Goal: Contribute content: Contribute content

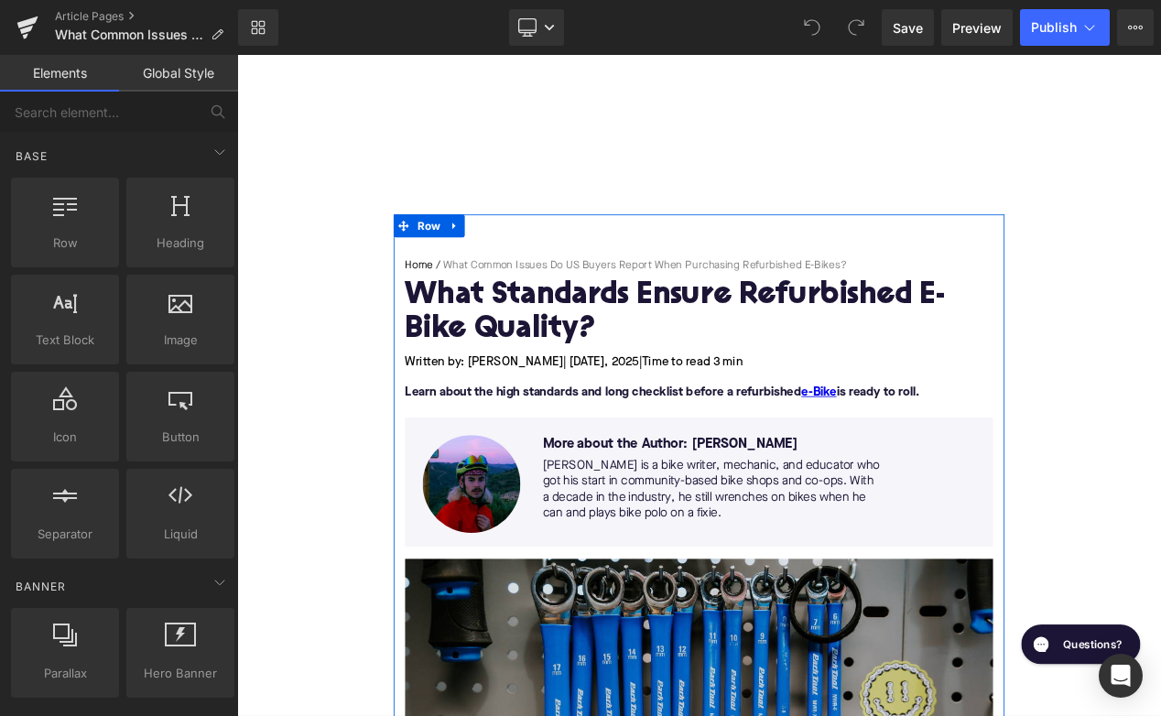
click at [566, 358] on h1 "What Standards Ensure Refurbished E-Bike Quality?" at bounding box center [791, 365] width 705 height 80
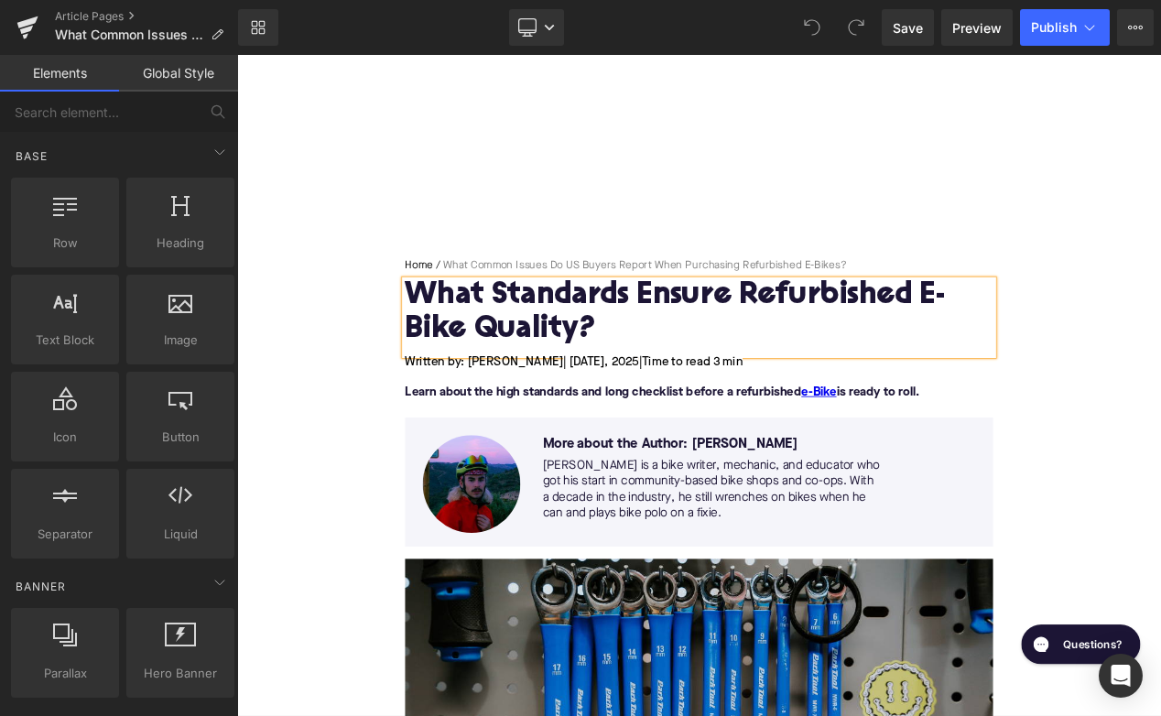
click at [566, 358] on h1 "What Standards Ensure Refurbished E-Bike Quality?" at bounding box center [791, 365] width 705 height 80
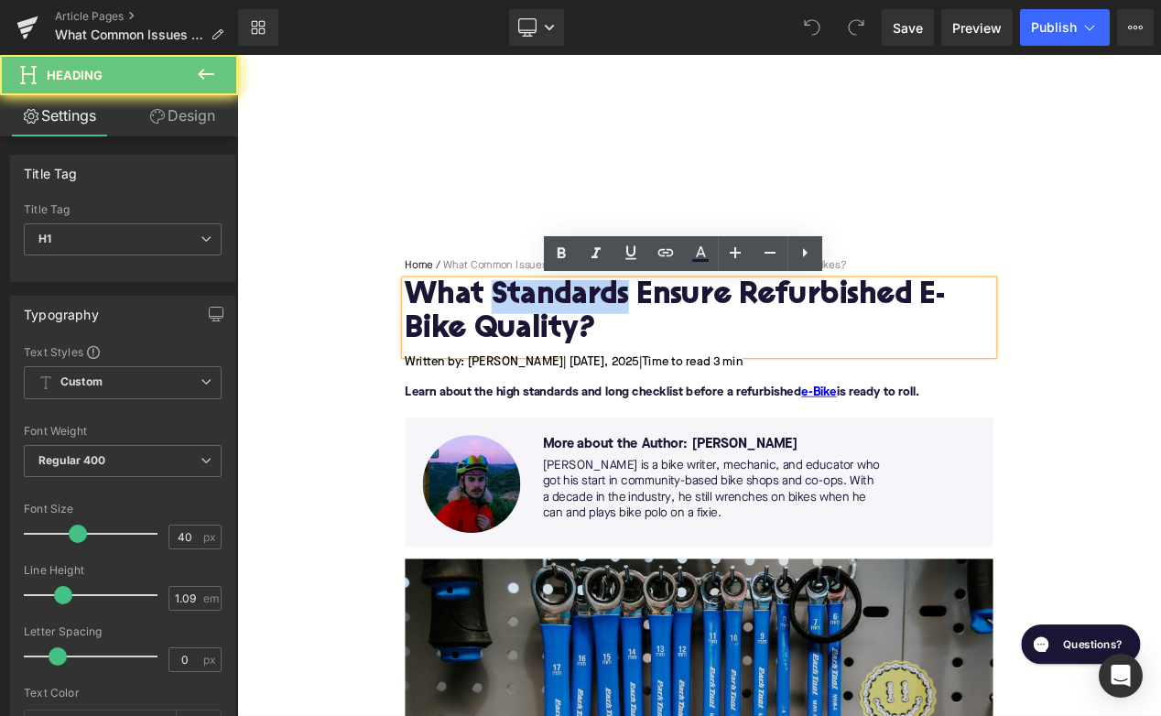
click at [566, 358] on h1 "What Standards Ensure Refurbished E-Bike Quality?" at bounding box center [791, 365] width 705 height 80
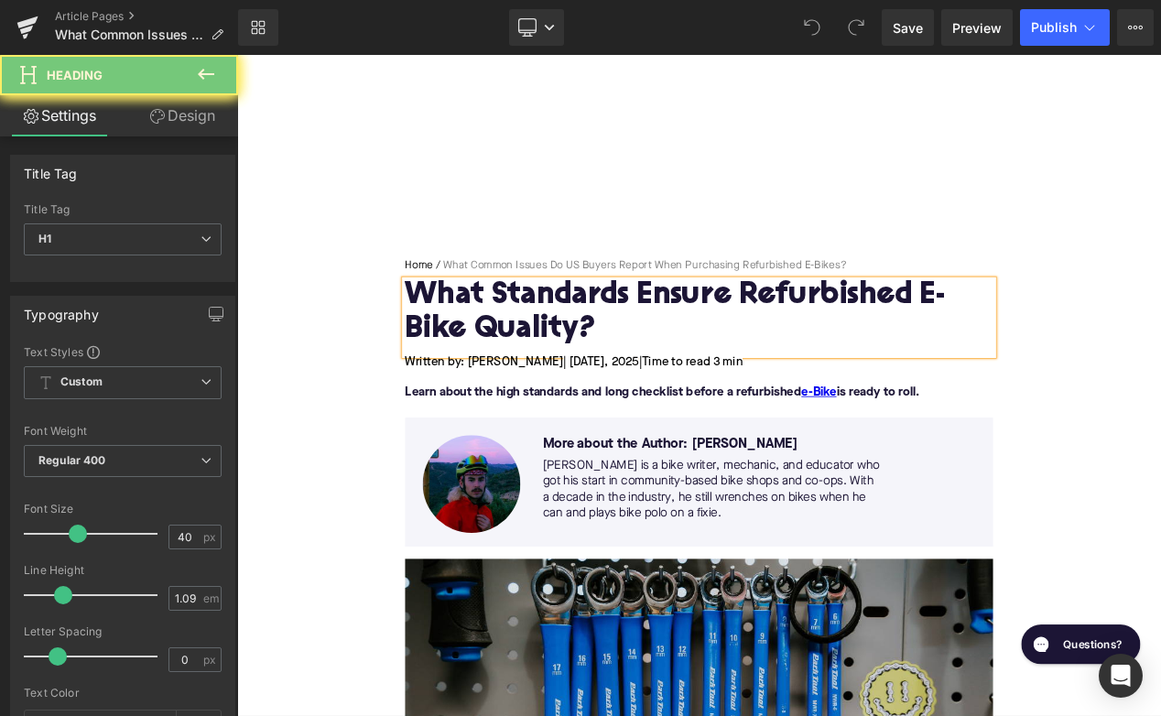
paste div
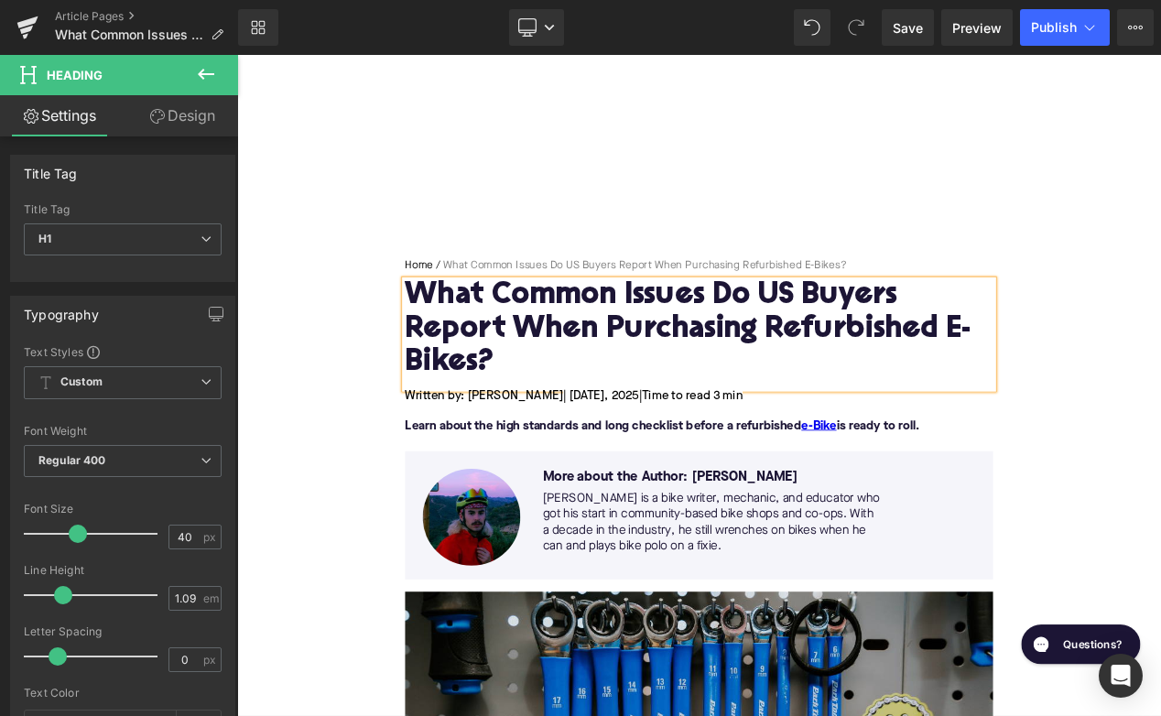
click at [628, 462] on span "| [DATE]" at bounding box center [652, 464] width 49 height 15
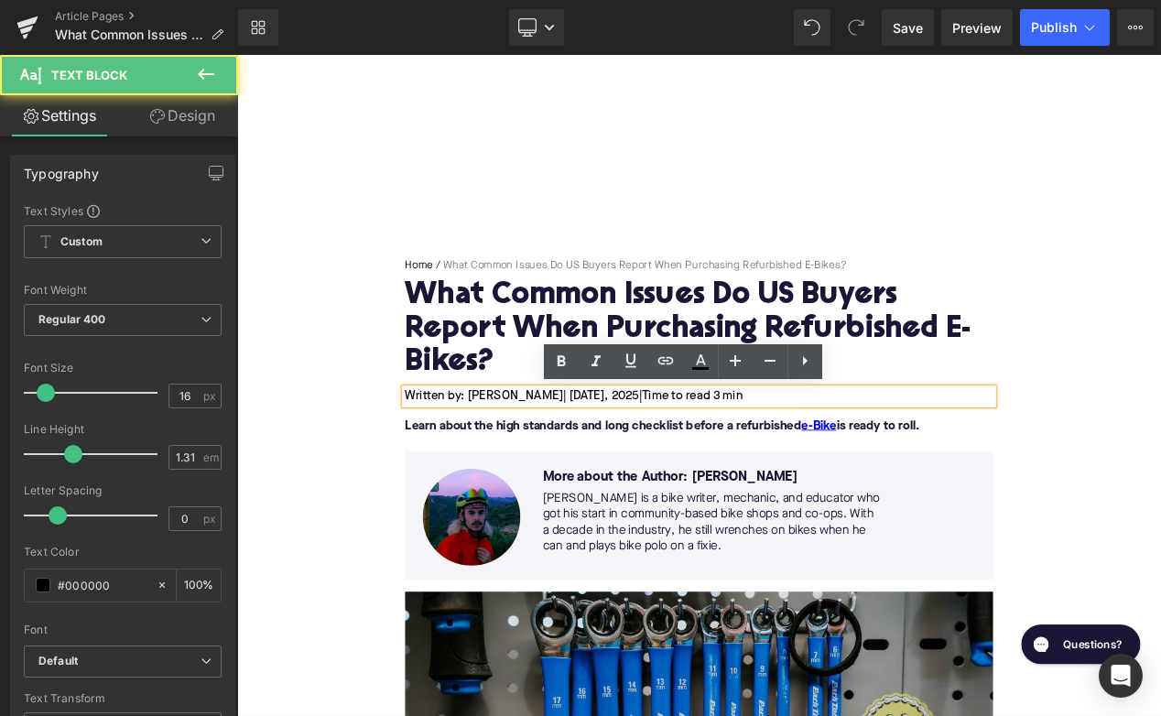
click at [628, 462] on span "| [DATE]" at bounding box center [652, 464] width 49 height 15
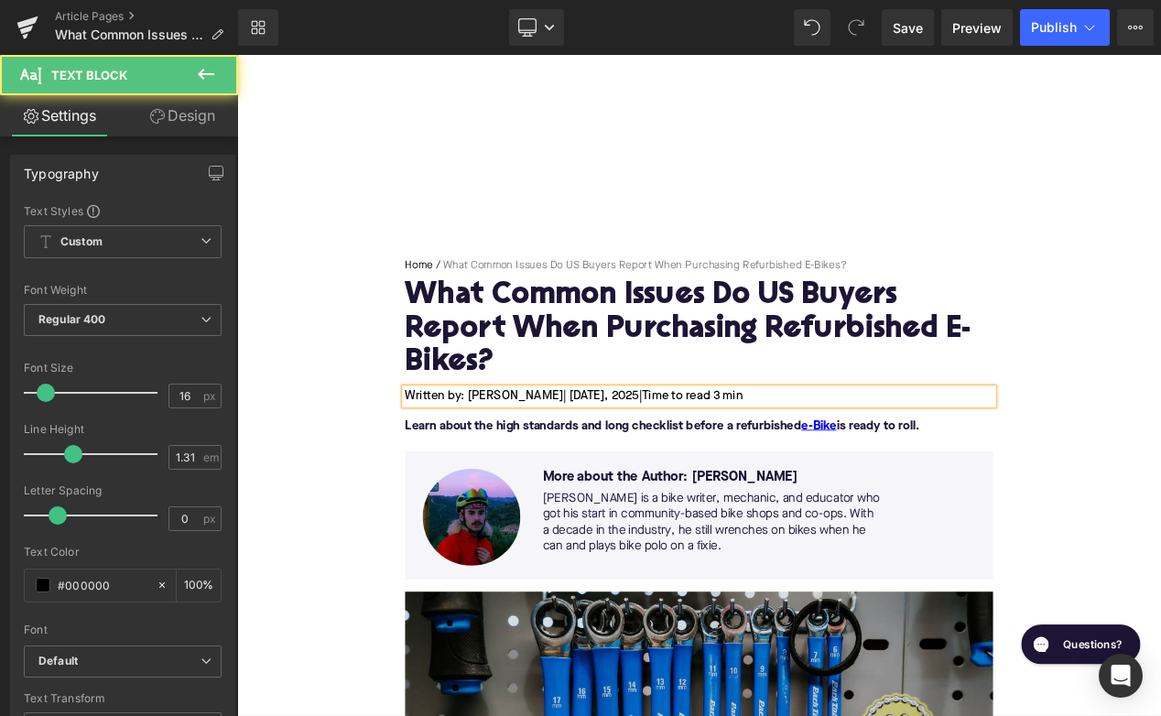
click at [674, 466] on span "| [DATE]" at bounding box center [652, 464] width 49 height 15
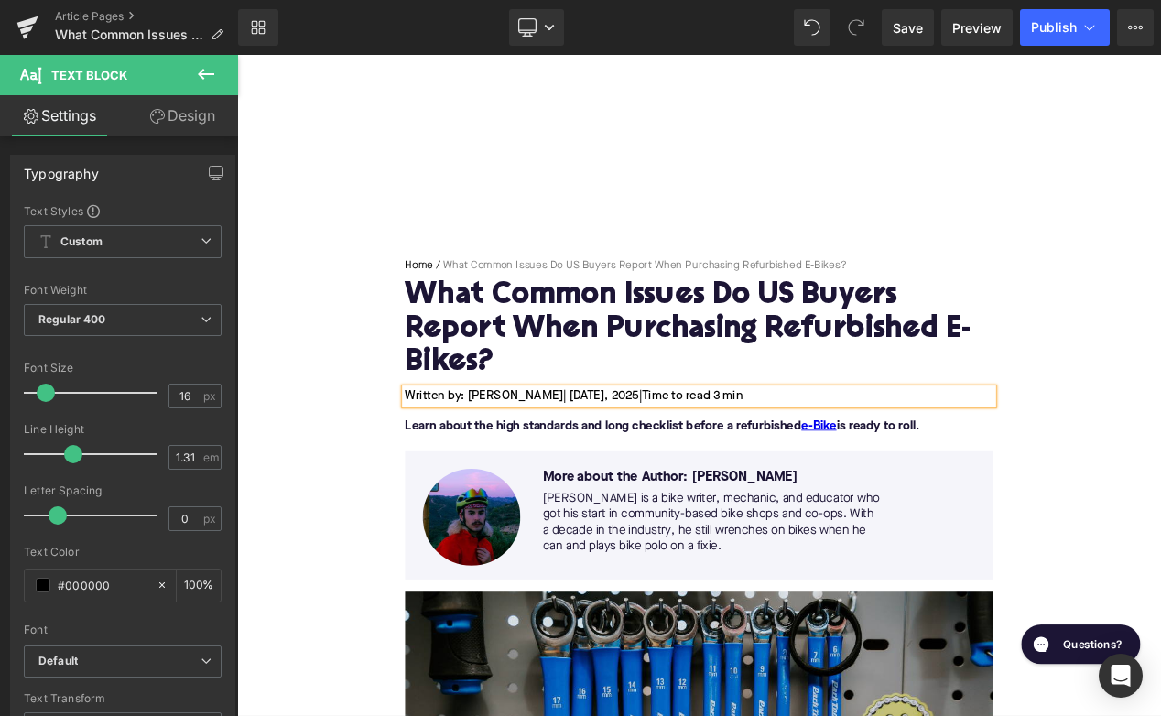
click at [809, 458] on span "Time to read 3 min" at bounding box center [782, 464] width 121 height 15
click at [479, 493] on font "Learn about the high standards and long checklist before a refurbished e-Bike i…" at bounding box center [747, 500] width 617 height 15
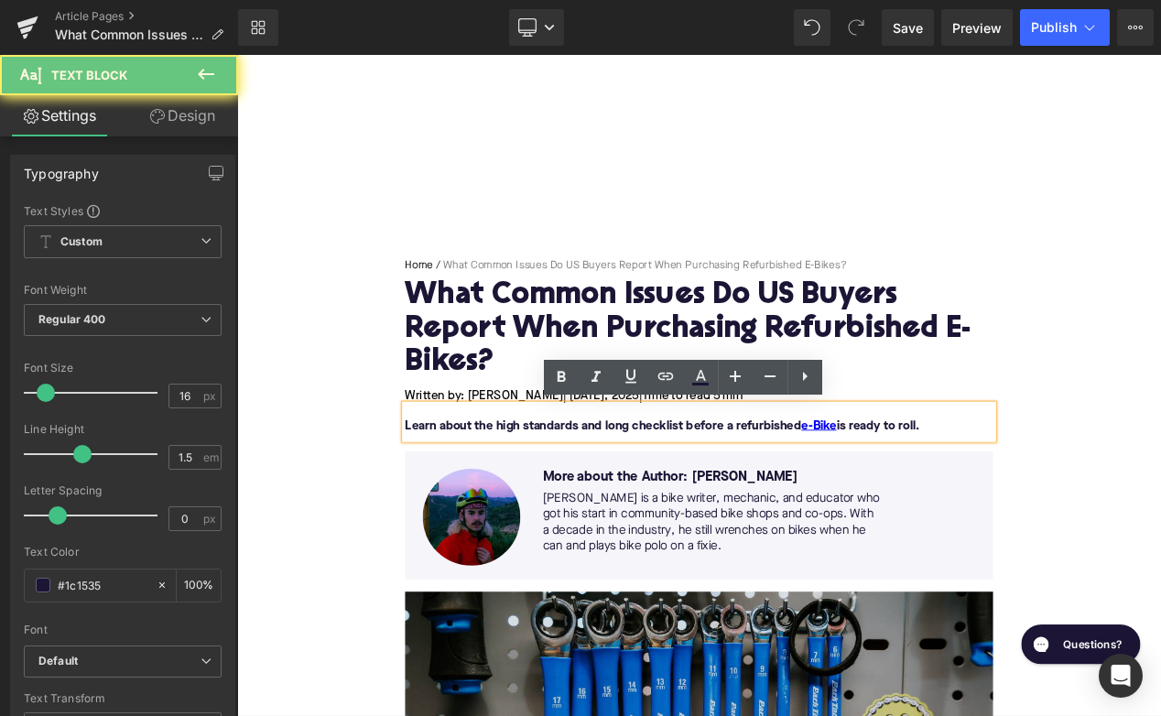
click at [479, 493] on font "Learn about the high standards and long checklist before a refurbished e-Bike i…" at bounding box center [747, 500] width 617 height 15
paste div
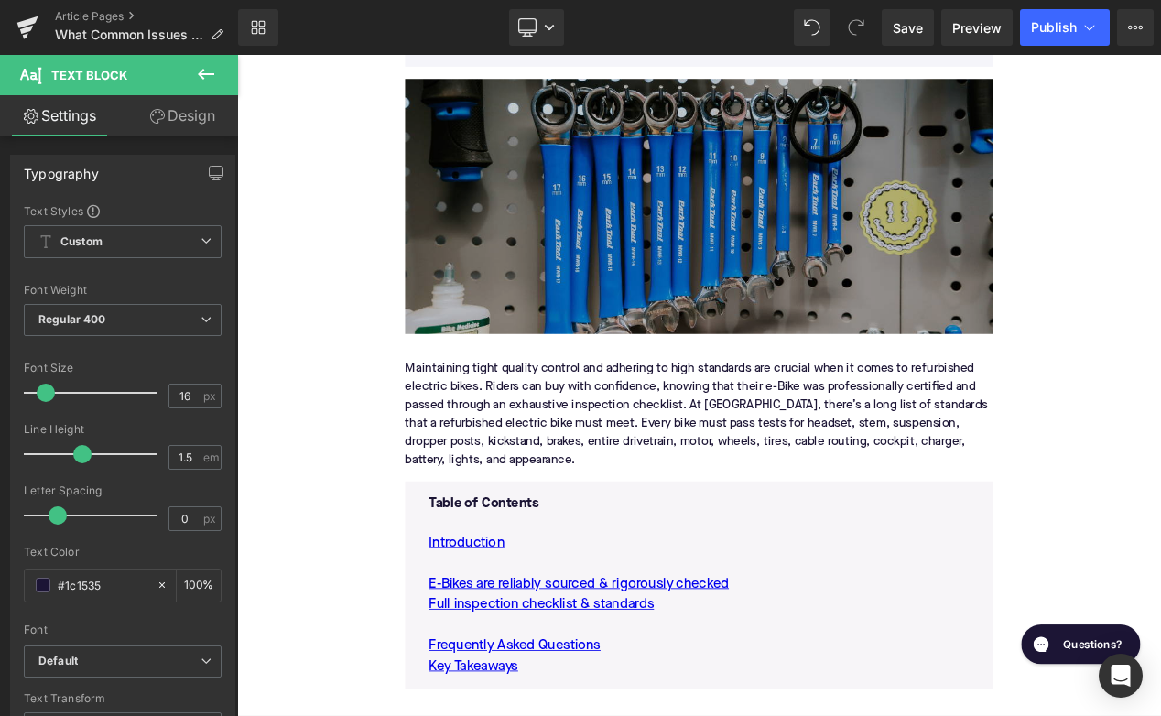
scroll to position [675, 0]
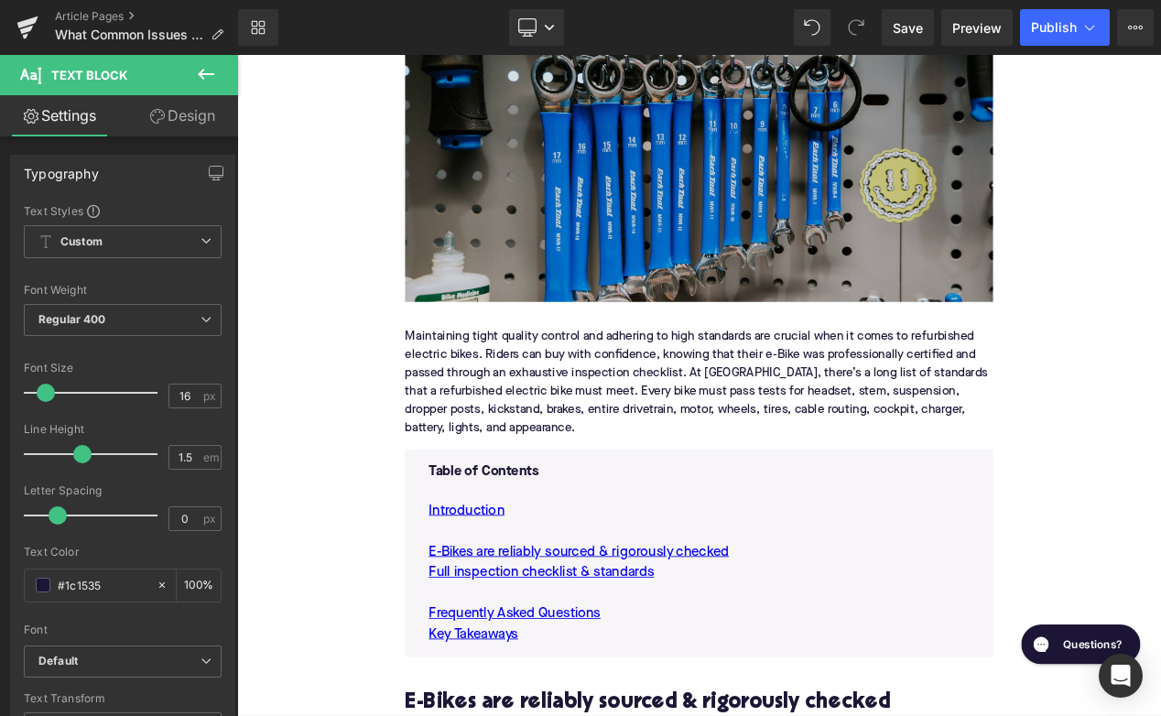
click at [538, 467] on div "Maintaining tight quality control and adhering to high standards are crucial wh…" at bounding box center [791, 447] width 705 height 161
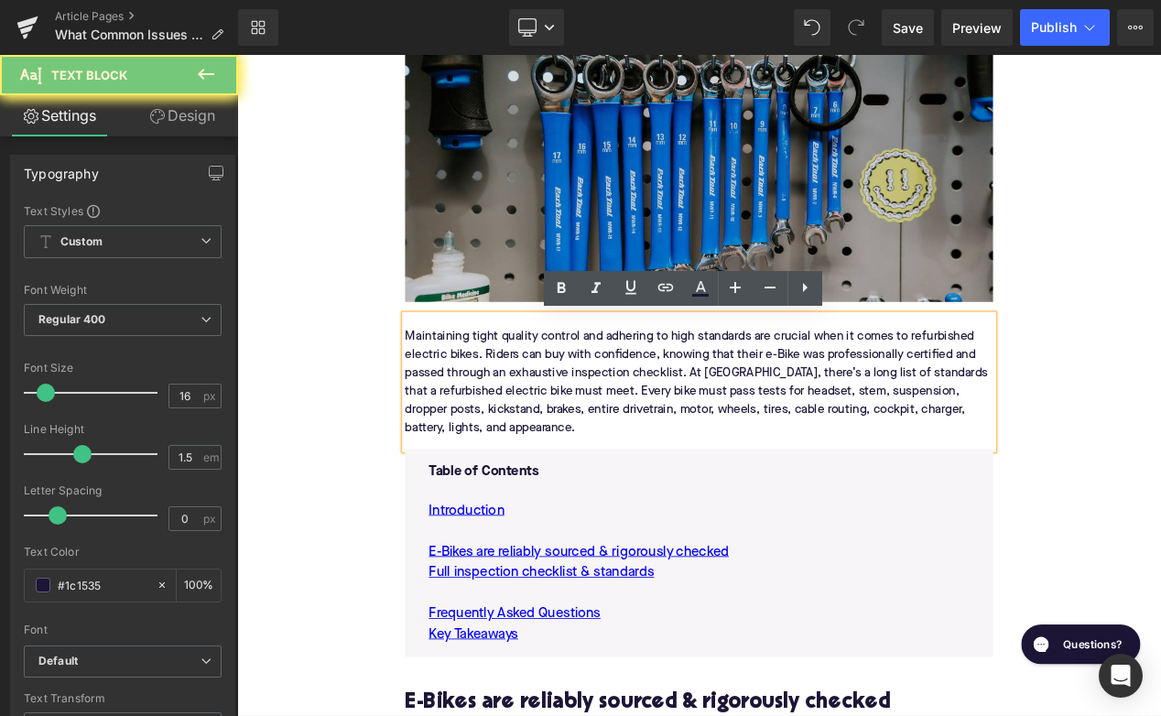
paste div
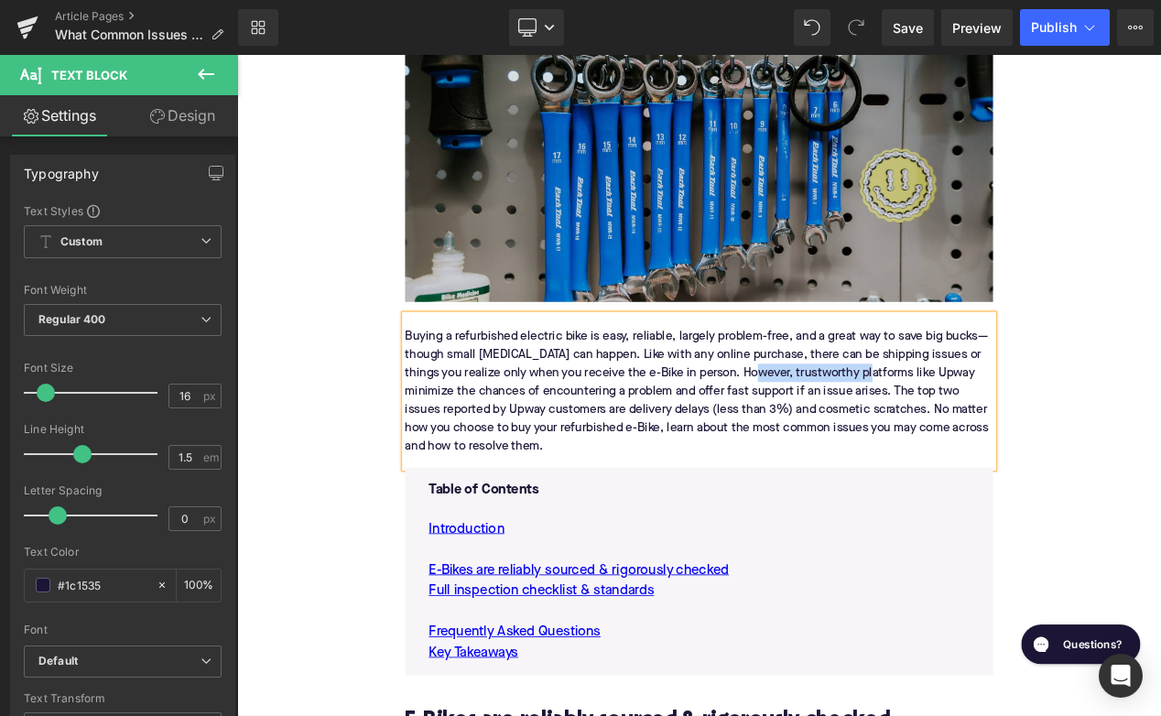
drag, startPoint x: 840, startPoint y: 436, endPoint x: 980, endPoint y: 428, distance: 140.3
click at [980, 428] on div "Buying a refurbished electric bike is easy, reliable, largely problem-free, and…" at bounding box center [791, 458] width 705 height 183
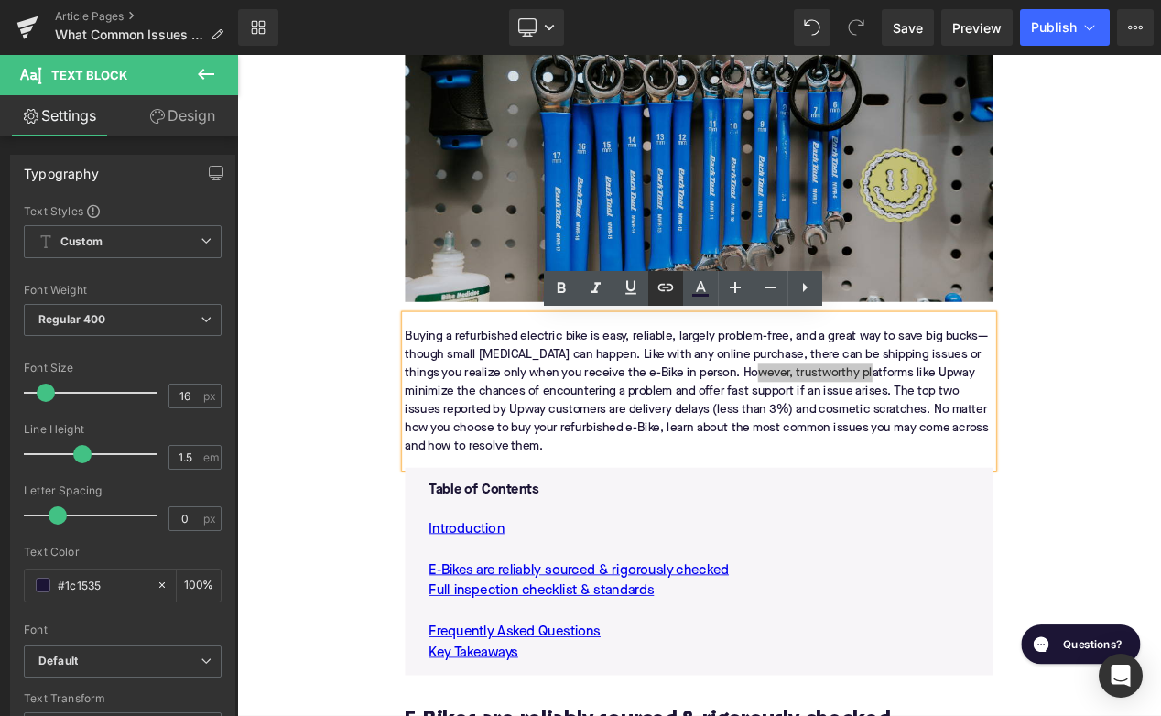
click at [660, 281] on icon at bounding box center [666, 288] width 22 height 22
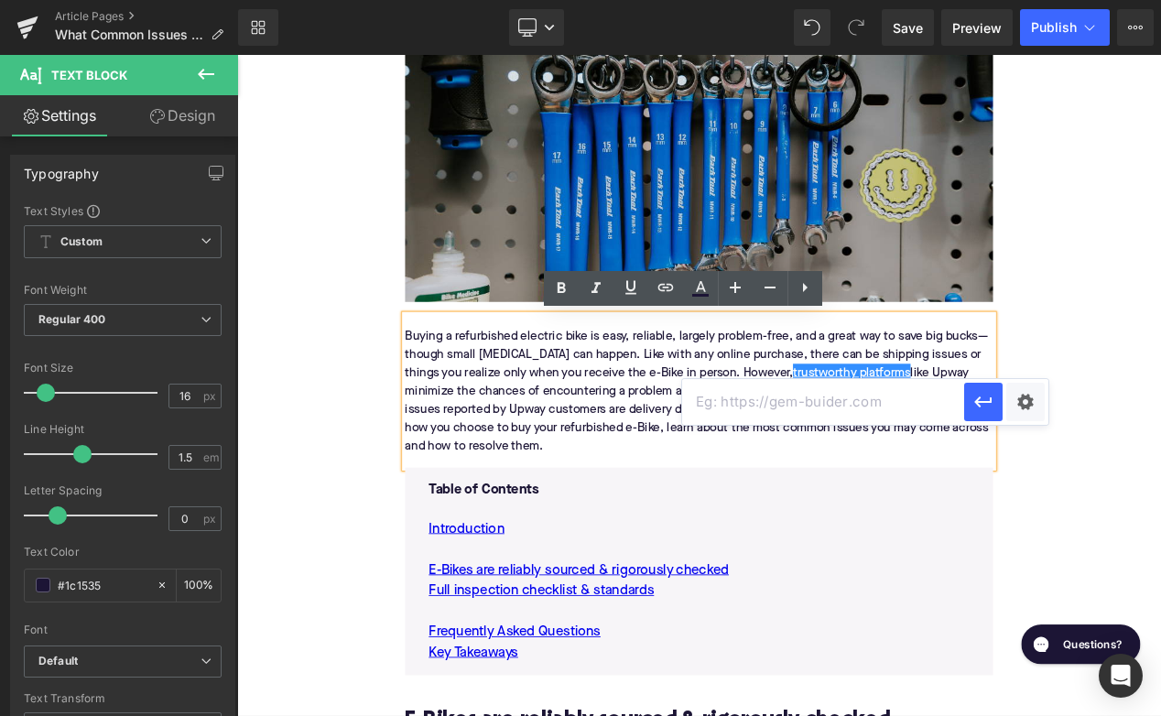
click at [709, 401] on input "text" at bounding box center [823, 402] width 282 height 46
paste input "[URL][DOMAIN_NAME]"
type input "[URL][DOMAIN_NAME]"
click at [990, 405] on icon "button" at bounding box center [983, 402] width 22 height 22
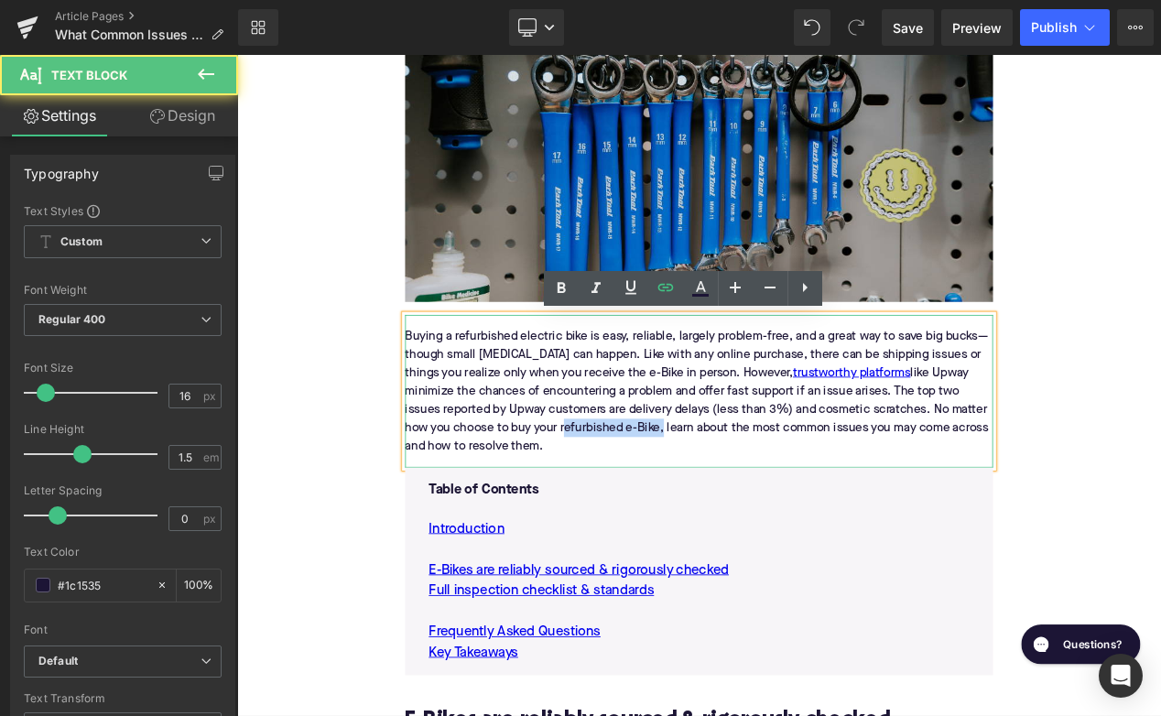
drag, startPoint x: 499, startPoint y: 505, endPoint x: 620, endPoint y: 504, distance: 120.9
click at [619, 504] on div "Buying a refurbished electric bike is easy, reliable, largely problem-free, and…" at bounding box center [791, 458] width 705 height 183
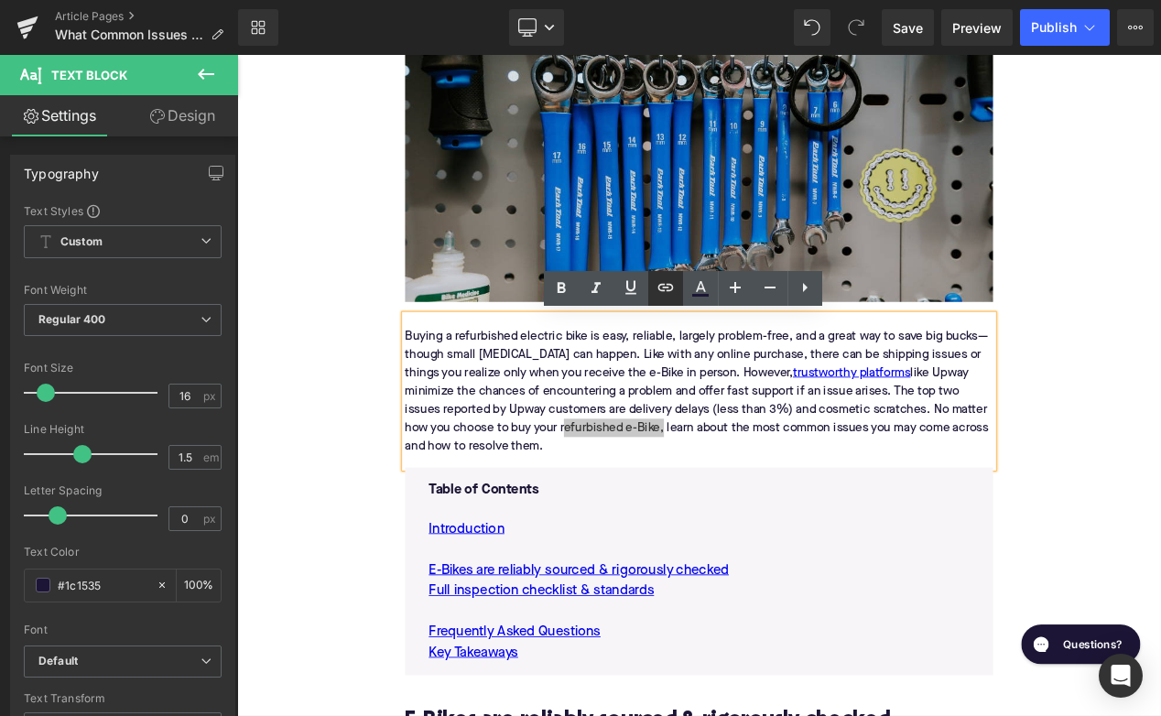
click at [667, 289] on icon at bounding box center [666, 288] width 22 height 22
click at [628, 451] on input "text" at bounding box center [572, 457] width 282 height 46
paste input "[URL][DOMAIN_NAME]"
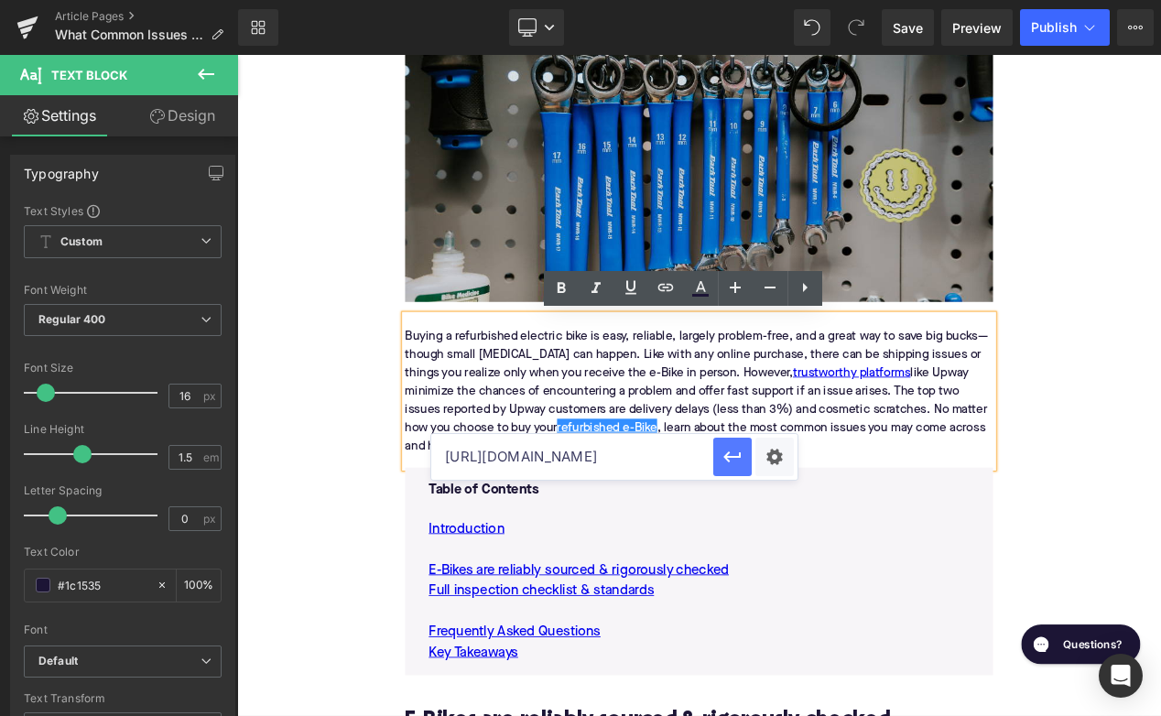
scroll to position [0, 34]
type input "[URL][DOMAIN_NAME]"
click at [739, 462] on icon "button" at bounding box center [733, 457] width 22 height 22
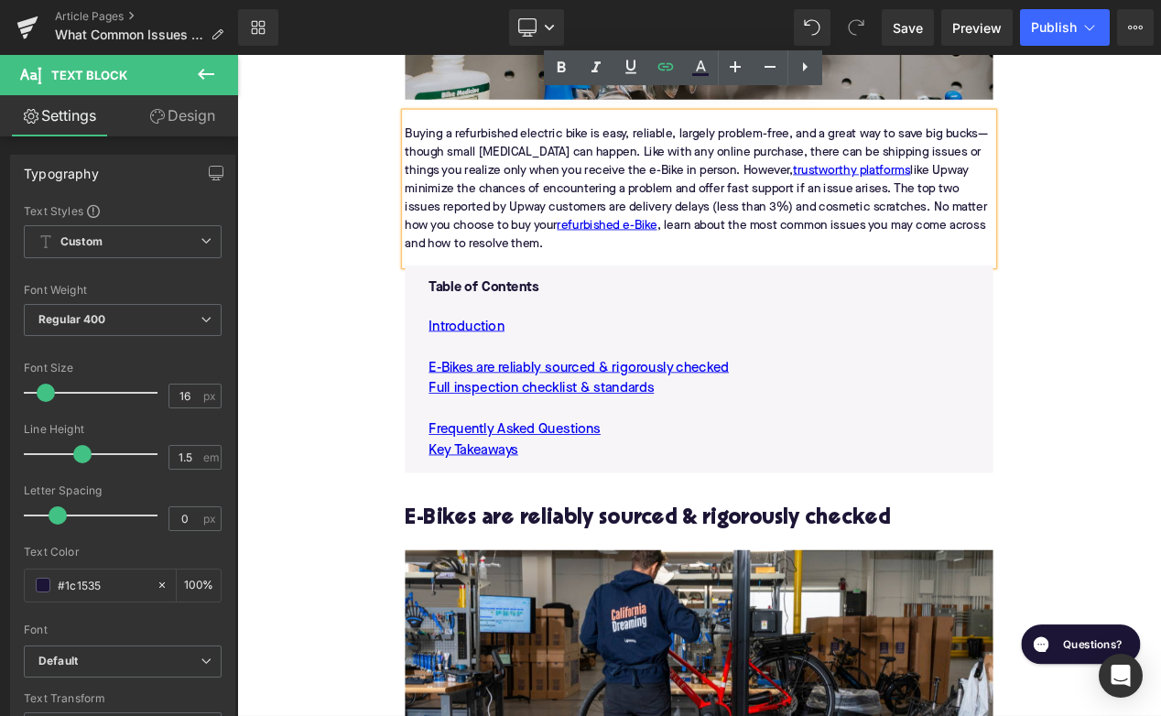
scroll to position [1050, 0]
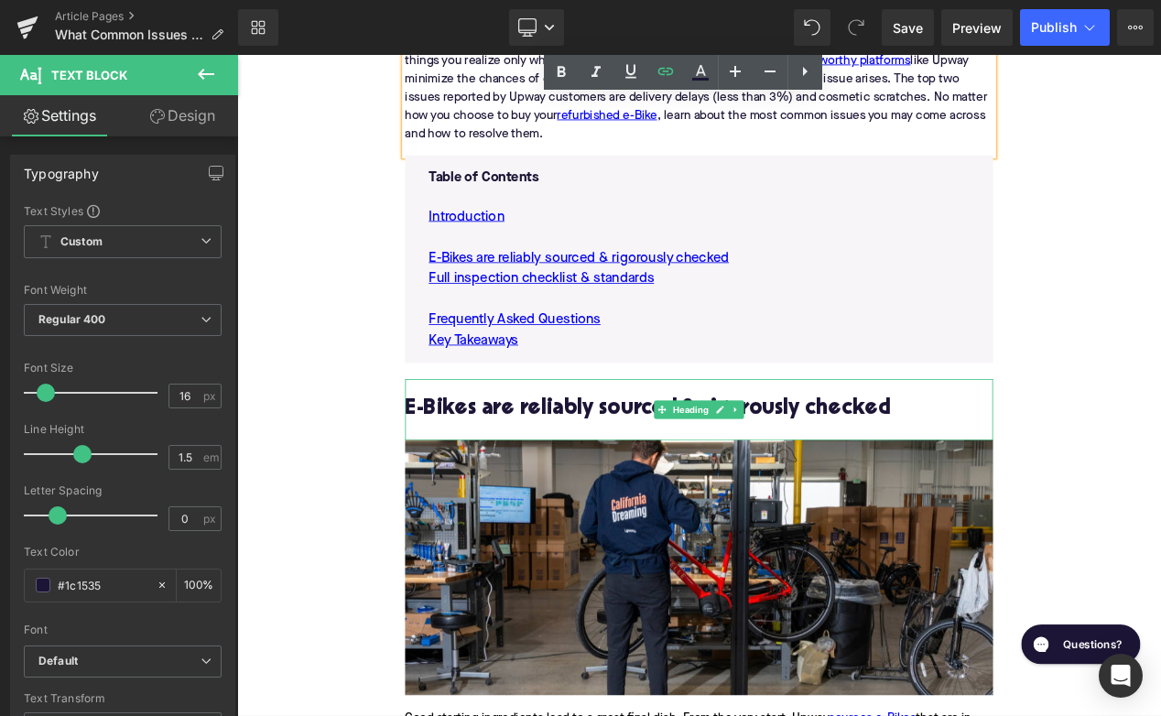
click at [560, 480] on h2 "E-Bikes are reliably sourced & rigorously checked" at bounding box center [791, 479] width 705 height 28
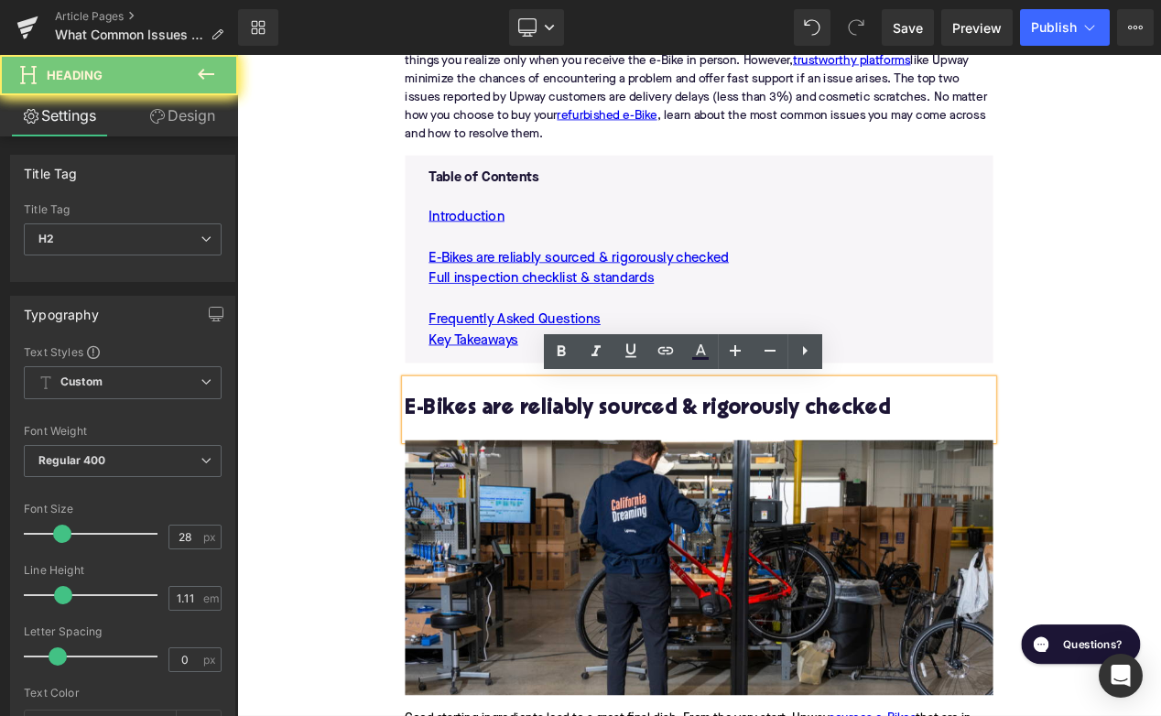
click at [560, 480] on h2 "E-Bikes are reliably sourced & rigorously checked" at bounding box center [791, 479] width 705 height 28
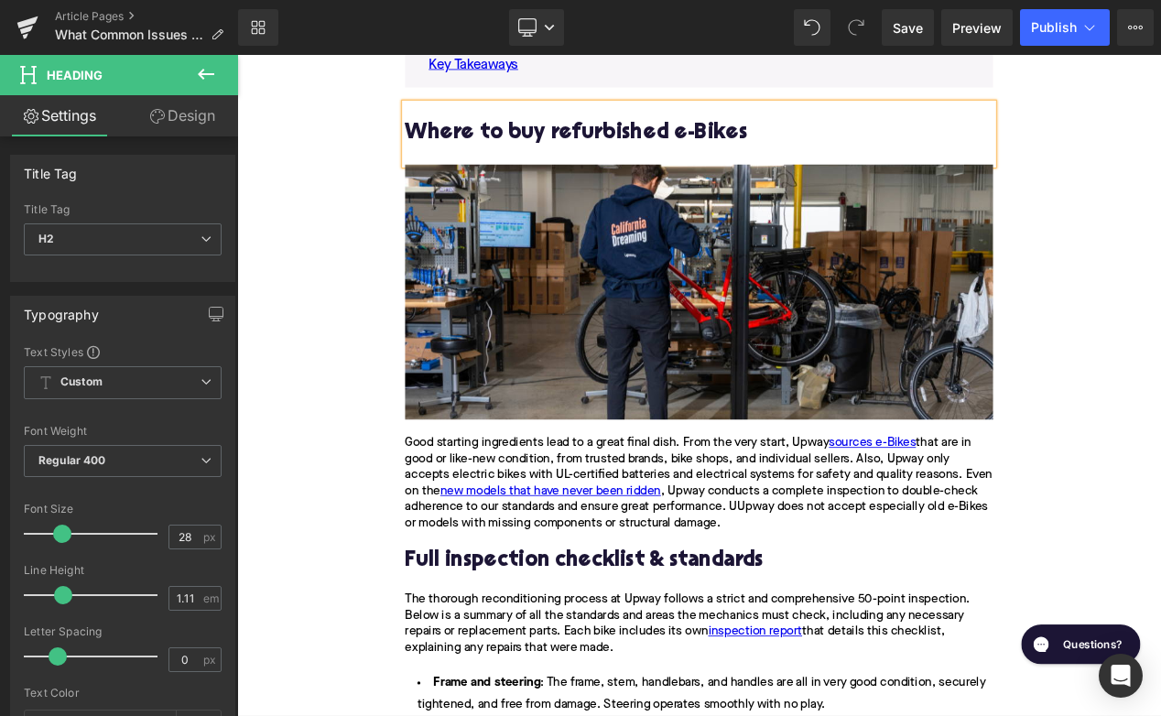
scroll to position [1438, 0]
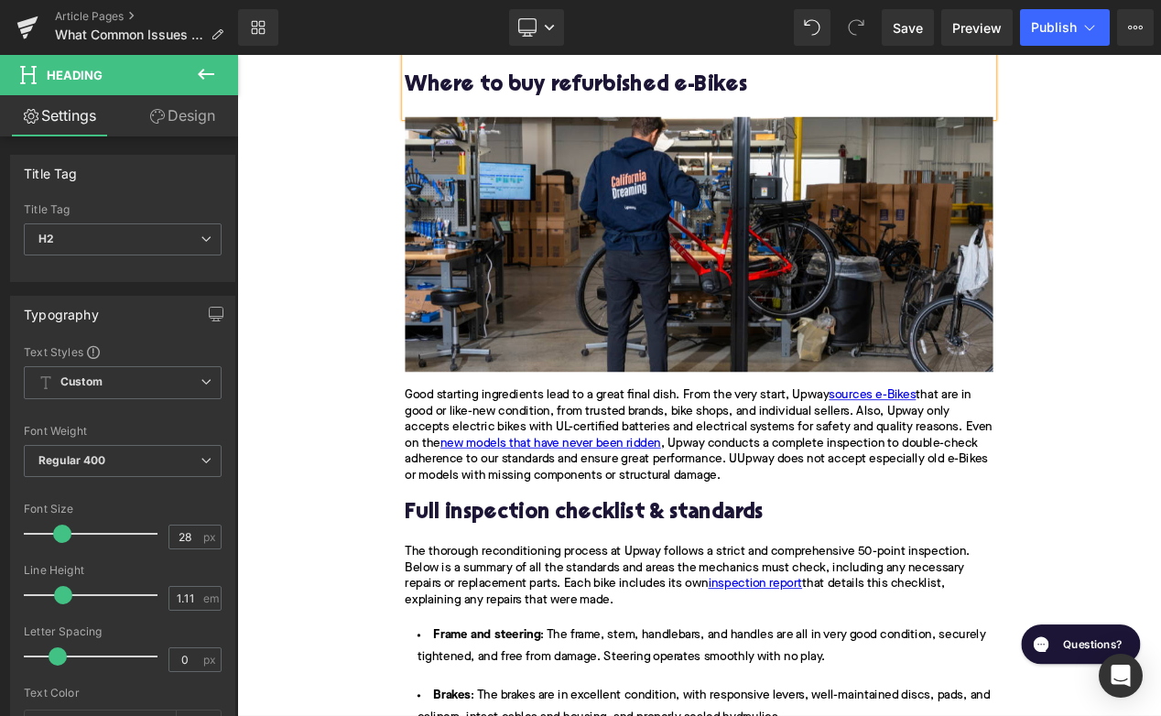
click at [580, 488] on div "Good starting ingredients lead to a great final dish. From the very start, Upwa…" at bounding box center [791, 511] width 705 height 115
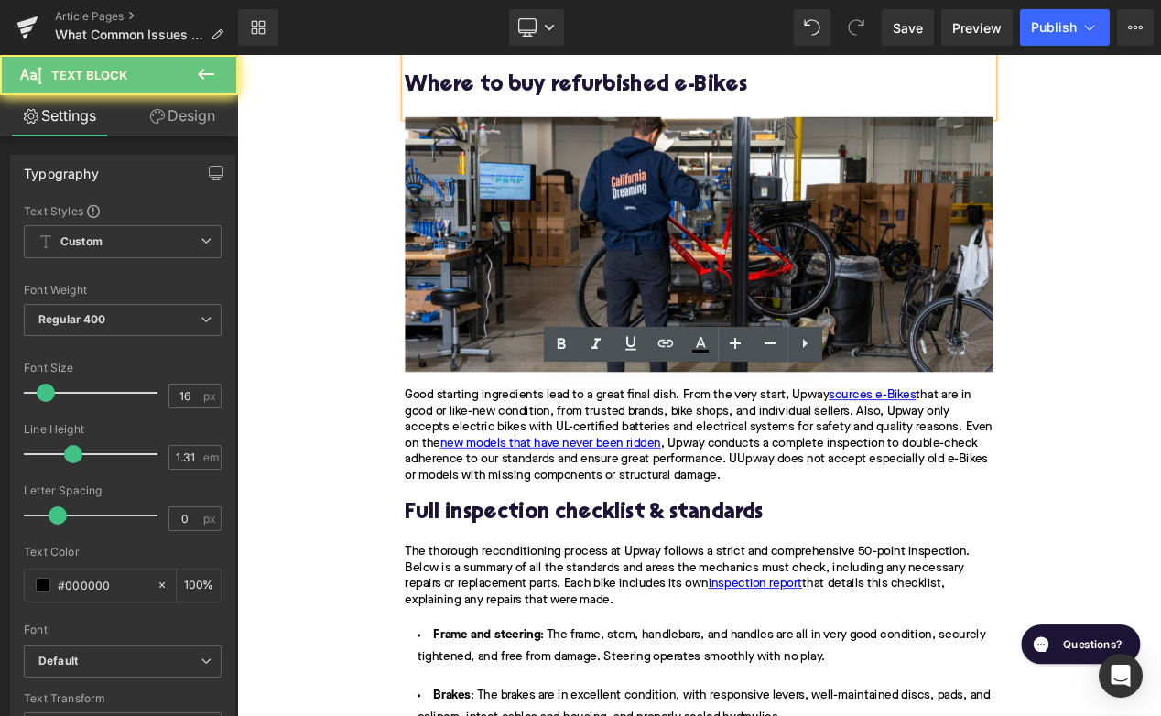
click at [580, 488] on div "Good starting ingredients lead to a great final dish. From the very start, Upwa…" at bounding box center [791, 511] width 705 height 115
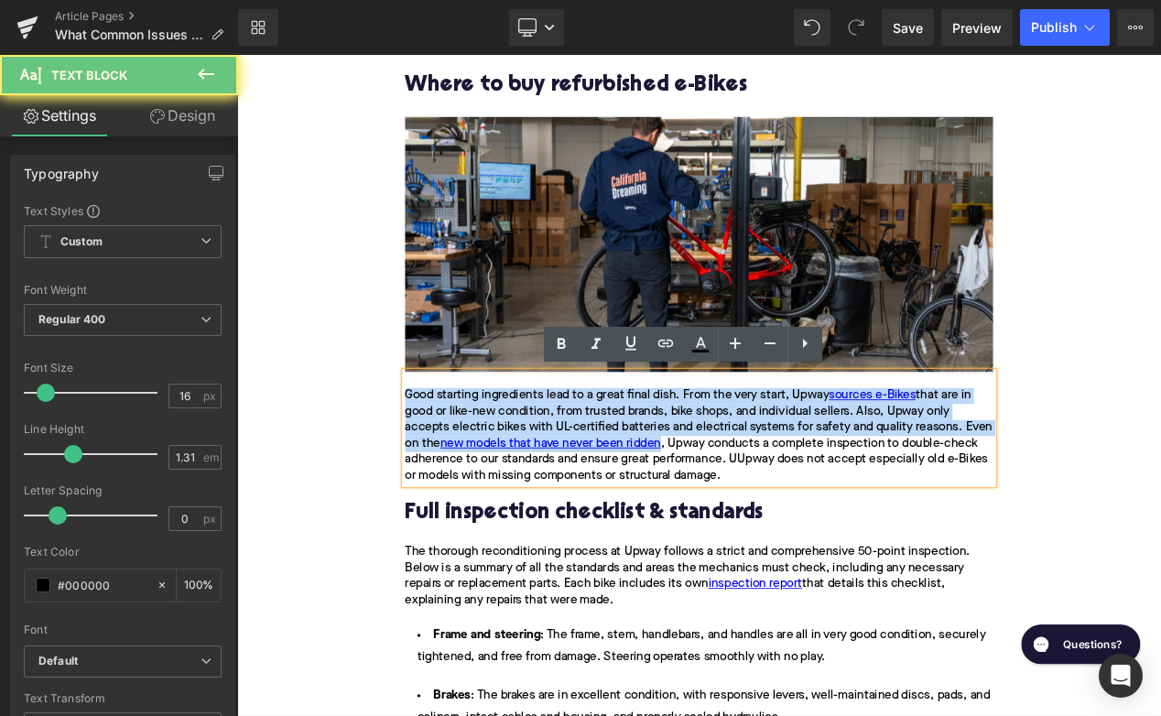
click at [580, 488] on div "Good starting ingredients lead to a great final dish. From the very start, Upwa…" at bounding box center [791, 511] width 705 height 115
paste div
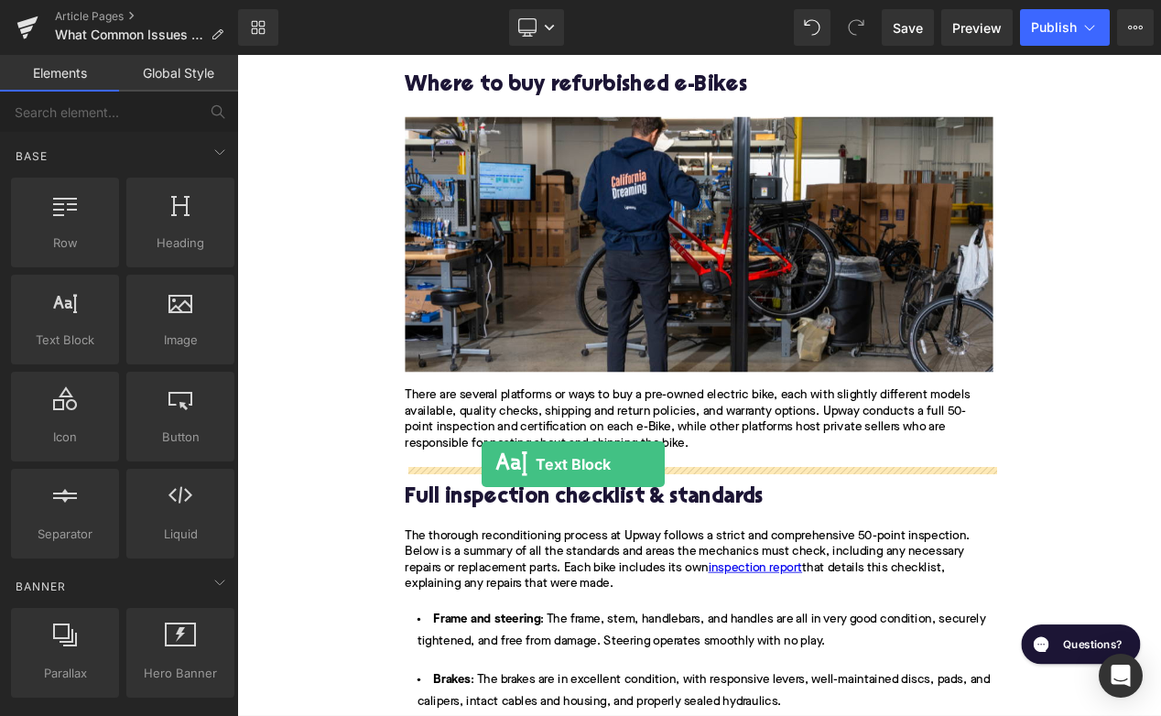
drag, startPoint x: 321, startPoint y: 368, endPoint x: 525, endPoint y: 548, distance: 271.2
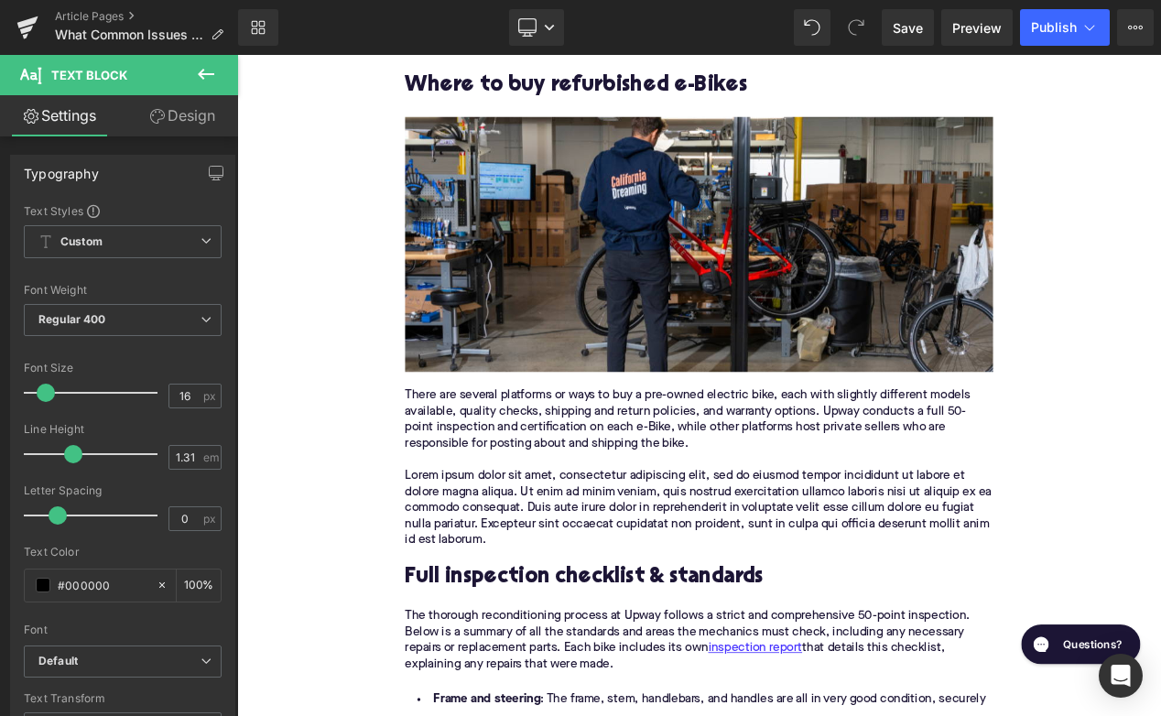
click at [479, 605] on p "Lorem ipsum dolor sit amet, consectetur adipiscing elit, sed do eiusmod tempor …" at bounding box center [791, 598] width 705 height 96
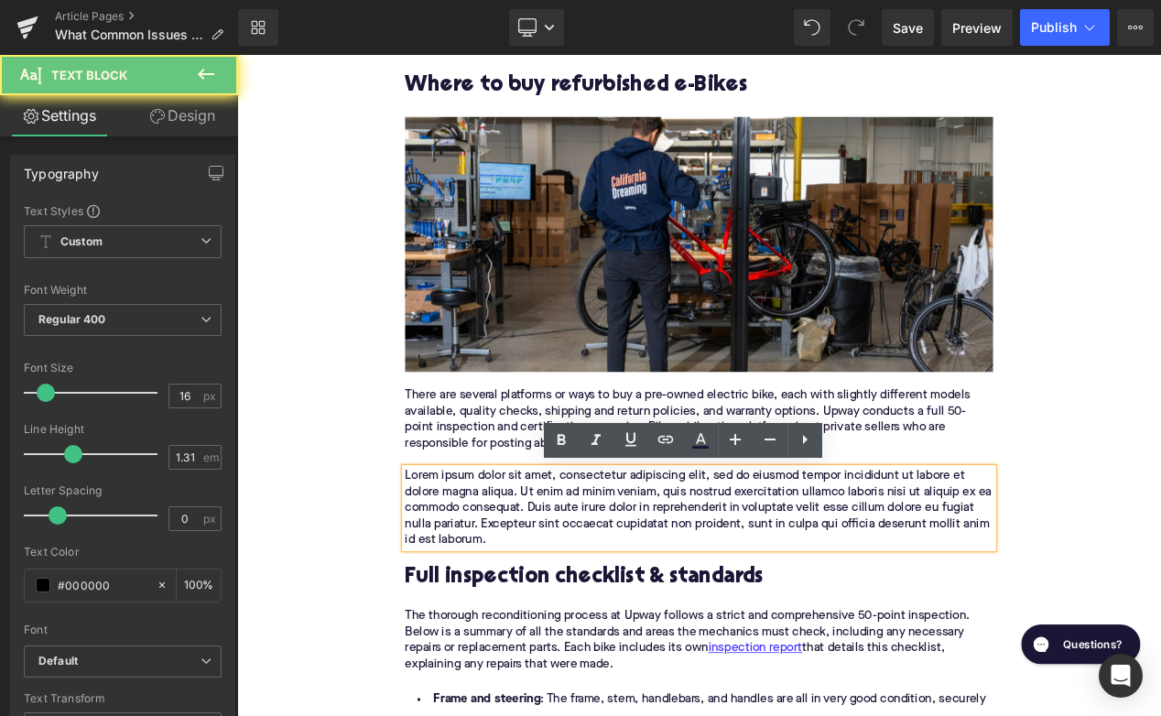
click at [479, 605] on p "Lorem ipsum dolor sit amet, consectetur adipiscing elit, sed do eiusmod tempor …" at bounding box center [791, 598] width 705 height 96
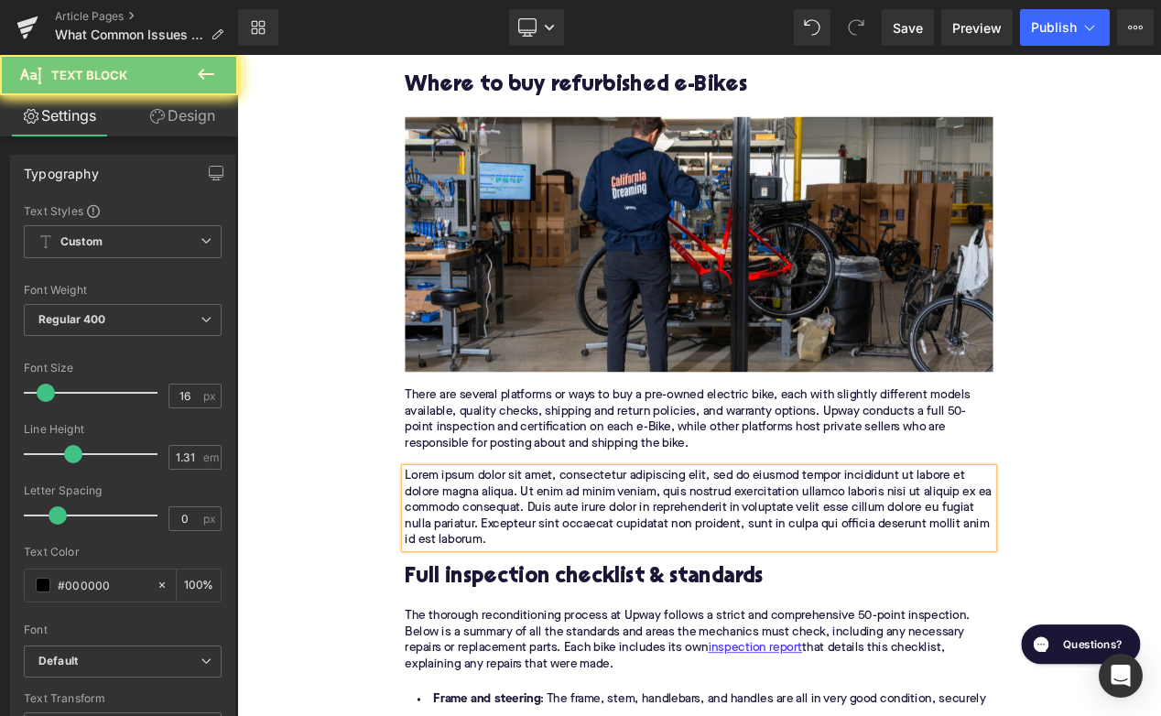
paste div
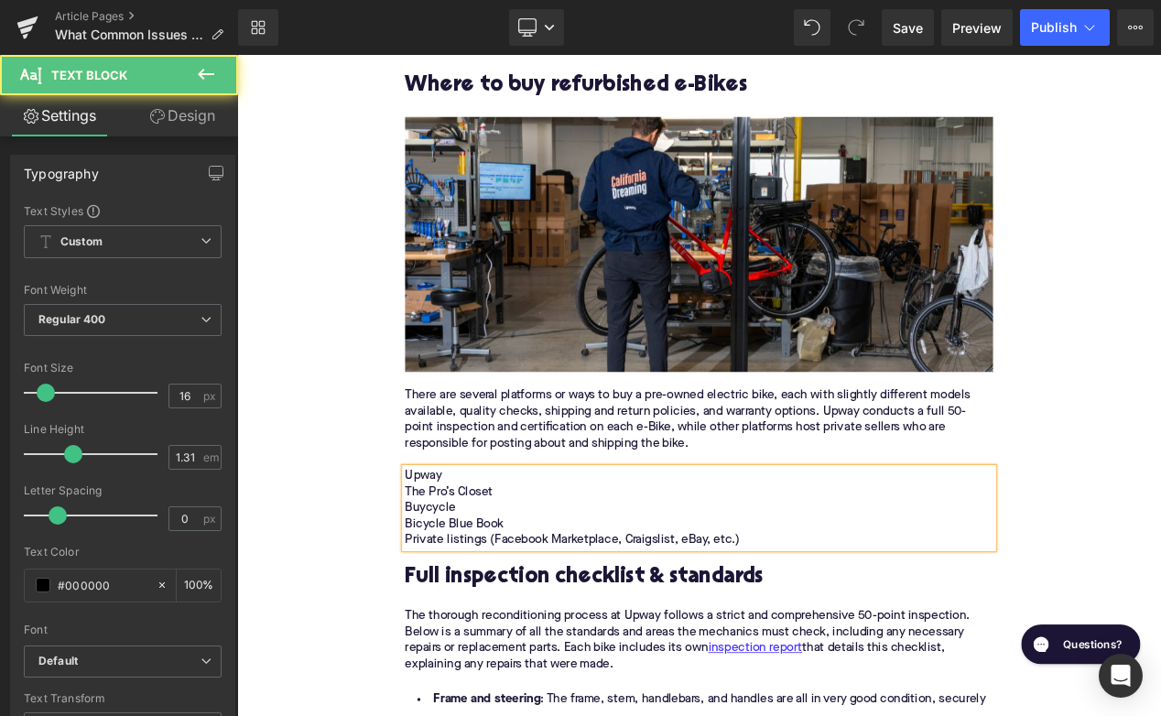
click at [479, 605] on p "Upway The Pro’s Closet Buycycle Bicycle Blue Book Private listings (Facebook Ma…" at bounding box center [791, 598] width 705 height 96
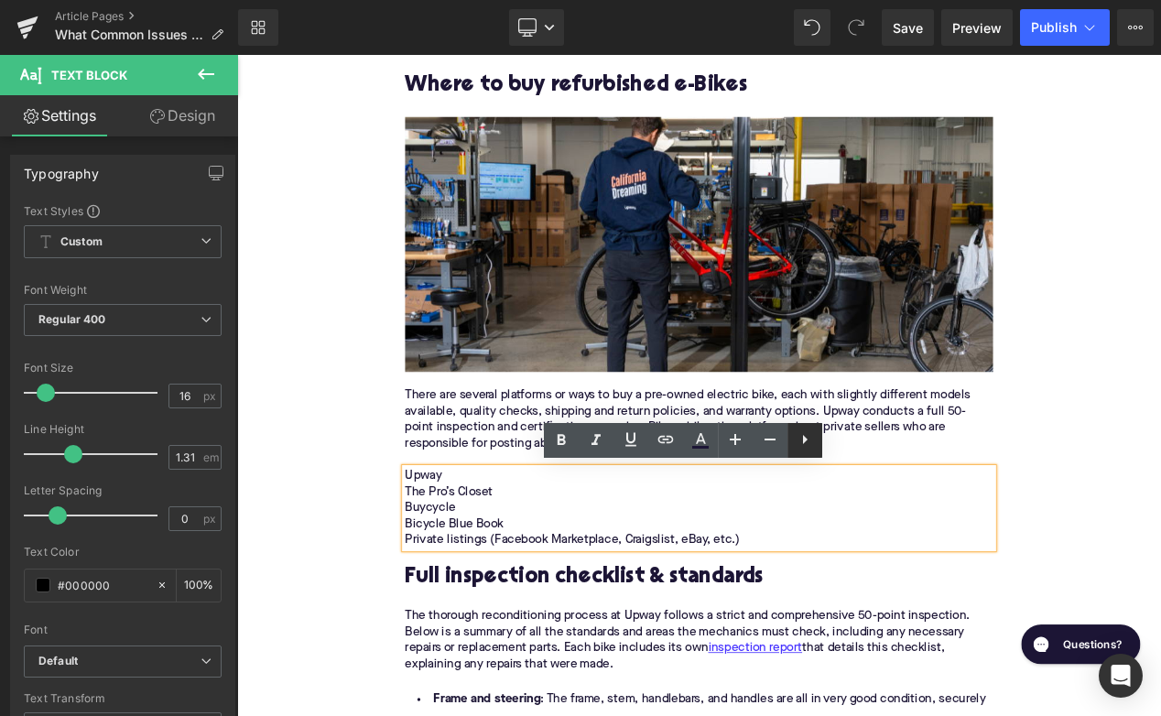
click at [802, 445] on icon at bounding box center [805, 440] width 22 height 22
click at [797, 444] on icon at bounding box center [805, 440] width 22 height 22
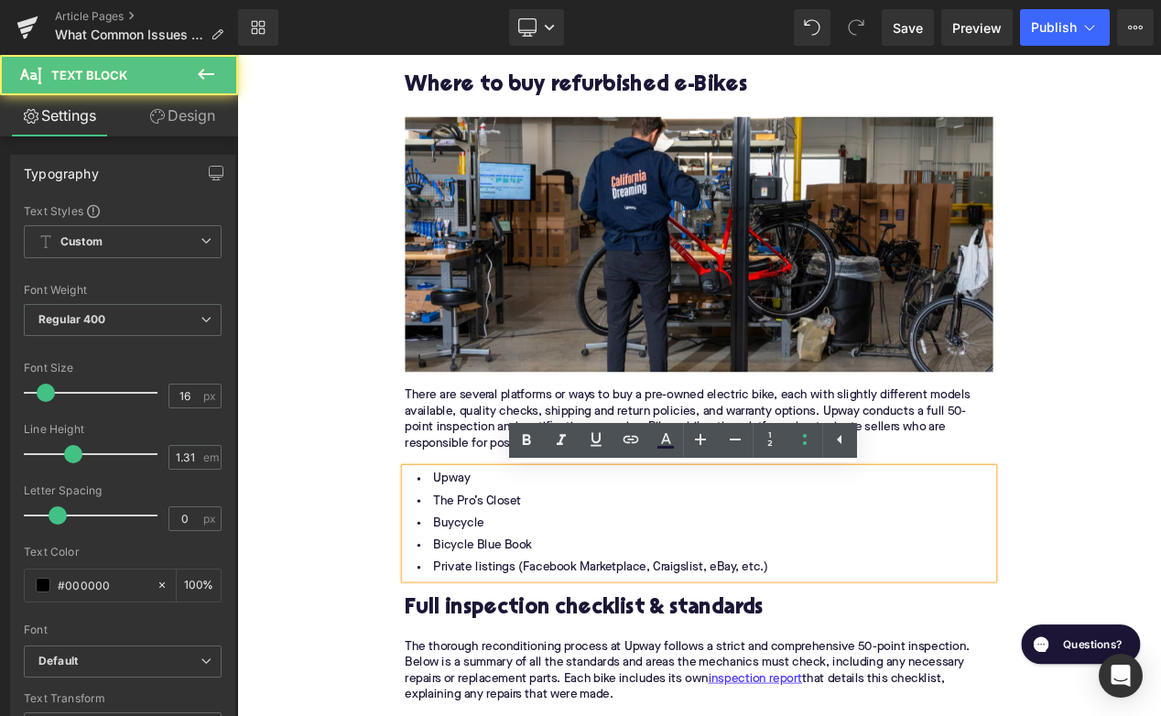
click at [690, 585] on li "The Pro’s Closet" at bounding box center [791, 590] width 705 height 27
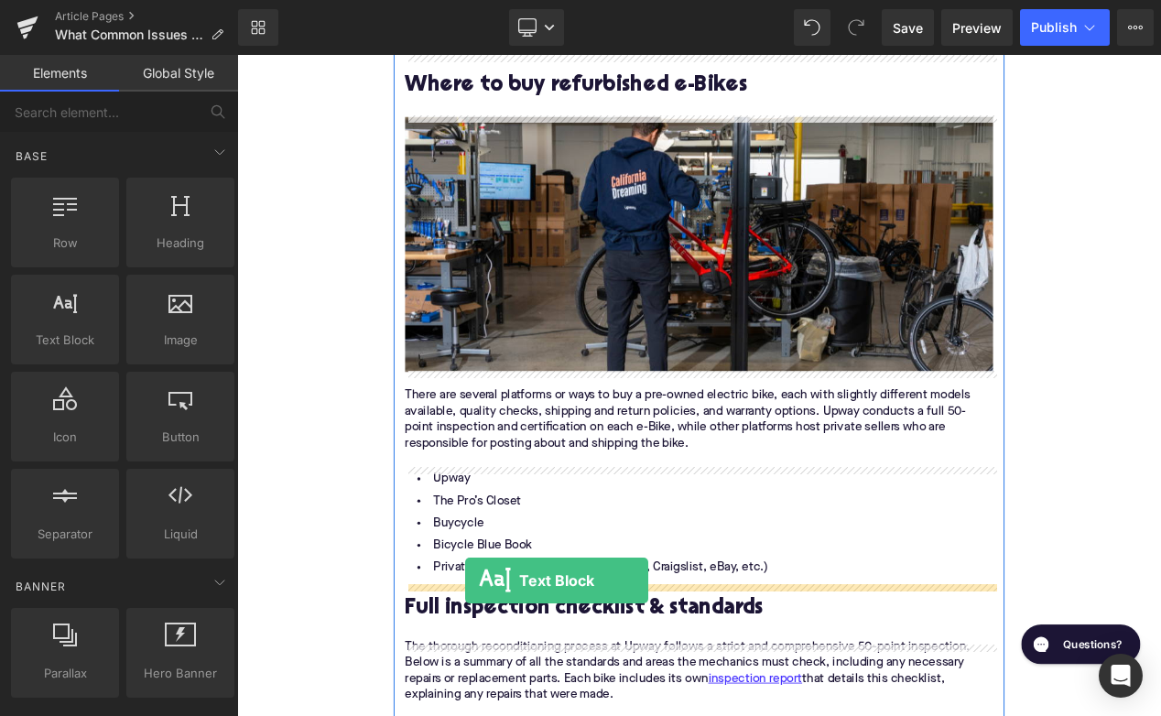
drag, startPoint x: 281, startPoint y: 358, endPoint x: 511, endPoint y: 685, distance: 399.6
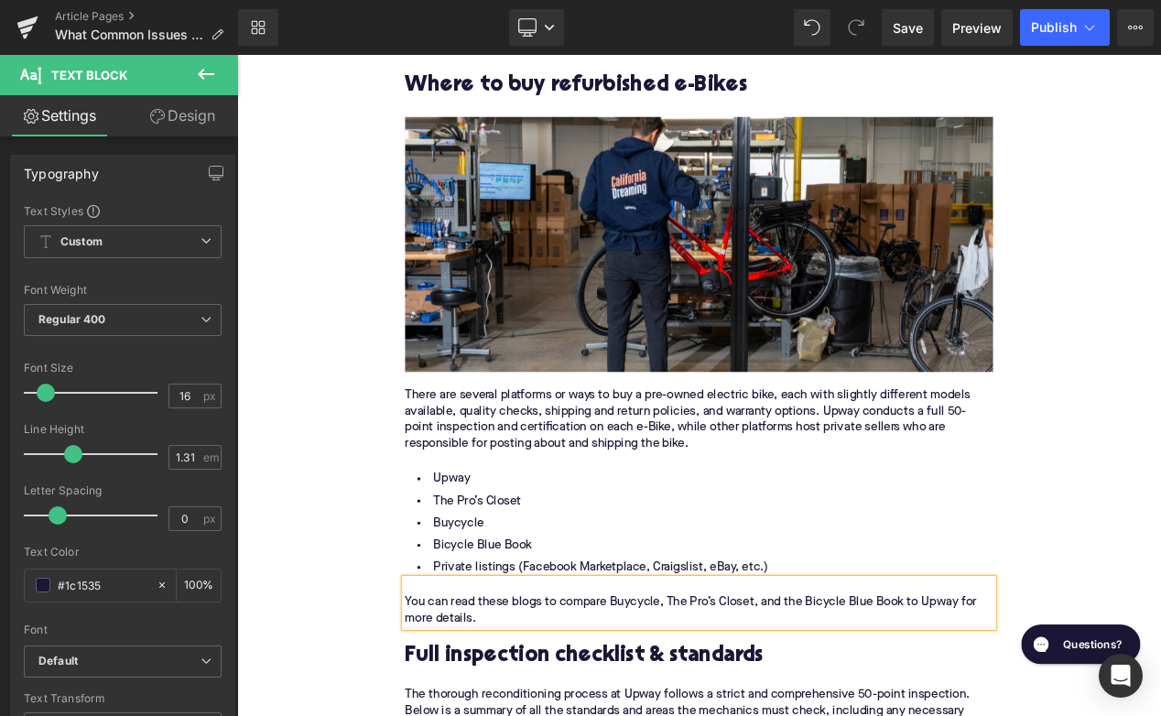
click at [720, 715] on p "You can read these blogs to compare Buycycle, The Pro’s Closet, and the Bicycle…" at bounding box center [791, 721] width 705 height 38
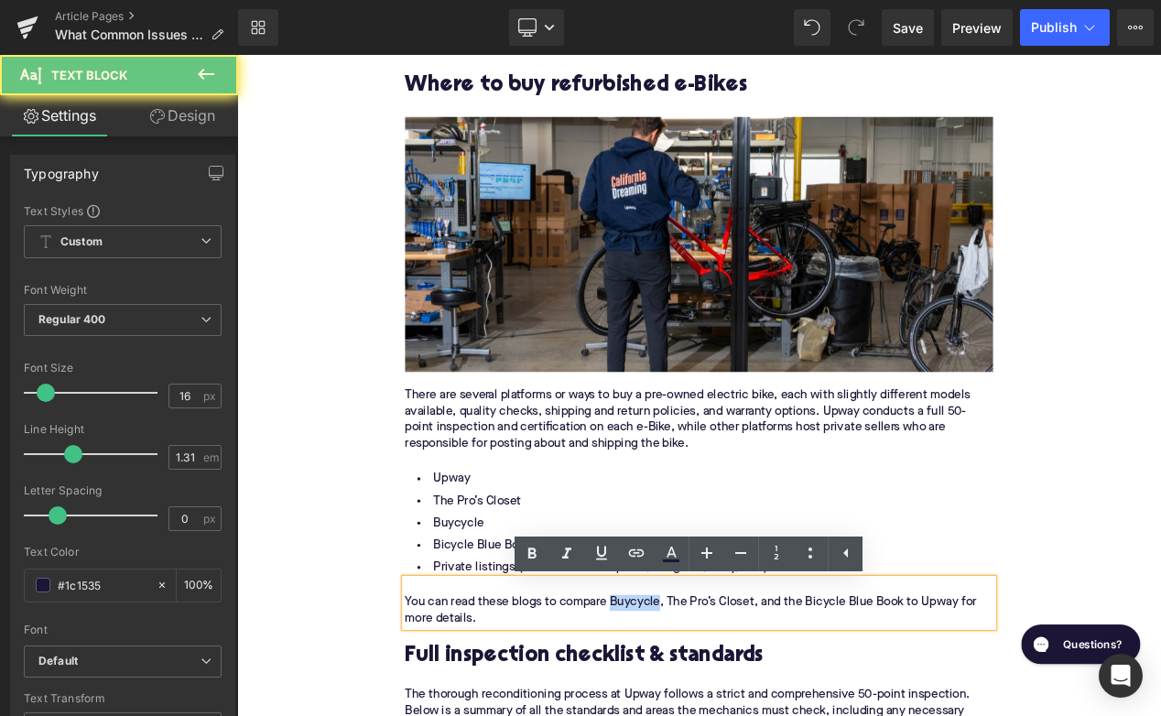
click at [720, 715] on p "You can read these blogs to compare Buycycle, The Pro’s Closet, and the Bicycle…" at bounding box center [791, 721] width 705 height 38
click at [639, 550] on icon at bounding box center [637, 552] width 16 height 7
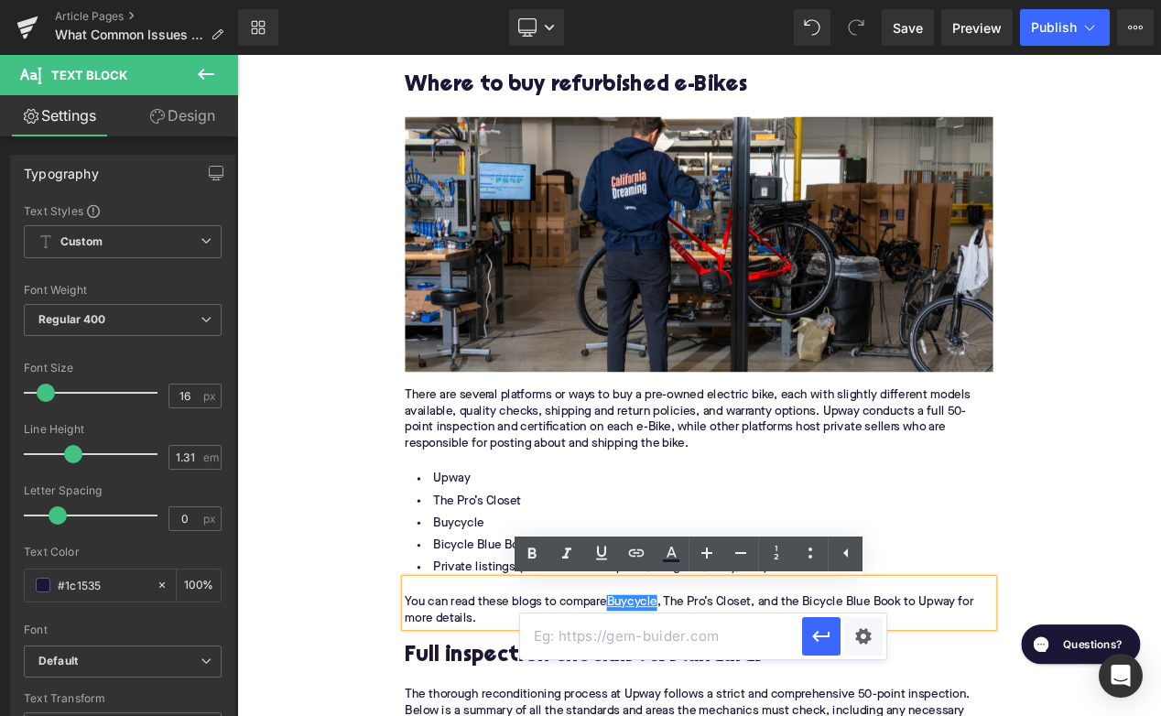
click at [646, 631] on input "text" at bounding box center [661, 637] width 282 height 46
paste input "[URL][DOMAIN_NAME]"
click at [808, 637] on button "button" at bounding box center [821, 636] width 38 height 38
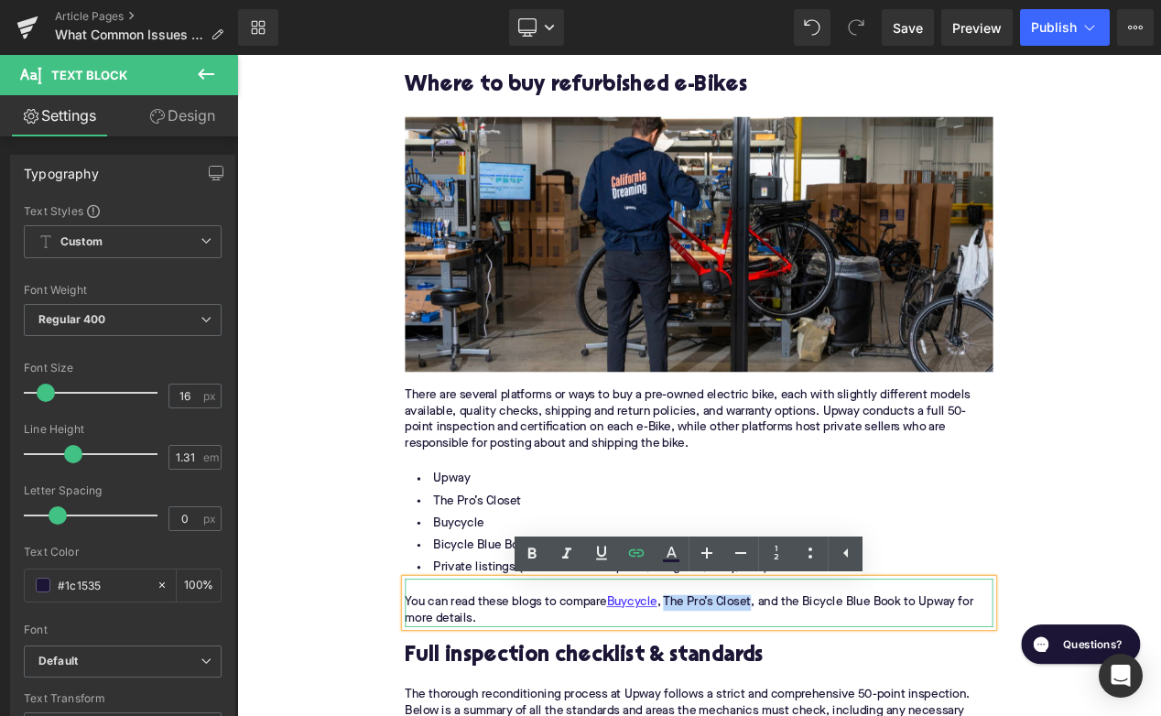
drag, startPoint x: 755, startPoint y: 721, endPoint x: 860, endPoint y: 728, distance: 105.6
click at [859, 715] on p "You can read these blogs to compare Buycycle , The Pro’s Closet, and the Bicycl…" at bounding box center [791, 721] width 705 height 38
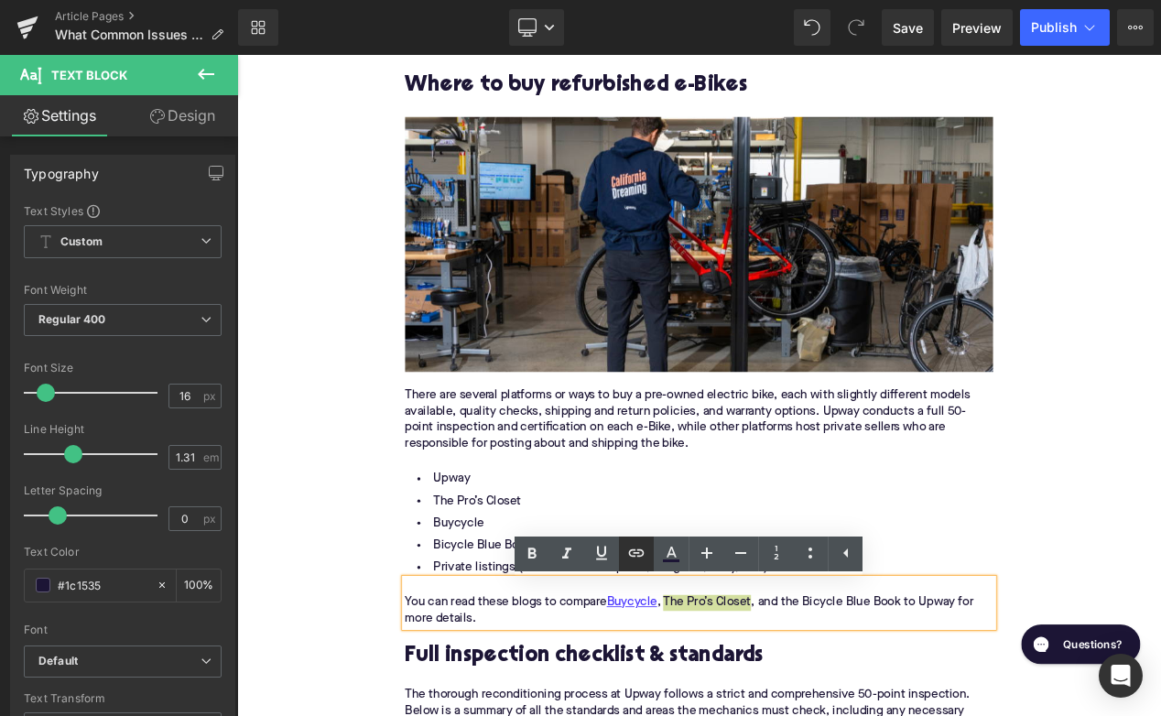
click at [638, 555] on icon at bounding box center [636, 553] width 22 height 22
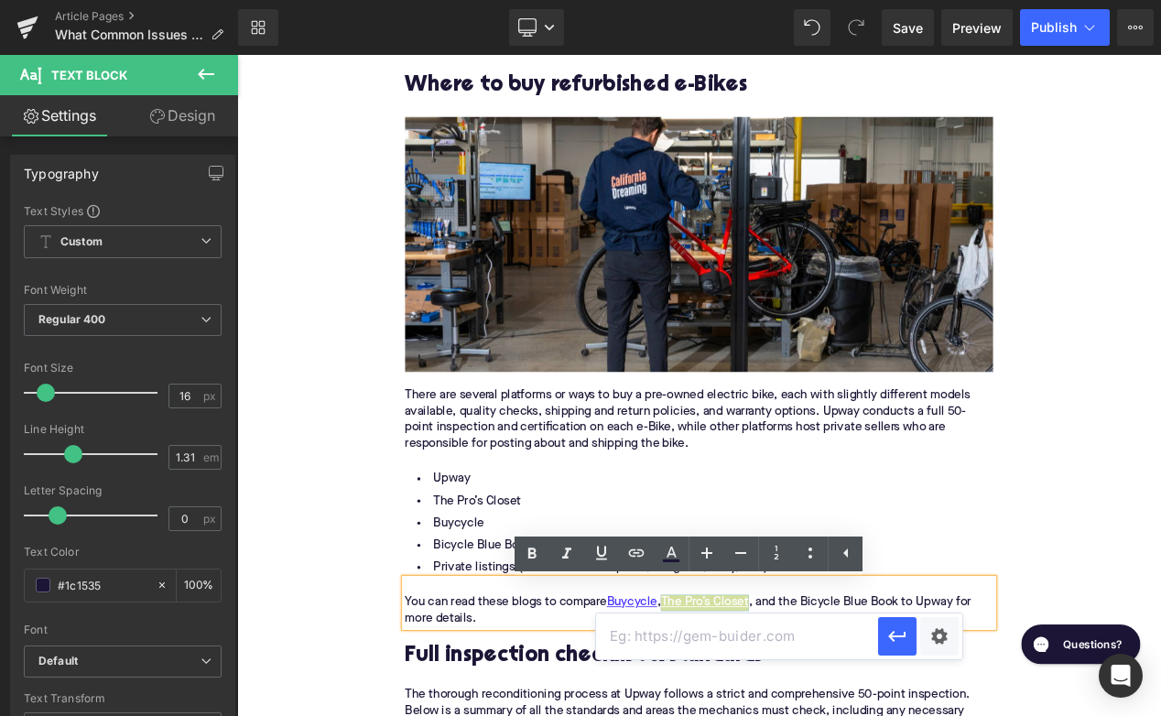
click at [691, 640] on input "text" at bounding box center [737, 637] width 282 height 46
paste input "[URL][DOMAIN_NAME]"
click at [898, 636] on icon "button" at bounding box center [896, 636] width 17 height 11
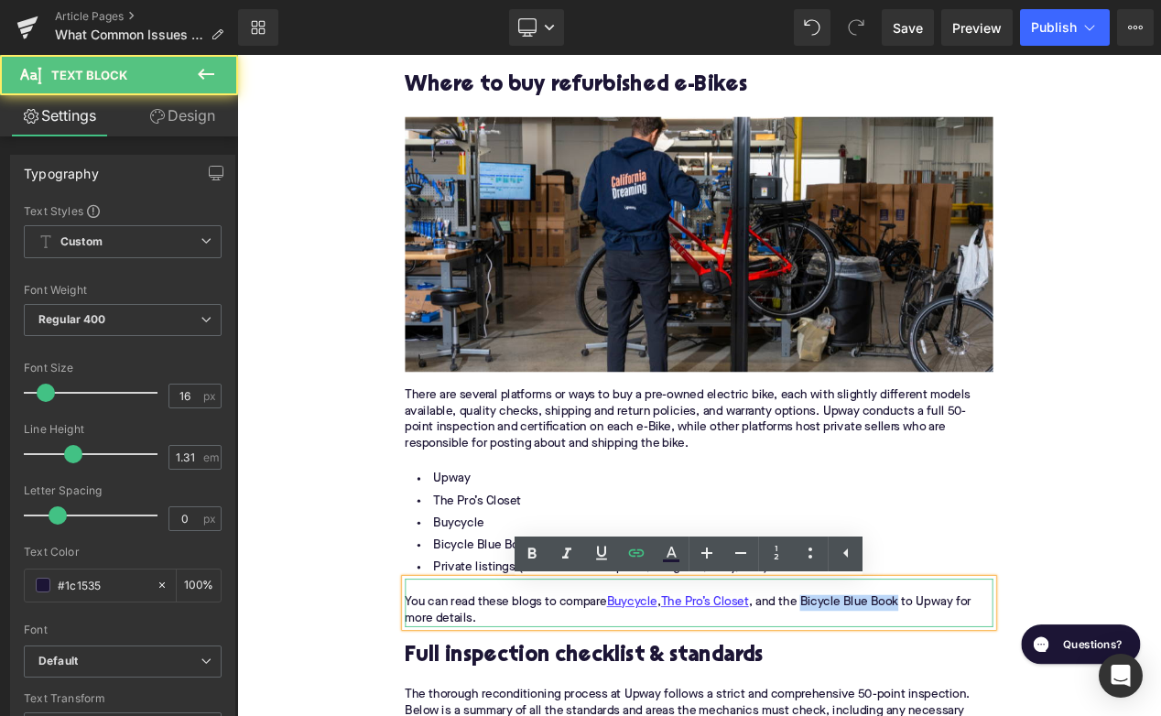
drag, startPoint x: 922, startPoint y: 718, endPoint x: 1037, endPoint y: 719, distance: 115.4
click at [1037, 715] on p "You can read these blogs to compare Buycycle , The Pro’s Closet , and the Bicyc…" at bounding box center [791, 721] width 705 height 38
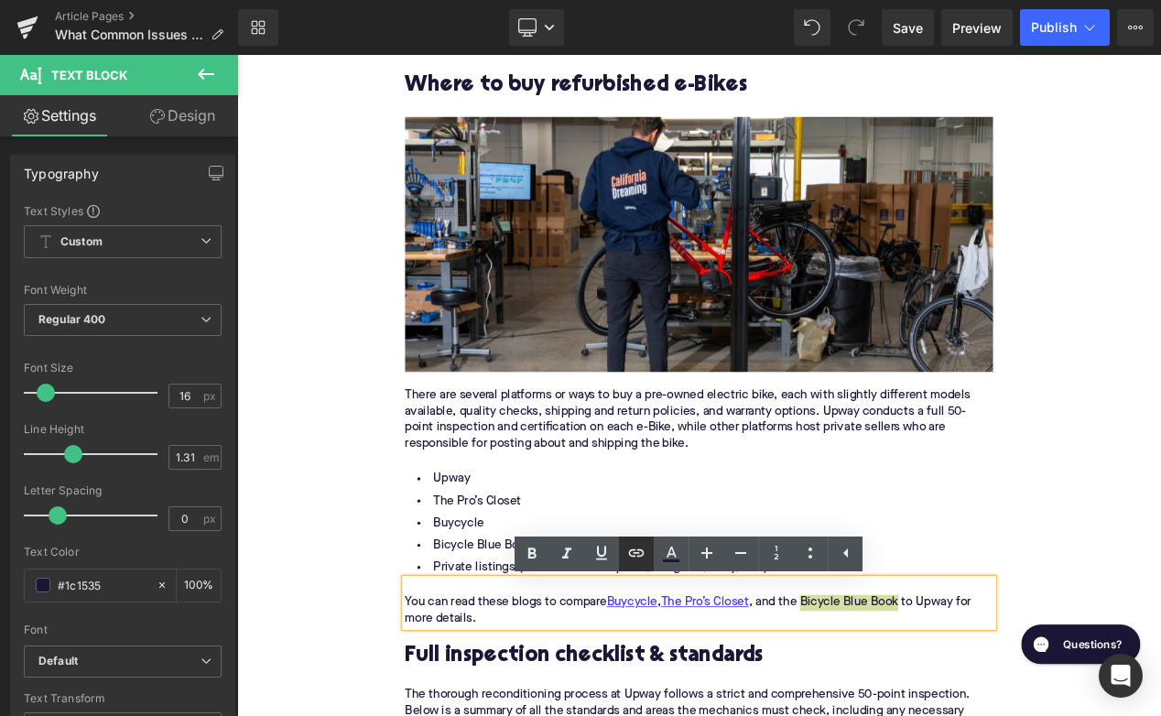
click at [642, 553] on icon at bounding box center [636, 553] width 22 height 22
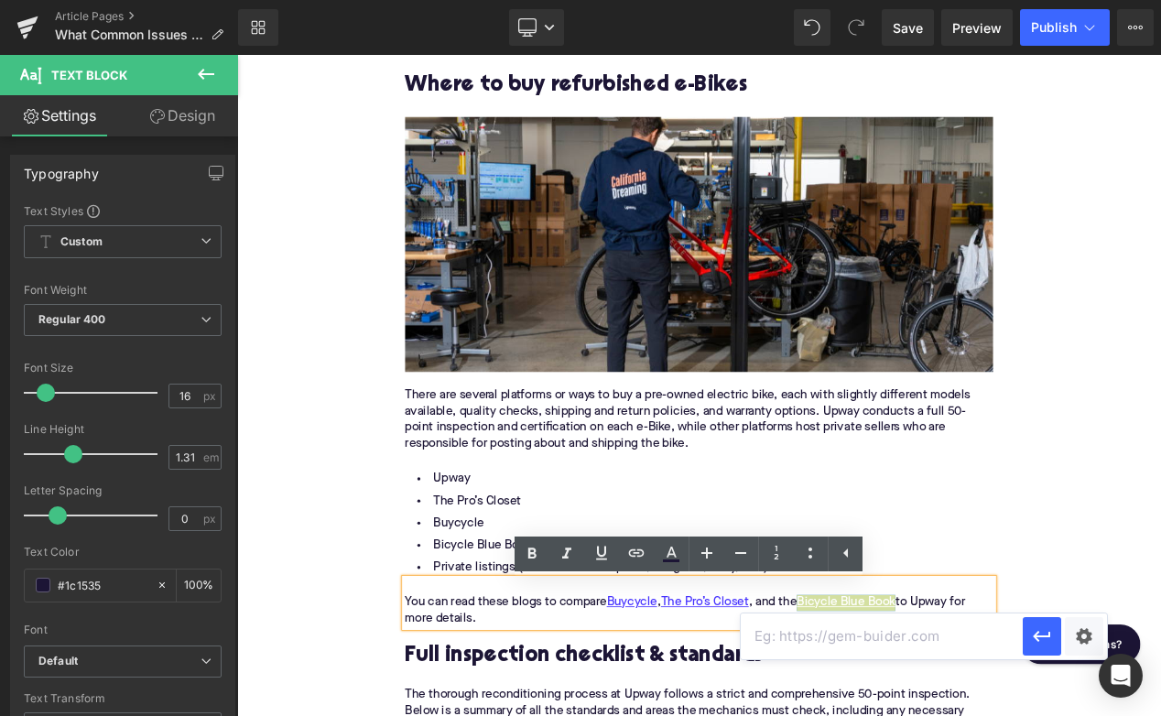
click at [798, 639] on input "text" at bounding box center [882, 637] width 282 height 46
paste input "[URL][DOMAIN_NAME]"
type input "[URL][DOMAIN_NAME]"
click at [1038, 636] on icon "button" at bounding box center [1041, 636] width 17 height 11
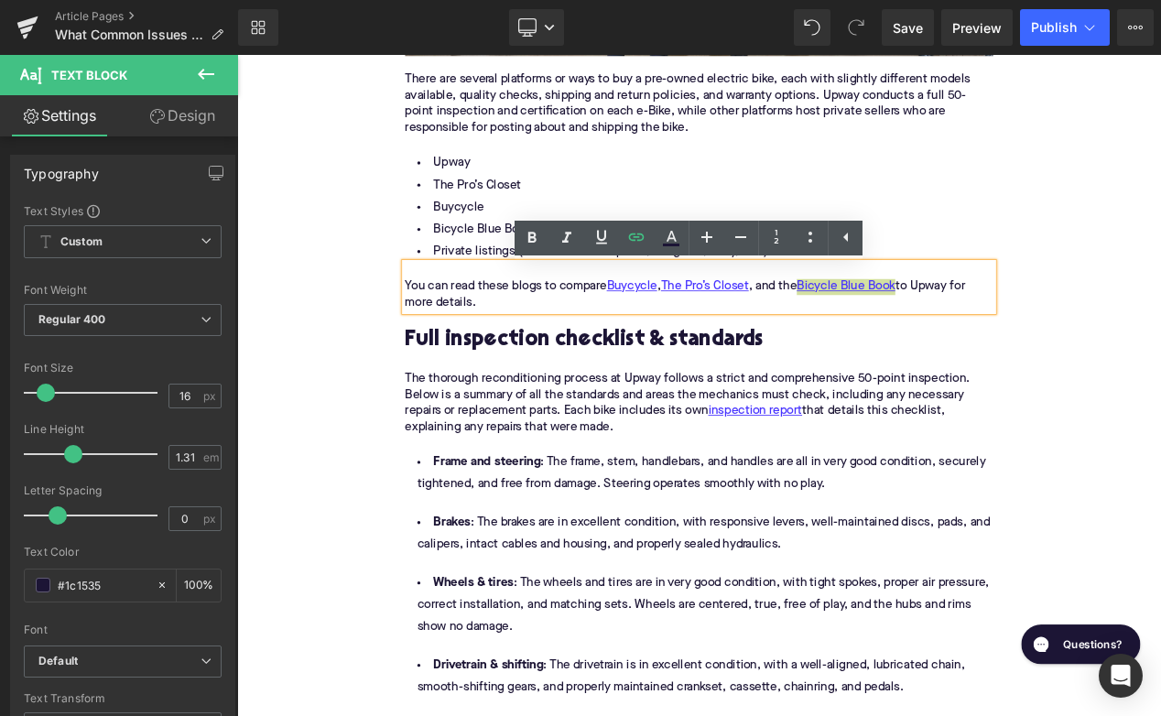
scroll to position [1860, 0]
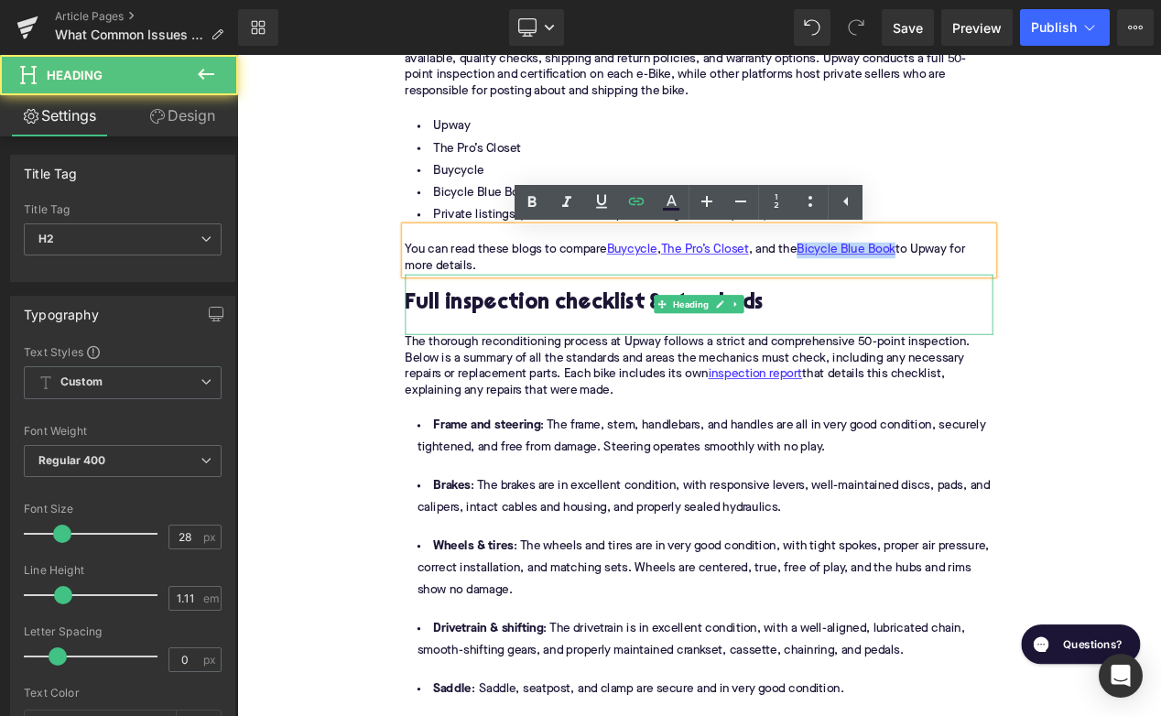
click at [507, 360] on h2 "Full inspection checklist & standards" at bounding box center [791, 355] width 705 height 28
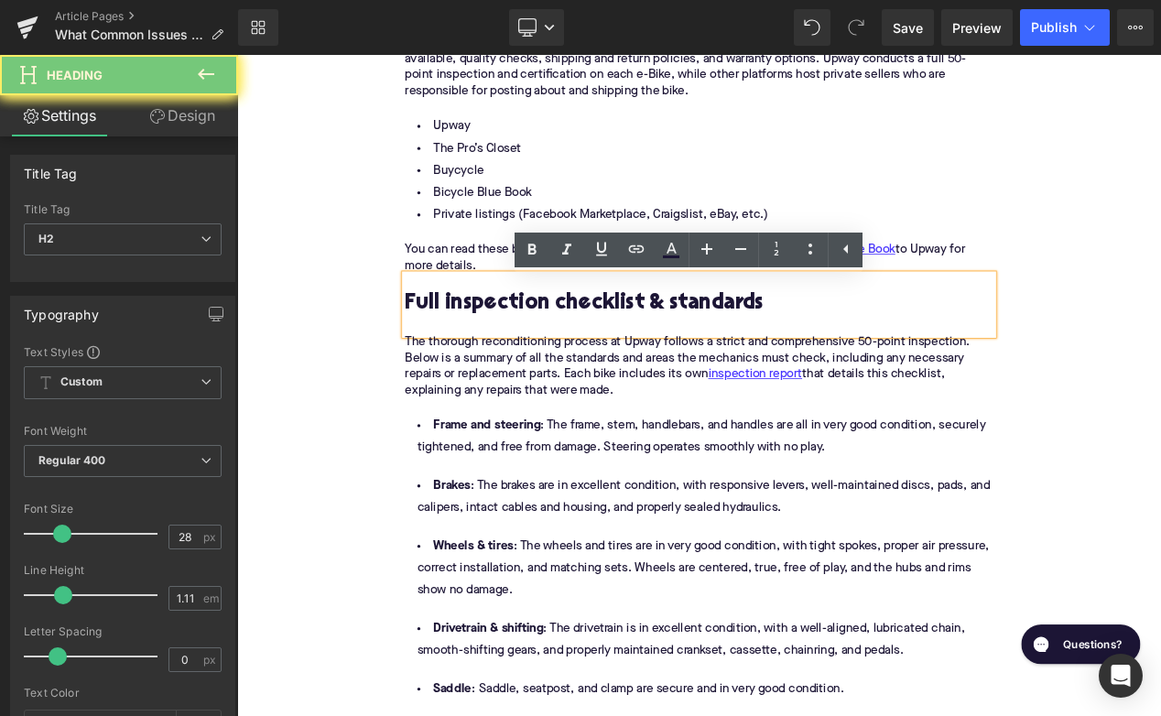
paste div
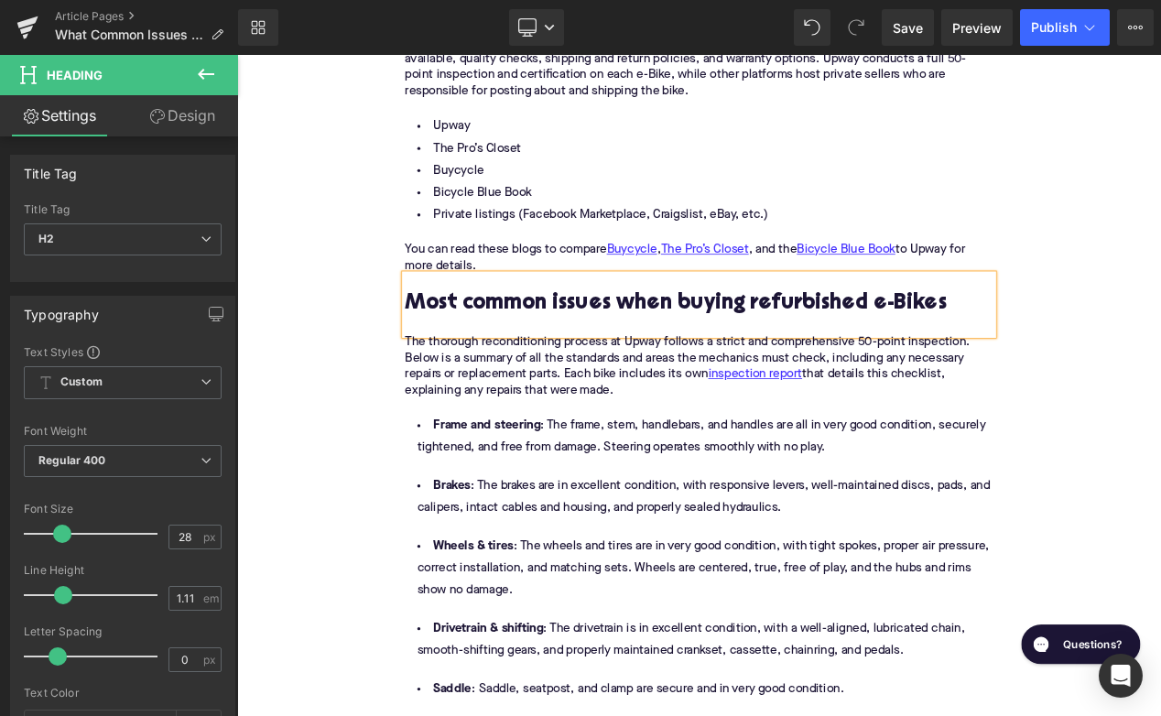
click at [526, 447] on div "The thorough reconditioning process at Upway follows a strict and comprehensive…" at bounding box center [791, 439] width 705 height 96
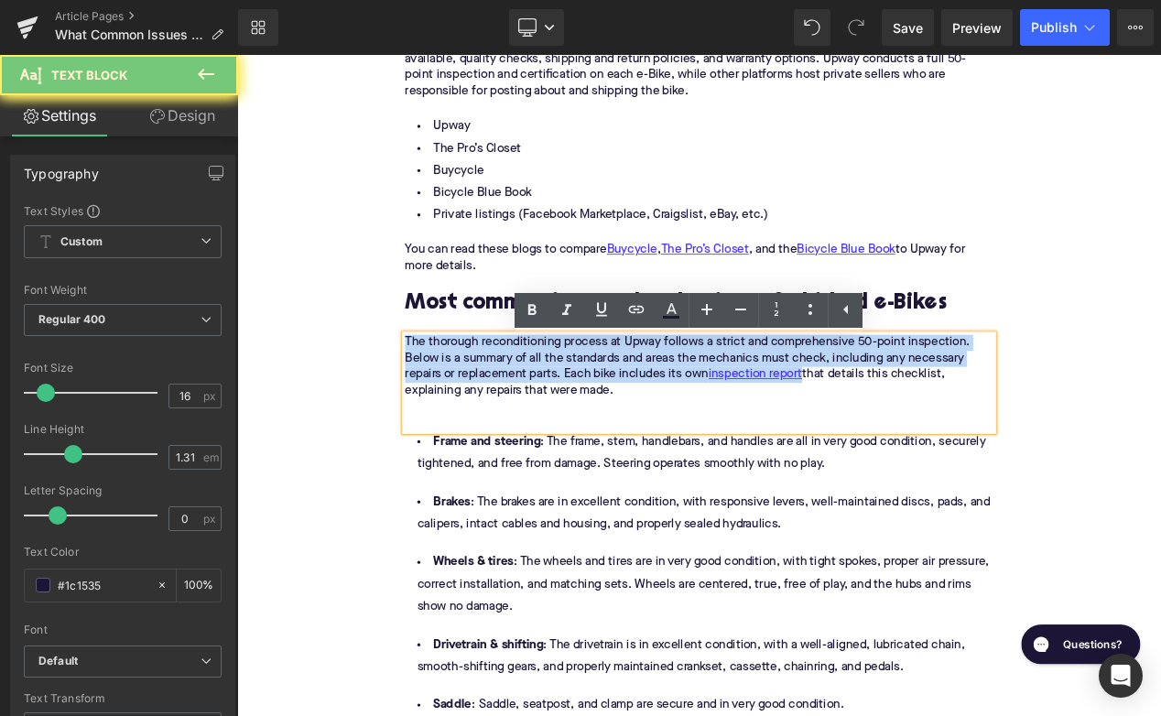
paste div
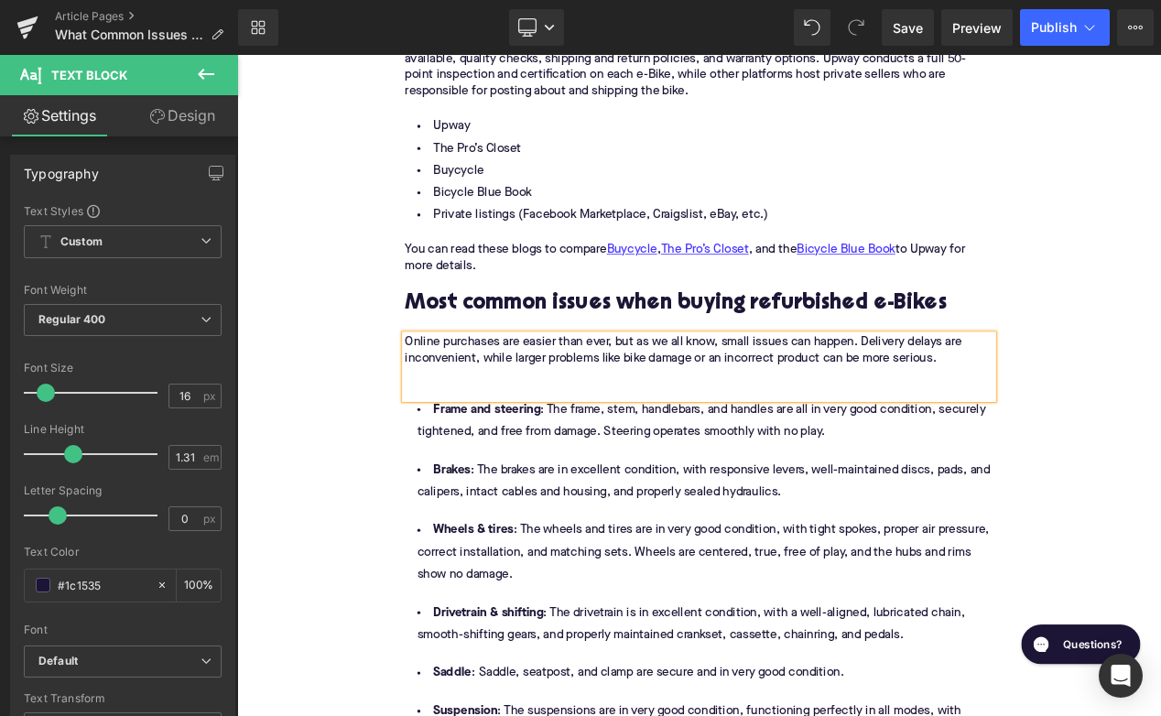
click at [572, 567] on li "Brakes : The brakes are in excellent condition, with responsive levers, well-ma…" at bounding box center [791, 566] width 705 height 53
click at [572, 565] on li "Brakes : The brakes are in excellent condition, with responsive levers, well-ma…" at bounding box center [791, 566] width 705 height 53
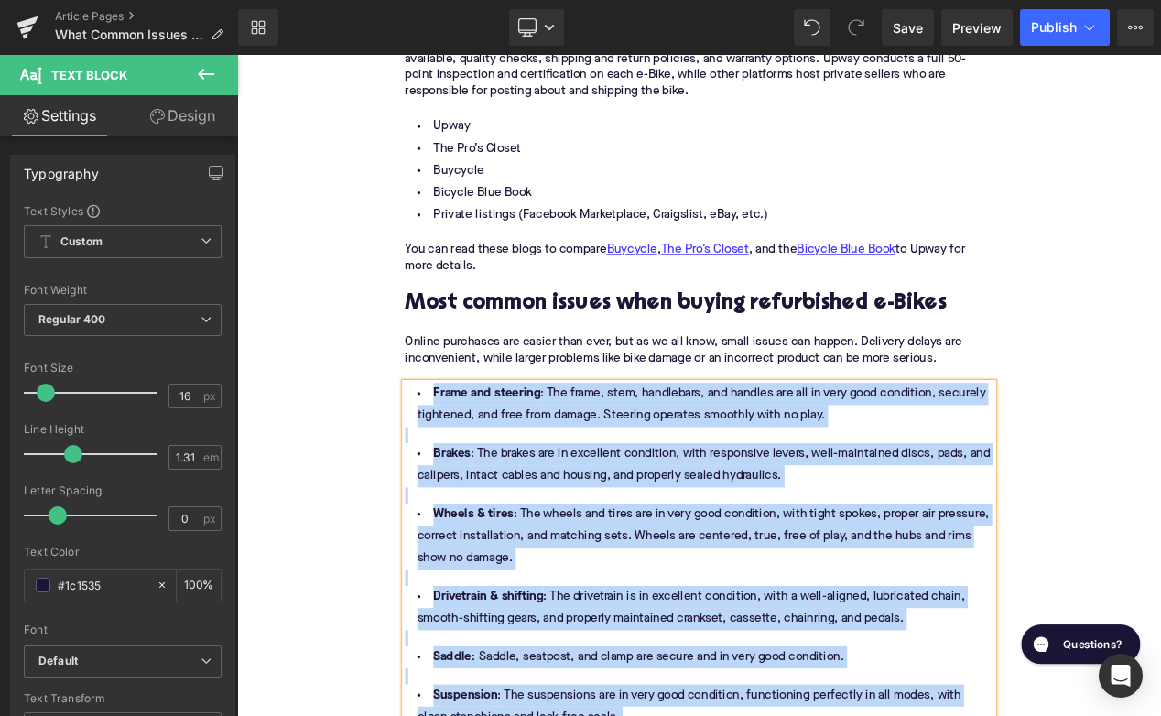
paste div
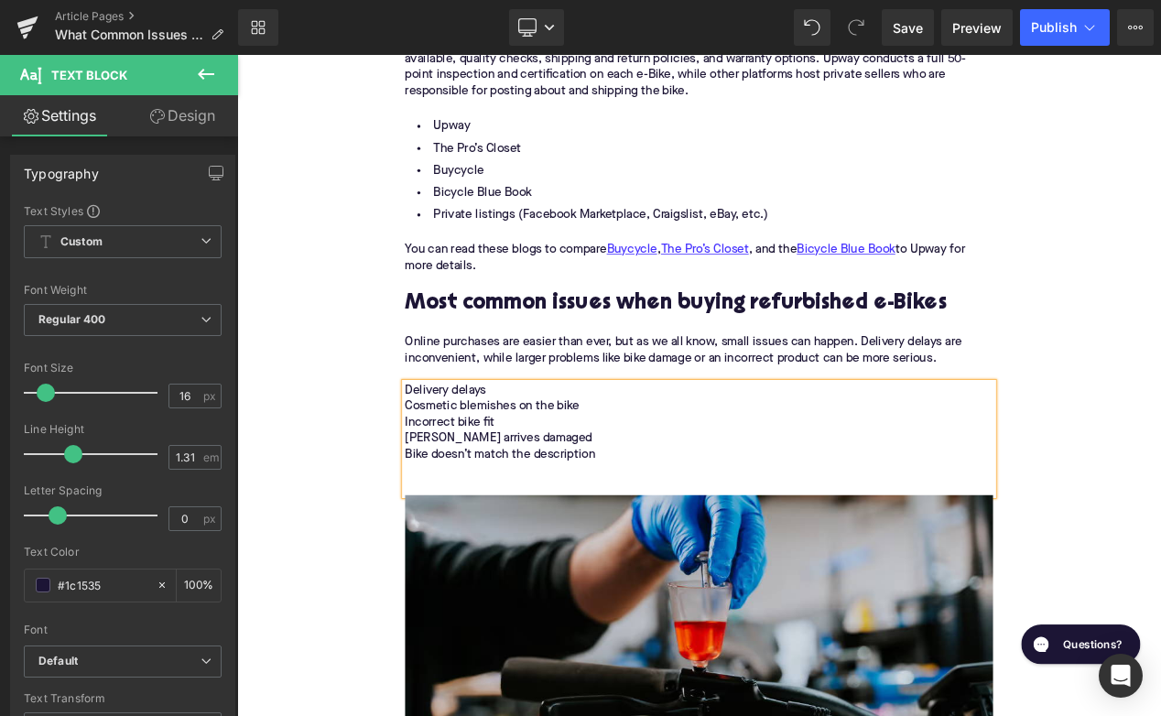
click at [581, 528] on div "Delivery delays Cosmetic blemishes on the bike Incorrect bike fit Bike arrives …" at bounding box center [791, 516] width 705 height 135
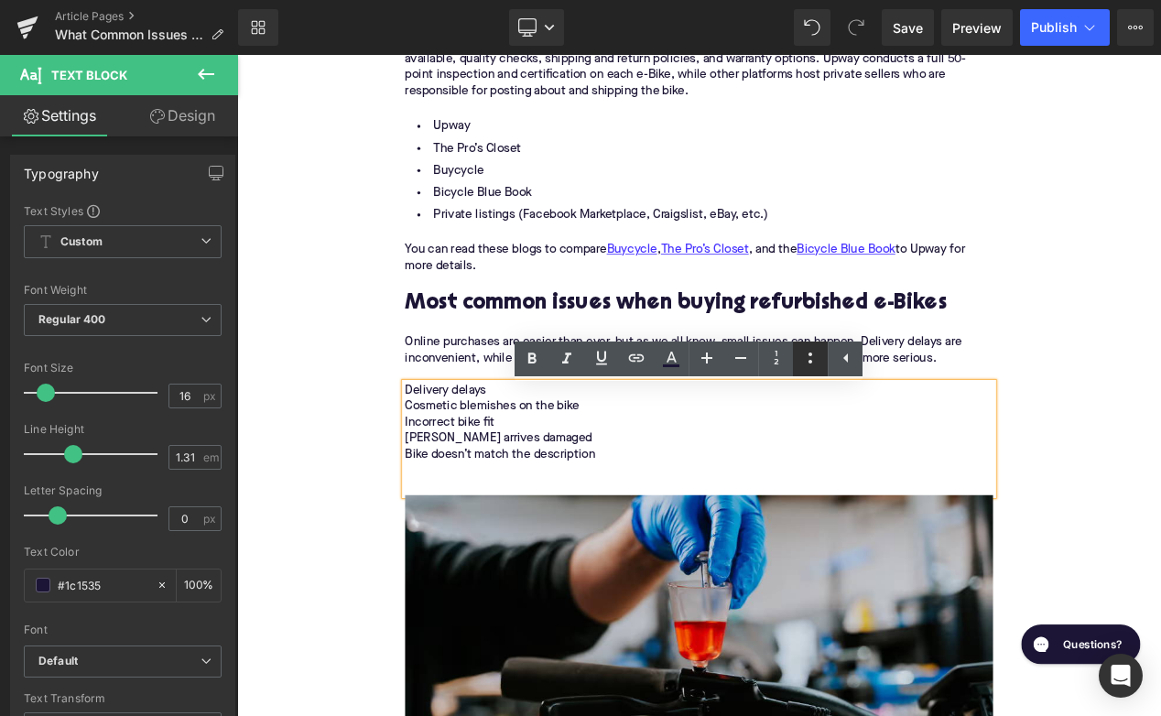
click at [803, 350] on icon at bounding box center [810, 358] width 22 height 22
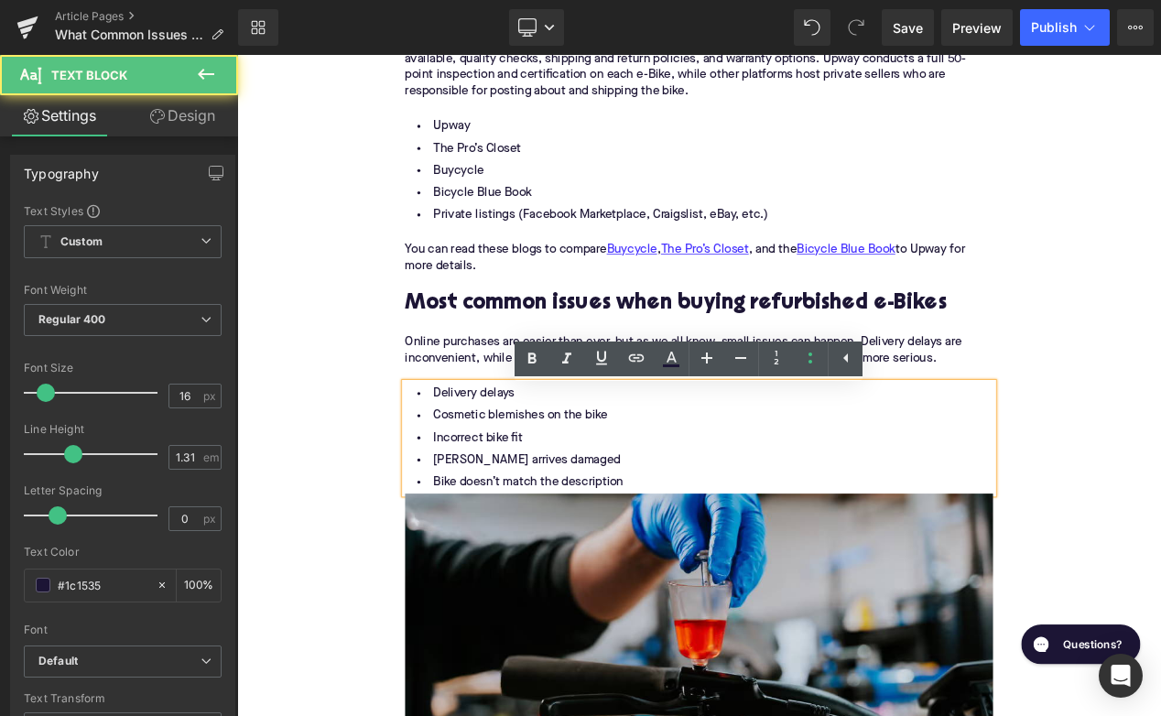
click at [837, 575] on li "Bike doesn’t match the description" at bounding box center [791, 568] width 705 height 27
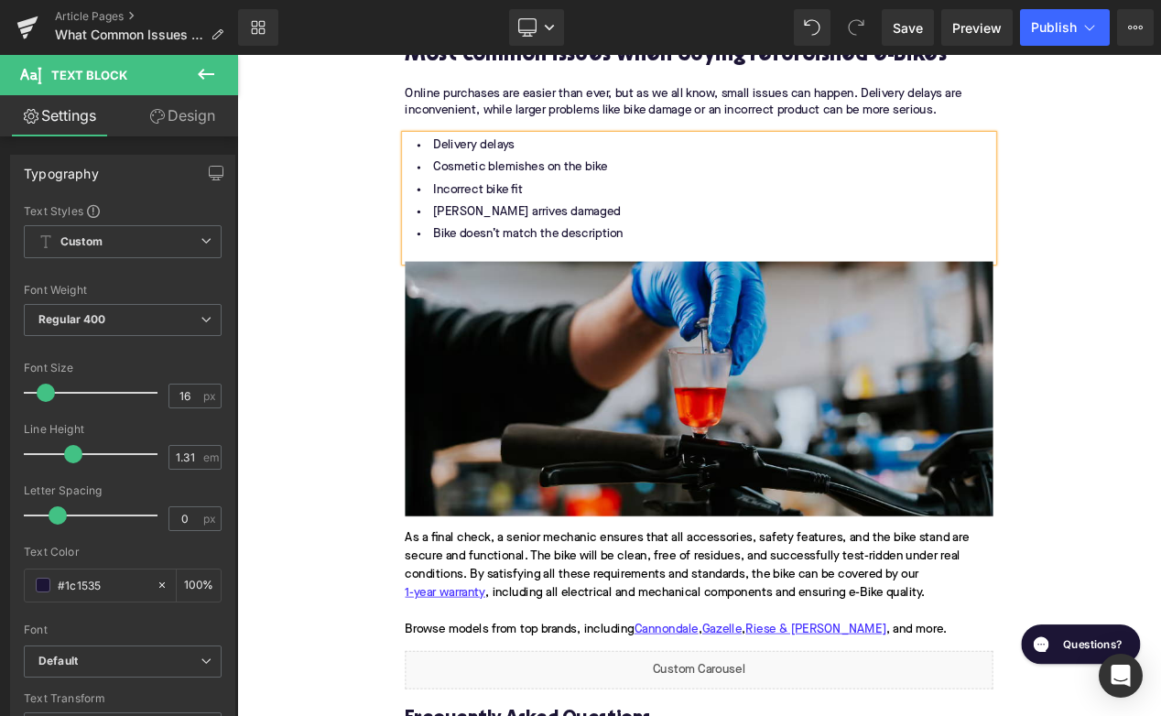
scroll to position [2088, 0]
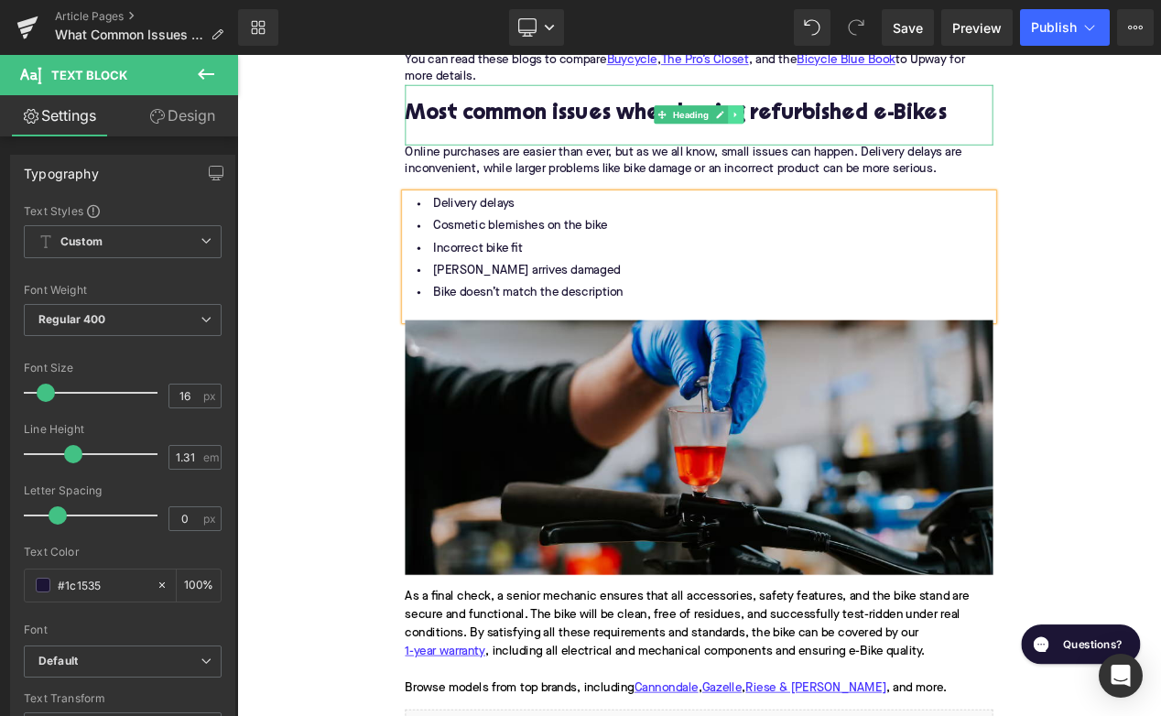
click at [841, 132] on icon at bounding box center [836, 126] width 10 height 11
click at [826, 132] on icon at bounding box center [825, 127] width 10 height 10
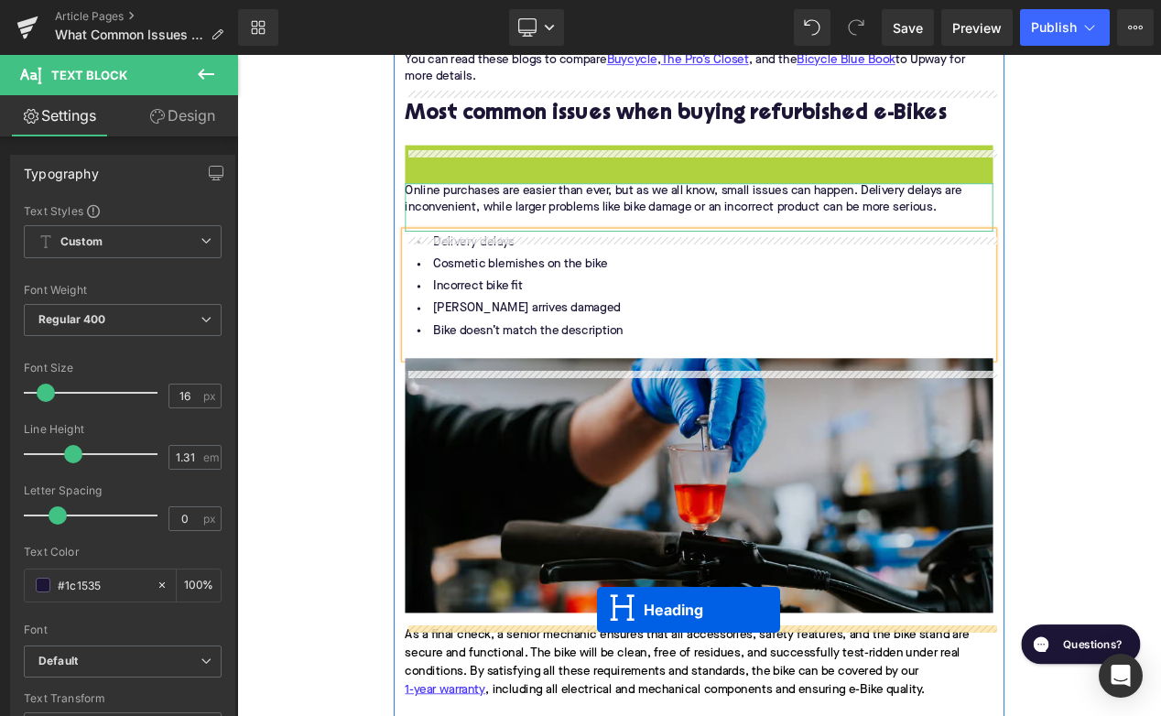
drag, startPoint x: 748, startPoint y: 206, endPoint x: 664, endPoint y: 744, distance: 545.0
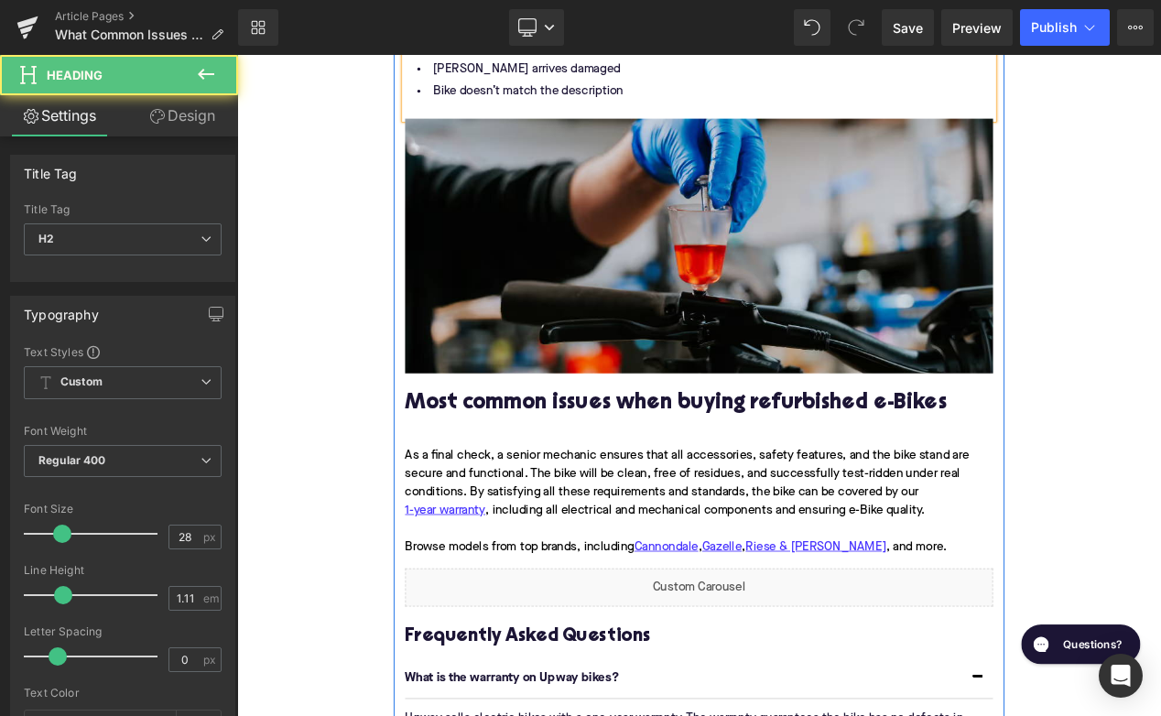
scroll to position [2432, 0]
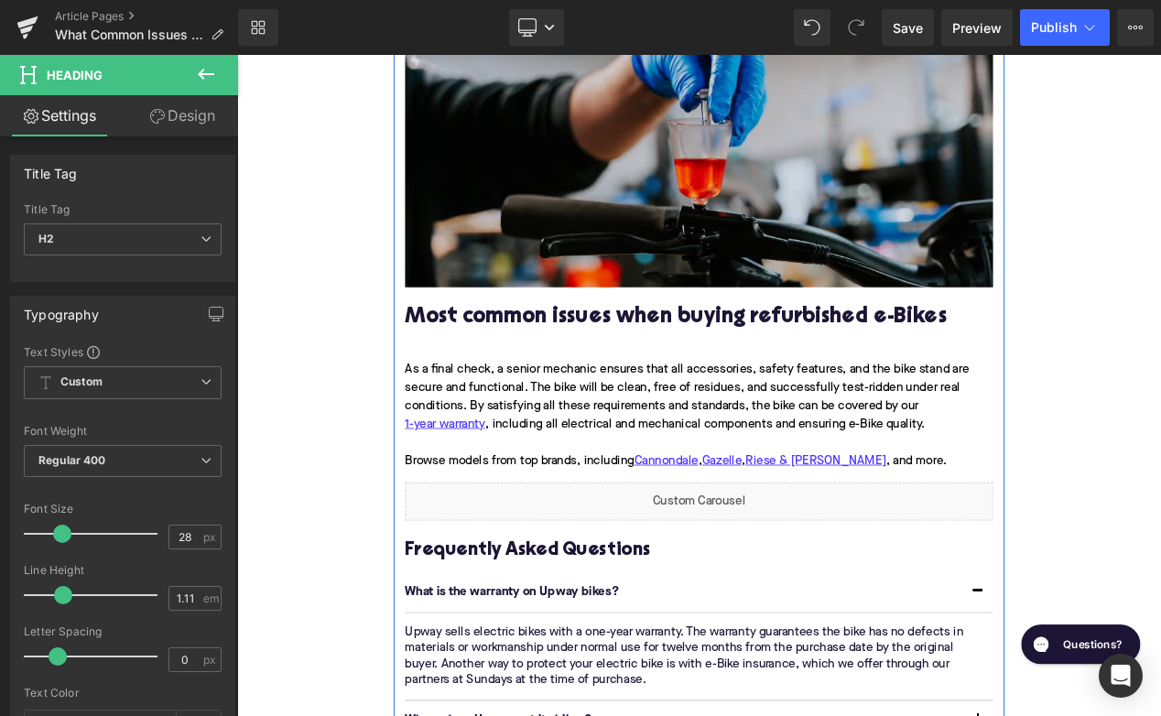
click at [851, 384] on h2 "Most common issues when buying refurbished e-Bikes" at bounding box center [791, 370] width 705 height 28
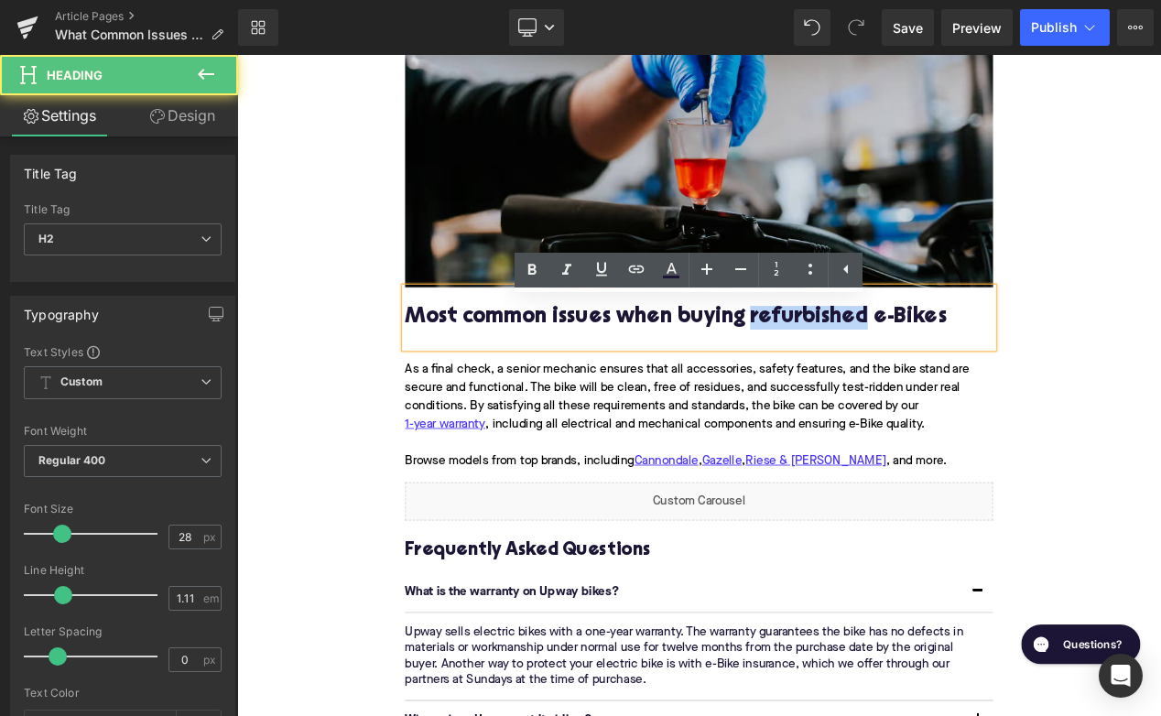
click at [851, 384] on h2 "Most common issues when buying refurbished e-Bikes" at bounding box center [791, 370] width 705 height 28
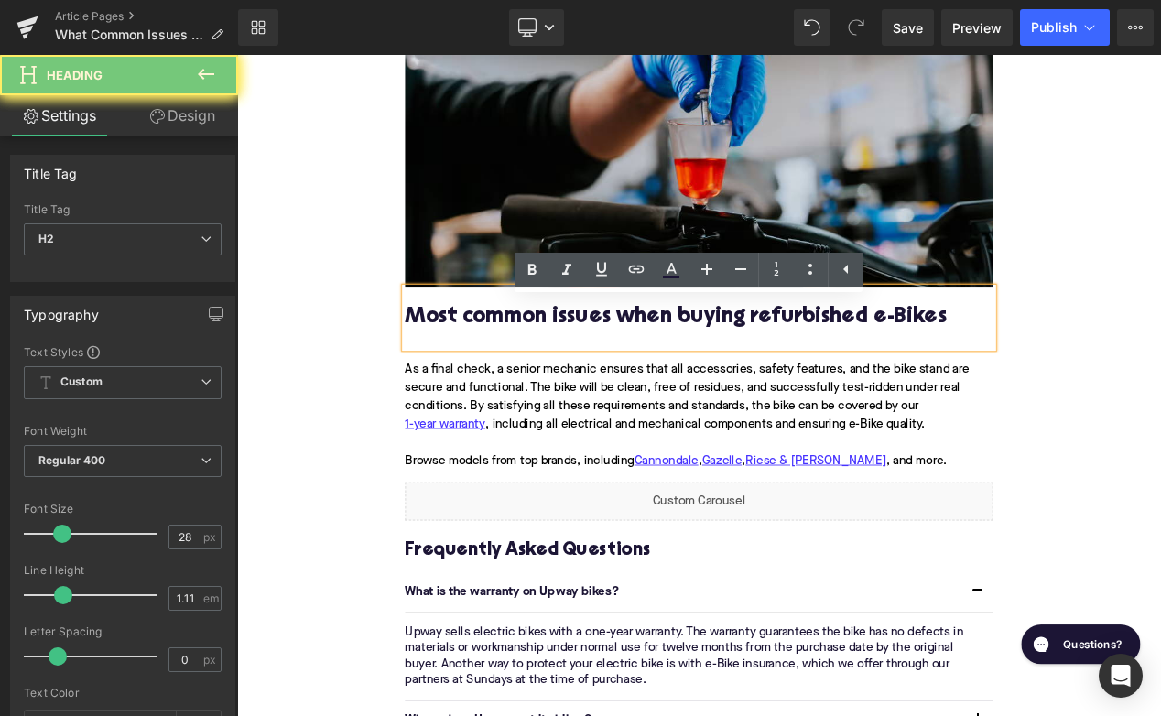
click at [851, 384] on h2 "Most common issues when buying refurbished e-Bikes" at bounding box center [791, 370] width 705 height 28
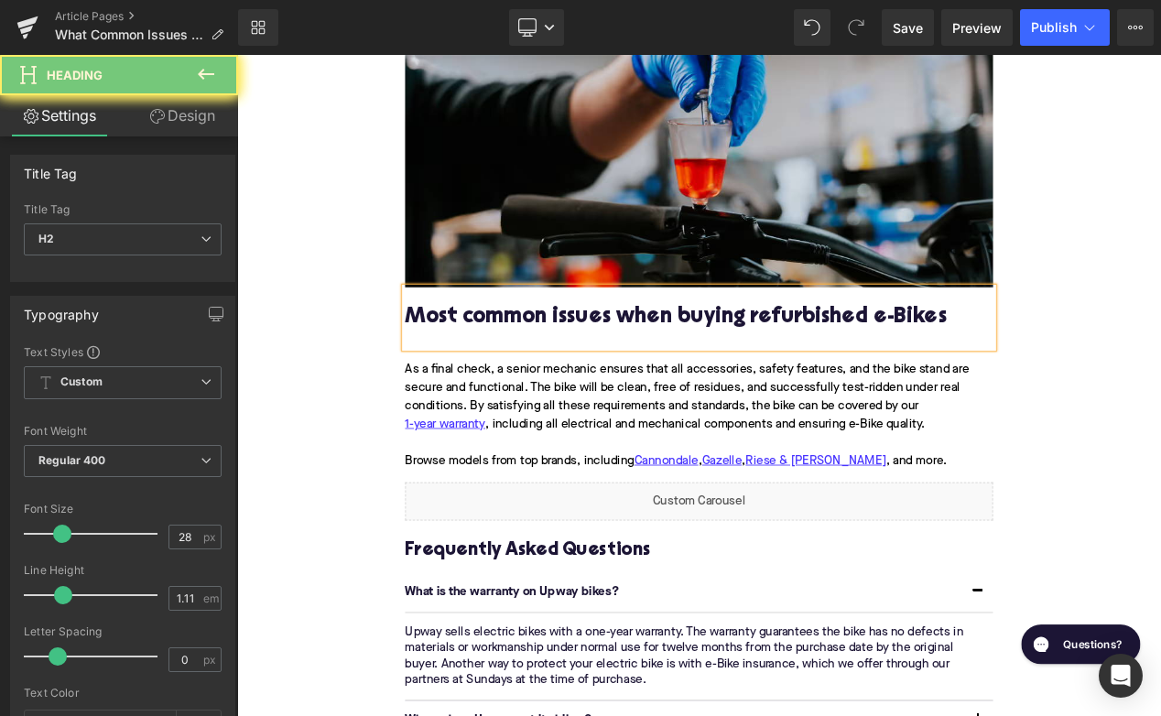
paste div
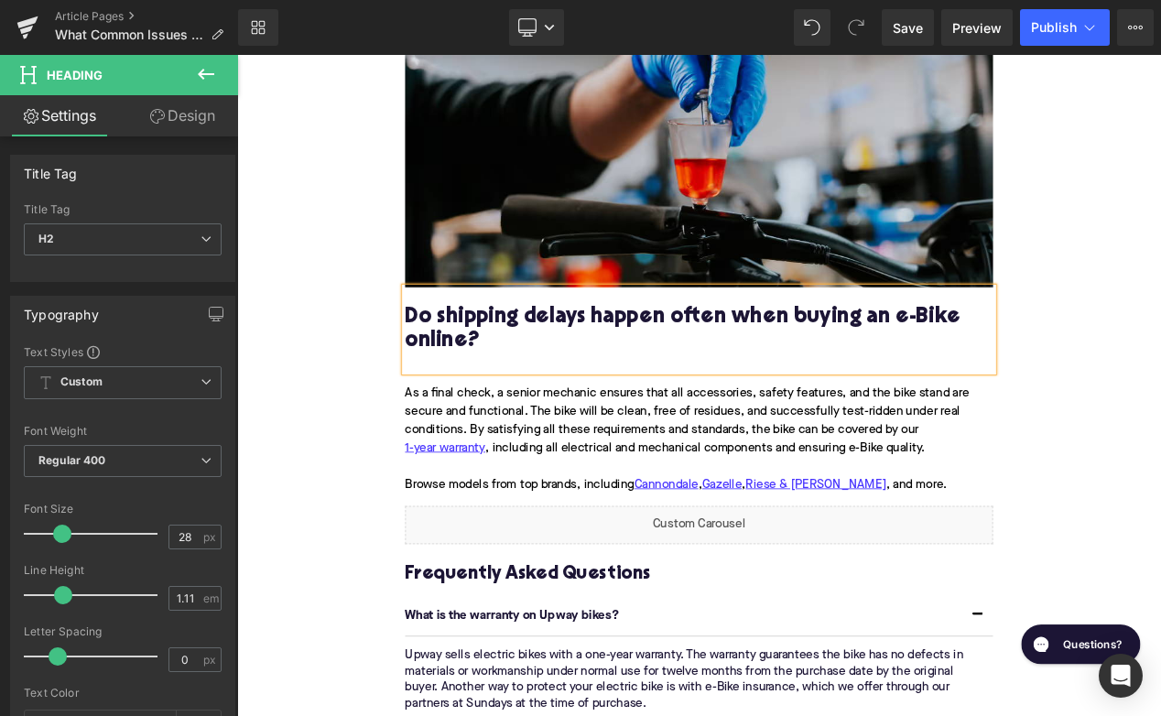
click at [452, 482] on div "As a final check, a senior mechanic ensures that all accessories, safety featur…" at bounding box center [791, 515] width 705 height 161
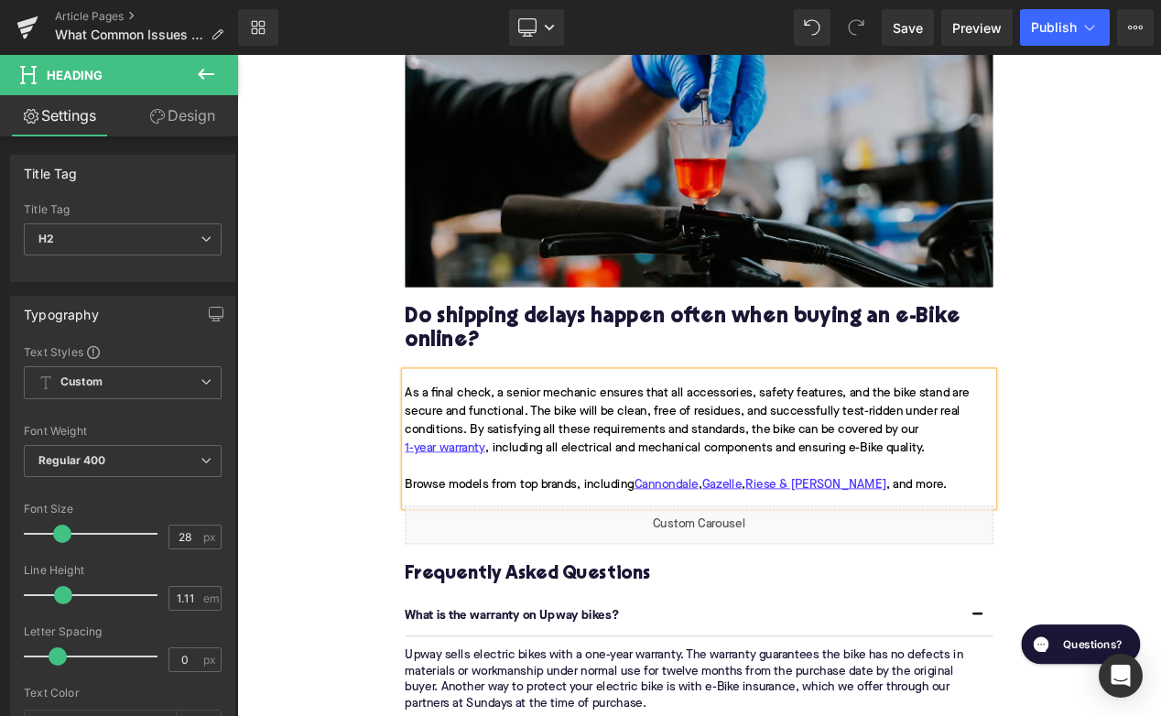
click at [452, 482] on div "As a final check, a senior mechanic ensures that all accessories, safety featur…" at bounding box center [791, 515] width 705 height 161
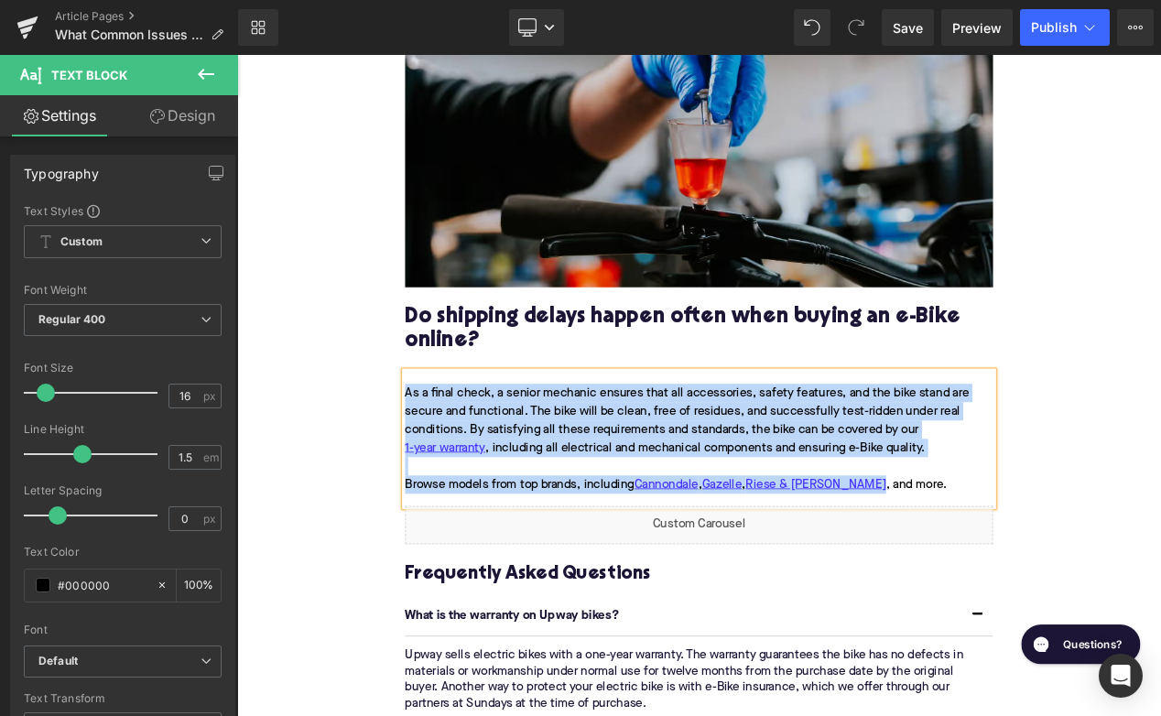
paste div
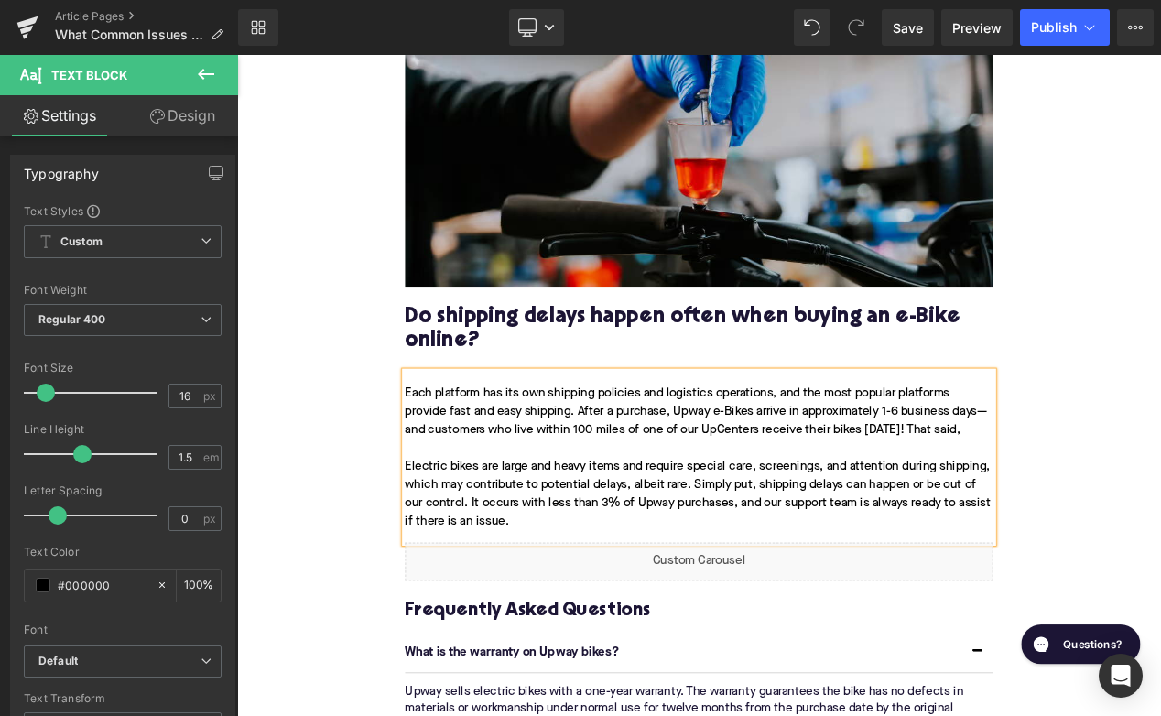
click at [367, 490] on div "Home / What Common Issues Do US Buyers Report When Purchasing Refurbished E-Bik…" at bounding box center [791, 21] width 1108 height 4415
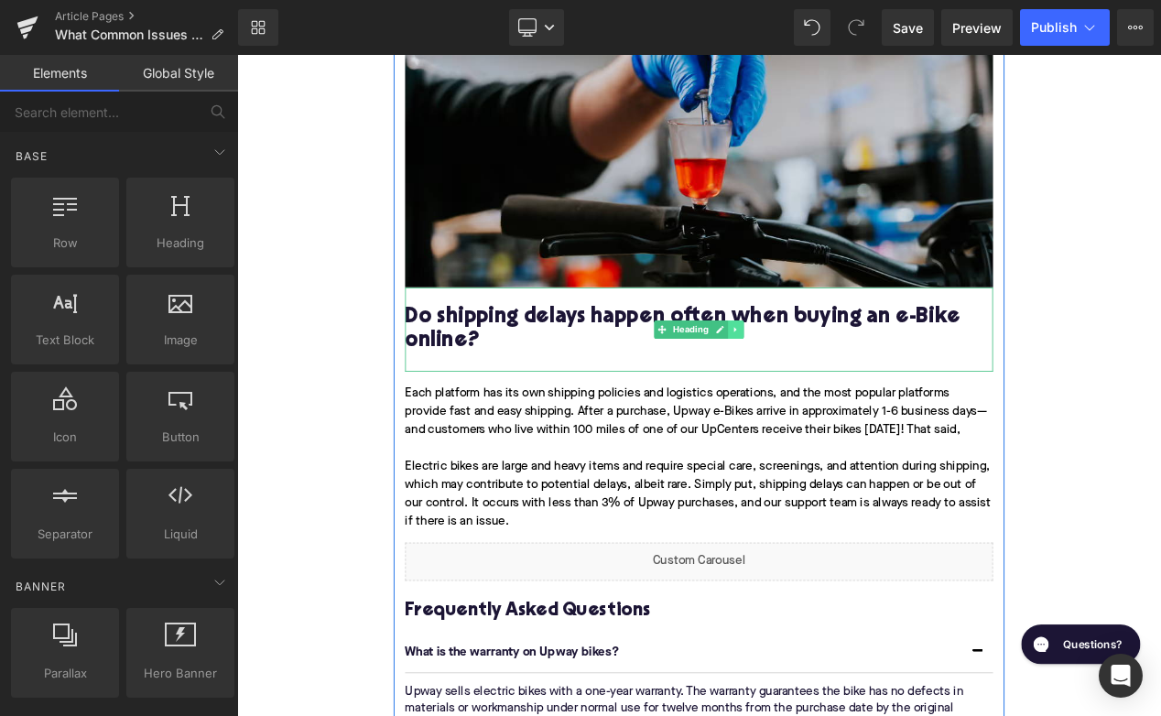
click at [839, 390] on icon at bounding box center [836, 384] width 10 height 11
click at [828, 389] on icon at bounding box center [825, 384] width 10 height 10
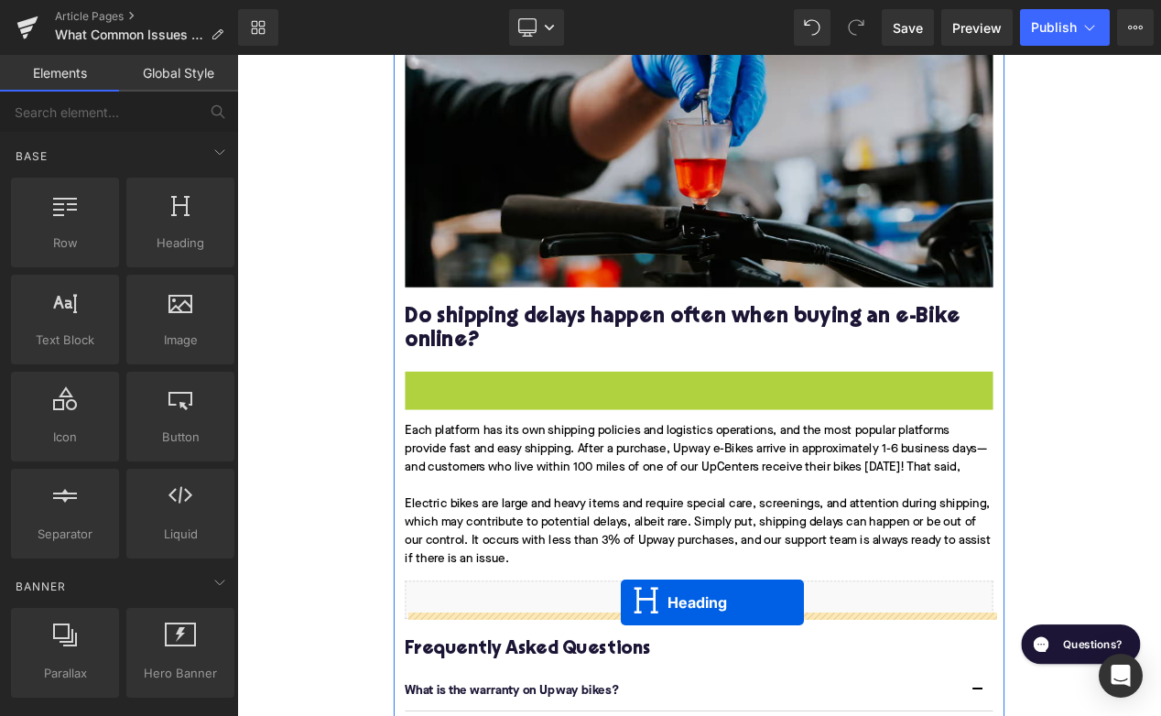
drag, startPoint x: 745, startPoint y: 497, endPoint x: 697, endPoint y: 710, distance: 217.9
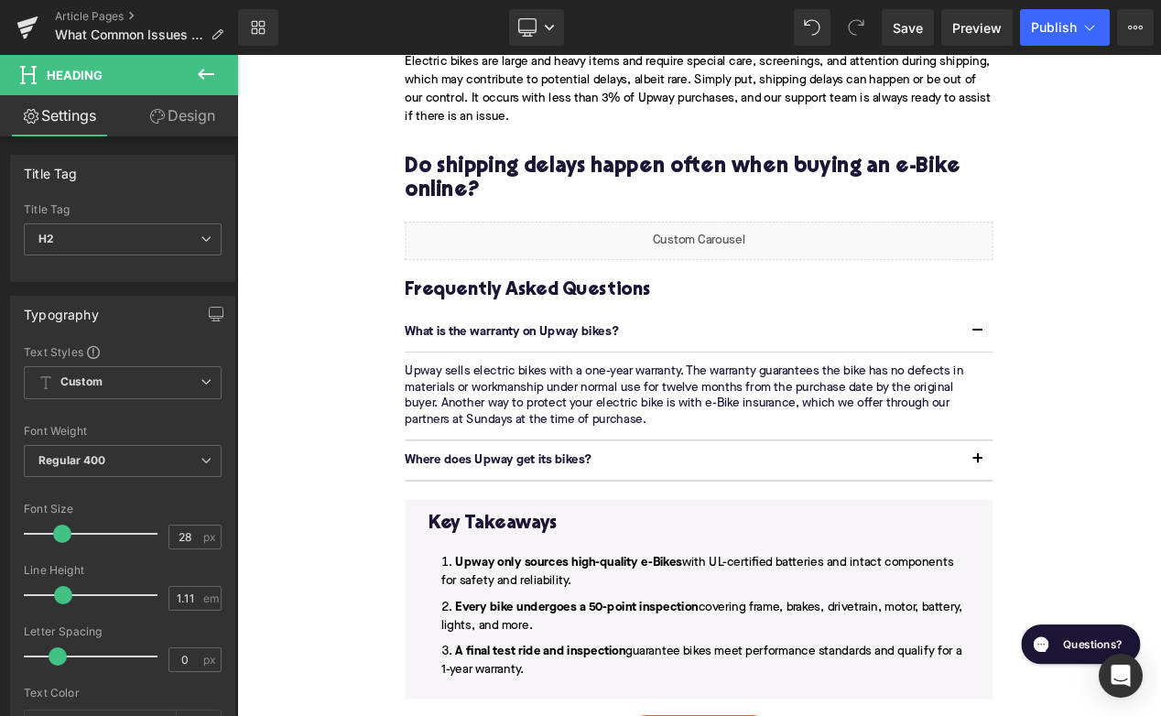
scroll to position [2909, 0]
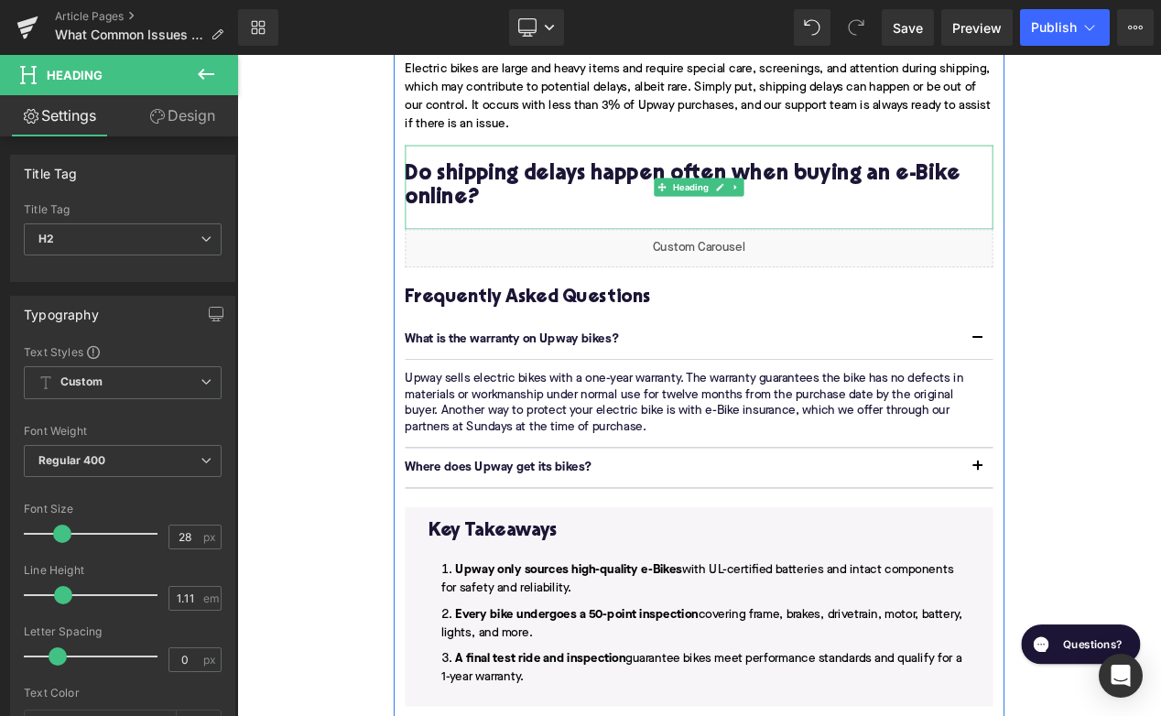
click at [583, 242] on h2 "Do shipping delays happen often when buying an e-Bike online?" at bounding box center [791, 213] width 705 height 57
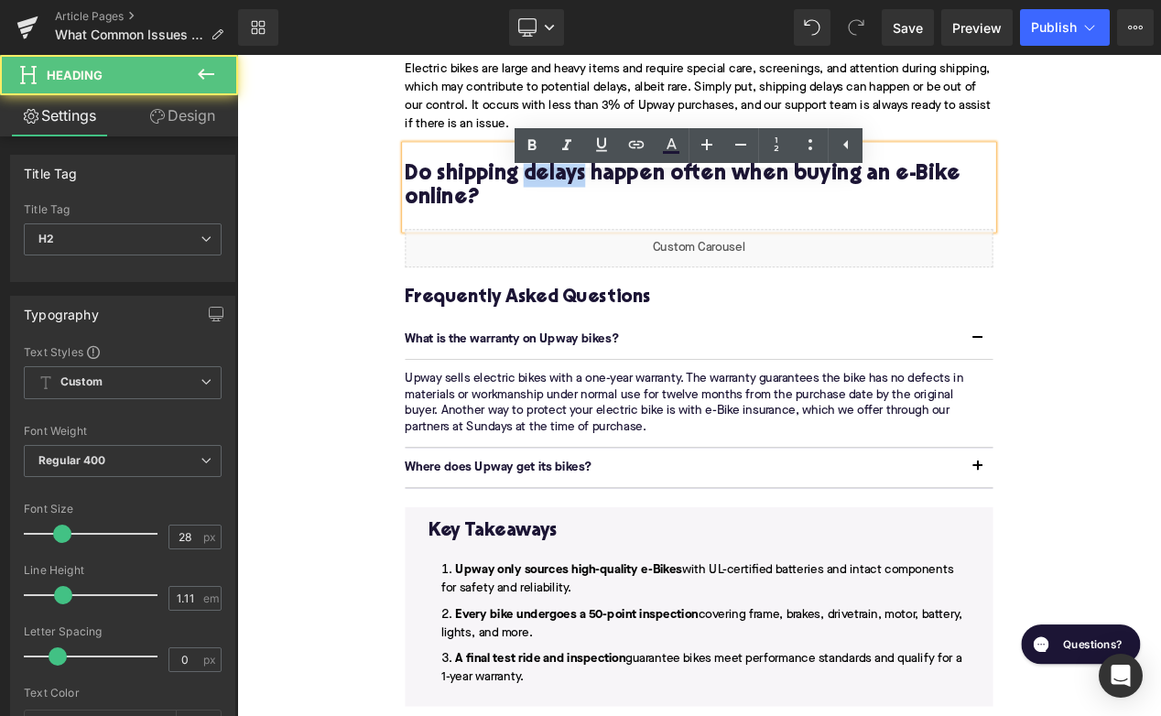
click at [583, 242] on h2 "Do shipping delays happen often when buying an e-Bike online?" at bounding box center [791, 213] width 705 height 57
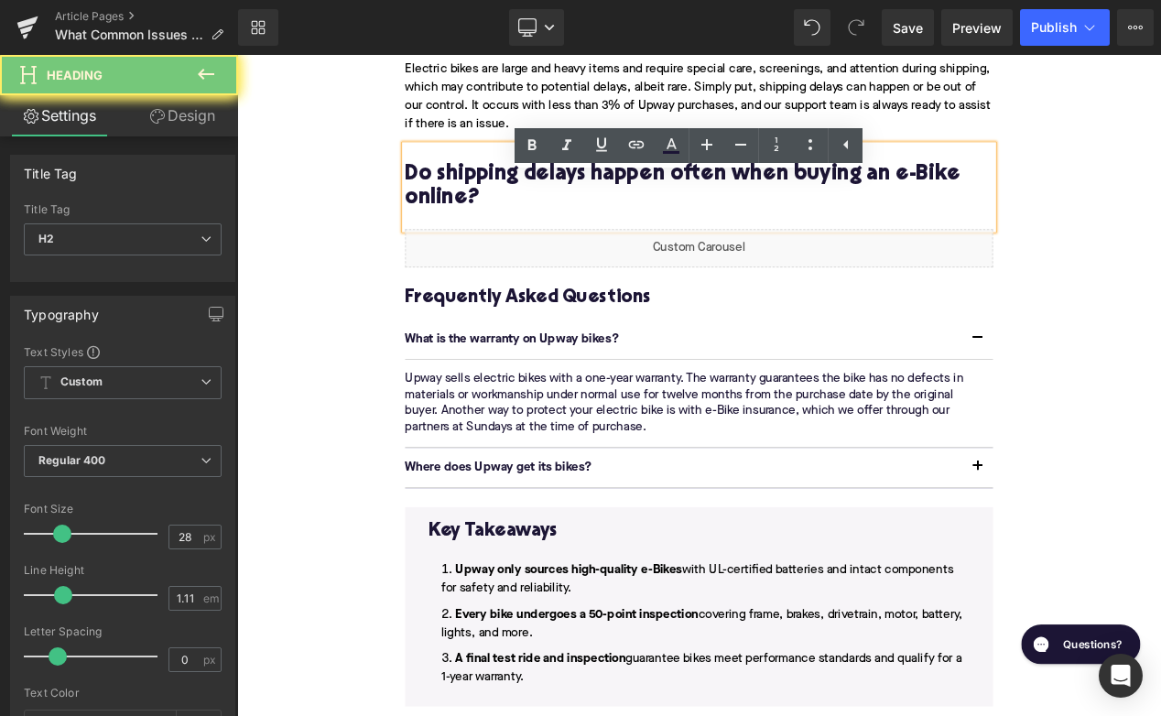
click at [583, 242] on h2 "Do shipping delays happen often when buying an e-Bike online?" at bounding box center [791, 213] width 705 height 57
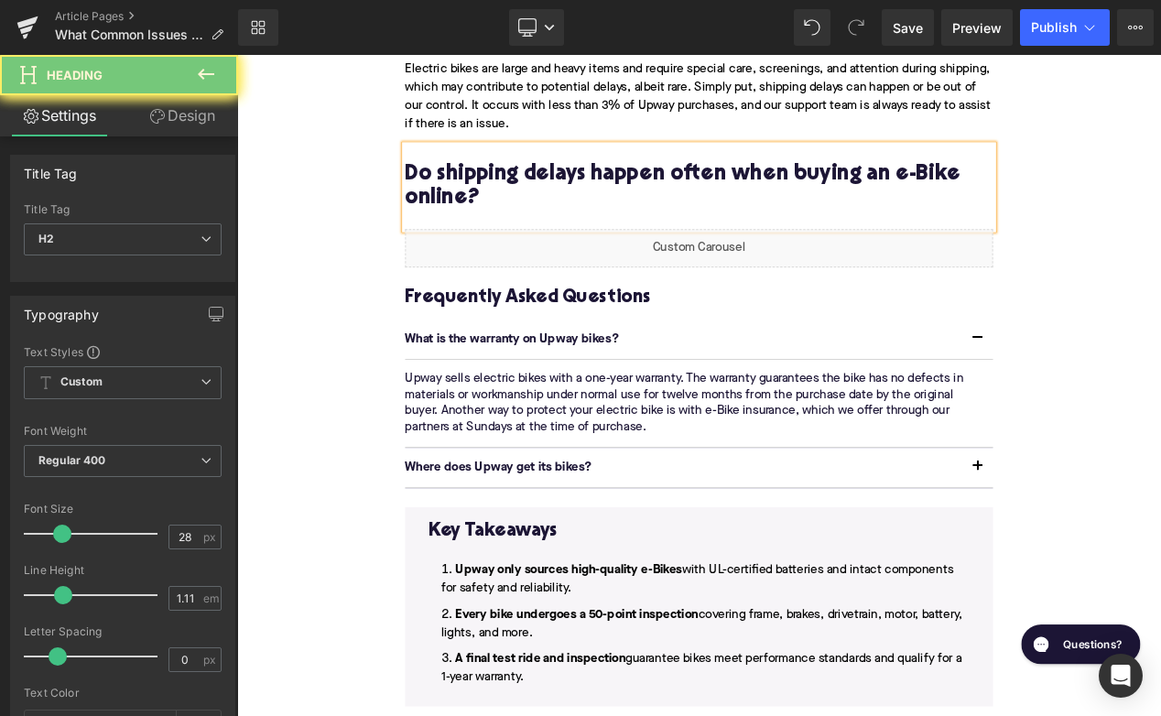
paste div
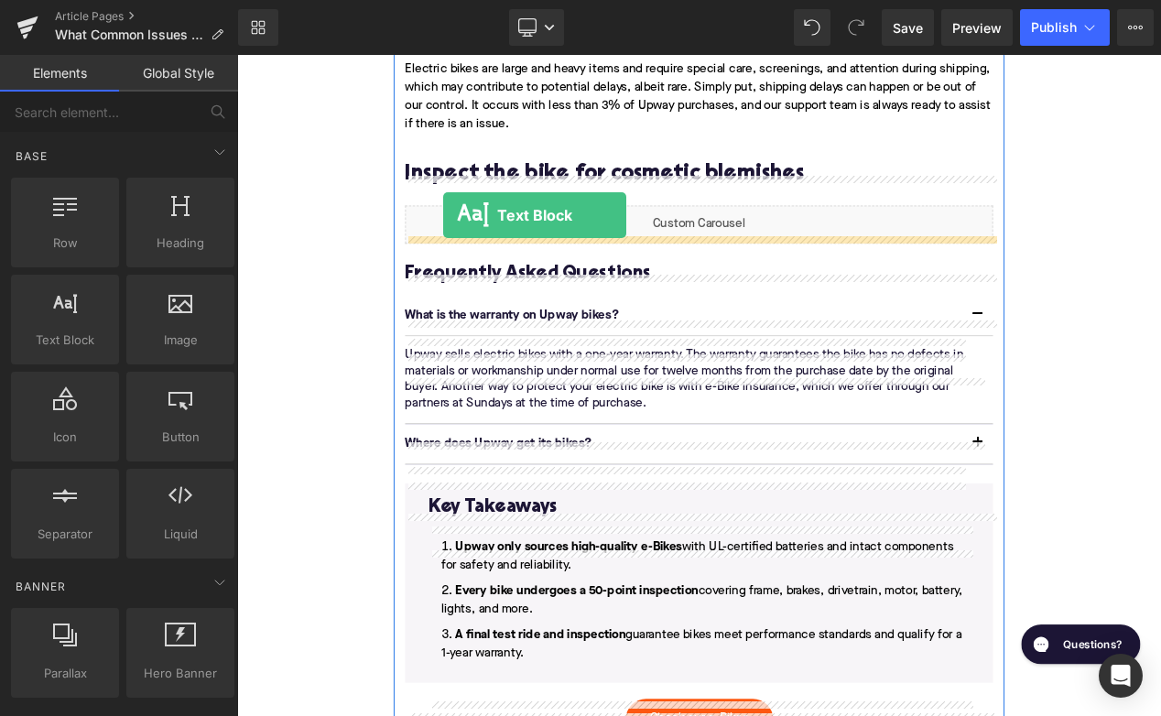
drag, startPoint x: 345, startPoint y: 359, endPoint x: 484, endPoint y: 247, distance: 178.5
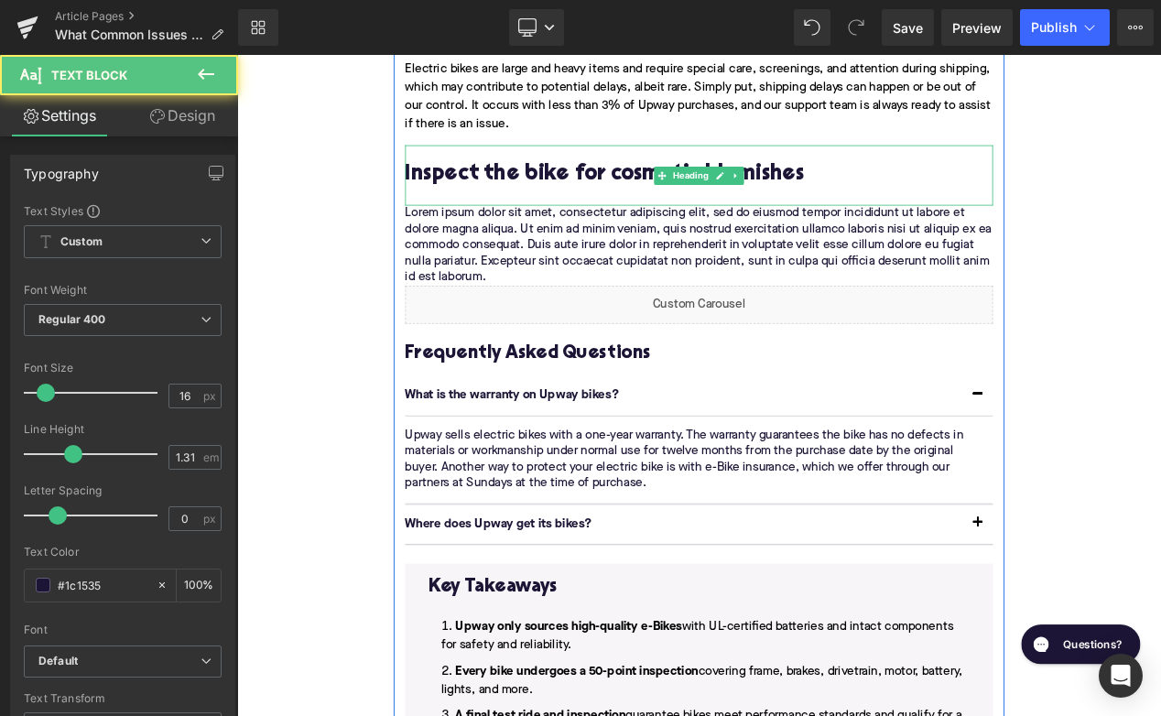
click at [503, 163] on div "Each platform has its own shipping policies and logistics operations, and the m…" at bounding box center [791, 60] width 705 height 205
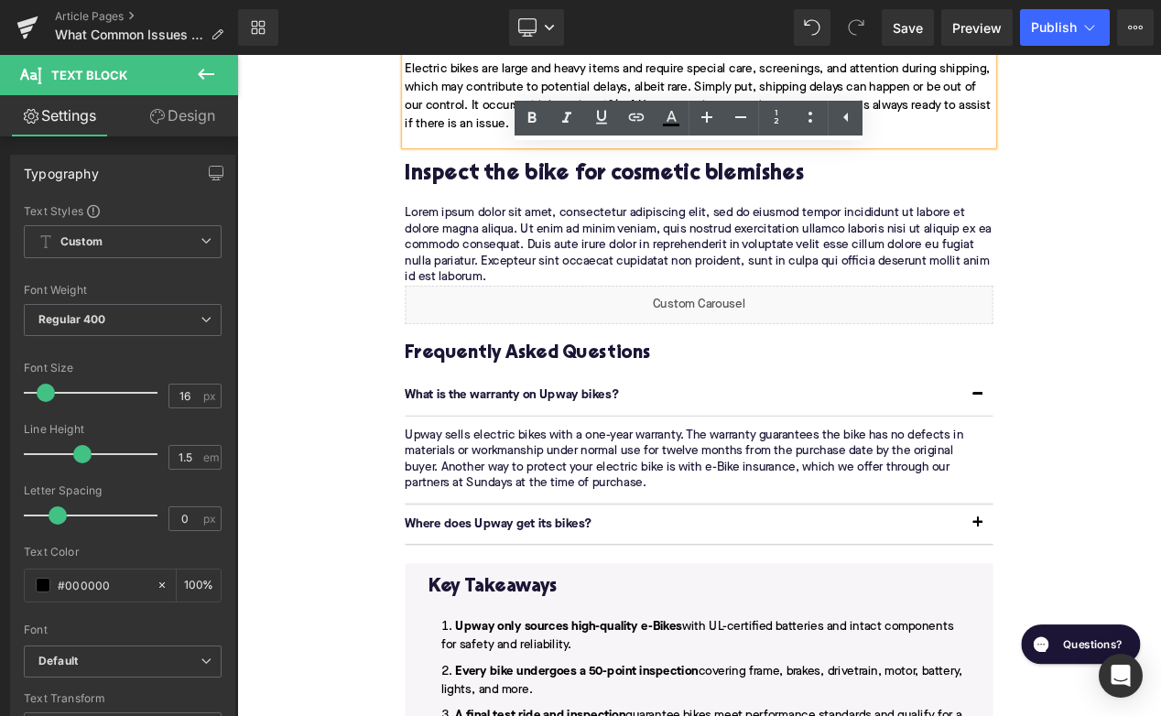
click at [503, 163] on div "Each platform has its own shipping policies and logistics operations, and the m…" at bounding box center [791, 60] width 705 height 205
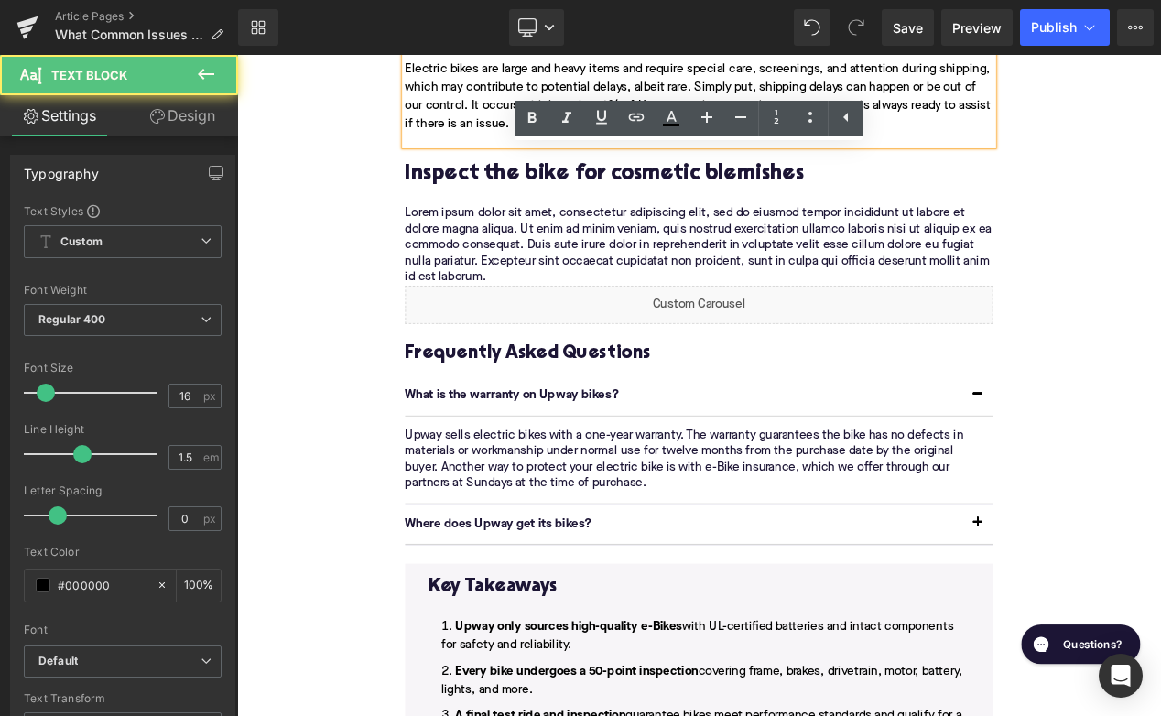
click at [543, 163] on div "Each platform has its own shipping policies and logistics operations, and the m…" at bounding box center [791, 60] width 705 height 205
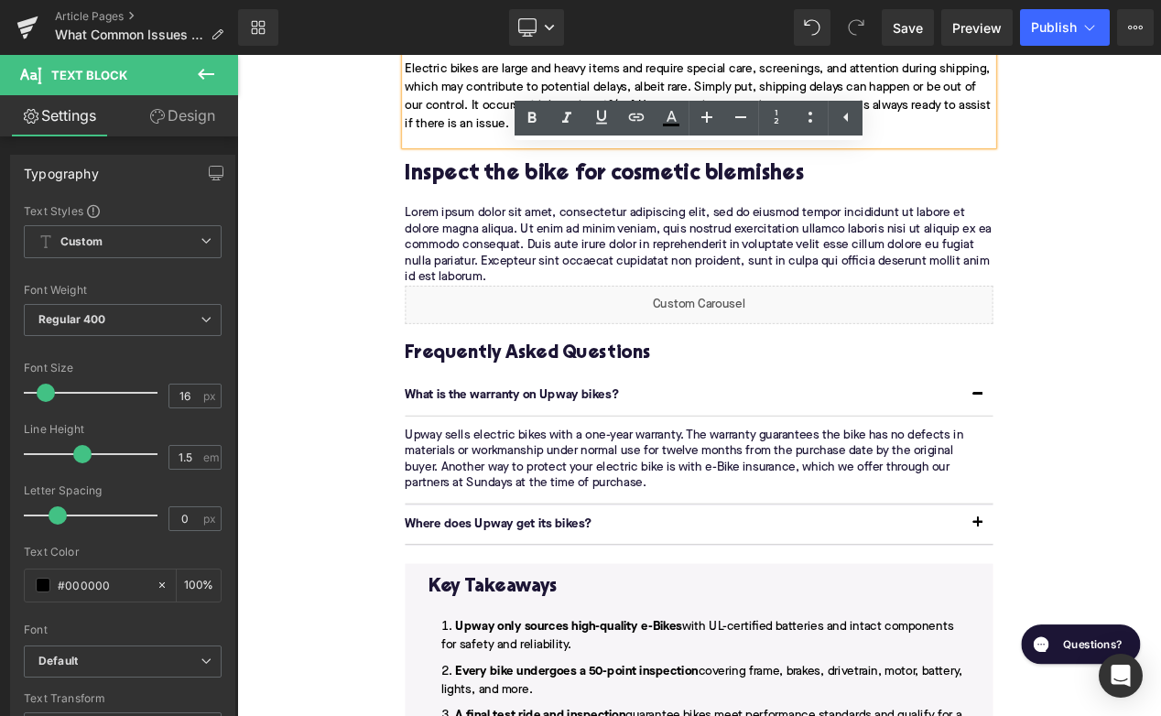
click at [570, 163] on div "Each platform has its own shipping policies and logistics operations, and the m…" at bounding box center [791, 60] width 705 height 205
click at [531, 320] on p "Lorem ipsum dolor sit amet, consectetur adipiscing elit, sed do eiusmod tempor …" at bounding box center [791, 283] width 705 height 96
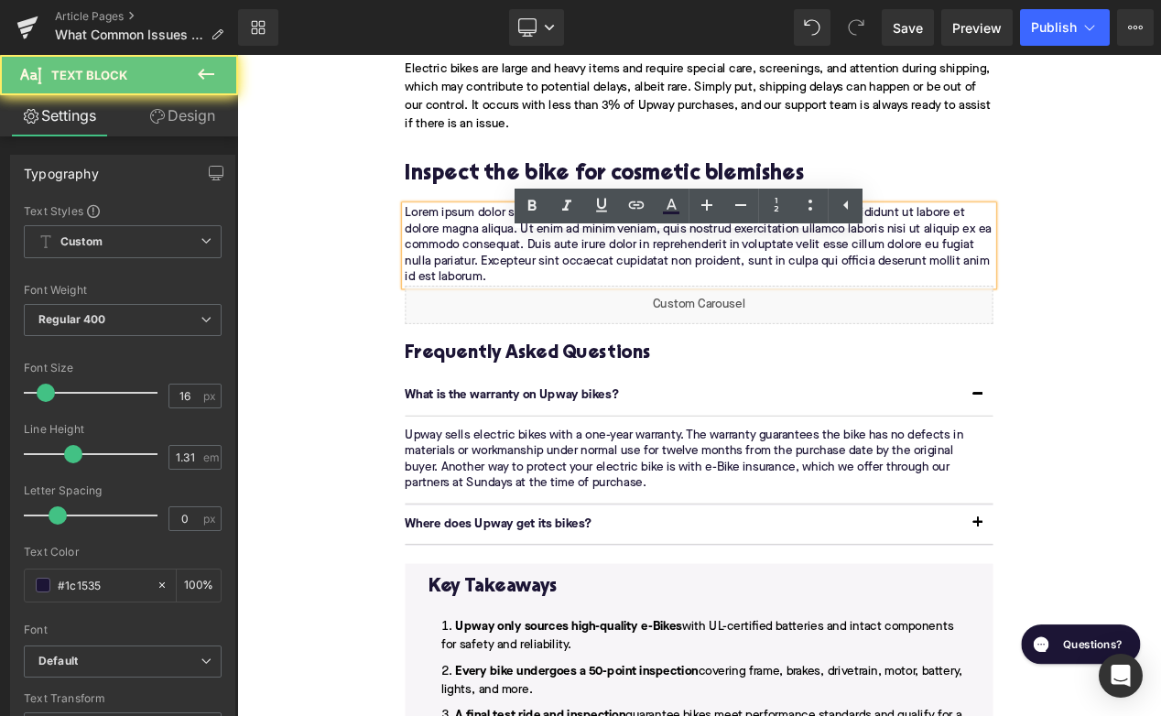
click at [531, 320] on p "Lorem ipsum dolor sit amet, consectetur adipiscing elit, sed do eiusmod tempor …" at bounding box center [791, 283] width 705 height 96
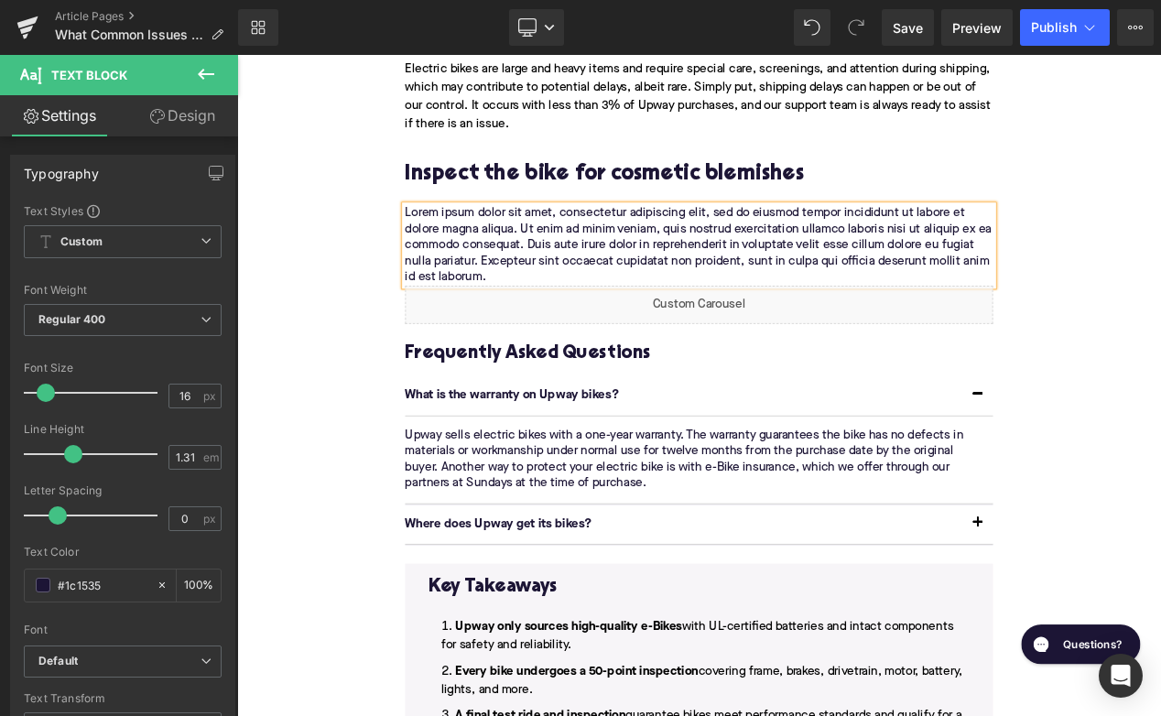
paste div
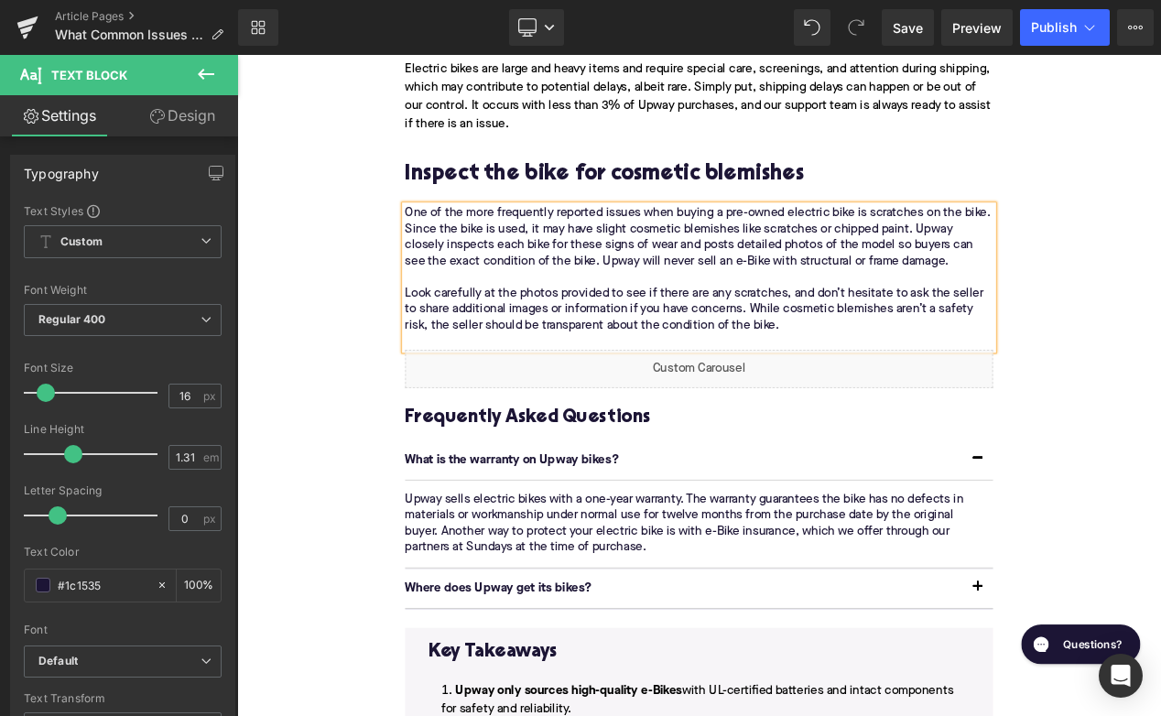
click at [619, 213] on h2 "Inspect the bike for cosmetic blemishes" at bounding box center [791, 199] width 705 height 28
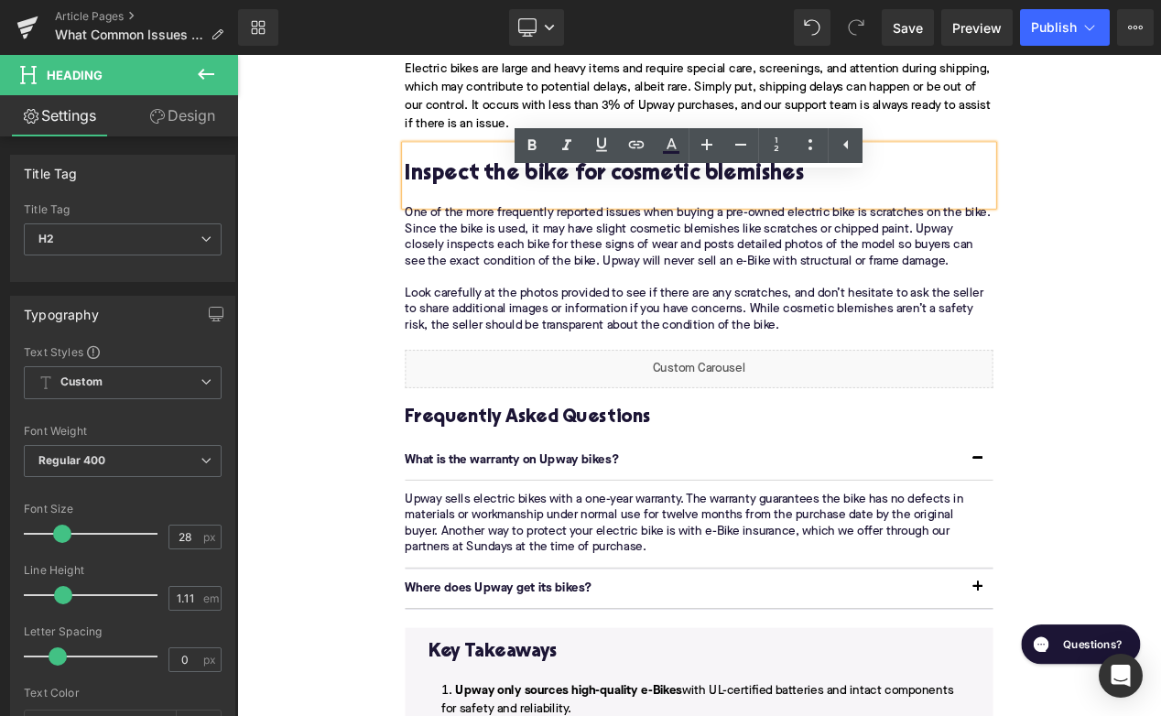
click at [517, 448] on div "Liquid" at bounding box center [791, 431] width 705 height 46
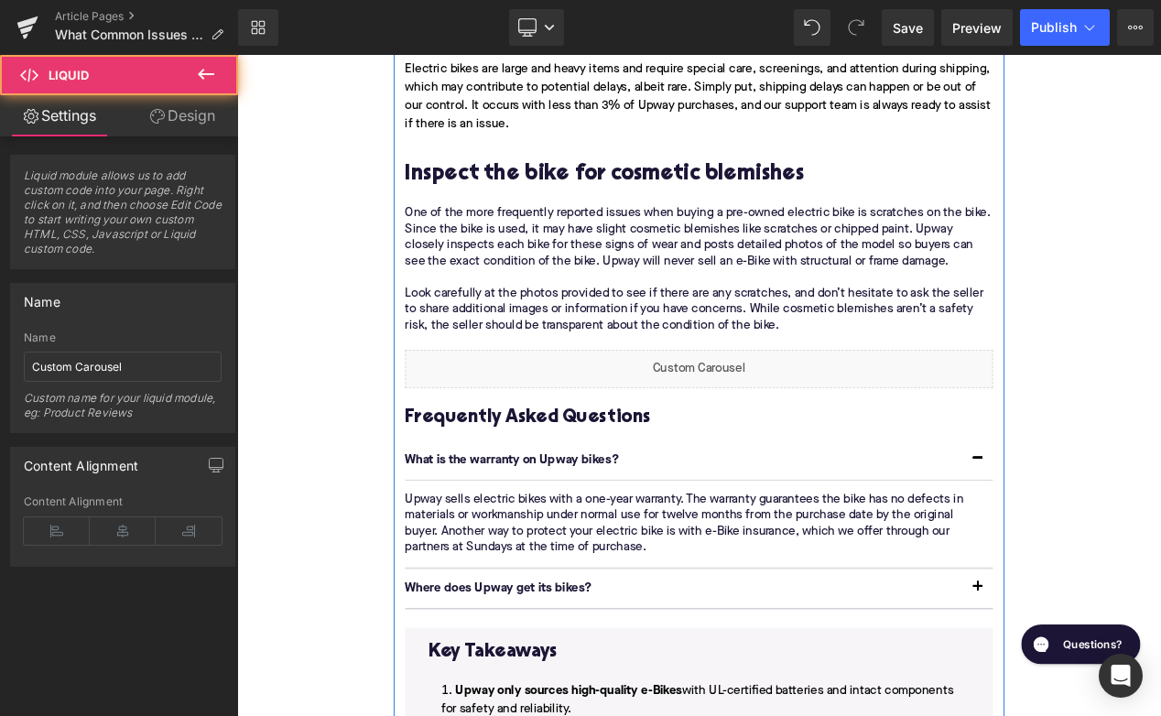
click at [513, 408] on p "One of the more frequently reported issues when buying a pre-owned electric bik…" at bounding box center [791, 321] width 705 height 173
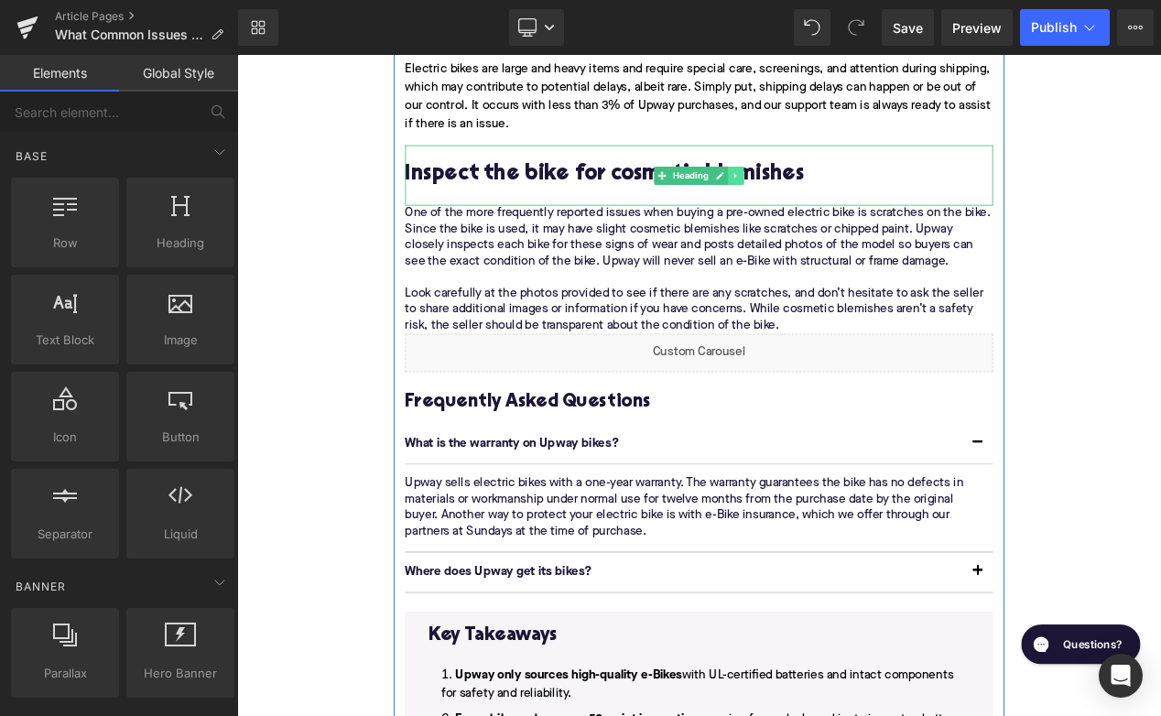
click at [833, 202] on icon at bounding box center [834, 199] width 3 height 6
click at [822, 204] on icon at bounding box center [825, 199] width 10 height 10
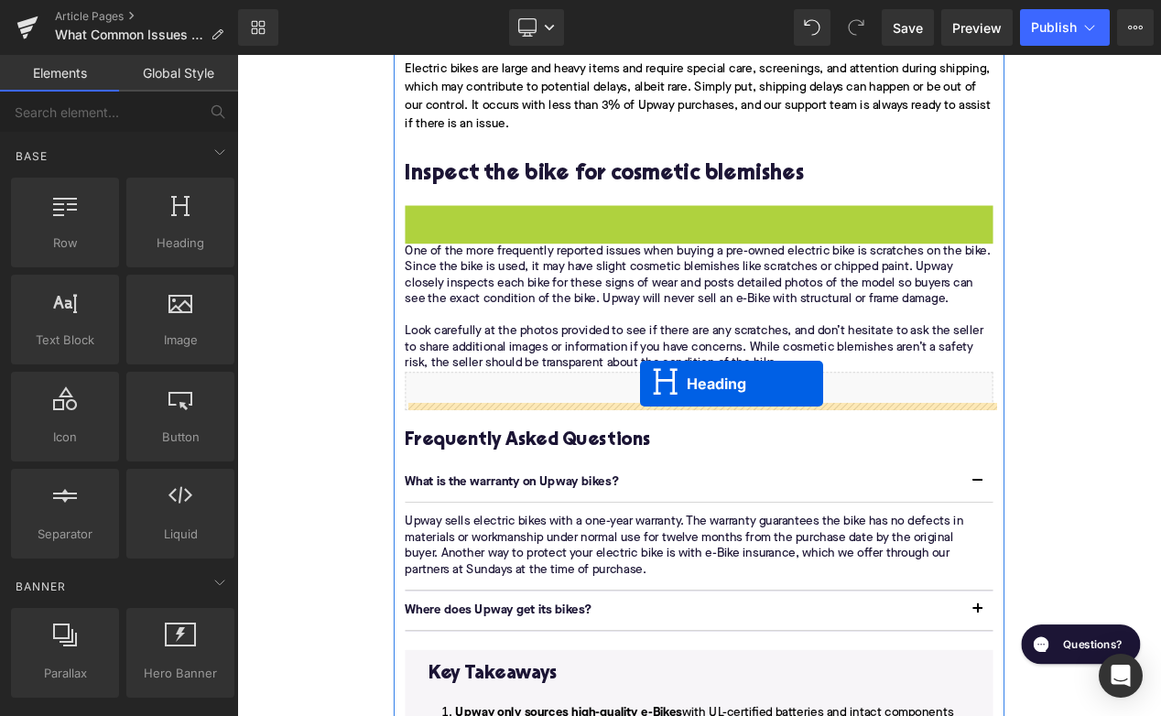
drag, startPoint x: 744, startPoint y: 307, endPoint x: 721, endPoint y: 449, distance: 143.8
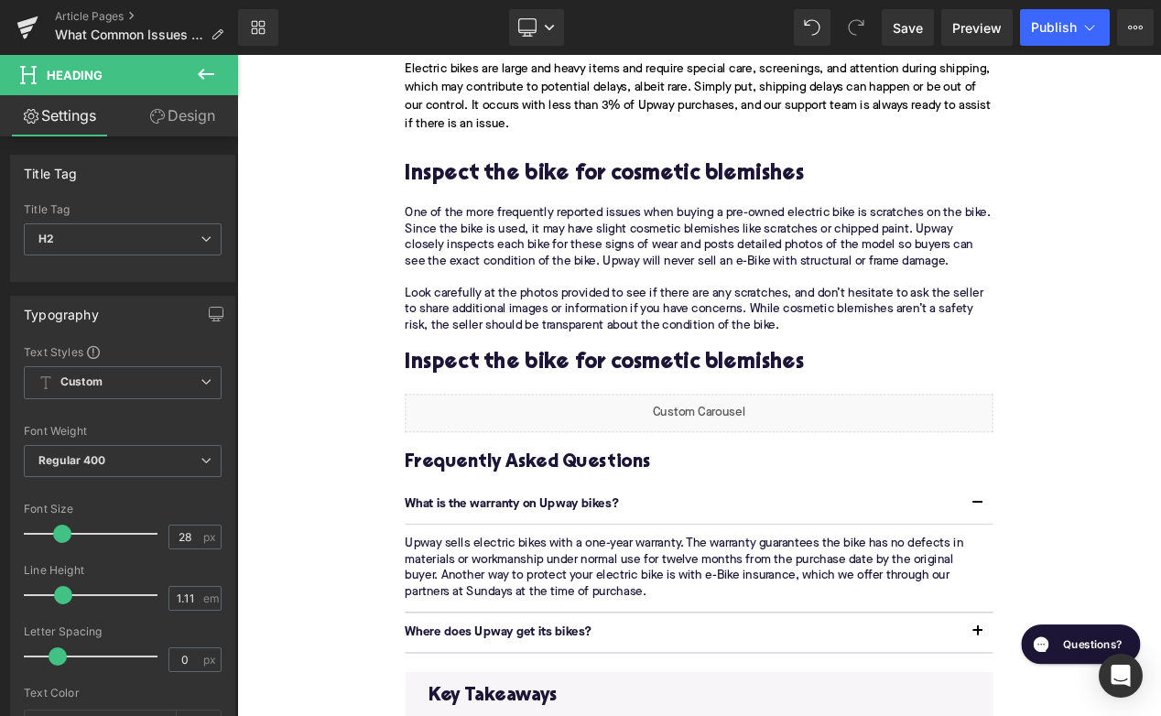
click at [486, 440] on h2 "Inspect the bike for cosmetic blemishes" at bounding box center [791, 425] width 705 height 28
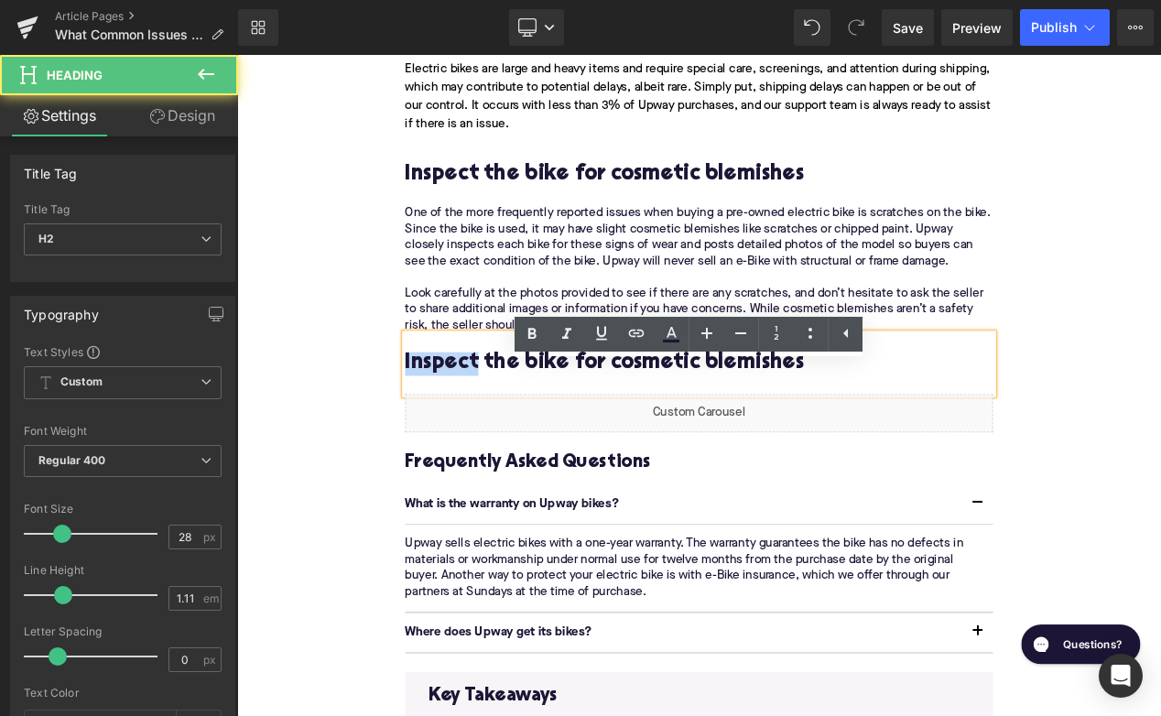
click at [486, 440] on h2 "Inspect the bike for cosmetic blemishes" at bounding box center [791, 425] width 705 height 28
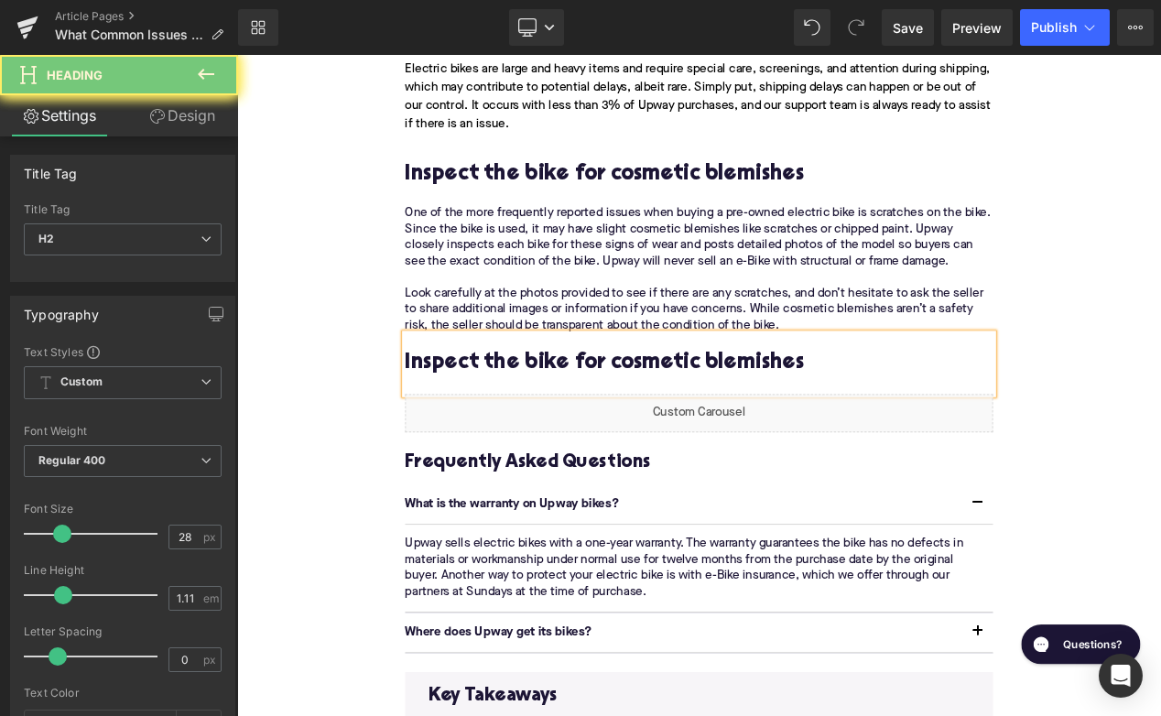
paste div
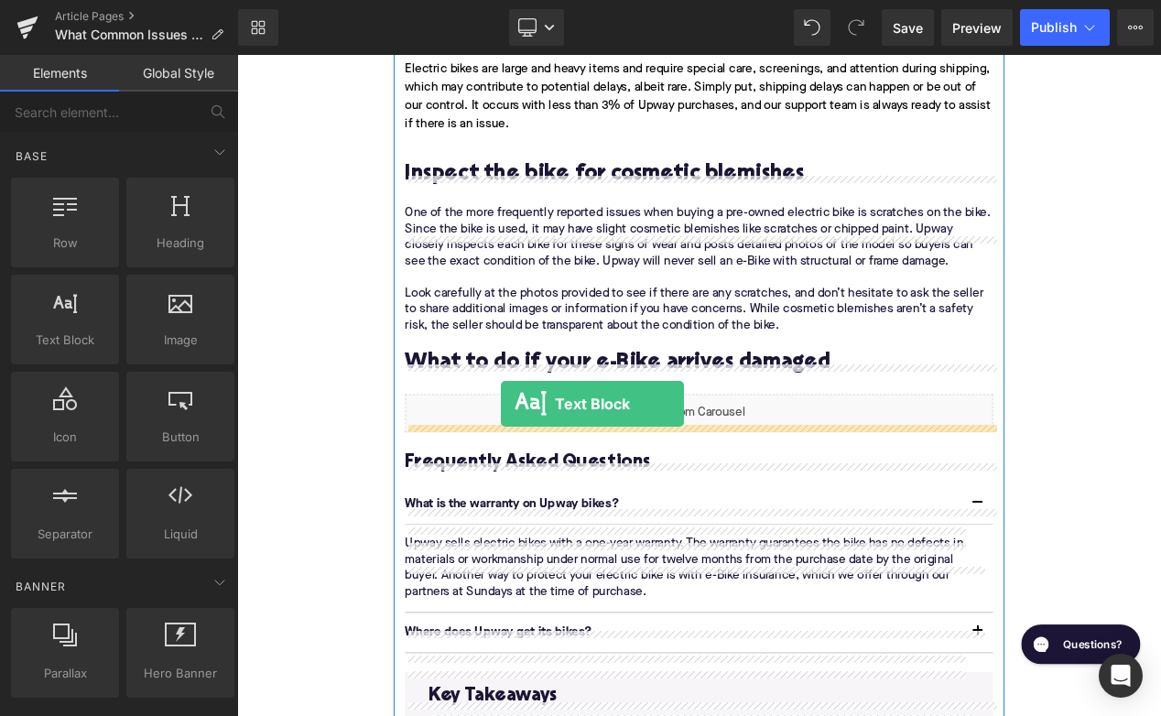
drag, startPoint x: 315, startPoint y: 355, endPoint x: 558, endPoint y: 481, distance: 273.2
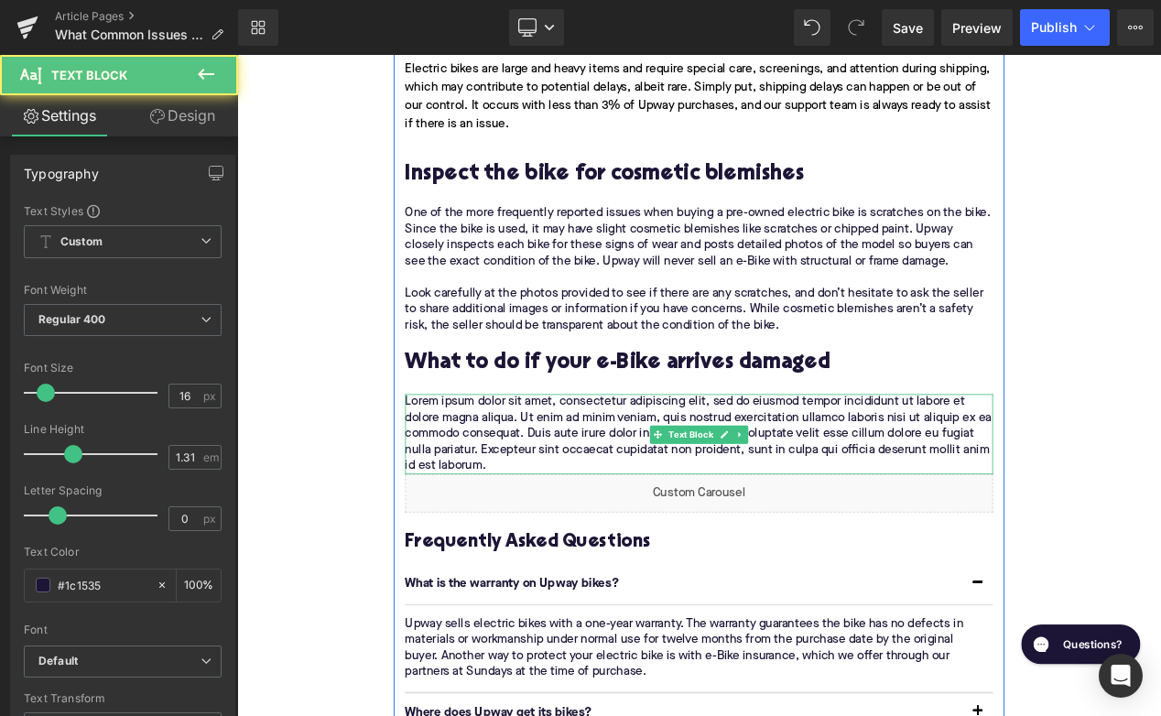
click at [526, 558] on p "Lorem ipsum dolor sit amet, consectetur adipiscing elit, sed do eiusmod tempor …" at bounding box center [791, 510] width 705 height 96
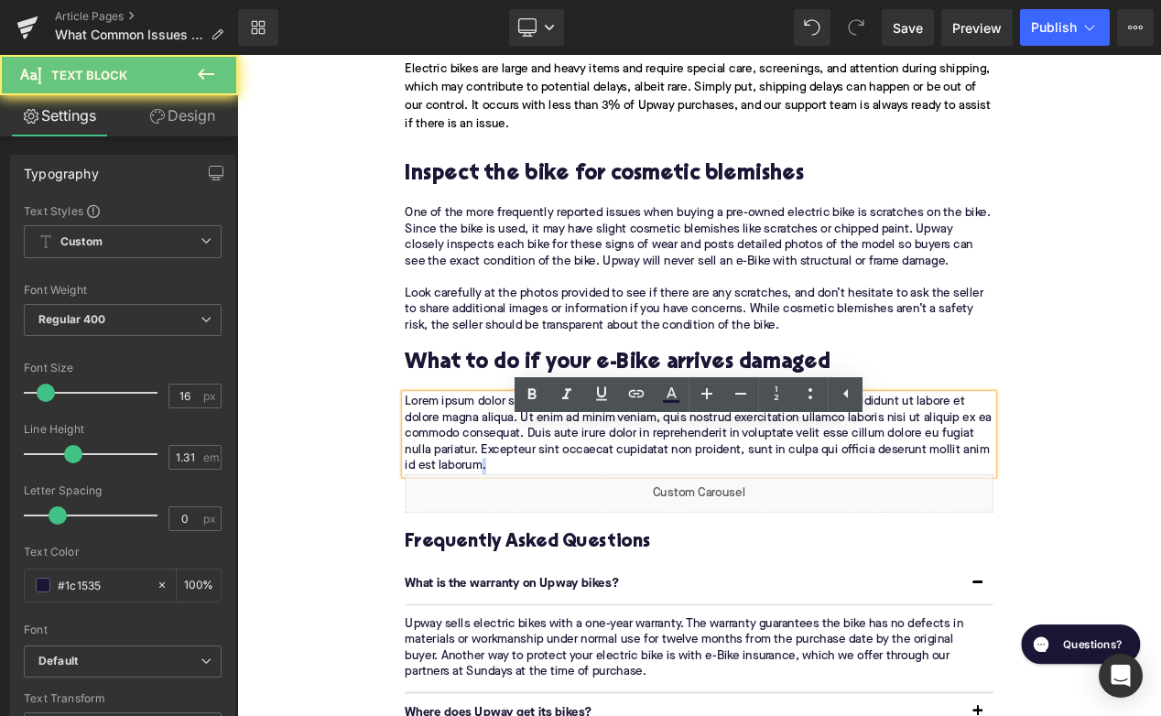
click at [526, 558] on p "Lorem ipsum dolor sit amet, consectetur adipiscing elit, sed do eiusmod tempor …" at bounding box center [791, 510] width 705 height 96
paste div
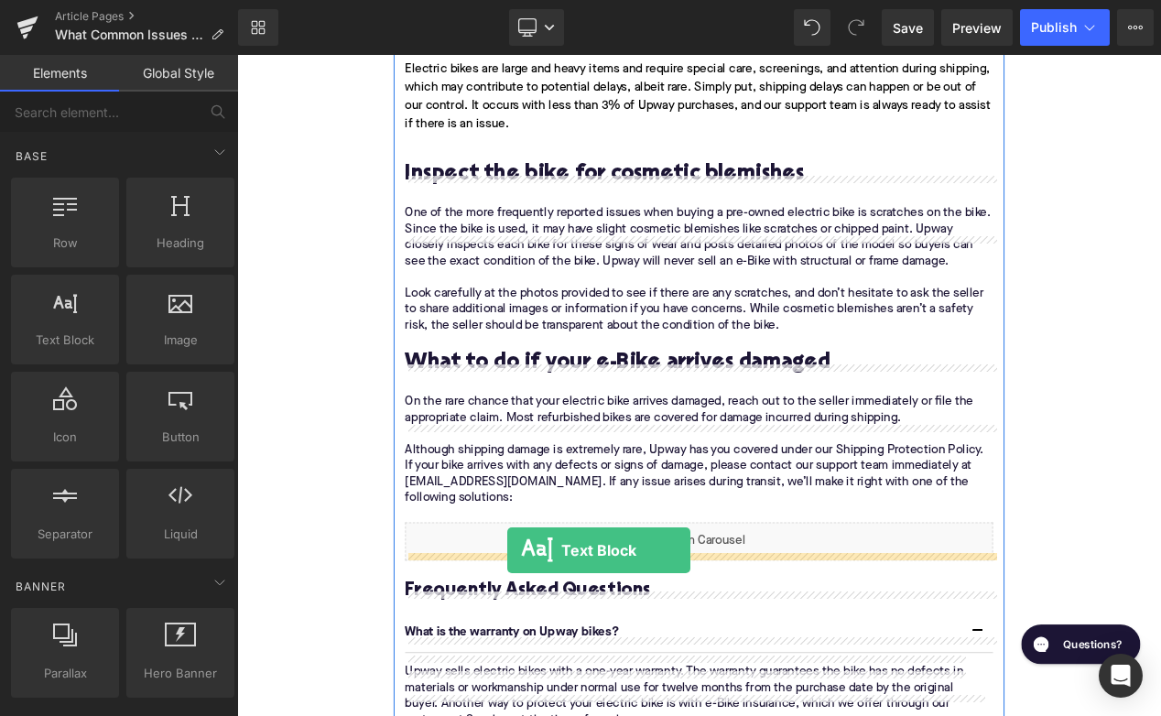
drag, startPoint x: 349, startPoint y: 371, endPoint x: 563, endPoint y: 652, distance: 353.5
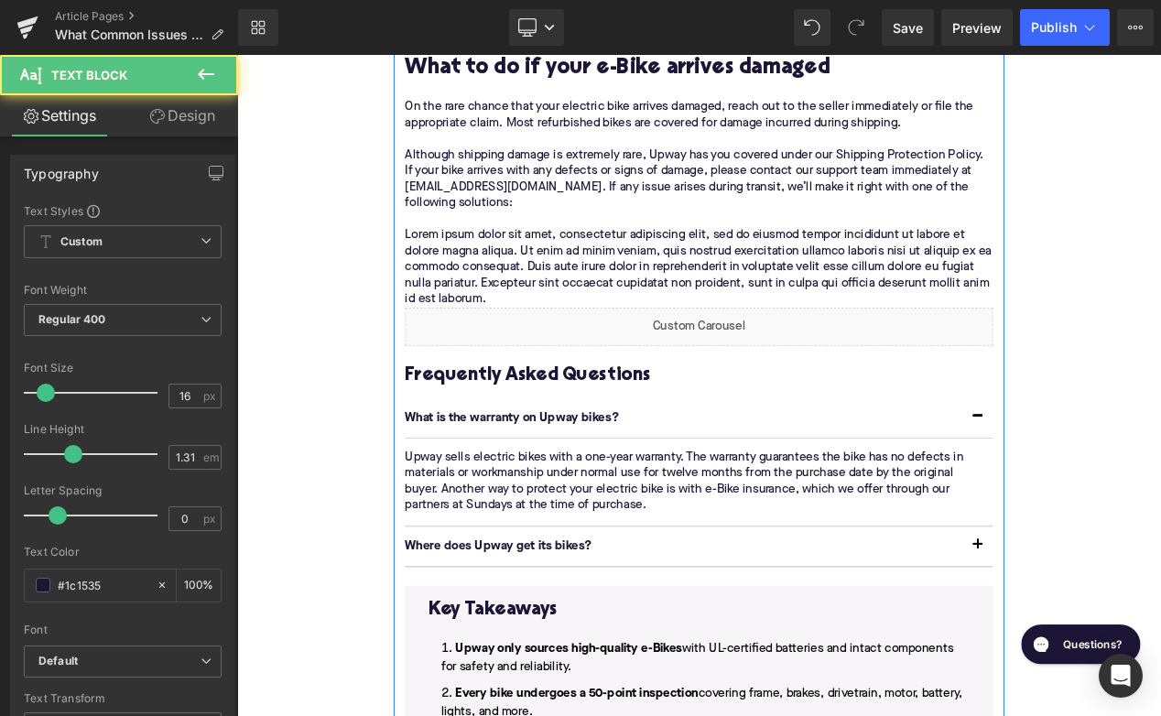
scroll to position [3283, 0]
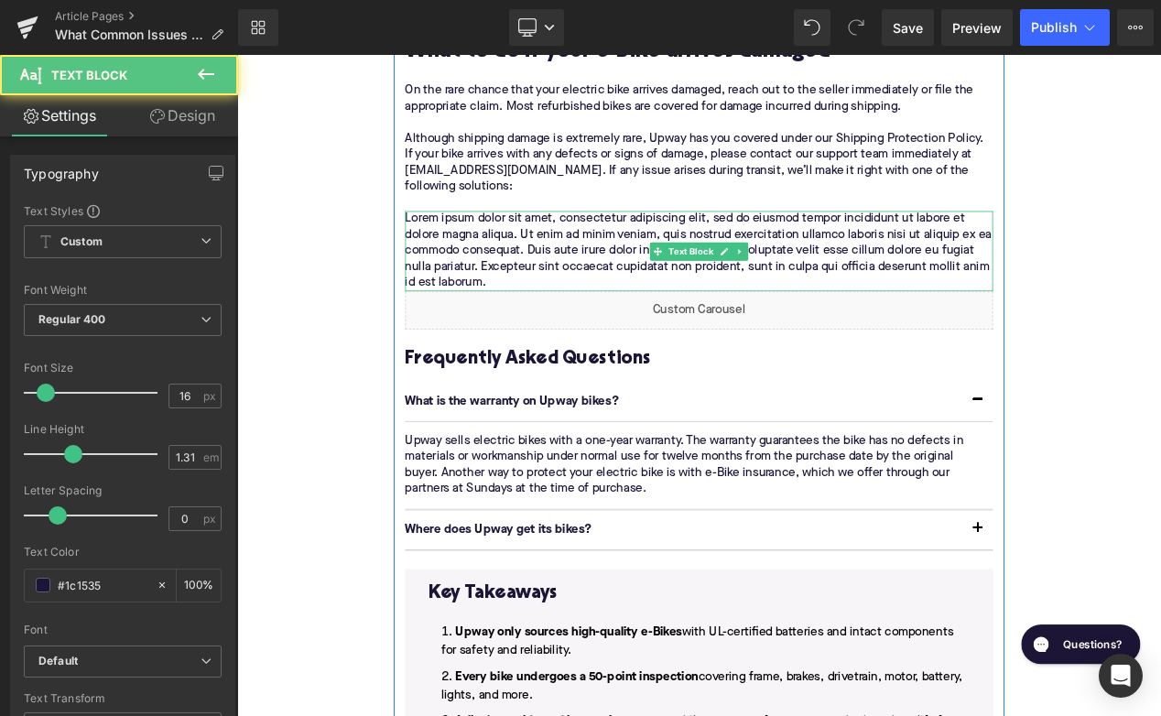
click at [527, 323] on p "Lorem ipsum dolor sit amet, consectetur adipiscing elit, sed do eiusmod tempor …" at bounding box center [791, 290] width 705 height 96
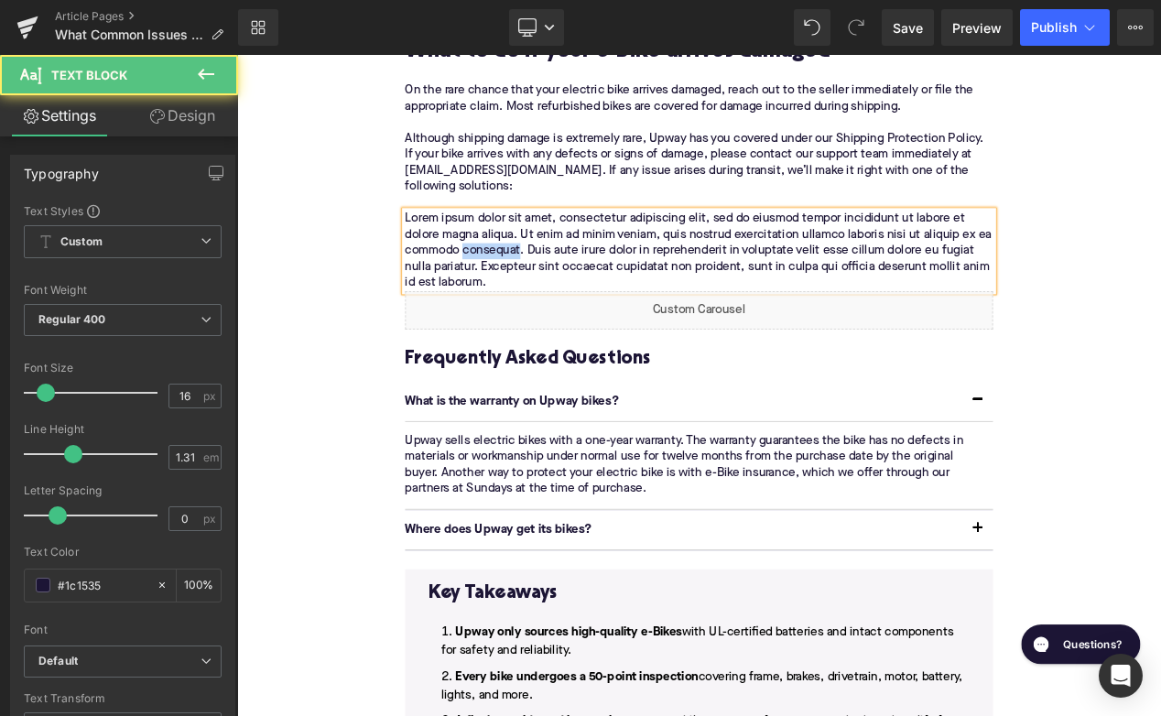
click at [527, 323] on p "Lorem ipsum dolor sit amet, consectetur adipiscing elit, sed do eiusmod tempor …" at bounding box center [791, 290] width 705 height 96
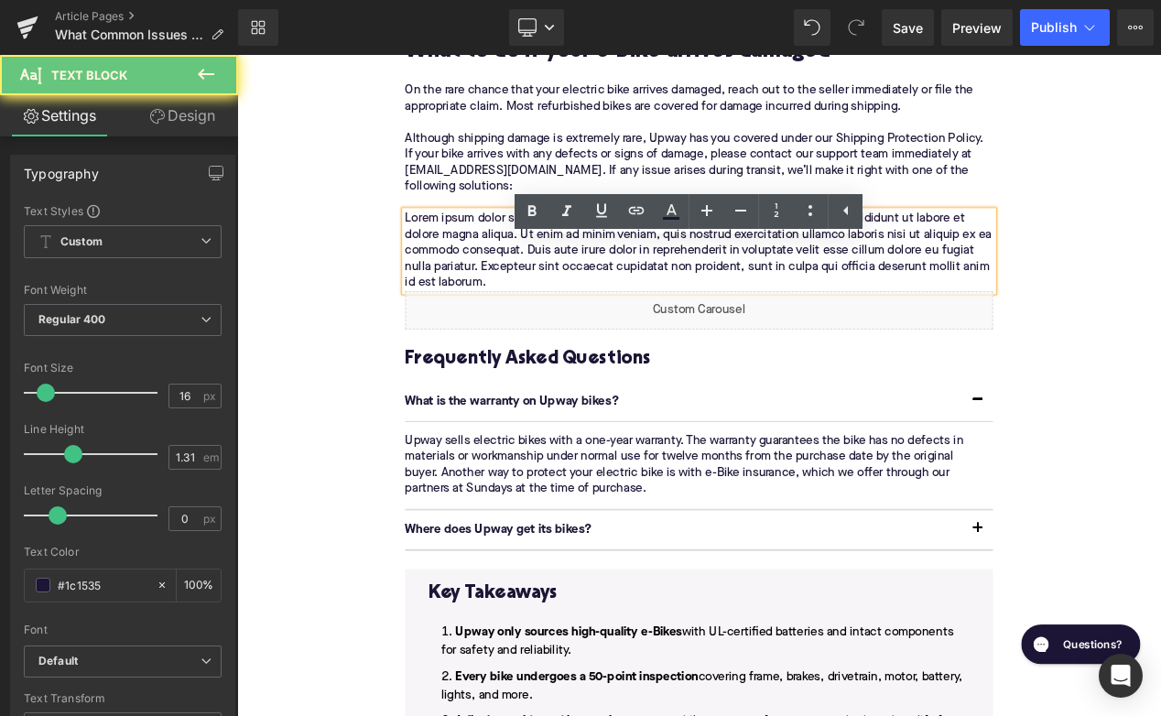
click at [527, 323] on p "Lorem ipsum dolor sit amet, consectetur adipiscing elit, sed do eiusmod tempor …" at bounding box center [791, 290] width 705 height 96
paste div
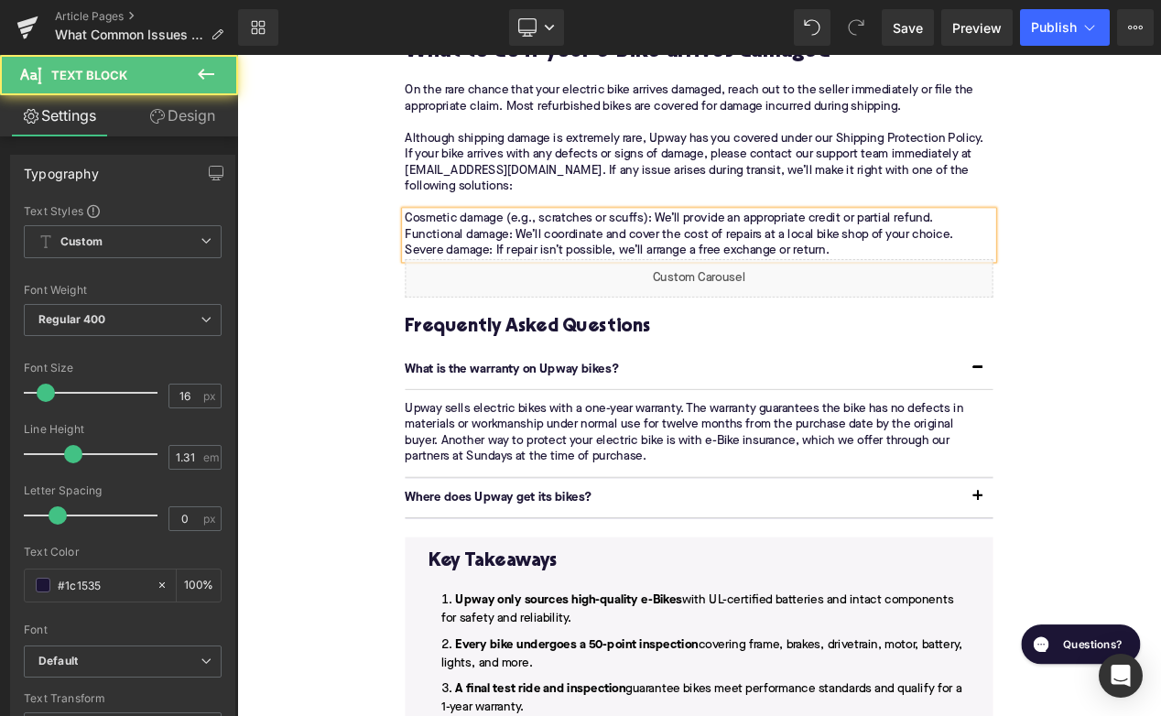
click at [583, 299] on p "Cosmetic damage (e.g., scratches or scuffs): We’ll provide an appropriate credi…" at bounding box center [791, 271] width 705 height 58
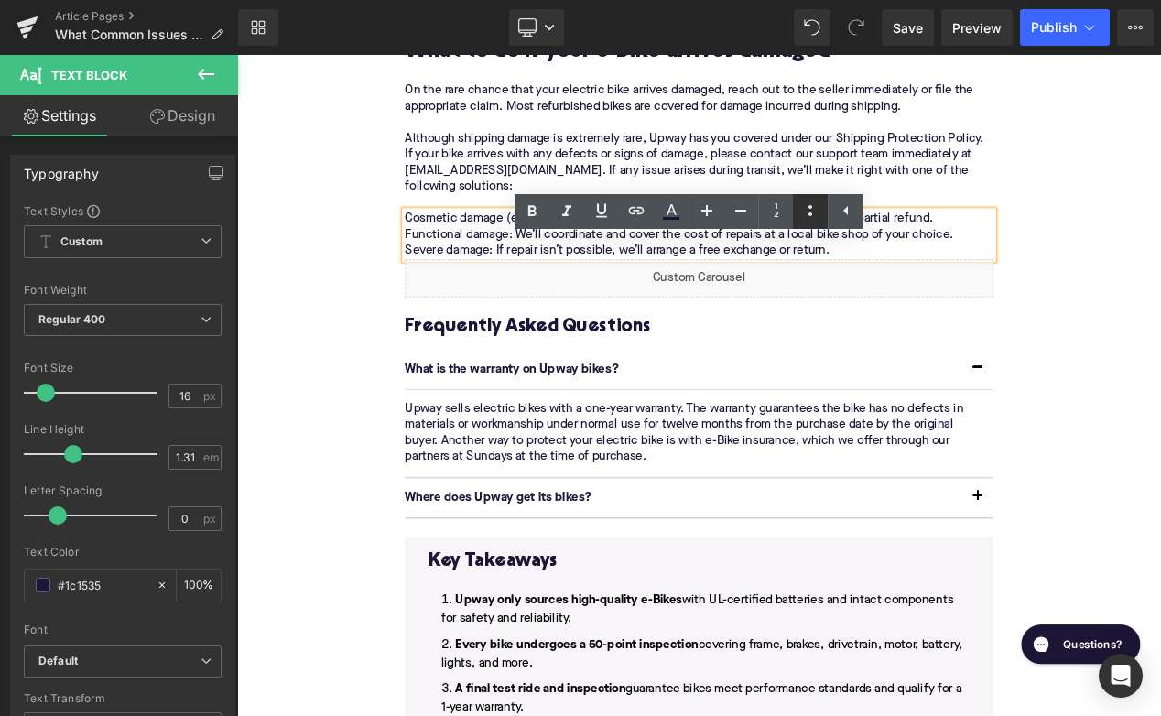
click at [800, 226] on link at bounding box center [810, 211] width 35 height 35
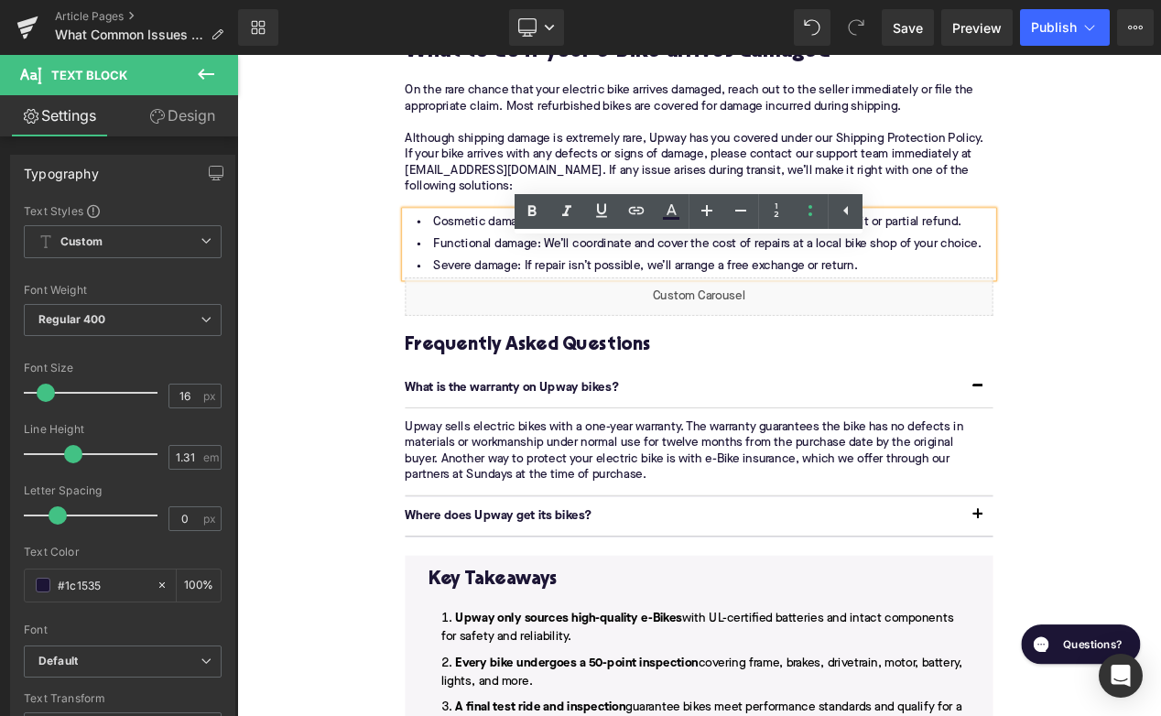
click at [484, 295] on li "Functional damage: We’ll coordinate and cover the cost of repairs at a local bi…" at bounding box center [791, 281] width 705 height 27
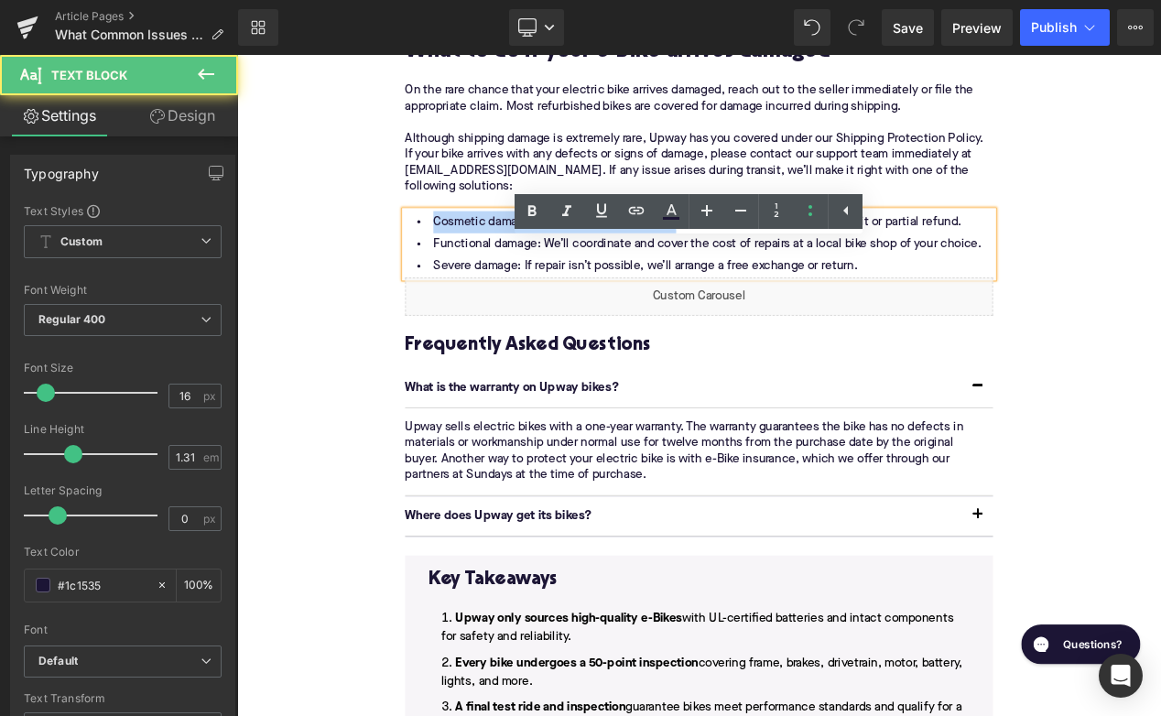
drag, startPoint x: 759, startPoint y: 290, endPoint x: 465, endPoint y: 296, distance: 294.0
click at [465, 268] on li "Cosmetic damage (e.g., scratches or scuffs): We’ll provide an appropriate credi…" at bounding box center [791, 255] width 705 height 27
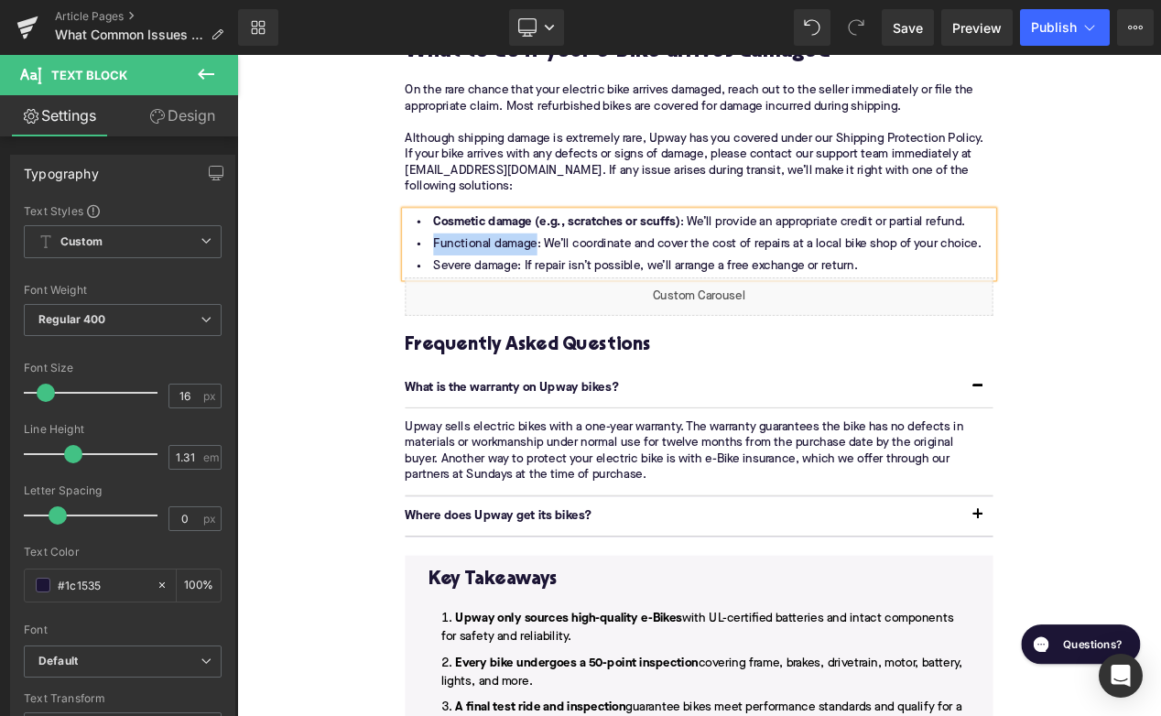
drag, startPoint x: 590, startPoint y: 320, endPoint x: 470, endPoint y: 321, distance: 120.0
click at [469, 295] on li "Functional damage: We’ll coordinate and cover the cost of repairs at a local bi…" at bounding box center [791, 281] width 705 height 27
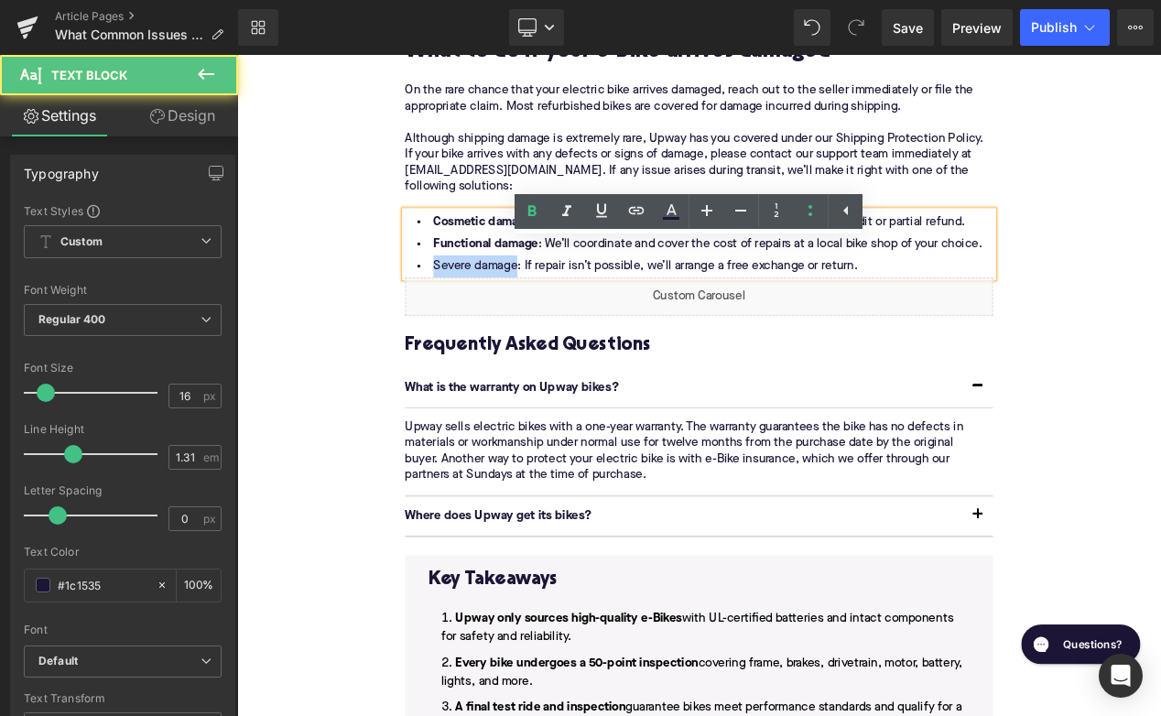
drag, startPoint x: 567, startPoint y: 352, endPoint x: 466, endPoint y: 346, distance: 100.9
click at [465, 321] on li "Severe damage: If repair isn’t possible, we’ll arrange a free exchange or retur…" at bounding box center [791, 308] width 705 height 27
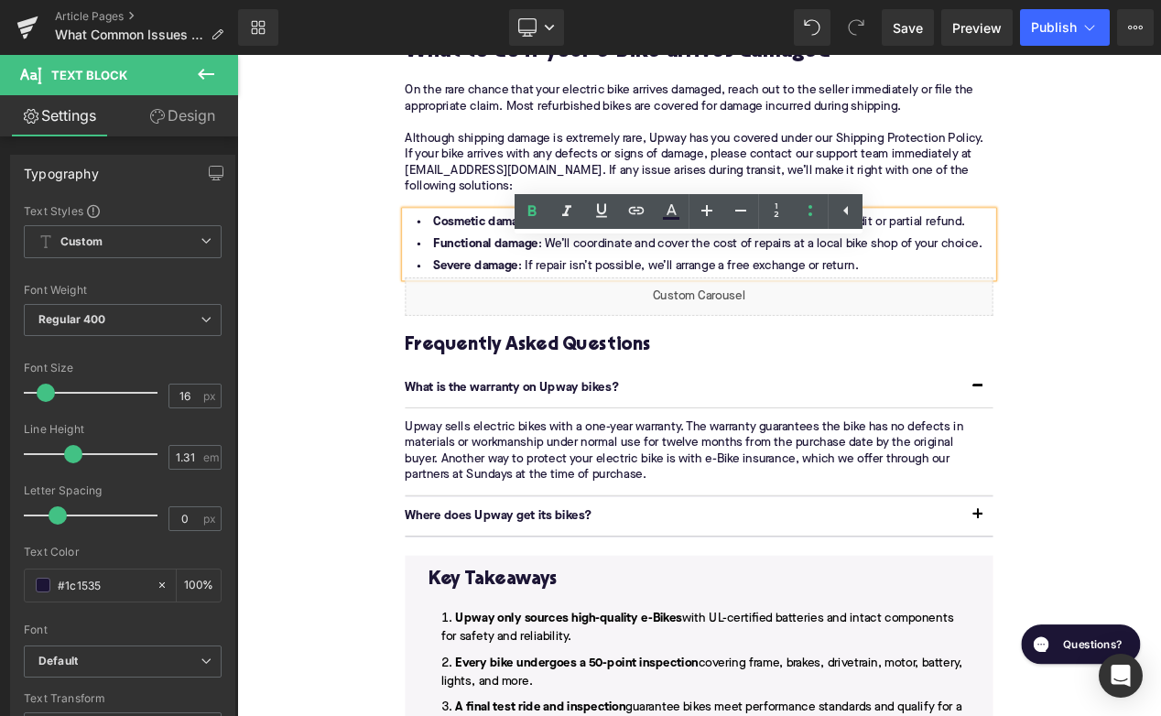
click at [1028, 321] on li "Severe damage : If repair isn’t possible, we’ll arrange a free exchange or retu…" at bounding box center [791, 308] width 705 height 27
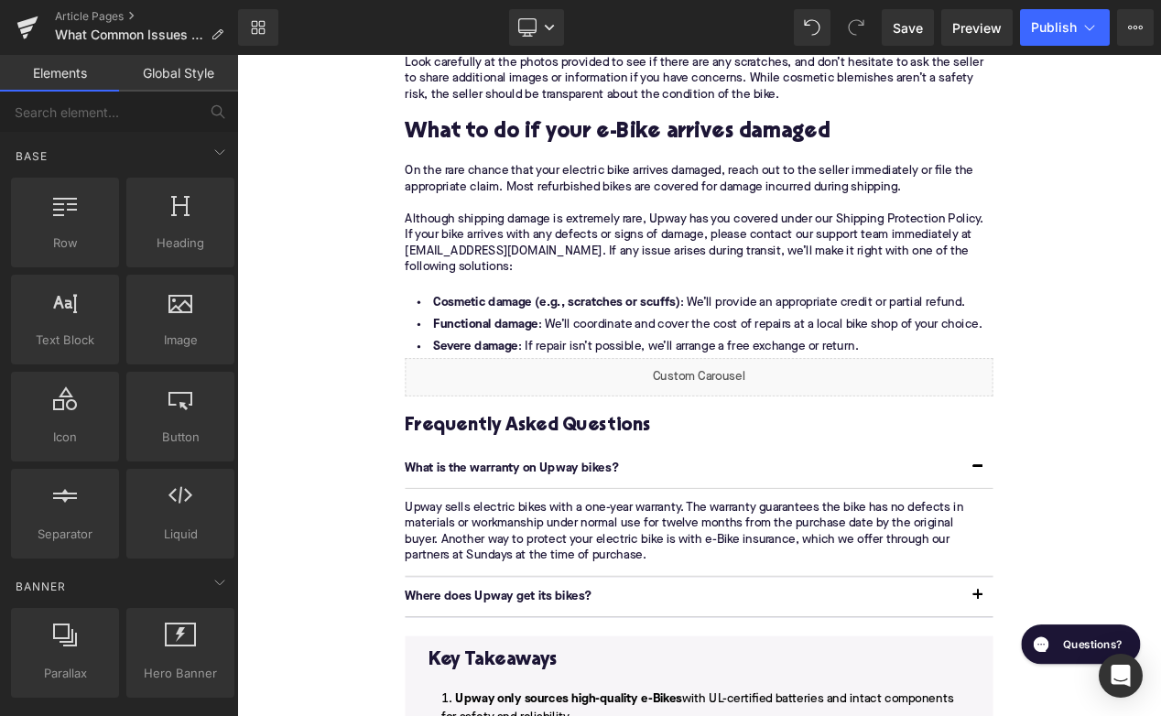
scroll to position [3158, 0]
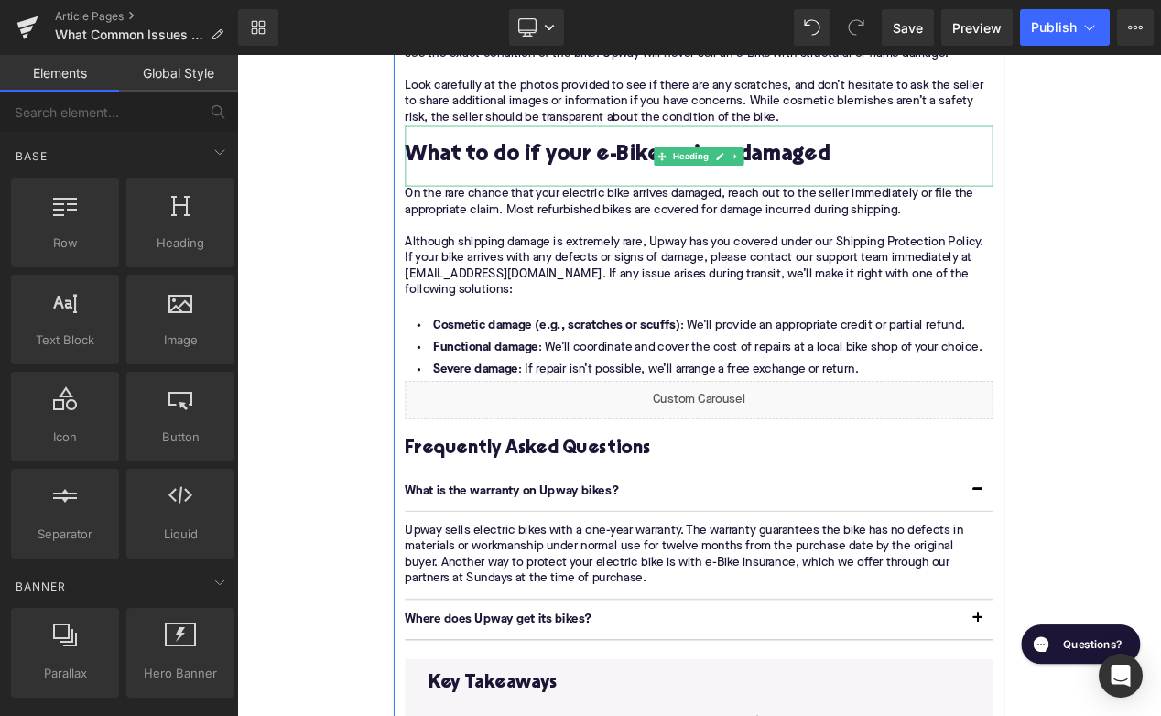
click at [848, 190] on h2 "What to do if your e-Bike arrives damaged" at bounding box center [791, 176] width 705 height 28
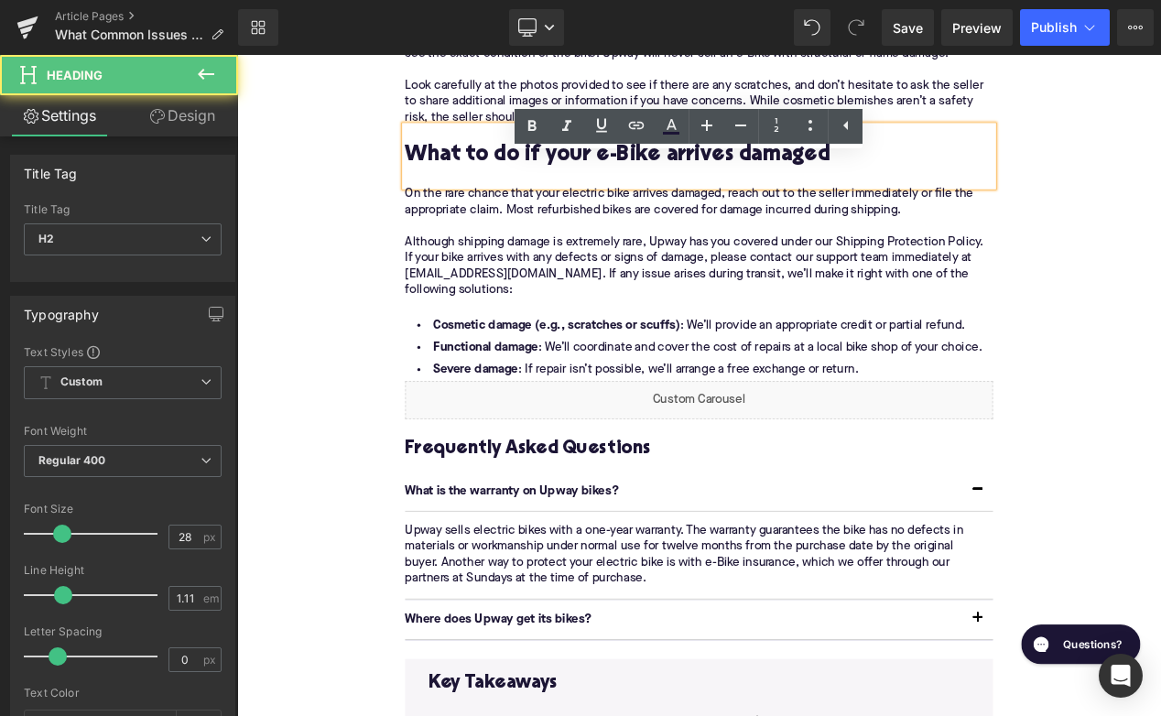
click at [843, 190] on h2 "What to do if your e-Bike arrives damaged" at bounding box center [791, 176] width 705 height 28
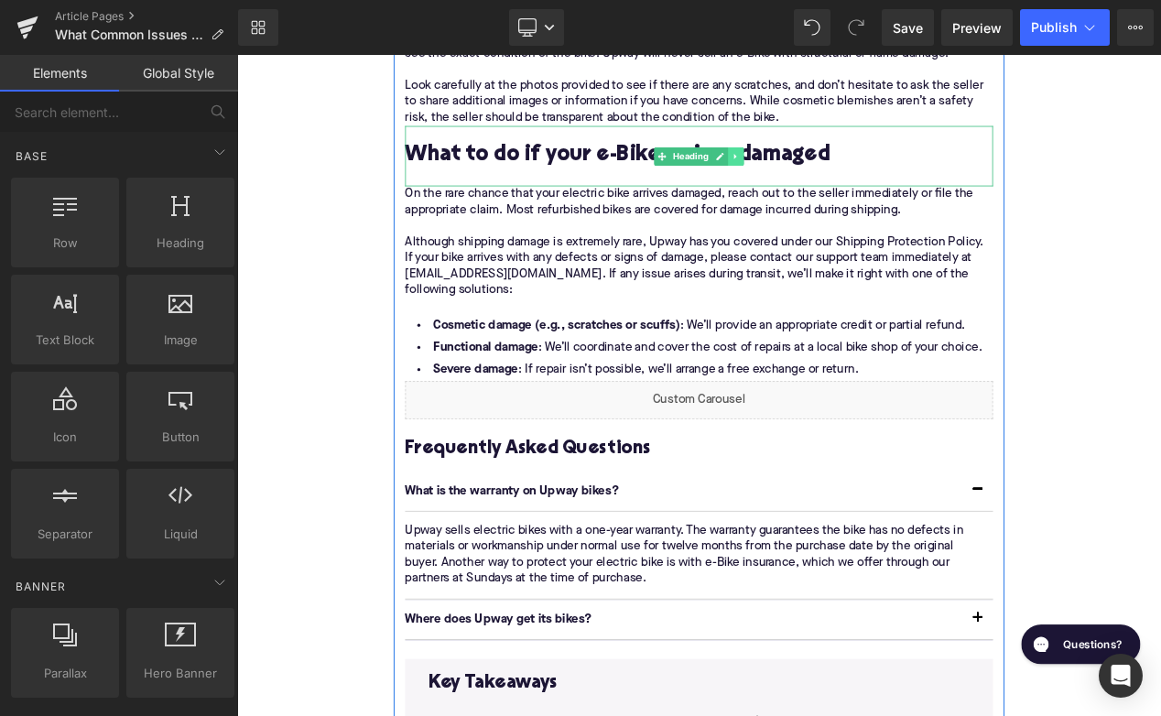
click at [836, 182] on icon at bounding box center [836, 176] width 10 height 11
click at [822, 182] on icon at bounding box center [825, 176] width 10 height 11
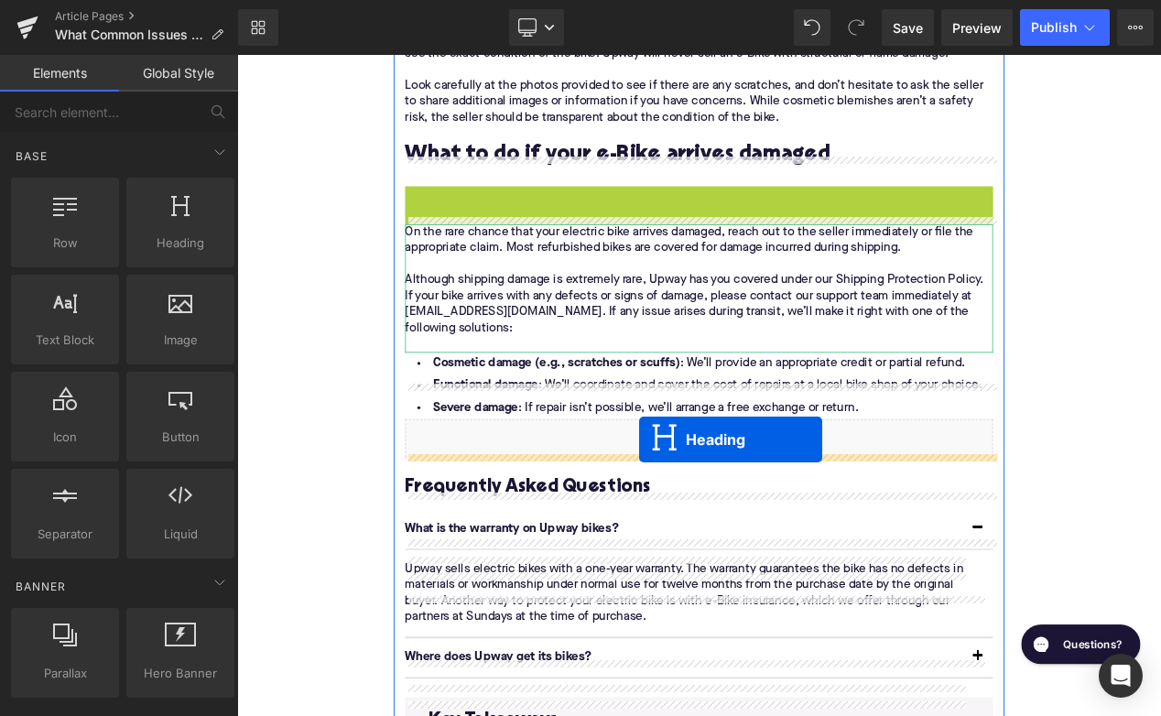
drag, startPoint x: 740, startPoint y: 288, endPoint x: 719, endPoint y: 517, distance: 229.9
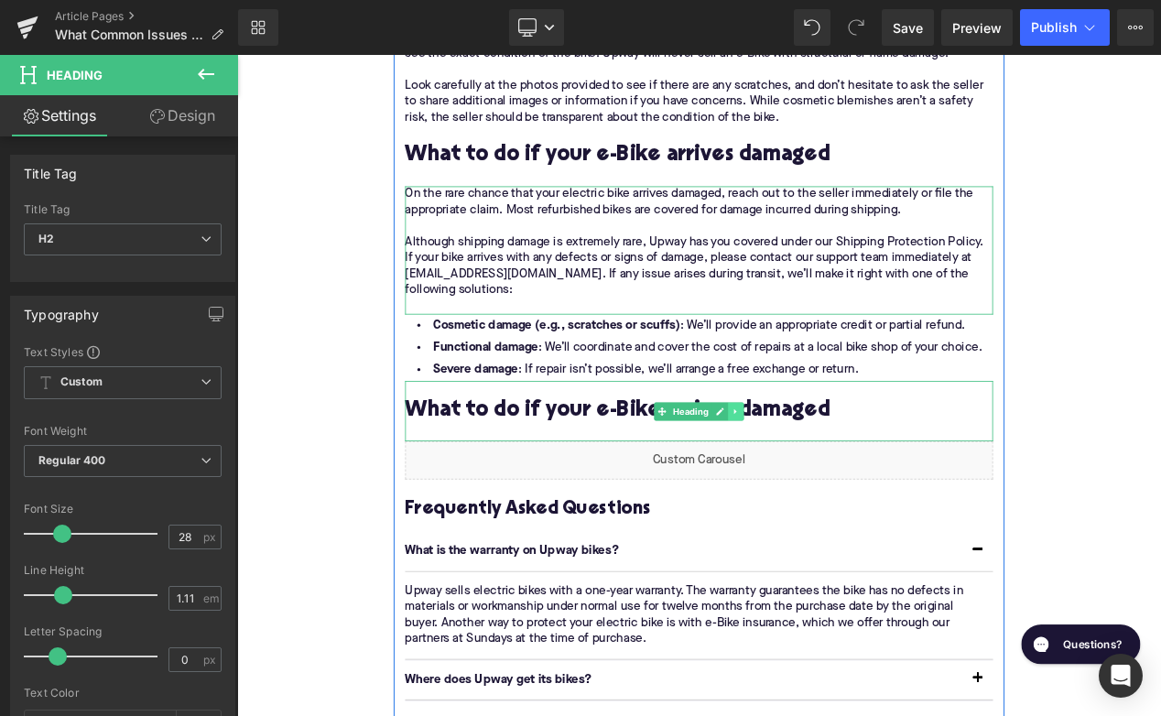
click at [840, 488] on icon at bounding box center [836, 482] width 10 height 11
click at [826, 487] on icon at bounding box center [825, 482] width 10 height 10
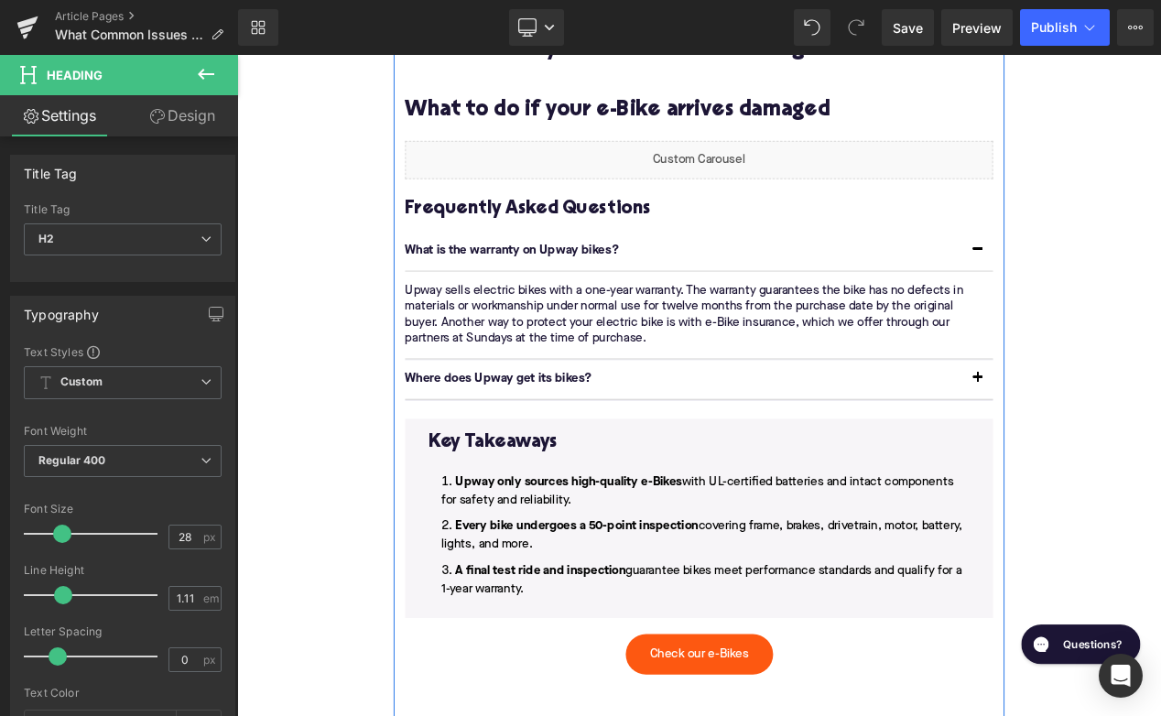
scroll to position [3441, 0]
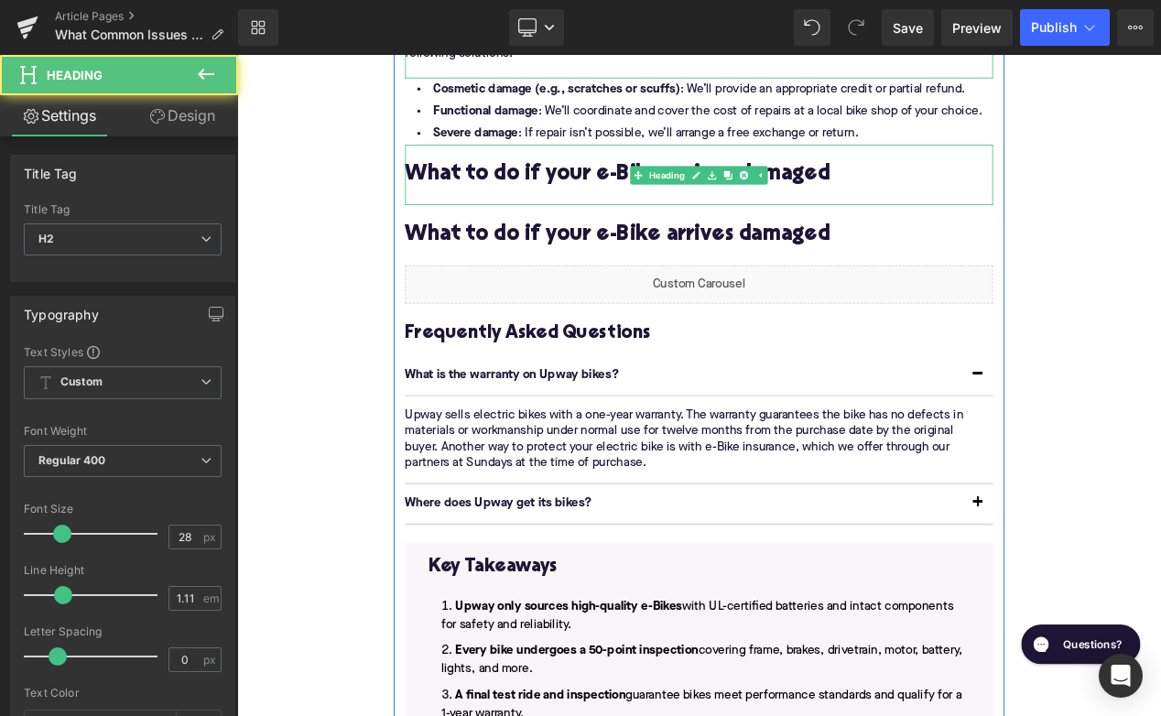
click at [597, 213] on h2 "What to do if your e-Bike arrives damaged" at bounding box center [791, 199] width 705 height 28
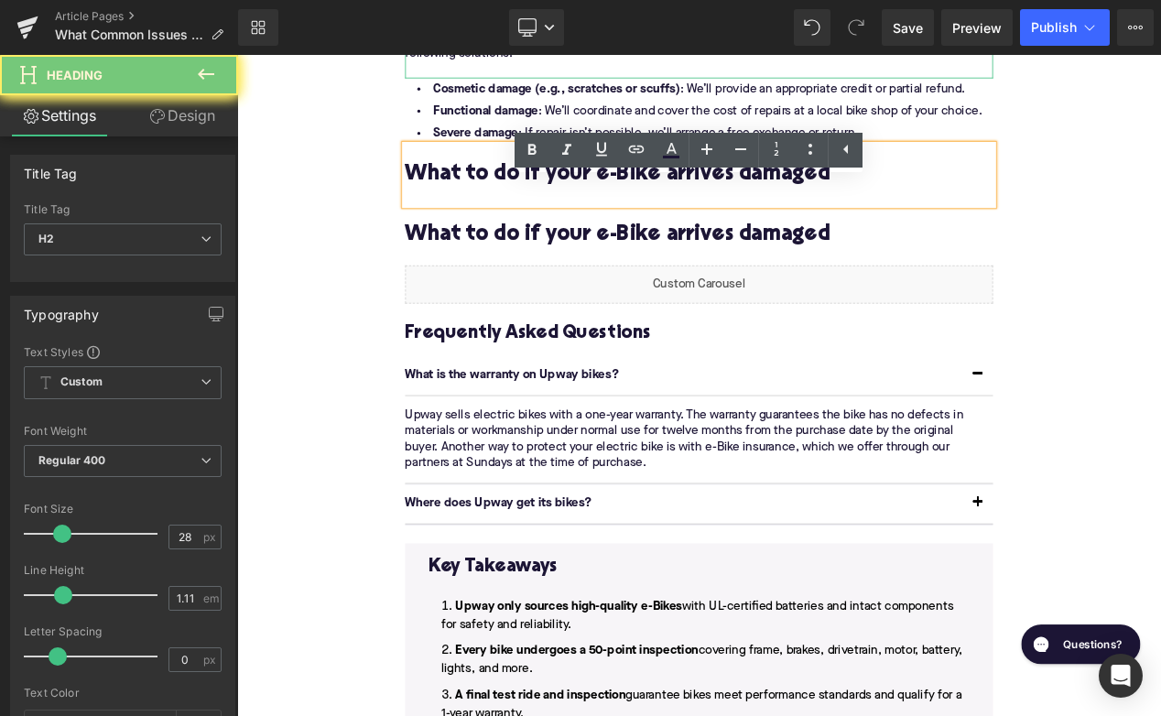
click at [597, 213] on h2 "What to do if your e-Bike arrives damaged" at bounding box center [791, 199] width 705 height 28
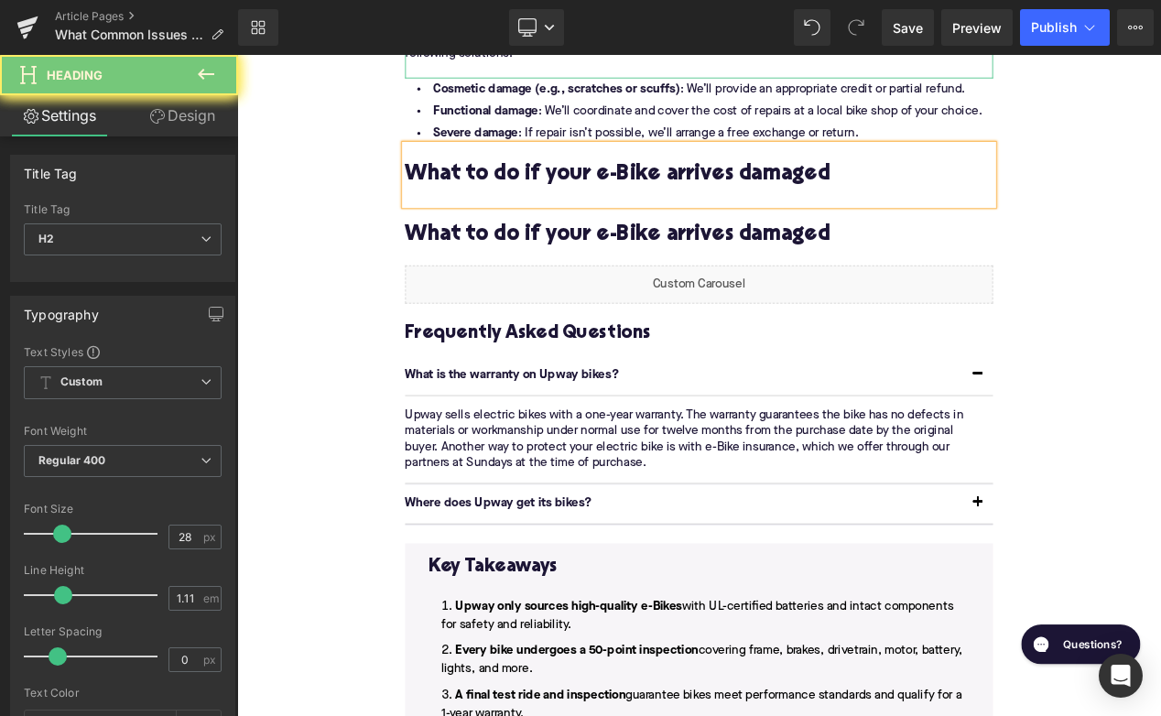
paste div
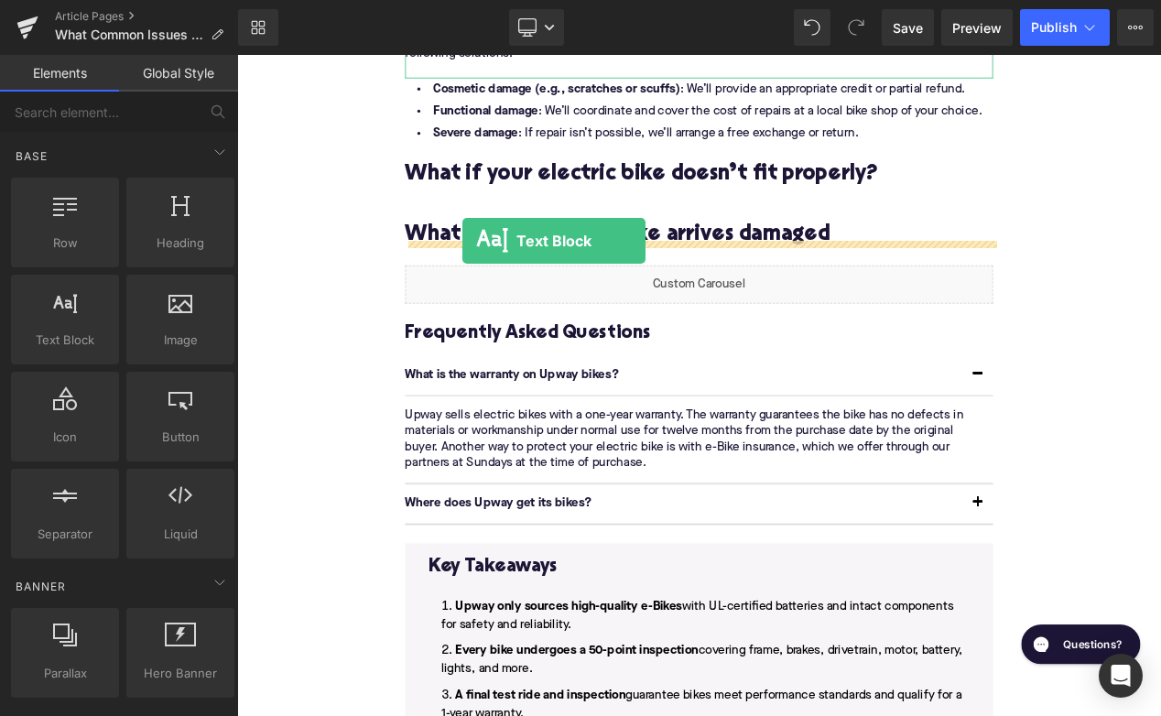
drag, startPoint x: 318, startPoint y: 382, endPoint x: 516, endPoint y: 272, distance: 226.3
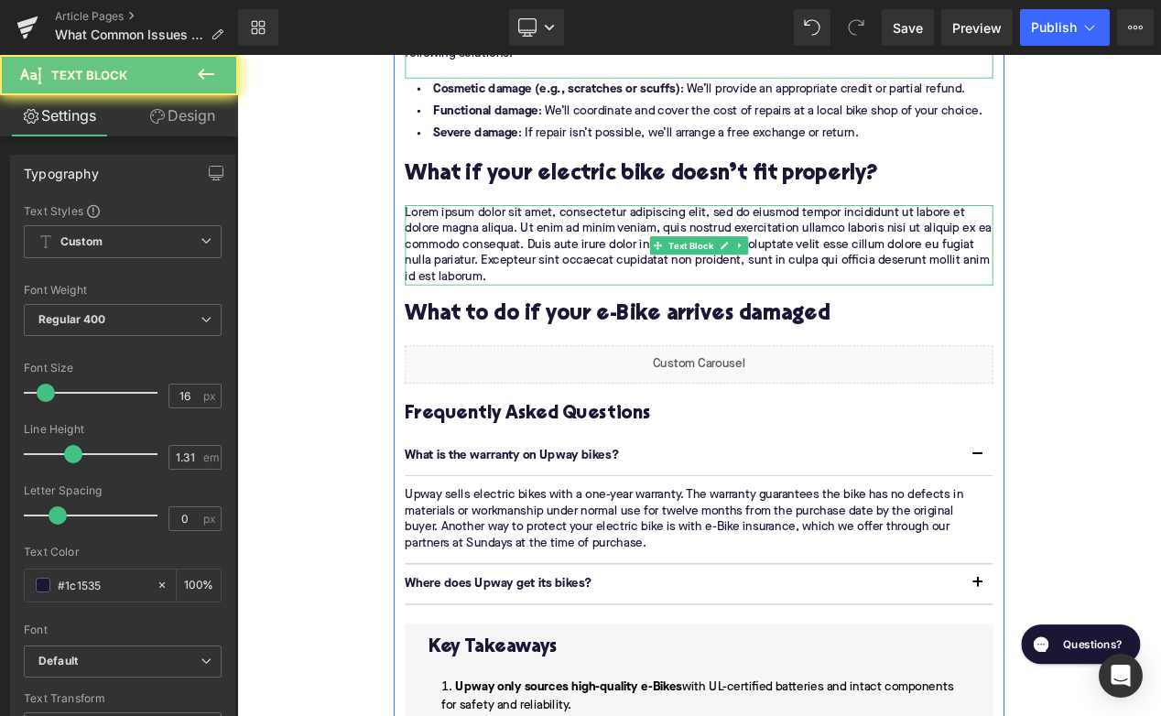
click at [522, 299] on p "Lorem ipsum dolor sit amet, consectetur adipiscing elit, sed do eiusmod tempor …" at bounding box center [791, 283] width 705 height 96
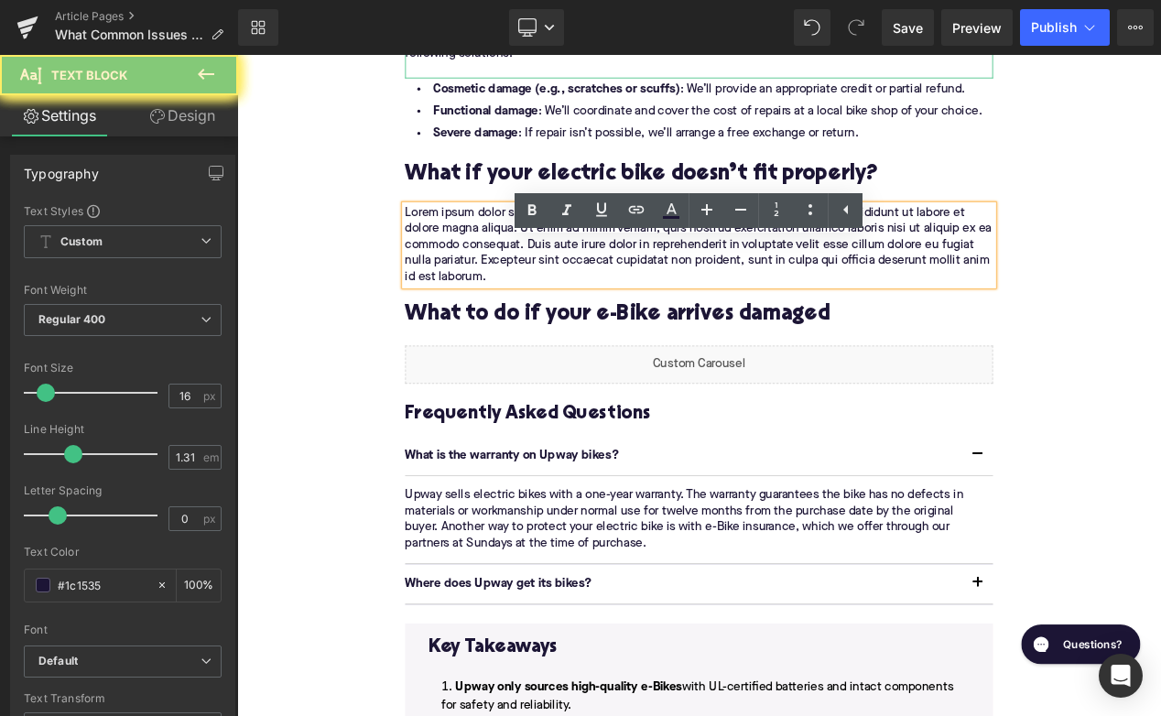
click at [522, 299] on p "Lorem ipsum dolor sit amet, consectetur adipiscing elit, sed do eiusmod tempor …" at bounding box center [791, 283] width 705 height 96
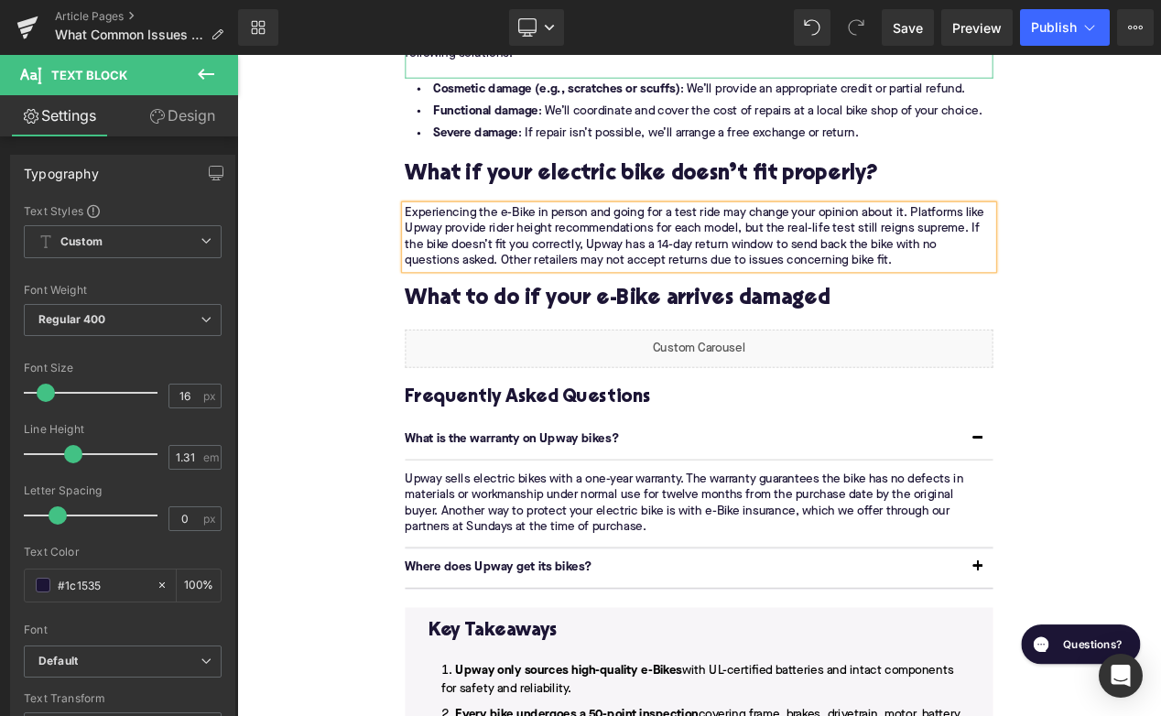
click at [487, 363] on h2 "What to do if your e-Bike arrives damaged" at bounding box center [791, 348] width 705 height 28
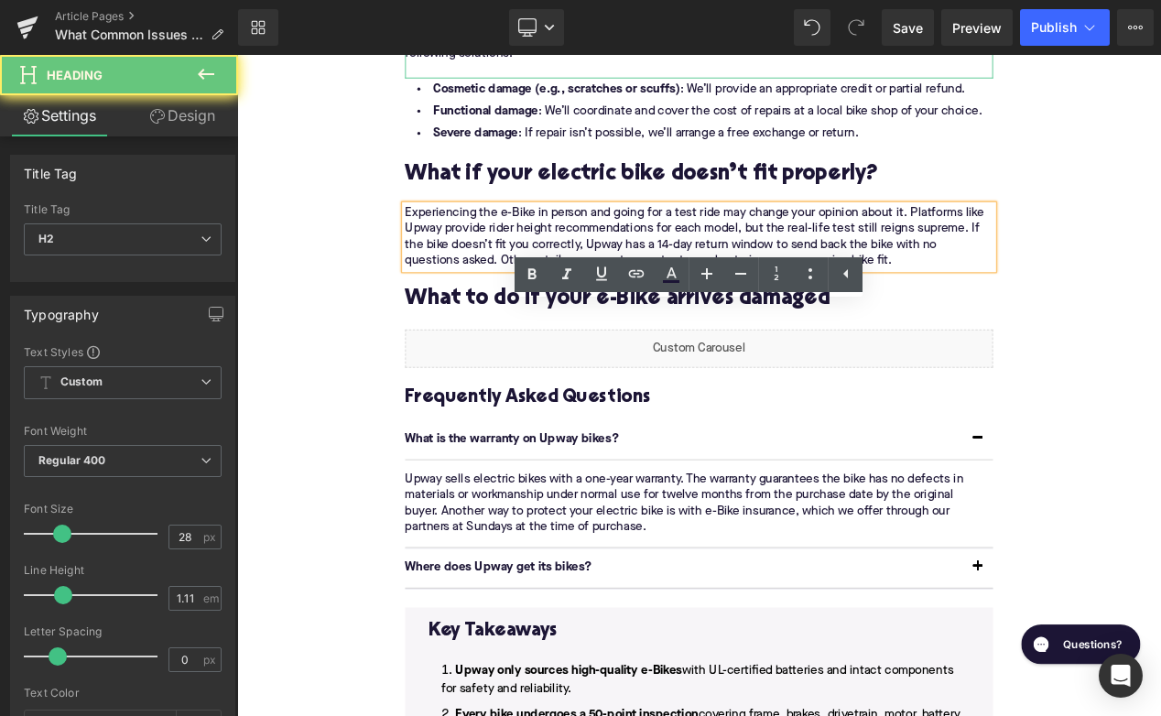
click at [487, 363] on h2 "What to do if your e-Bike arrives damaged" at bounding box center [791, 348] width 705 height 28
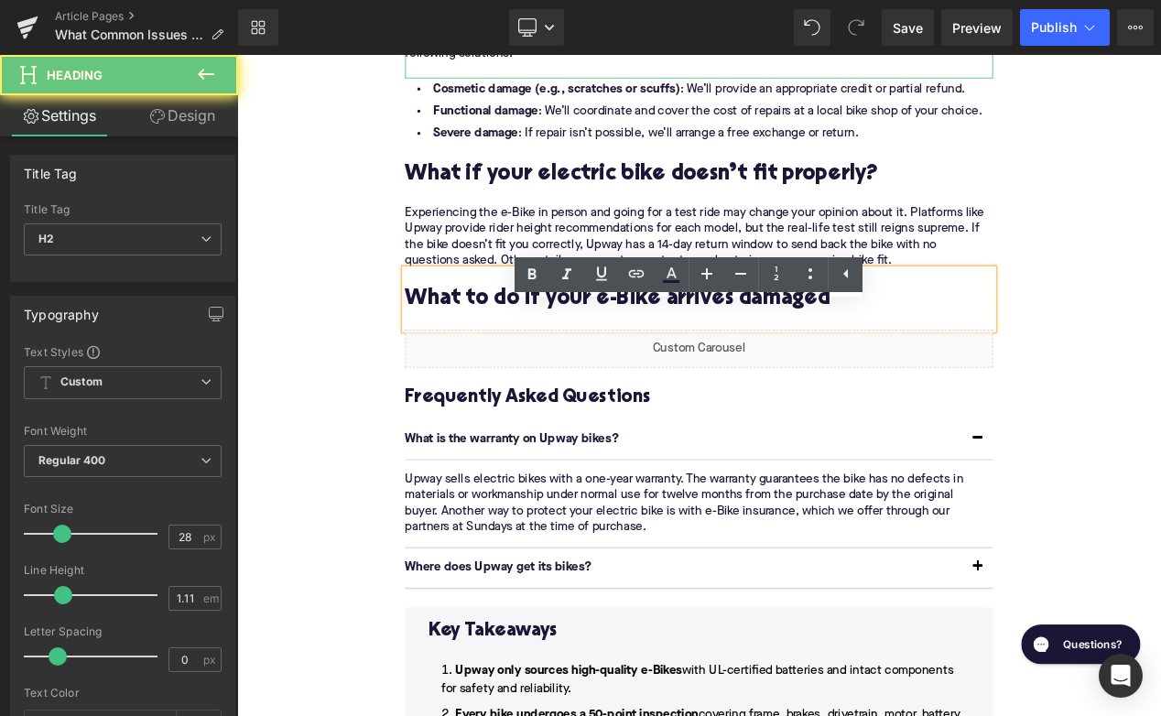
click at [487, 363] on h2 "What to do if your e-Bike arrives damaged" at bounding box center [791, 348] width 705 height 28
paste div
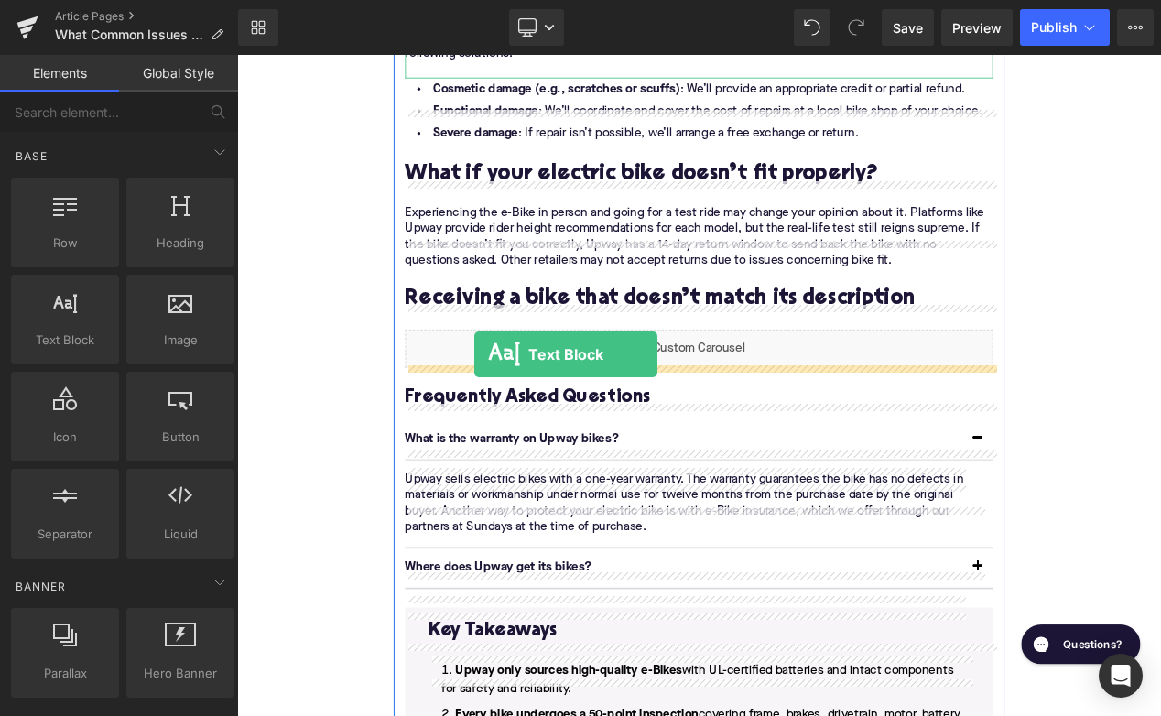
drag, startPoint x: 336, startPoint y: 388, endPoint x: 522, endPoint y: 414, distance: 187.6
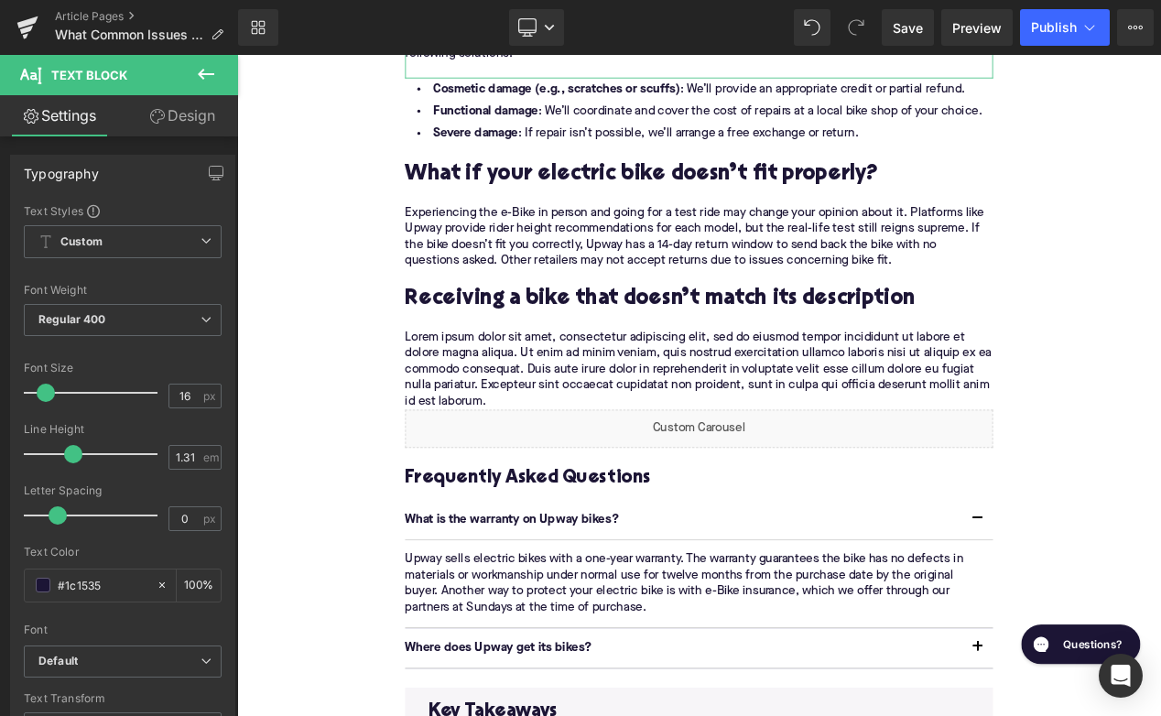
click at [459, 467] on p "Lorem ipsum dolor sit amet, consectetur adipiscing elit, sed do eiusmod tempor …" at bounding box center [791, 433] width 705 height 96
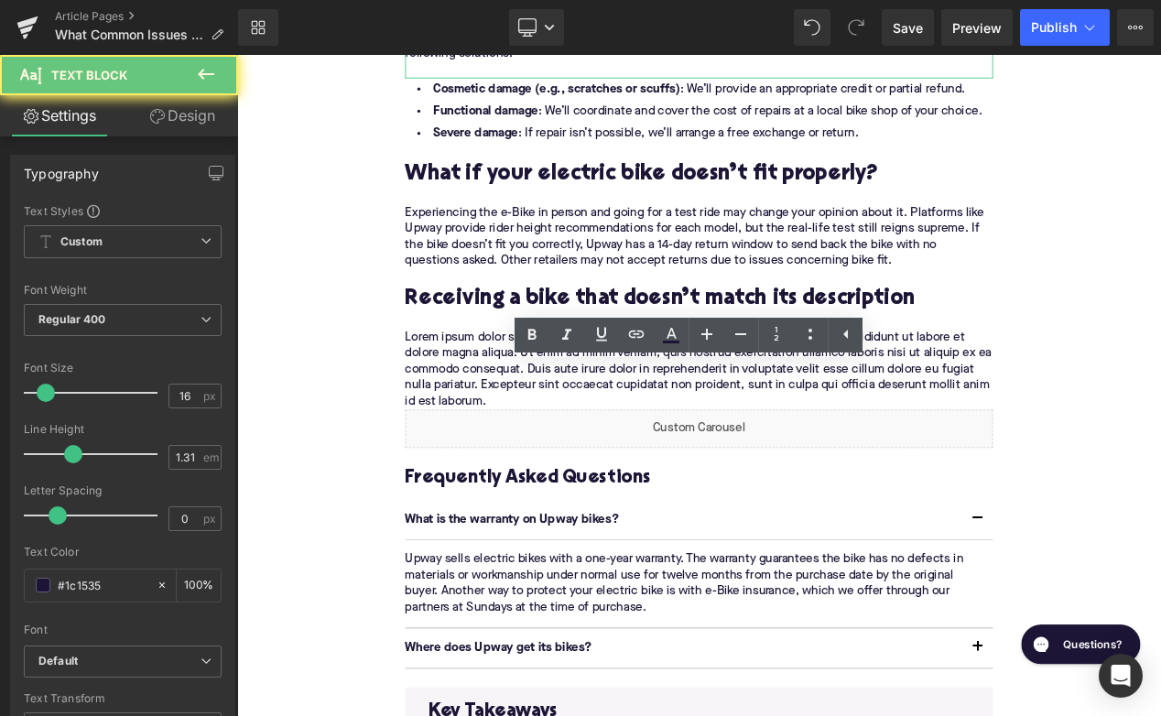
click at [459, 467] on p "Lorem ipsum dolor sit amet, consectetur adipiscing elit, sed do eiusmod tempor …" at bounding box center [791, 433] width 705 height 96
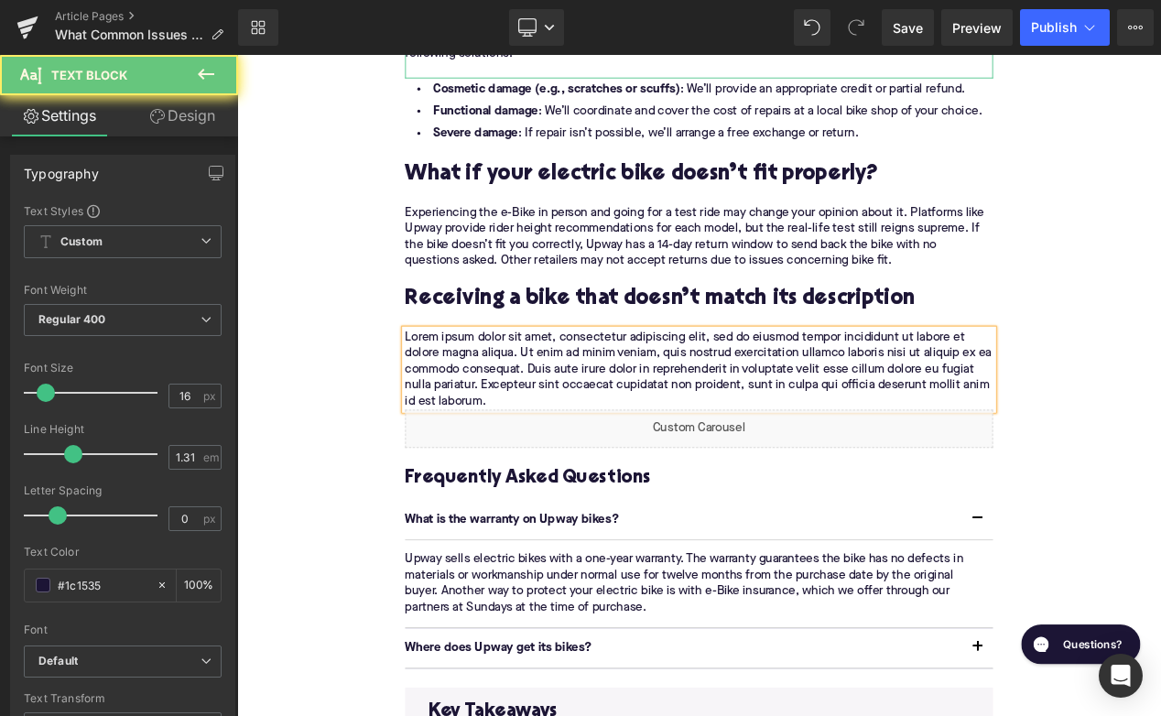
paste div
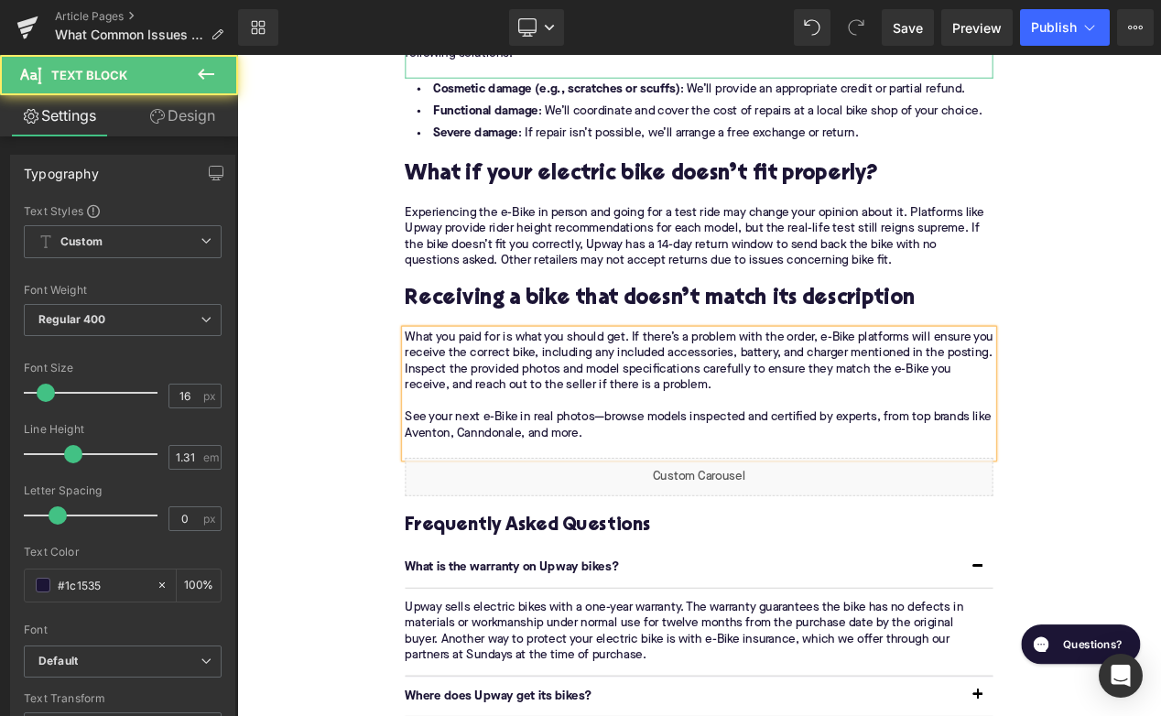
click at [798, 449] on p "What you paid for is what you should get. If there’s a problem with the order, …" at bounding box center [791, 452] width 705 height 135
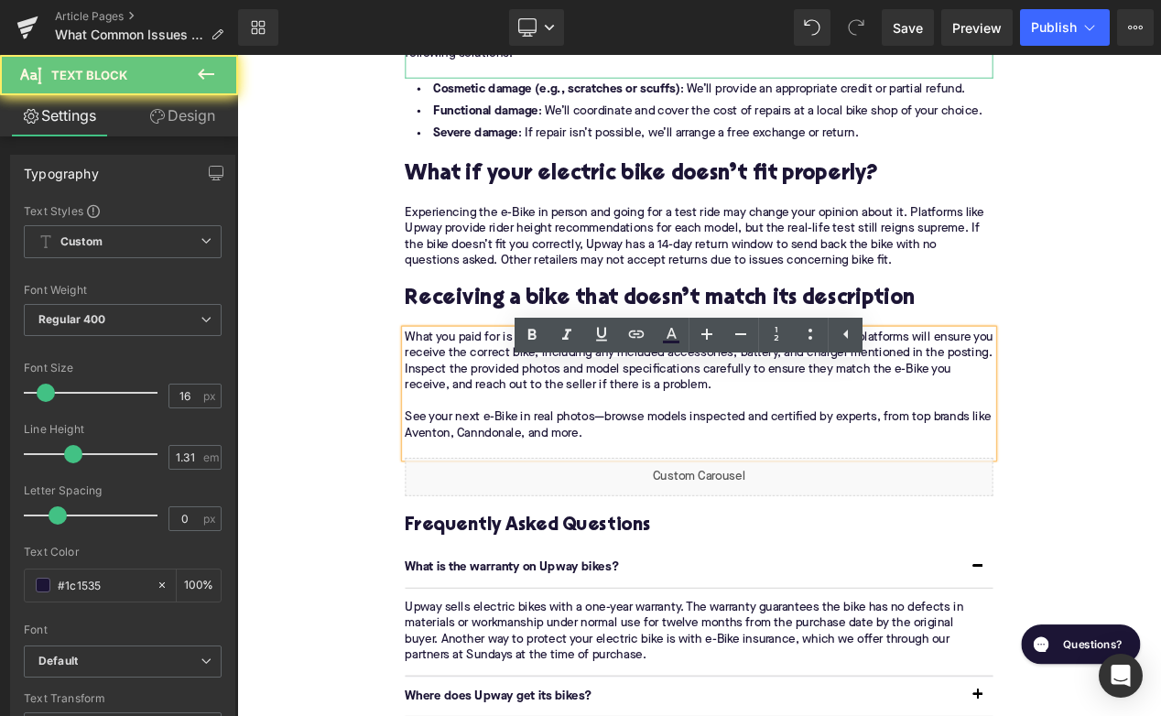
click at [812, 448] on p "What you paid for is what you should get. If there’s a problem with the order, …" at bounding box center [791, 452] width 705 height 135
click at [815, 455] on p "What you paid for is what you should get. If there’s a problem with the order, …" at bounding box center [791, 452] width 705 height 135
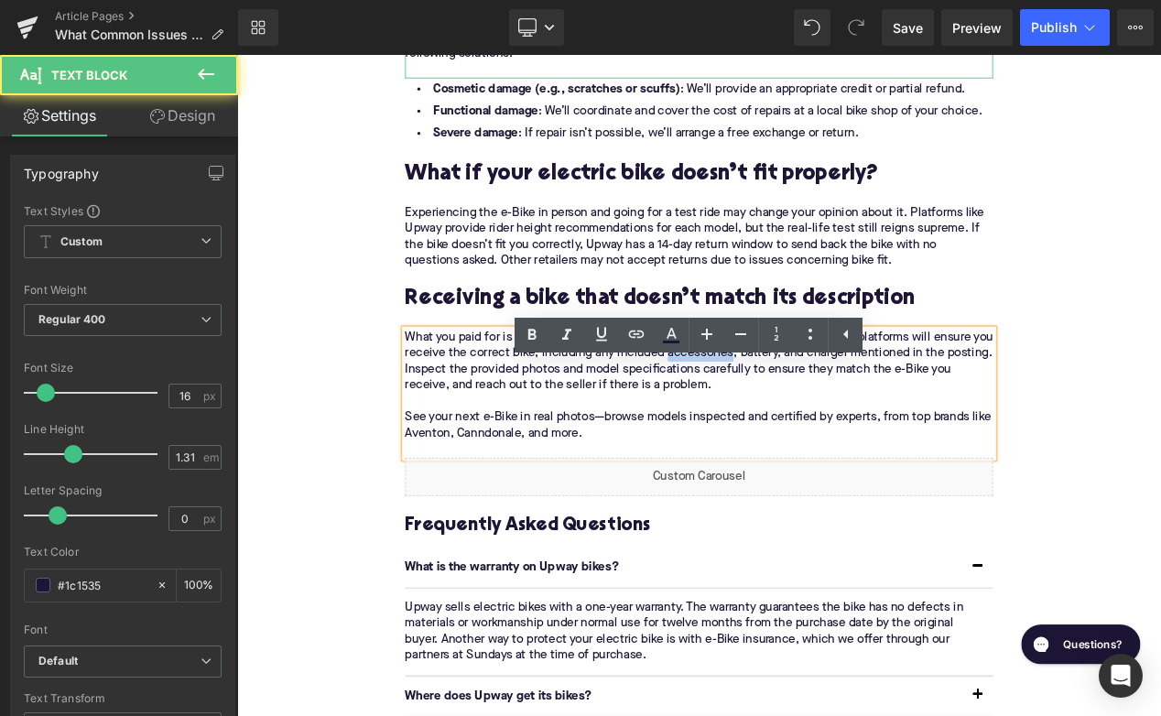
click at [815, 455] on p "What you paid for is what you should get. If there’s a problem with the order, …" at bounding box center [791, 452] width 705 height 135
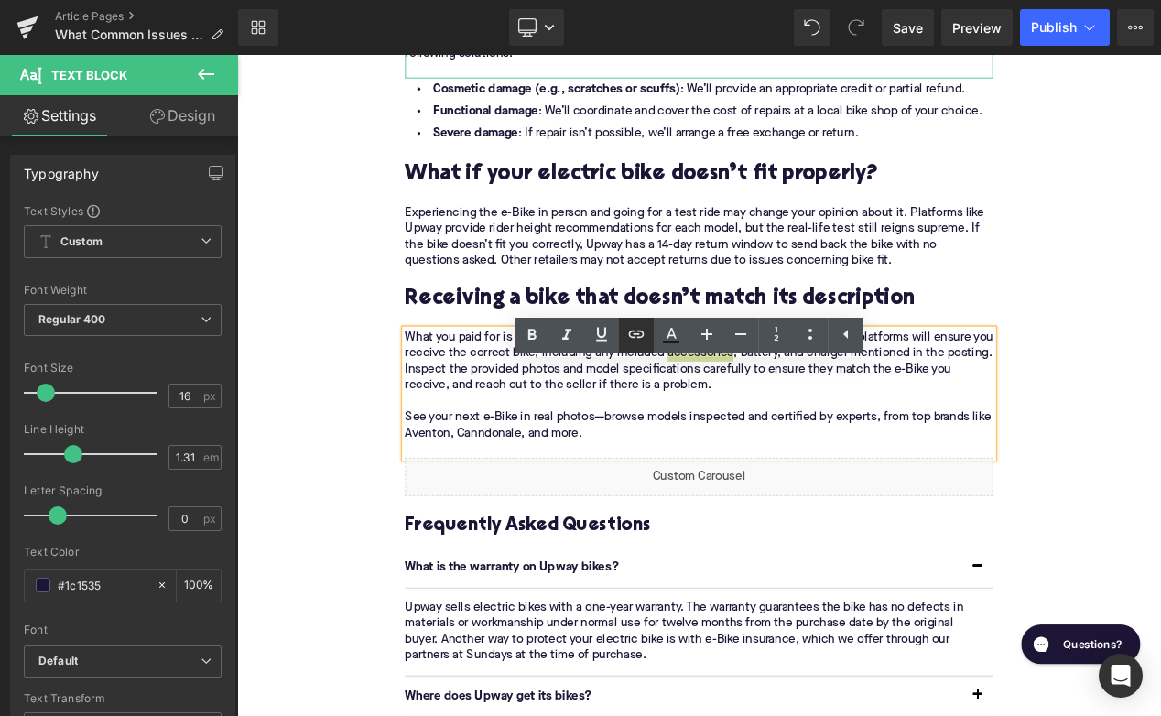
click at [628, 334] on icon at bounding box center [636, 334] width 22 height 22
click at [706, 419] on input "text" at bounding box center [748, 418] width 282 height 46
paste input "[URL][DOMAIN_NAME]"
click at [905, 425] on icon "button" at bounding box center [908, 418] width 22 height 22
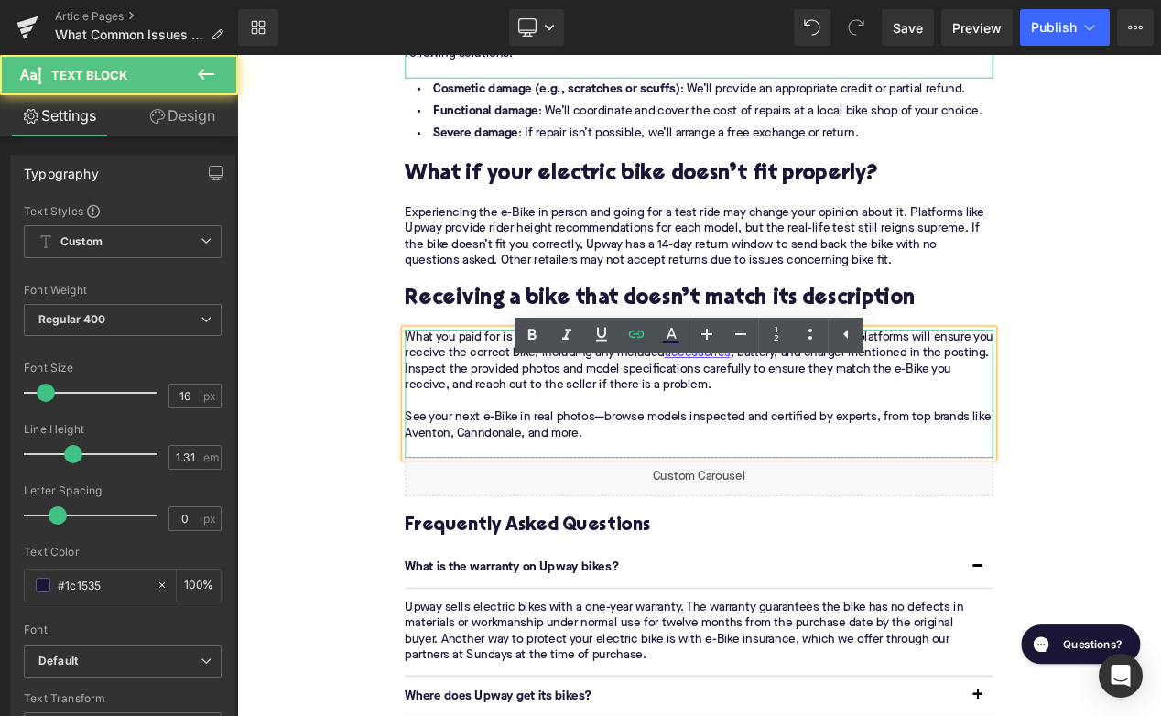
click at [899, 456] on p "What you paid for is what you should get. If there’s a problem with the order, …" at bounding box center [791, 452] width 705 height 135
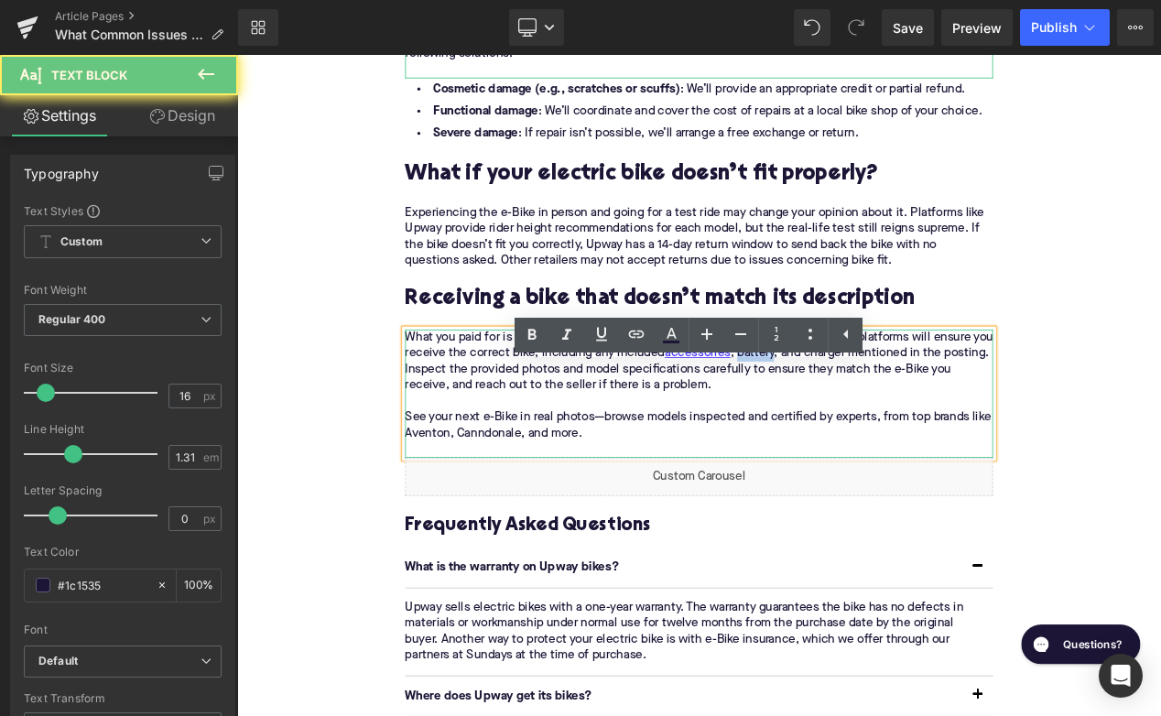
click at [899, 456] on p "What you paid for is what you should get. If there’s a problem with the order, …" at bounding box center [791, 452] width 705 height 135
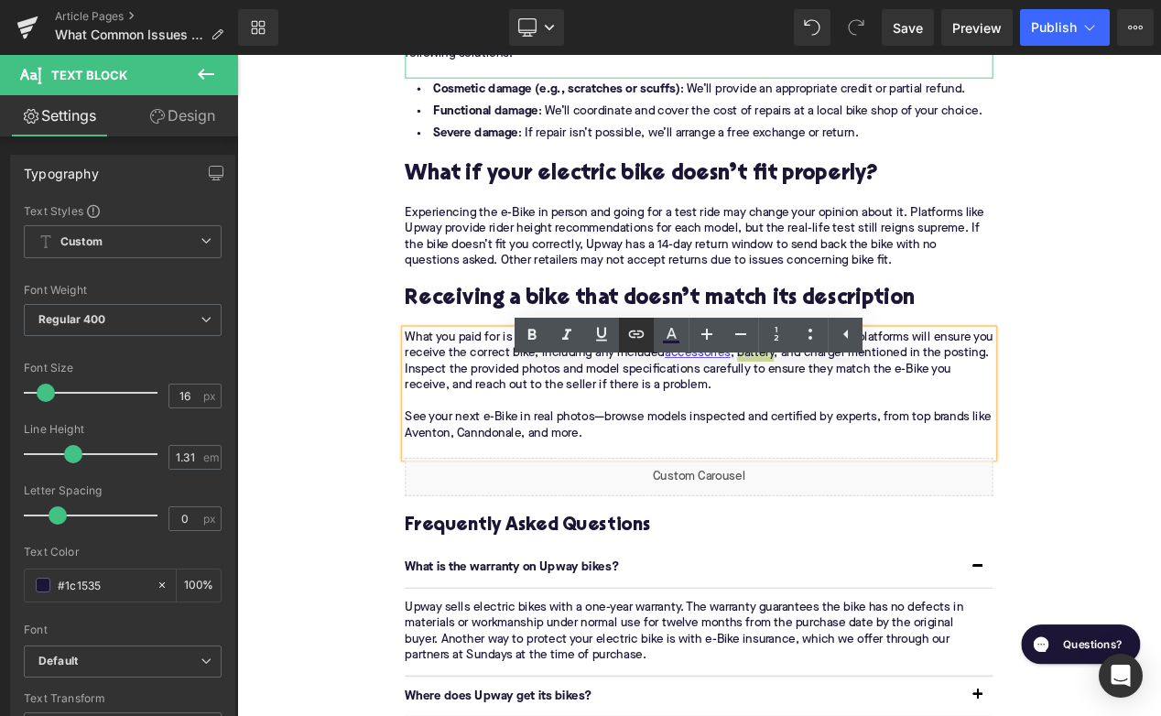
click at [642, 341] on icon at bounding box center [636, 334] width 22 height 22
click at [722, 431] on input "text" at bounding box center [808, 418] width 282 height 46
paste input "[URL][DOMAIN_NAME]"
type input "[URL][DOMAIN_NAME]"
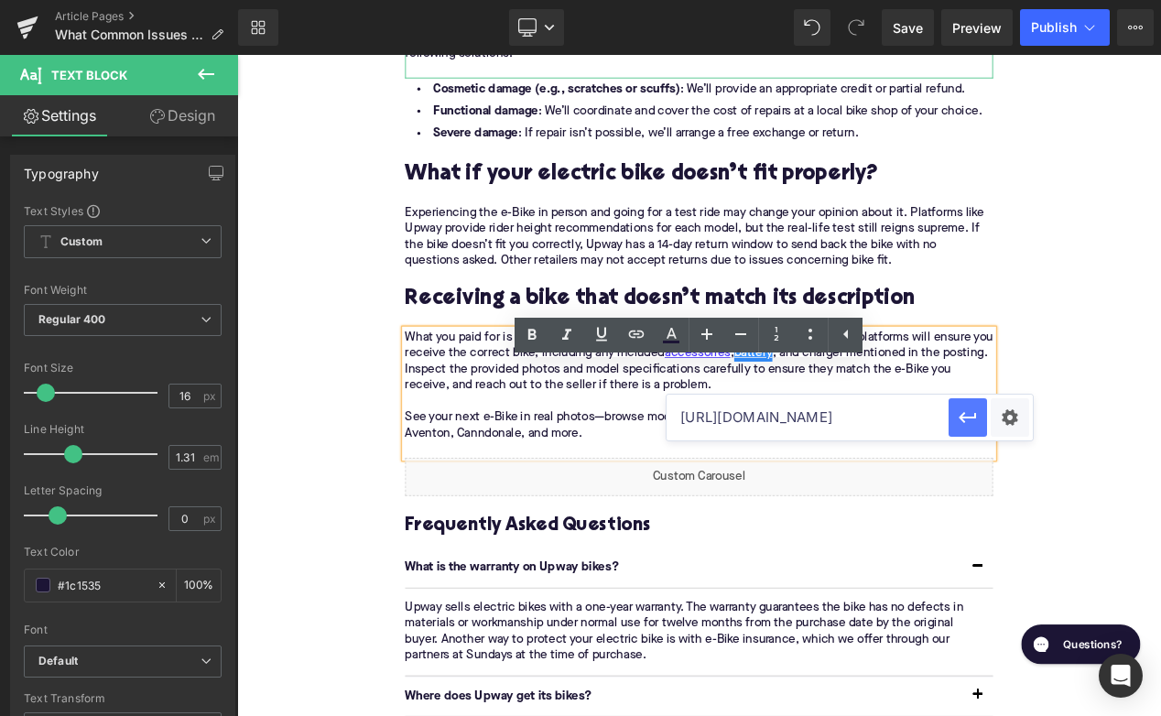
click at [965, 420] on icon "button" at bounding box center [968, 418] width 22 height 22
click at [484, 519] on p "What you paid for is what you should get. If there’s a problem with the order, …" at bounding box center [791, 452] width 705 height 135
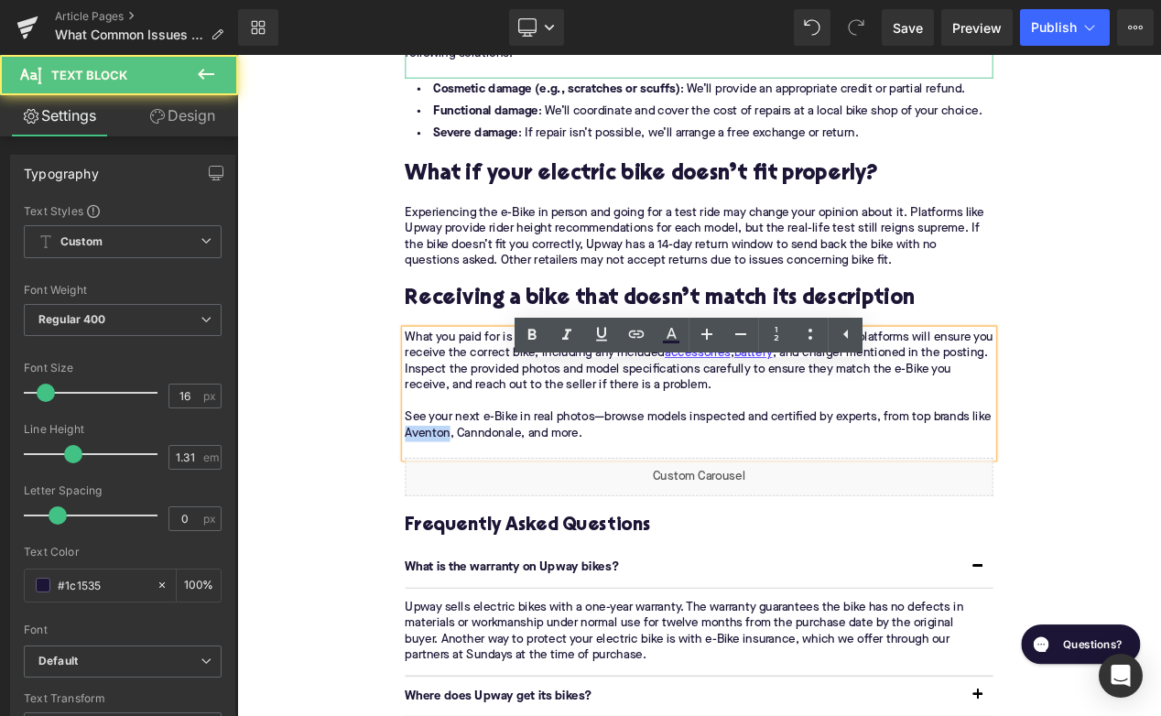
click at [484, 519] on p "What you paid for is what you should get. If there’s a problem with the order, …" at bounding box center [791, 452] width 705 height 135
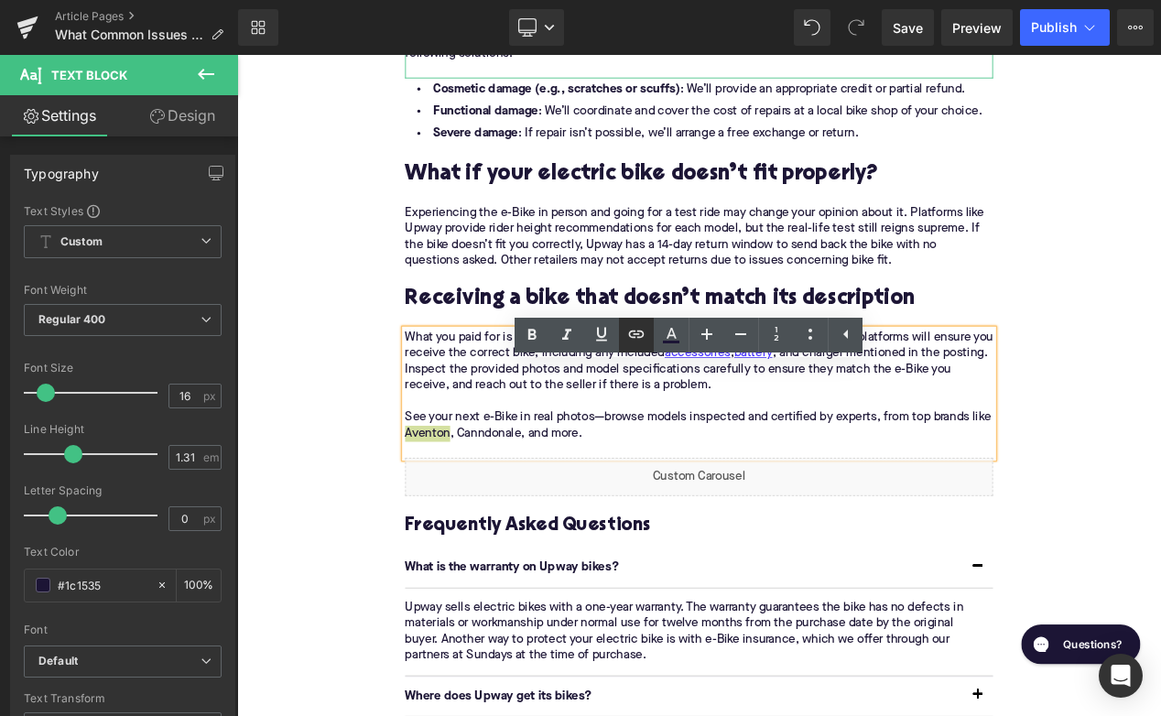
click at [631, 340] on icon at bounding box center [636, 334] width 22 height 22
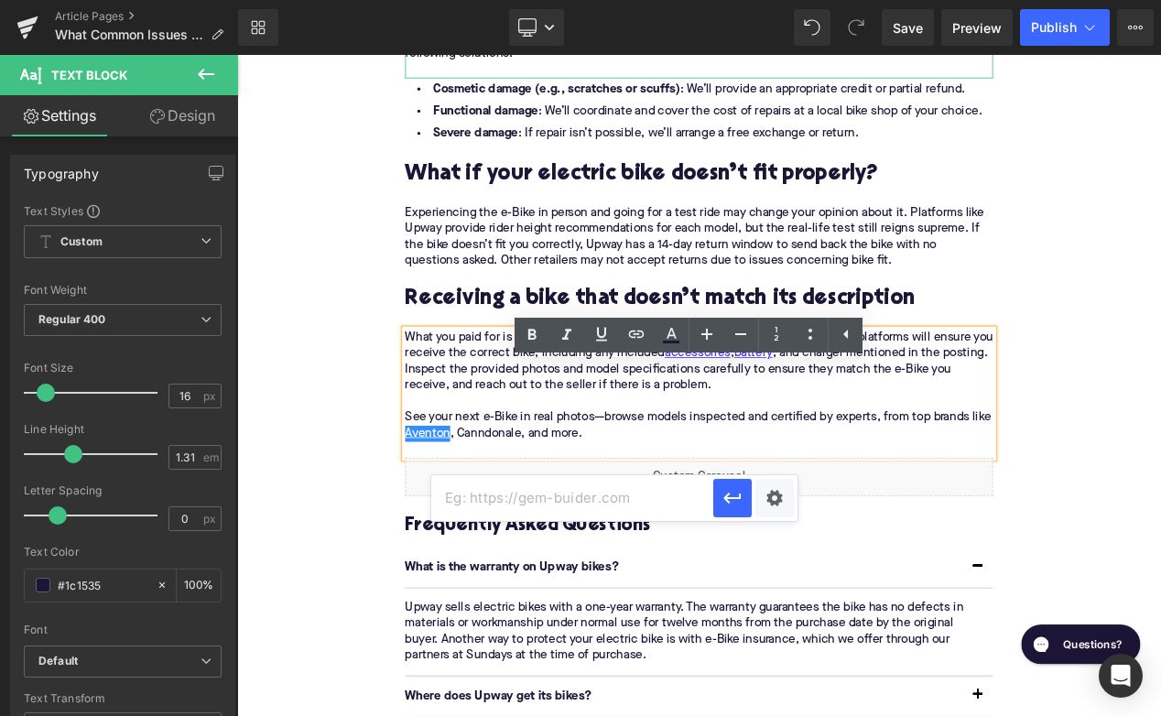
click at [573, 503] on input "text" at bounding box center [572, 498] width 282 height 46
paste input "[URL][DOMAIN_NAME]"
type input "[URL][DOMAIN_NAME]"
click at [732, 498] on icon "button" at bounding box center [731, 498] width 17 height 11
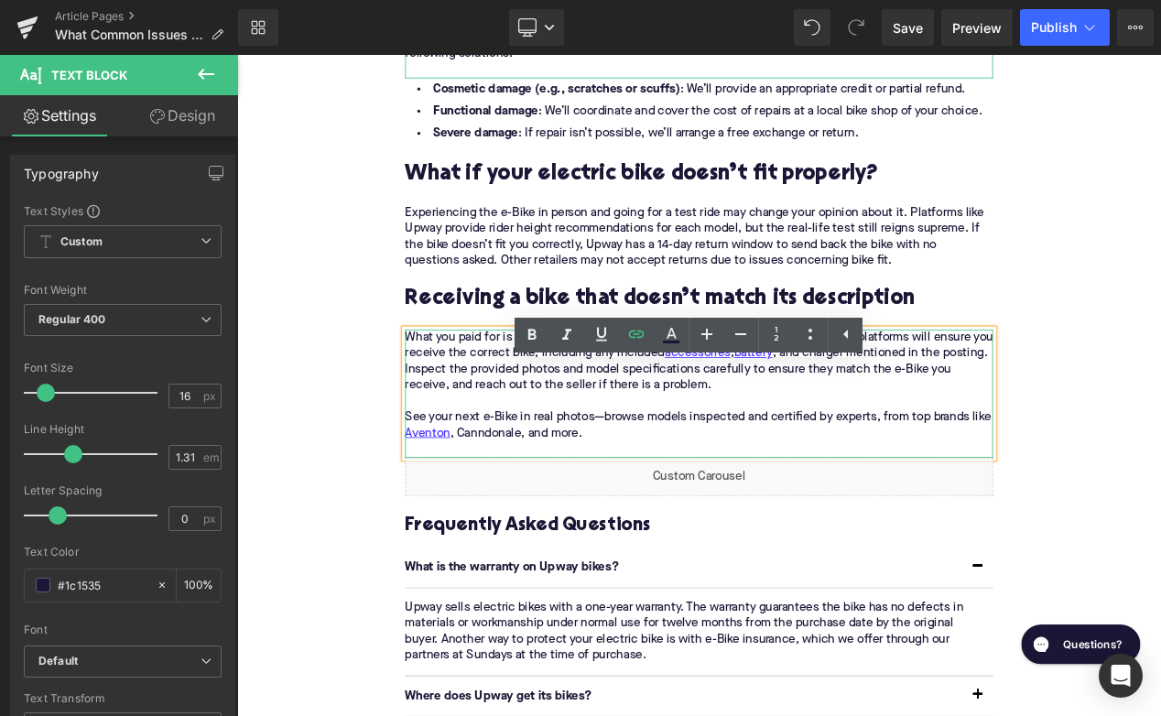
click at [547, 519] on p "What you paid for is what you should get. If there’s a problem with the order, …" at bounding box center [791, 452] width 705 height 135
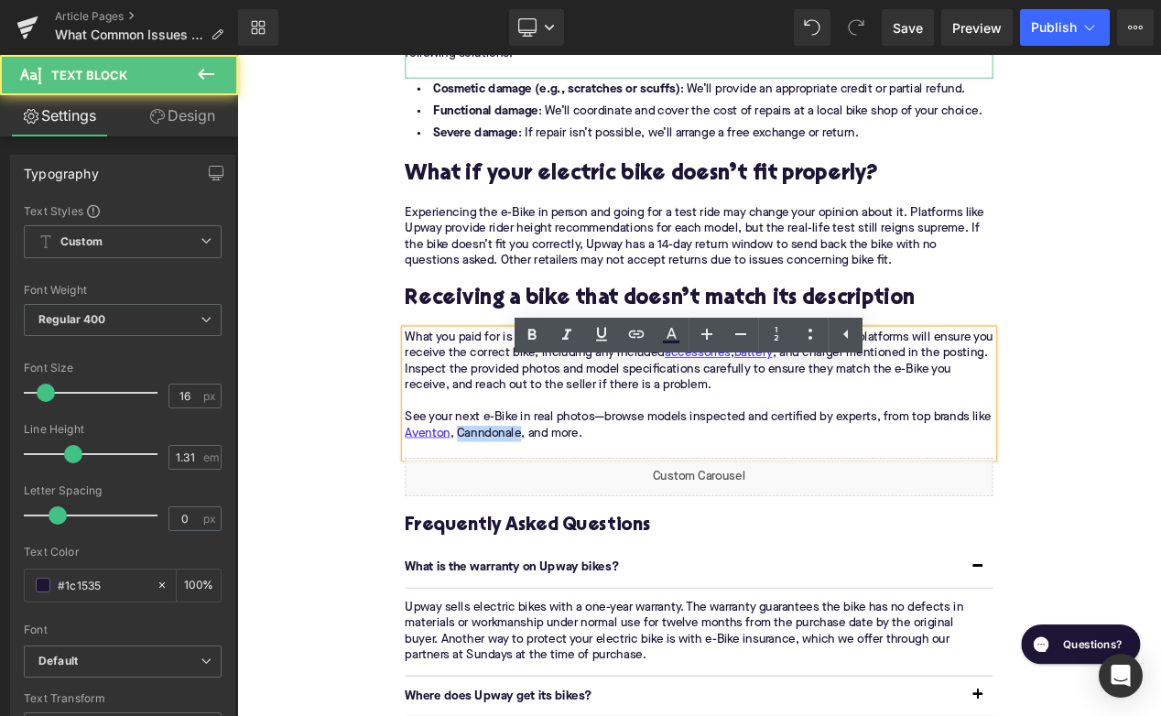
click at [547, 519] on p "What you paid for is what you should get. If there’s a problem with the order, …" at bounding box center [791, 452] width 705 height 135
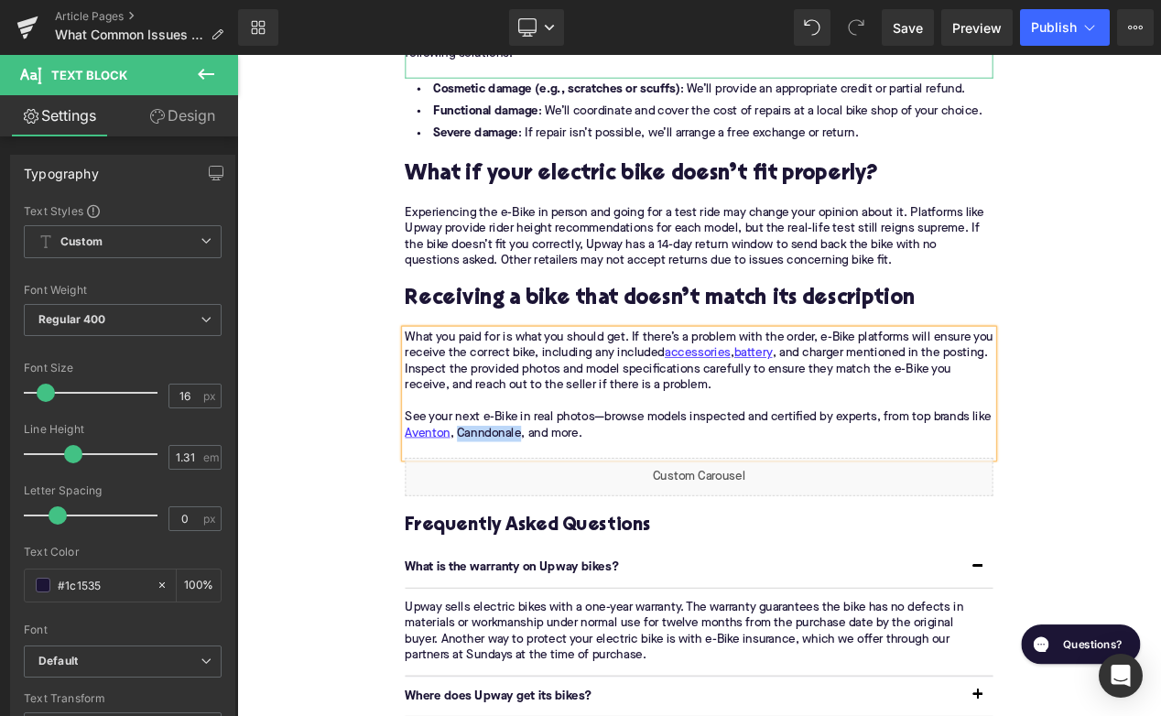
click at [559, 519] on p "What you paid for is what you should get. If there’s a problem with the order, …" at bounding box center [791, 452] width 705 height 135
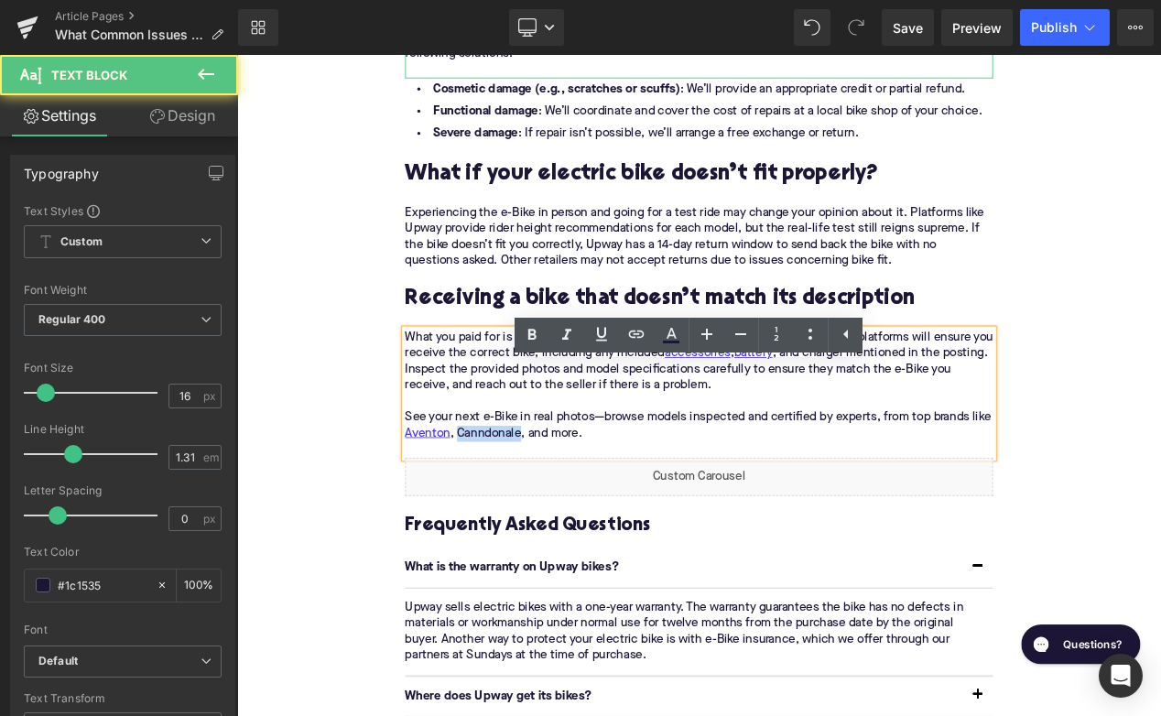
click at [559, 519] on p "What you paid for is what you should get. If there’s a problem with the order, …" at bounding box center [791, 452] width 705 height 135
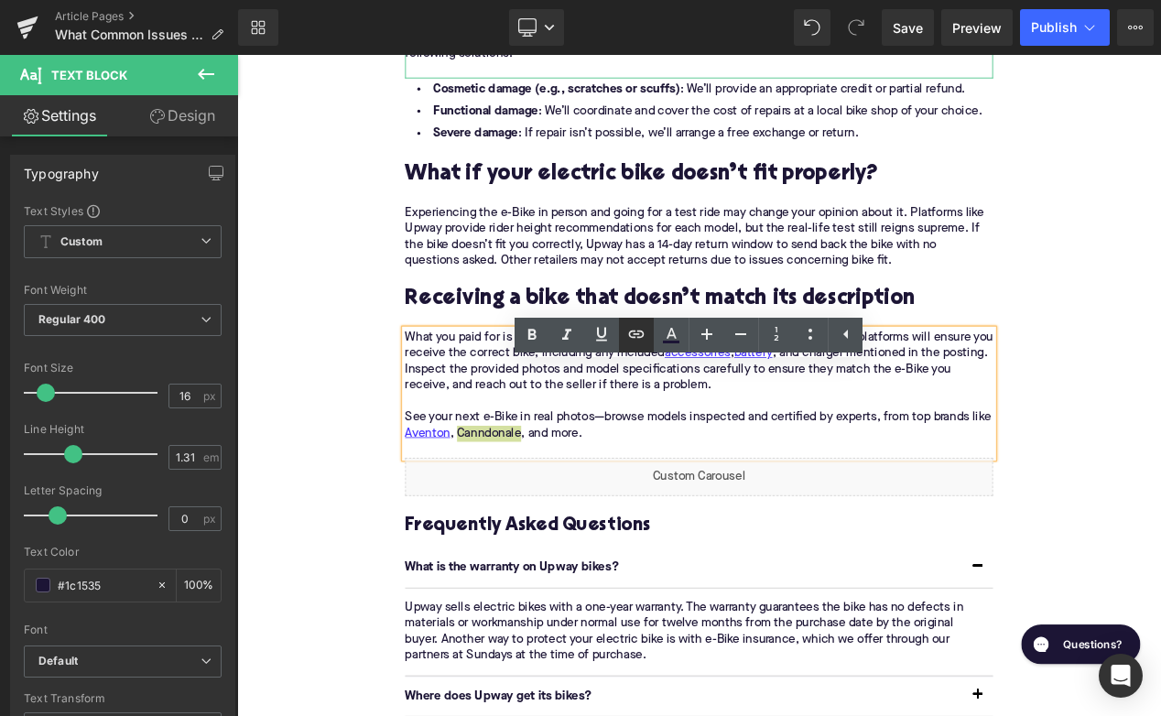
click at [630, 328] on icon at bounding box center [636, 334] width 22 height 22
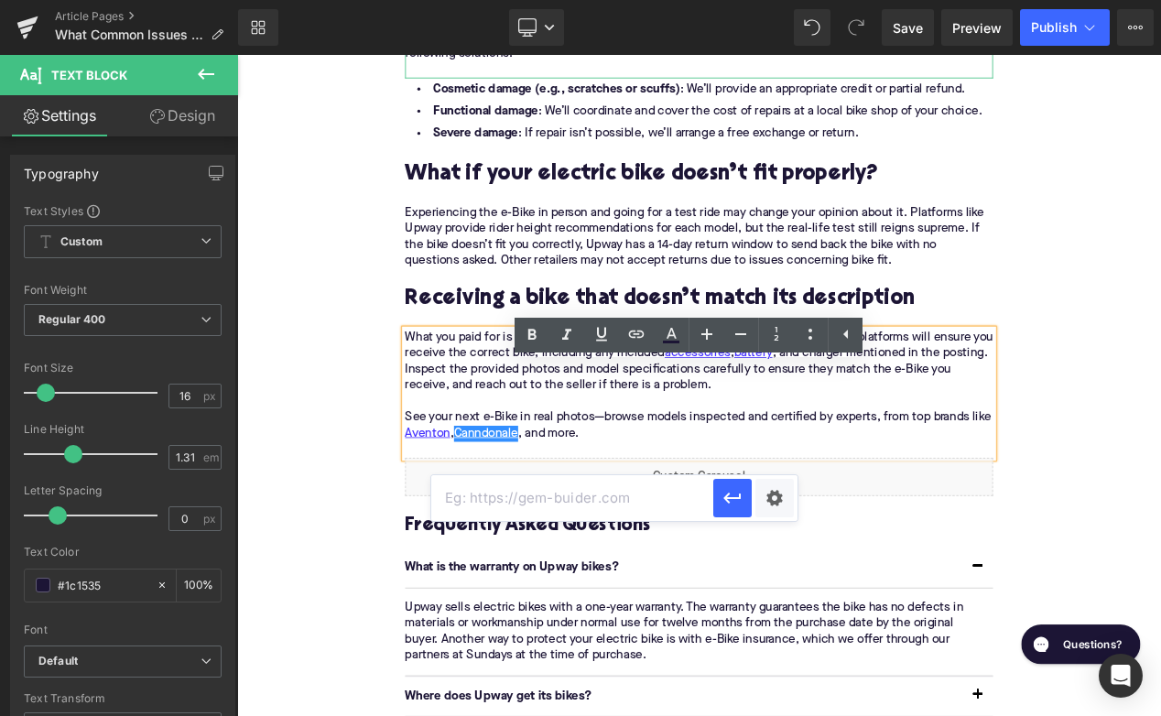
click at [599, 502] on input "text" at bounding box center [572, 498] width 282 height 46
paste input "[URL][DOMAIN_NAME]"
type input "[URL][DOMAIN_NAME]"
click at [729, 501] on icon "button" at bounding box center [733, 498] width 22 height 22
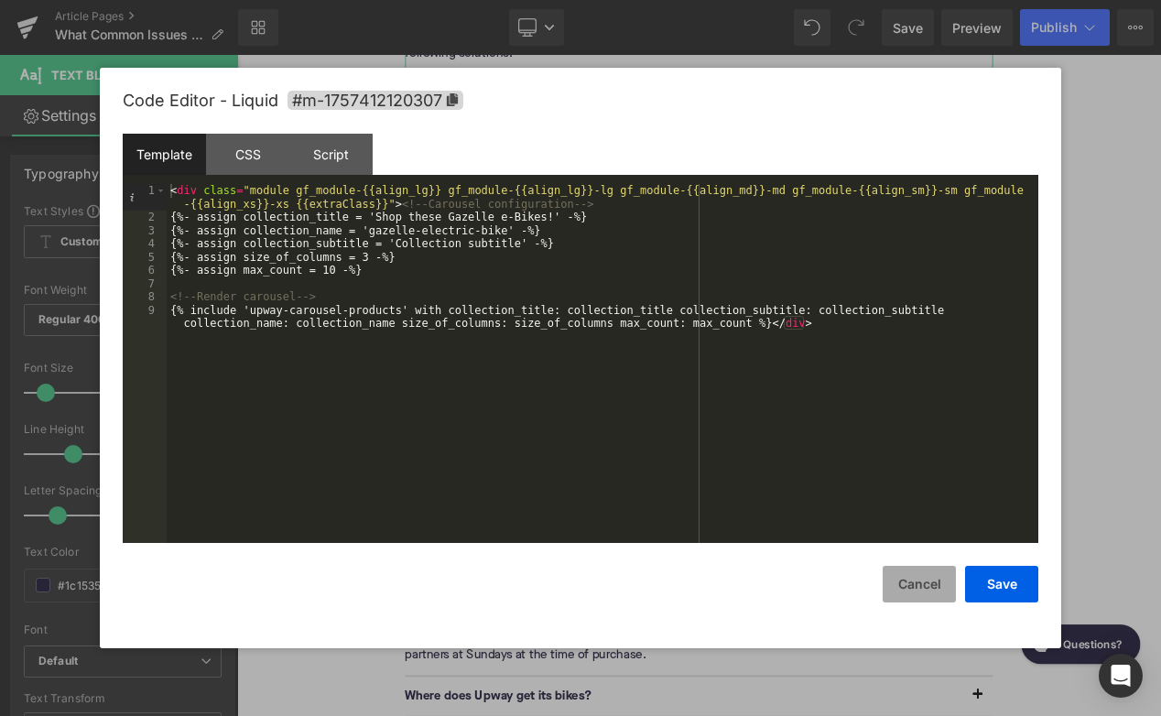
click at [913, 580] on button "Cancel" at bounding box center [919, 584] width 73 height 37
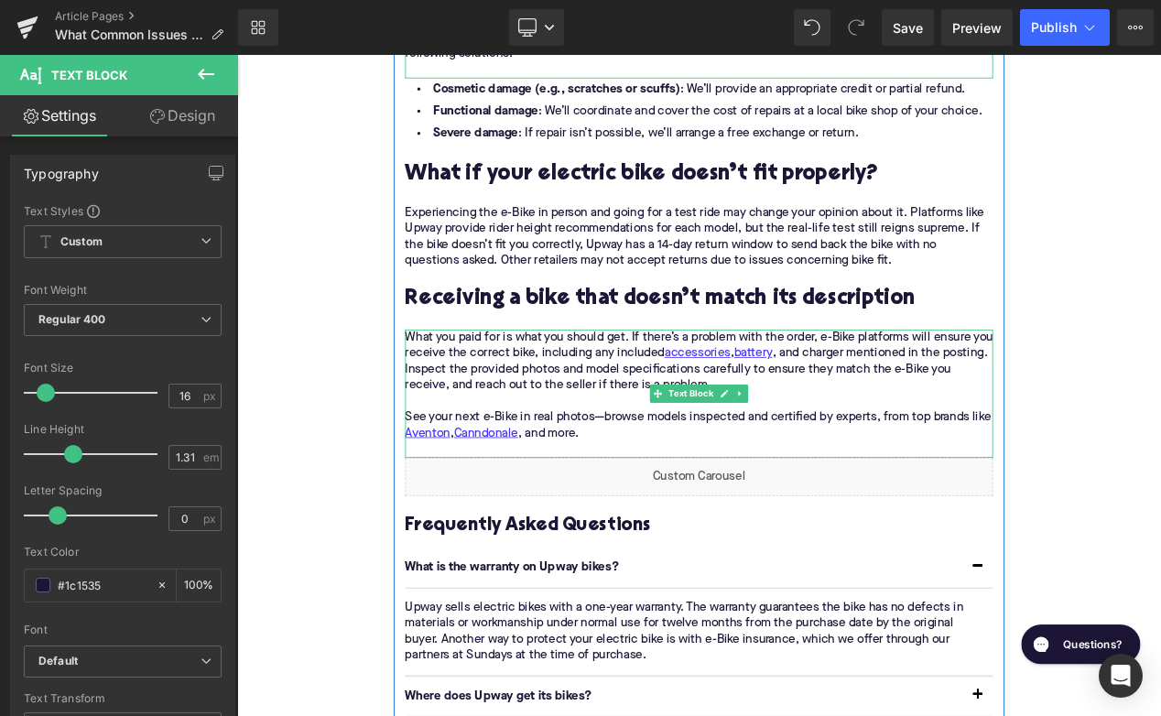
click at [654, 519] on p "What you paid for is what you should get. If there’s a problem with the order, …" at bounding box center [791, 452] width 705 height 135
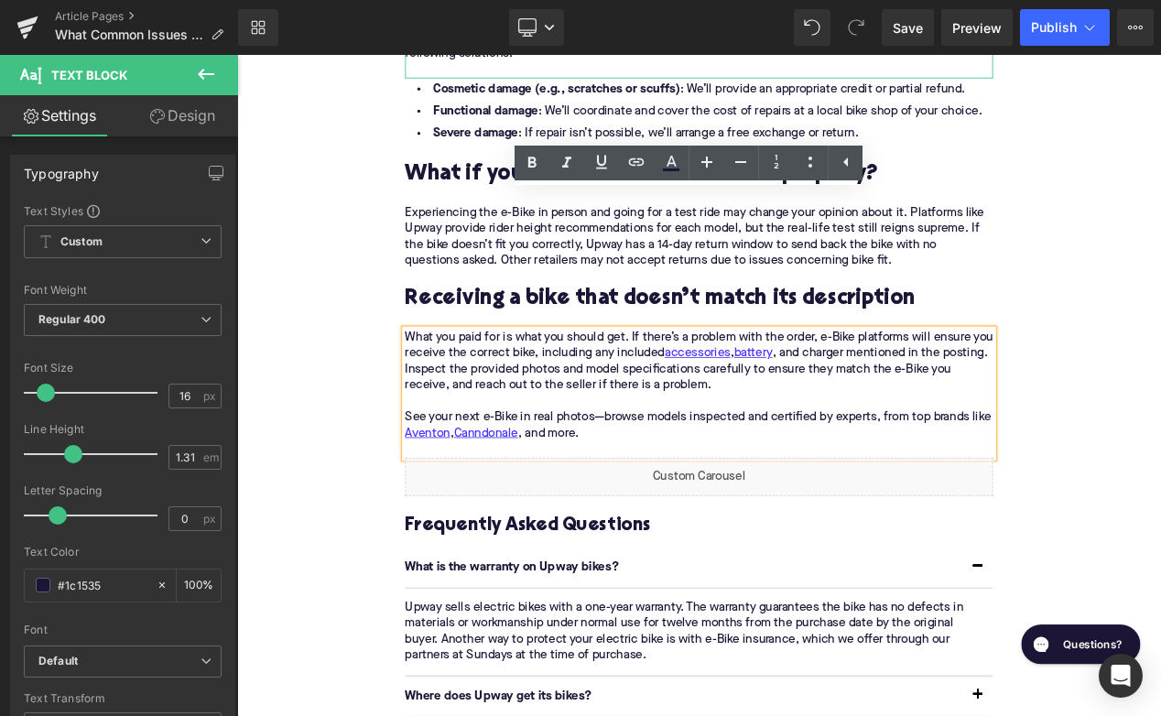
scroll to position [3647, 0]
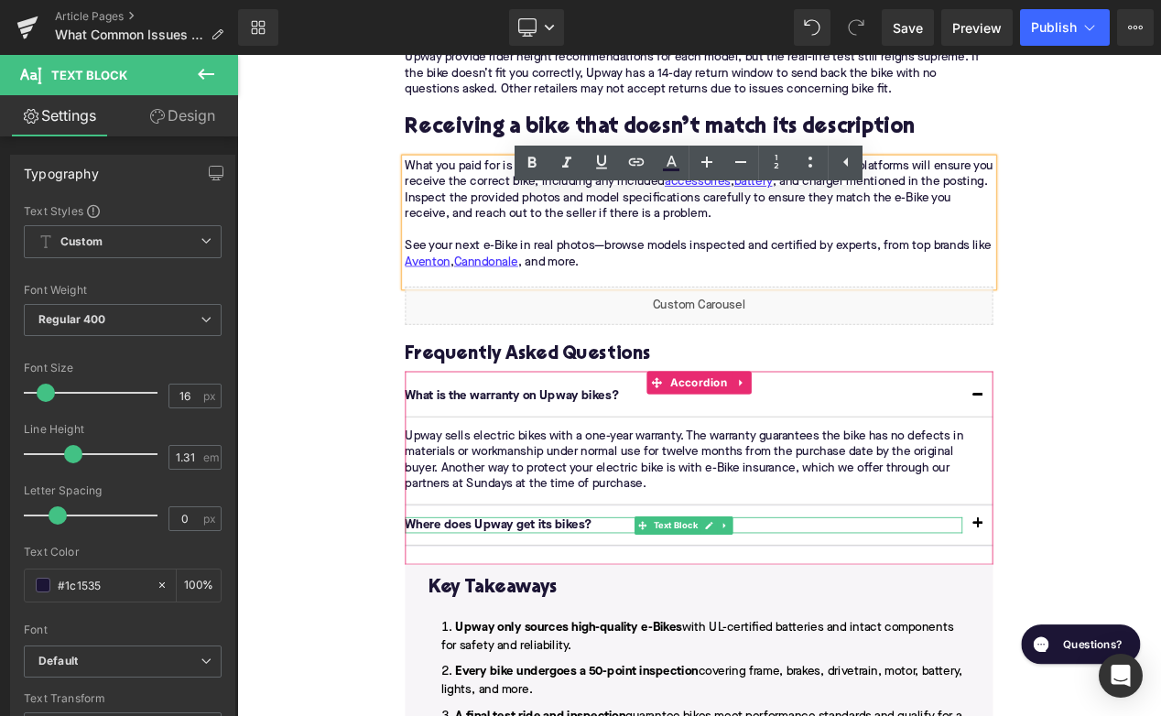
click at [538, 628] on p "Where does Upway get its bikes?" at bounding box center [773, 618] width 668 height 19
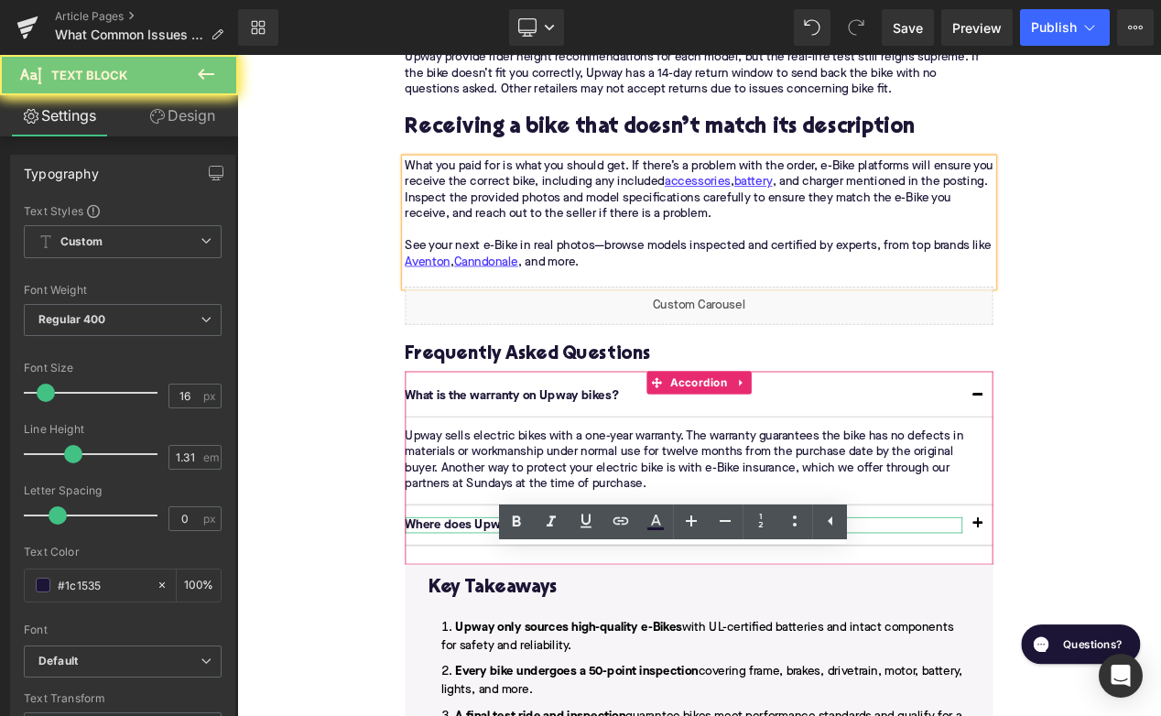
click at [538, 628] on p "Where does Upway get its bikes?" at bounding box center [773, 618] width 668 height 19
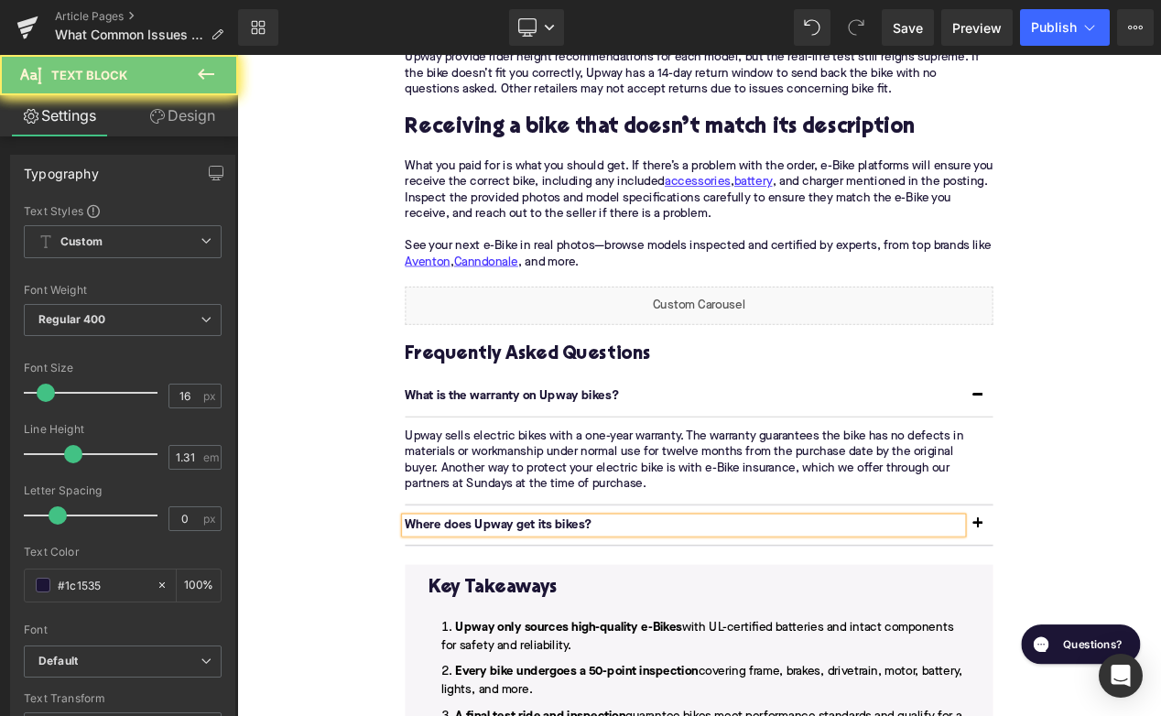
paste div
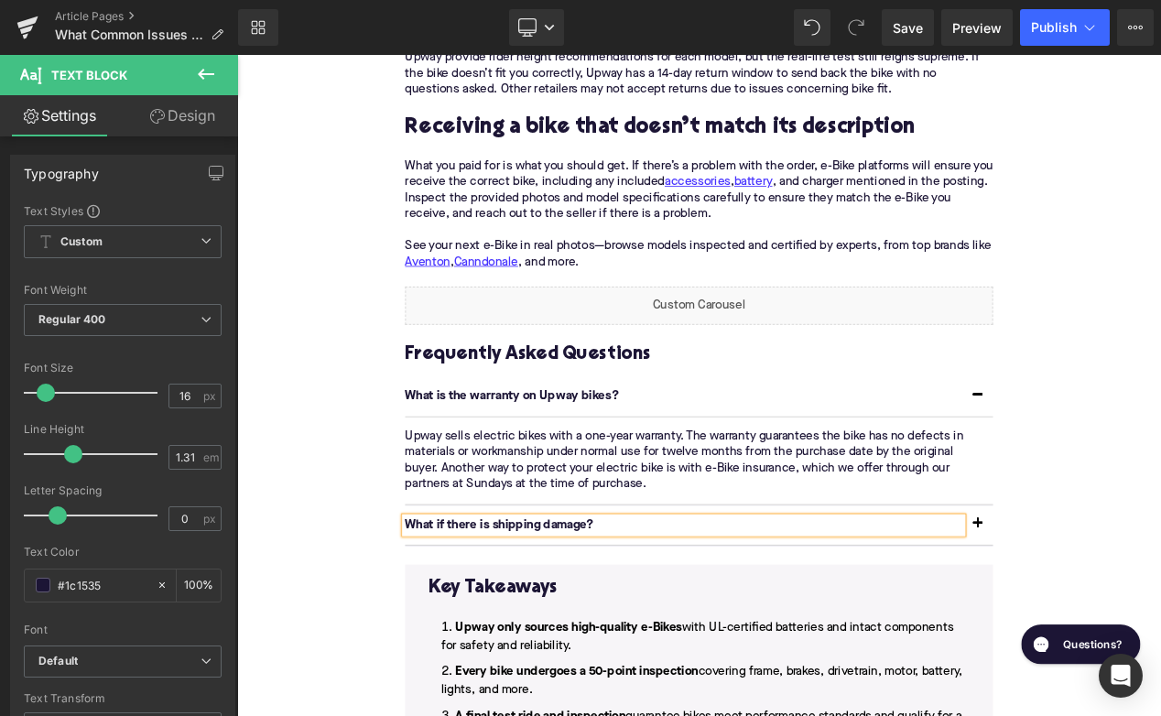
click at [1128, 642] on button "button" at bounding box center [1125, 618] width 37 height 47
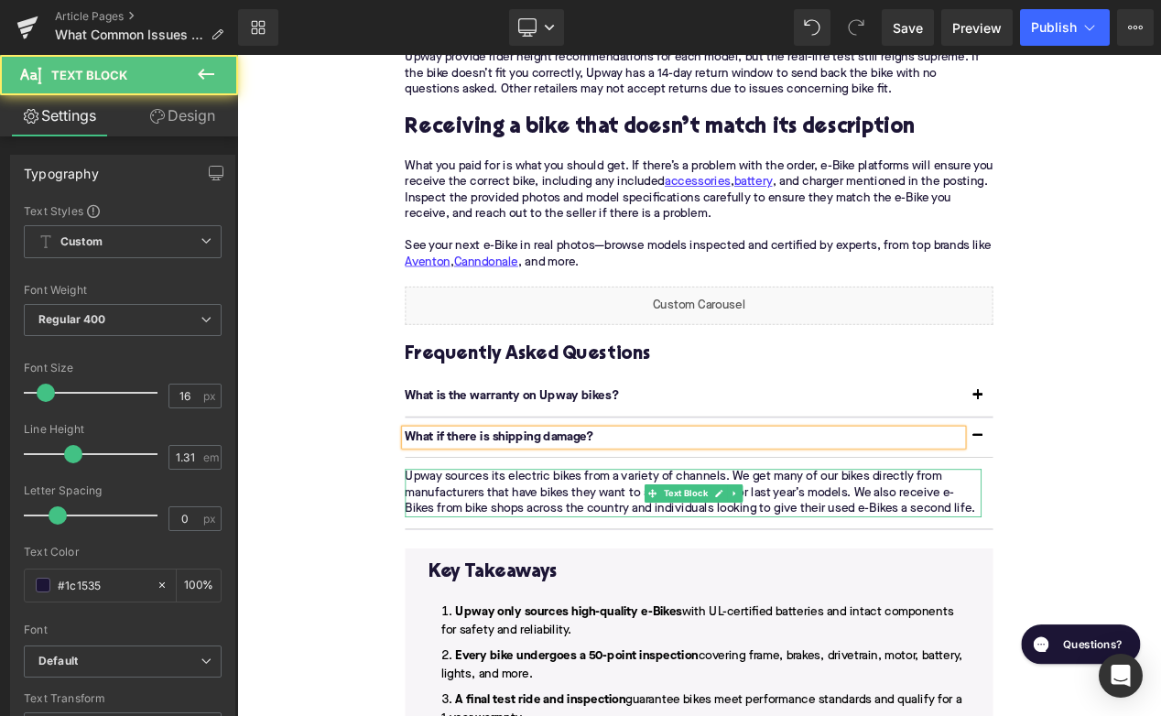
click at [494, 609] on p "Upway sources its electric bikes from a variety of channels. We get many of our…" at bounding box center [784, 580] width 691 height 58
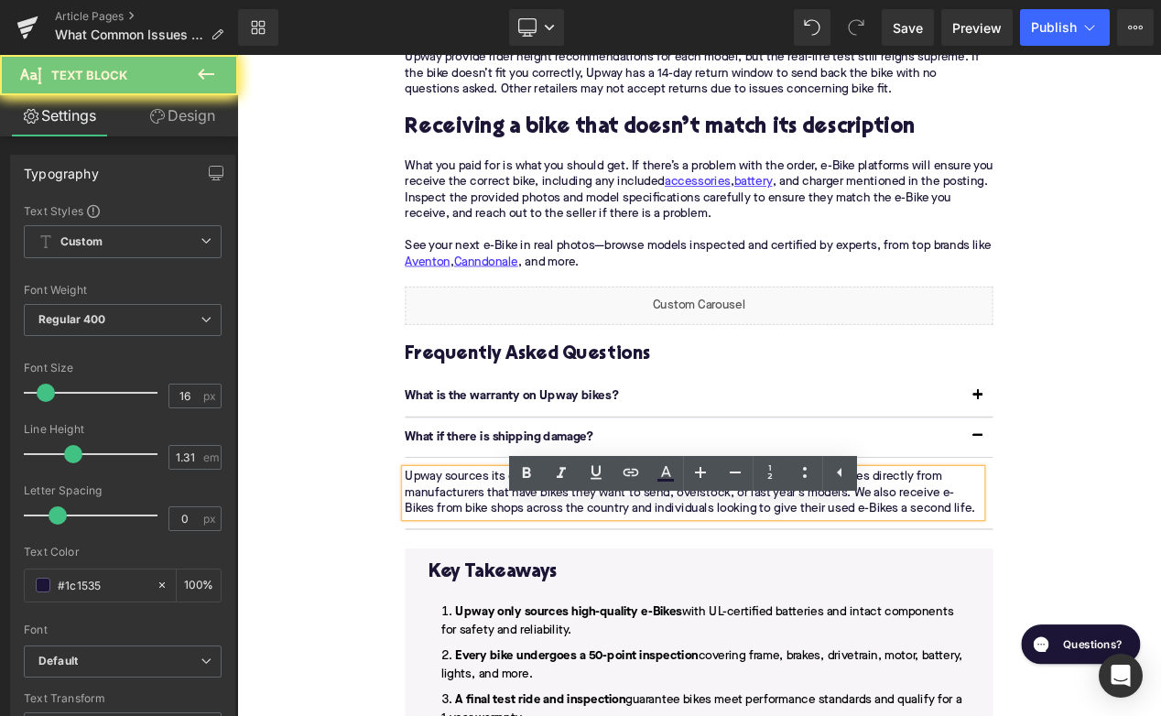
paste div
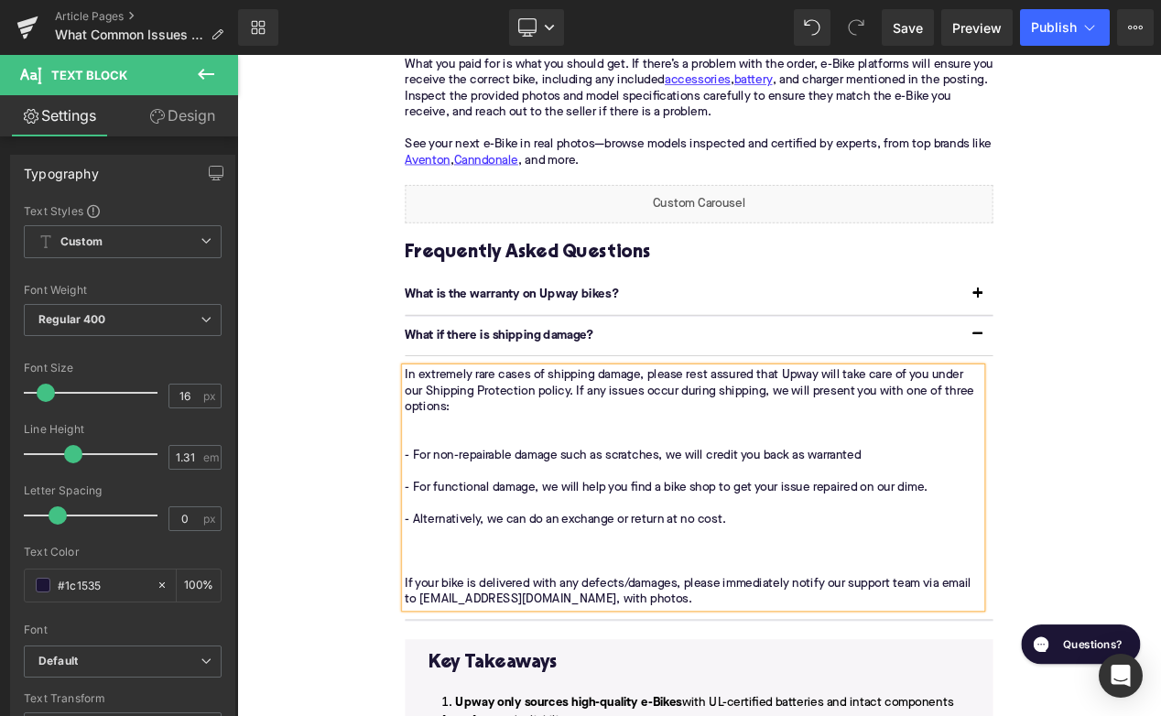
scroll to position [3792, 0]
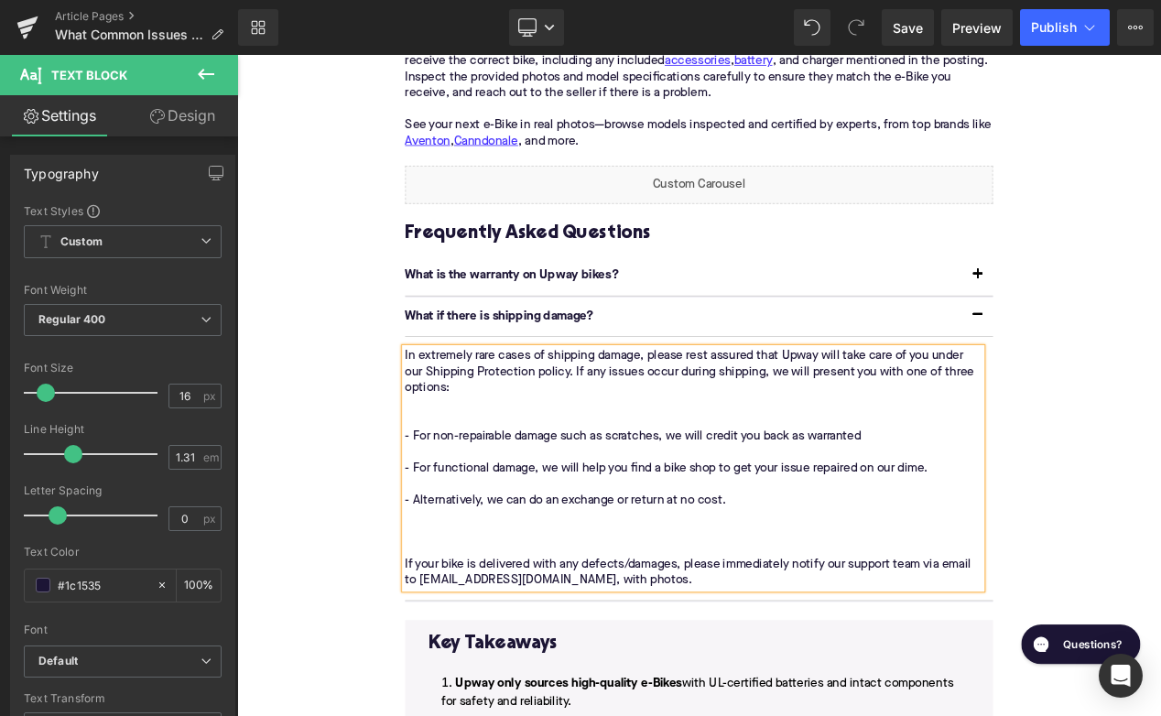
click at [489, 668] on p "In extremely rare cases of shipping damage, please rest assured that Upway will…" at bounding box center [784, 551] width 691 height 288
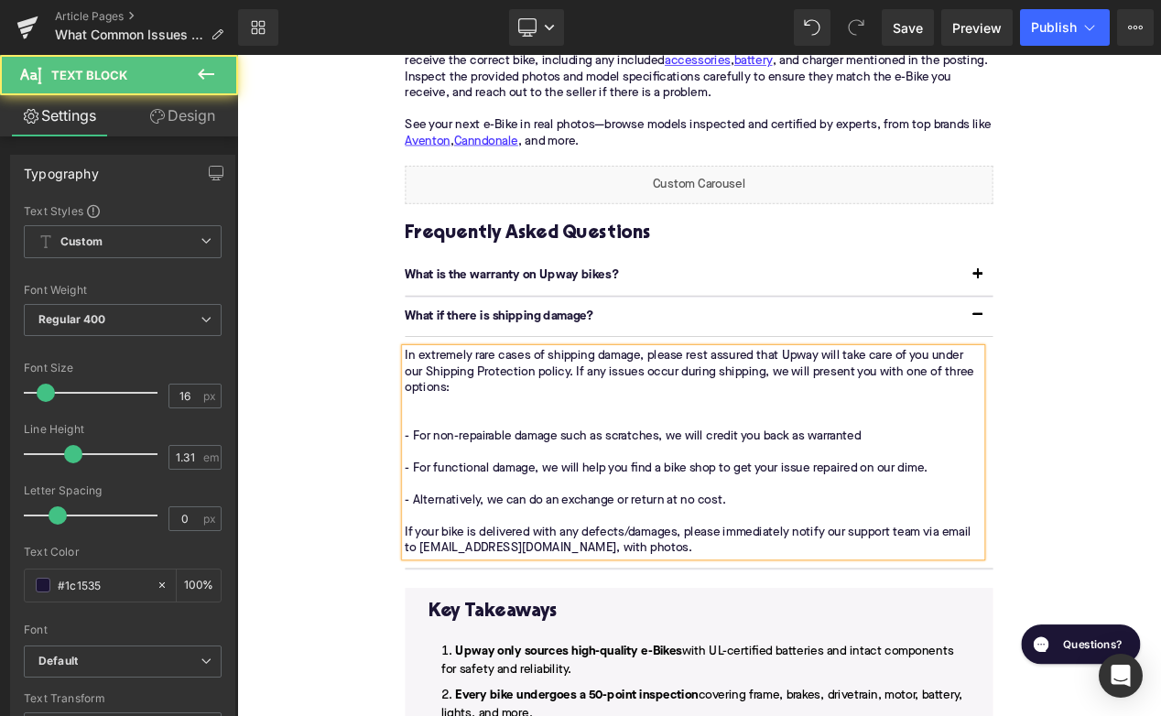
click at [483, 526] on p "In extremely rare cases of shipping damage, please rest assured that Upway will…" at bounding box center [784, 532] width 691 height 250
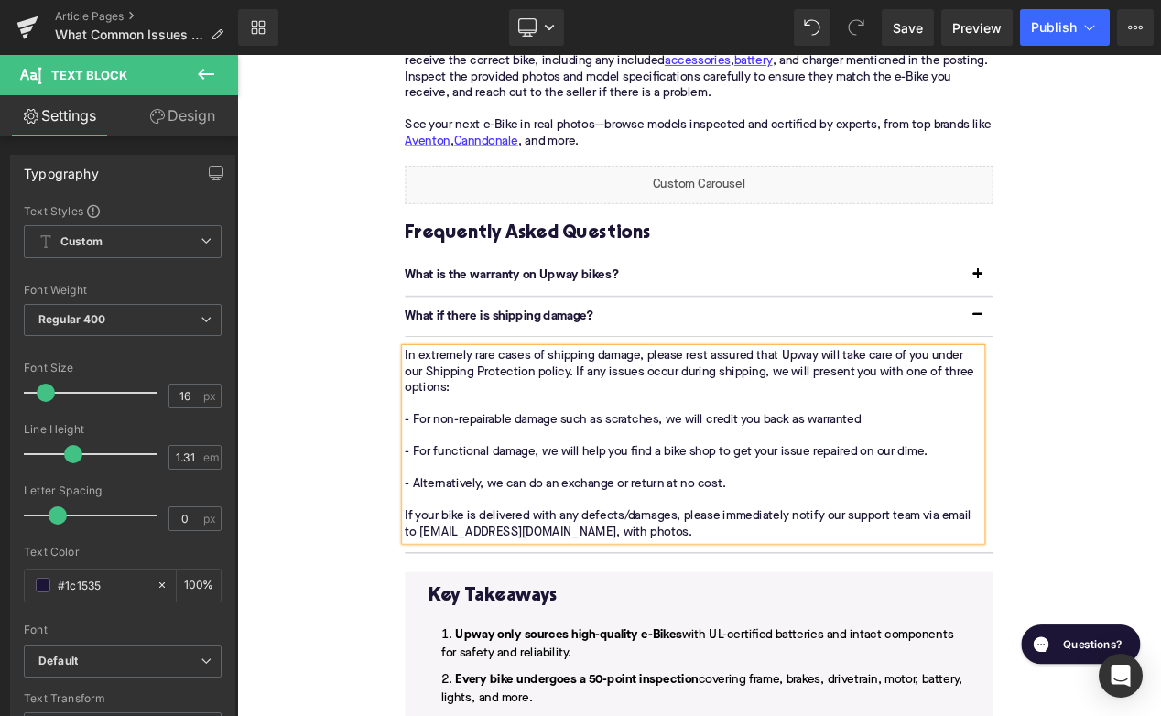
click at [1129, 392] on button "button" at bounding box center [1125, 368] width 37 height 47
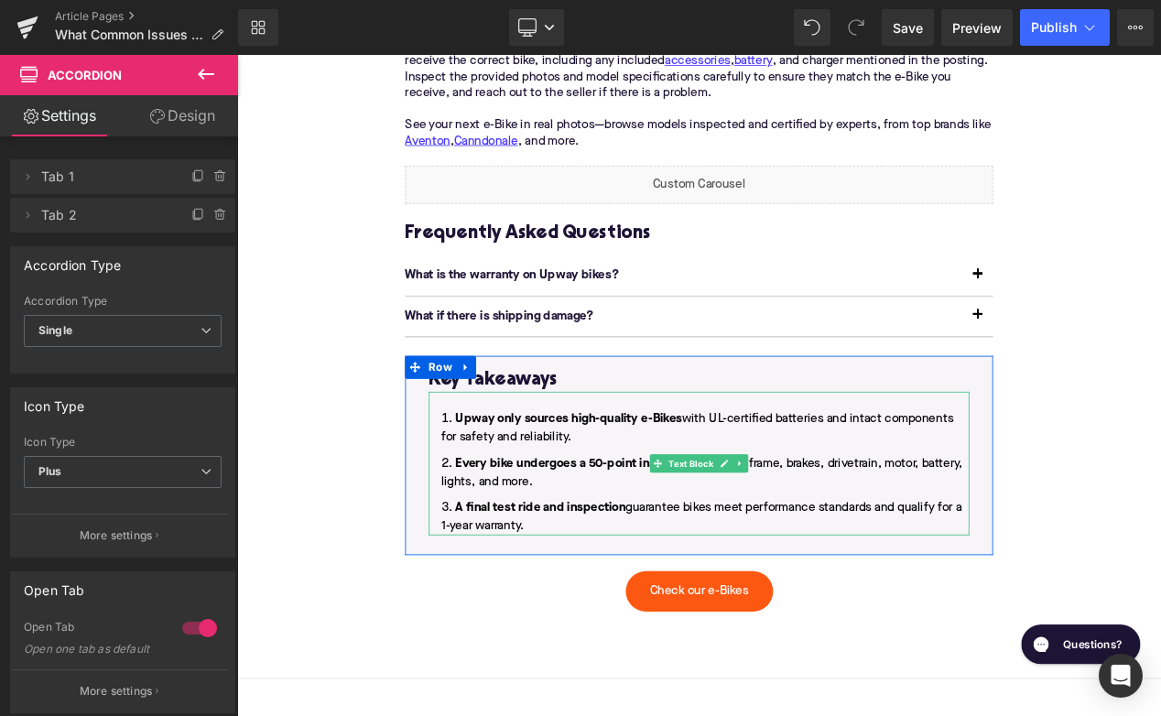
click at [615, 631] on li "A final test ride and inspection guarantee bikes meet performance standards and…" at bounding box center [791, 609] width 648 height 44
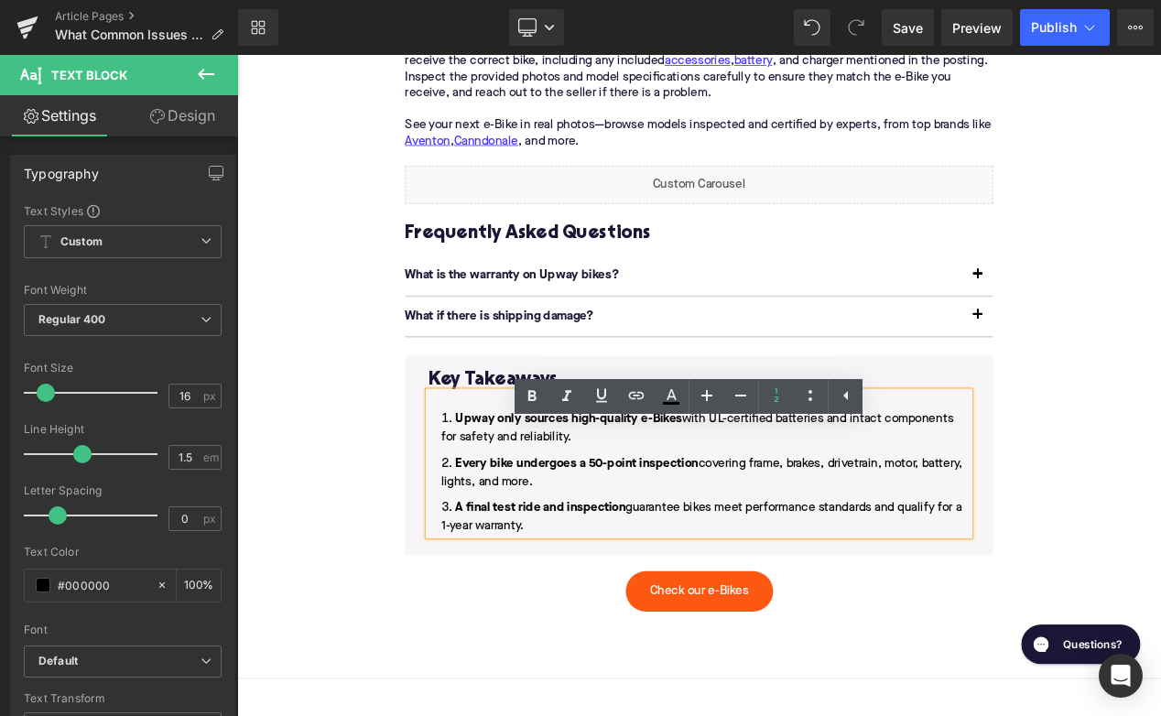
drag, startPoint x: 592, startPoint y: 665, endPoint x: 526, endPoint y: 523, distance: 156.5
click at [526, 523] on div "Upway only sources high-quality e-Bikes with UL-certified batteries and intact …" at bounding box center [791, 545] width 648 height 172
click at [605, 631] on li "A final test ride and inspection guarantee bikes meet performance standards and…" at bounding box center [791, 609] width 648 height 44
drag, startPoint x: 604, startPoint y: 663, endPoint x: 787, endPoint y: 538, distance: 220.7
click at [787, 538] on ol "Upway only sources high-quality e-Bikes with UL-certified batteries and intact …" at bounding box center [791, 556] width 648 height 150
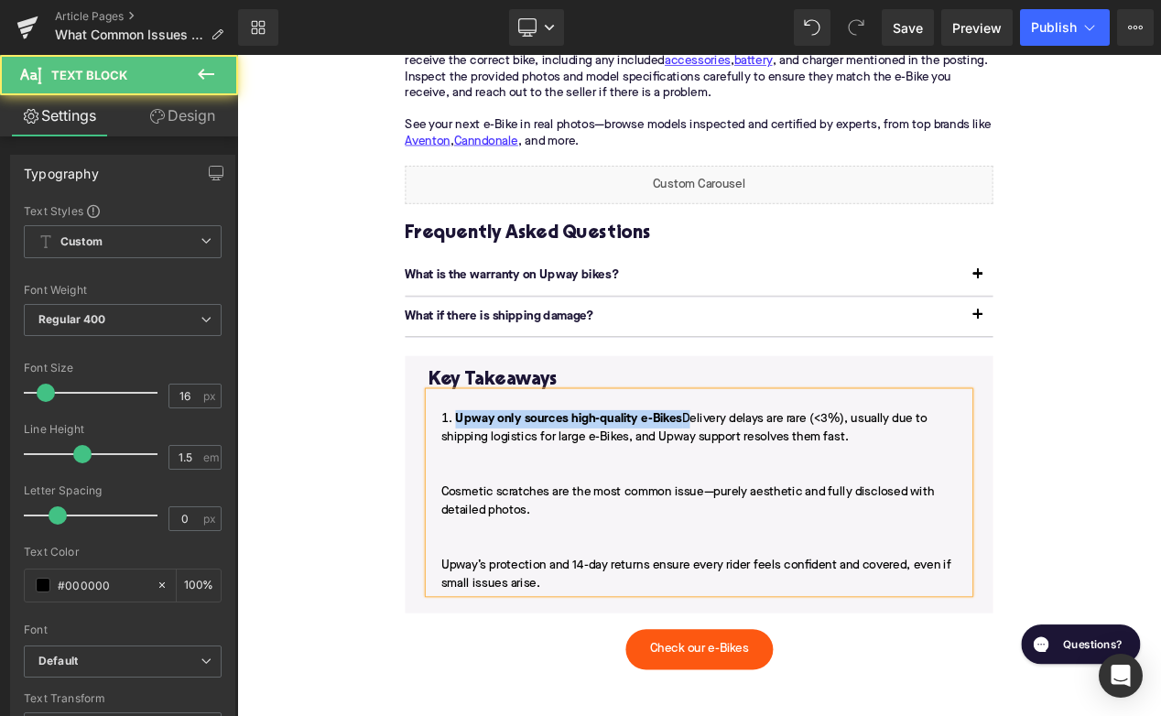
drag, startPoint x: 776, startPoint y: 534, endPoint x: 492, endPoint y: 545, distance: 285.0
click at [491, 545] on li "Upway only sources high-quality e-Bikes Delivery delays are rare (<3%), usually…" at bounding box center [791, 591] width 648 height 220
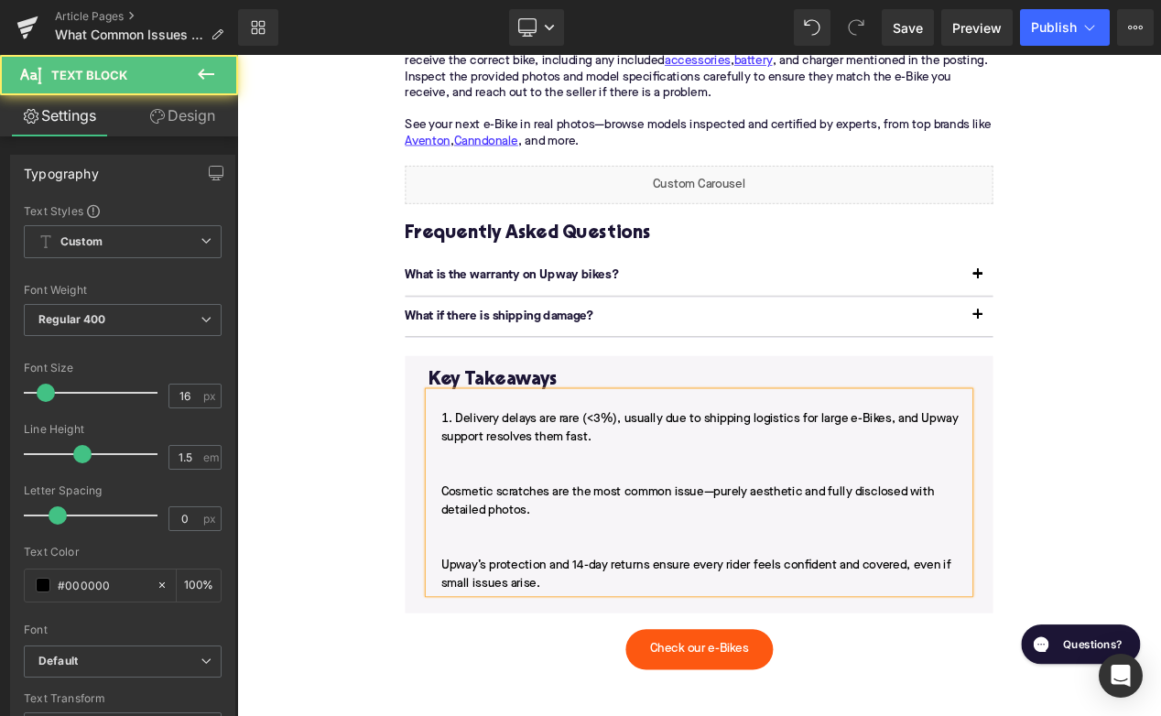
click at [476, 608] on li "Delivery delays are rare (<3%), usually due to shipping logistics for large e-B…" at bounding box center [791, 591] width 648 height 220
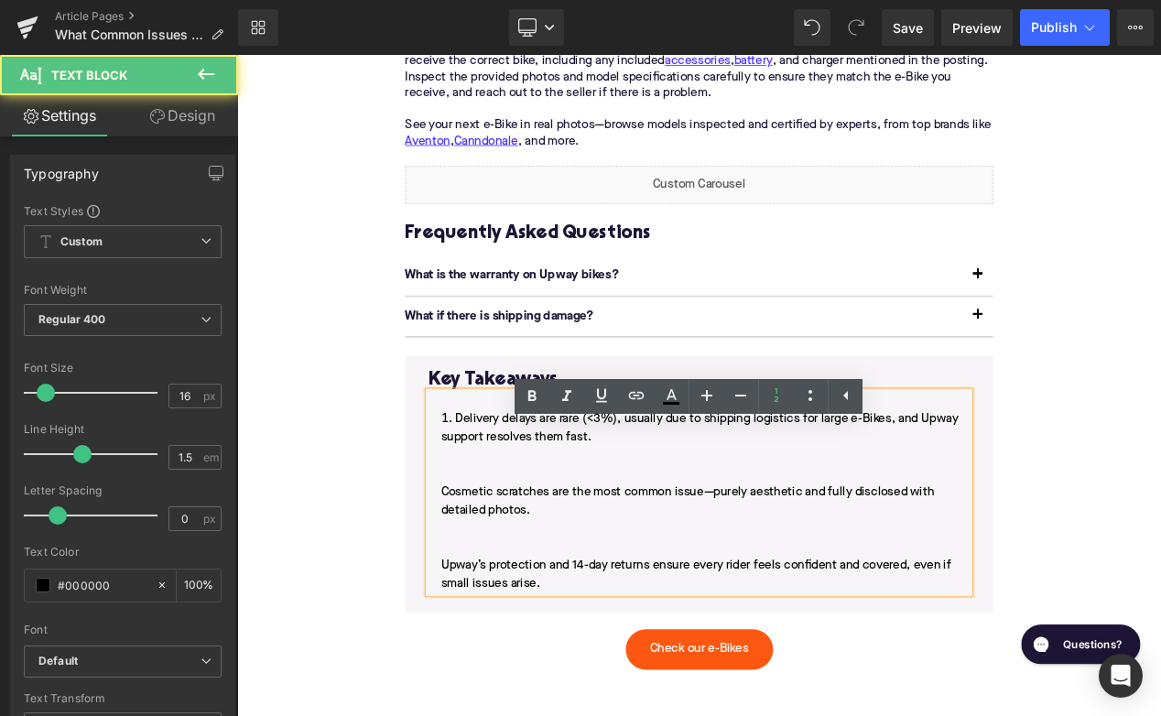
click at [476, 618] on li "Delivery delays are rare (<3%), usually due to shipping logistics for large e-B…" at bounding box center [791, 591] width 648 height 220
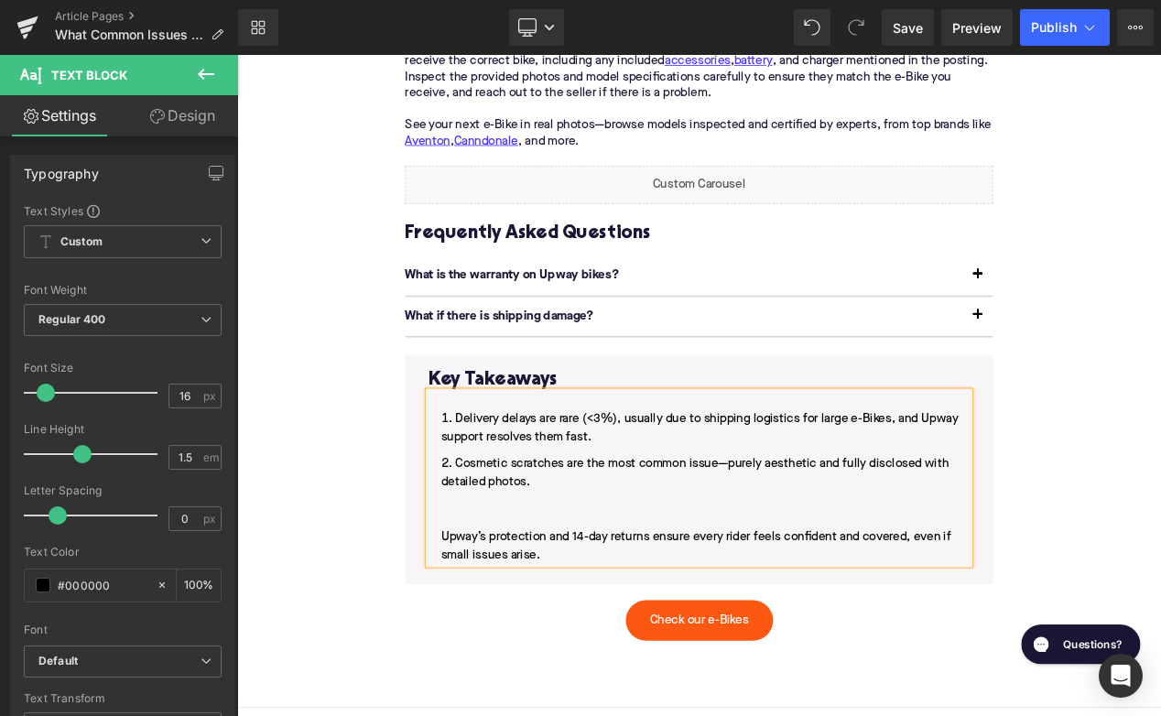
click at [477, 666] on li "Cosmetic scratches are the most common issue—purely aesthetic and fully disclos…" at bounding box center [791, 600] width 648 height 132
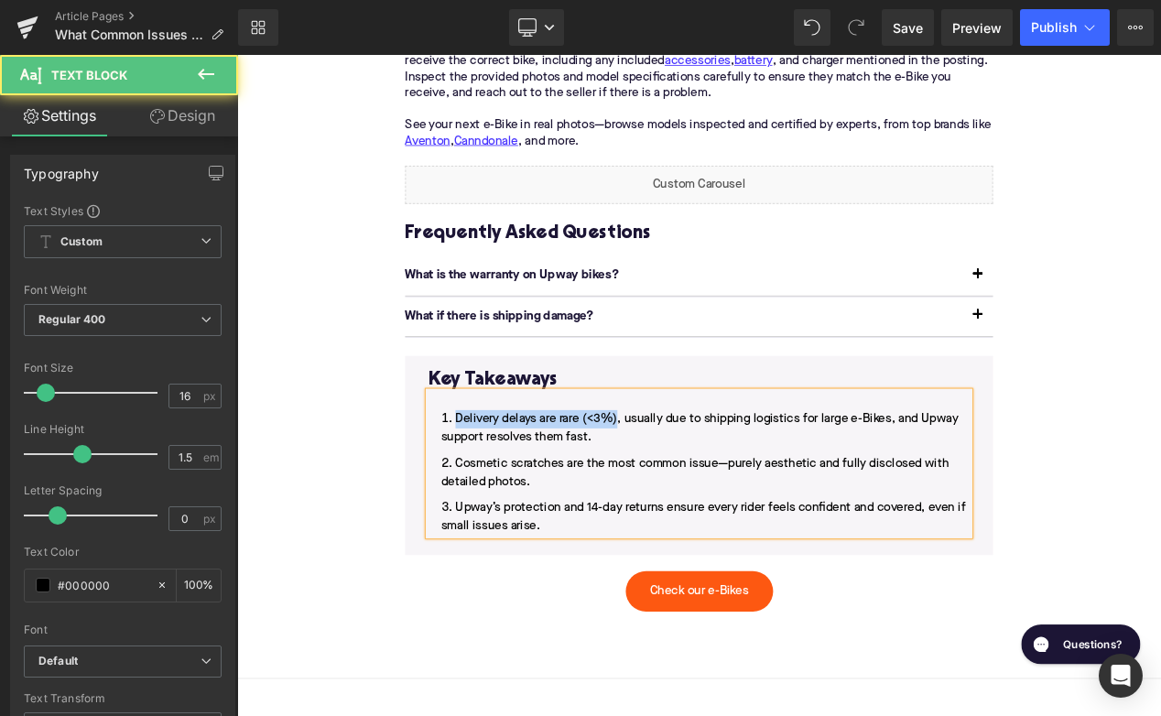
drag, startPoint x: 697, startPoint y: 535, endPoint x: 498, endPoint y: 534, distance: 198.7
click at [497, 525] on li "Delivery delays are rare (<3%), usually due to shipping logistics for large e-B…" at bounding box center [791, 503] width 648 height 44
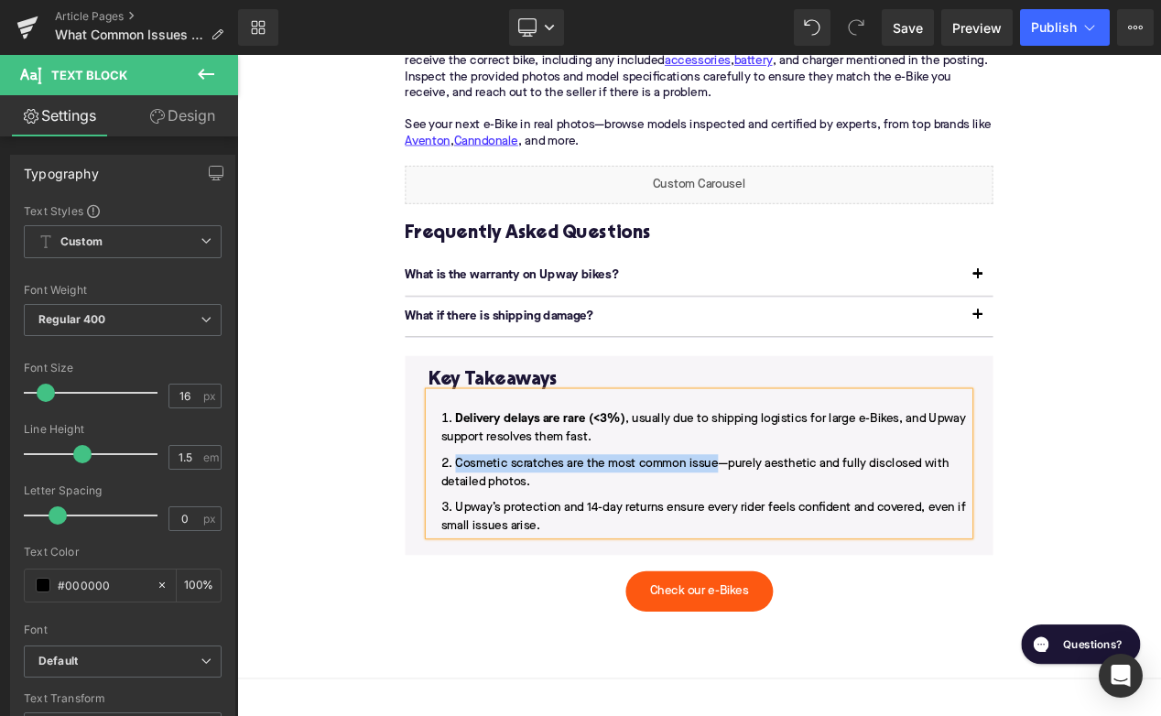
drag, startPoint x: 812, startPoint y: 587, endPoint x: 504, endPoint y: 575, distance: 308.8
click at [503, 575] on ol "Delivery delays are rare (<3%) , usually due to shipping logistics for large e-…" at bounding box center [791, 556] width 648 height 150
drag, startPoint x: 749, startPoint y: 640, endPoint x: 503, endPoint y: 632, distance: 246.5
click at [503, 631] on li "Upway’s protection and 14-day returns ensure every rider feels confident and co…" at bounding box center [791, 609] width 648 height 44
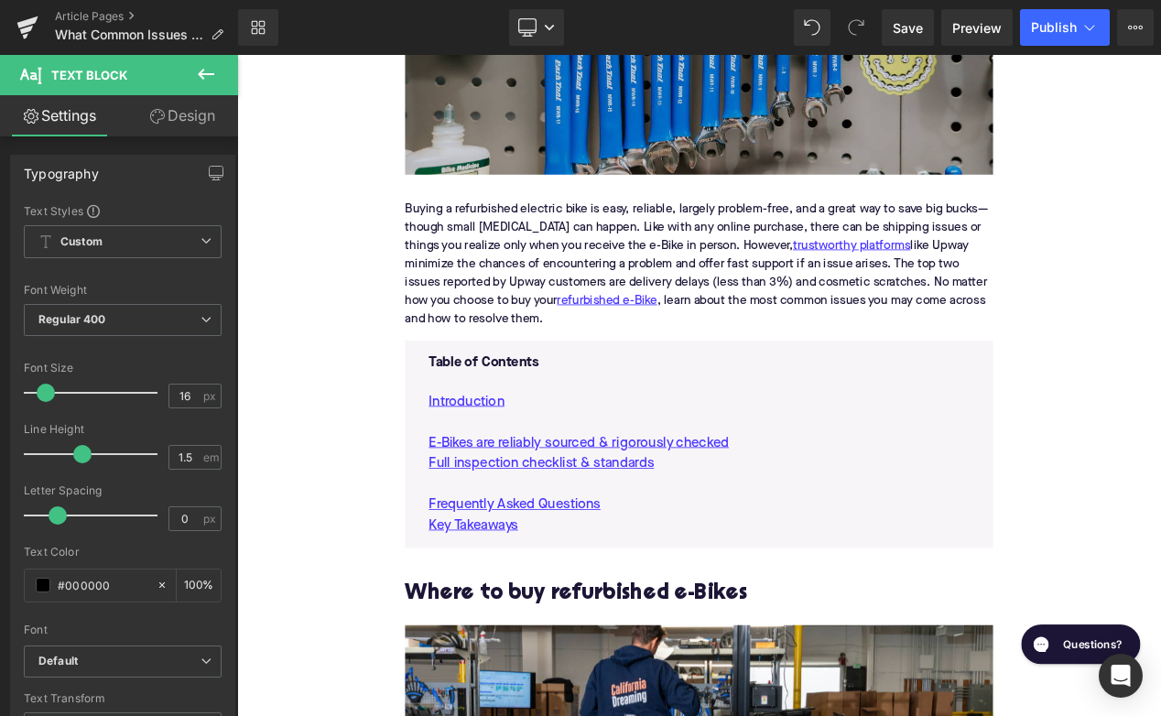
scroll to position [766, 0]
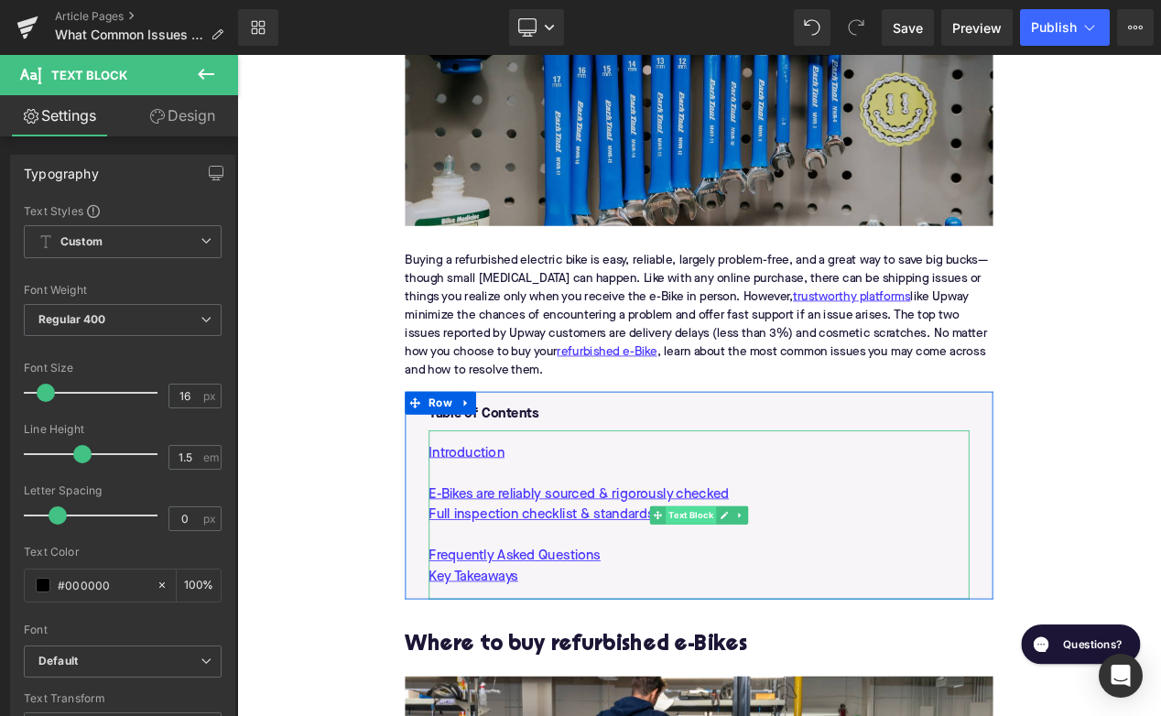
click at [765, 610] on span "Text Block" at bounding box center [781, 607] width 60 height 22
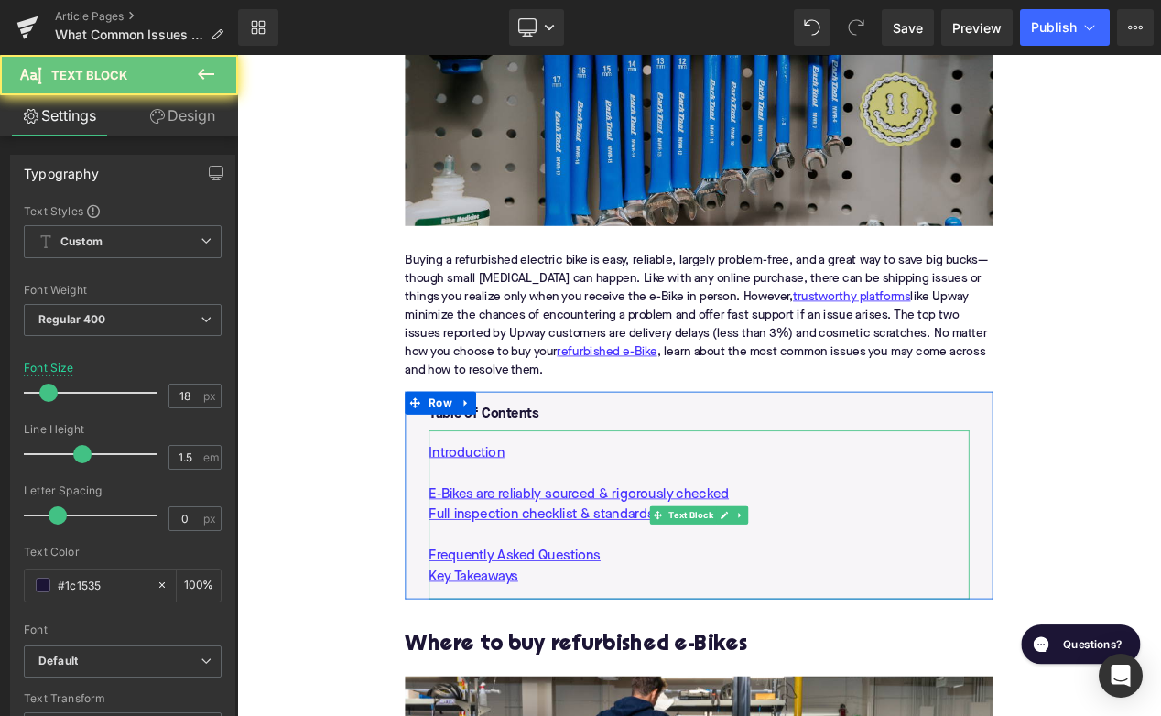
click at [751, 633] on p at bounding box center [791, 631] width 648 height 25
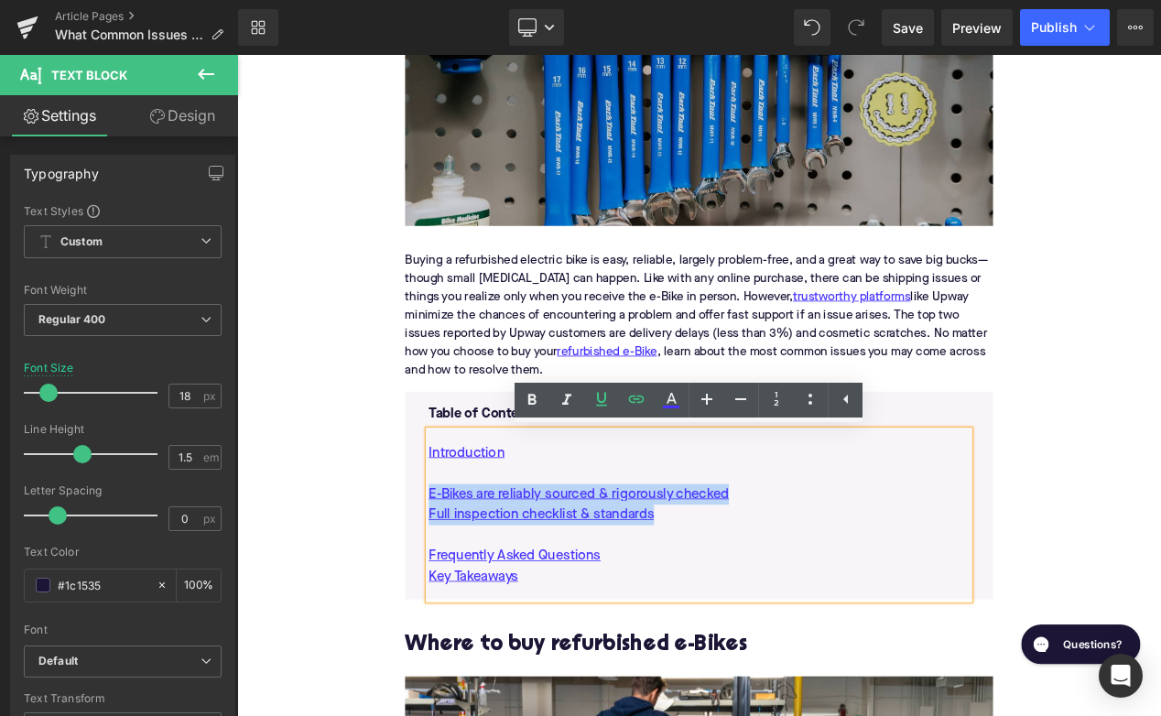
drag, startPoint x: 760, startPoint y: 610, endPoint x: 435, endPoint y: 555, distance: 329.7
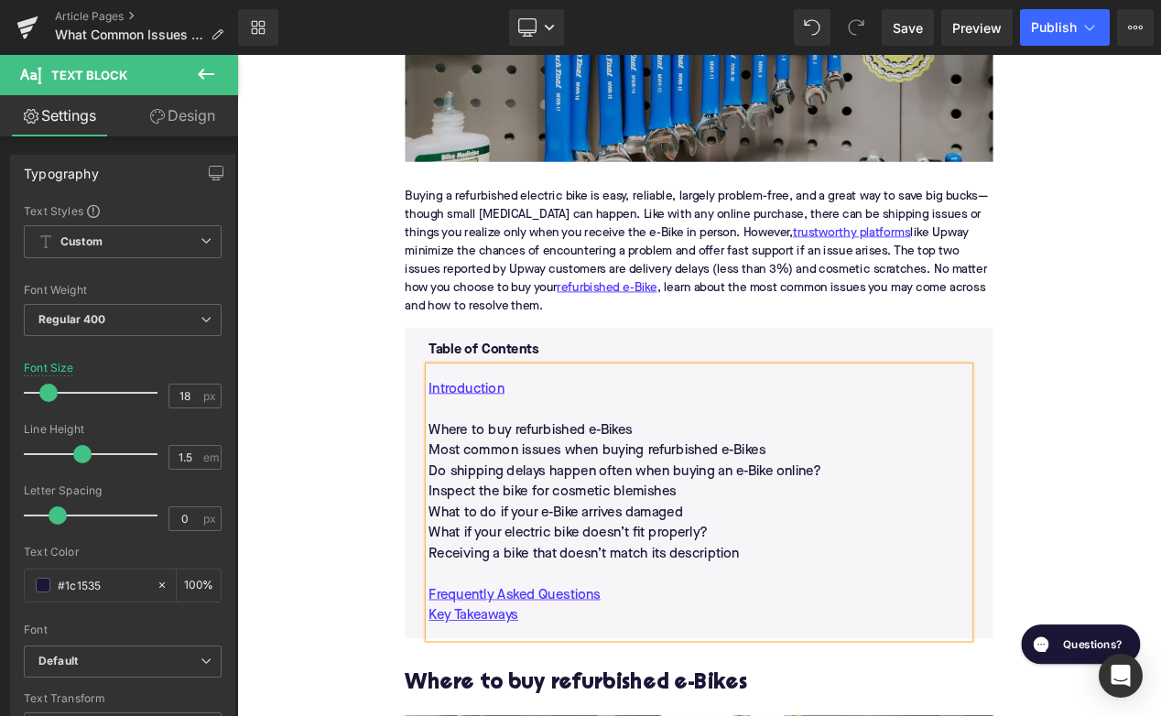
scroll to position [915, 0]
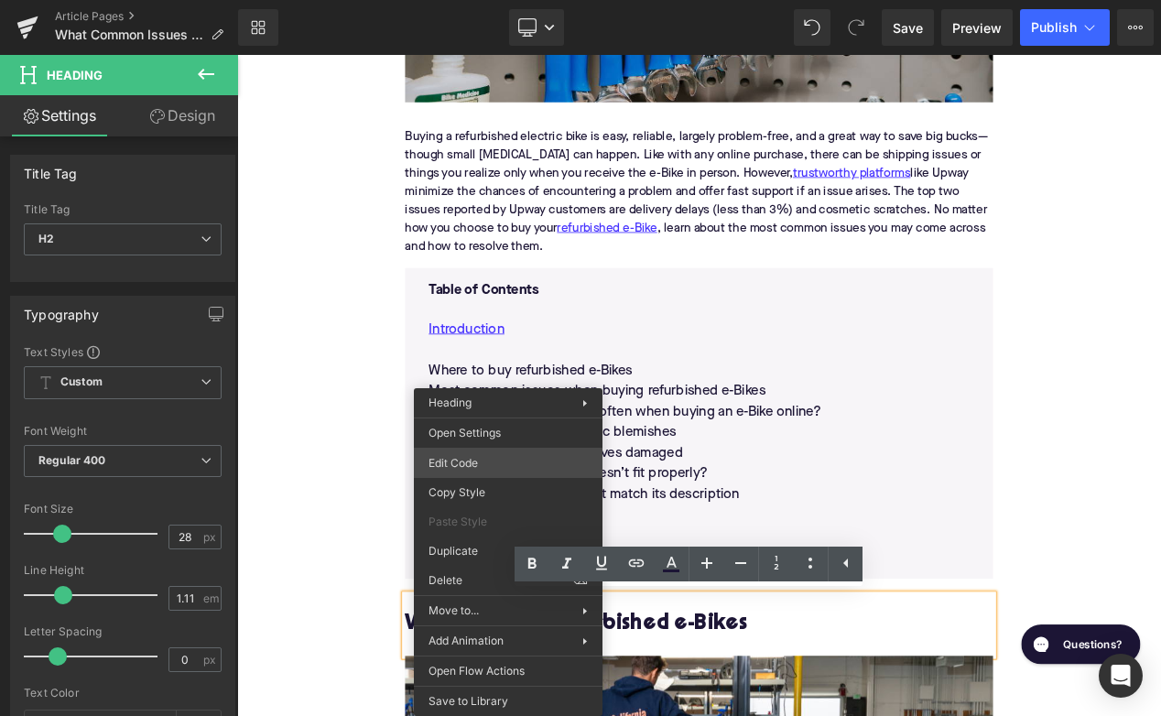
click at [491, 0] on div "Text Block You are previewing how the will restyle your page. You can not edit …" at bounding box center [580, 0] width 1161 height 0
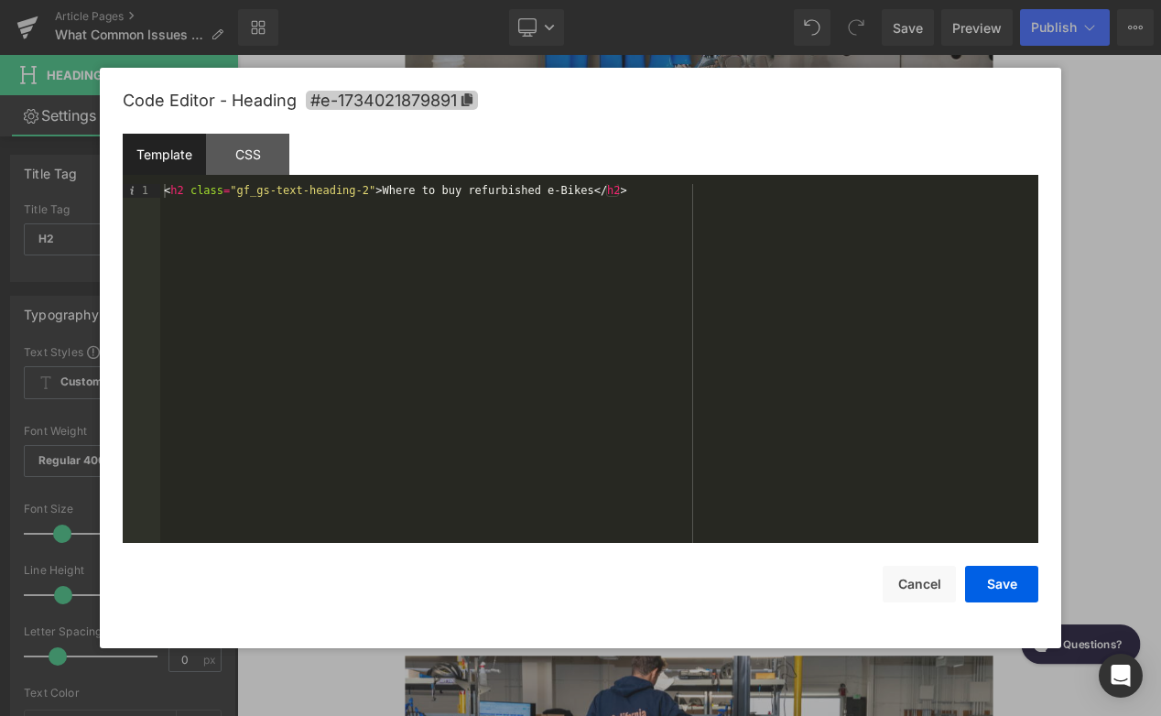
click at [452, 105] on span "#e-1734021879891" at bounding box center [392, 100] width 172 height 19
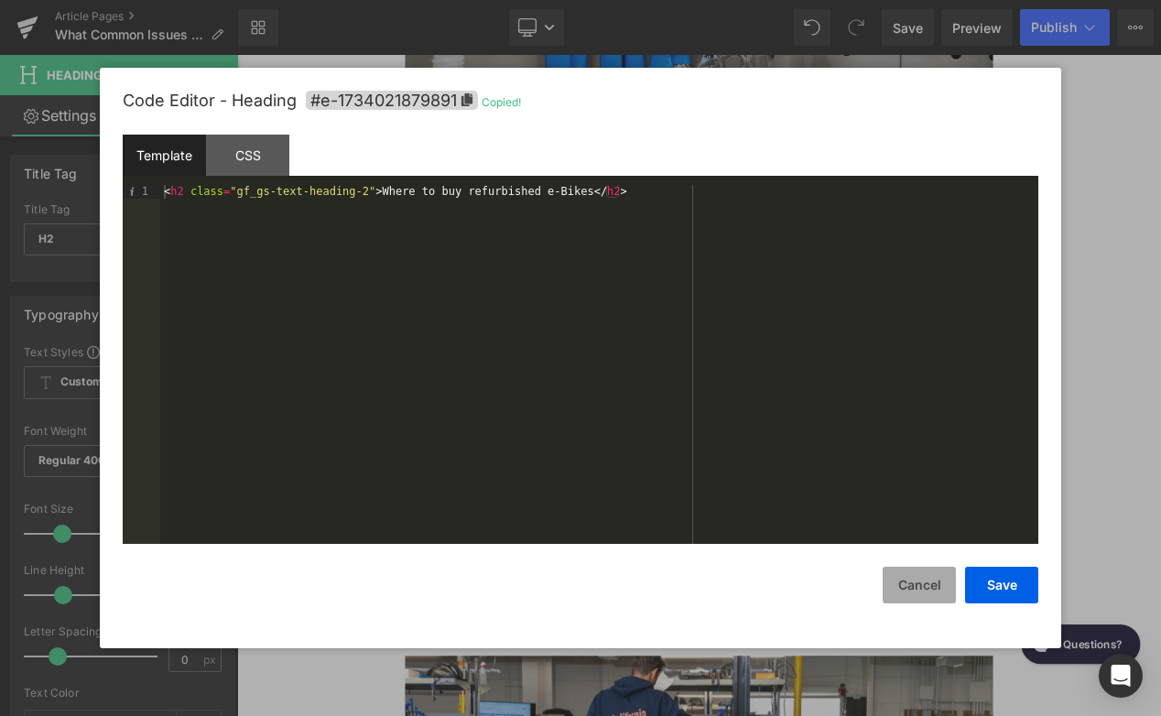
click at [944, 599] on button "Cancel" at bounding box center [919, 585] width 73 height 37
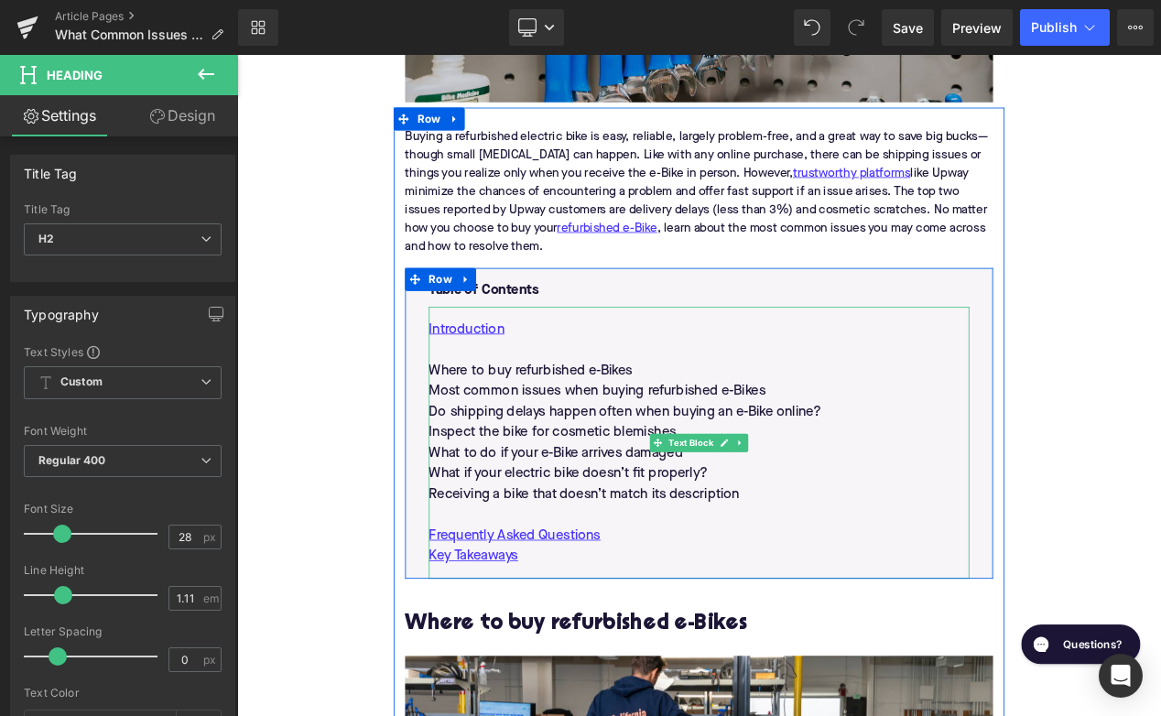
click at [641, 426] on p "Where to buy refurbished e-Bikes" at bounding box center [791, 433] width 648 height 25
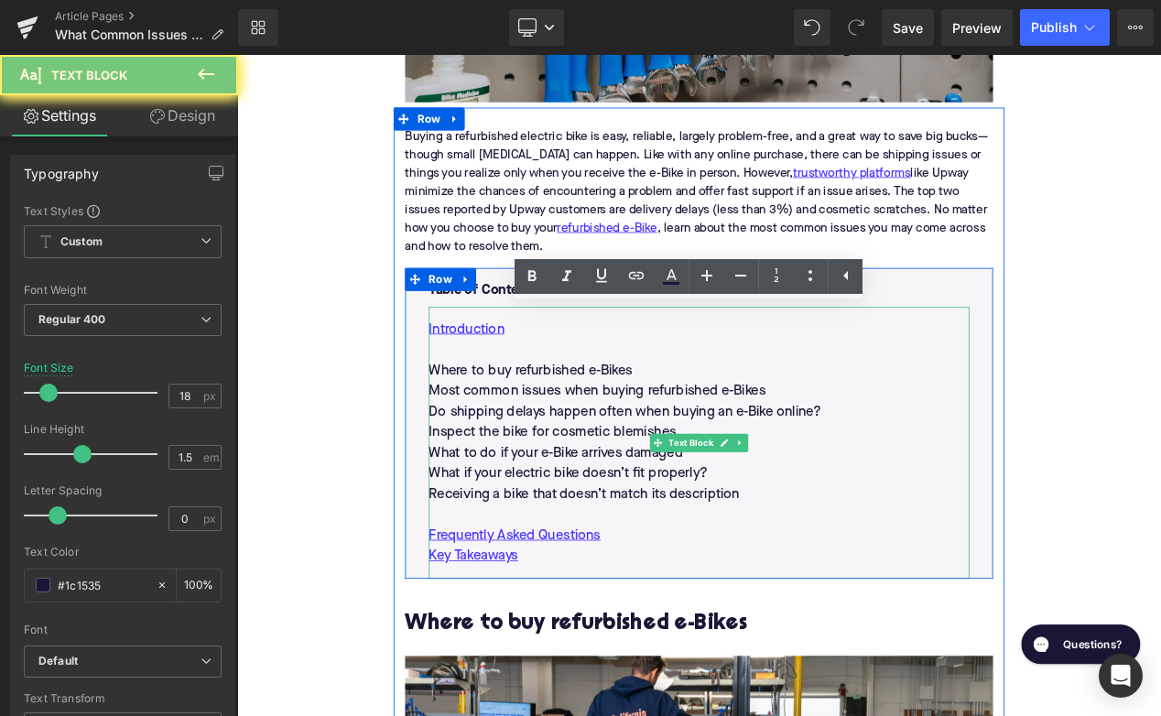
click at [641, 426] on p "Where to buy refurbished e-Bikes" at bounding box center [791, 433] width 648 height 25
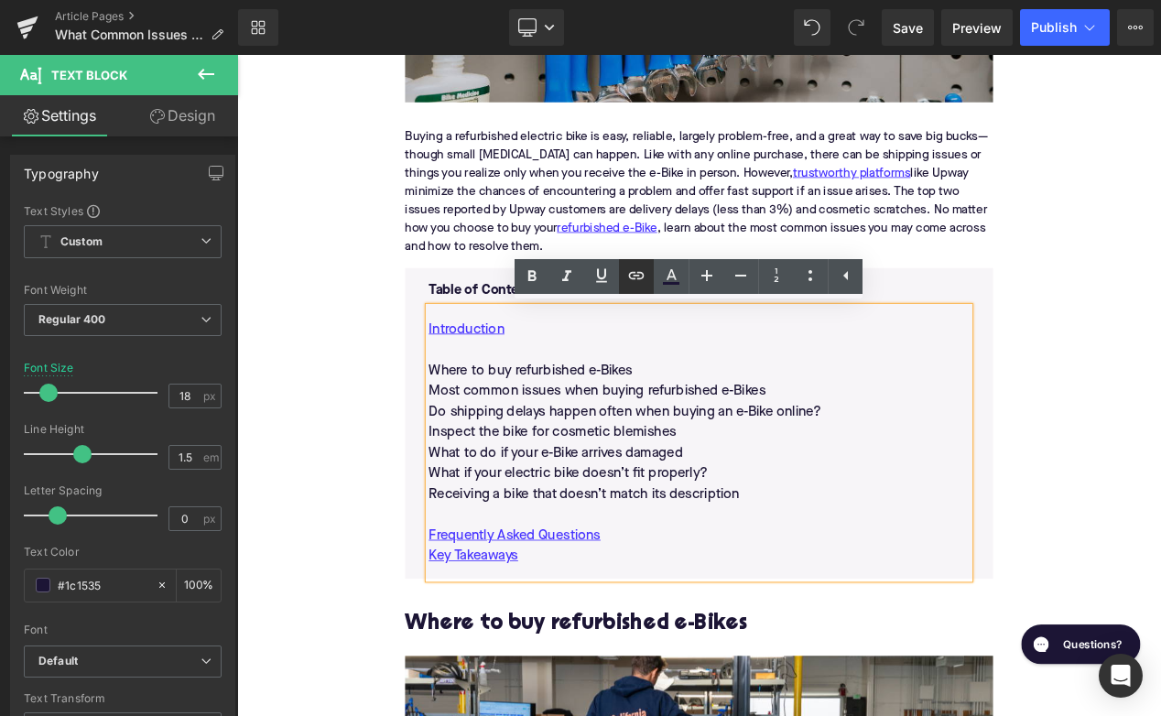
click at [644, 272] on icon at bounding box center [636, 276] width 22 height 22
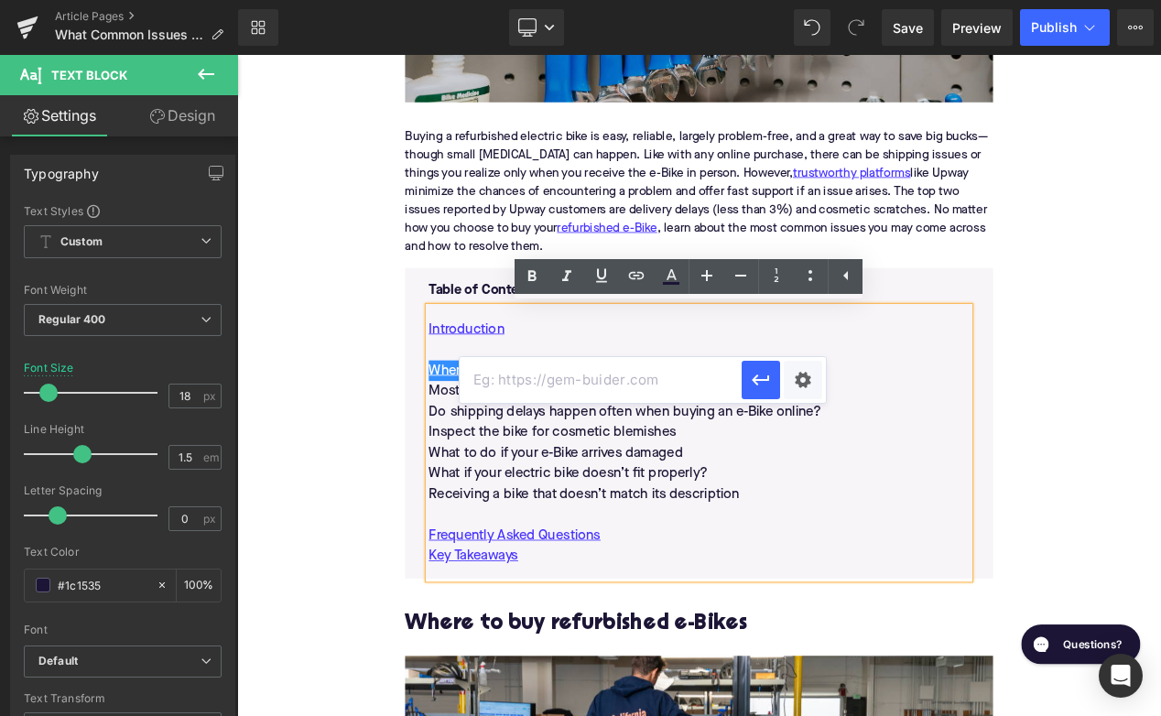
click at [613, 397] on input "text" at bounding box center [601, 380] width 282 height 46
paste input "#e-1734021879891"
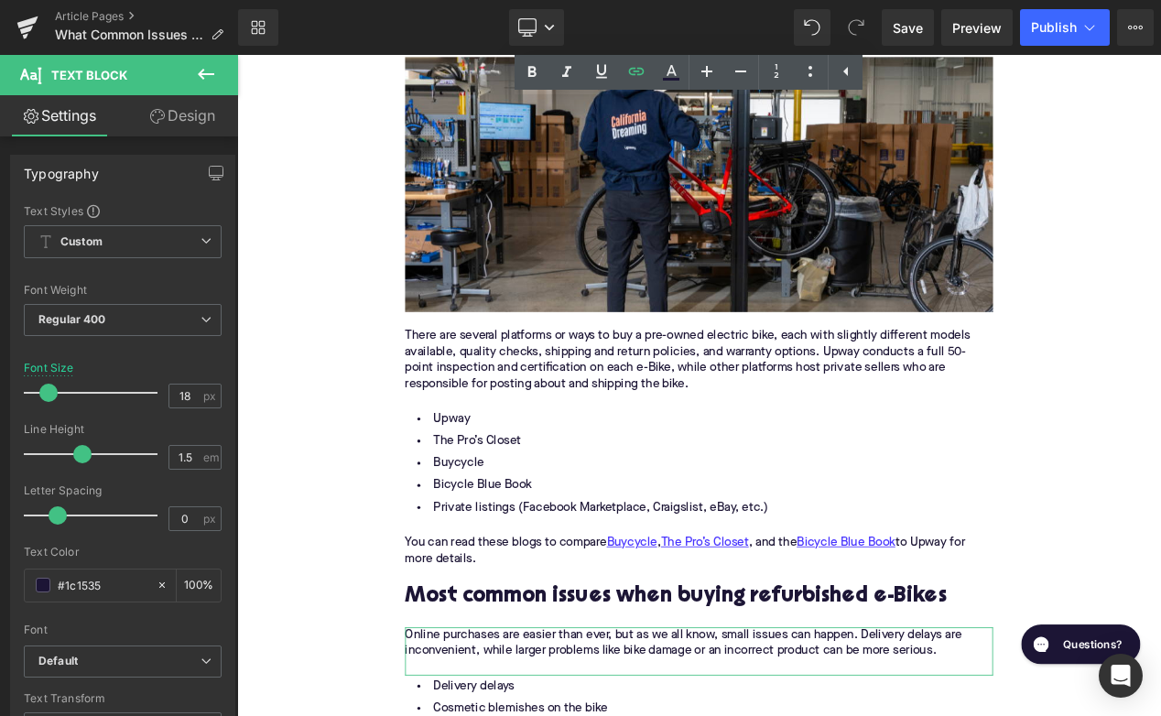
scroll to position [1686, 0]
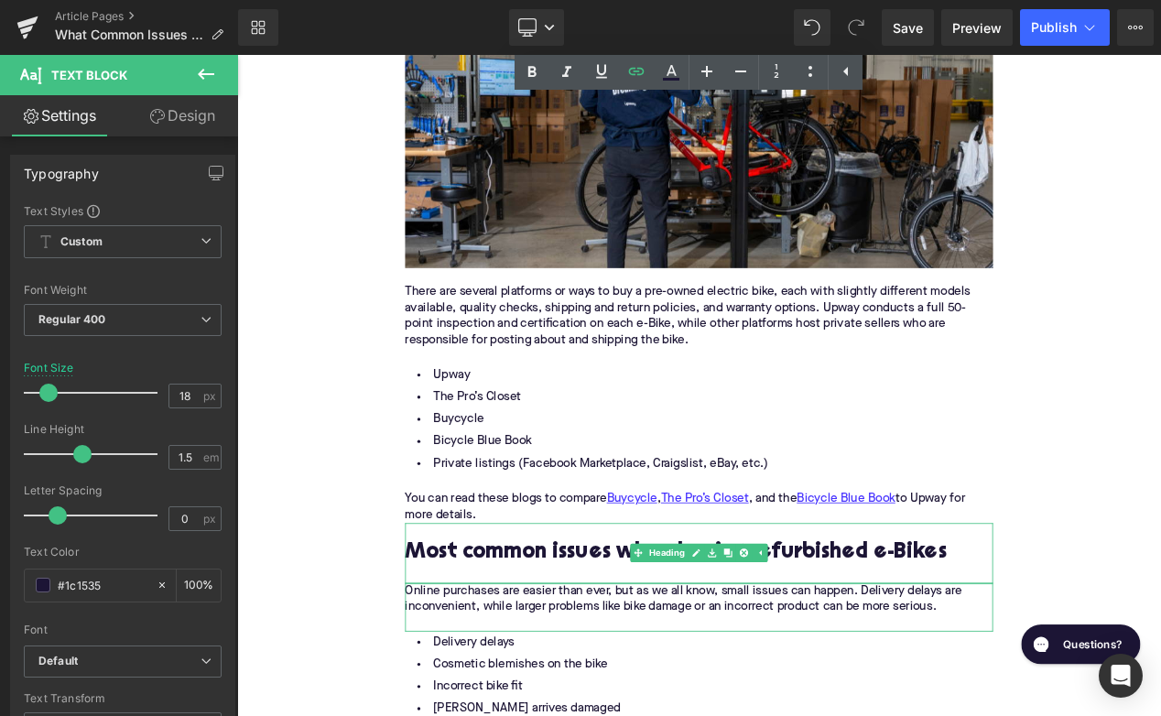
click at [657, 657] on h2 "Most common issues when buying refurbished e-Bikes" at bounding box center [791, 652] width 705 height 28
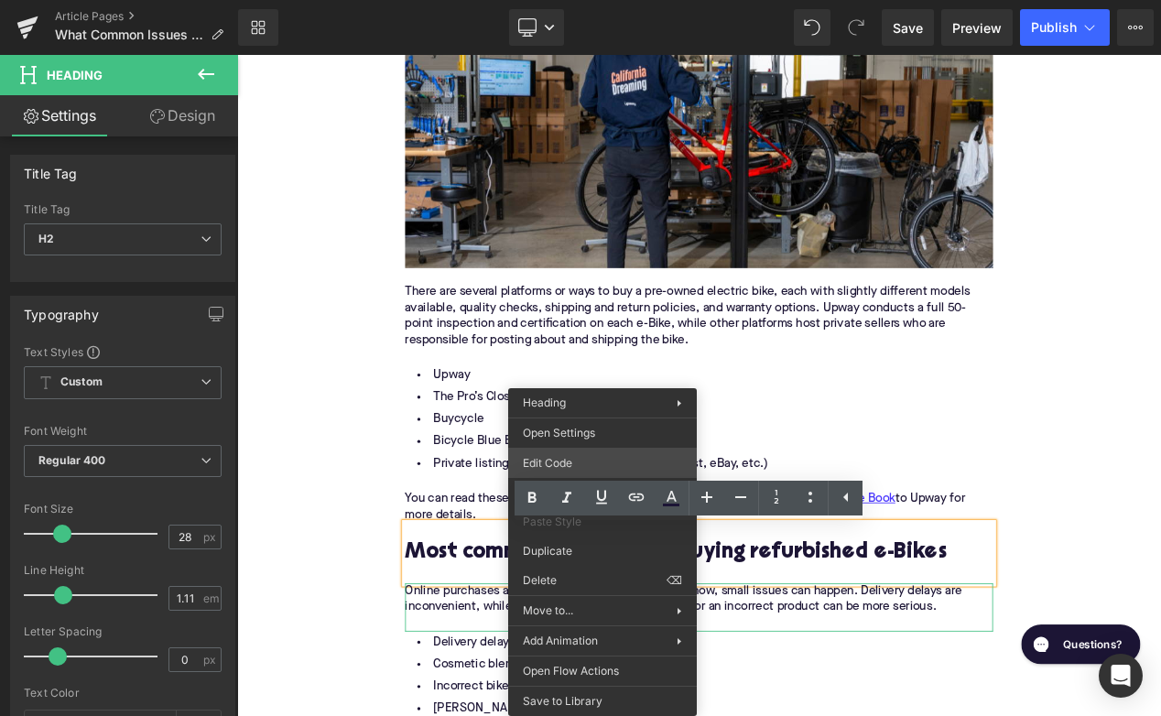
click at [557, 0] on div "Text Block You are previewing how the will restyle your page. You can not edit …" at bounding box center [580, 0] width 1161 height 0
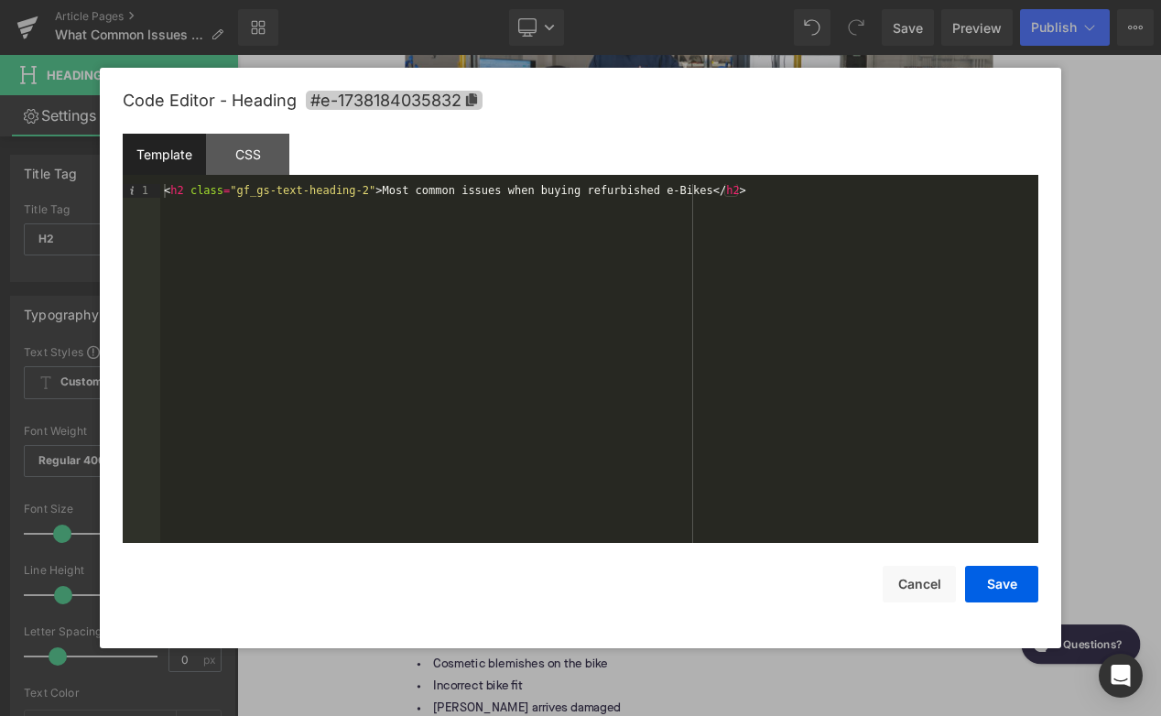
click at [402, 93] on span "#e-1738184035832" at bounding box center [394, 100] width 177 height 19
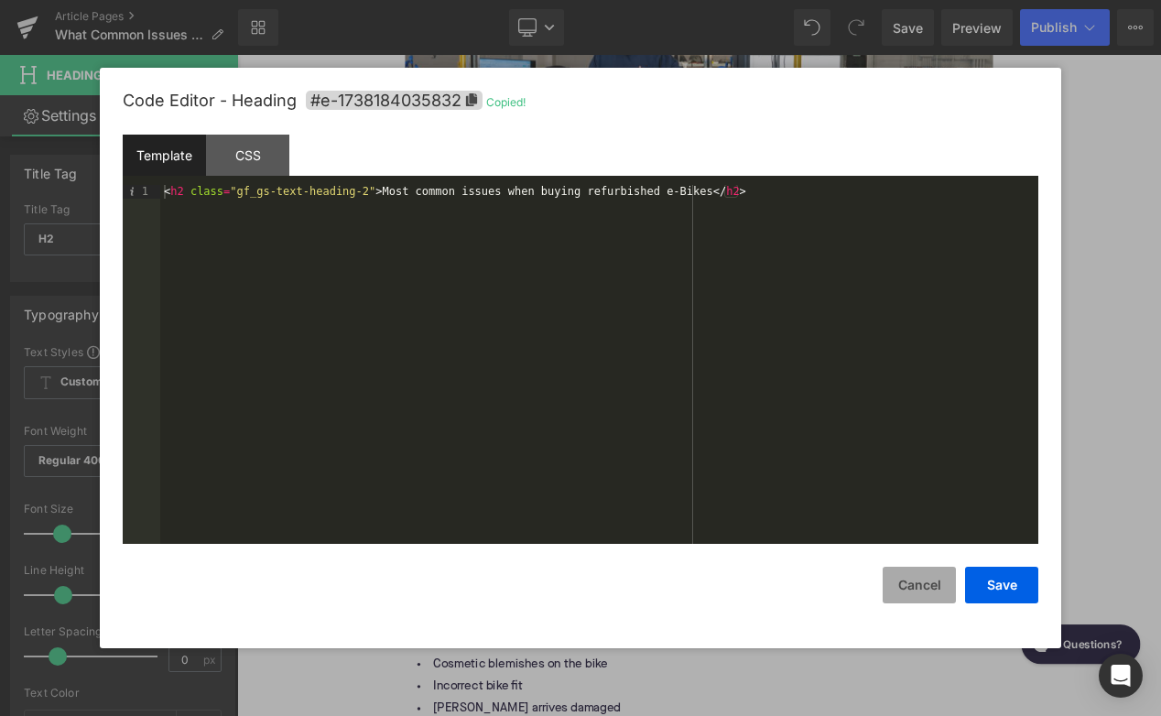
drag, startPoint x: 921, startPoint y: 600, endPoint x: 715, endPoint y: 567, distance: 208.6
click at [921, 600] on button "Cancel" at bounding box center [919, 585] width 73 height 37
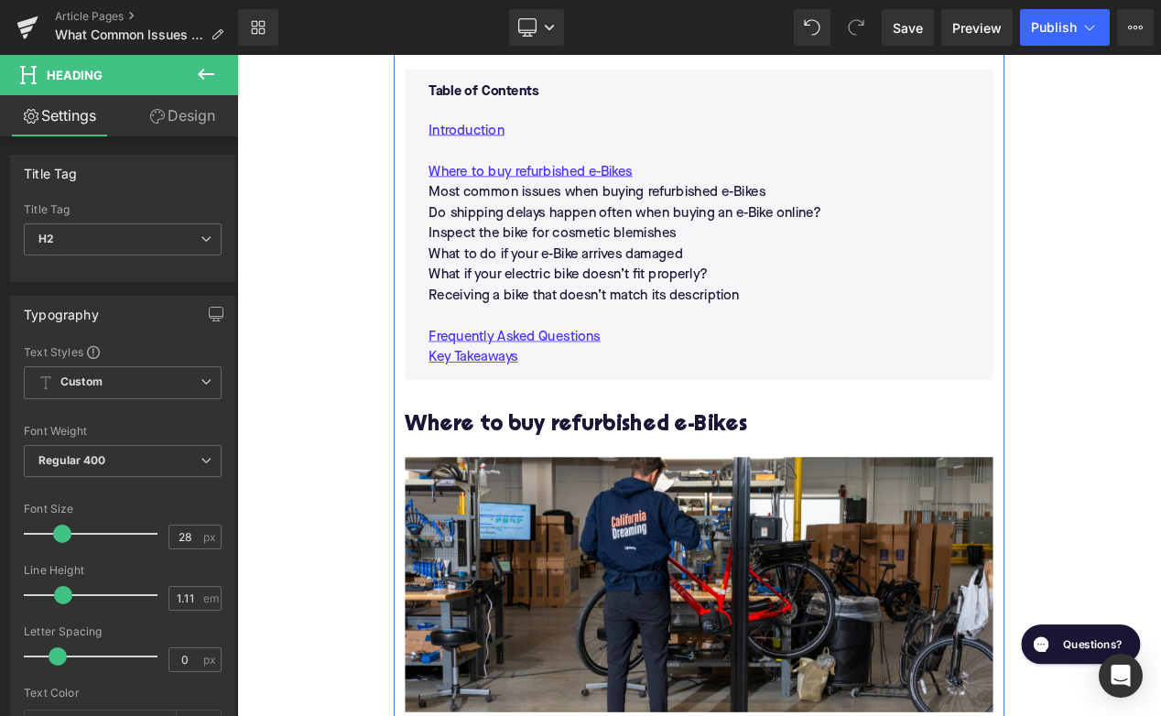
scroll to position [1113, 0]
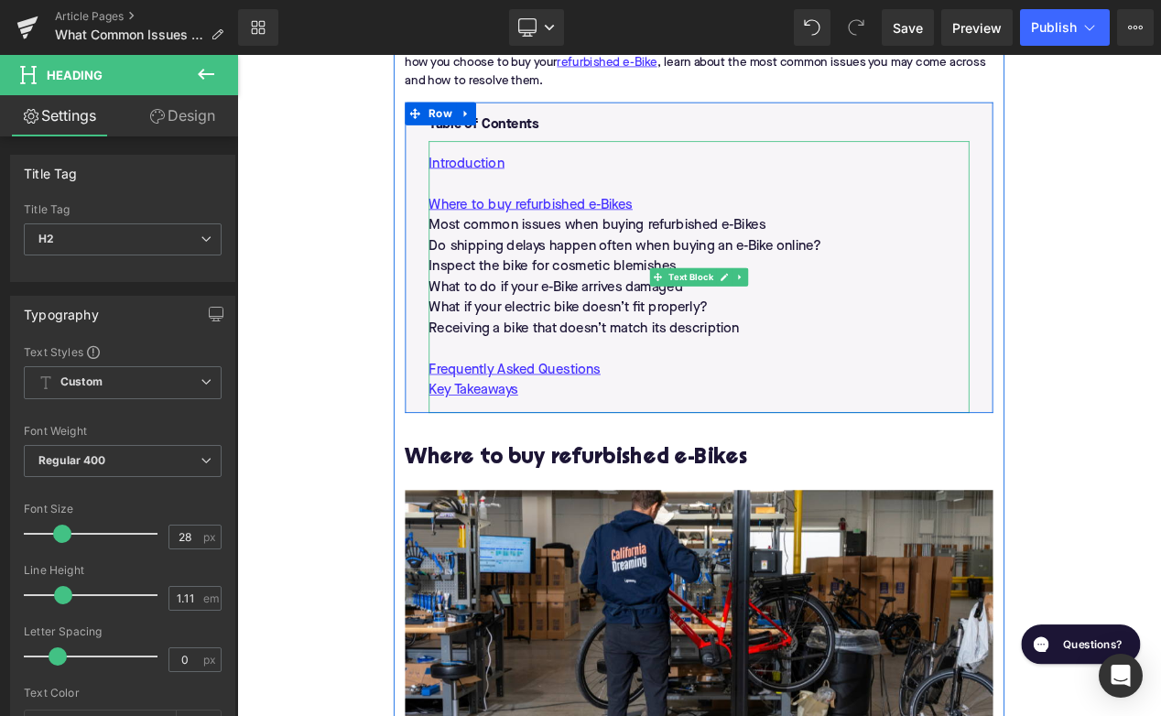
click at [657, 266] on p "Most common issues when buying refurbished e-Bikes" at bounding box center [791, 259] width 648 height 25
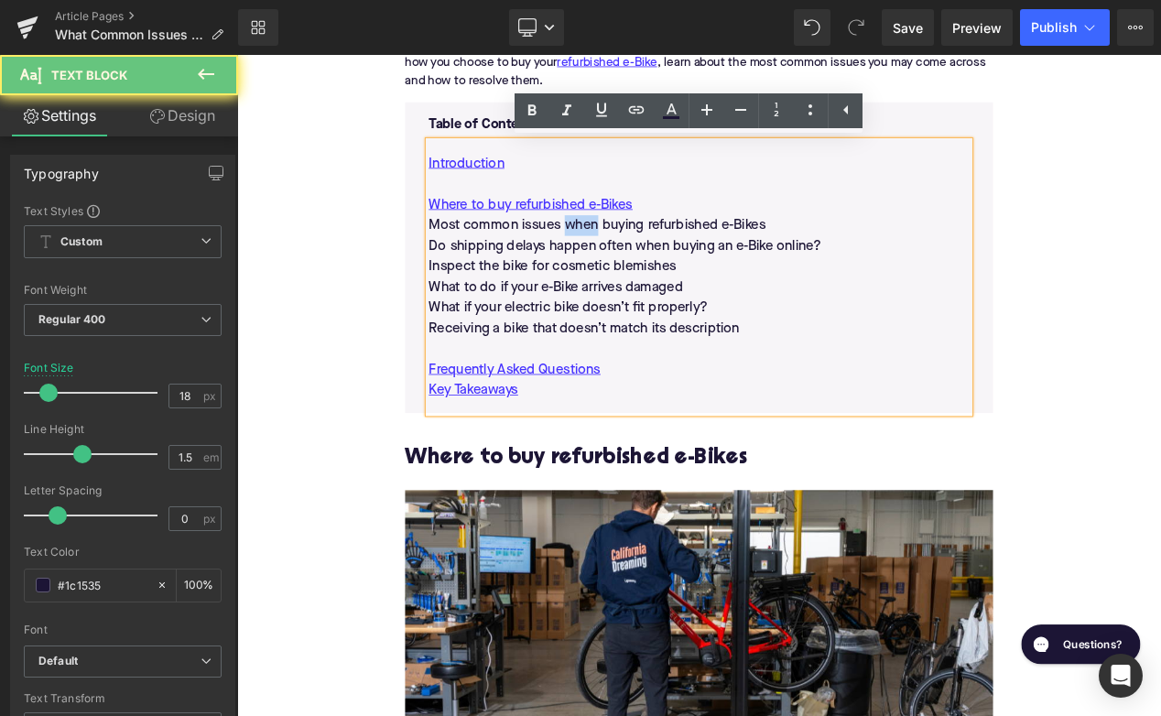
click at [657, 266] on p "Most common issues when buying refurbished e-Bikes" at bounding box center [791, 259] width 648 height 25
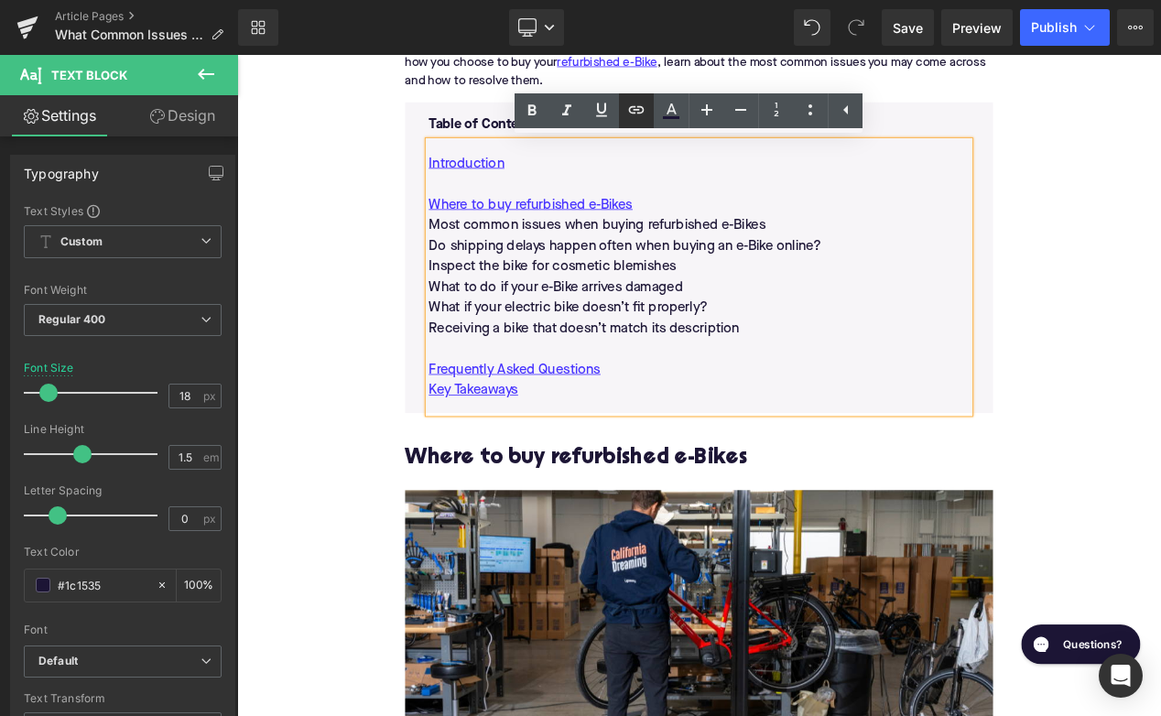
click at [645, 115] on icon at bounding box center [636, 110] width 22 height 22
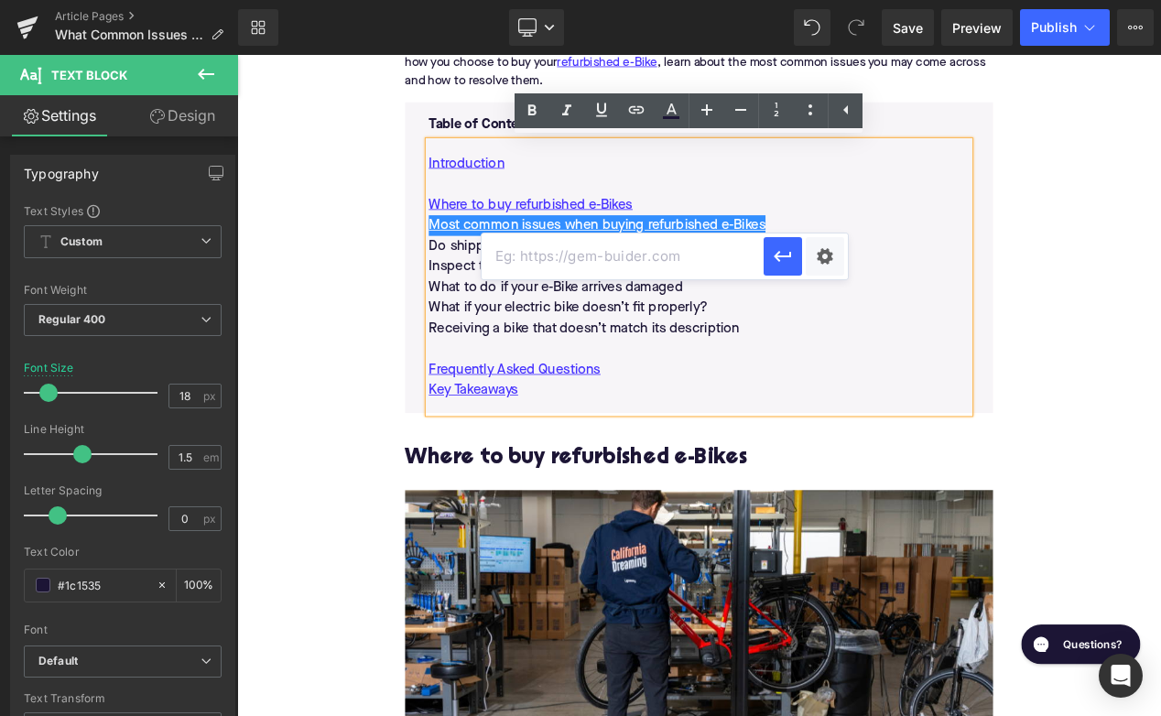
click at [537, 266] on input "text" at bounding box center [623, 256] width 282 height 46
paste input "#e-1738184035832"
type input "#e-1738184035832"
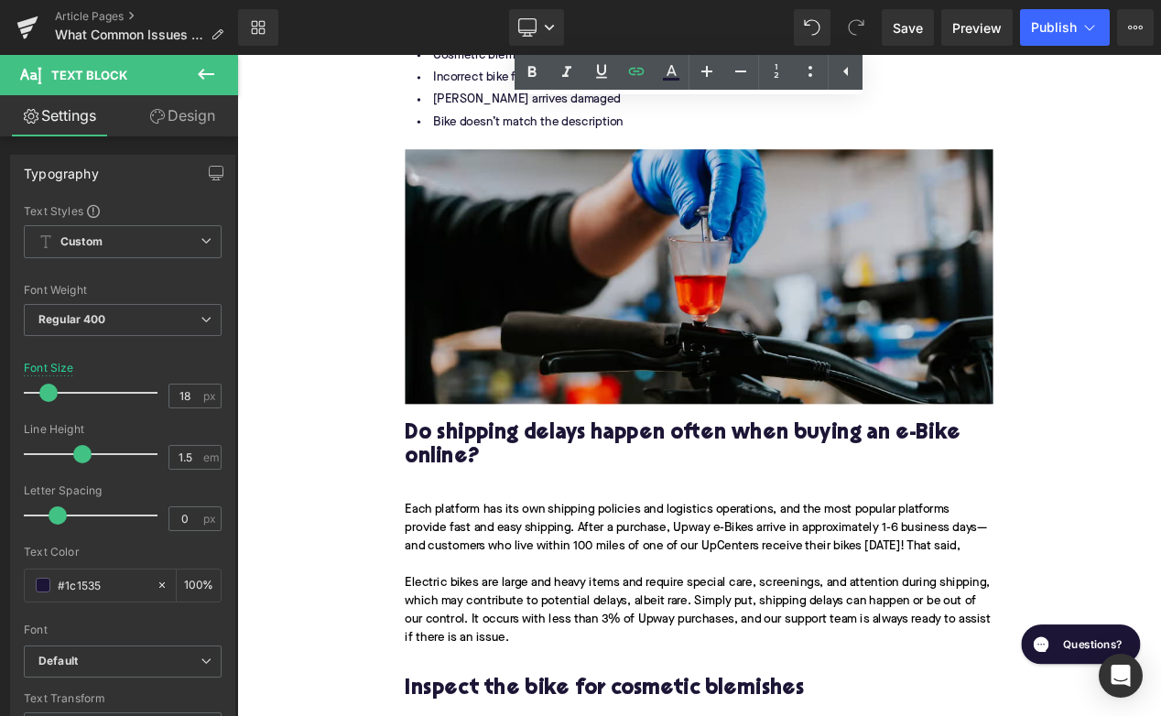
scroll to position [2470, 0]
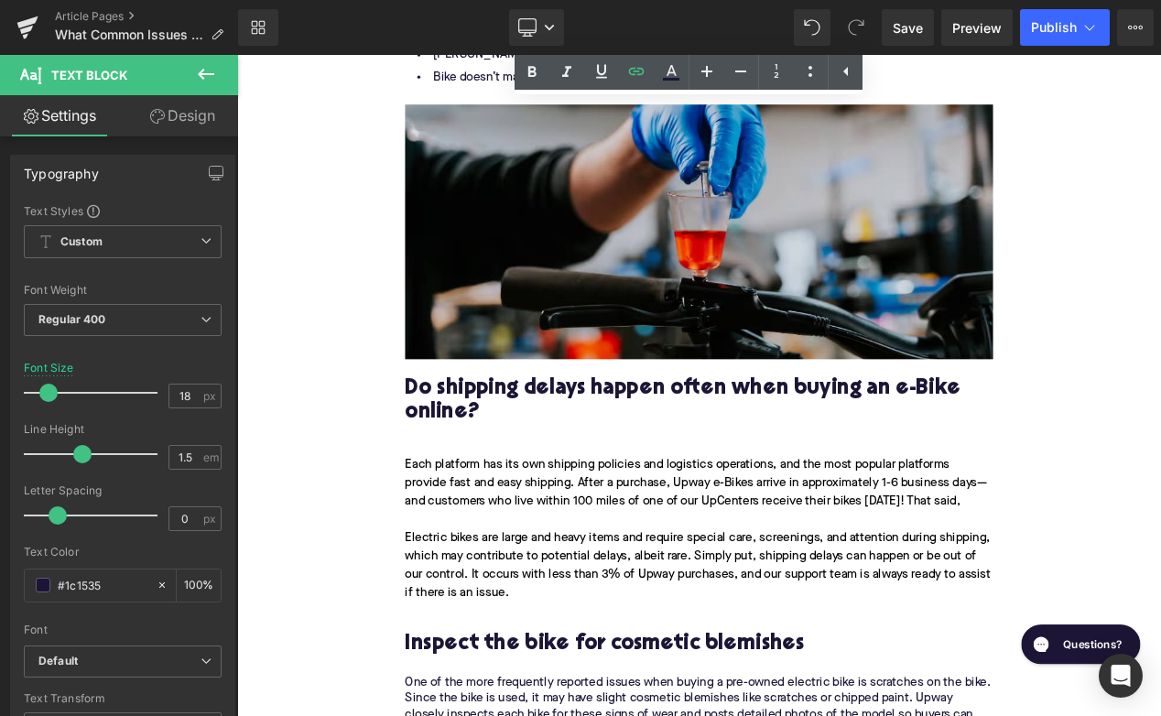
click at [489, 521] on div "Do shipping delays happen often when buying an e-Bike online?" at bounding box center [791, 470] width 705 height 101
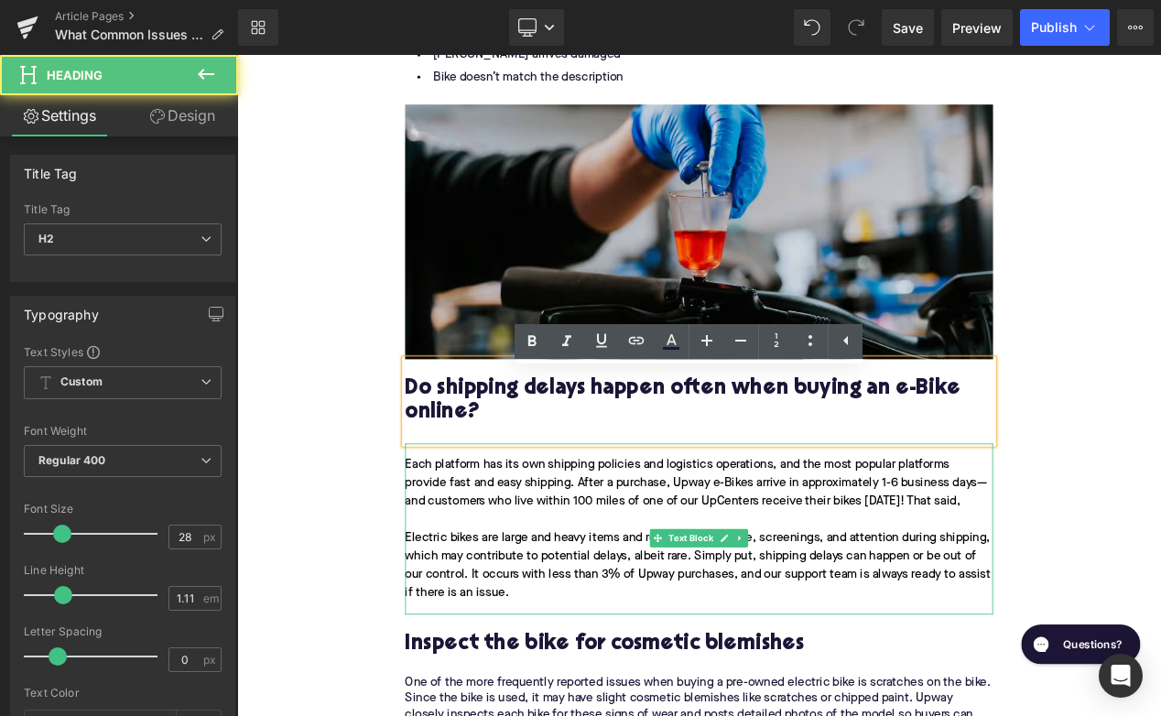
click at [460, 552] on div "Each platform has its own shipping policies and logistics operations, and the m…" at bounding box center [791, 623] width 705 height 205
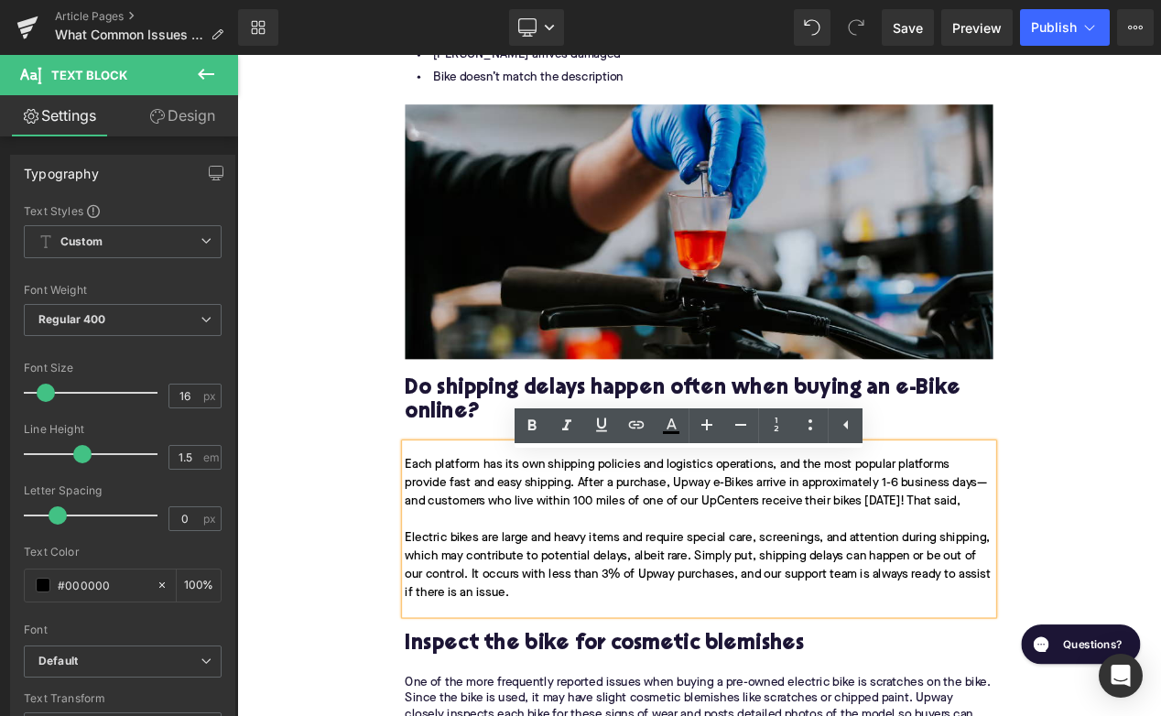
click at [440, 556] on div "Each platform has its own shipping policies and logistics operations, and the m…" at bounding box center [791, 623] width 705 height 205
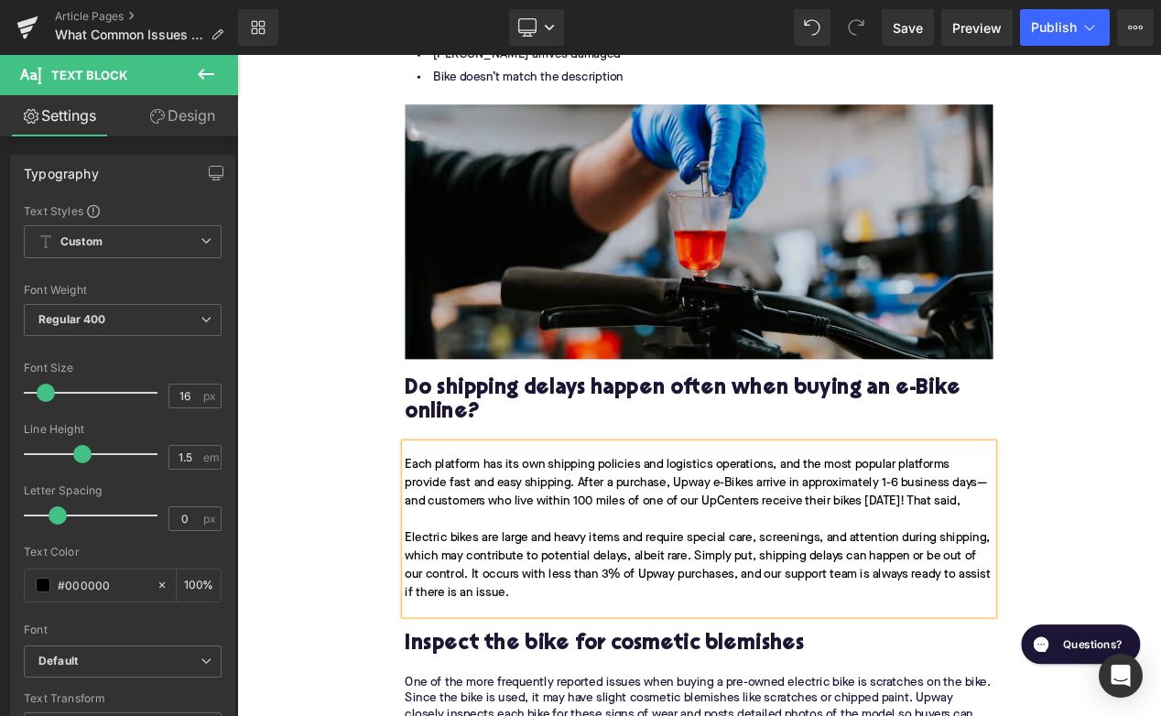
drag, startPoint x: 396, startPoint y: 547, endPoint x: 415, endPoint y: 539, distance: 19.7
click at [396, 547] on div "Home / What Common Issues Do US Buyers Report When Purchasing Refurbished E-Bik…" at bounding box center [791, 447] width 1108 height 5341
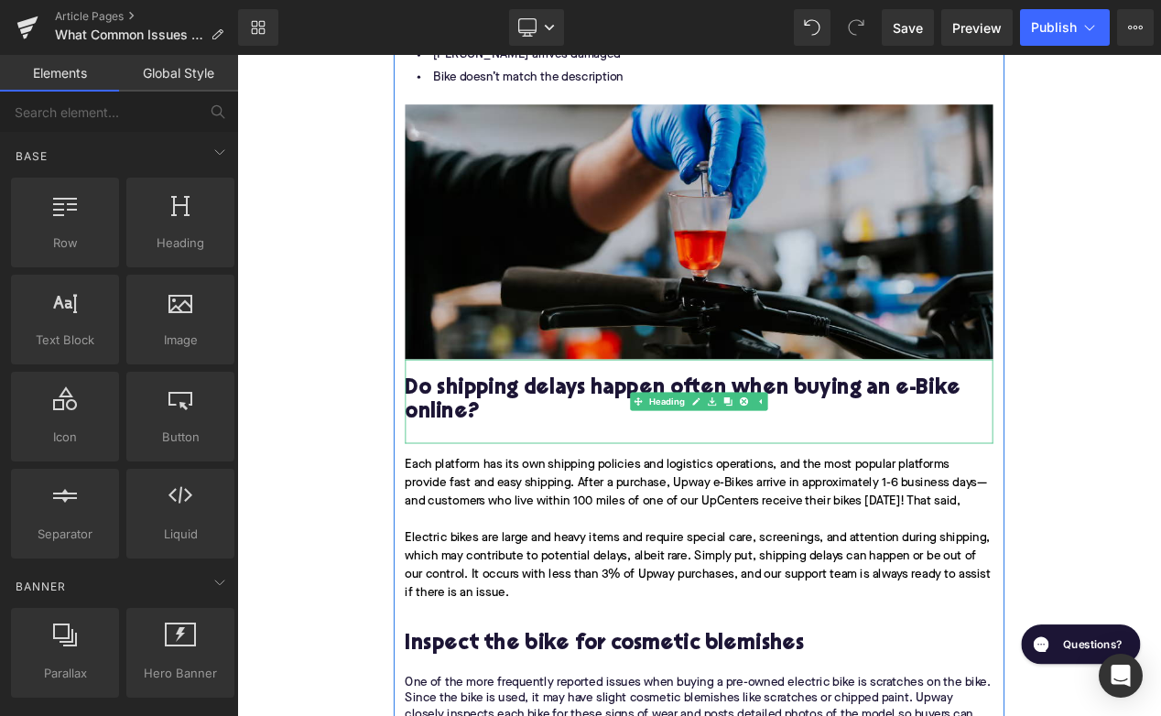
click at [494, 521] on div "Do shipping delays happen often when buying an e-Bike online?" at bounding box center [791, 470] width 705 height 101
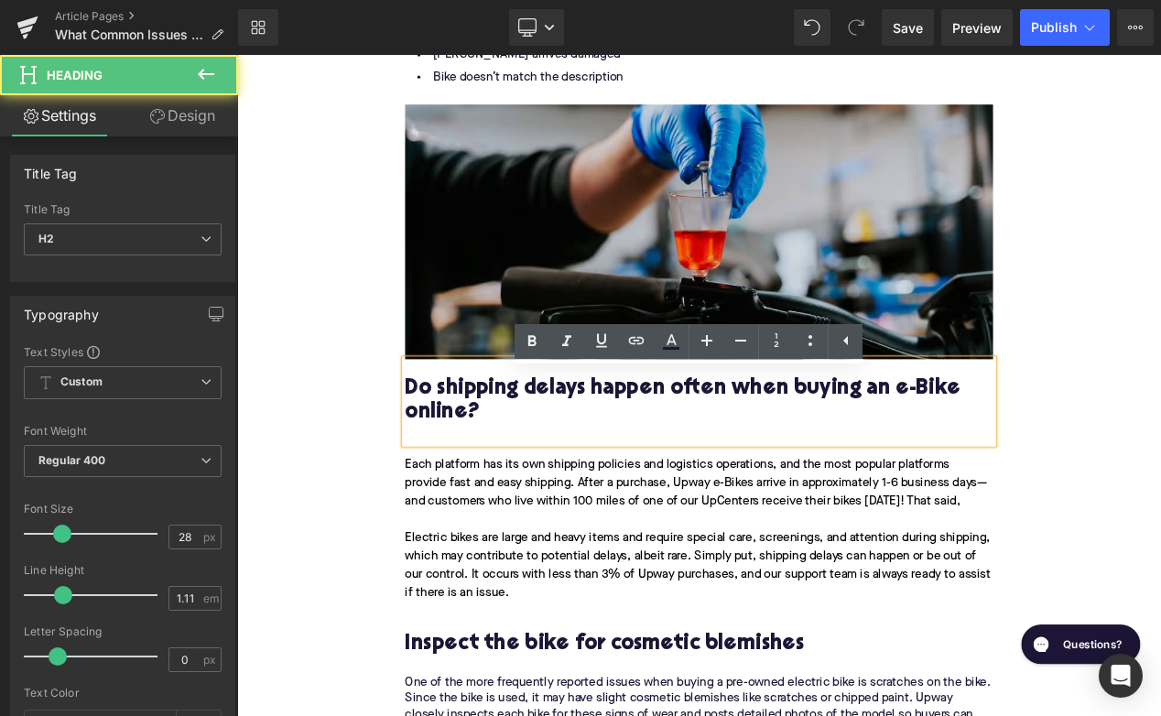
click at [494, 521] on div "Do shipping delays happen often when buying an e-Bike online?" at bounding box center [791, 470] width 705 height 101
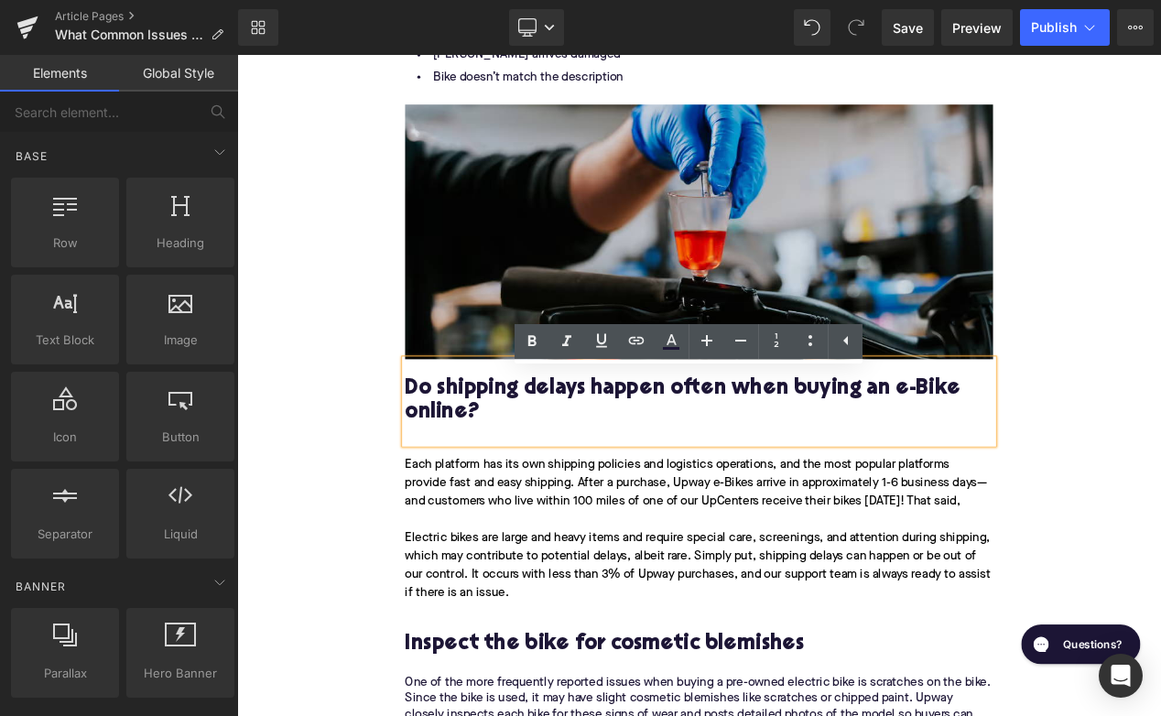
click at [376, 568] on div "Home / What Common Issues Do US Buyers Report When Purchasing Refurbished E-Bik…" at bounding box center [791, 447] width 1108 height 5341
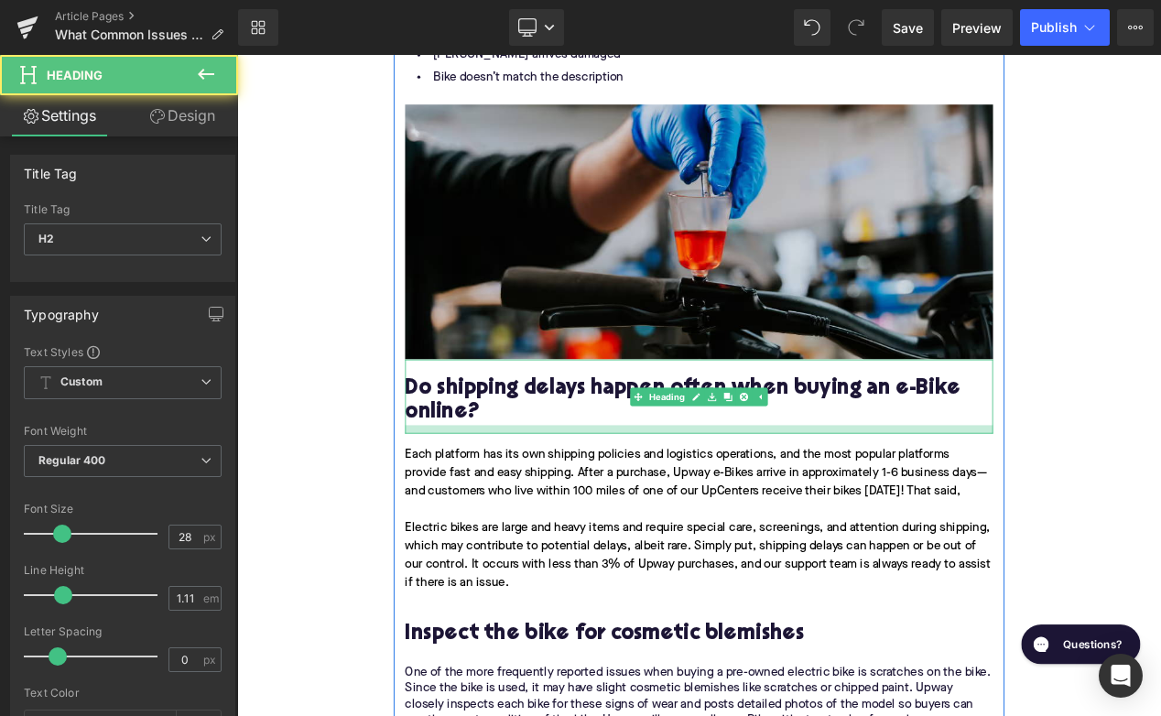
drag, startPoint x: 536, startPoint y: 536, endPoint x: 536, endPoint y: 524, distance: 11.9
click at [536, 509] on div at bounding box center [791, 504] width 705 height 10
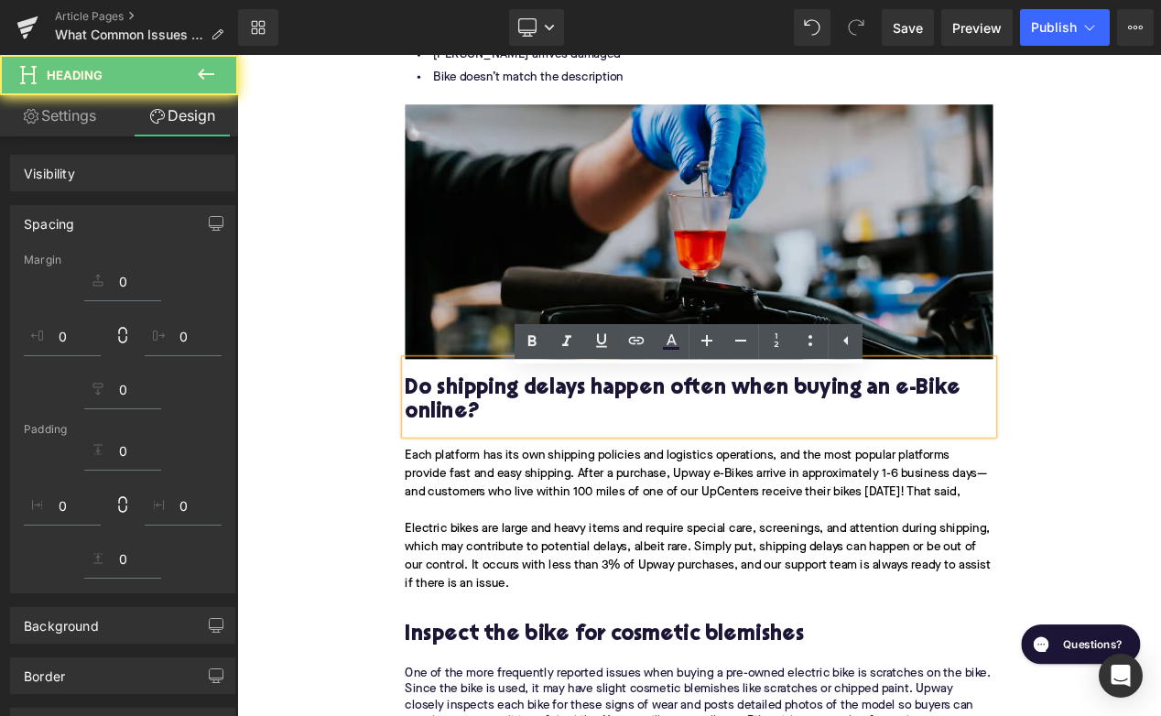
click at [538, 499] on h2 "Do shipping delays happen often when buying an e-Bike online?" at bounding box center [791, 470] width 705 height 57
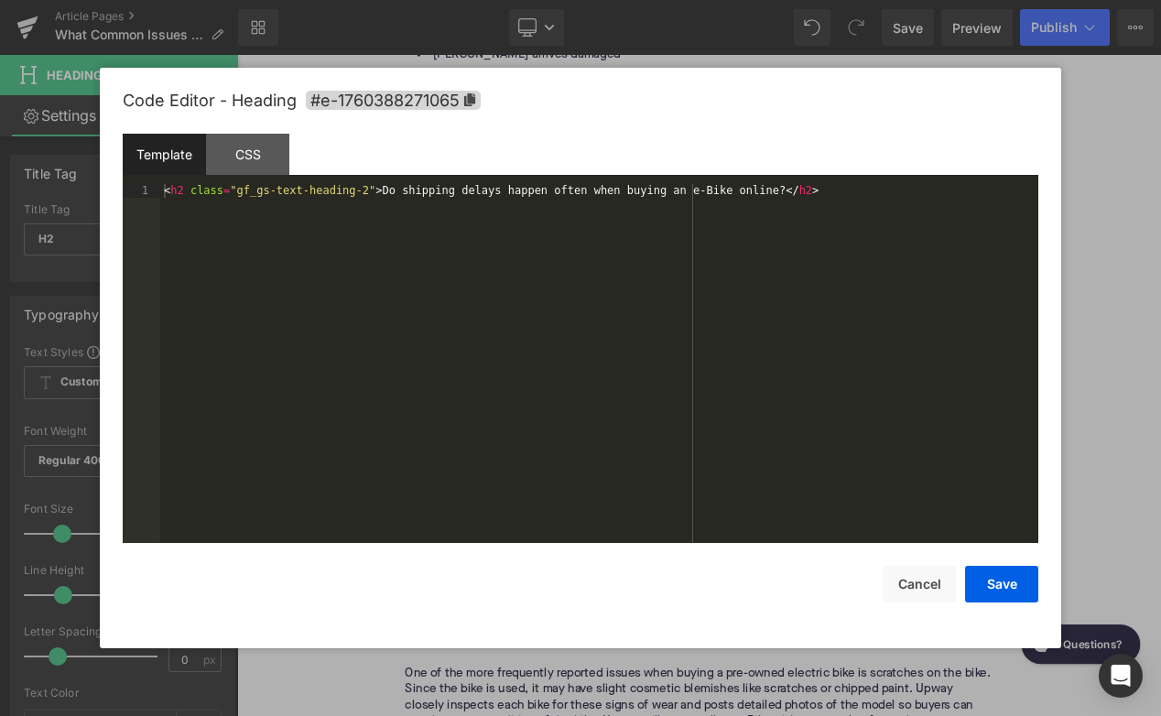
click at [485, 0] on div "Text Block You are previewing how the will restyle your page. You can not edit …" at bounding box center [580, 0] width 1161 height 0
click at [420, 96] on span "#e-1760388271065" at bounding box center [393, 100] width 175 height 19
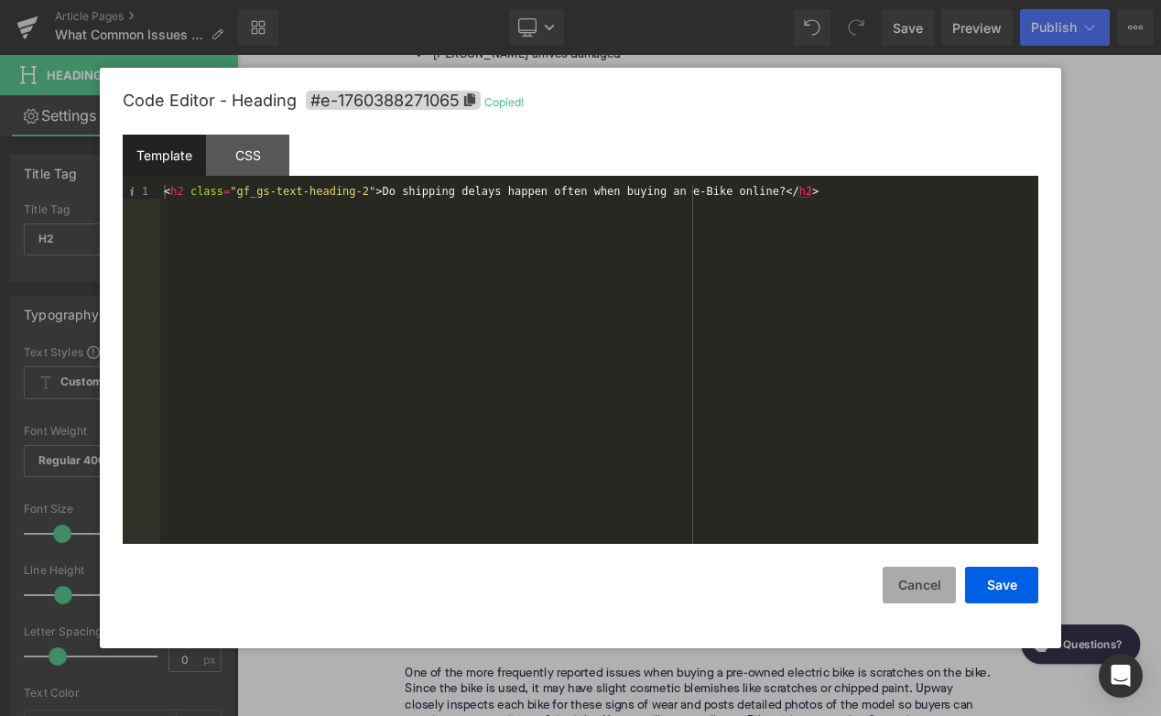
click at [911, 582] on button "Cancel" at bounding box center [919, 585] width 73 height 37
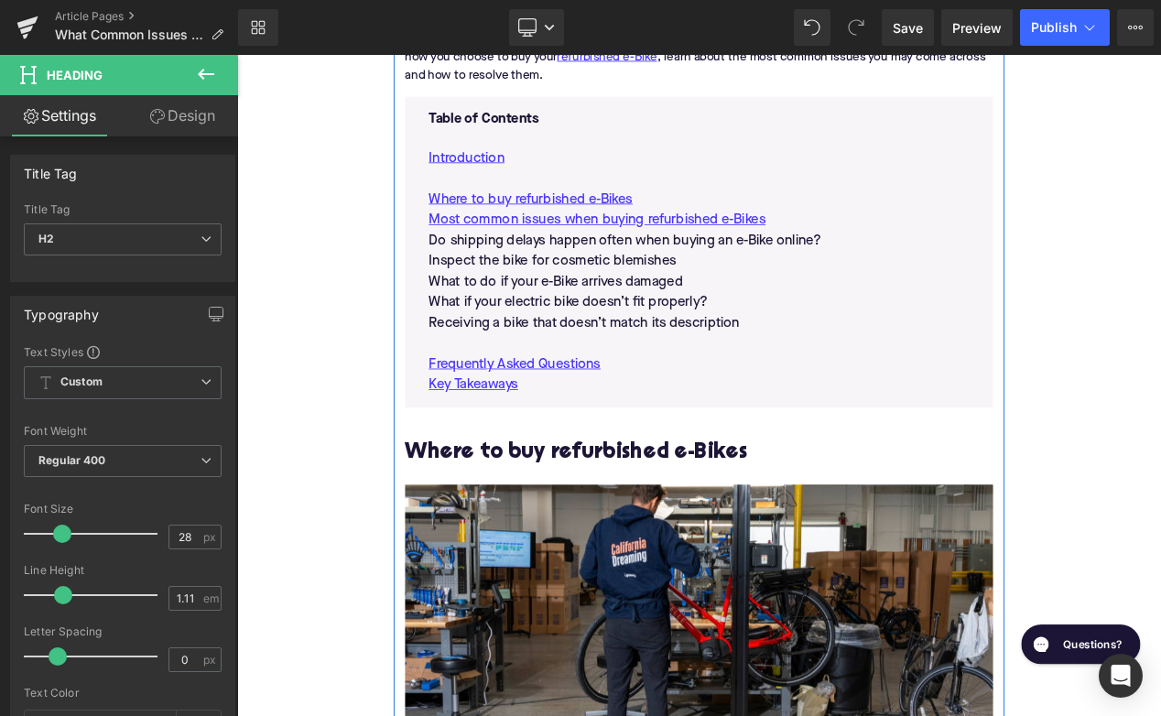
scroll to position [1099, 0]
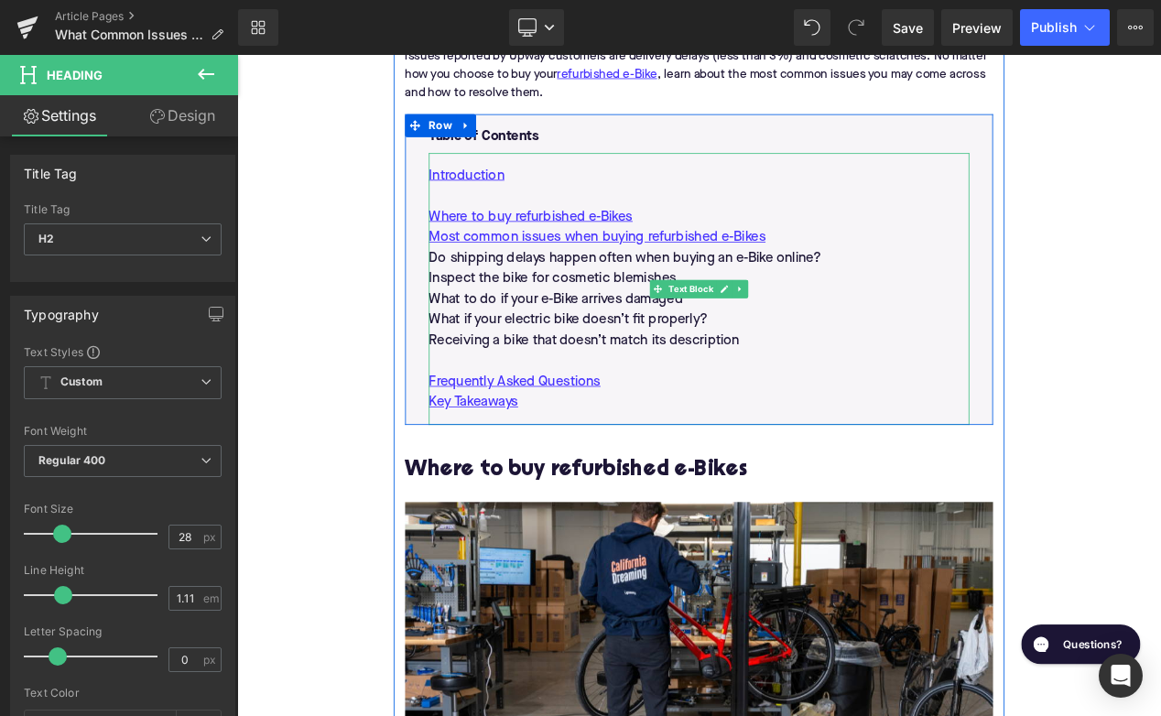
click at [619, 297] on p "Do shipping delays happen often when buying an e-Bike online?" at bounding box center [791, 299] width 648 height 25
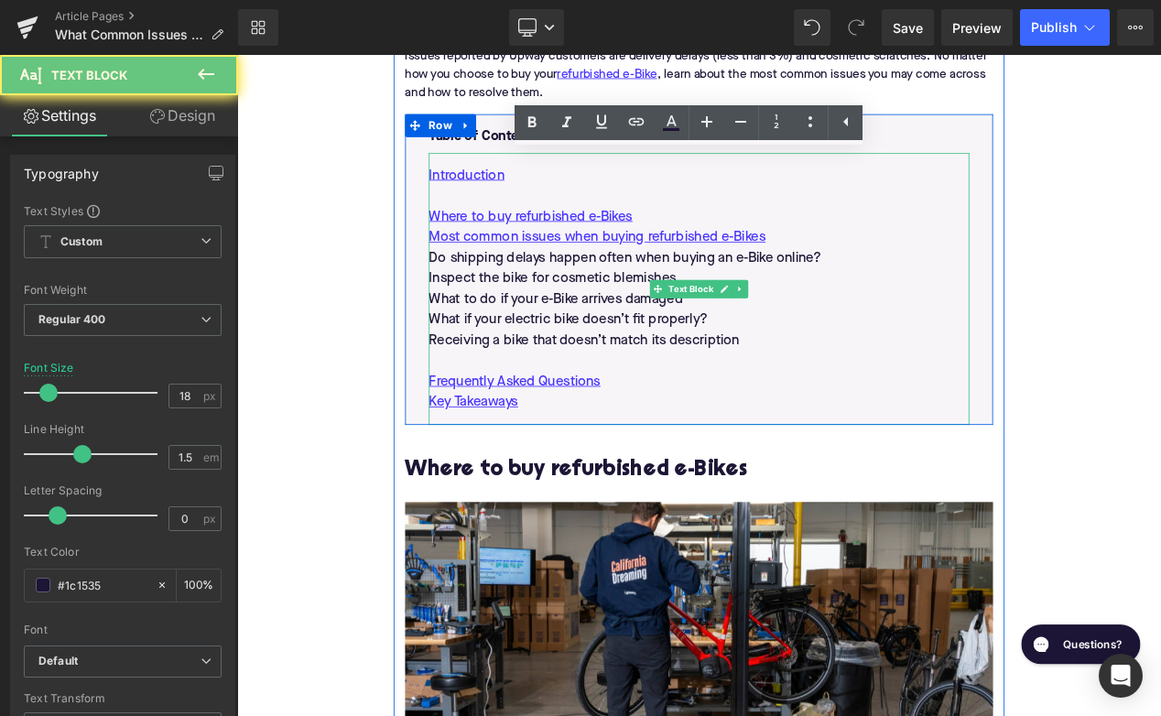
click at [619, 297] on p "Do shipping delays happen often when buying an e-Bike online?" at bounding box center [791, 299] width 648 height 25
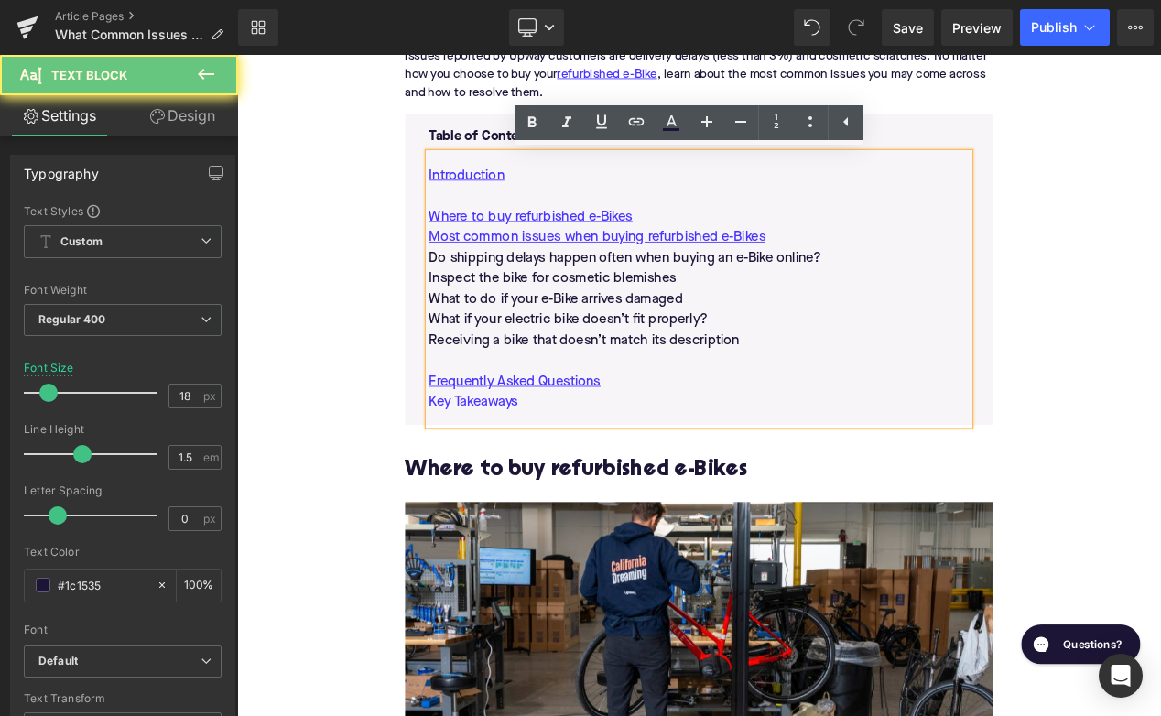
click at [619, 297] on p "Do shipping delays happen often when buying an e-Bike online?" at bounding box center [791, 299] width 648 height 25
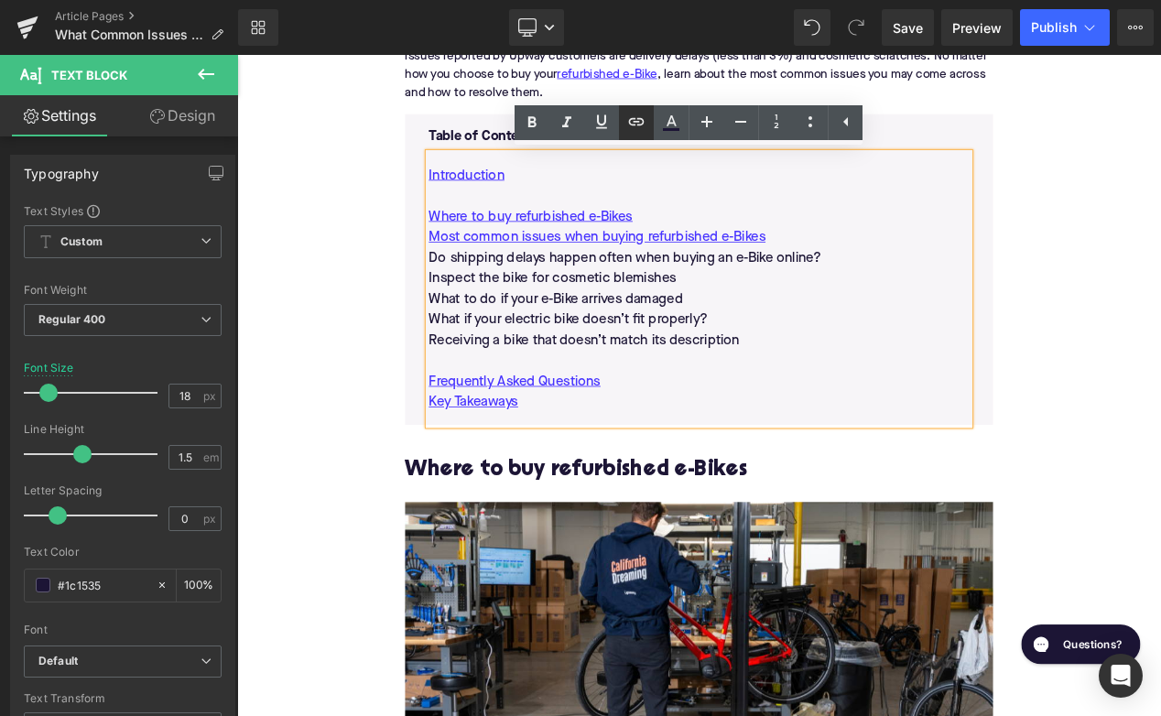
click at [638, 129] on icon at bounding box center [636, 122] width 22 height 22
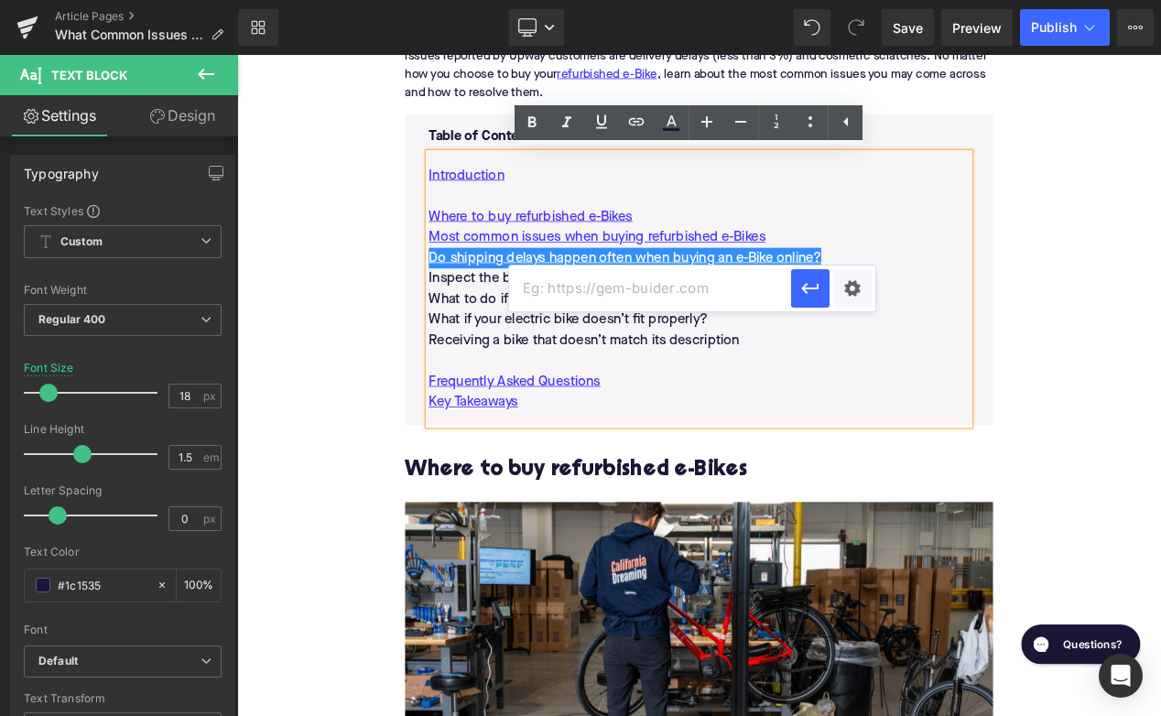
click at [601, 297] on input "text" at bounding box center [650, 289] width 282 height 46
paste input "#e-1760388271065"
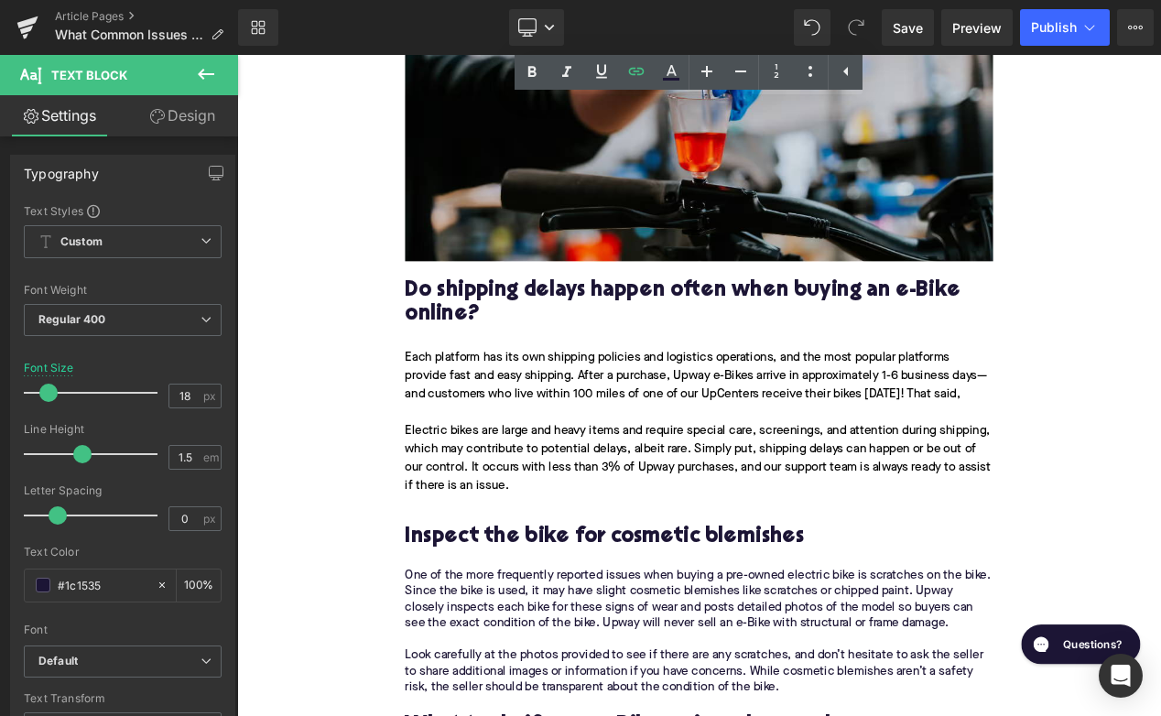
scroll to position [2699, 0]
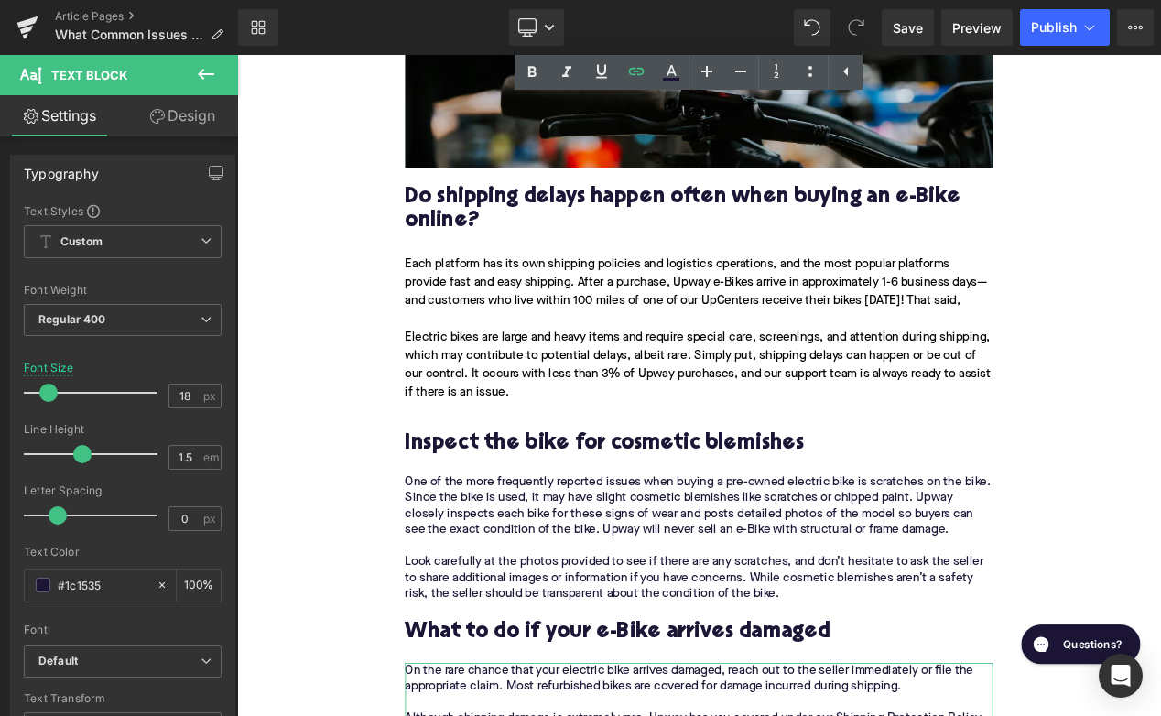
click at [605, 536] on h2 "Inspect the bike for cosmetic blemishes" at bounding box center [791, 521] width 705 height 28
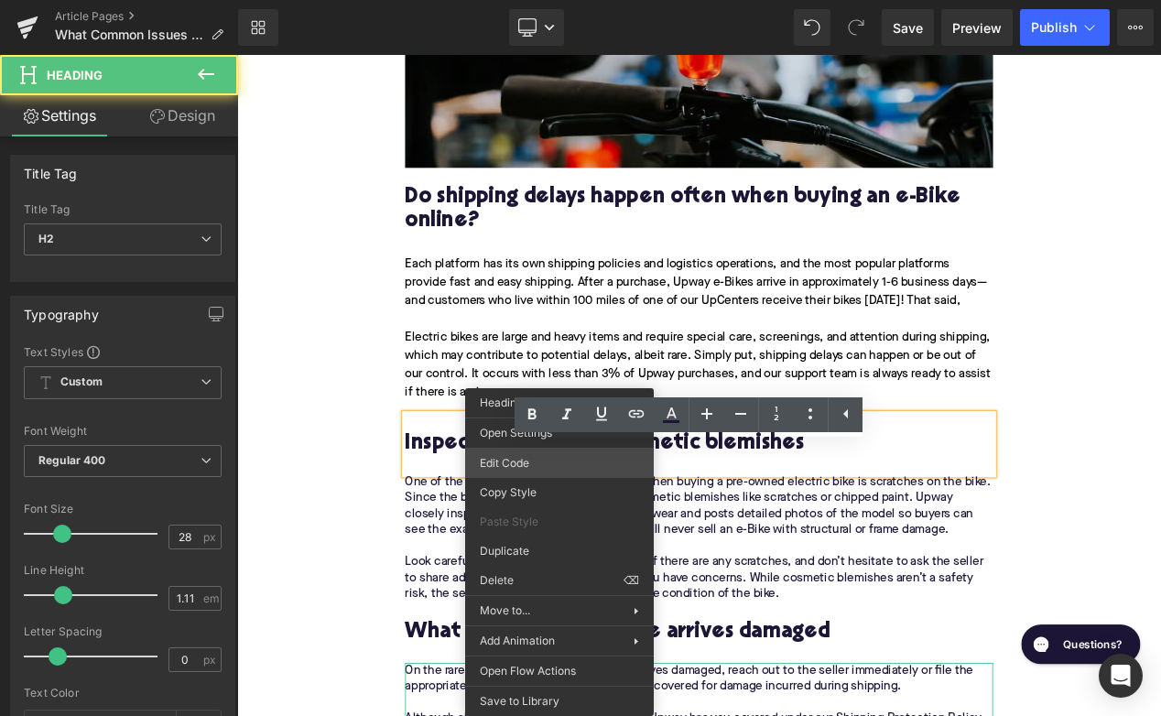
click at [529, 0] on div "Text Block You are previewing how the will restyle your page. You can not edit …" at bounding box center [580, 0] width 1161 height 0
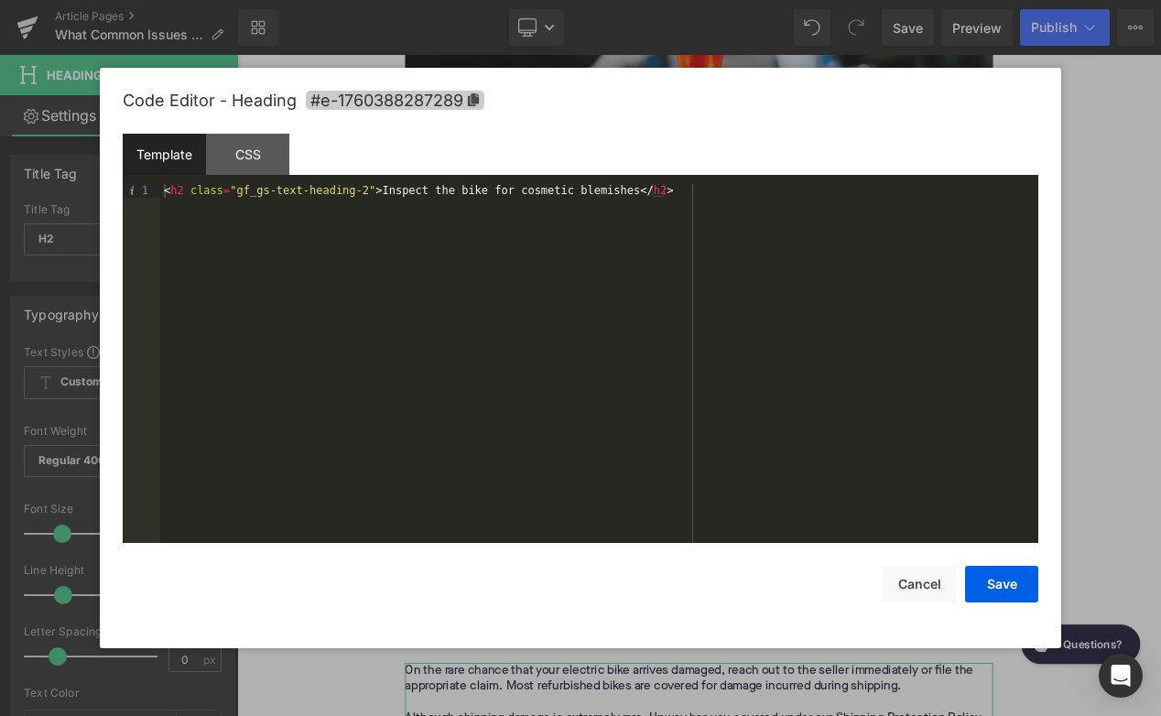
click at [409, 100] on span "#e-1760388287289" at bounding box center [395, 100] width 179 height 19
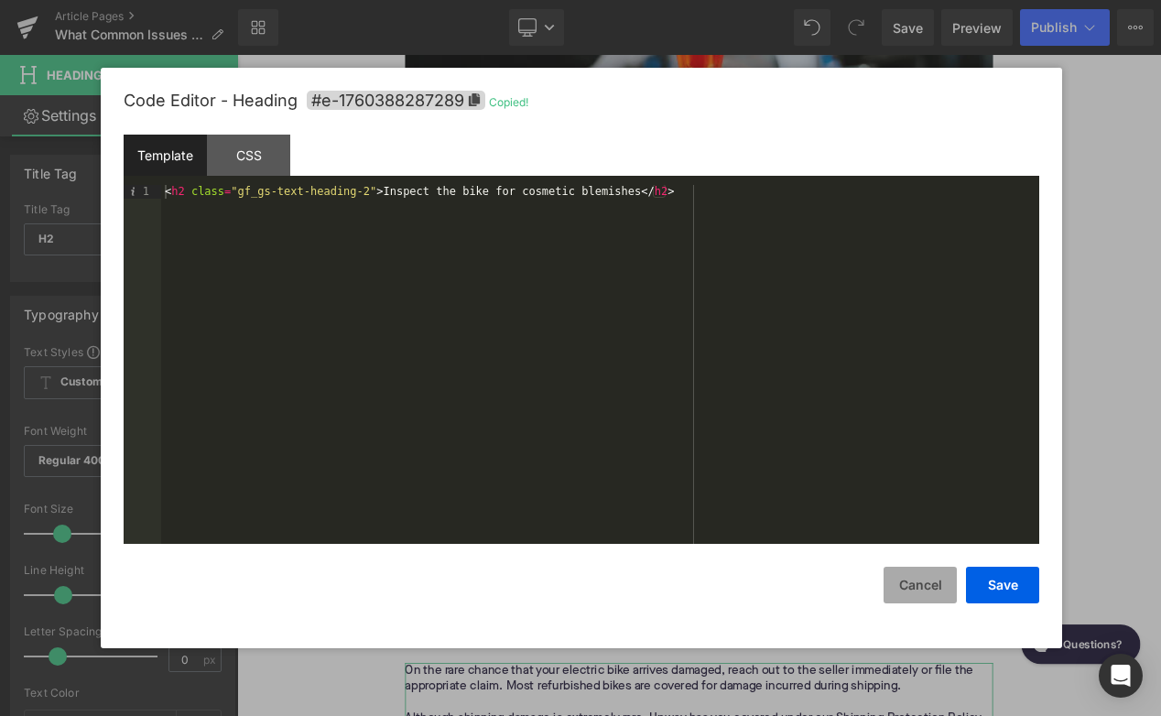
click at [907, 586] on button "Cancel" at bounding box center [920, 585] width 73 height 37
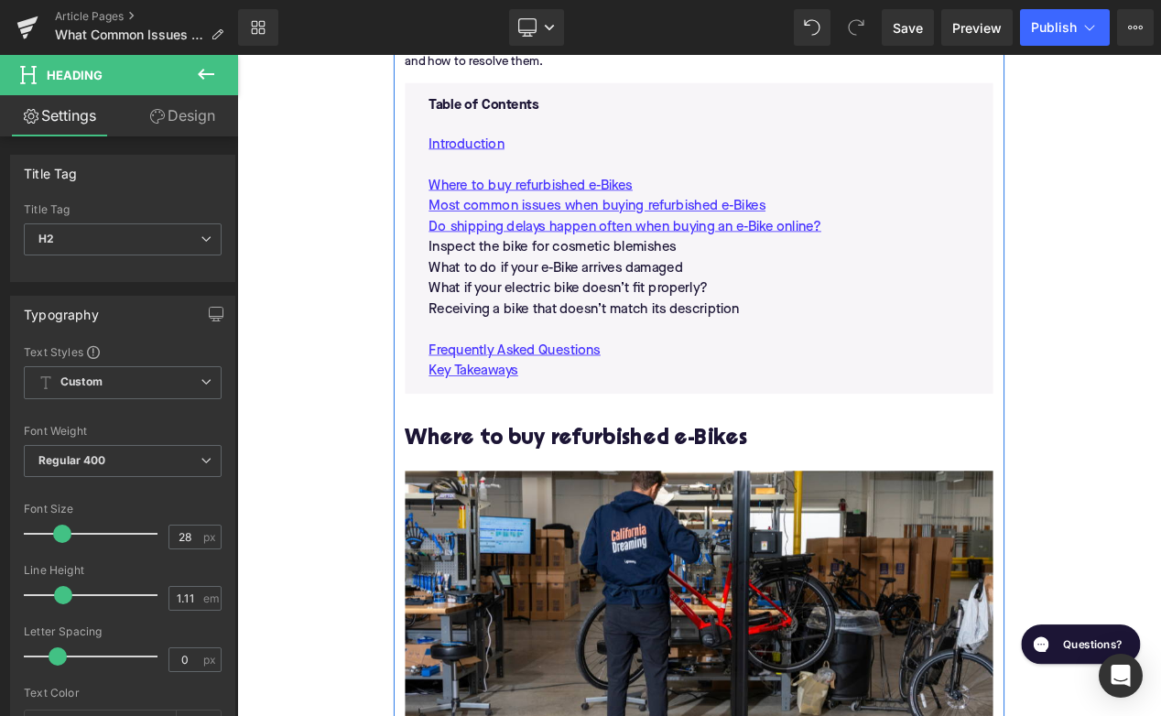
scroll to position [1091, 0]
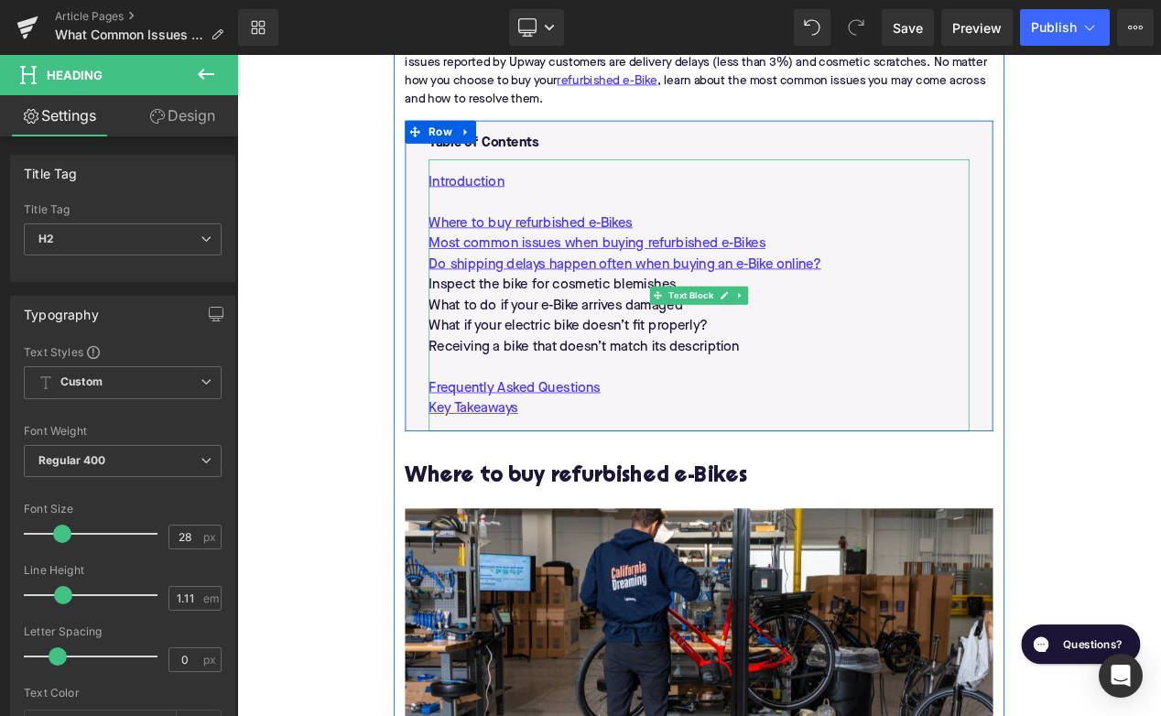
click at [649, 331] on p "Inspect the bike for cosmetic blemishes" at bounding box center [791, 331] width 648 height 25
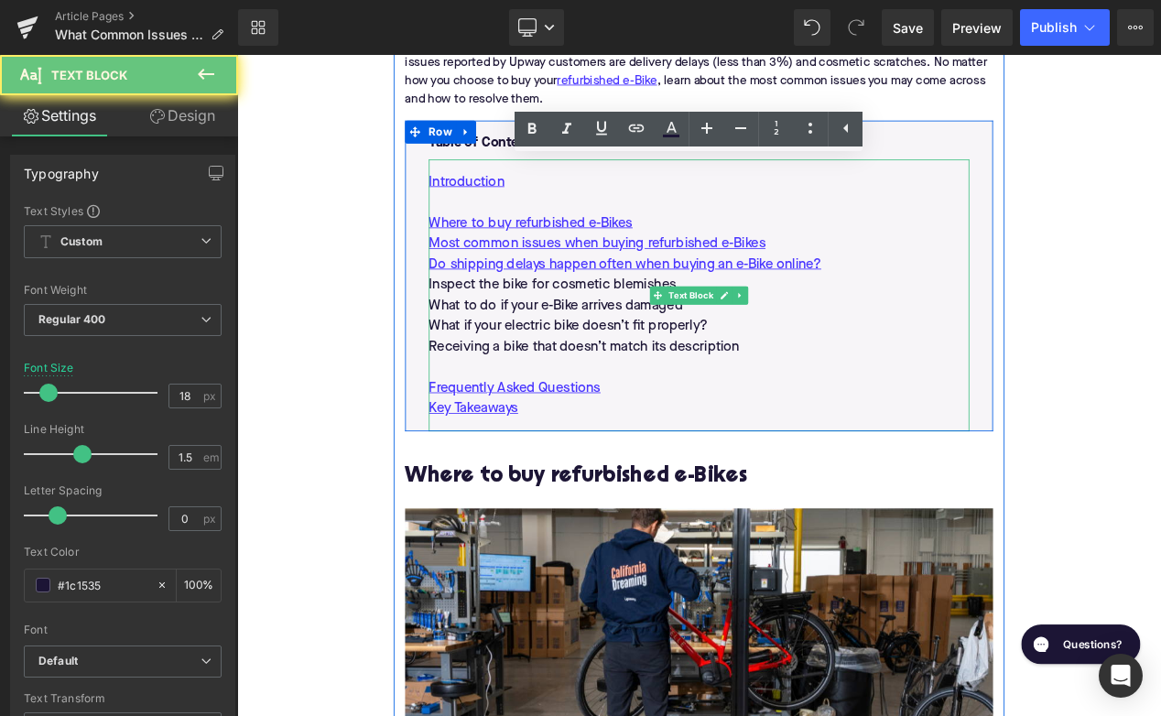
click at [649, 331] on p "Inspect the bike for cosmetic blemishes" at bounding box center [791, 331] width 648 height 25
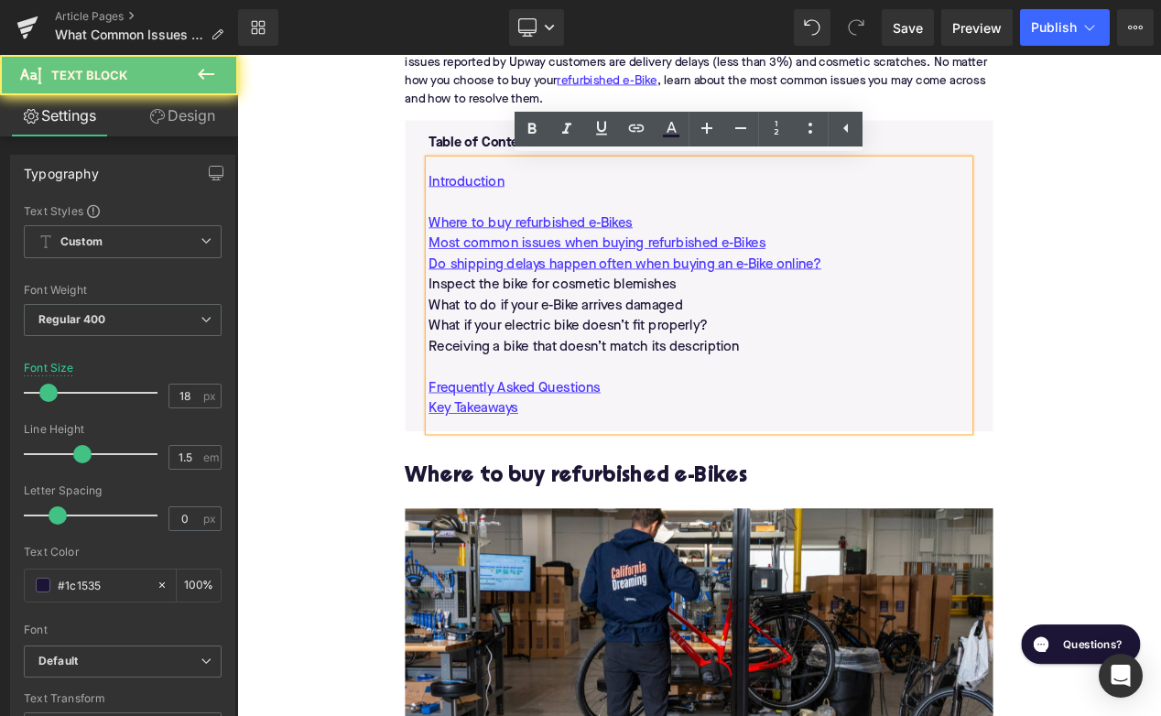
click at [649, 331] on p "Inspect the bike for cosmetic blemishes" at bounding box center [791, 331] width 648 height 25
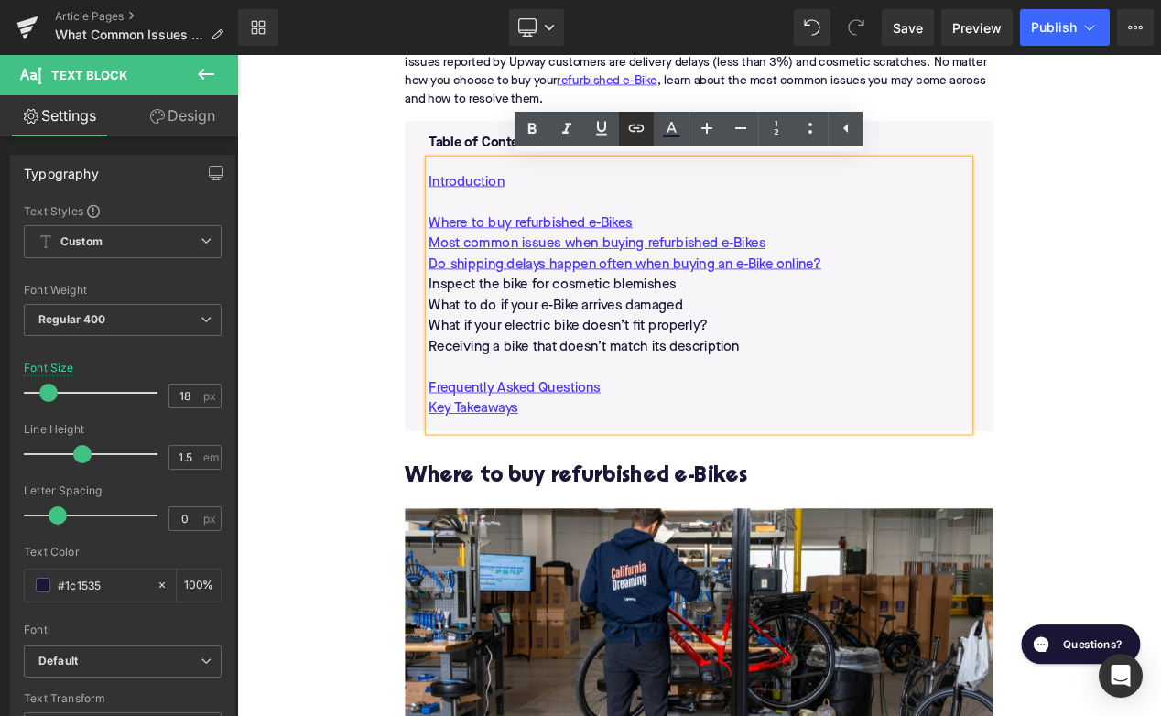
click at [637, 127] on icon at bounding box center [636, 128] width 22 height 22
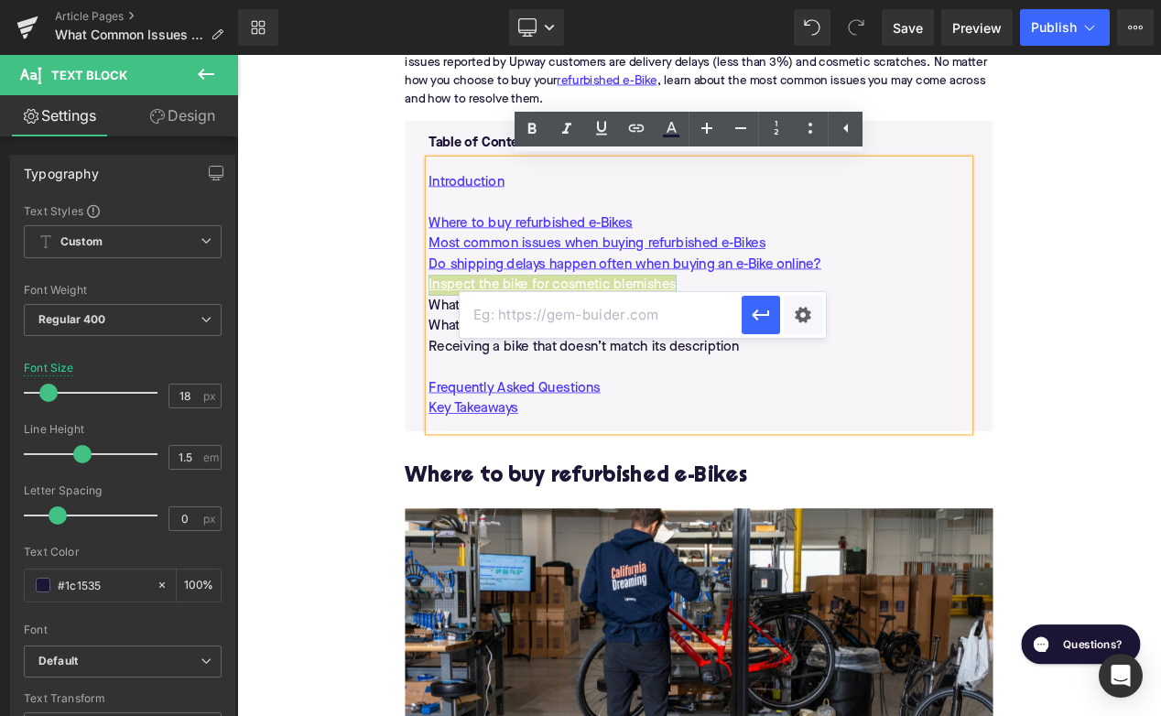
click at [593, 320] on input "text" at bounding box center [601, 315] width 282 height 46
paste input "#e-1760388287289"
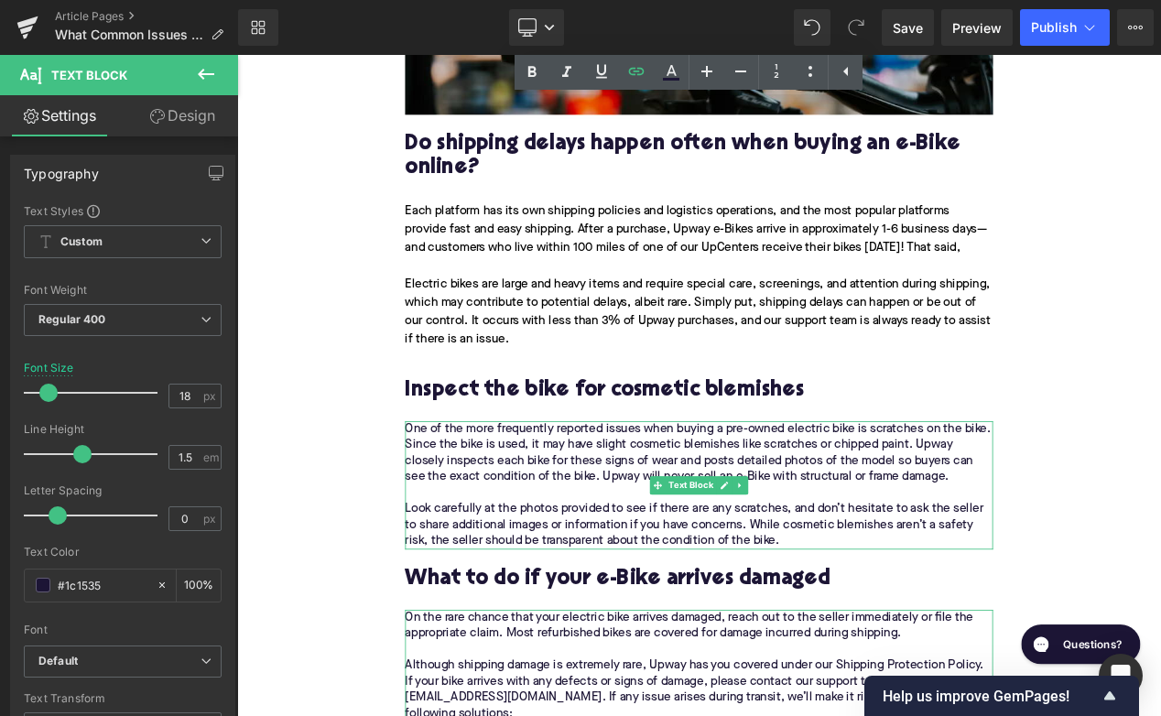
scroll to position [2917, 0]
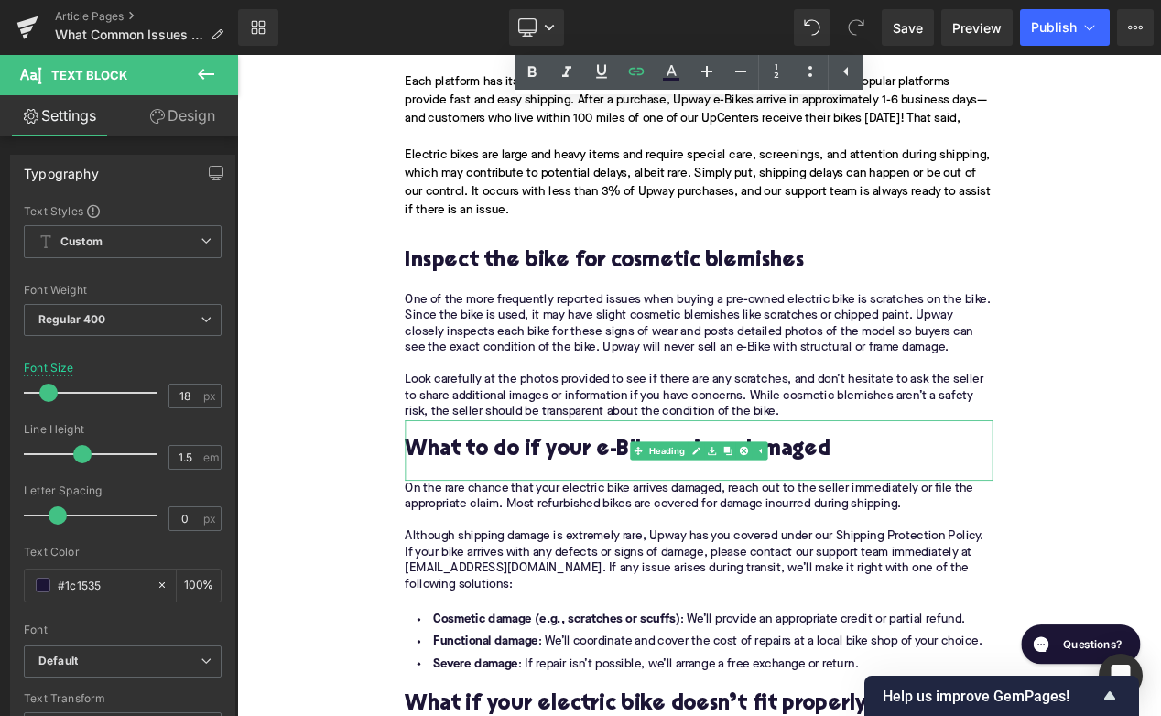
click at [561, 544] on h2 "What to do if your e-Bike arrives damaged" at bounding box center [791, 530] width 705 height 28
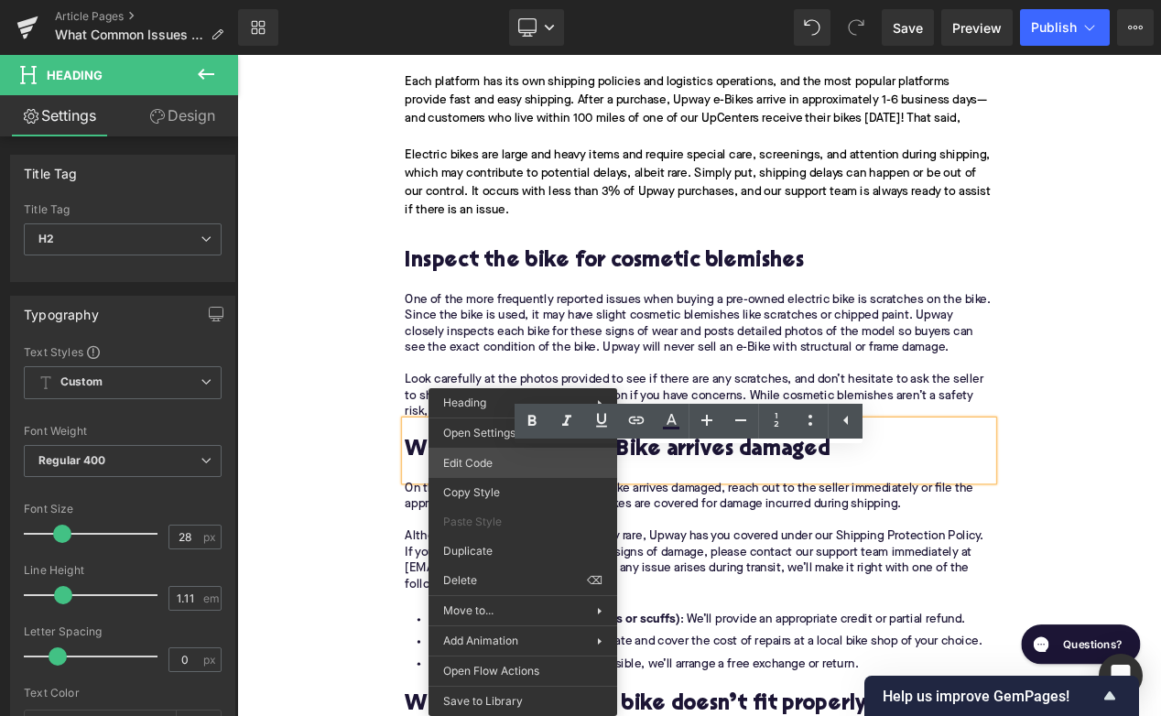
click at [491, 0] on div "Text Block You are previewing how the will restyle your page. You can not edit …" at bounding box center [580, 0] width 1161 height 0
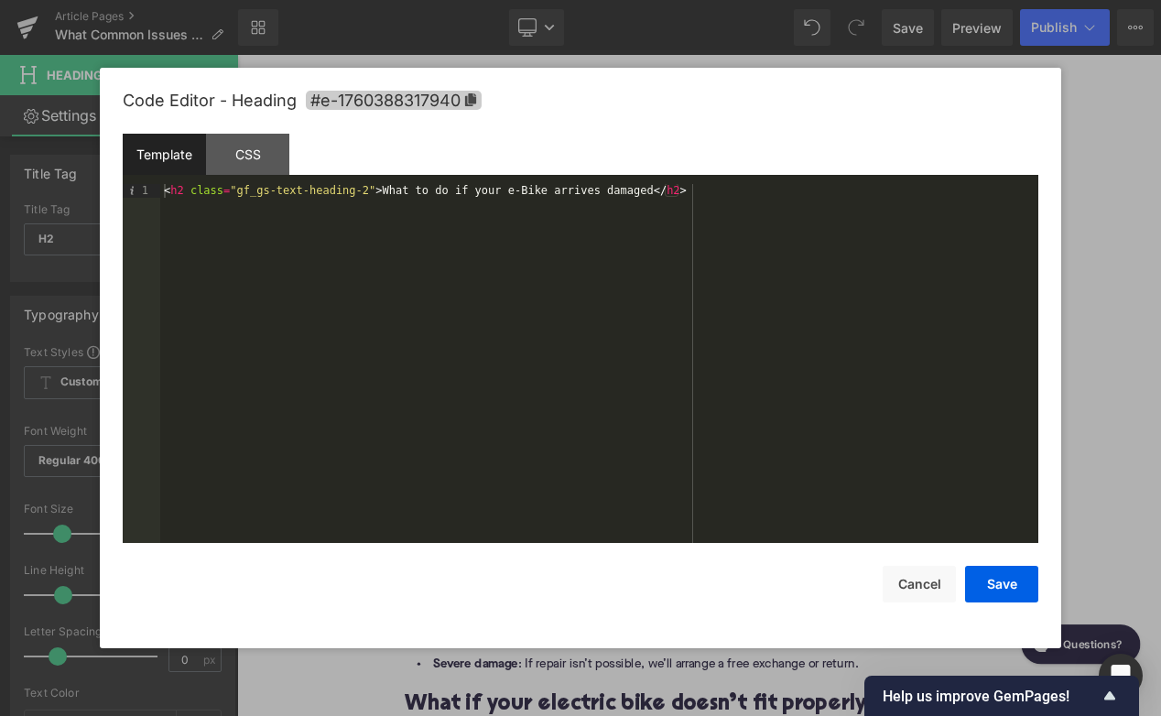
click at [438, 102] on span "#e-1760388317940" at bounding box center [394, 100] width 176 height 19
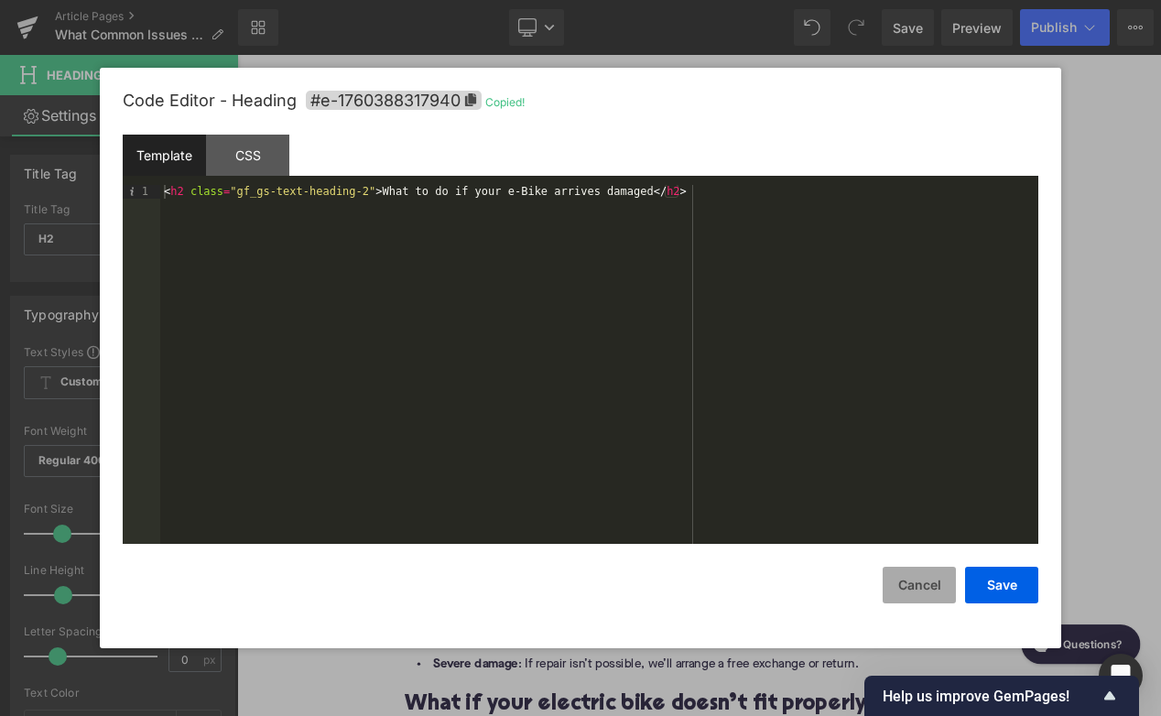
click at [928, 593] on button "Cancel" at bounding box center [919, 585] width 73 height 37
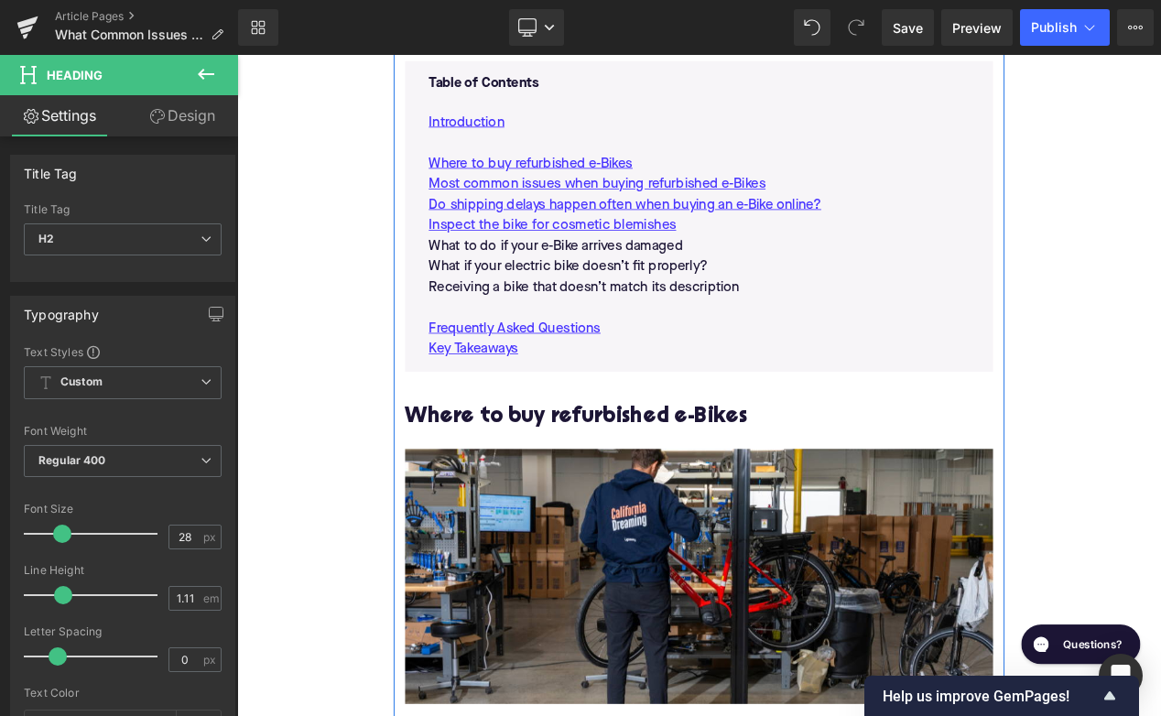
scroll to position [1065, 0]
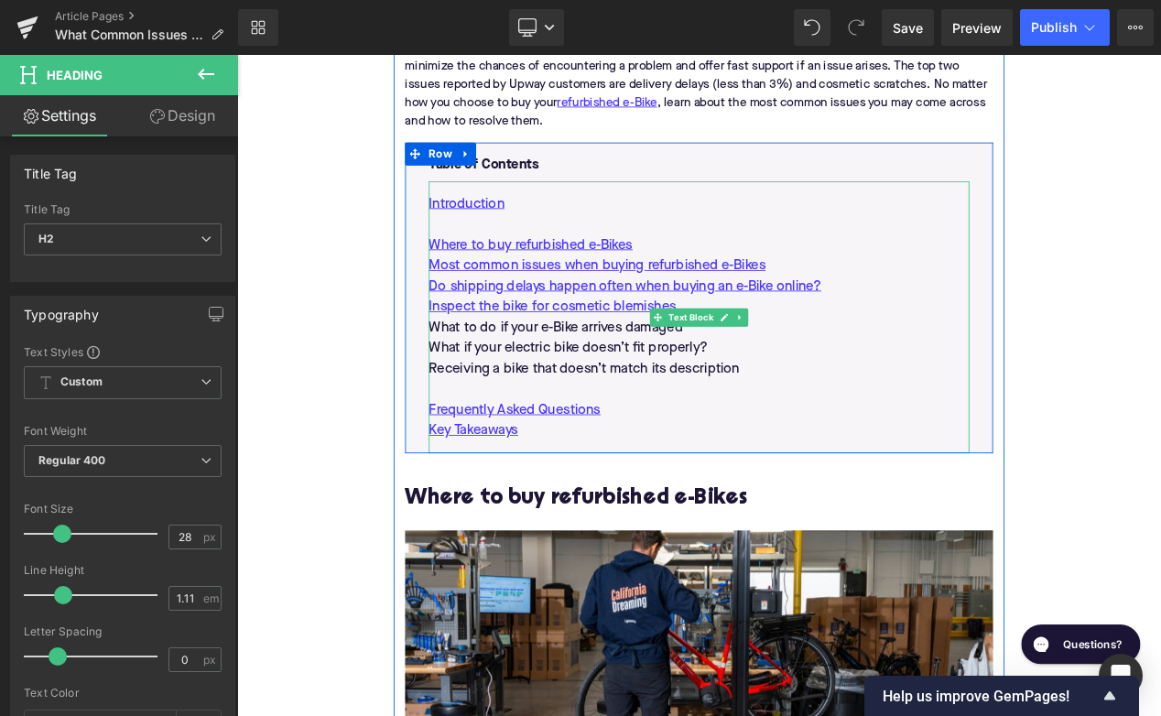
click at [612, 385] on p "What to do if your e-Bike arrives damaged" at bounding box center [791, 382] width 648 height 25
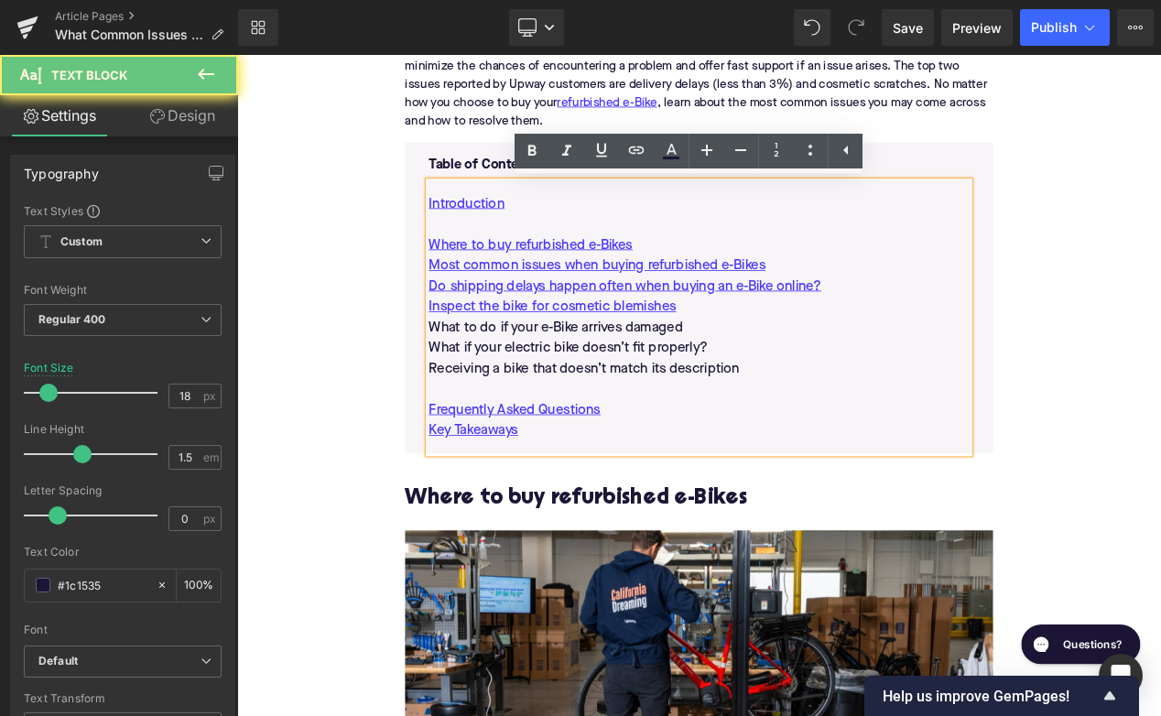
click at [612, 385] on p "What to do if your e-Bike arrives damaged" at bounding box center [791, 382] width 648 height 25
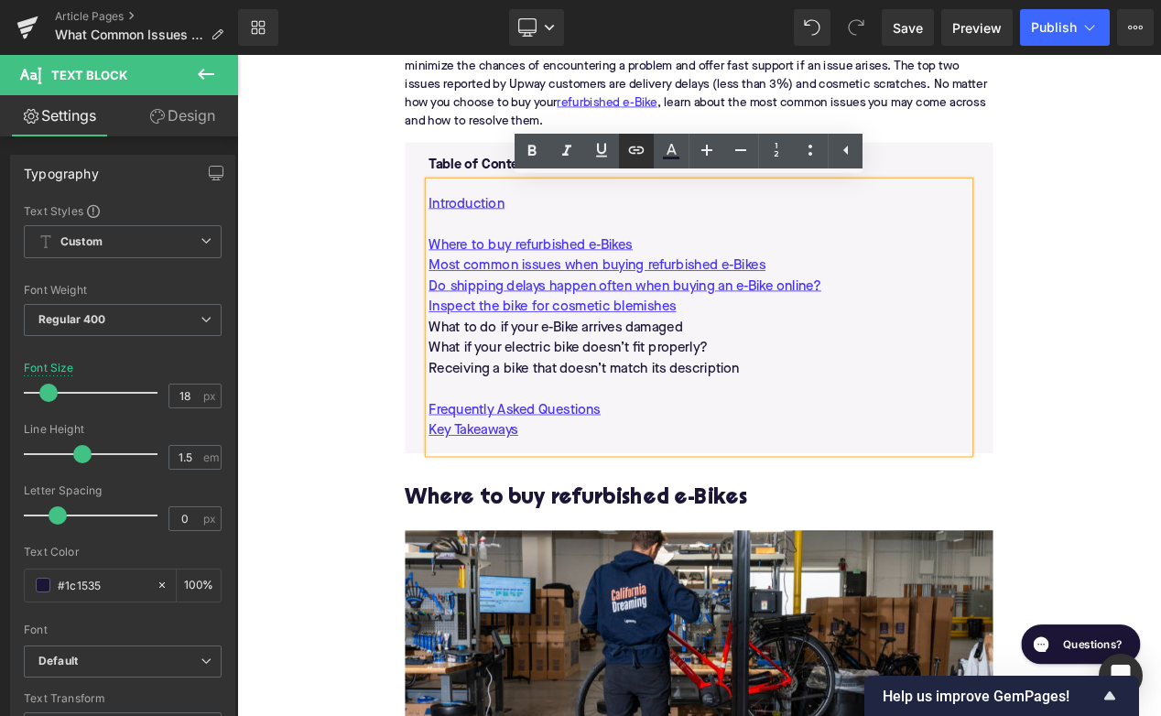
click at [639, 151] on icon at bounding box center [636, 150] width 22 height 22
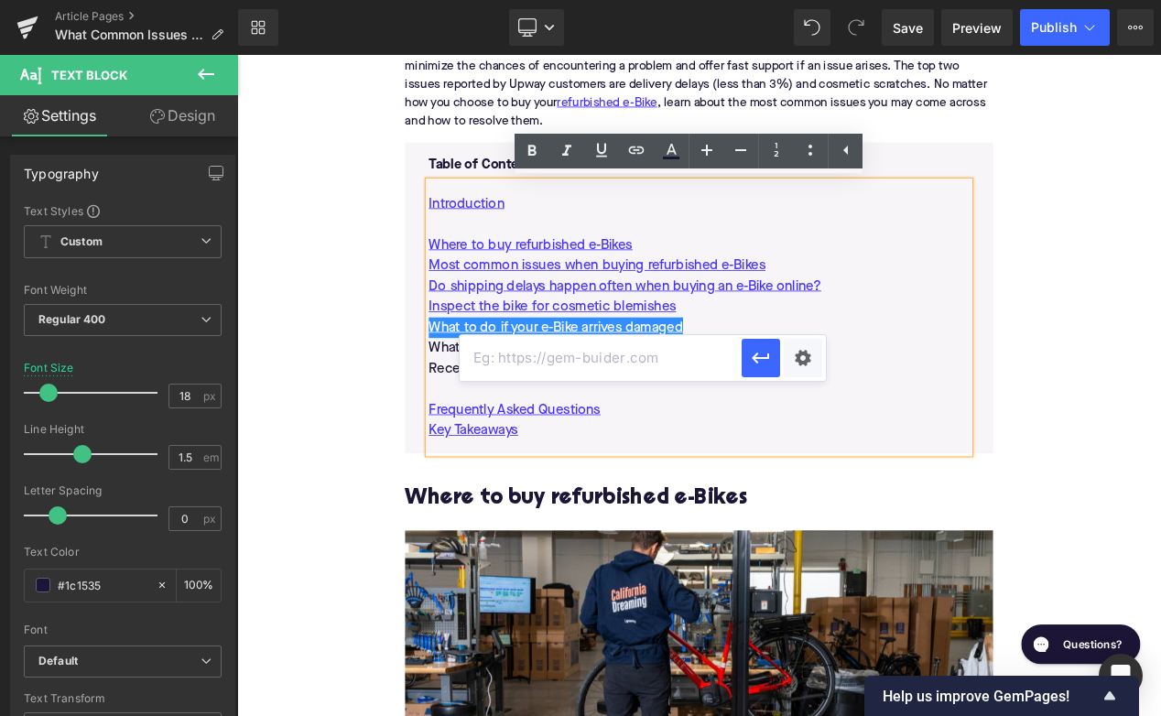
click at [602, 351] on input "text" at bounding box center [601, 358] width 282 height 46
paste input "#e-1760388317940"
type input "#e-1760388317940"
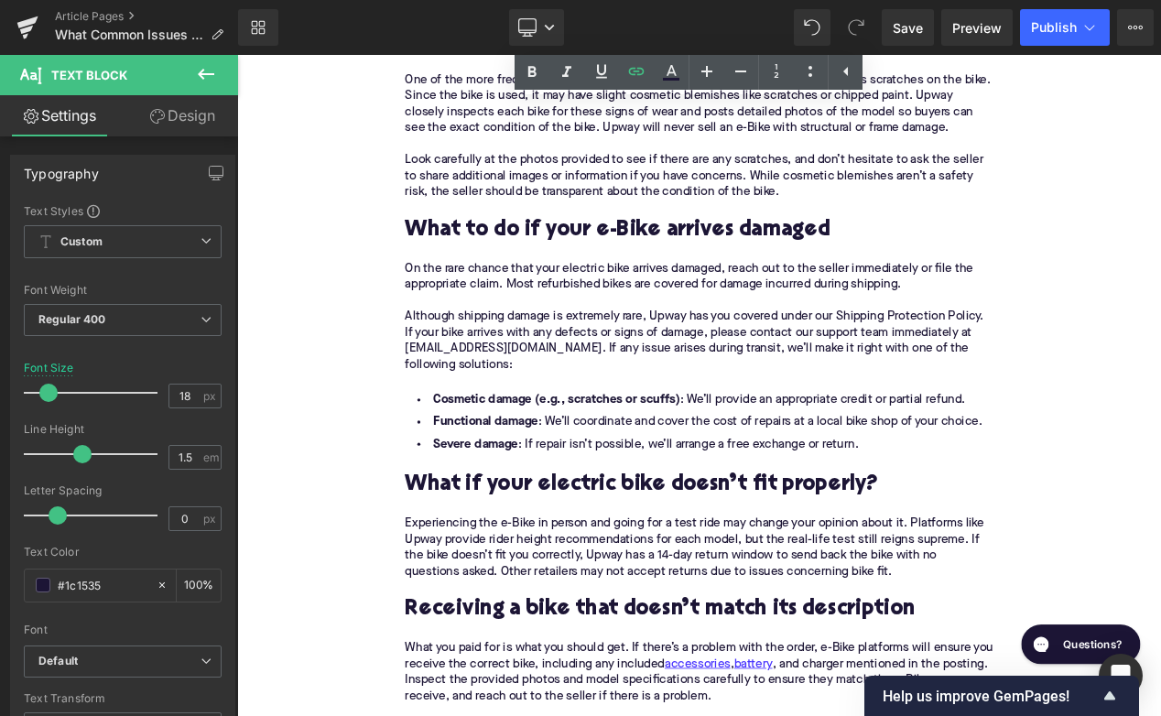
scroll to position [3221, 0]
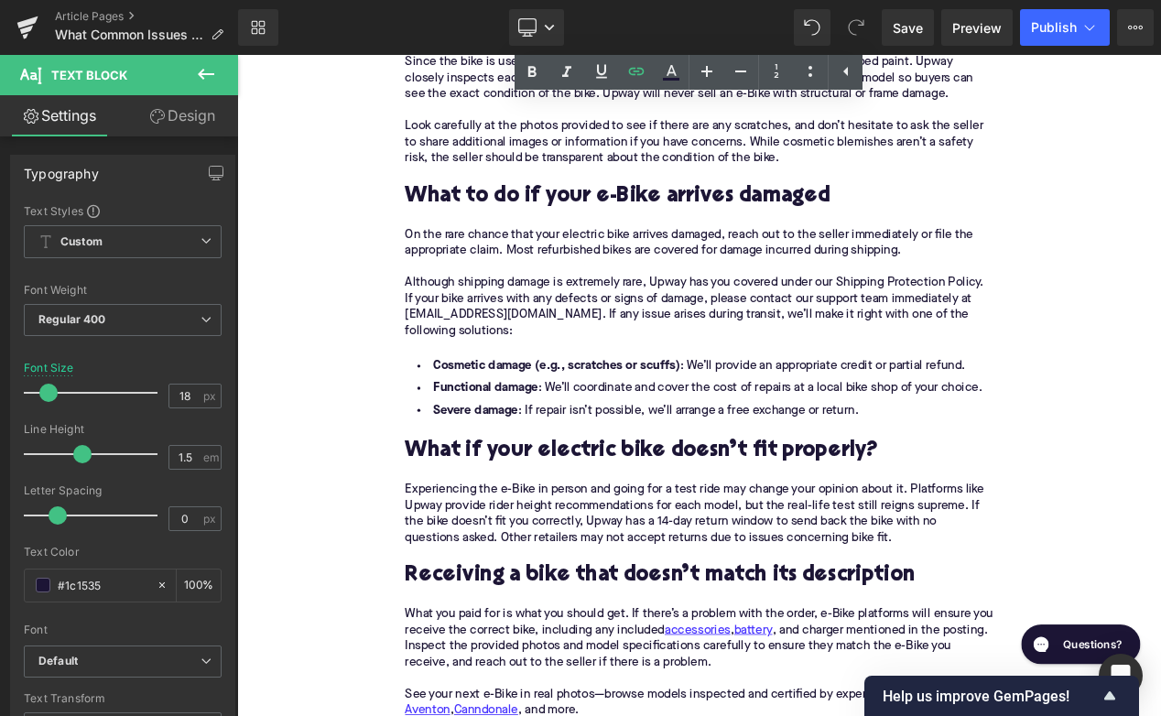
click at [627, 546] on h2 "What if your electric bike doesn’t fit properly?" at bounding box center [791, 531] width 705 height 28
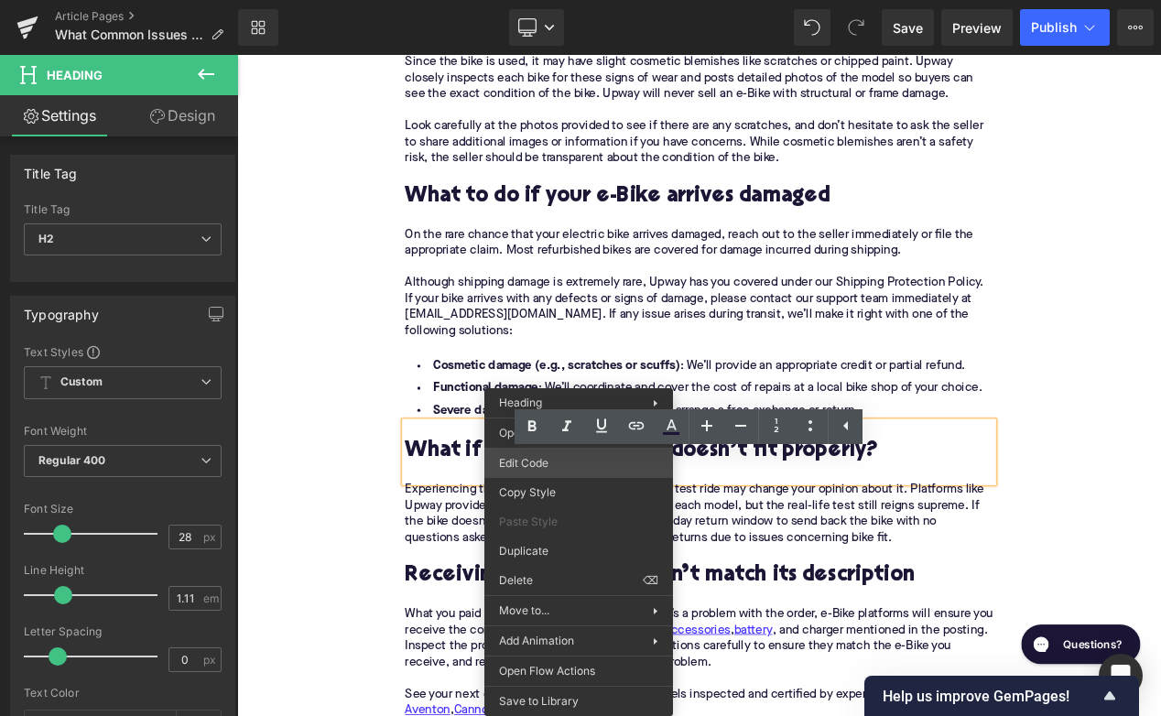
click at [561, 0] on div "Text Block You are previewing how the will restyle your page. You can not edit …" at bounding box center [580, 0] width 1161 height 0
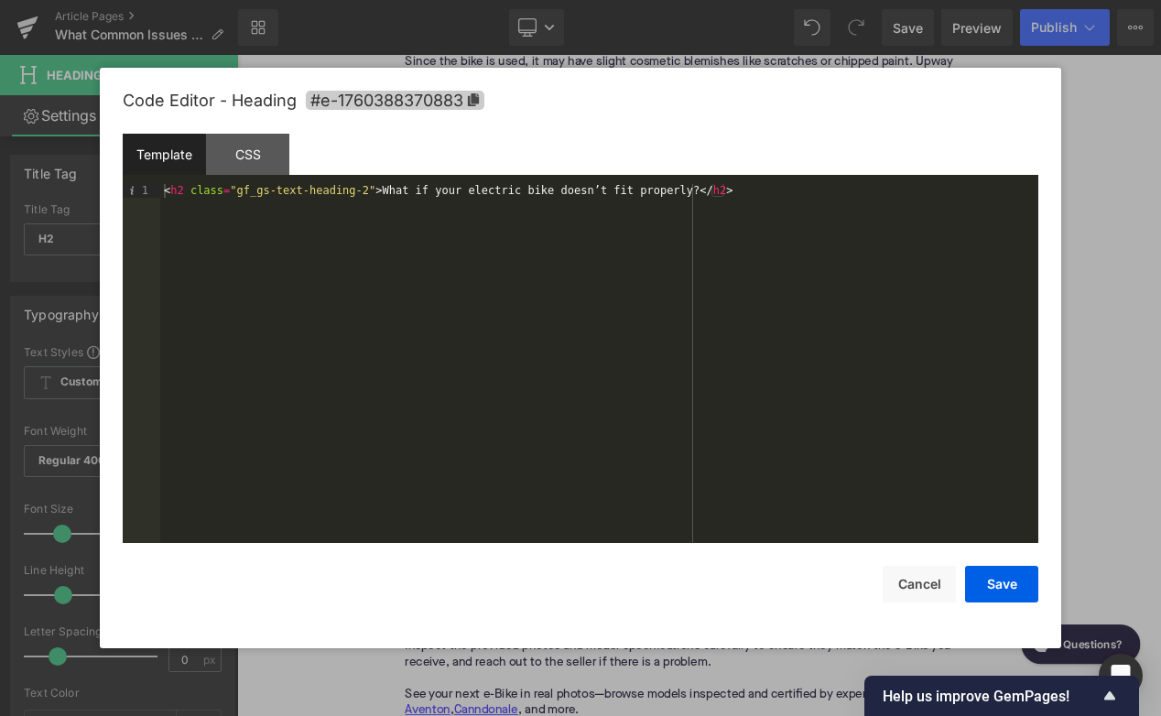
click at [410, 107] on span "#e-1760388370883" at bounding box center [395, 100] width 179 height 19
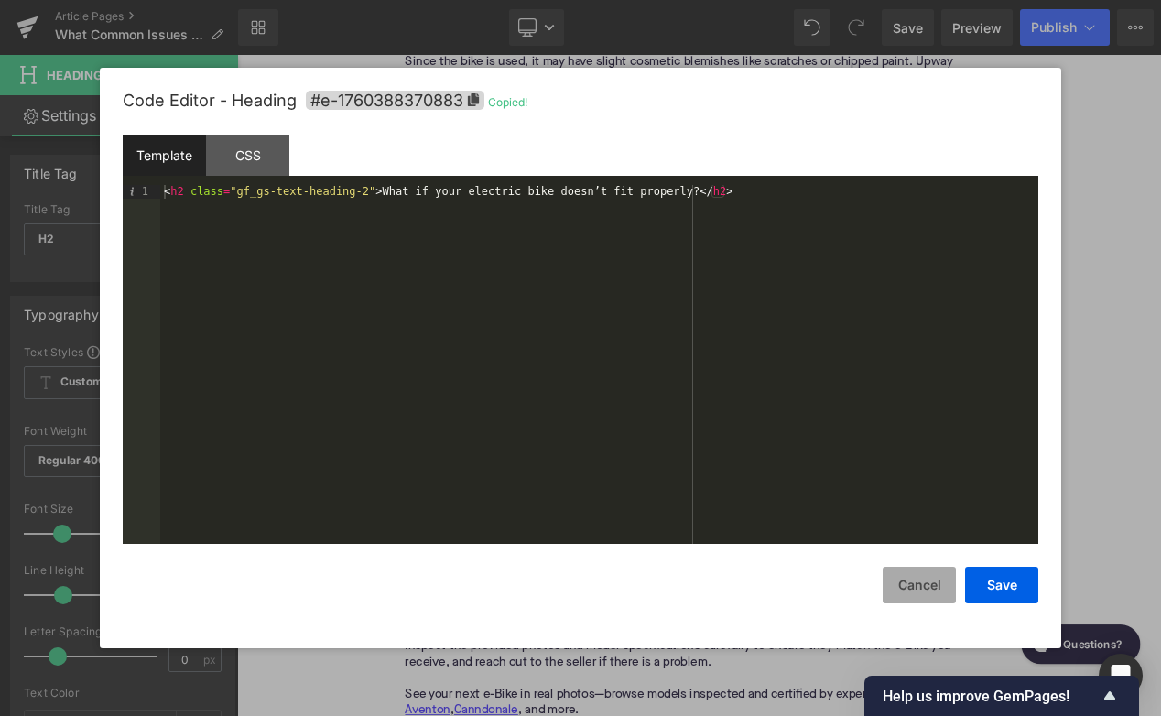
click at [915, 592] on button "Cancel" at bounding box center [919, 585] width 73 height 37
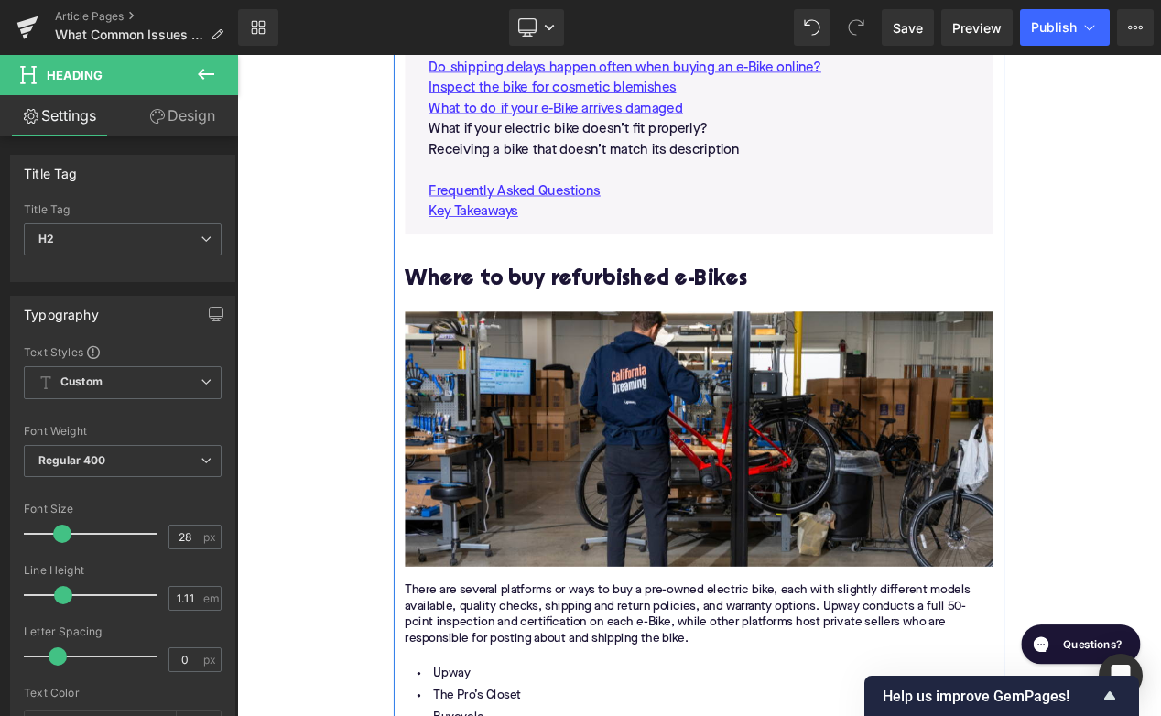
scroll to position [1308, 0]
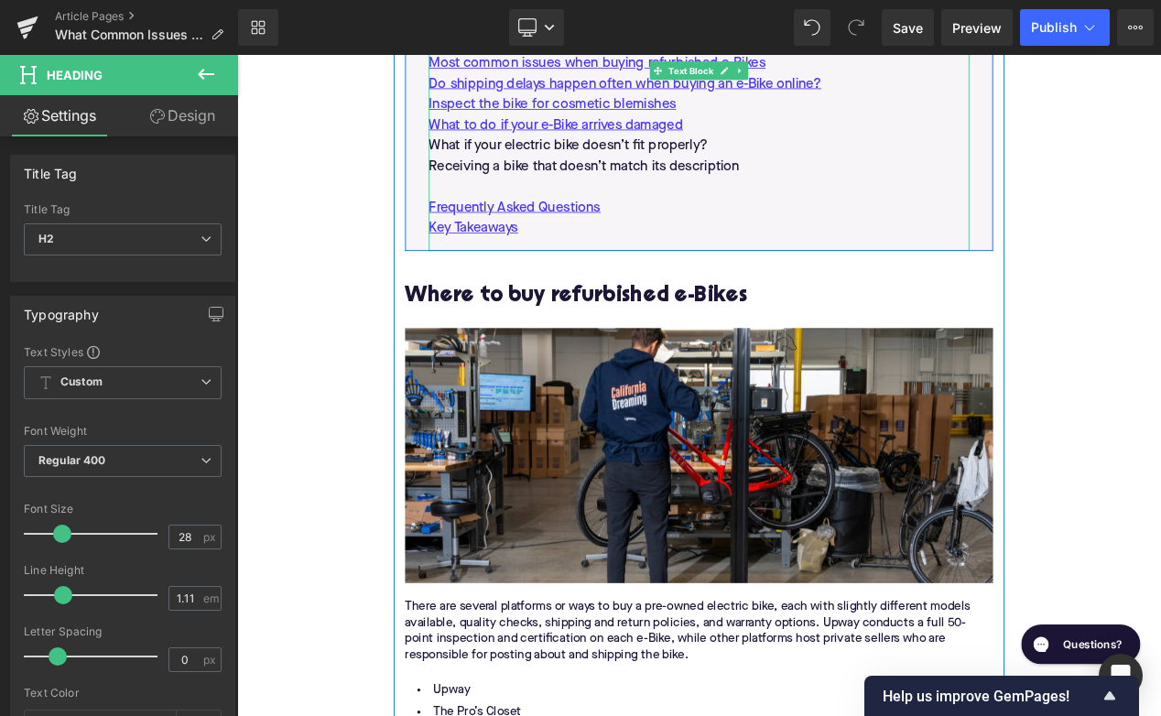
click at [666, 161] on p "What if your electric bike doesn’t fit properly?" at bounding box center [791, 164] width 648 height 25
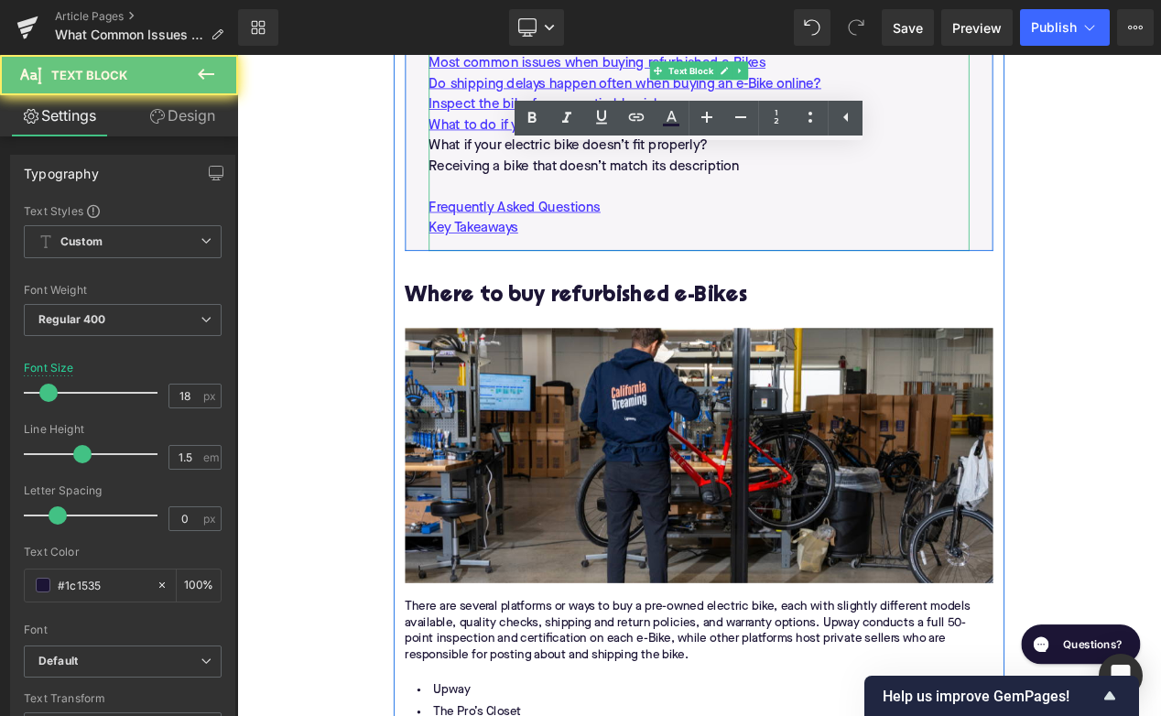
click at [666, 161] on p "What if your electric bike doesn’t fit properly?" at bounding box center [791, 164] width 648 height 25
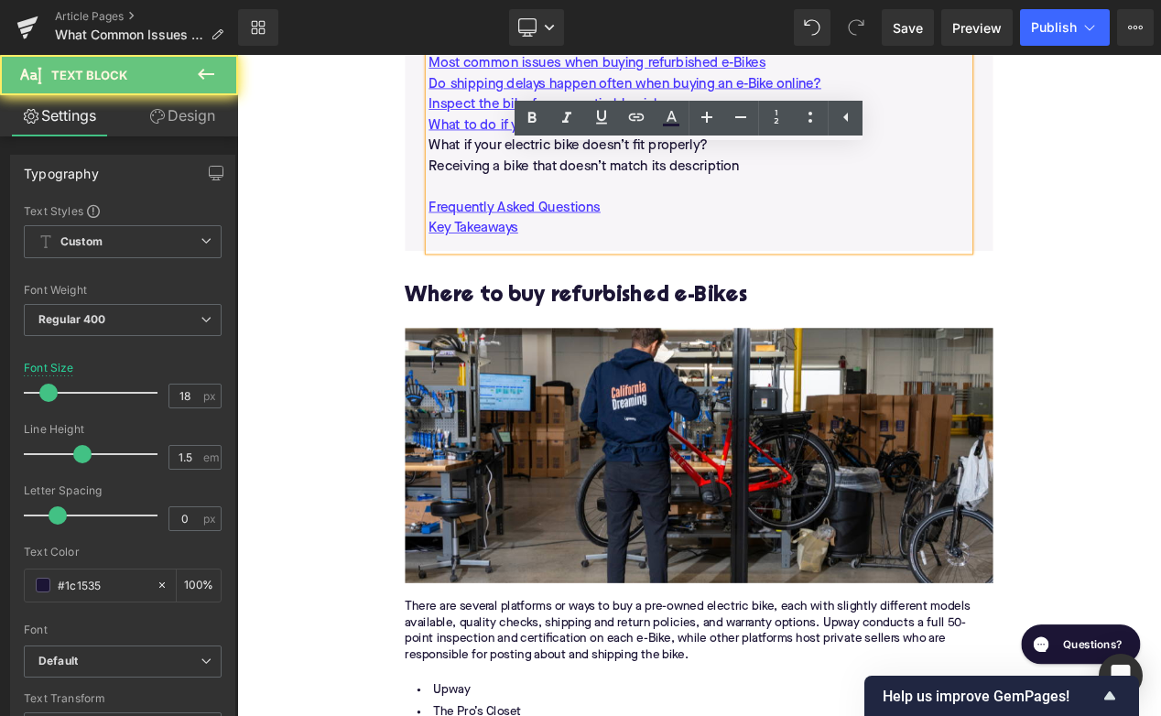
click at [666, 161] on p "What if your electric bike doesn’t fit properly?" at bounding box center [791, 164] width 648 height 25
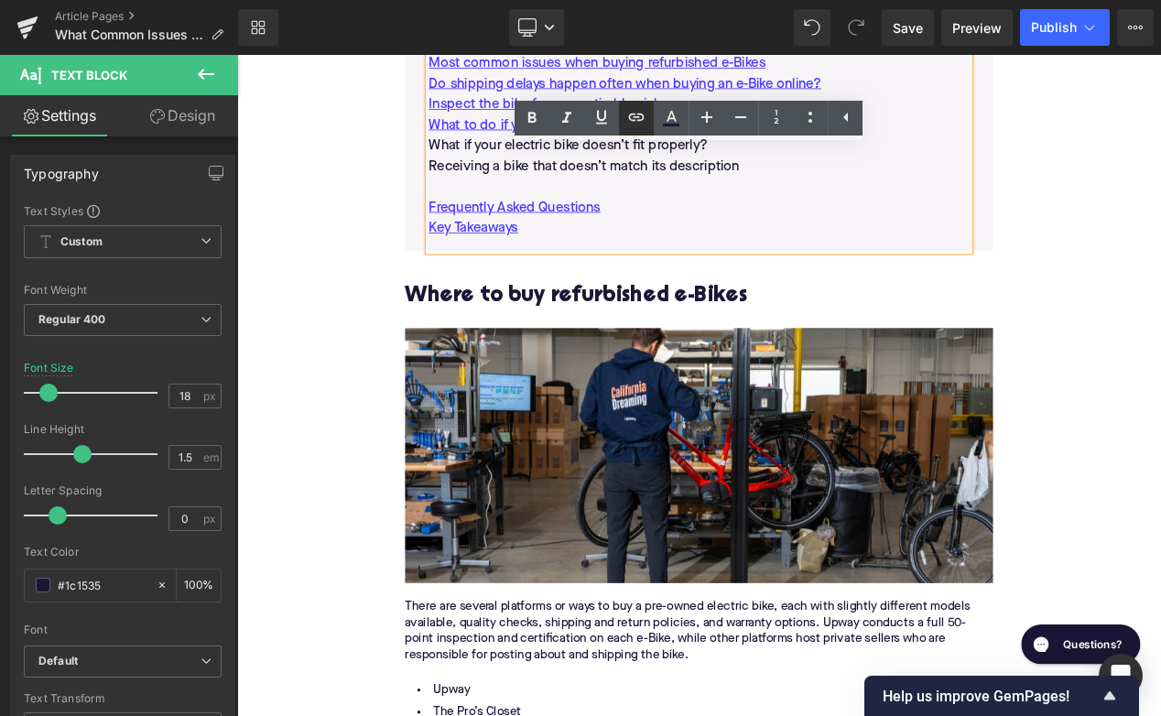
click at [630, 113] on icon at bounding box center [636, 117] width 22 height 22
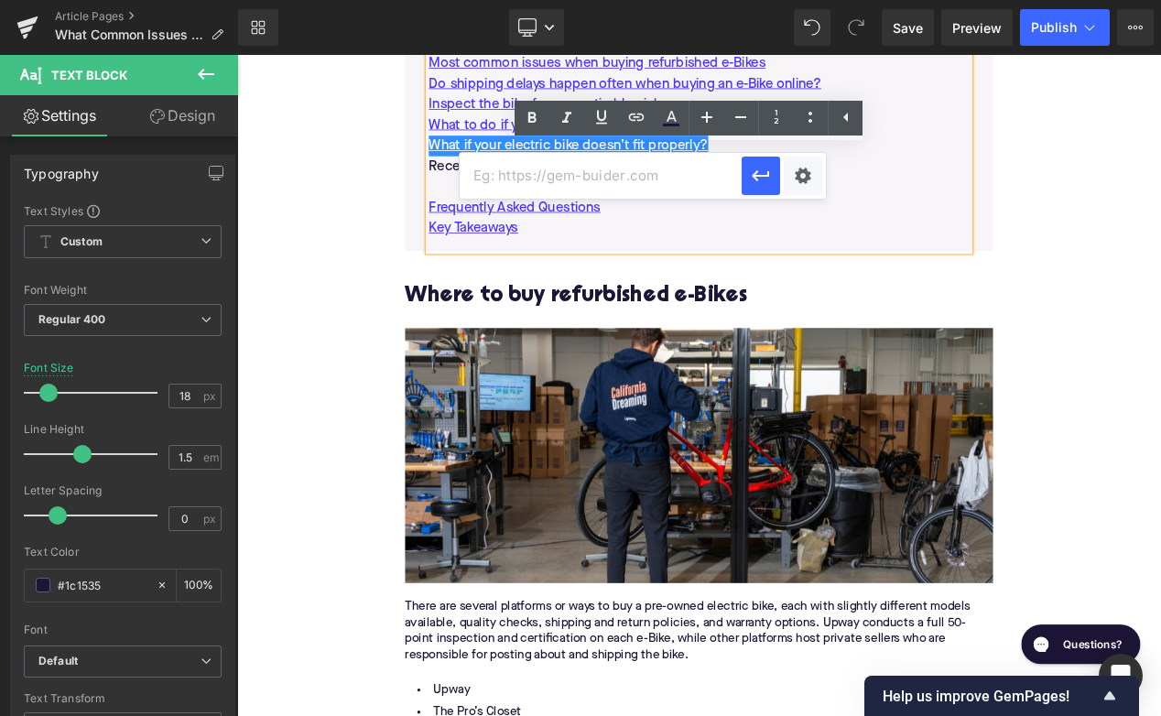
click at [603, 186] on input "text" at bounding box center [601, 176] width 282 height 46
paste input "#e-1760388370883"
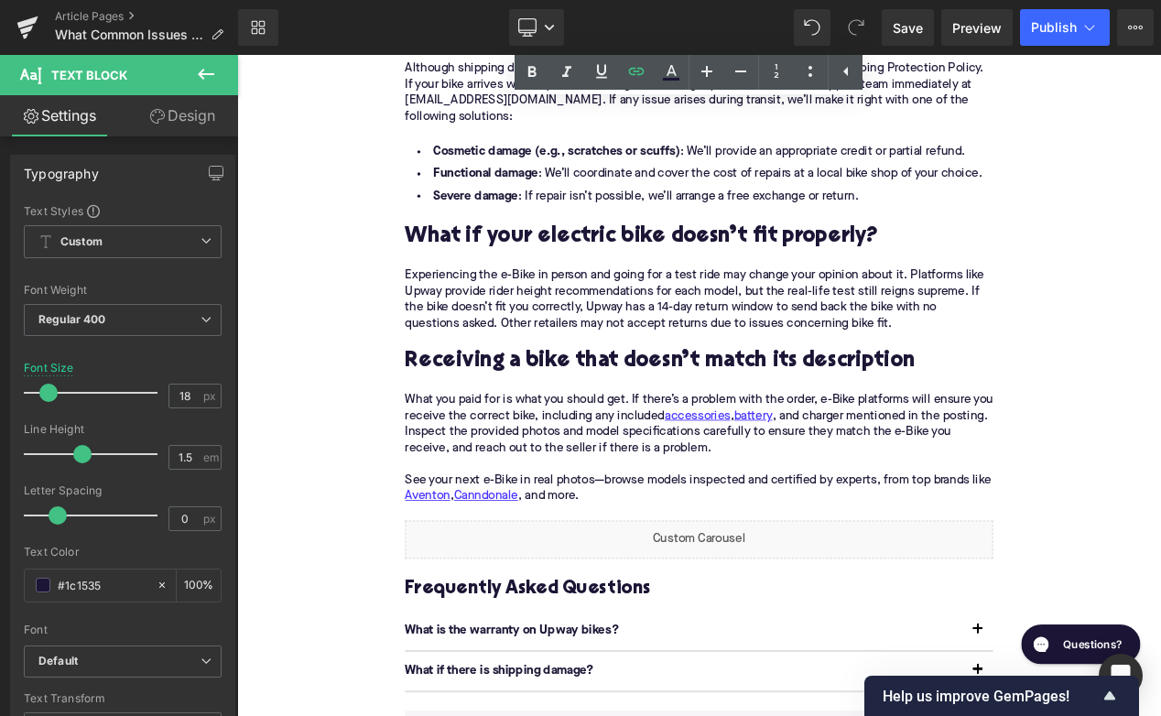
scroll to position [3523, 0]
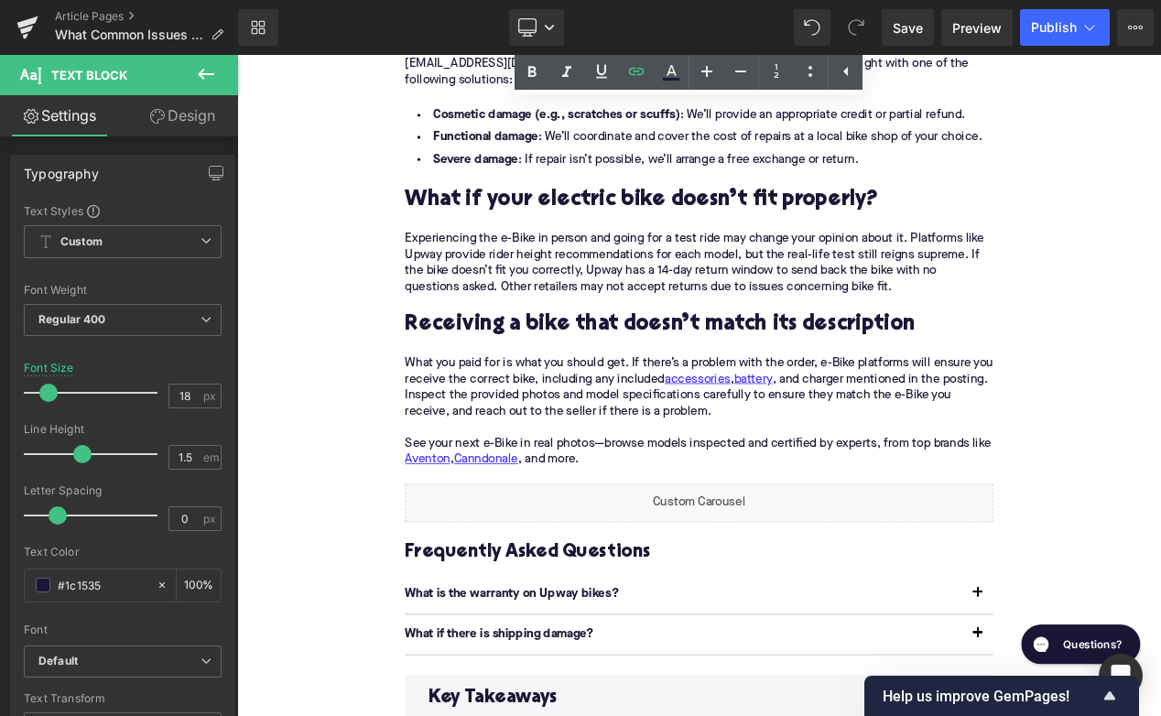
click at [648, 407] on div "Receiving a bike that doesn’t match its description" at bounding box center [791, 379] width 705 height 72
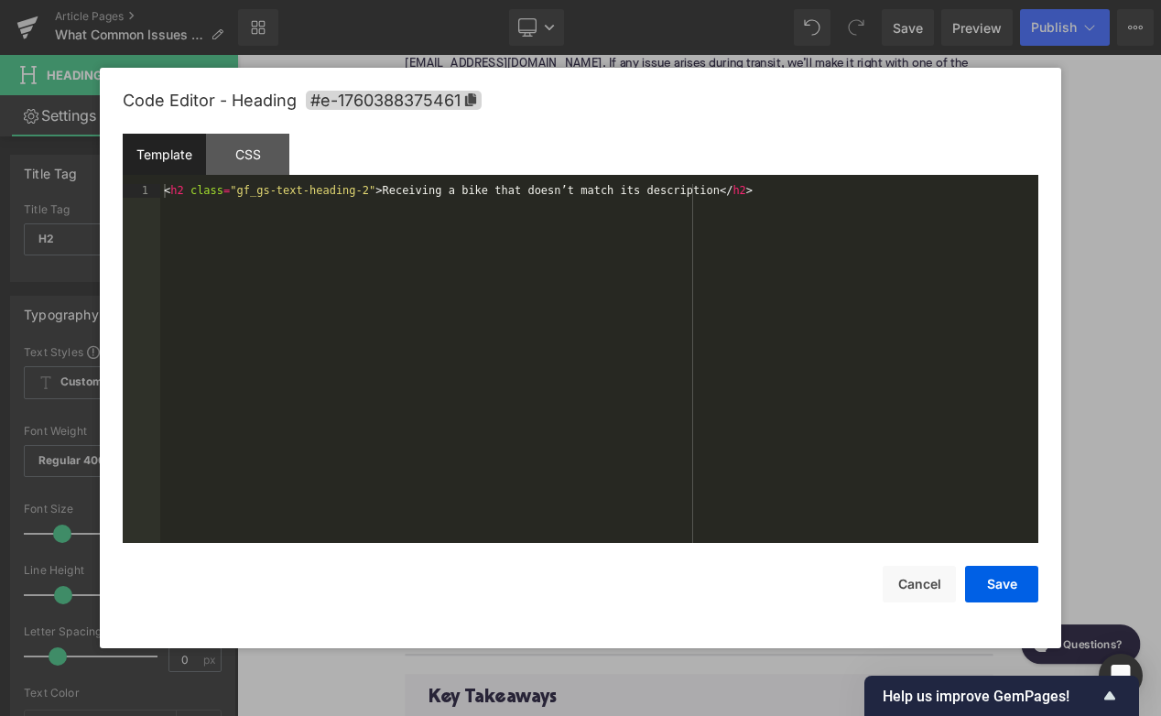
click at [570, 0] on div "Text Block You are previewing how the will restyle your page. You can not edit …" at bounding box center [580, 0] width 1161 height 0
click at [448, 91] on span "#e-1760388375461" at bounding box center [394, 100] width 176 height 19
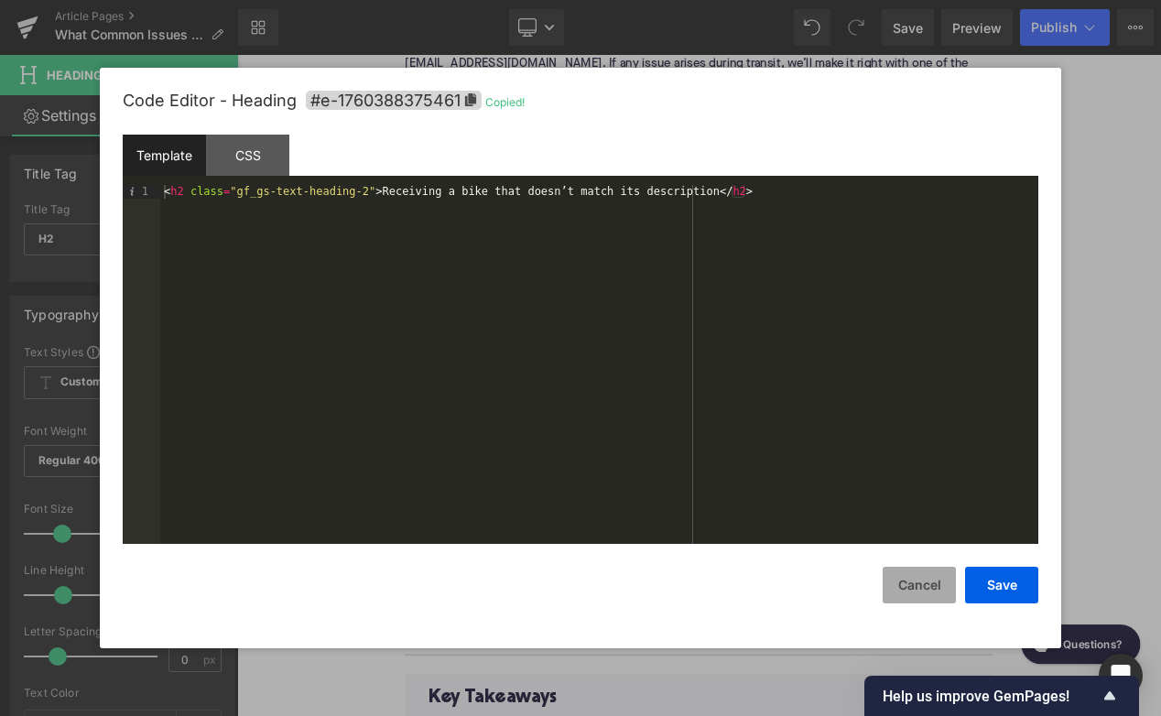
click at [915, 582] on button "Cancel" at bounding box center [919, 585] width 73 height 37
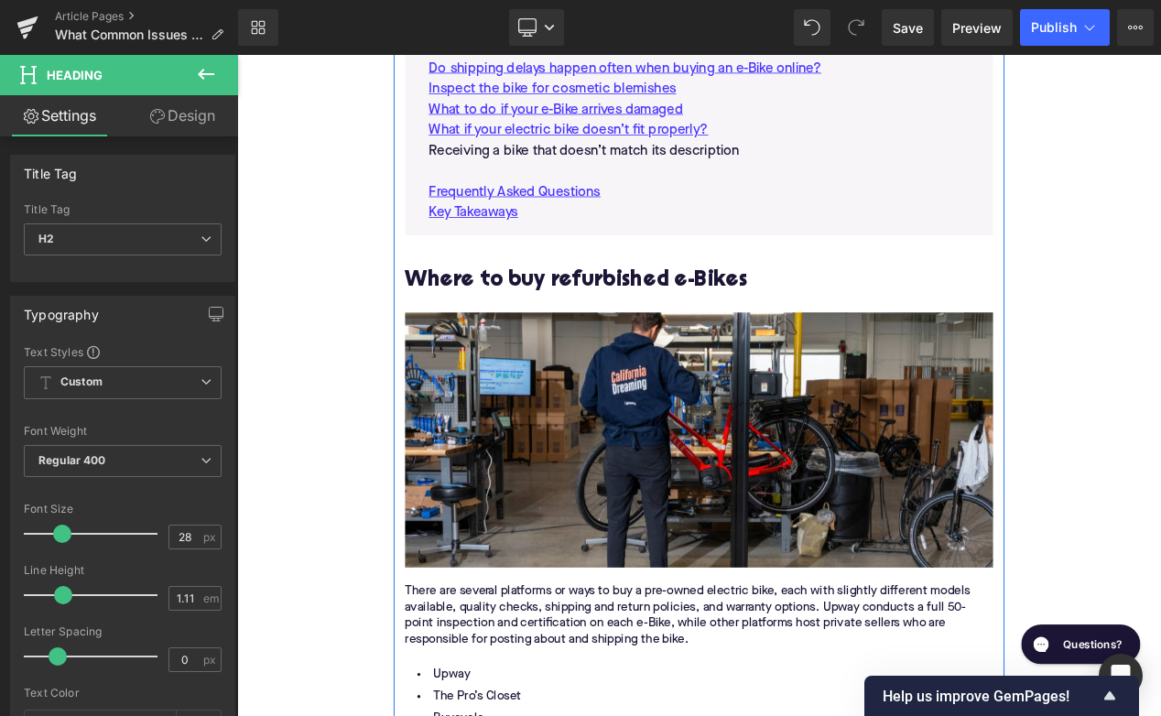
scroll to position [1097, 0]
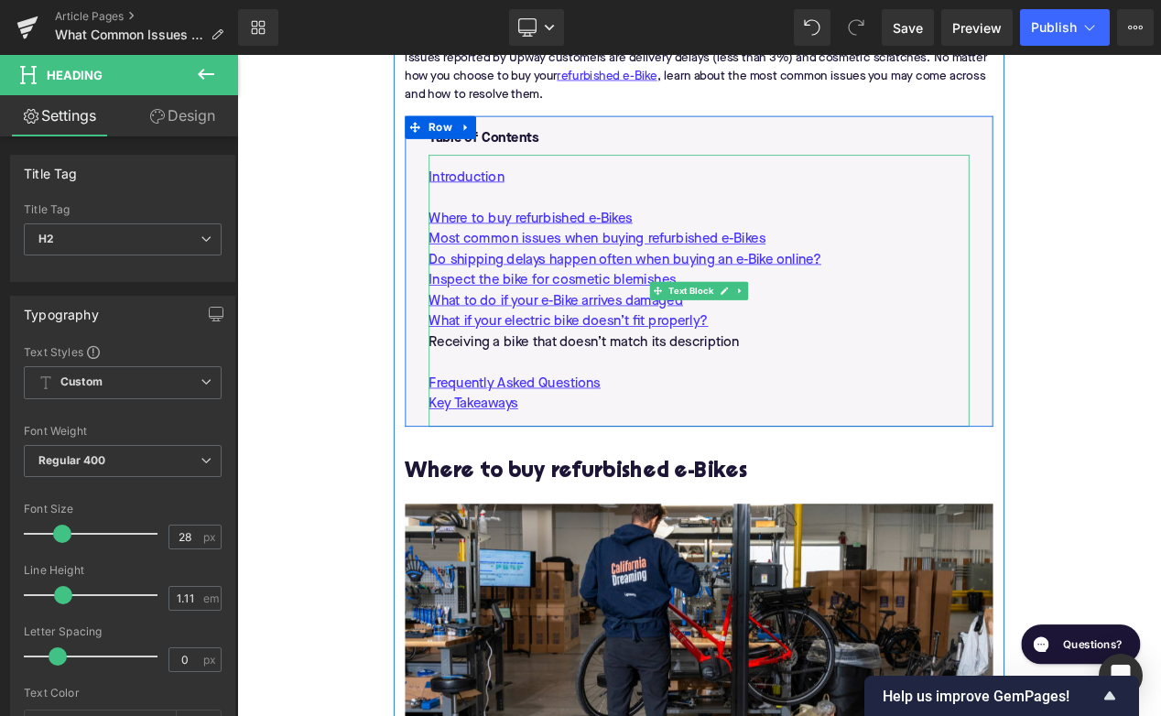
click at [624, 407] on p "Receiving a bike that doesn’t match its description" at bounding box center [791, 399] width 648 height 25
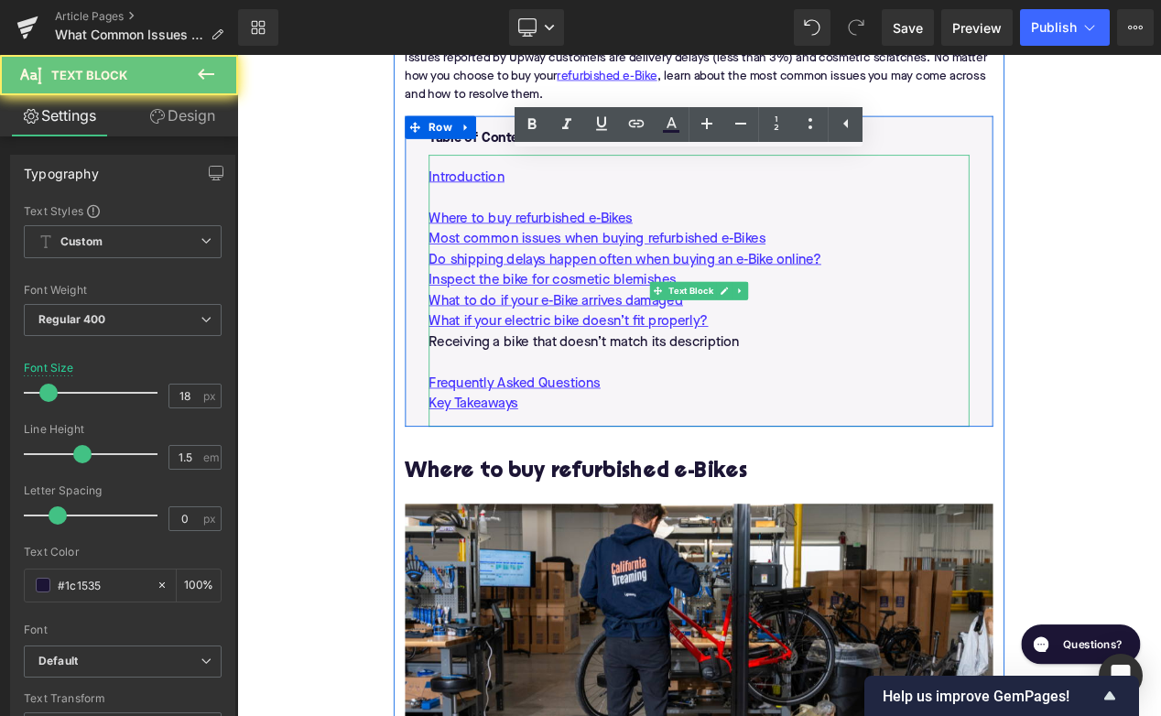
click at [624, 407] on p "Receiving a bike that doesn’t match its description" at bounding box center [791, 399] width 648 height 25
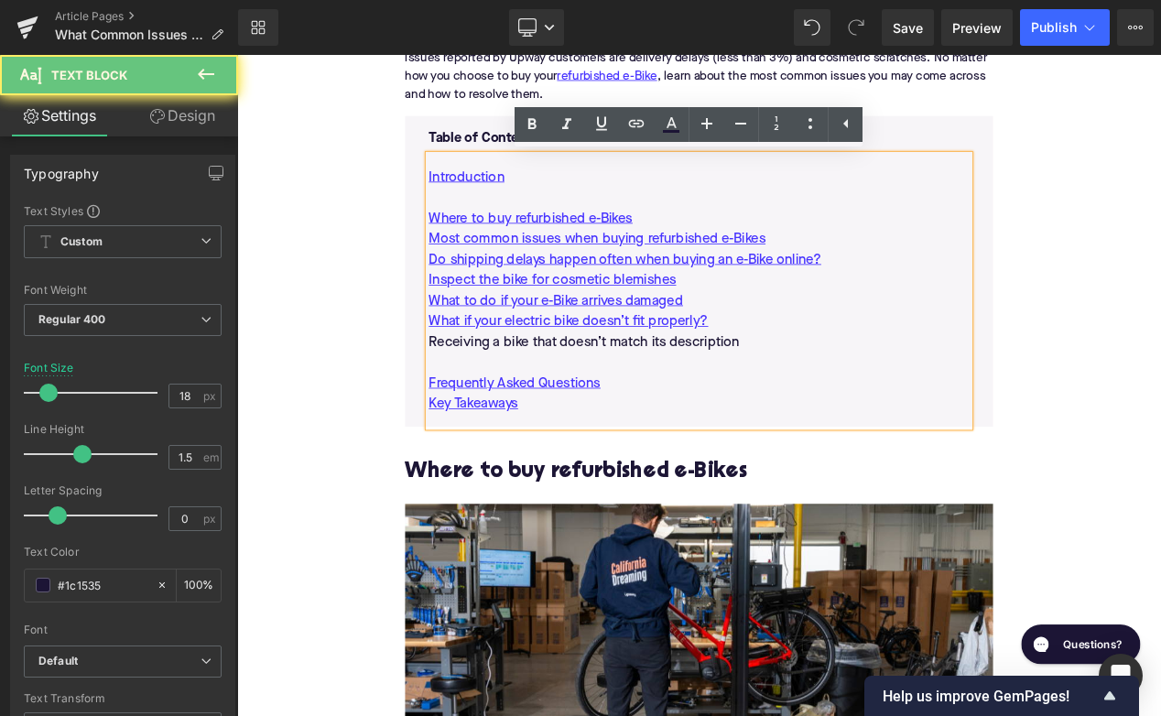
click at [624, 407] on p "Receiving a bike that doesn’t match its description" at bounding box center [791, 399] width 648 height 25
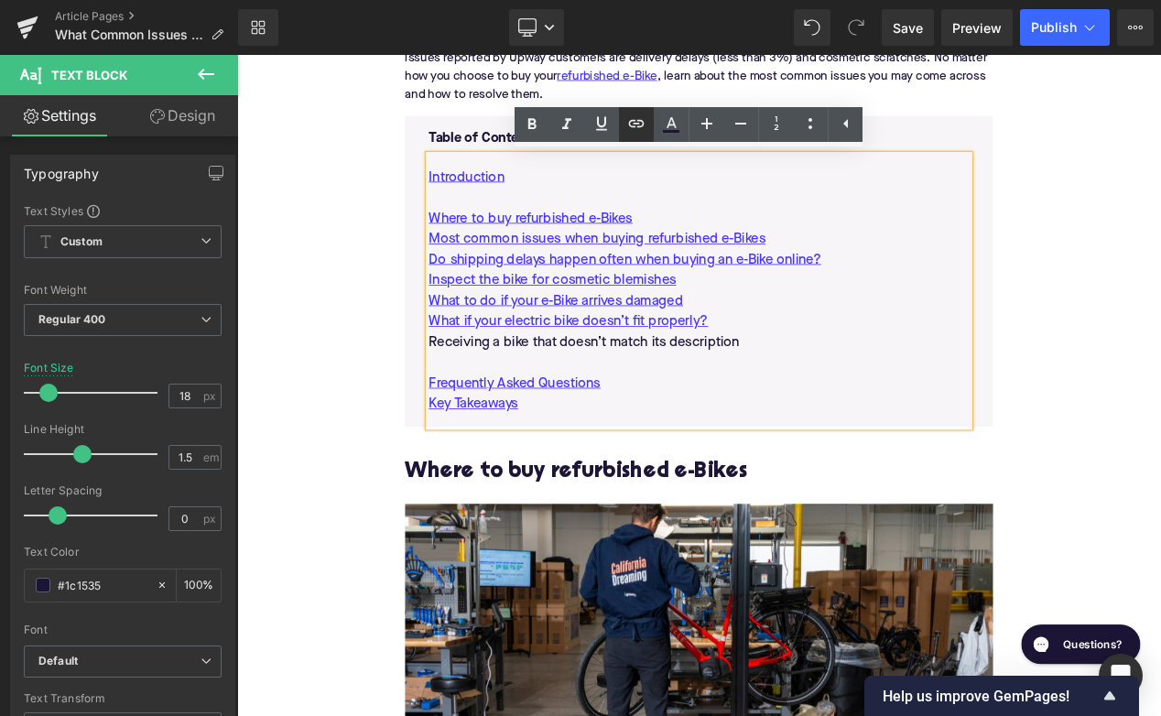
click at [635, 134] on icon at bounding box center [636, 124] width 22 height 22
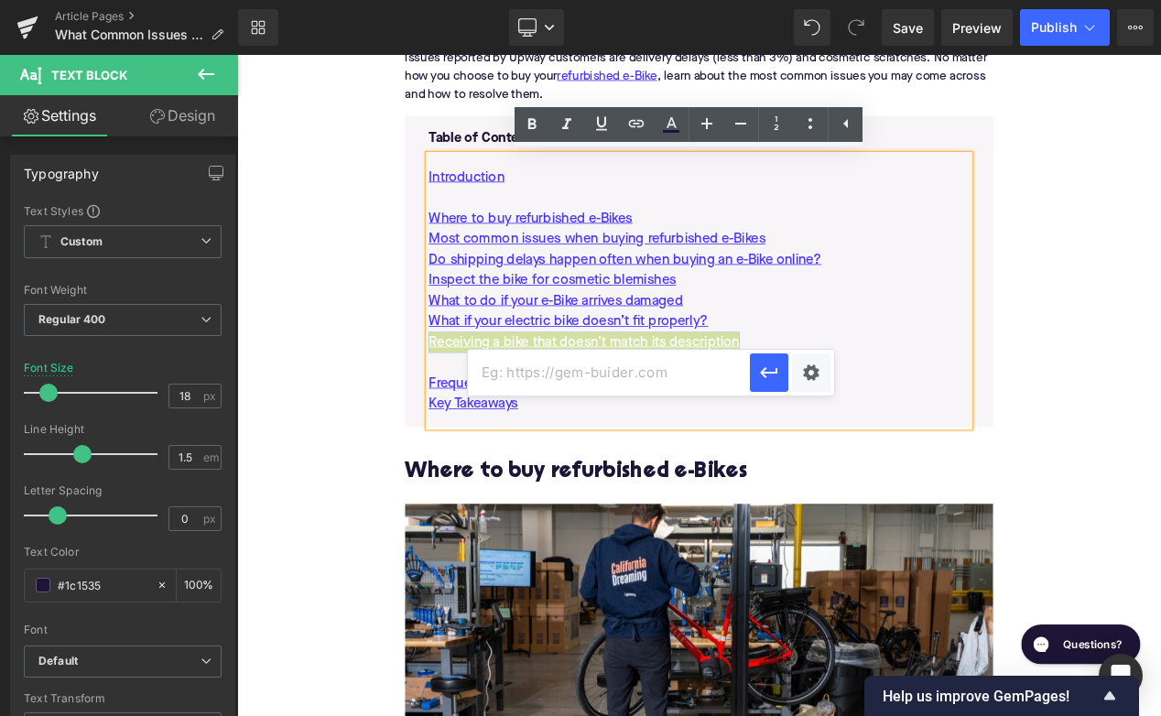
click at [584, 375] on input "text" at bounding box center [609, 373] width 282 height 46
paste input "#e-1760388375461"
type input "#e-1760388375461"
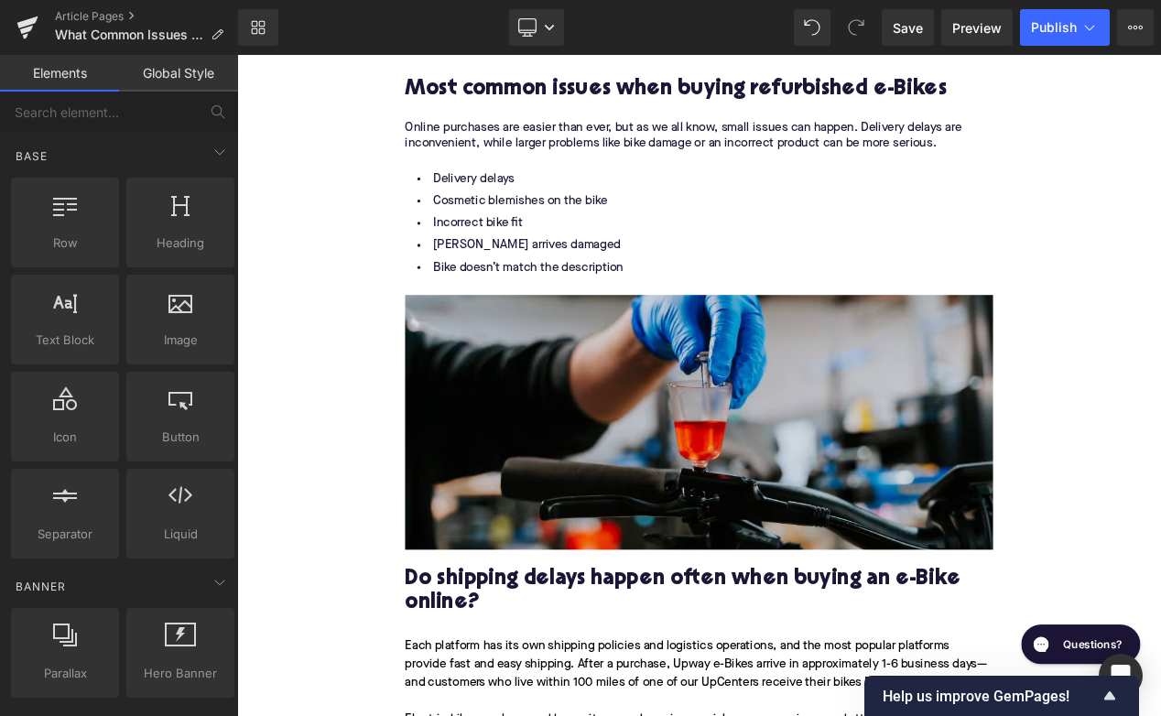
scroll to position [2151, 0]
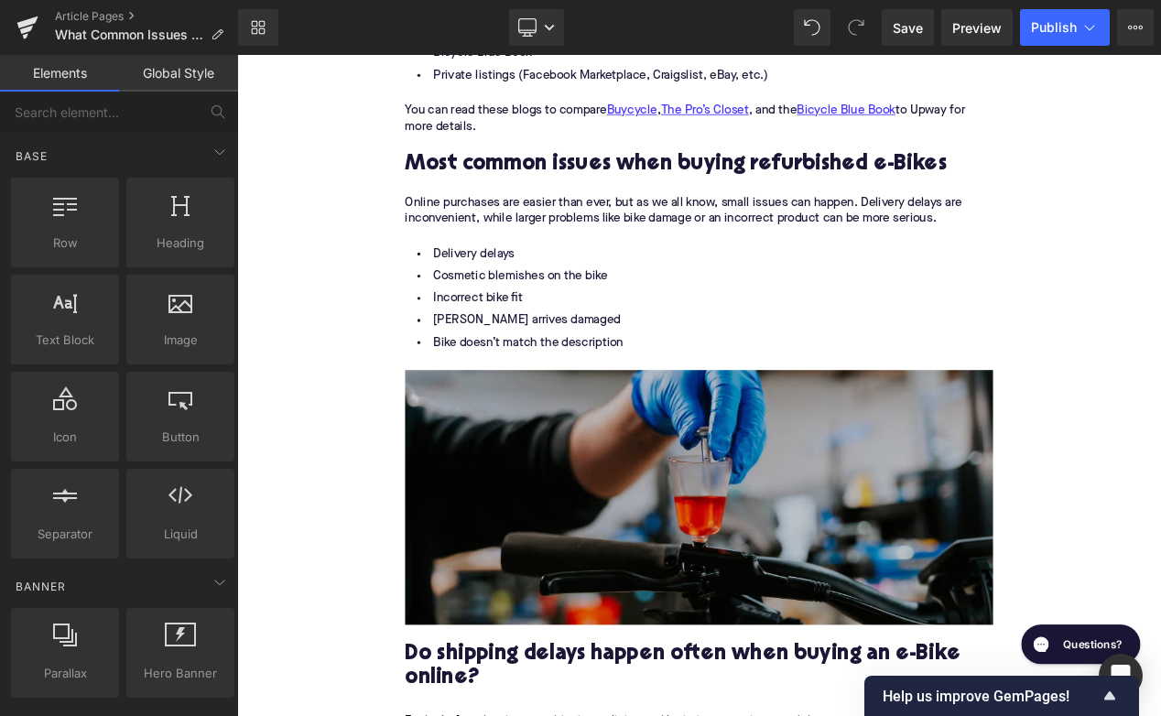
click at [881, 610] on img at bounding box center [791, 586] width 705 height 306
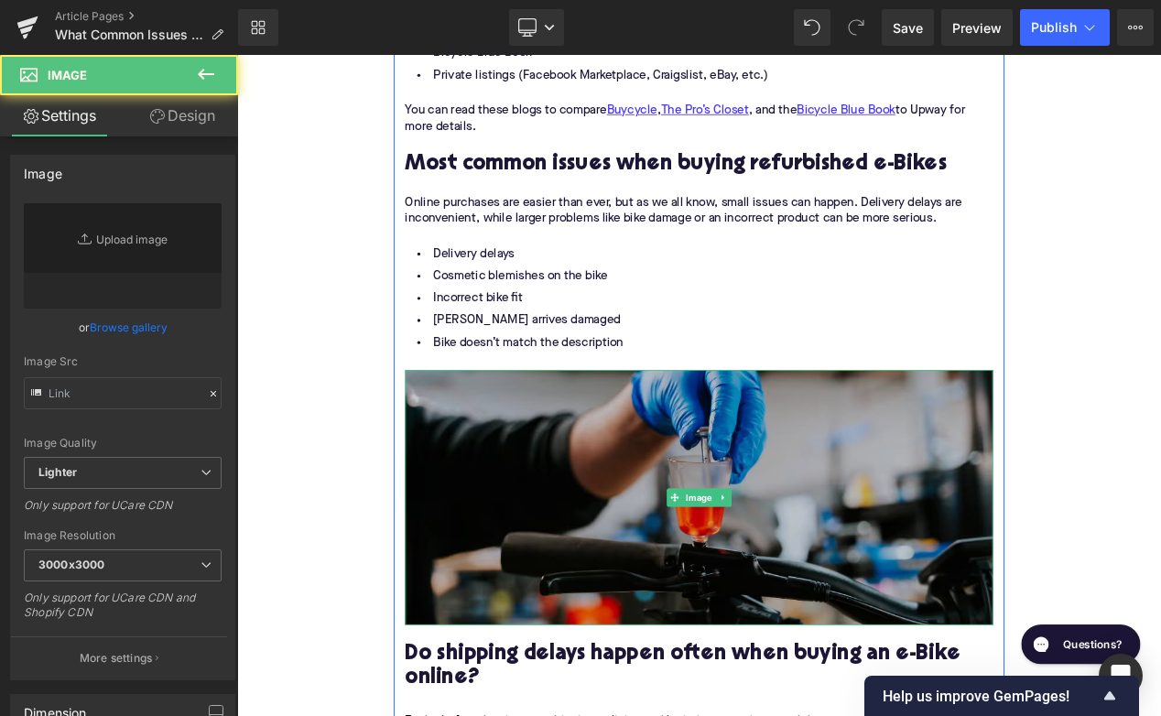
type input "[URL][DOMAIN_NAME]"
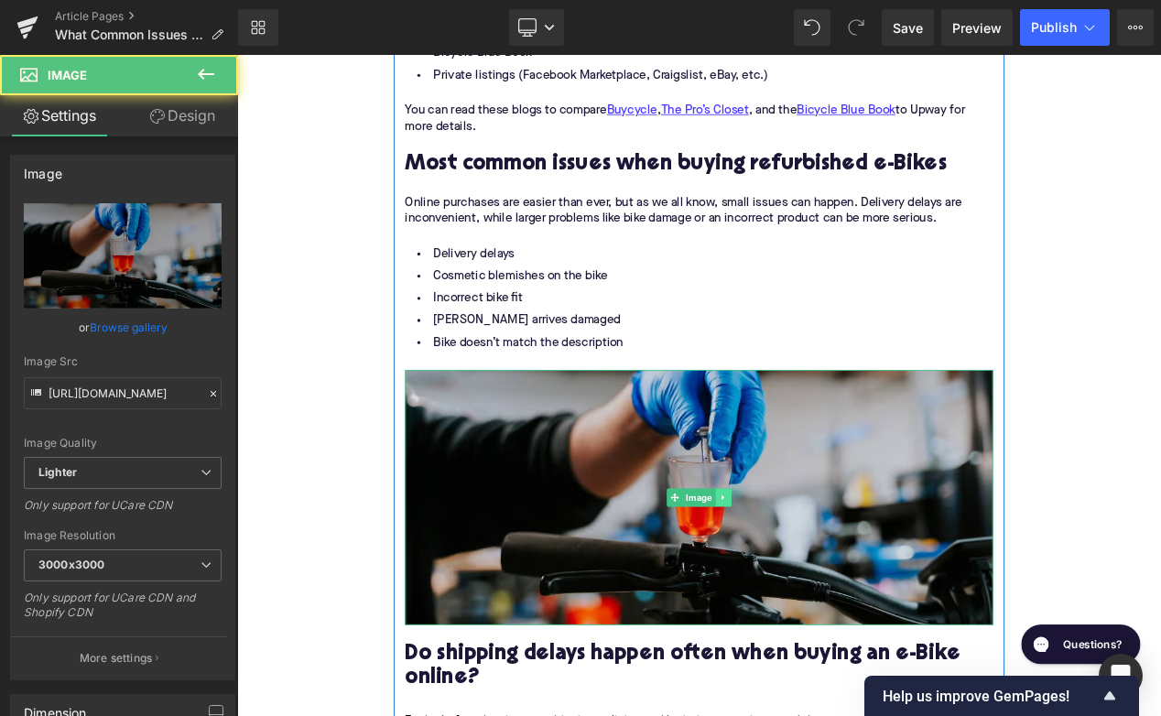
click at [822, 592] on icon at bounding box center [820, 586] width 10 height 11
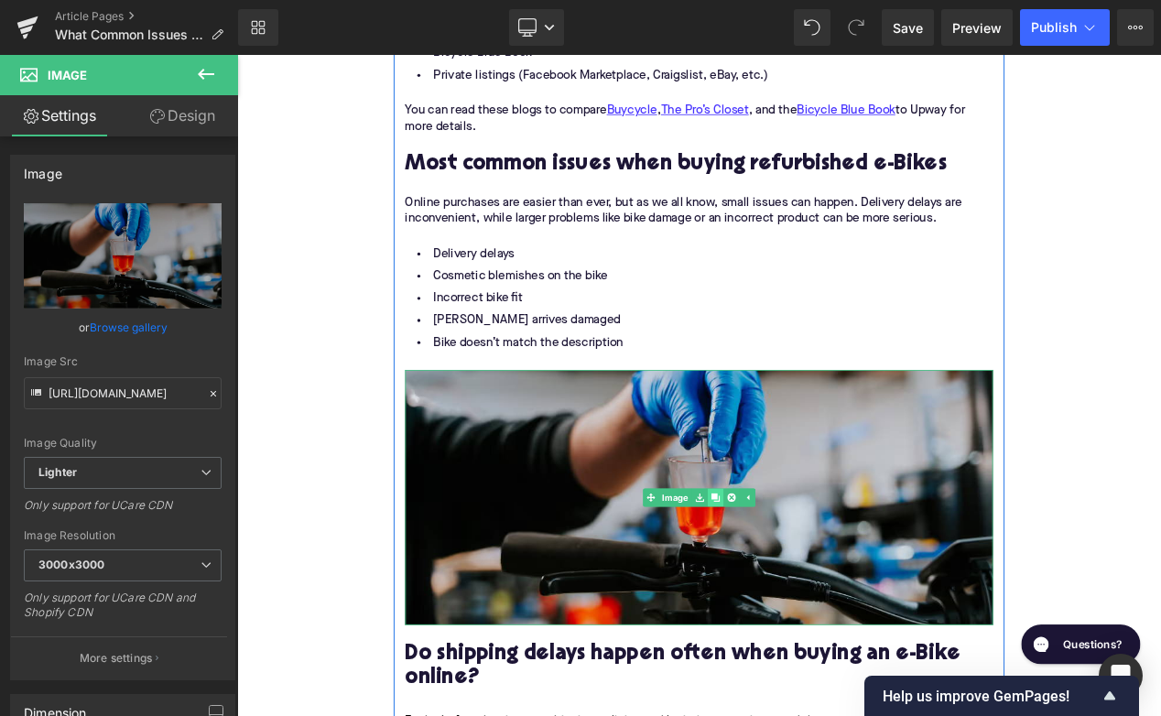
click at [809, 591] on icon at bounding box center [811, 586] width 10 height 10
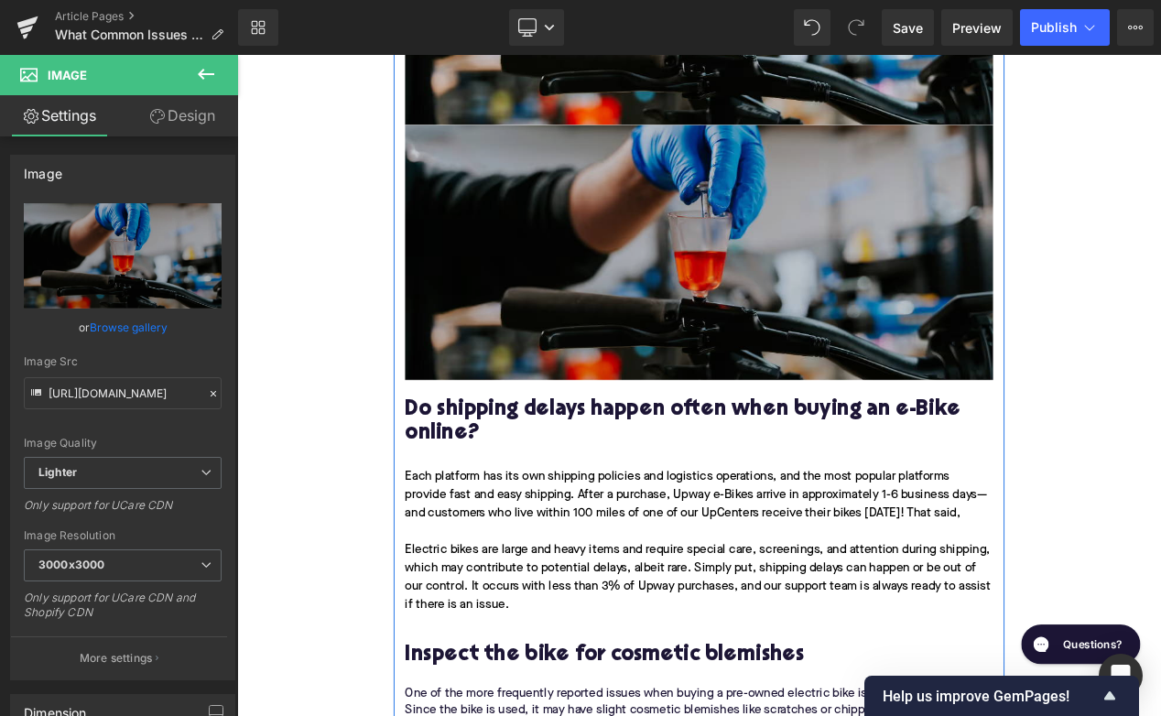
scroll to position [2777, 0]
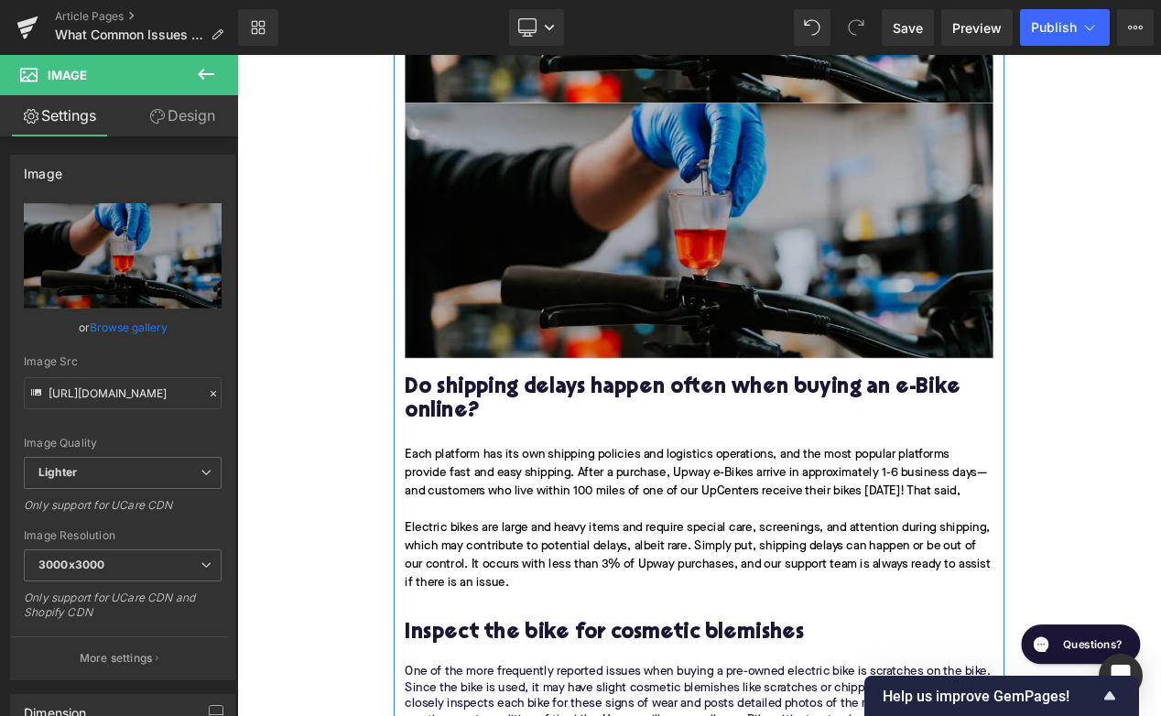
click at [727, 280] on img at bounding box center [791, 266] width 705 height 306
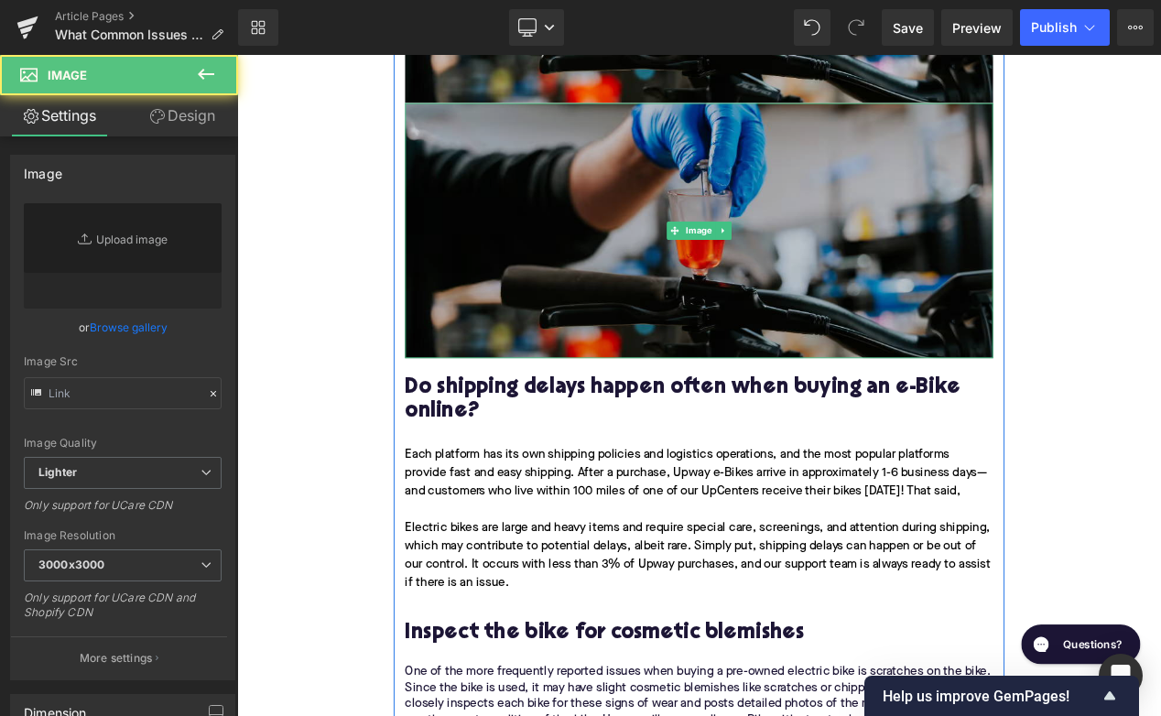
type input "[URL][DOMAIN_NAME]"
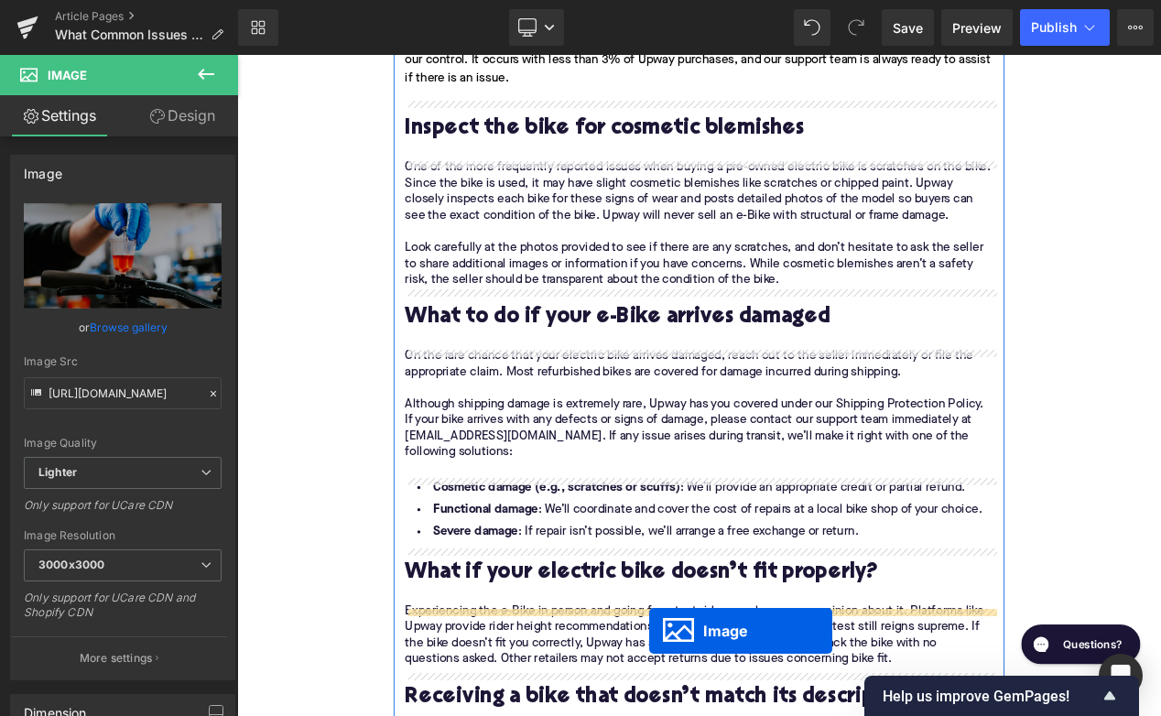
scroll to position [3176, 0]
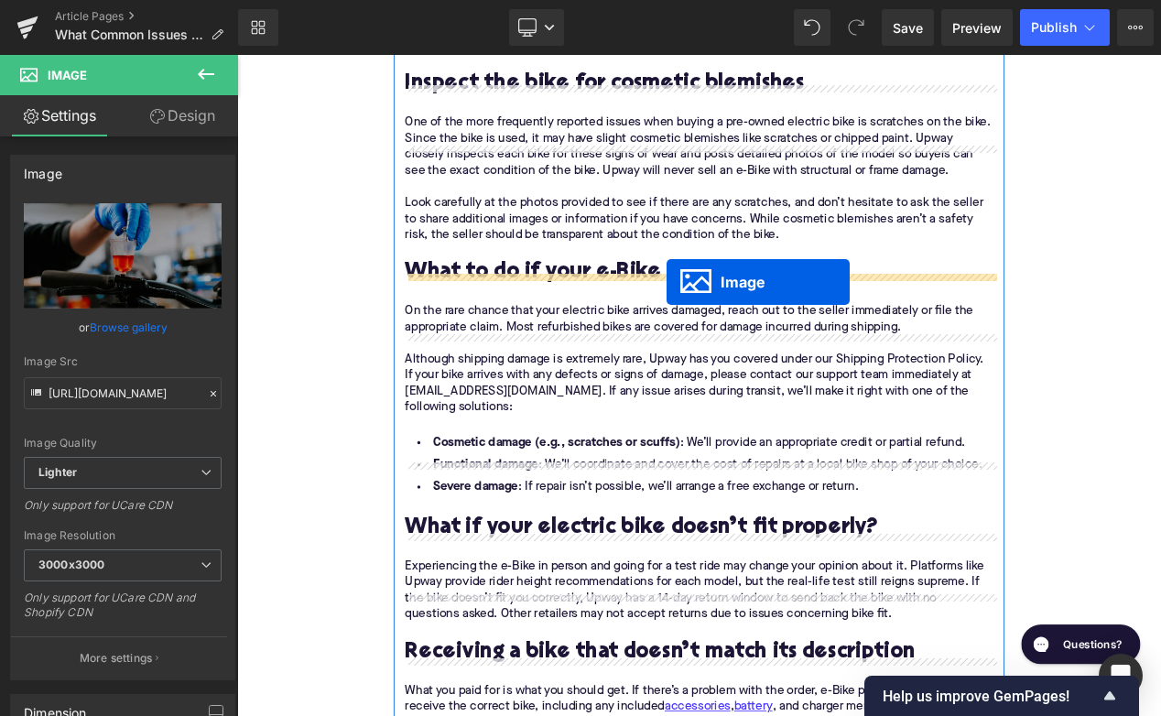
drag, startPoint x: 762, startPoint y: 280, endPoint x: 753, endPoint y: 327, distance: 47.6
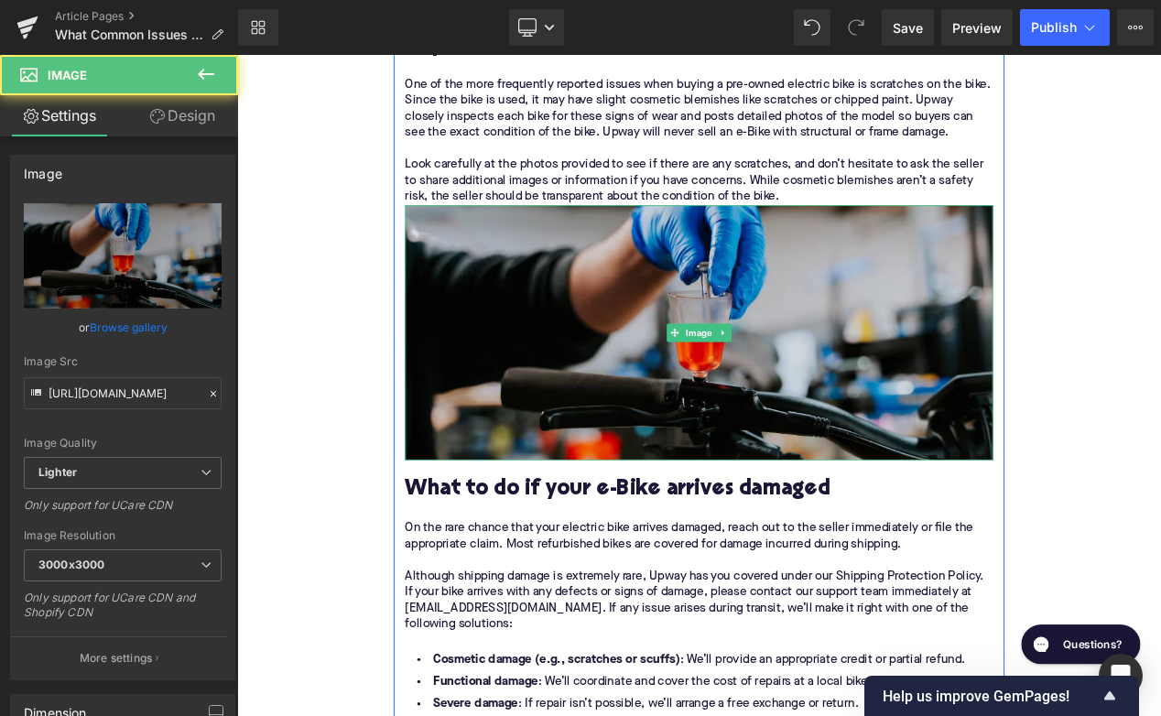
scroll to position [3130, 0]
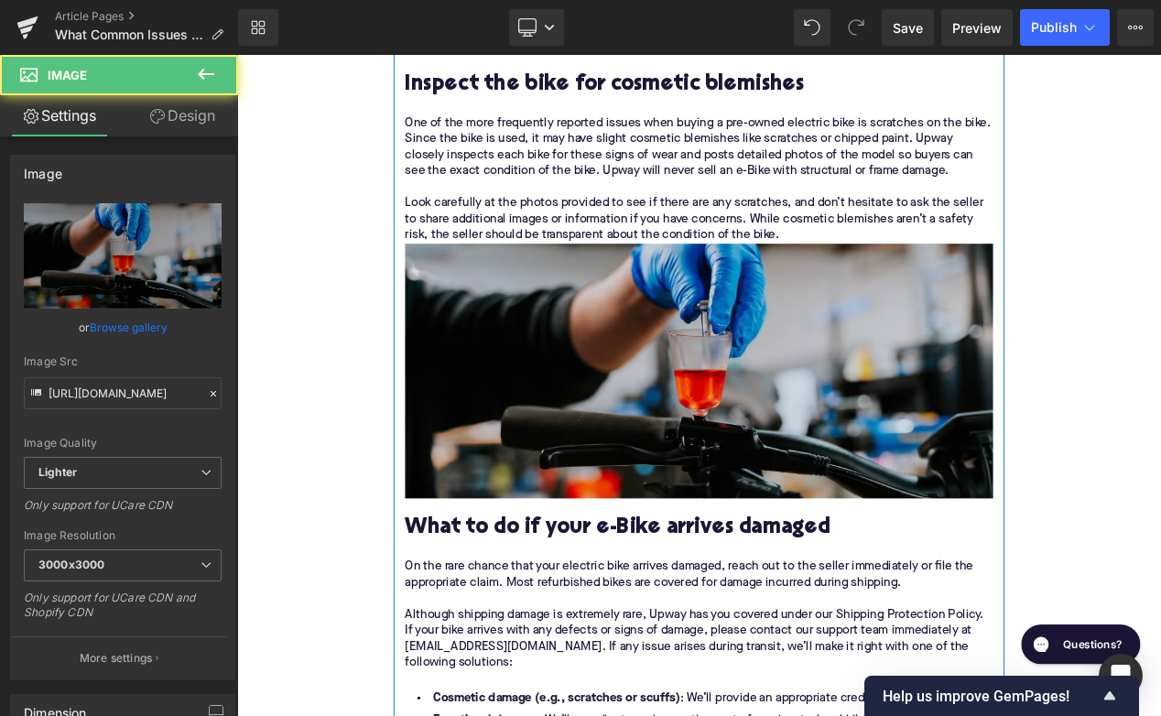
click at [924, 281] on div "One of the more frequently reported issues when buying a pre-owned electric bik…" at bounding box center [791, 204] width 705 height 154
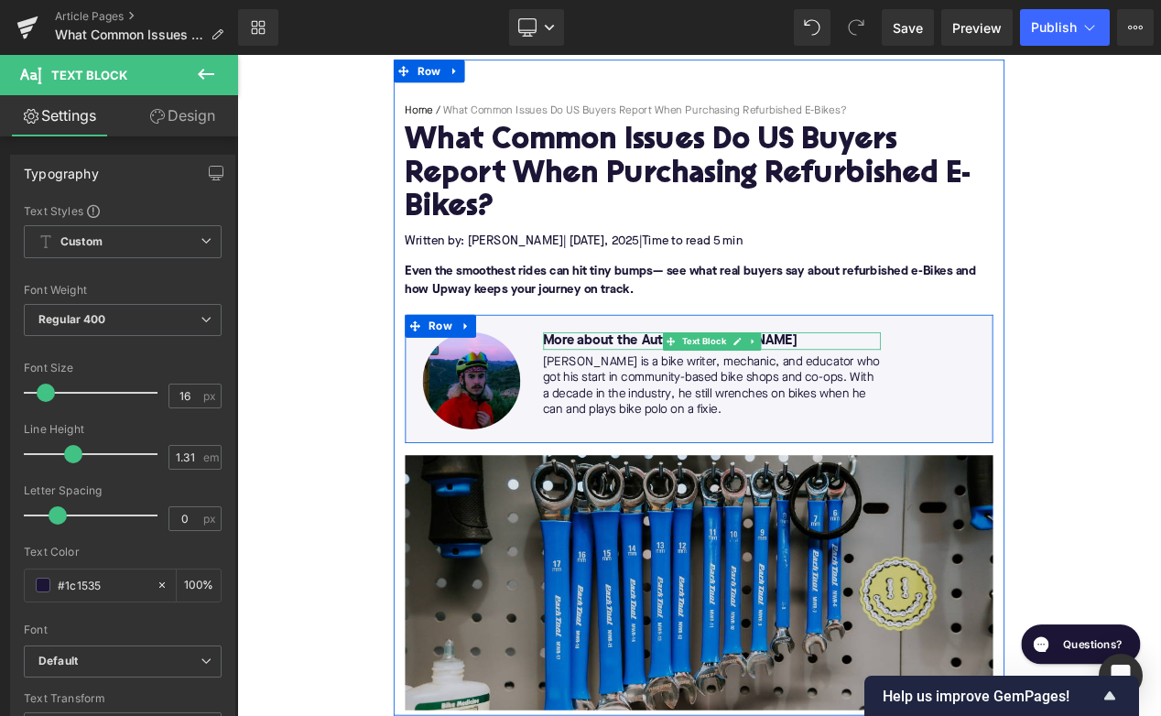
scroll to position [235, 0]
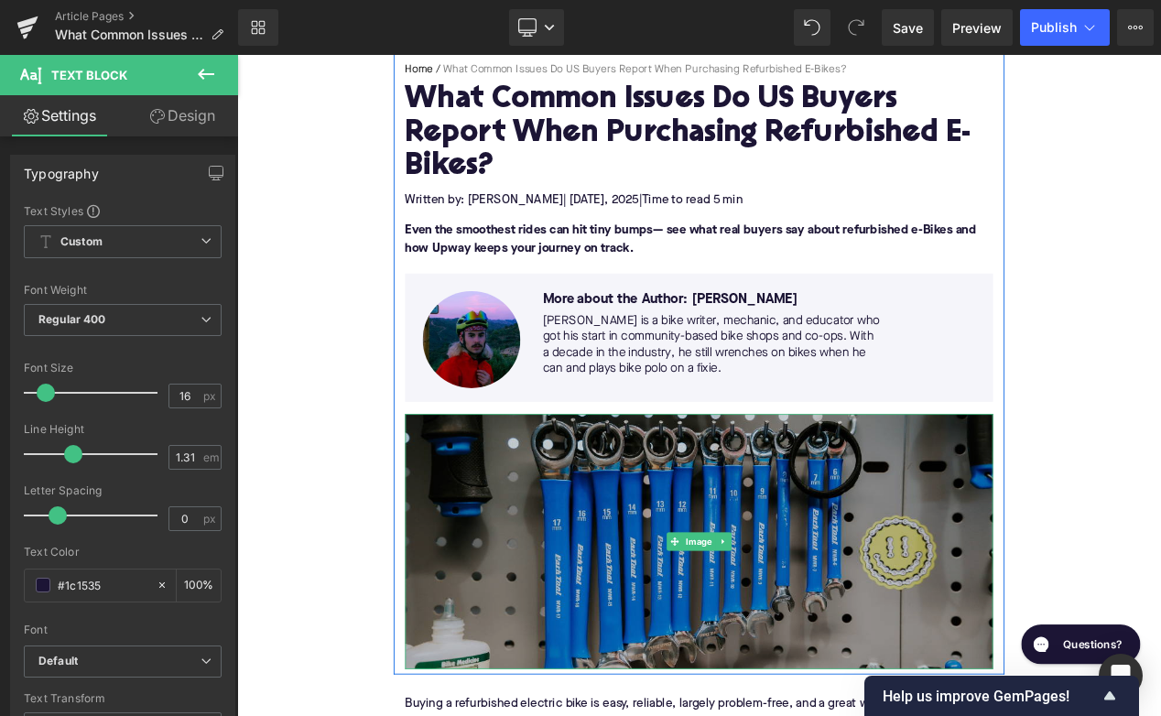
click at [717, 632] on img at bounding box center [791, 638] width 705 height 306
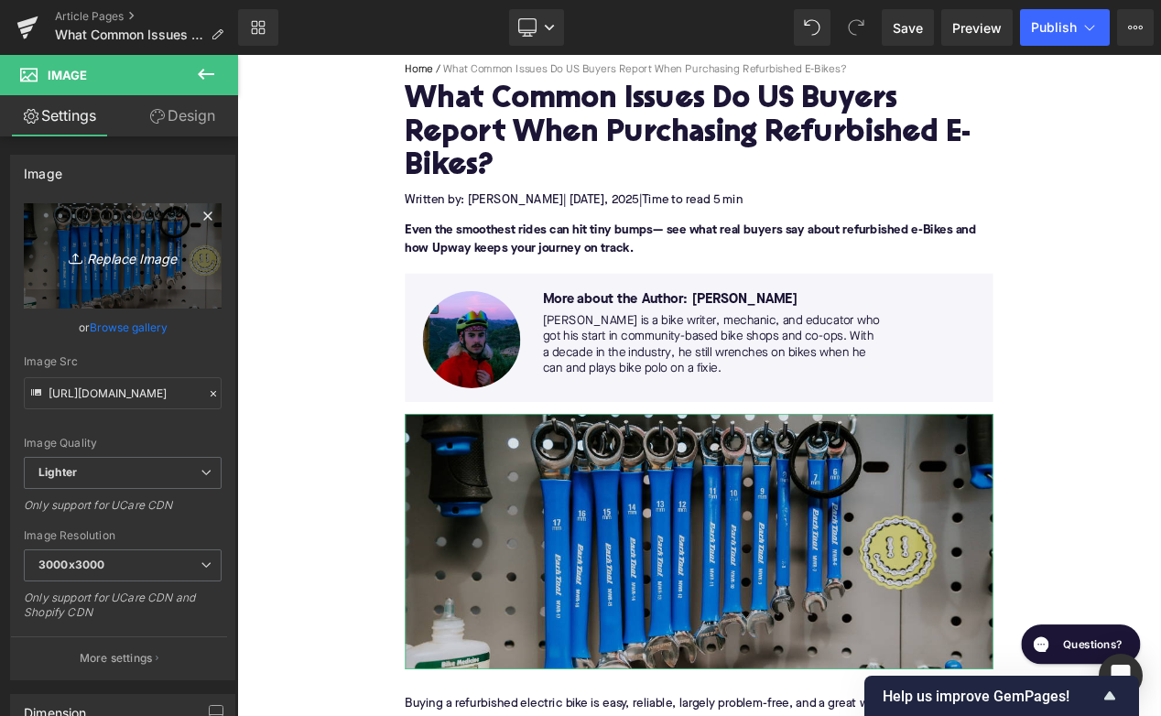
click at [109, 260] on icon "Replace Image" at bounding box center [122, 255] width 147 height 23
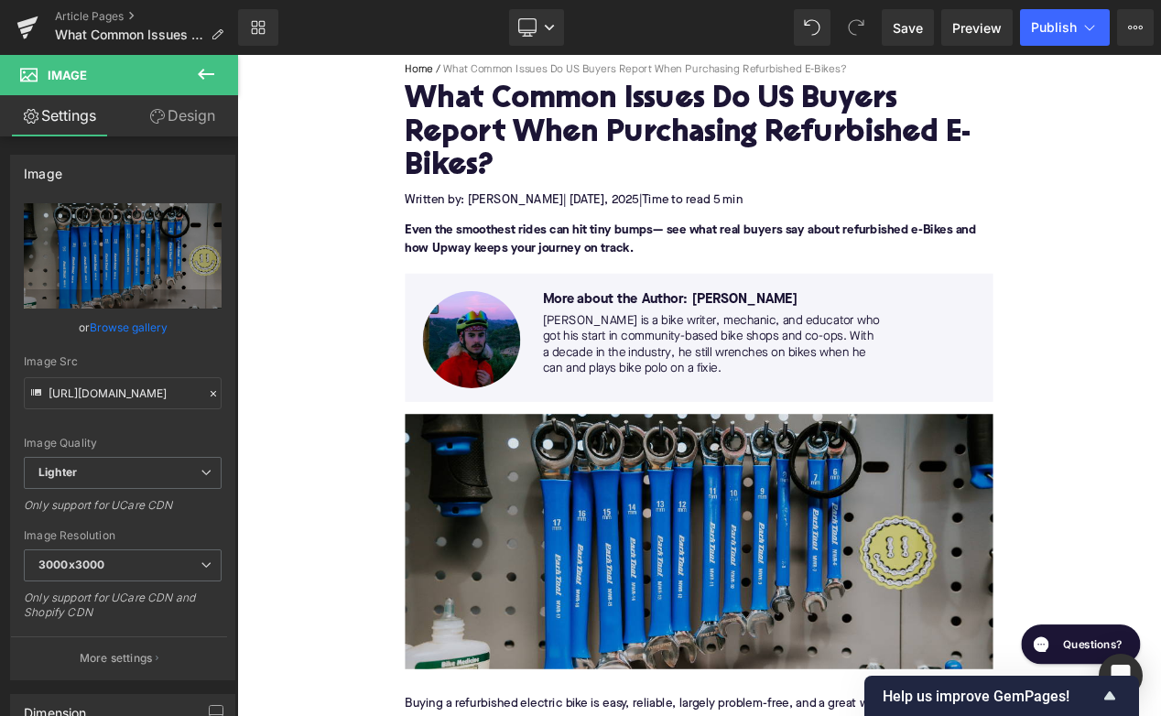
type input "C:\fakepath\Remy's Copy Pt. 2(70).png"
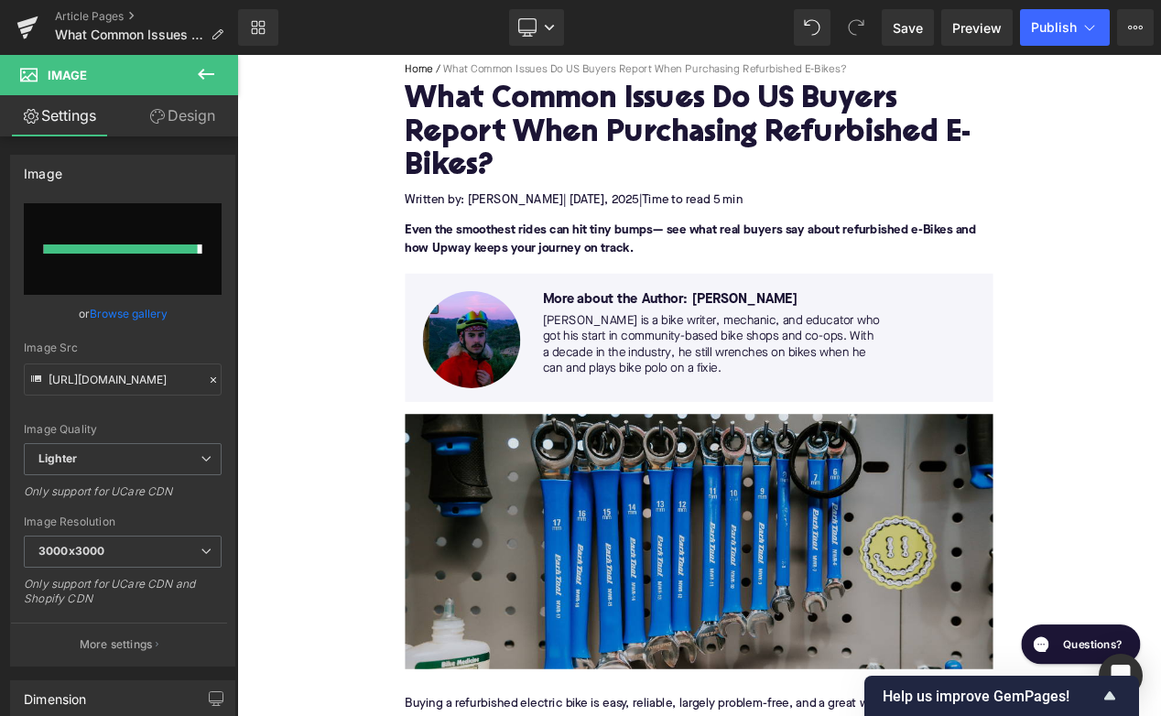
type input "[URL][DOMAIN_NAME]"
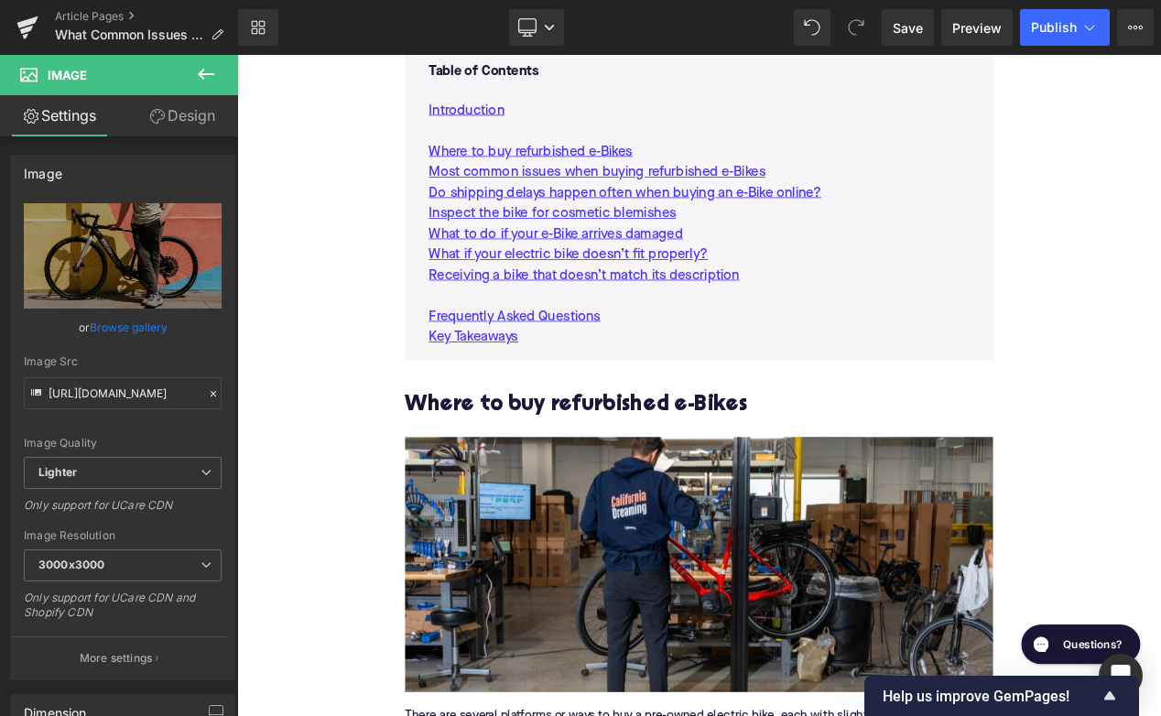
scroll to position [1352, 0]
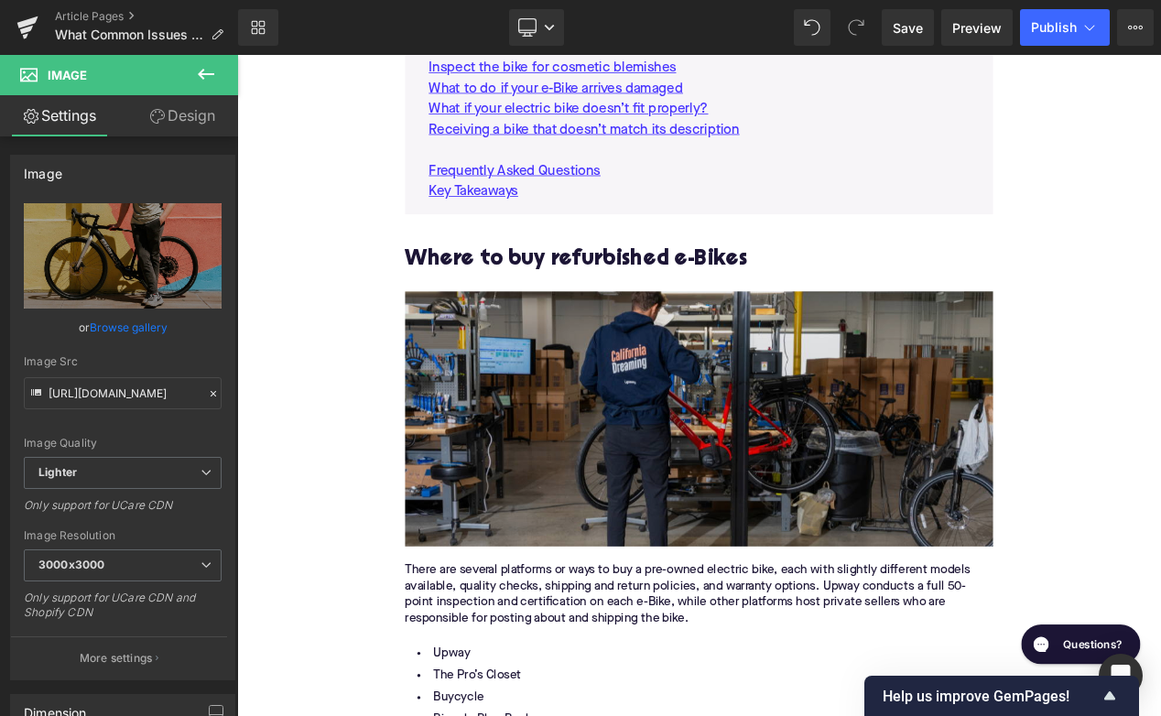
click at [645, 537] on img at bounding box center [791, 492] width 705 height 306
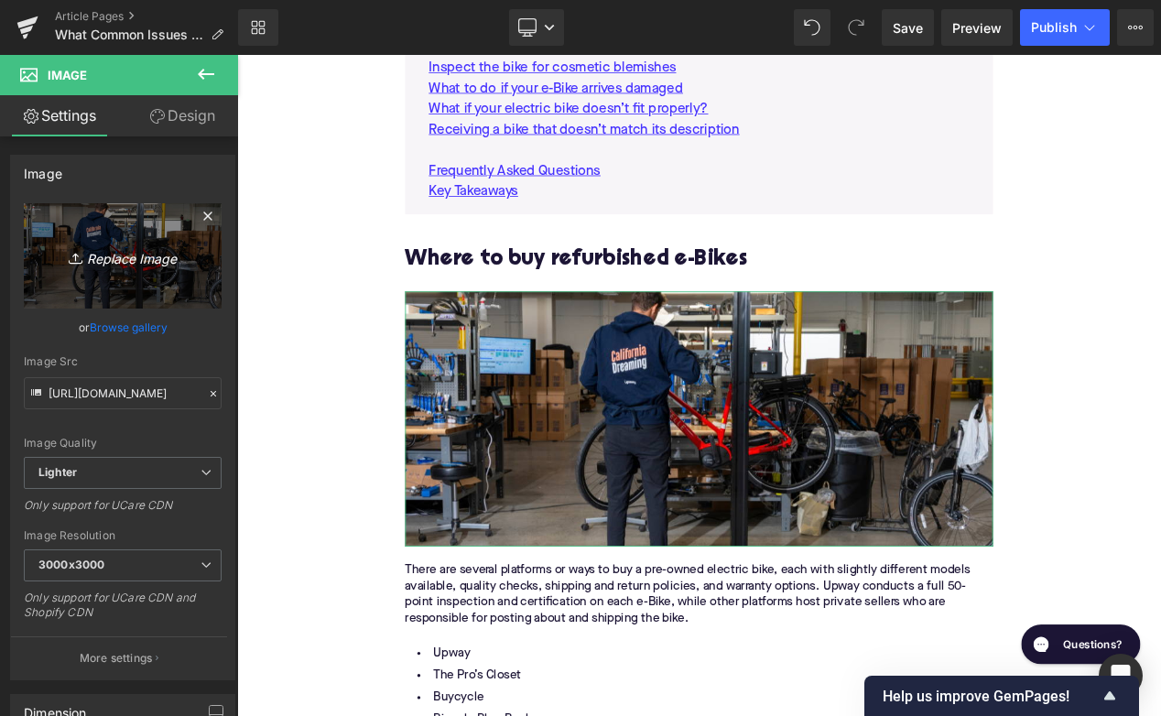
click at [89, 244] on icon "Replace Image" at bounding box center [122, 255] width 147 height 23
type input "C:\fakepath\Remy's Copy Pt. 2(72).png"
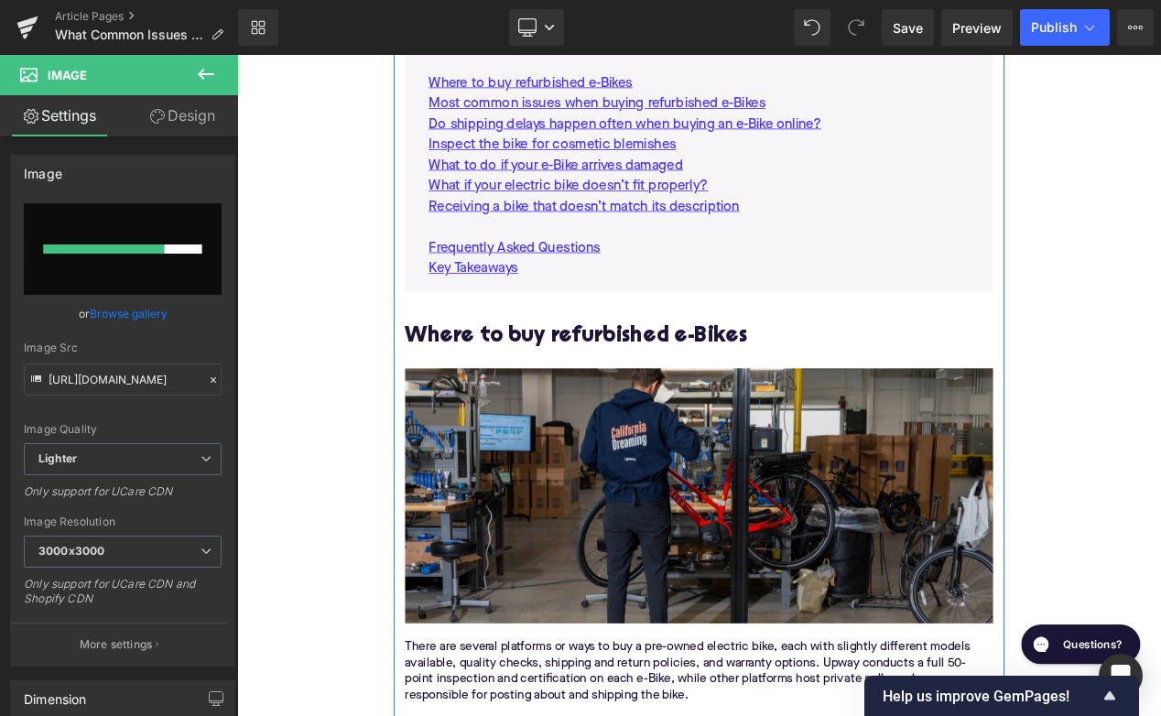
scroll to position [1222, 0]
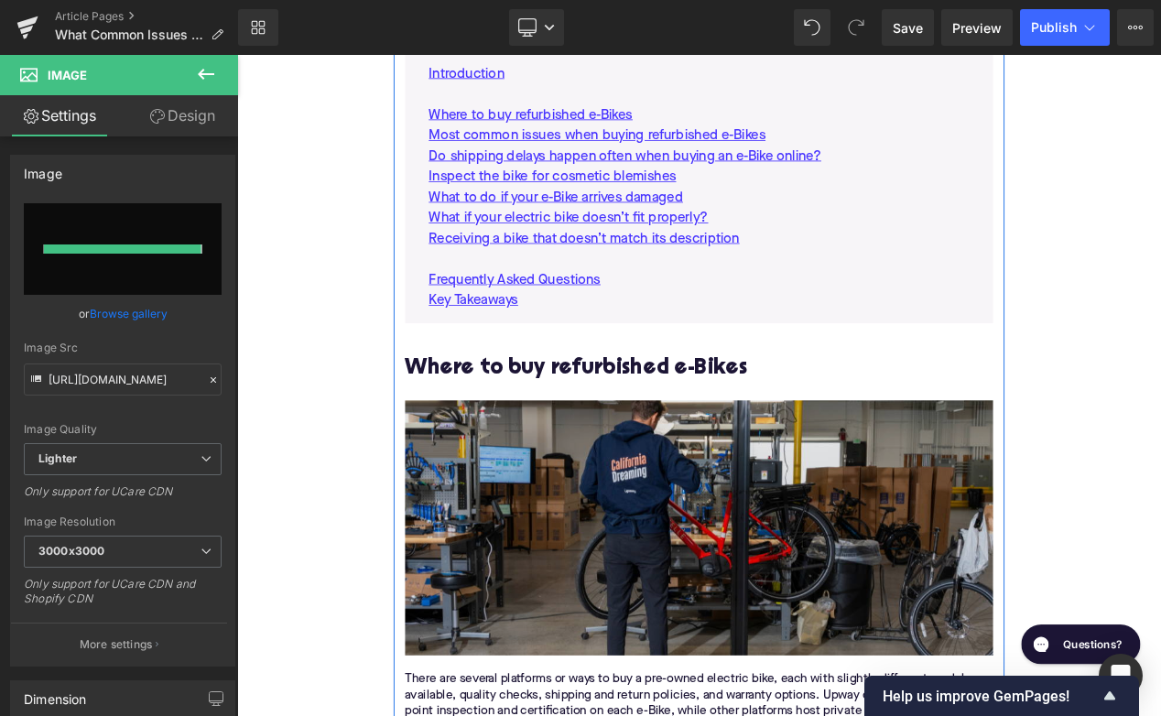
type input "[URL][DOMAIN_NAME]"
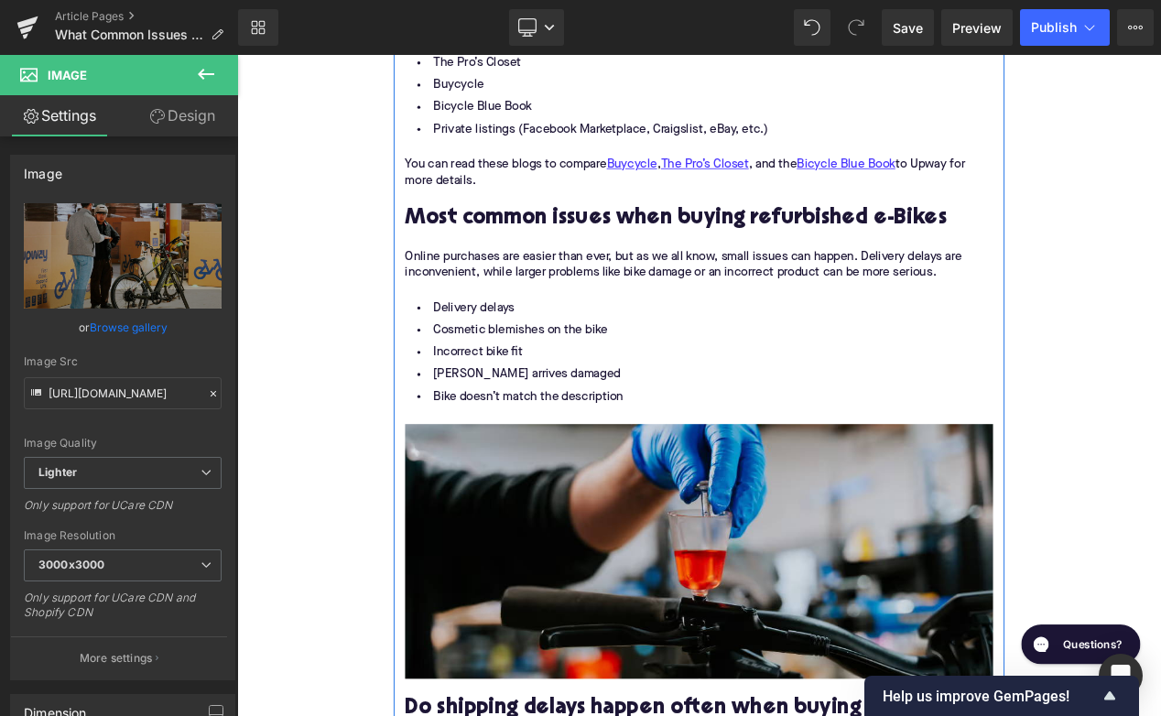
scroll to position [2286, 0]
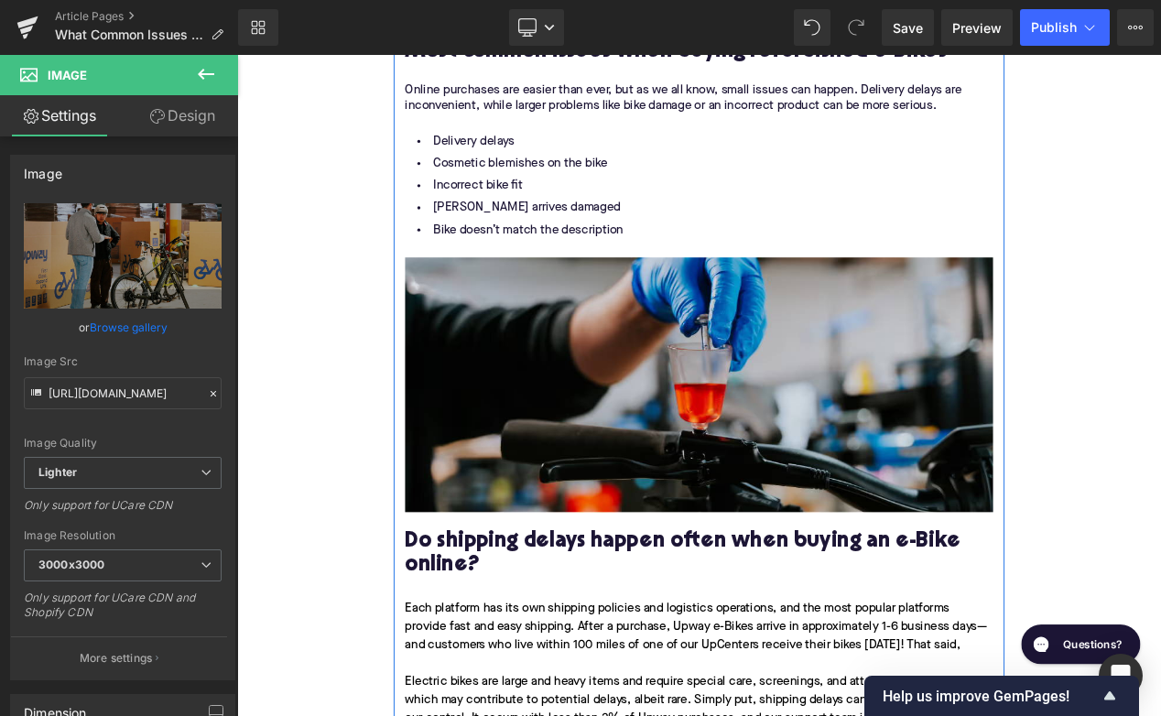
click at [836, 475] on div "Image" at bounding box center [791, 451] width 705 height 306
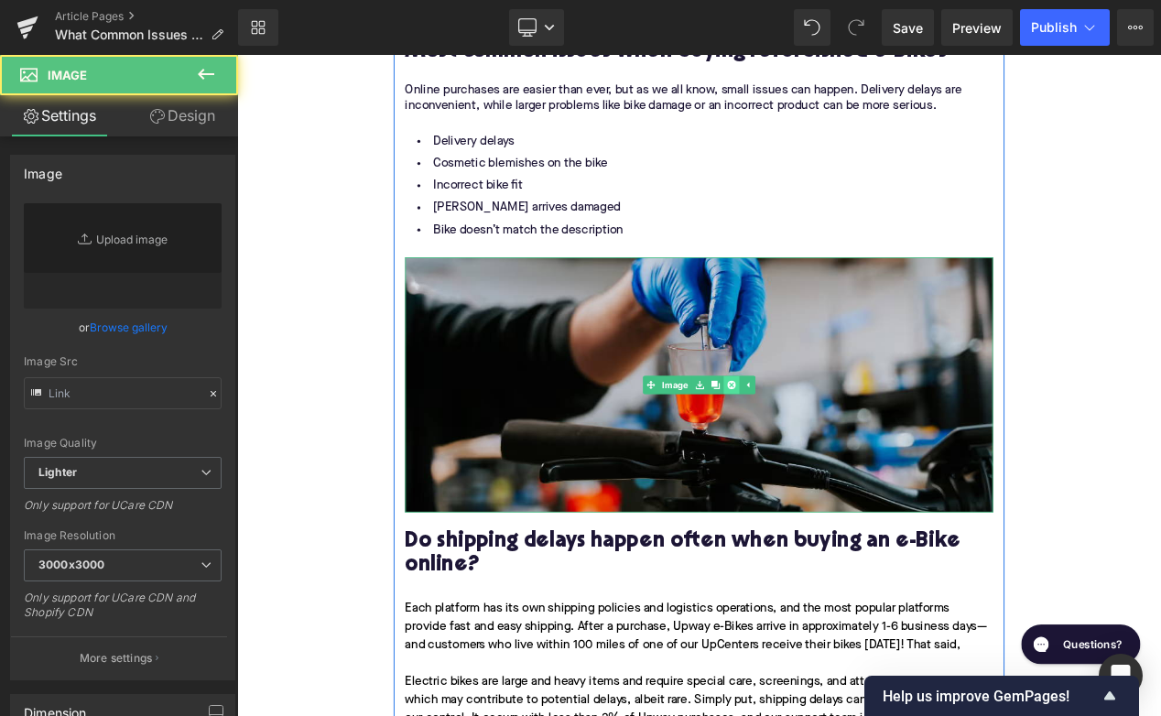
type input "[URL][DOMAIN_NAME]"
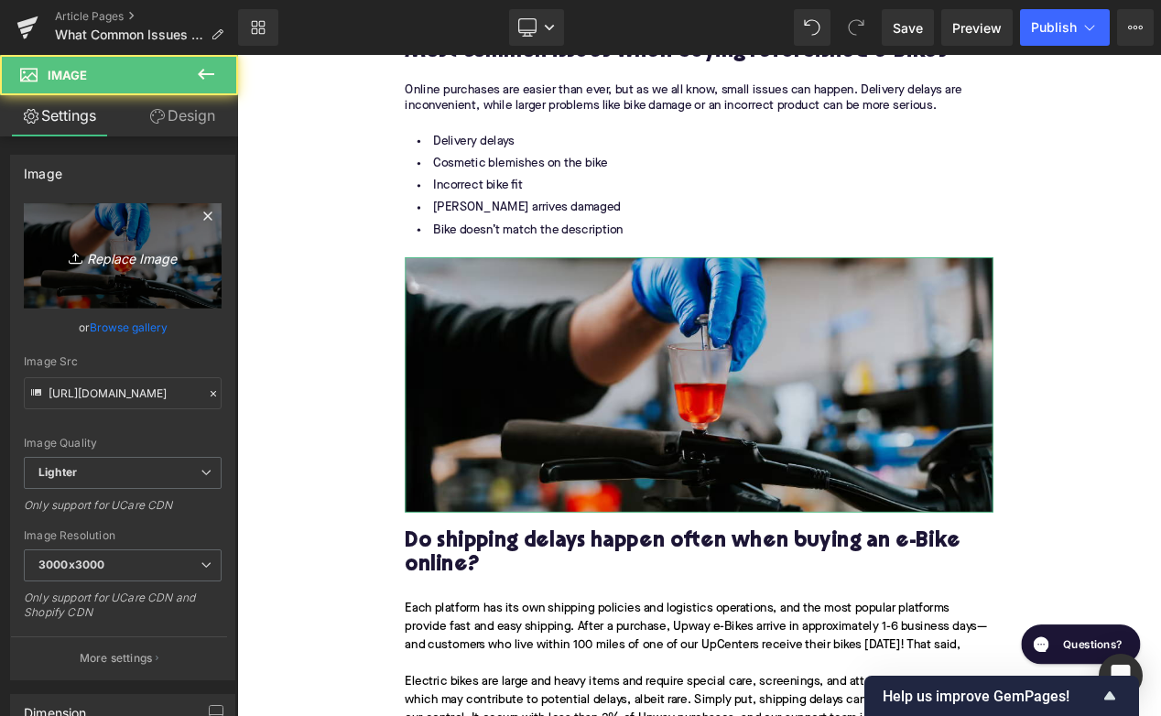
click at [99, 250] on icon "Replace Image" at bounding box center [122, 255] width 147 height 23
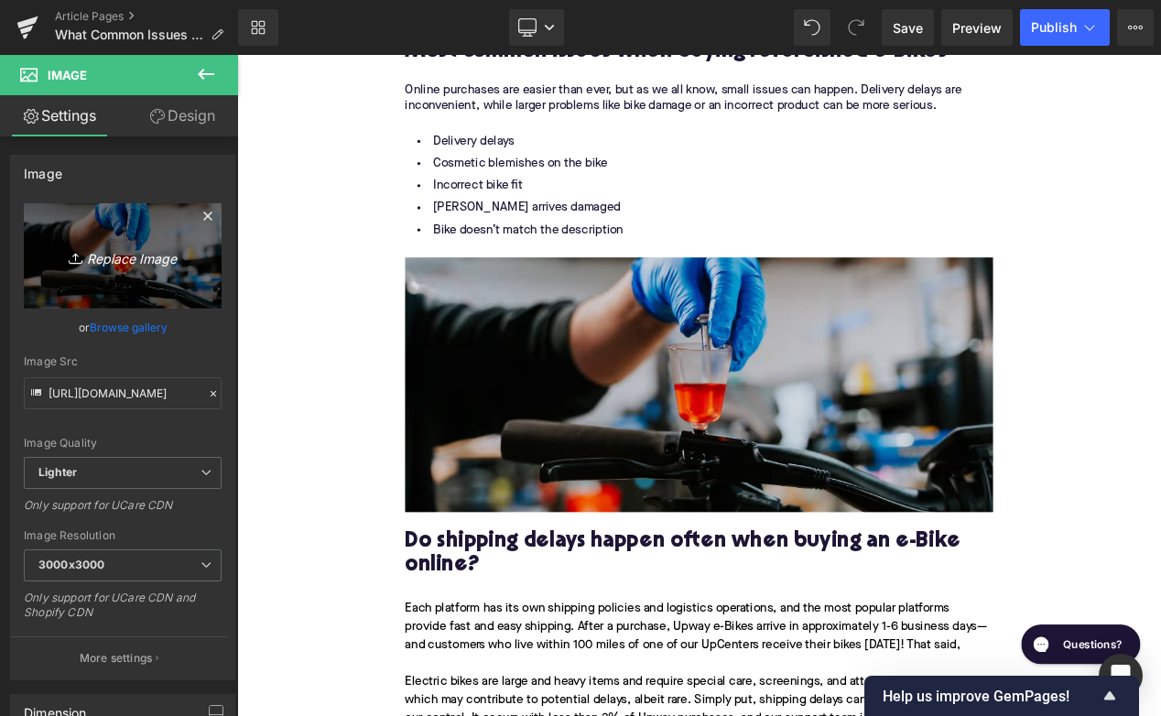
type input "C:\fakepath\Remy's Copy Pt. 2(69).png"
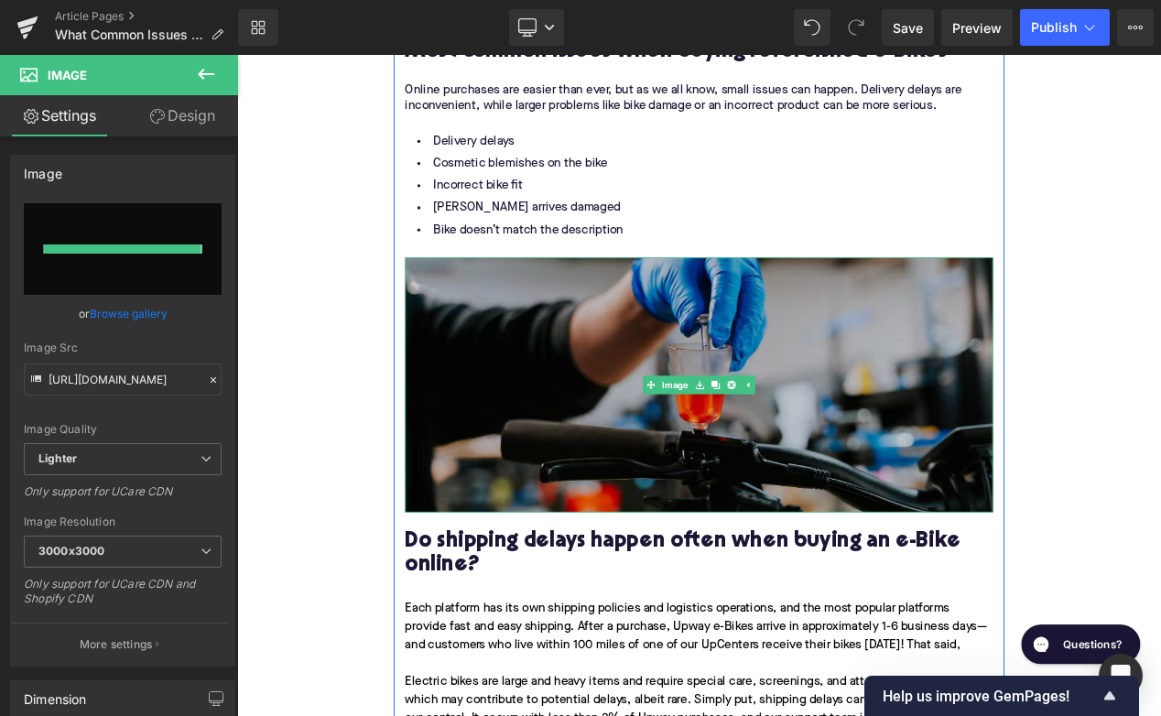
type input "[URL][DOMAIN_NAME]"
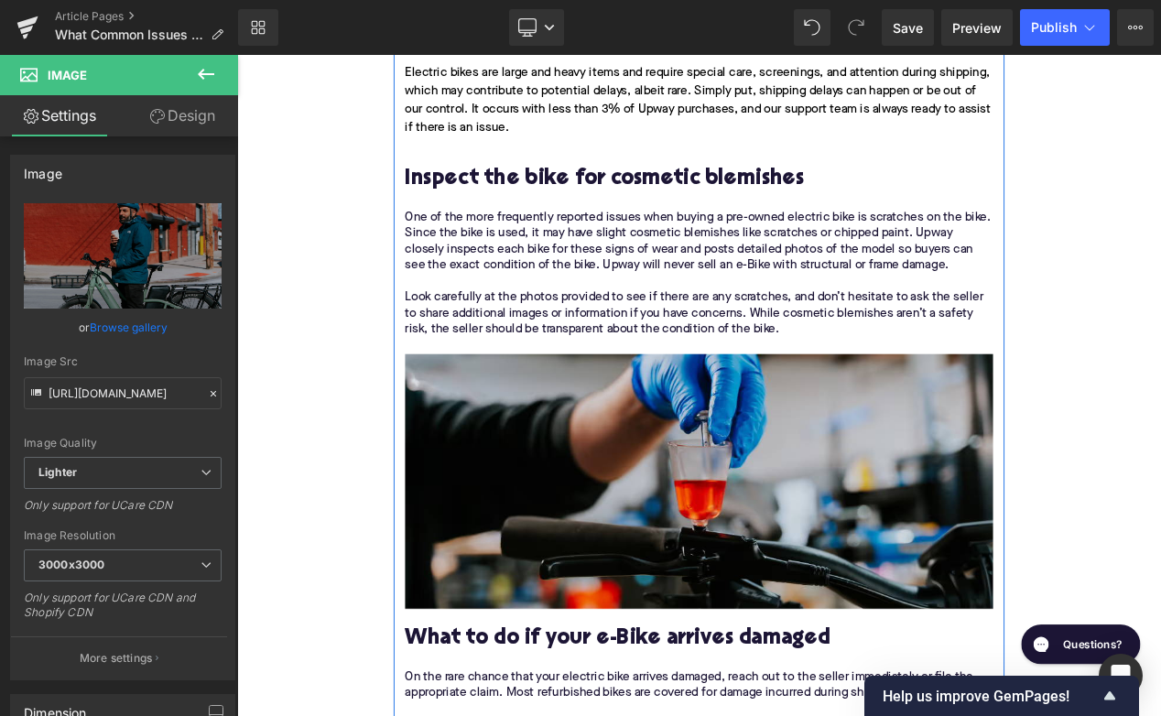
scroll to position [3024, 0]
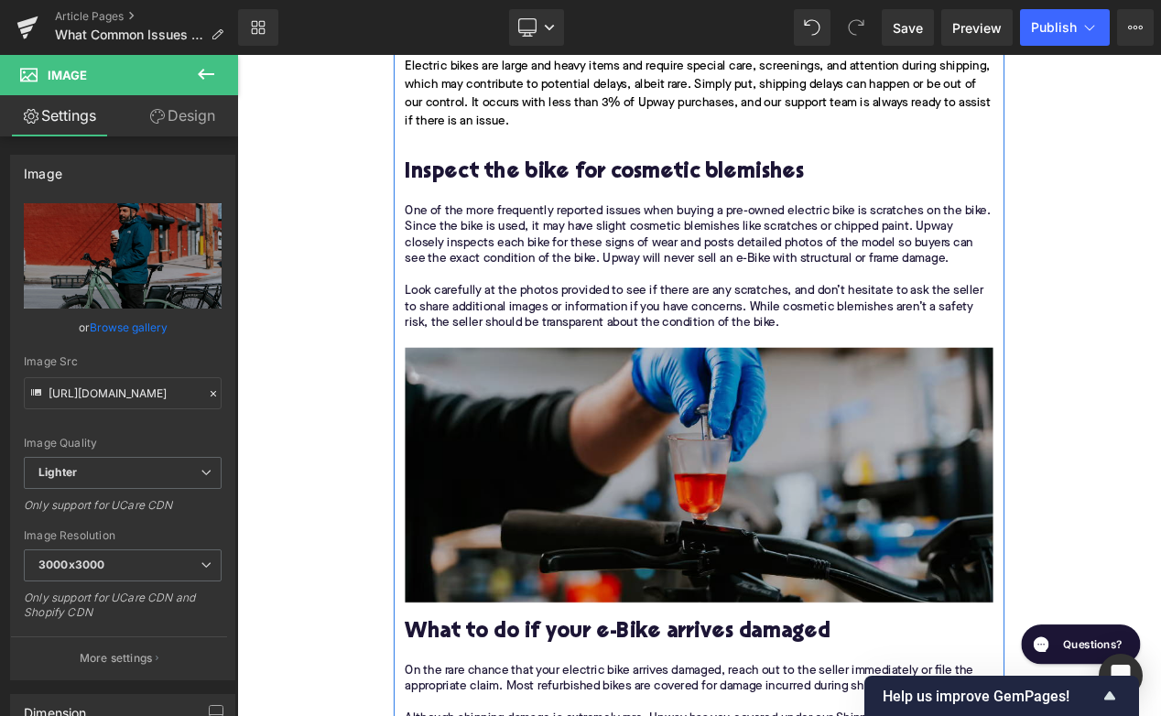
click at [810, 466] on img at bounding box center [791, 559] width 705 height 306
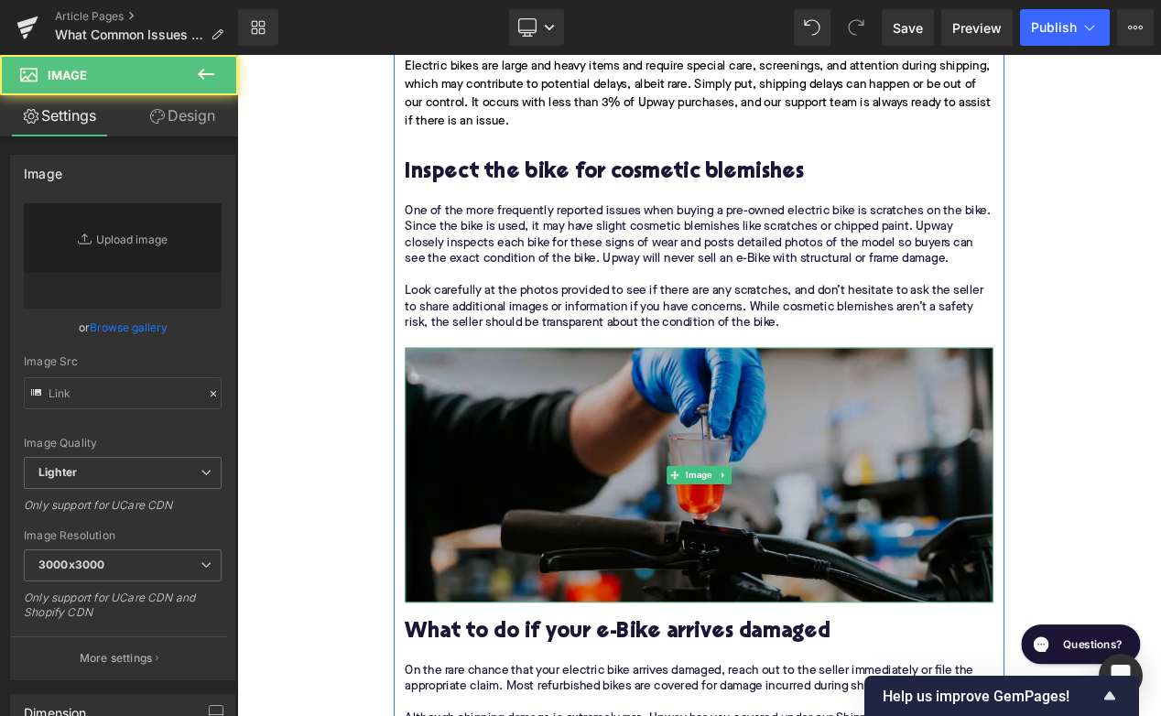
type input "[URL][DOMAIN_NAME]"
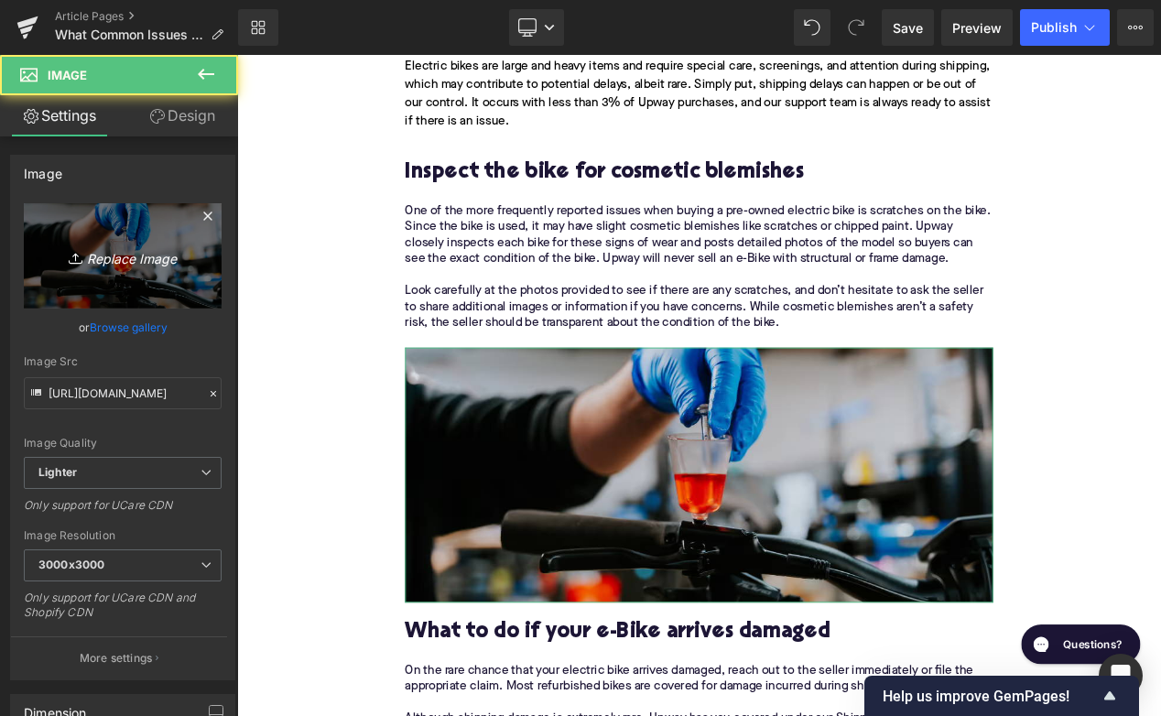
click at [169, 295] on link "Replace Image" at bounding box center [123, 255] width 198 height 105
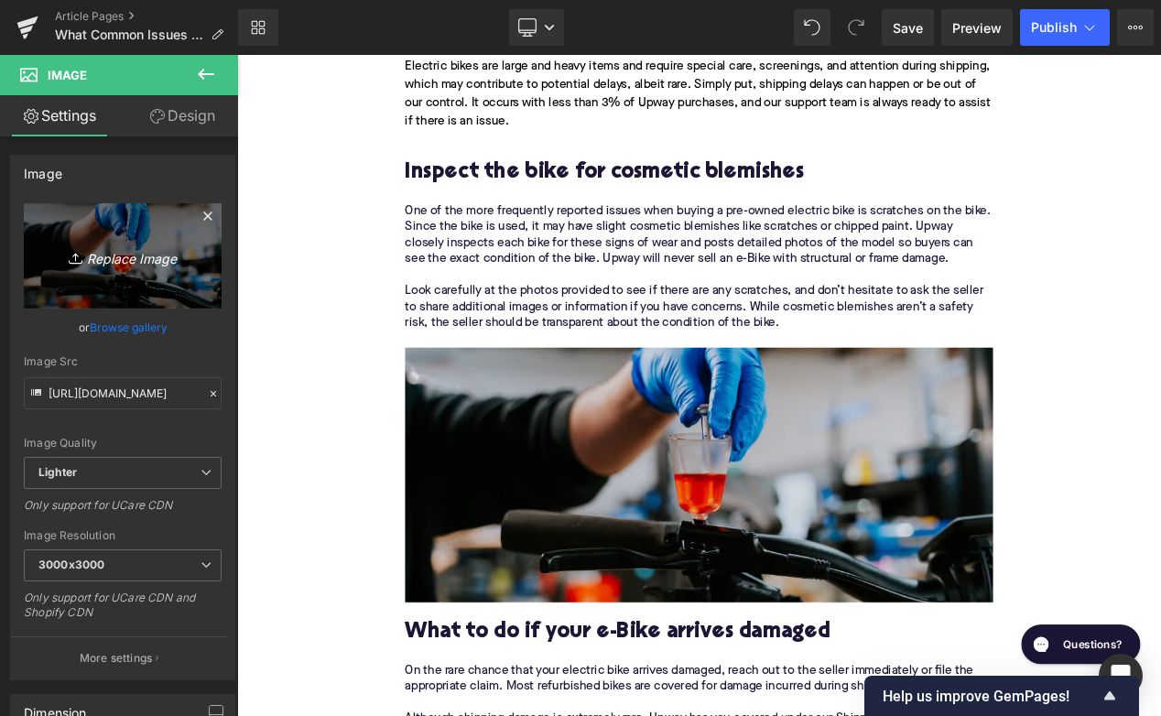
type input "C:\fakepath\Remy's Copy Pt. 2(71).png"
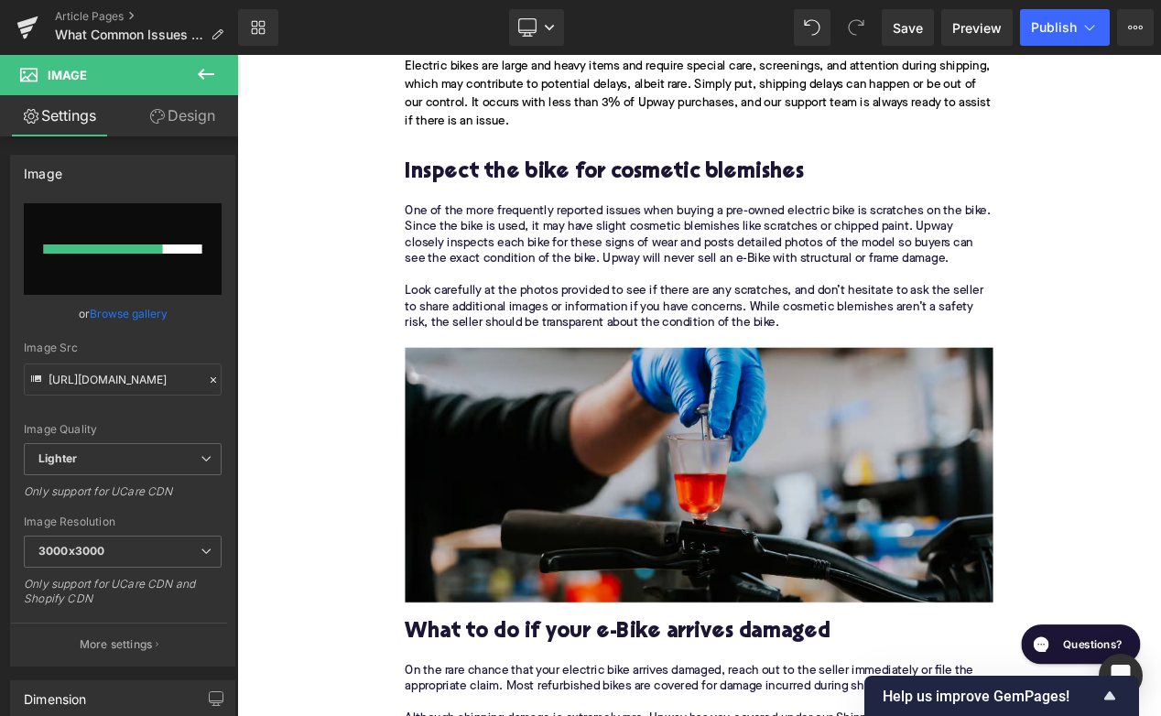
click at [345, 545] on div "Home / What Common Issues Do US Buyers Report When Purchasing Refurbished E-Bik…" at bounding box center [791, 49] width 1108 height 5655
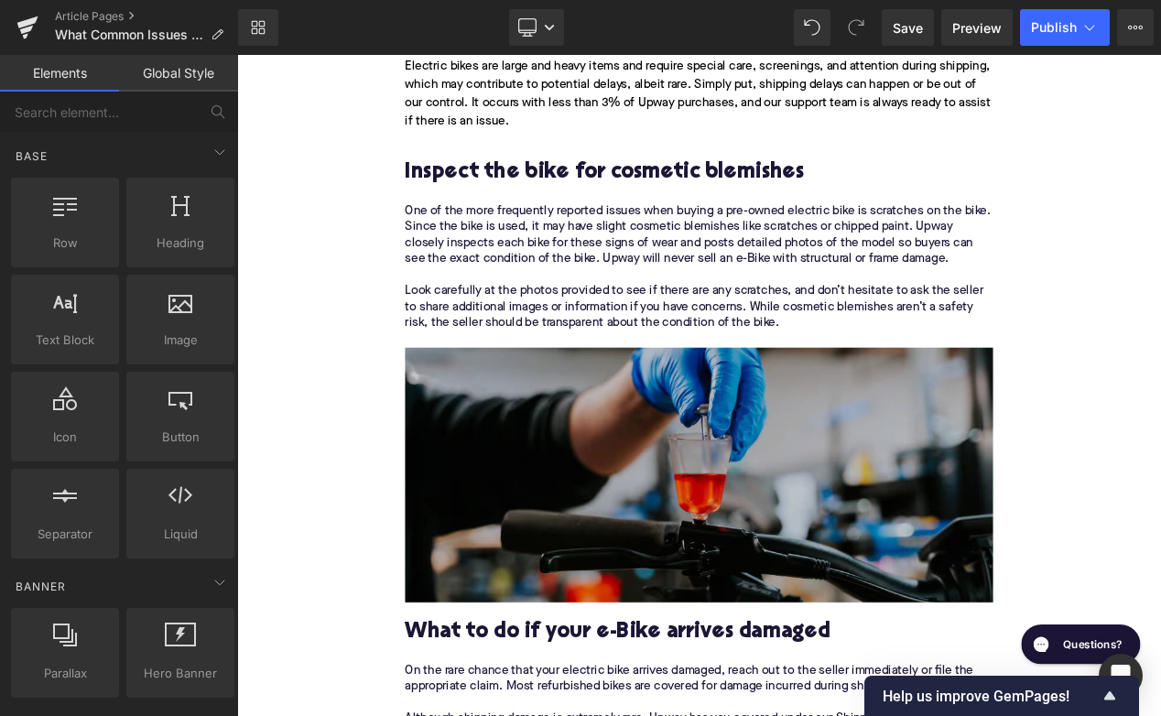
click at [618, 588] on img at bounding box center [791, 559] width 705 height 306
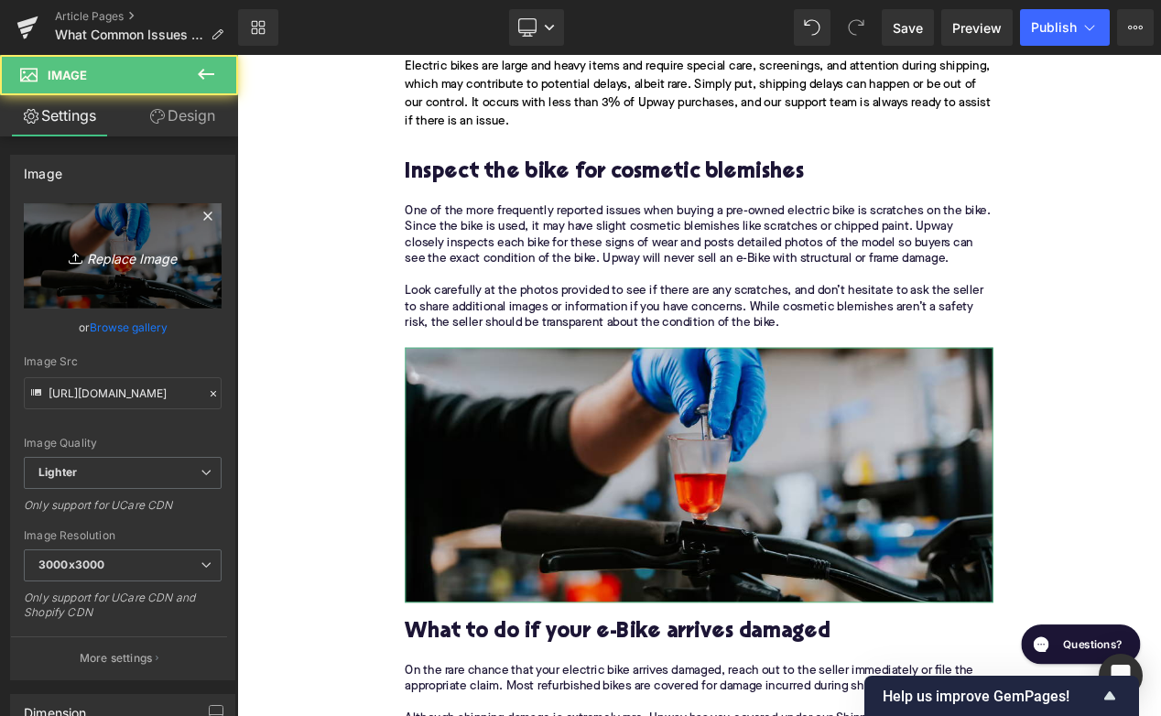
click at [98, 246] on icon "Replace Image" at bounding box center [122, 255] width 147 height 23
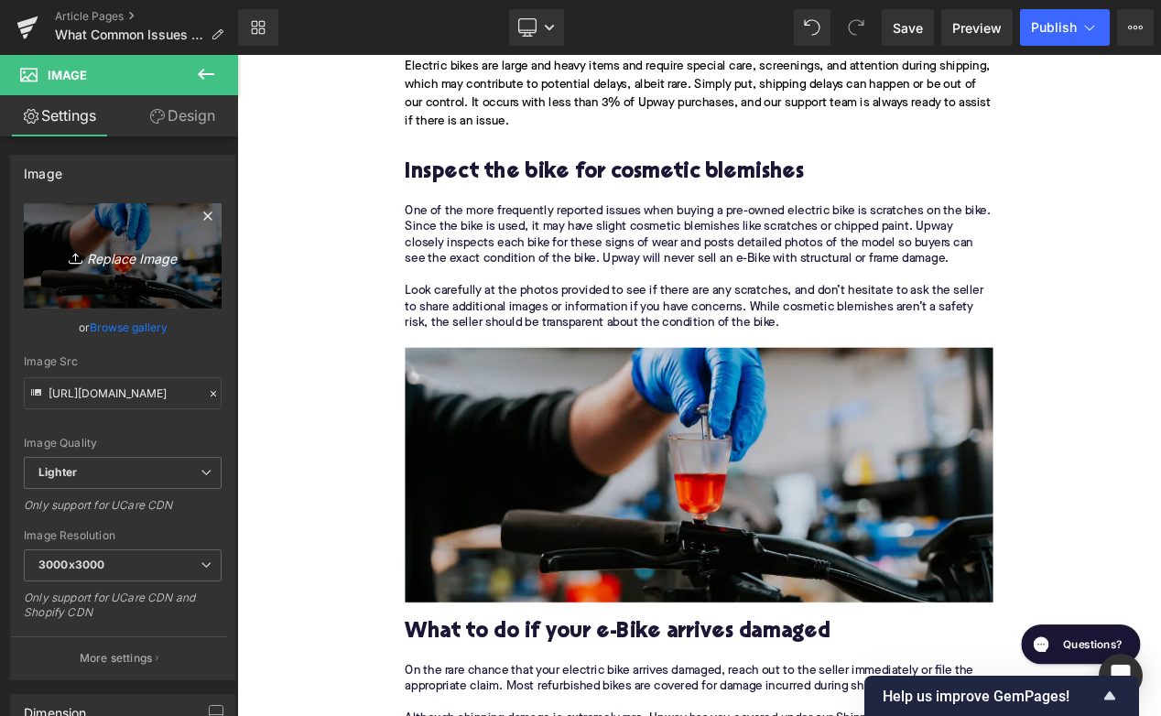
type input "C:\fakepath\Remy's Copy Pt. 2(71).png"
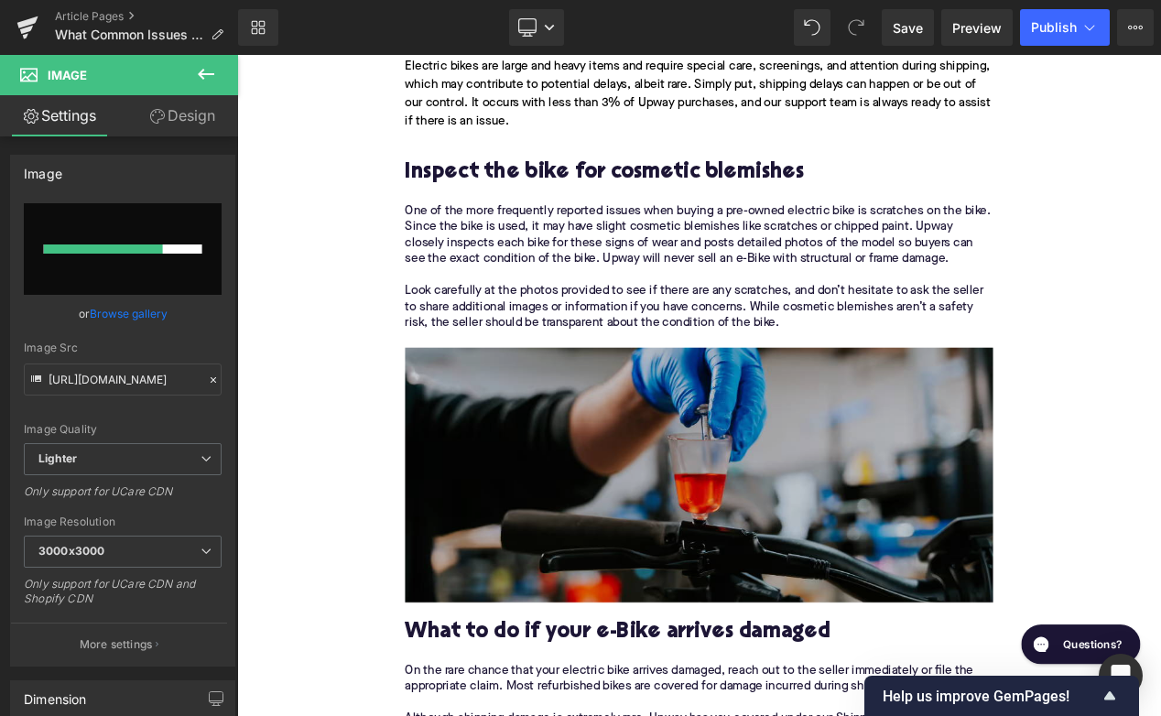
click at [345, 551] on div "Home / What Common Issues Do US Buyers Report When Purchasing Refurbished E-Bik…" at bounding box center [791, 49] width 1108 height 5655
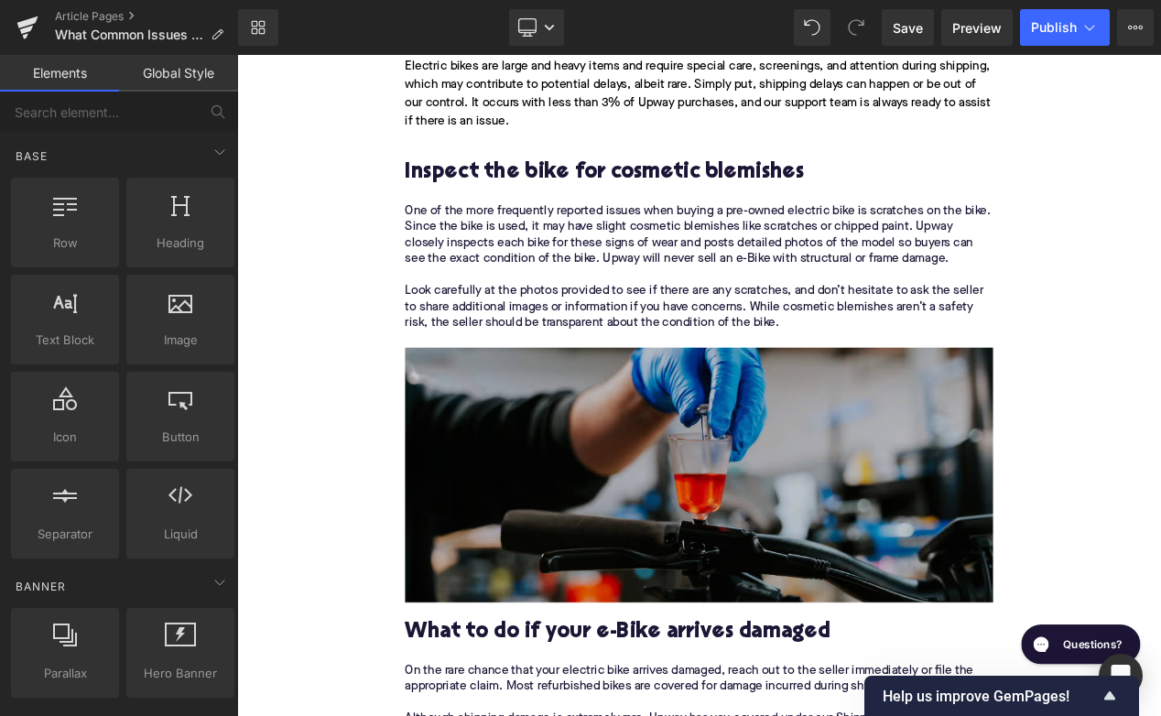
click at [548, 560] on img at bounding box center [791, 559] width 705 height 306
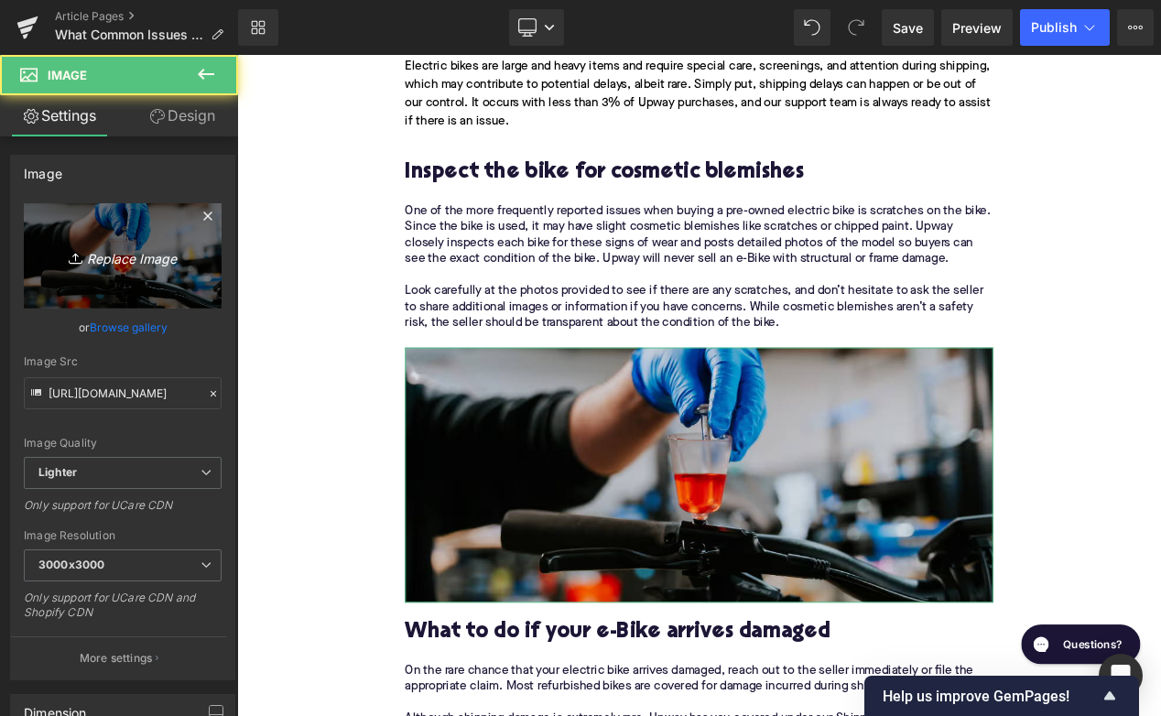
click at [132, 255] on icon "Replace Image" at bounding box center [122, 255] width 147 height 23
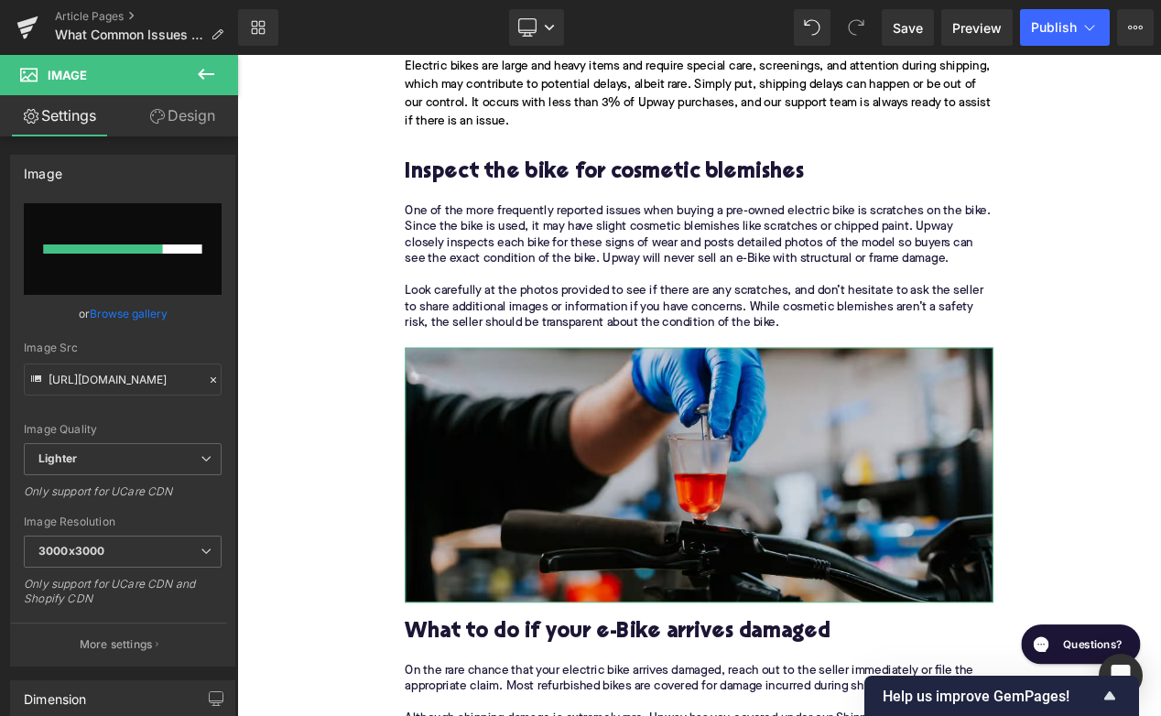
click at [119, 280] on input "file" at bounding box center [123, 249] width 198 height 92
type input "C:\fakepath\Remy's Copy Pt. 2(71).png"
click at [899, 29] on span "Save" at bounding box center [908, 27] width 30 height 19
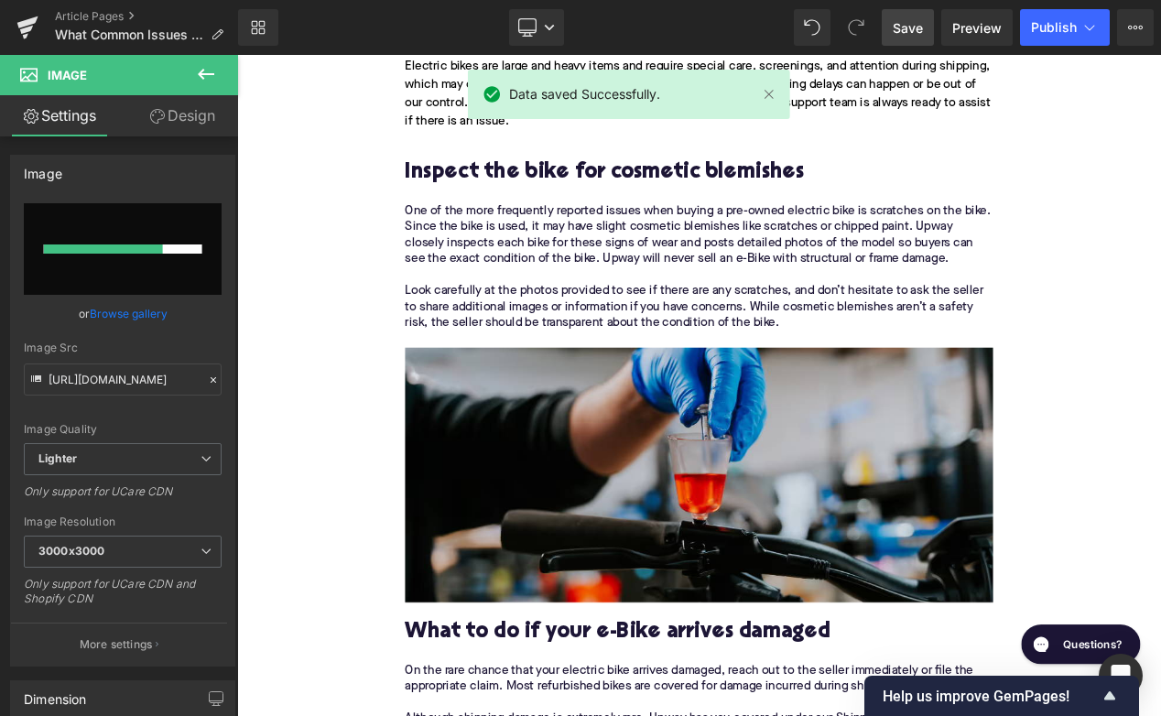
click at [378, 519] on div "Home / What Common Issues Do US Buyers Report When Purchasing Refurbished E-Bik…" at bounding box center [791, 49] width 1108 height 5655
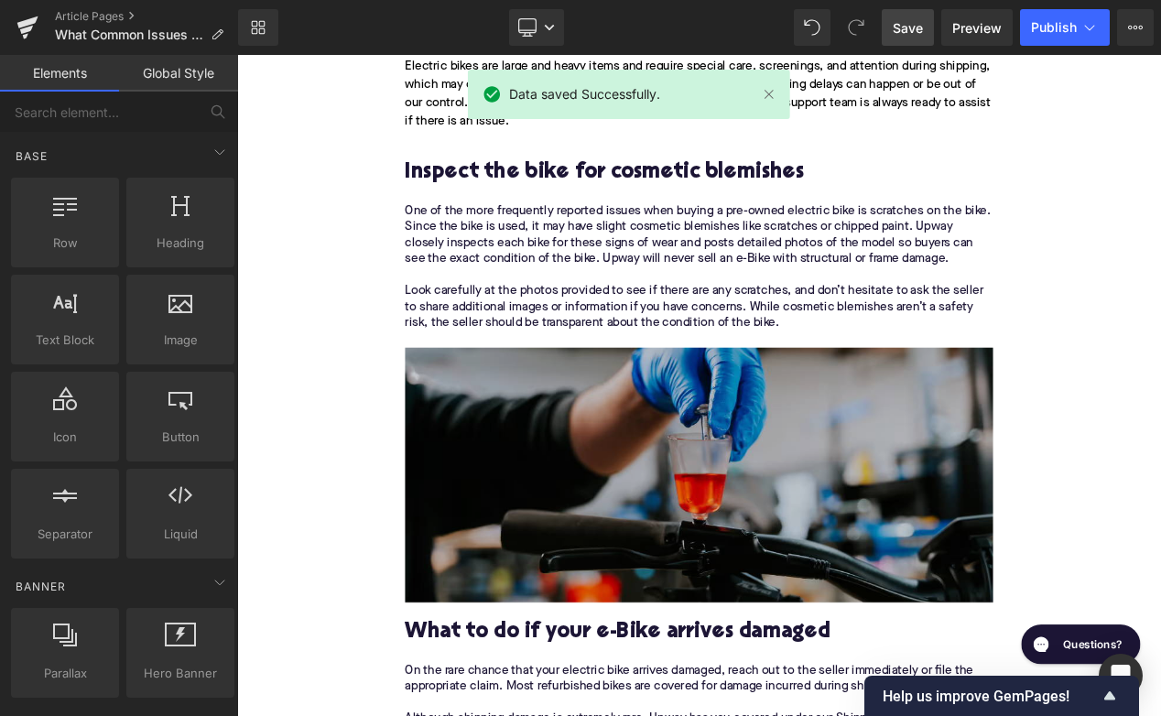
click at [556, 542] on img at bounding box center [791, 559] width 705 height 306
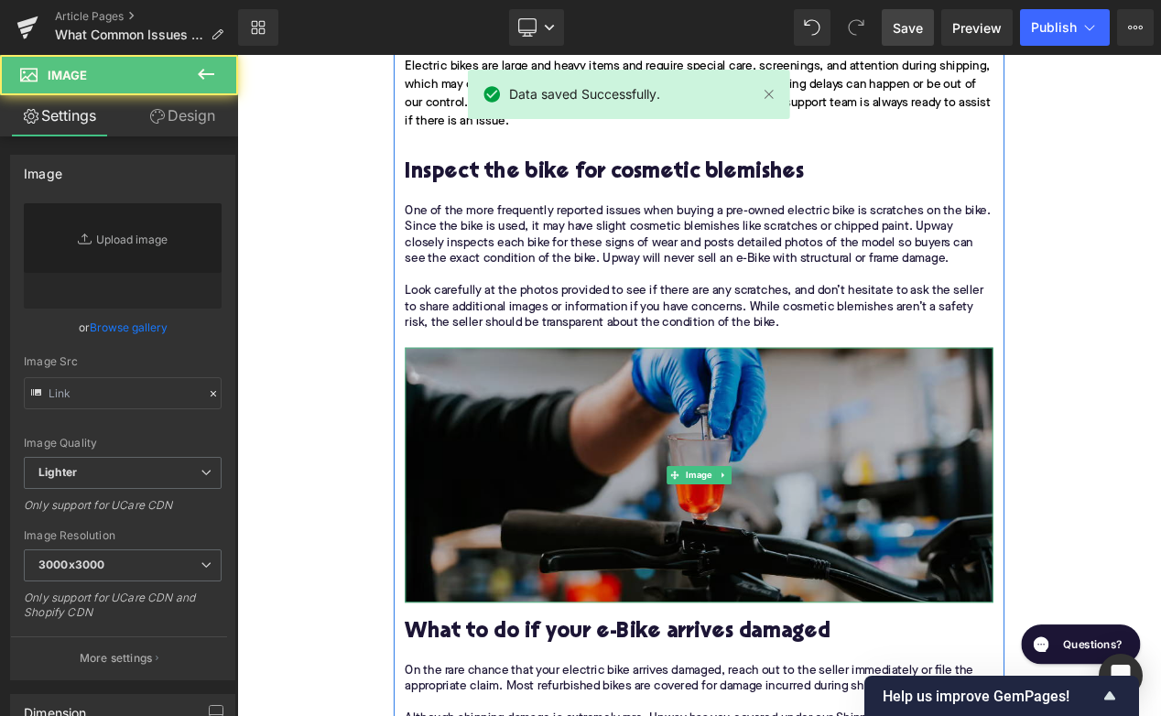
type input "[URL][DOMAIN_NAME]"
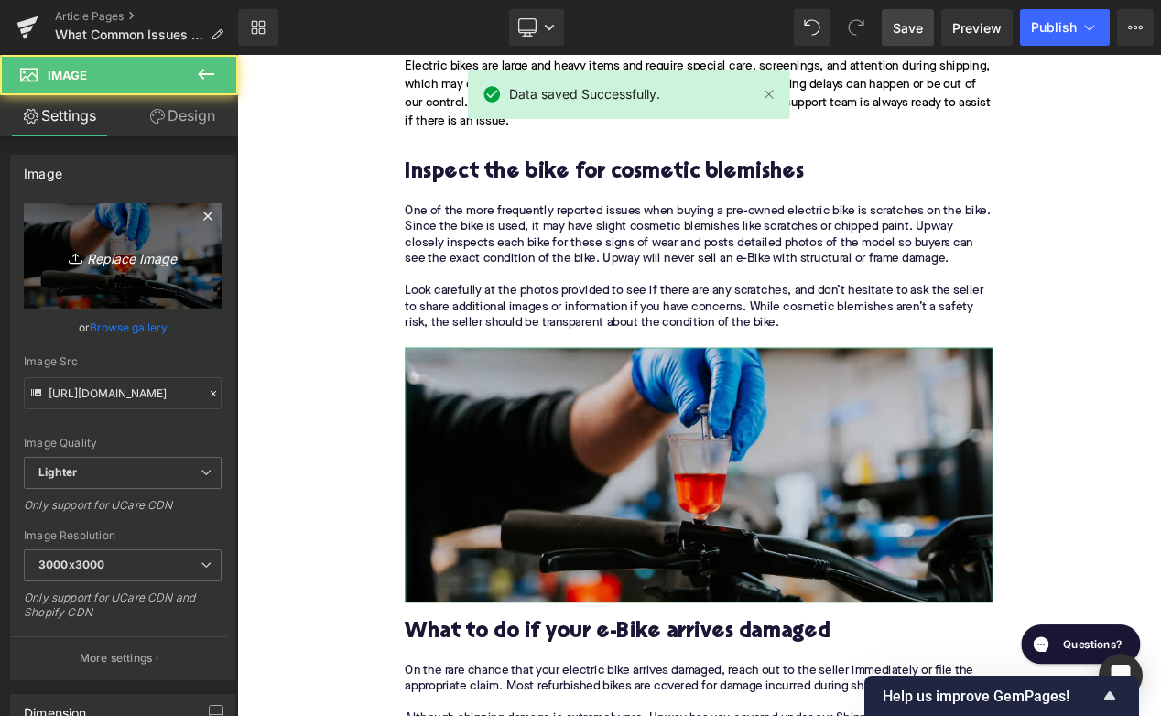
click at [110, 277] on link "Replace Image" at bounding box center [123, 255] width 198 height 105
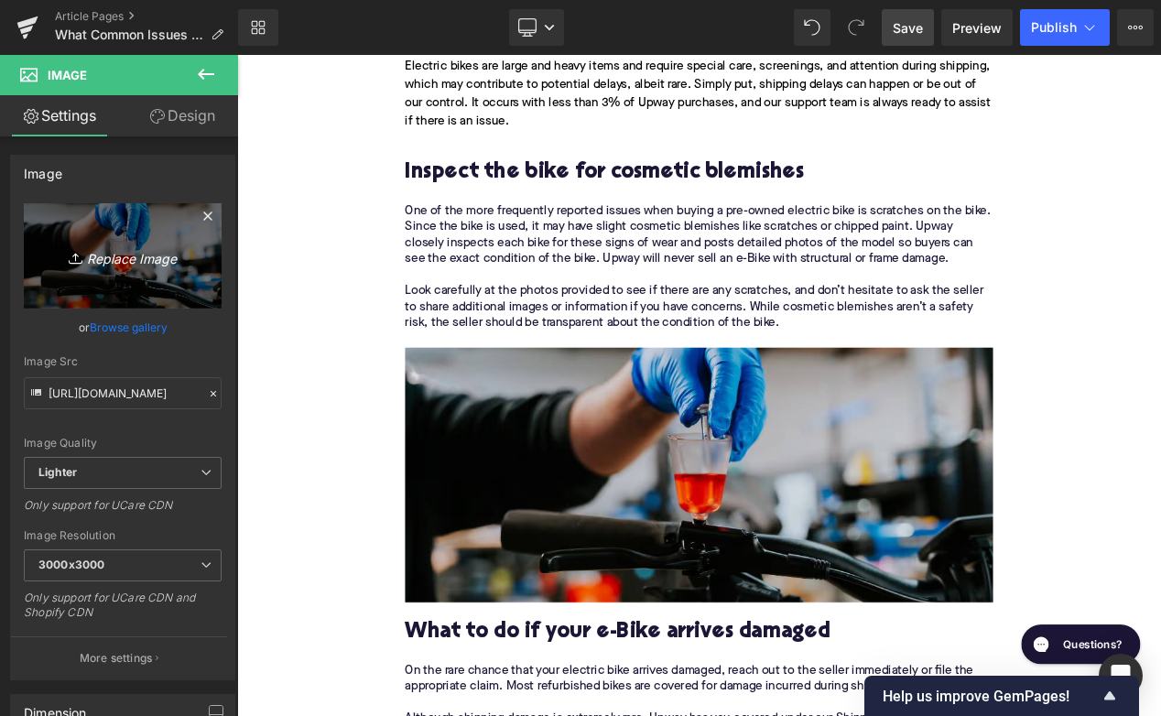
type input "C:\fakepath\Remy's Copy Pt. 2(71).png"
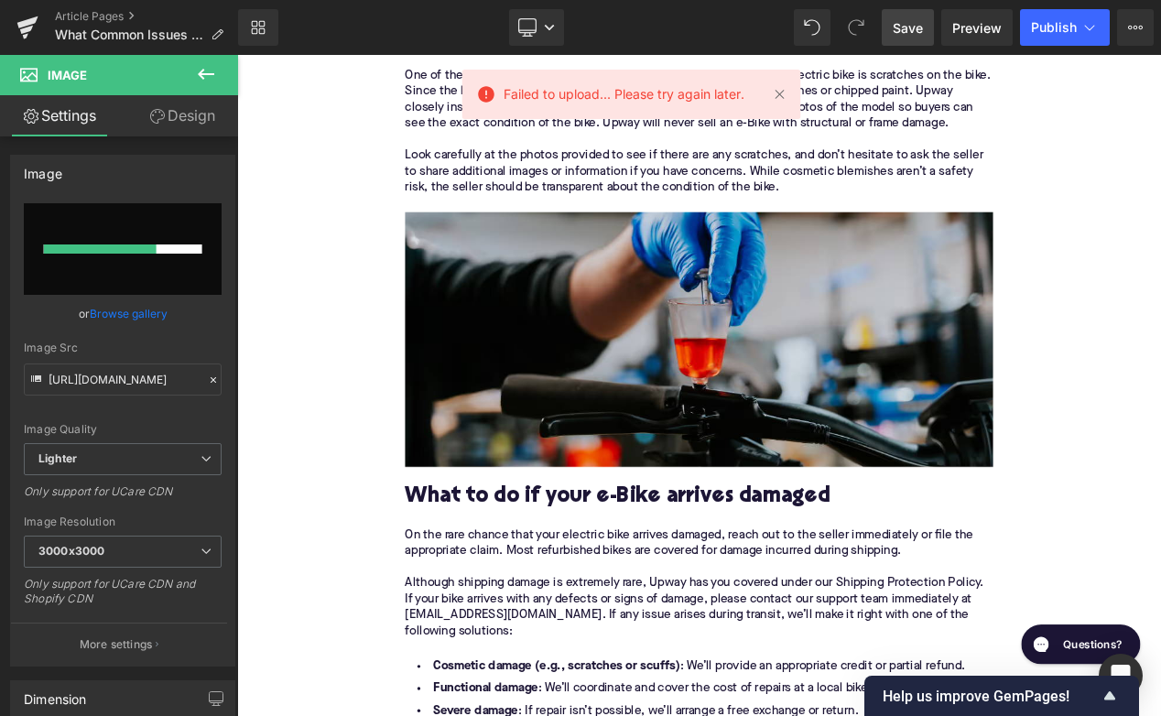
scroll to position [3361, 0]
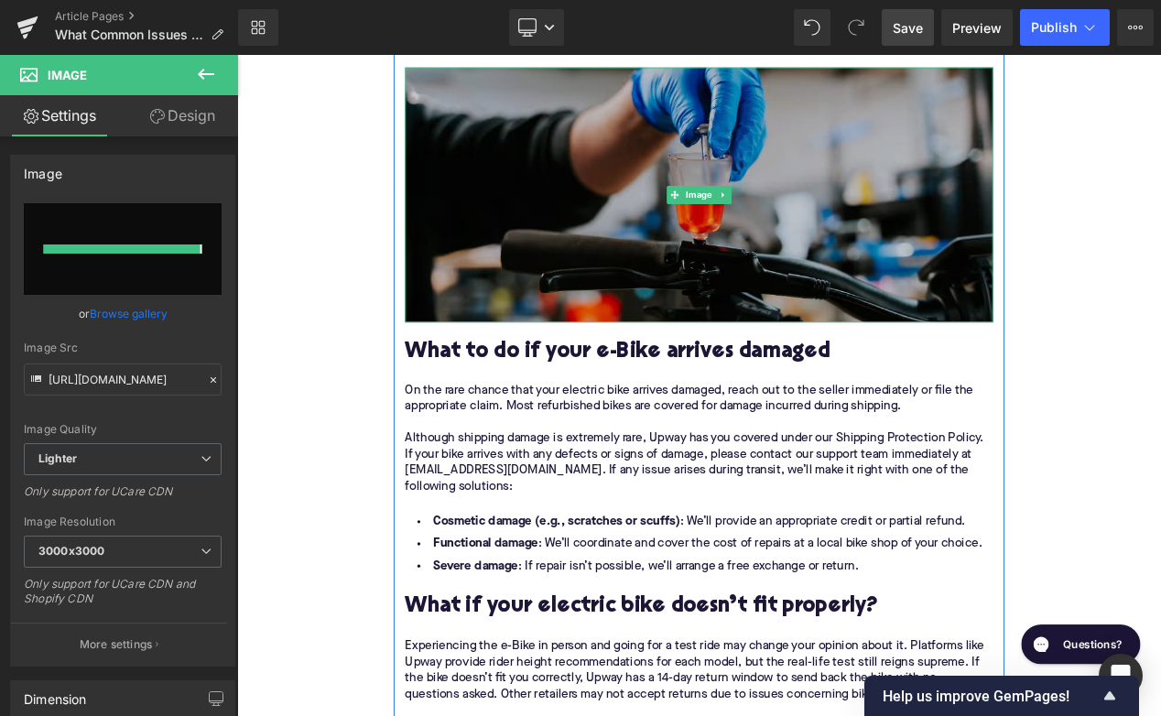
type input "[URL][DOMAIN_NAME]"
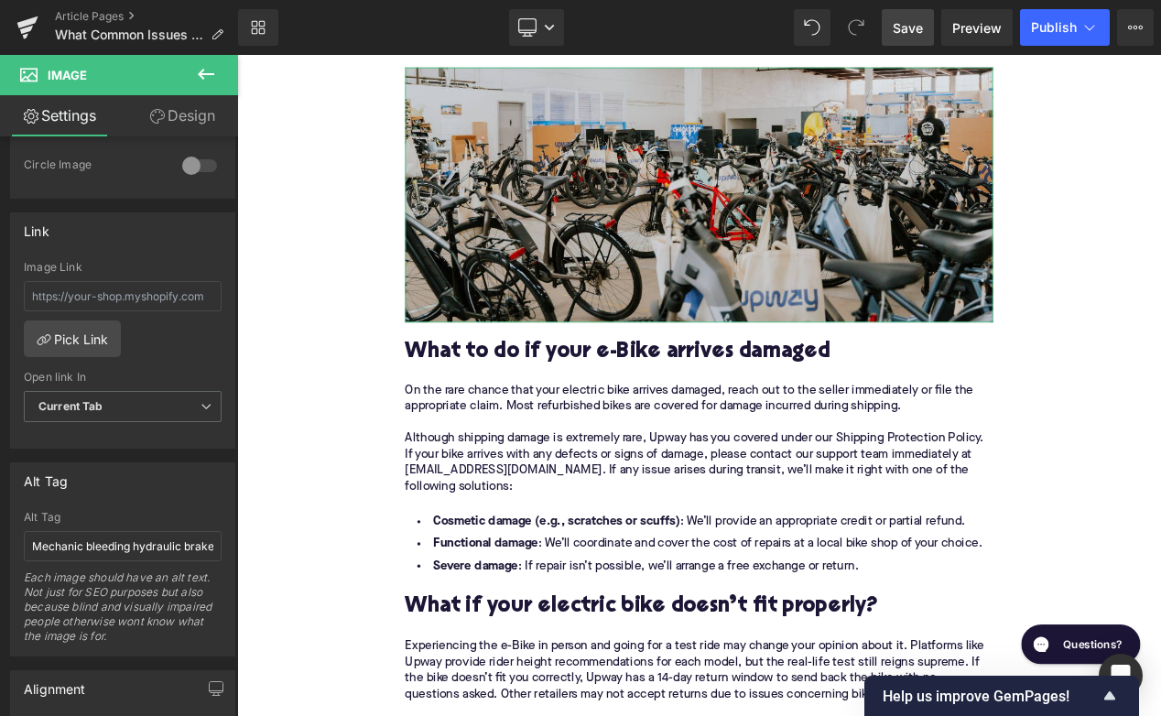
scroll to position [793, 0]
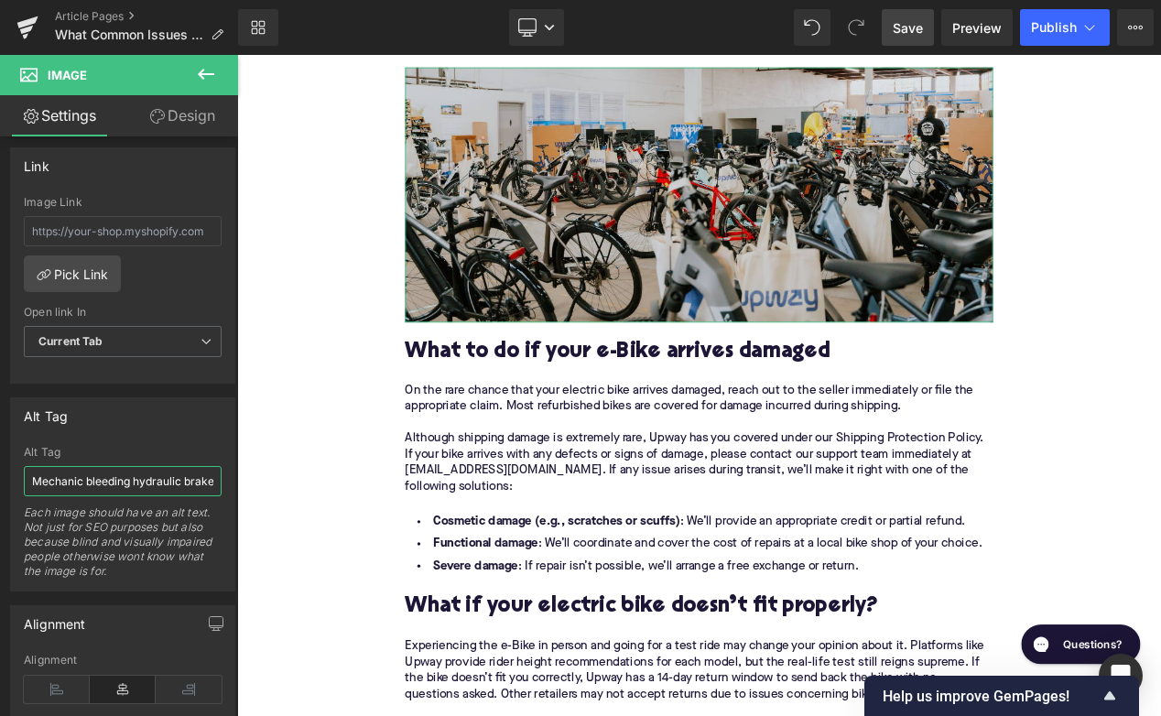
click at [158, 483] on input "Mechanic bleeding hydraulic brakes on electric bike" at bounding box center [123, 481] width 198 height 30
type input "Upway inventory of electric bikes"
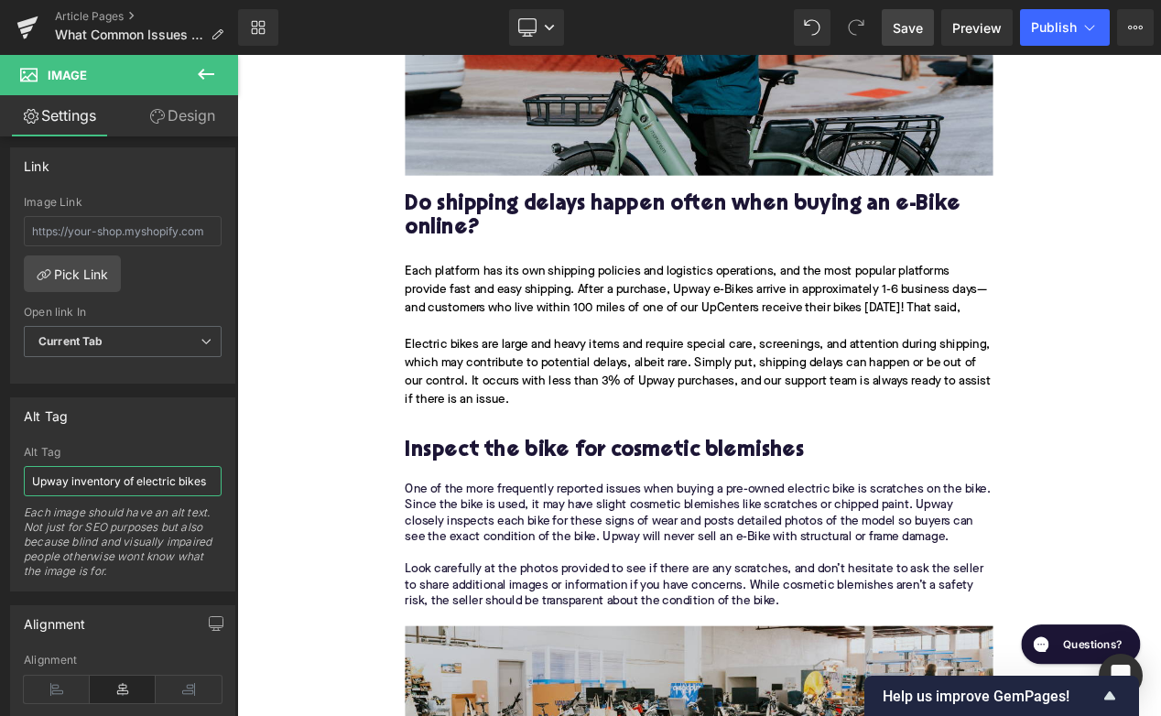
scroll to position [2503, 0]
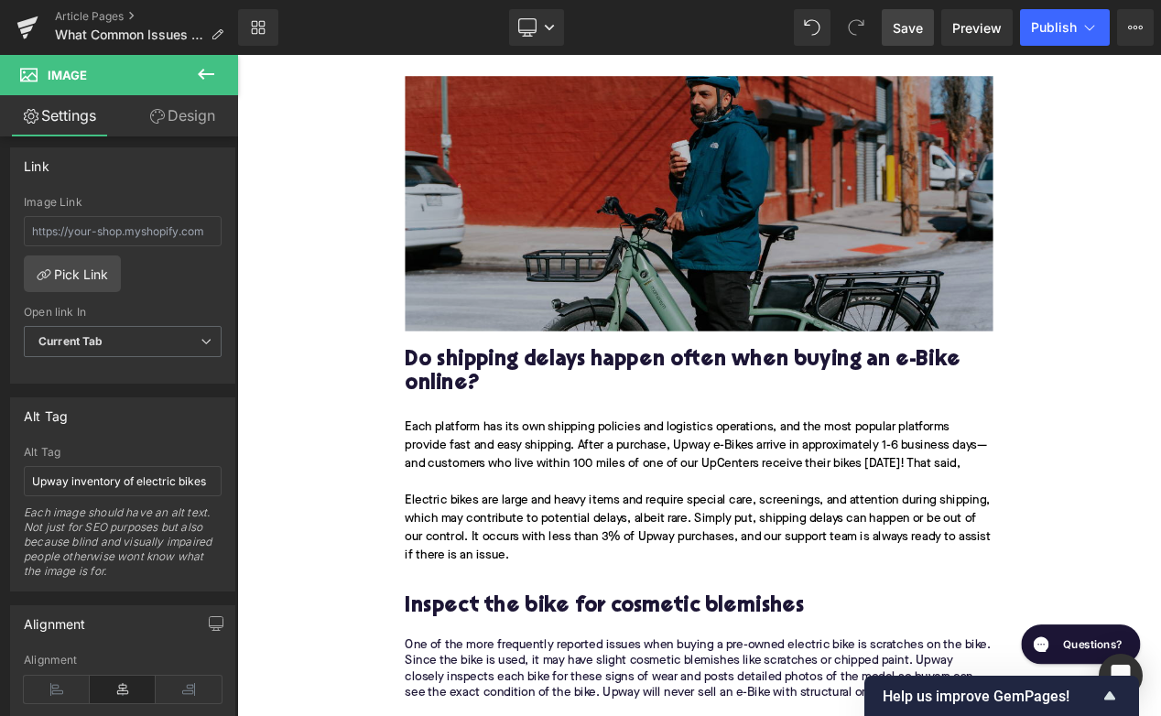
click at [580, 336] on img at bounding box center [791, 234] width 705 height 306
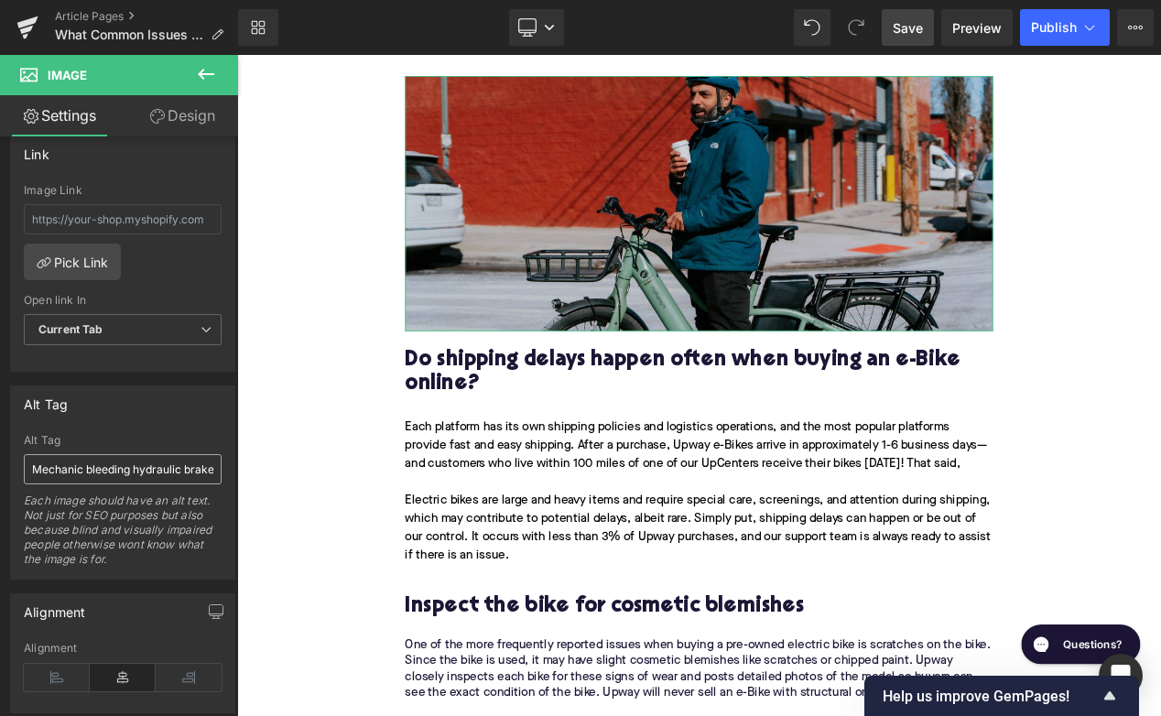
scroll to position [810, 0]
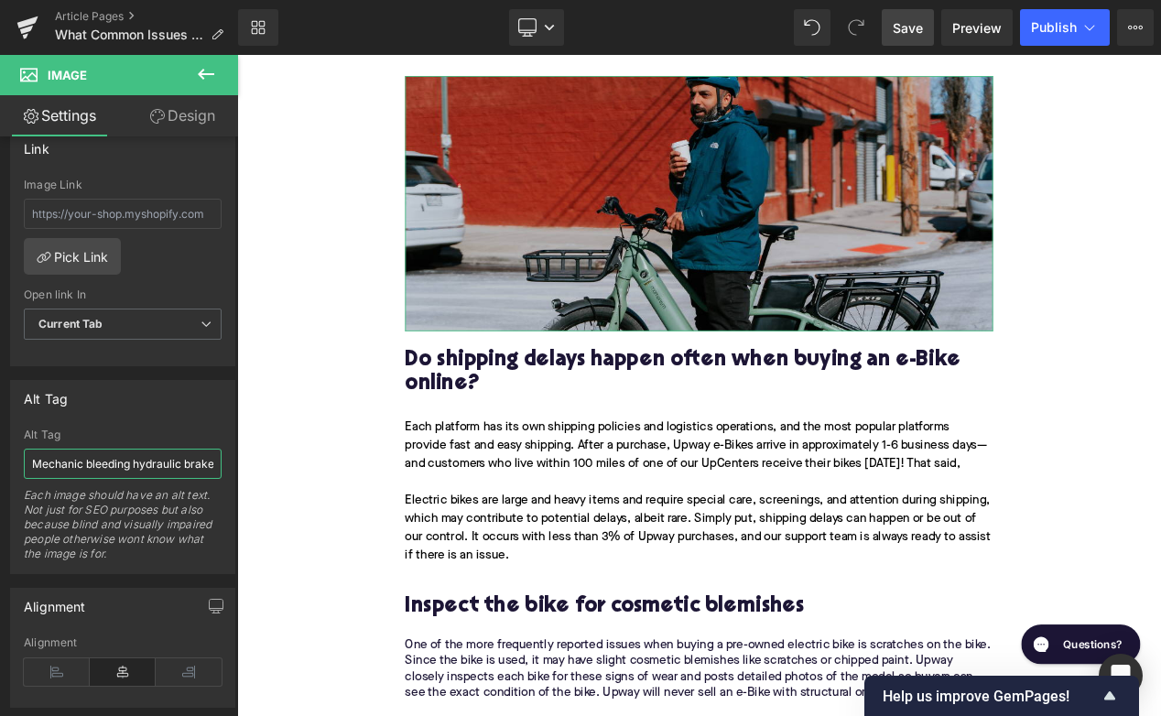
click at [128, 471] on input "Mechanic bleeding hydraulic brakes on electric bike" at bounding box center [123, 464] width 198 height 30
type input "Commuter on electric bike holding coffee cup"
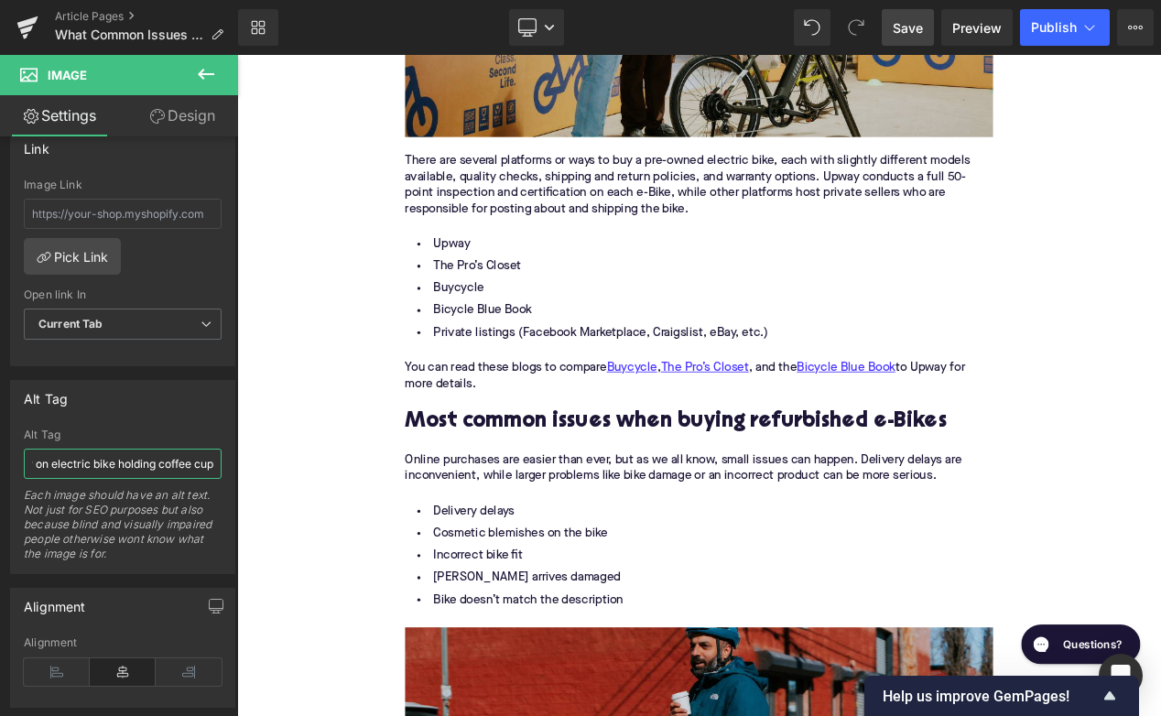
scroll to position [1500, 0]
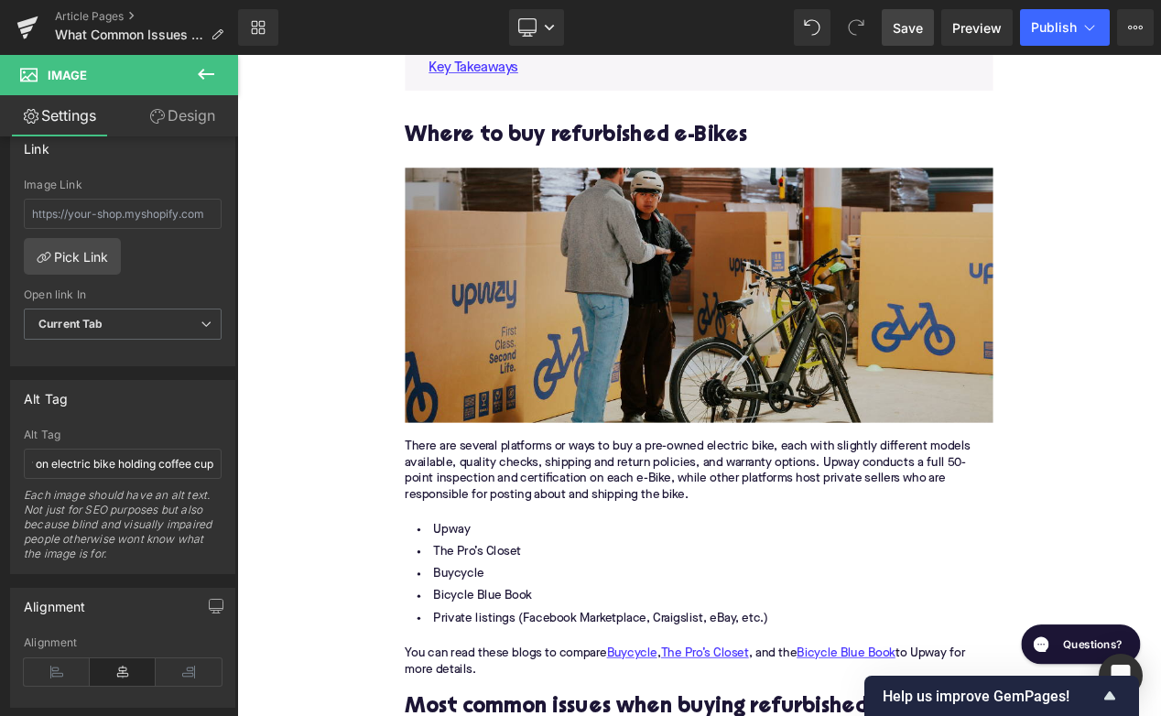
click at [607, 325] on img at bounding box center [791, 343] width 705 height 306
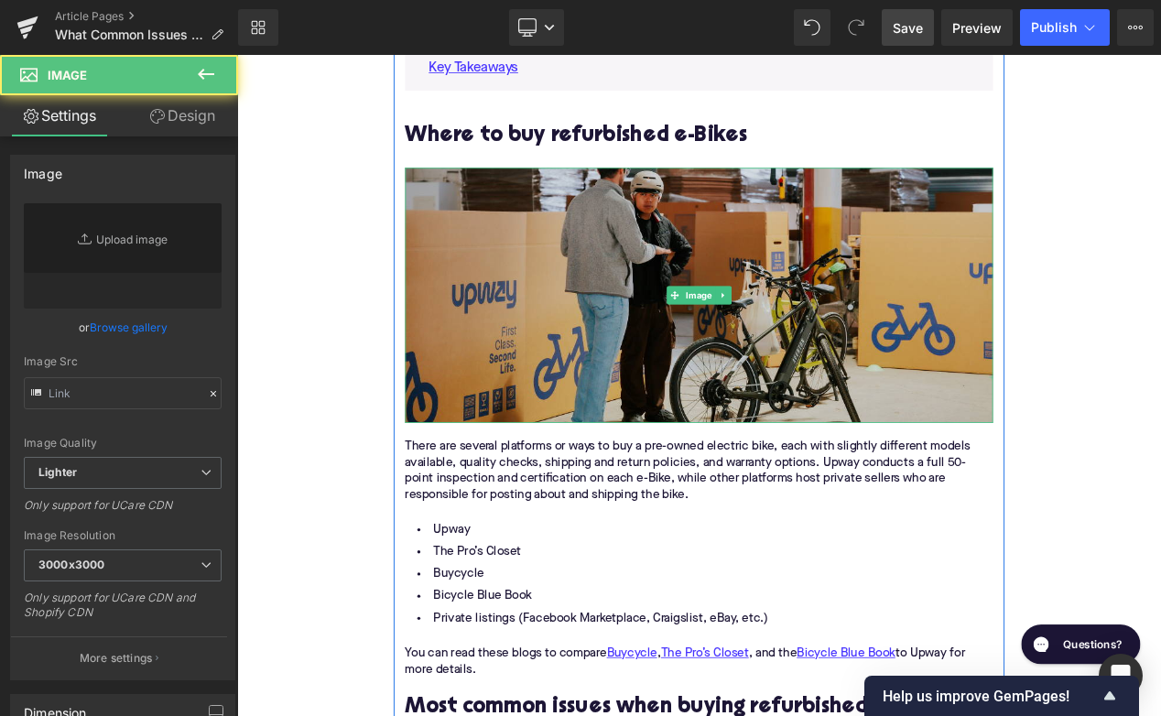
type input "[URL][DOMAIN_NAME]"
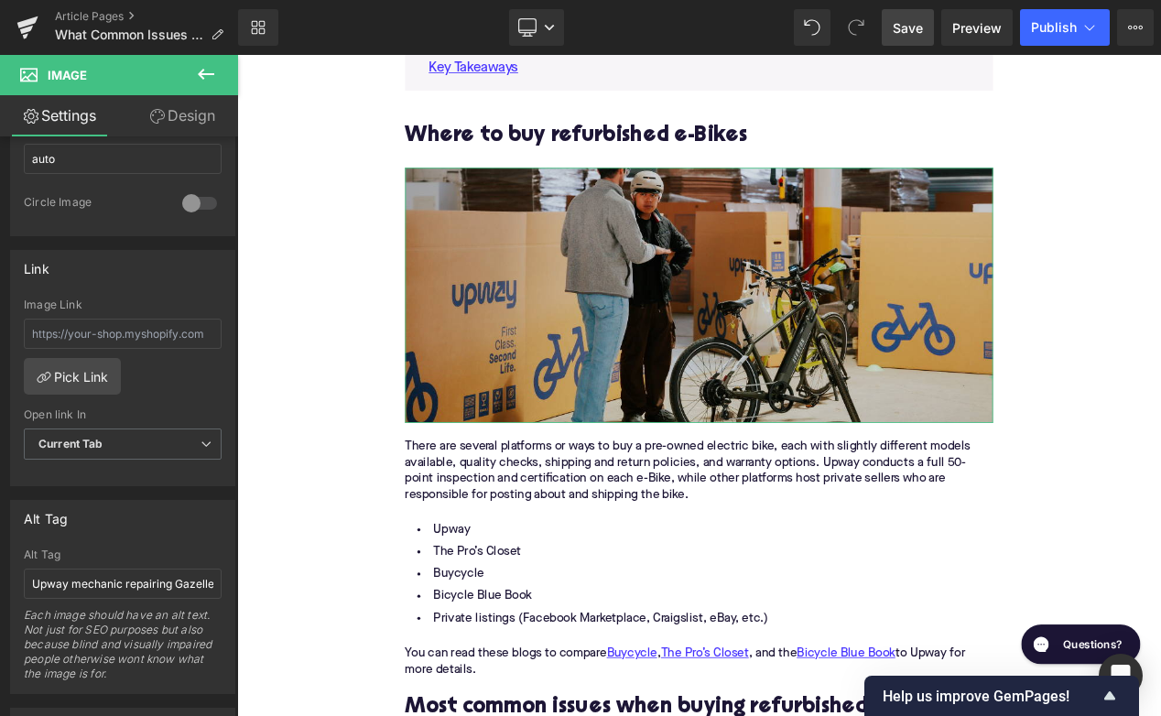
scroll to position [995, 0]
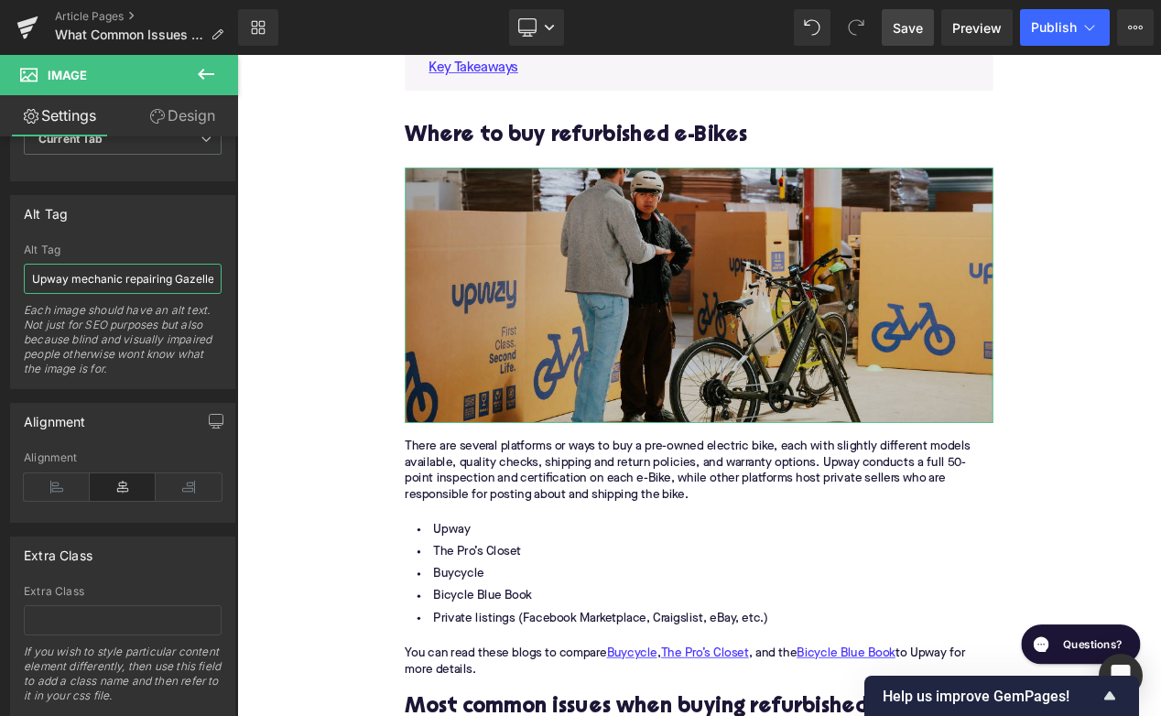
click at [87, 280] on input "Upway mechanic repairing Gazelle ebike in [GEOGRAPHIC_DATA] UpCenter" at bounding box center [123, 279] width 198 height 30
type input "Upway Garage Sale event"
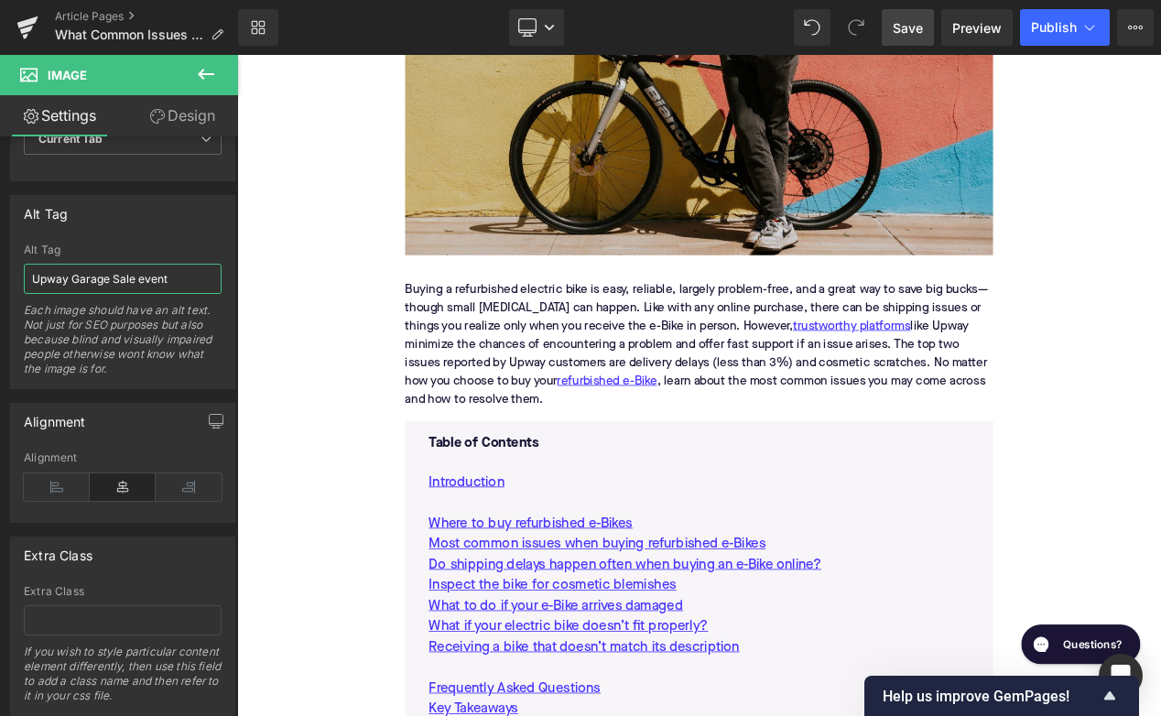
scroll to position [671, 0]
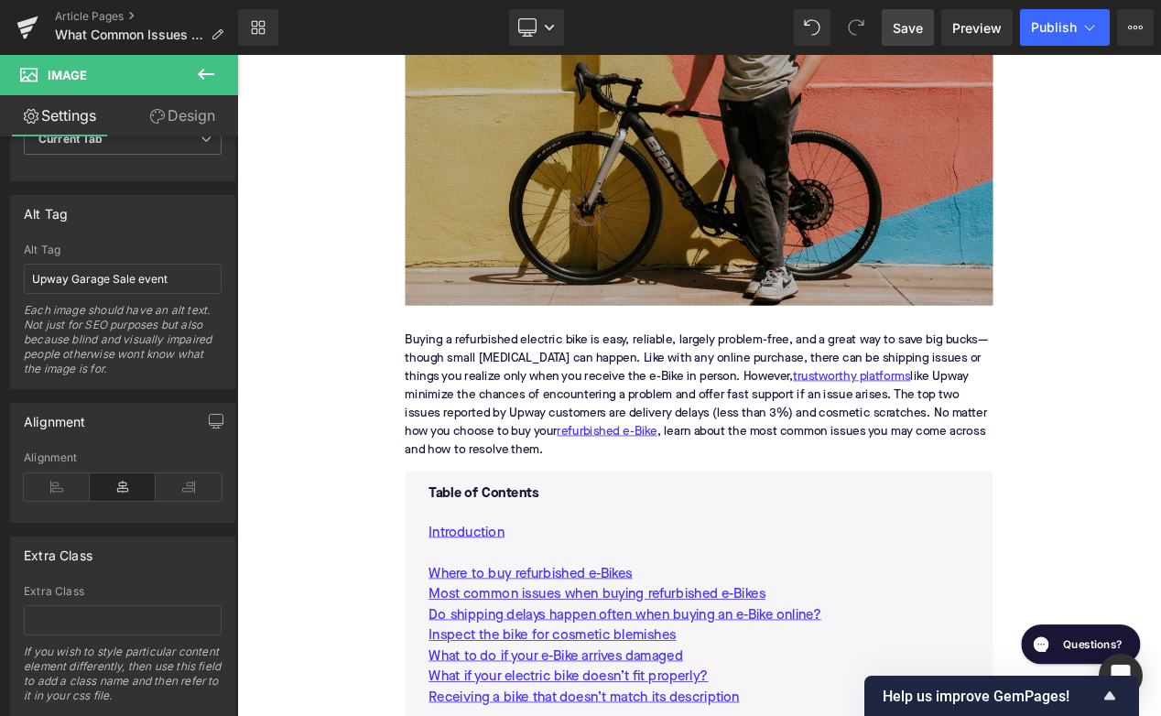
click at [550, 342] on img at bounding box center [791, 202] width 705 height 306
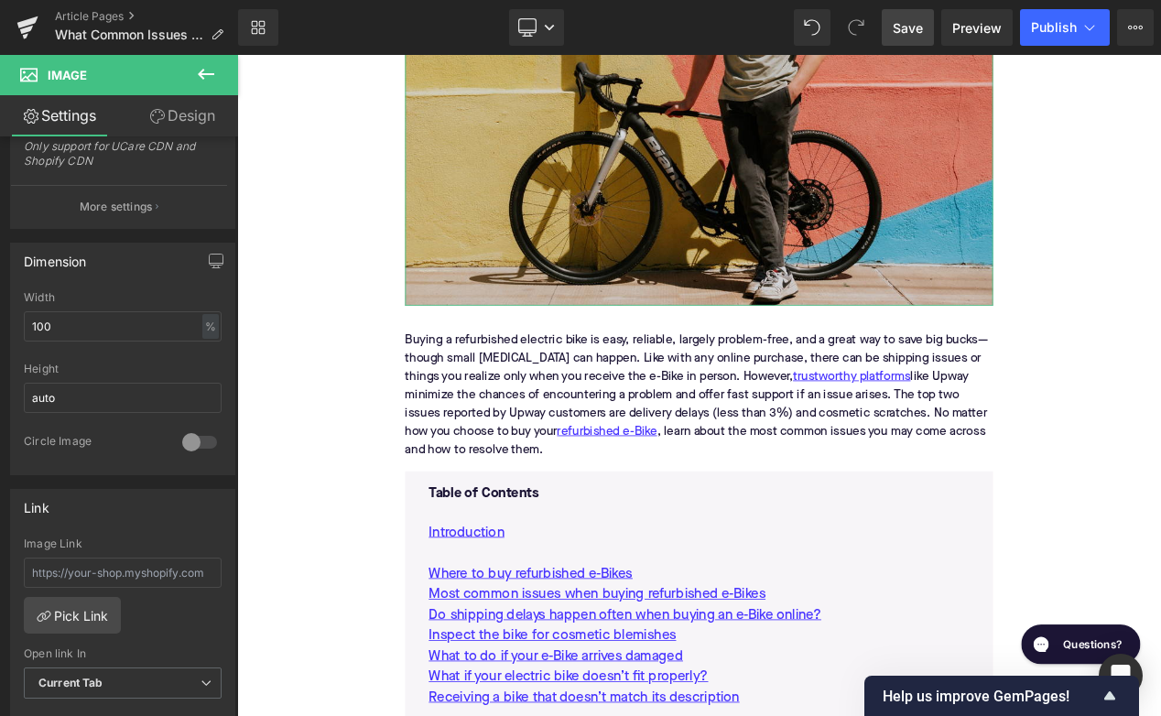
scroll to position [954, 0]
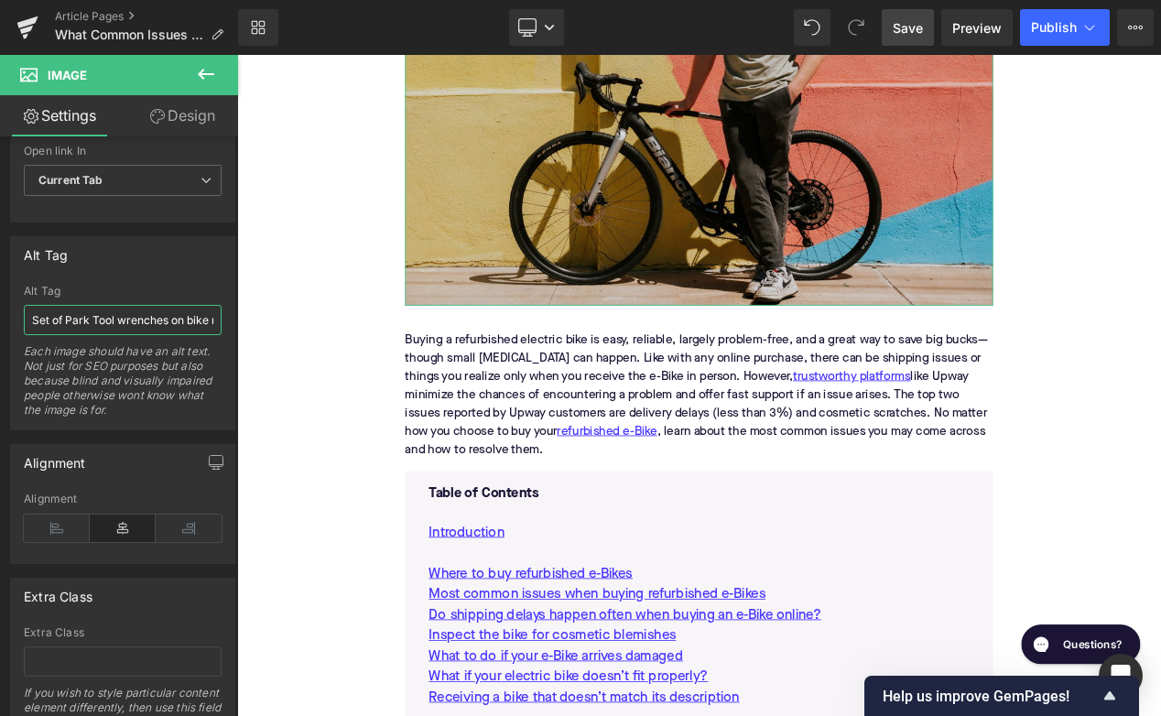
click at [125, 322] on input "Set of Park Tool wrenches on bike repair workbench" at bounding box center [123, 320] width 198 height 30
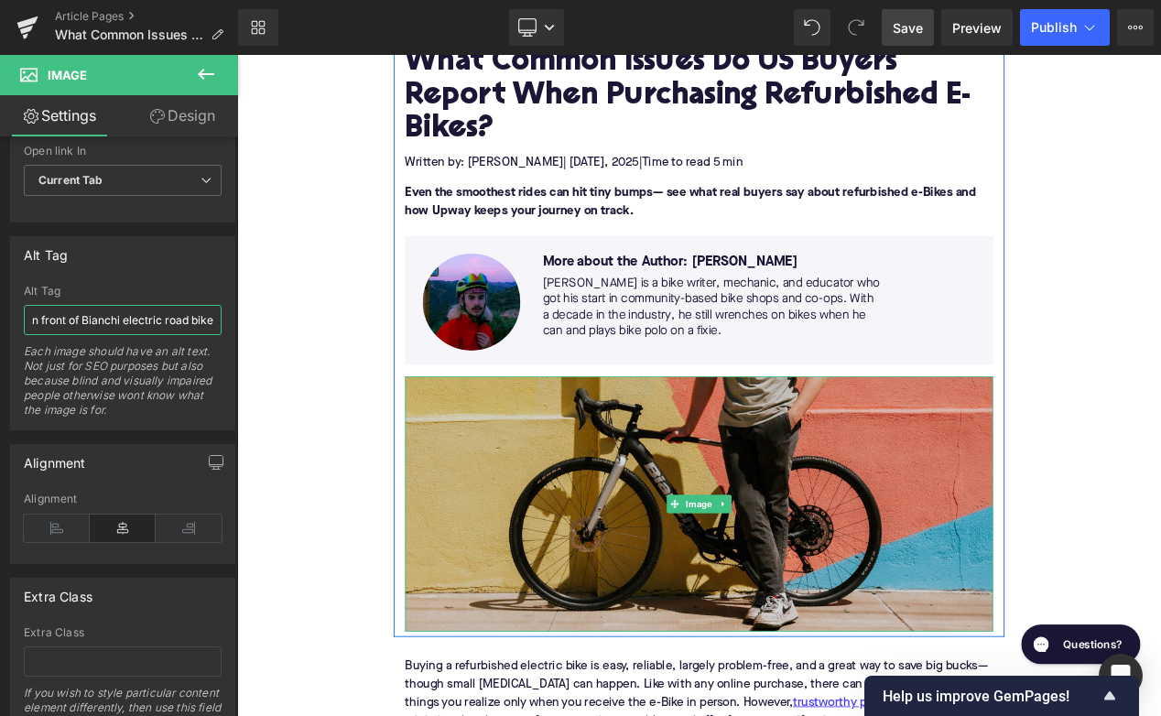
scroll to position [185, 0]
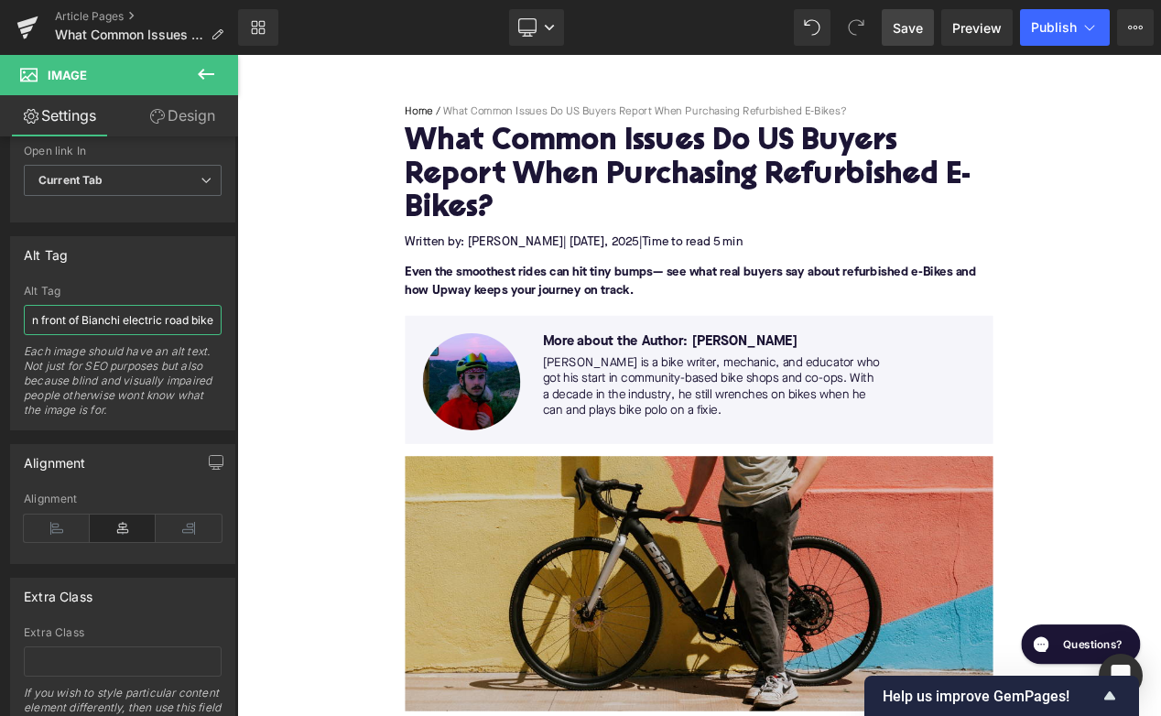
type input "Man standing in front of Bianchi electric road bike"
click at [1059, 32] on span "Publish" at bounding box center [1054, 27] width 46 height 15
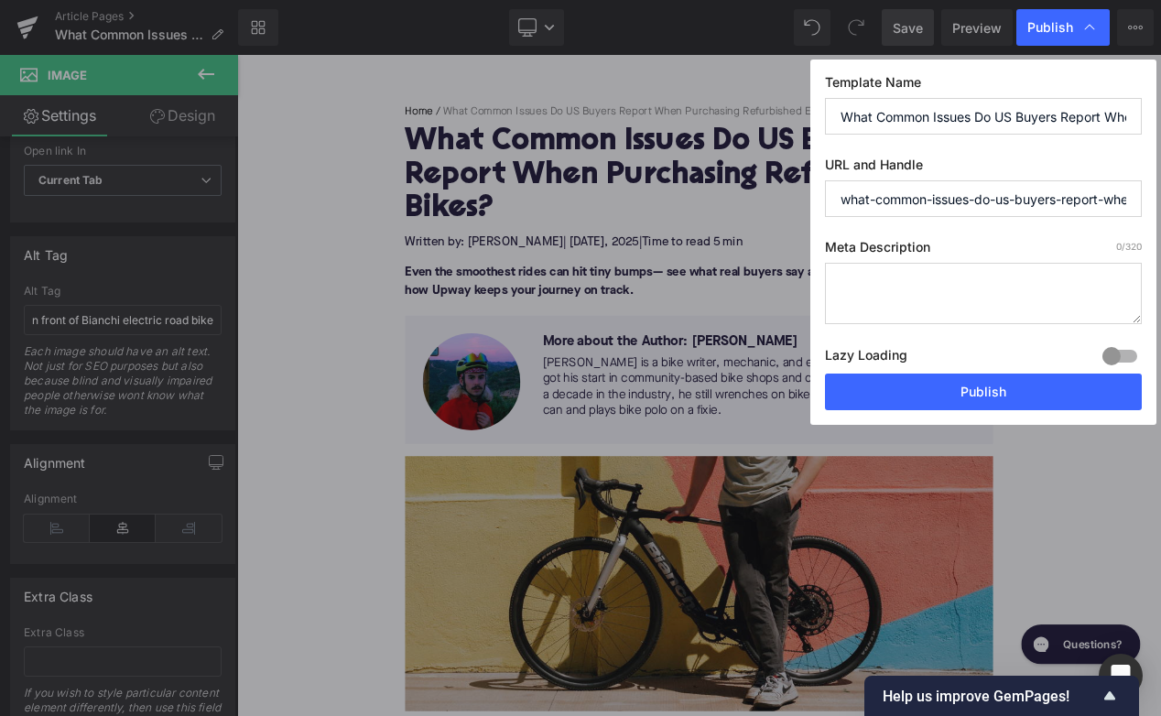
click at [896, 300] on textarea at bounding box center [983, 293] width 317 height 61
paste textarea "Buying a refurbished e-Bike? Learn about the rare issues US buyers report—like …"
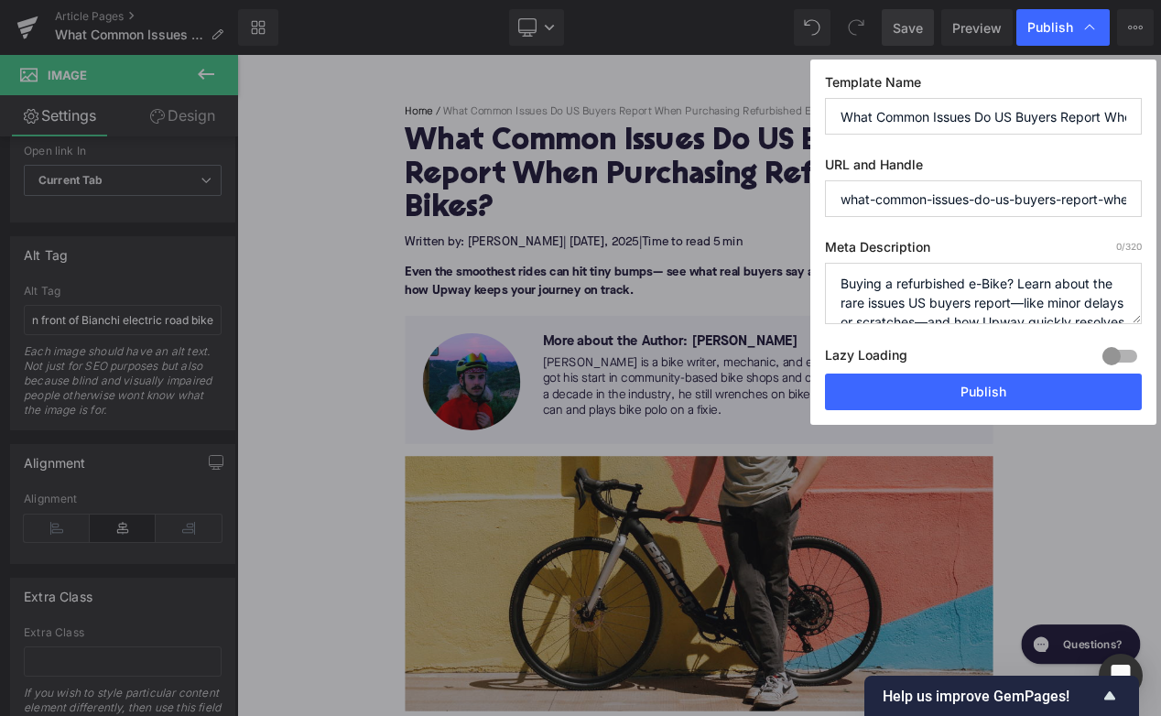
scroll to position [26, 0]
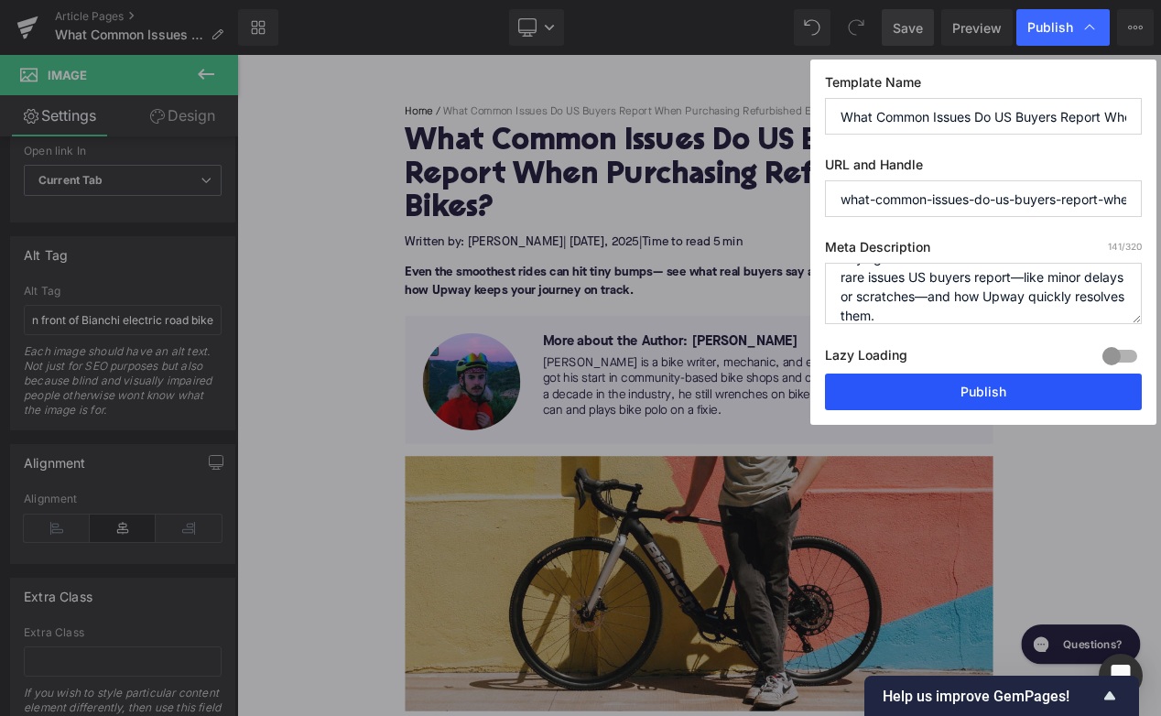
type textarea "Buying a refurbished e-Bike? Learn about the rare issues US buyers report—like …"
click at [932, 385] on button "Publish" at bounding box center [983, 392] width 317 height 37
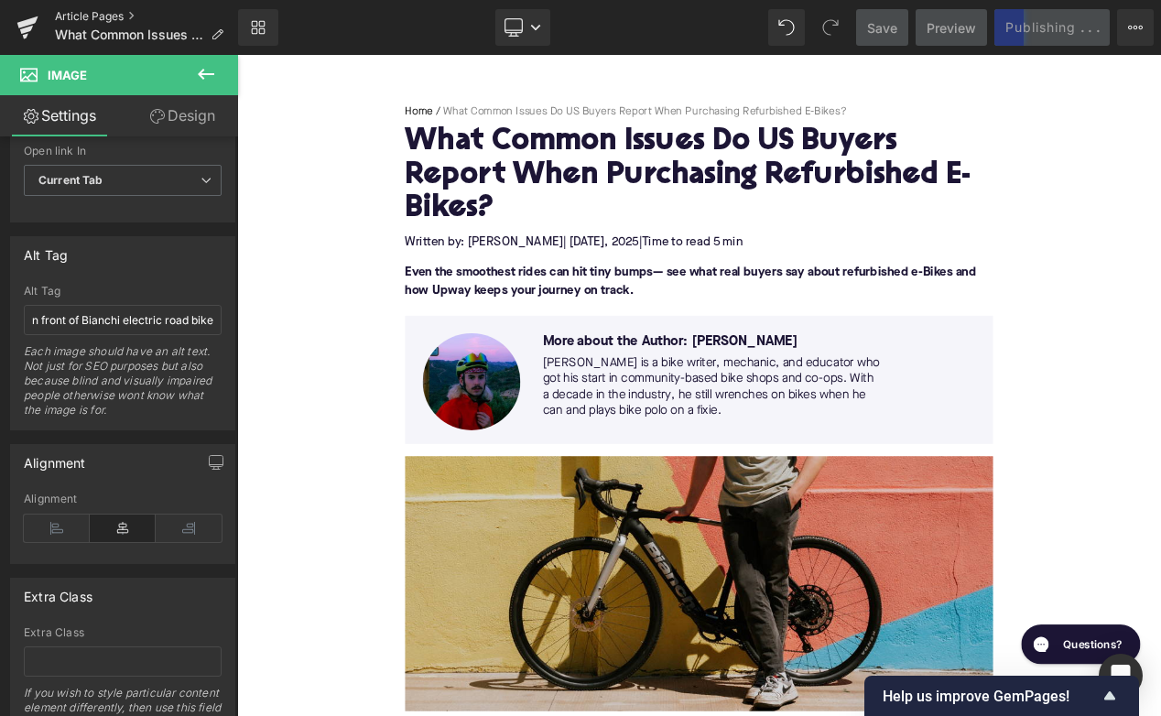
click at [95, 17] on link "Article Pages" at bounding box center [146, 16] width 183 height 15
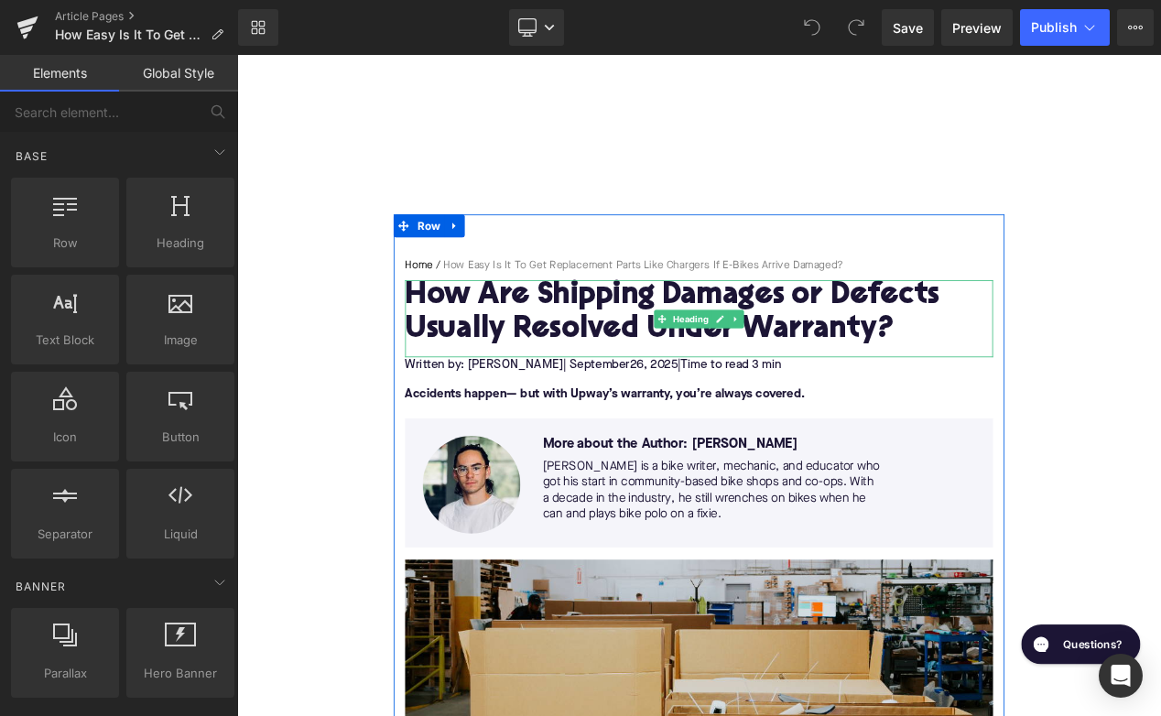
click at [662, 349] on h1 "How Are Shipping Damages or Defects Usually Resolved Under Warranty?" at bounding box center [791, 365] width 705 height 80
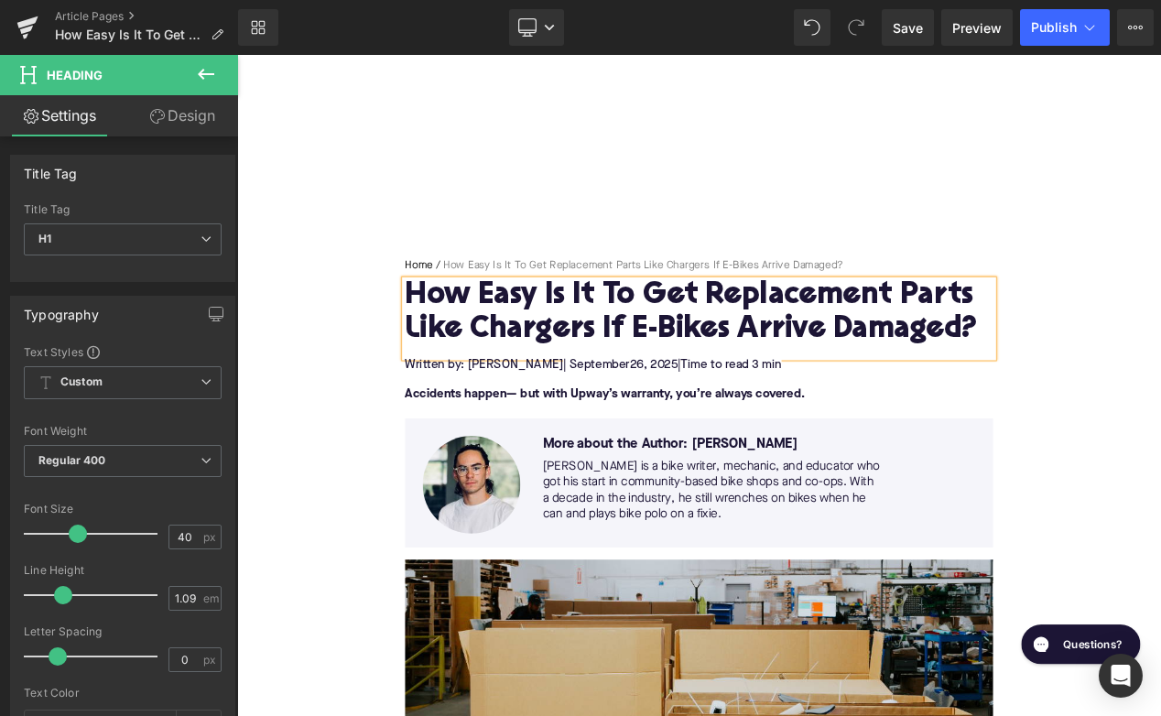
click at [645, 423] on span "| September" at bounding box center [668, 426] width 80 height 15
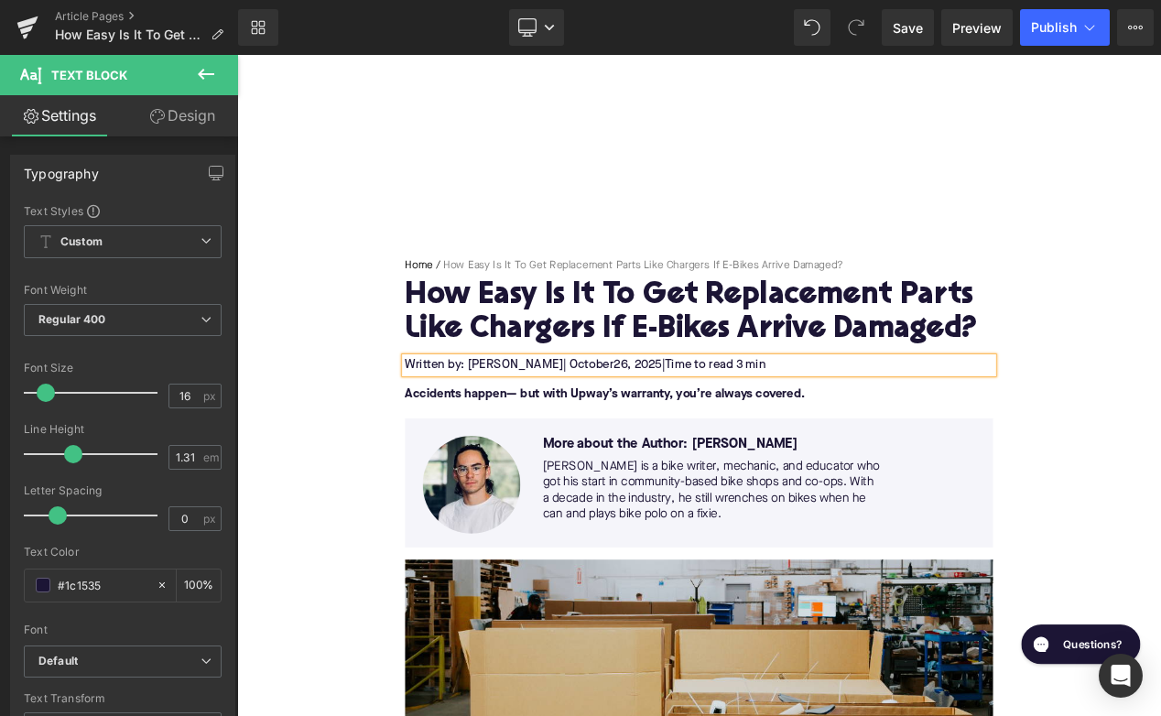
click at [689, 425] on span "26, 2025" at bounding box center [718, 426] width 58 height 15
click at [504, 468] on font "Accidents happen— but with Upway’s warranty, you’re always covered." at bounding box center [679, 462] width 480 height 15
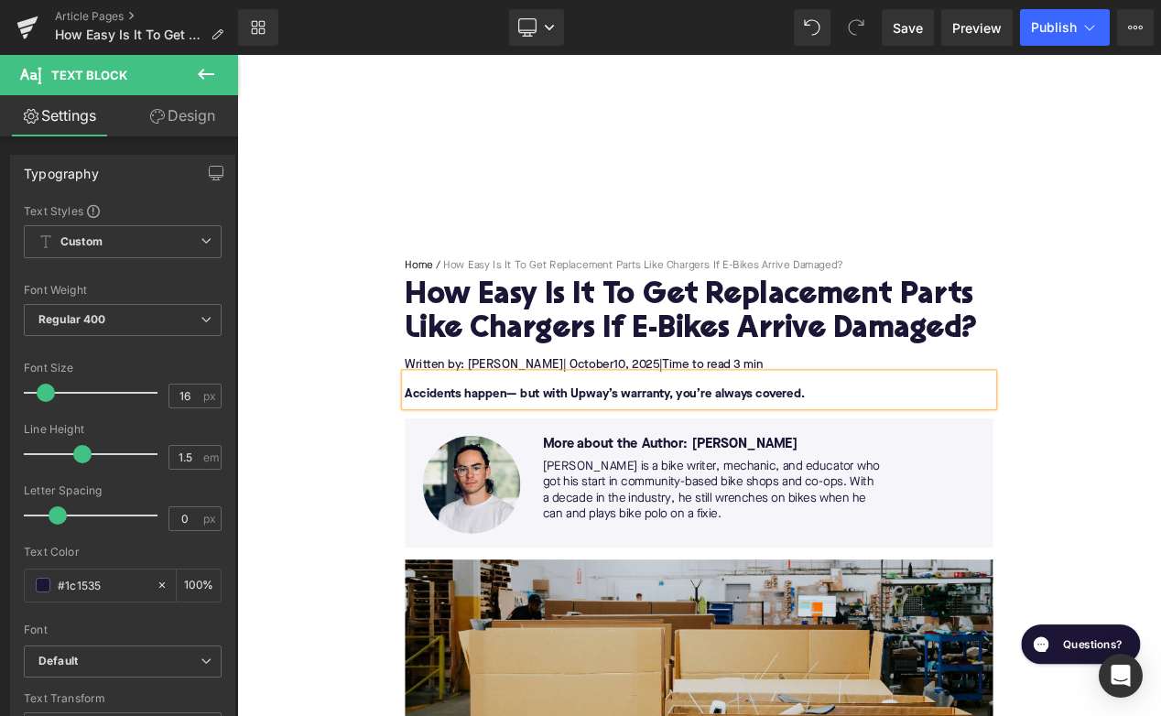
paste div
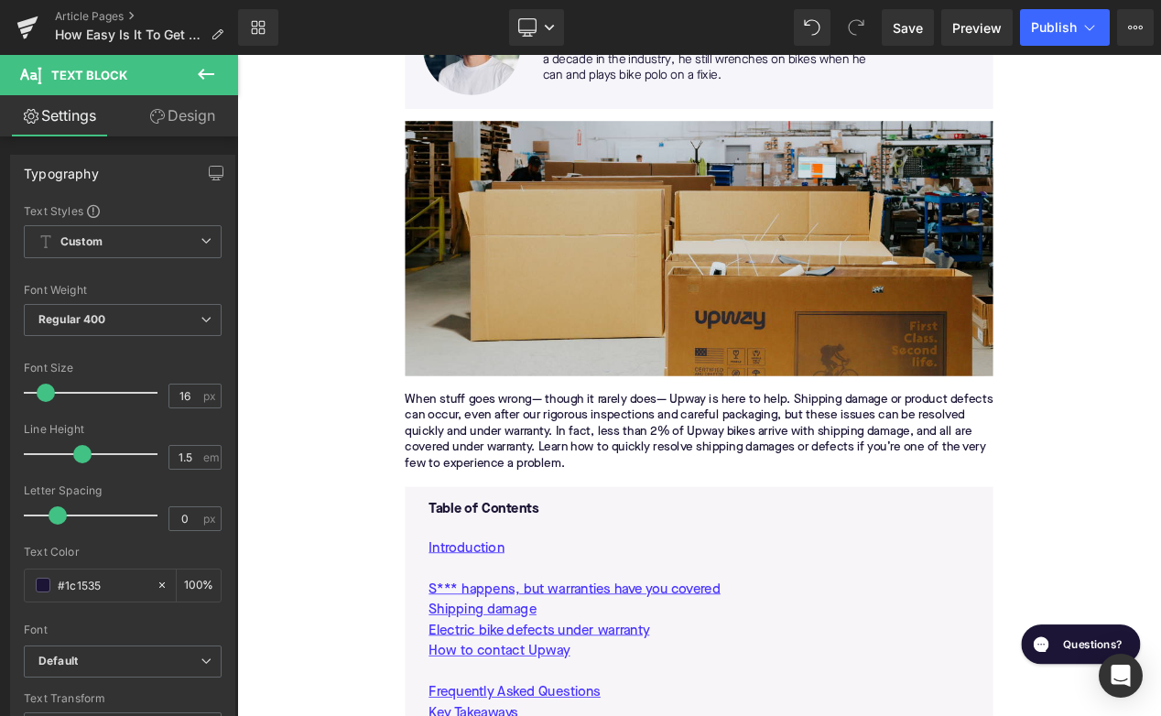
scroll to position [614, 0]
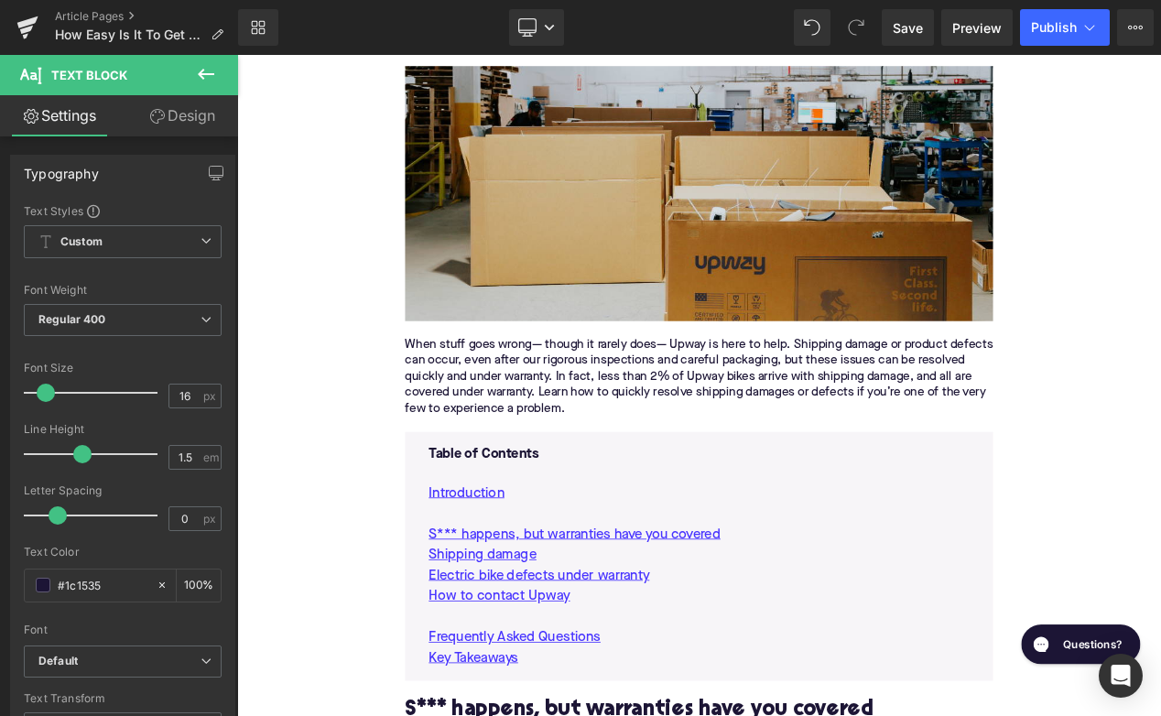
click at [508, 447] on div "When stuff goes wrong— though it rarely does— Upway is here to help. Shipping d…" at bounding box center [791, 442] width 705 height 96
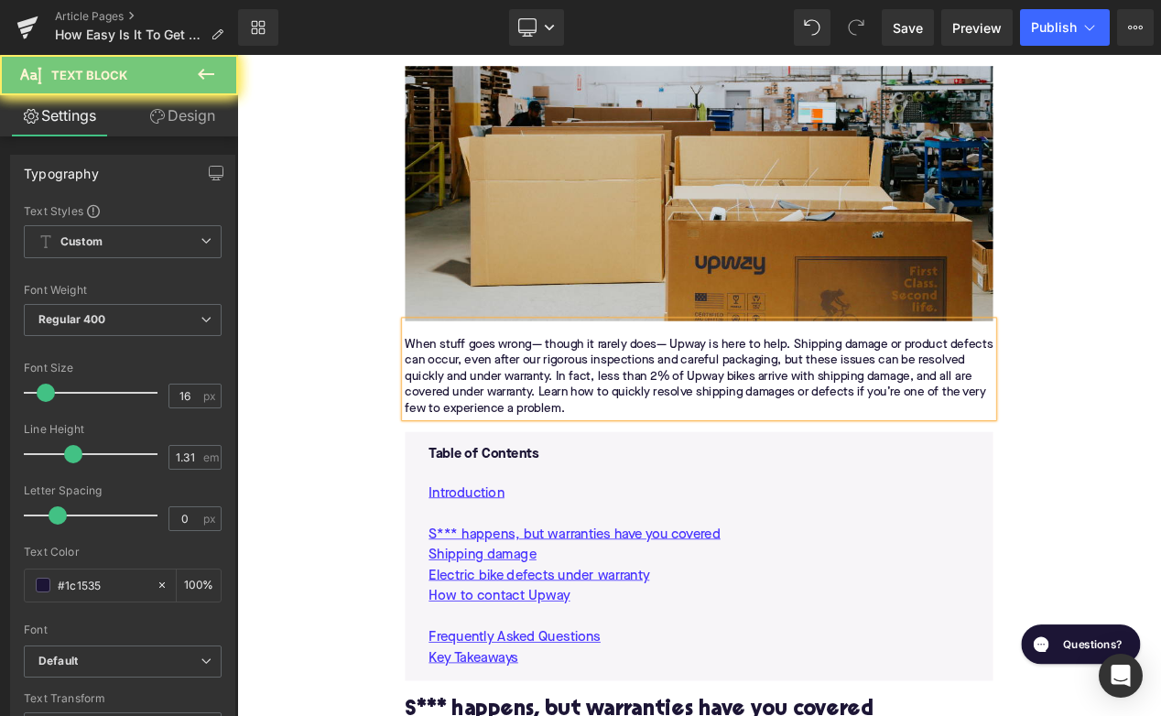
paste div
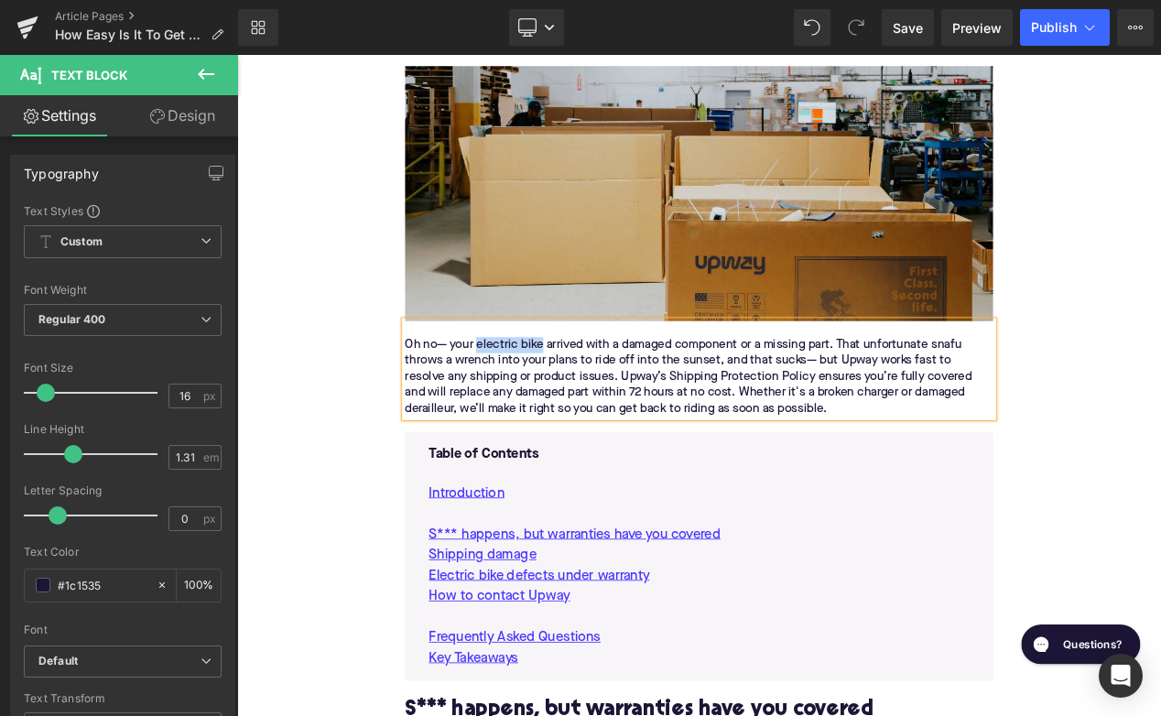
drag, startPoint x: 527, startPoint y: 401, endPoint x: 603, endPoint y: 395, distance: 77.2
click at [603, 395] on div "Oh no— your electric bike arrived with a damaged component or a missing part. T…" at bounding box center [791, 442] width 705 height 96
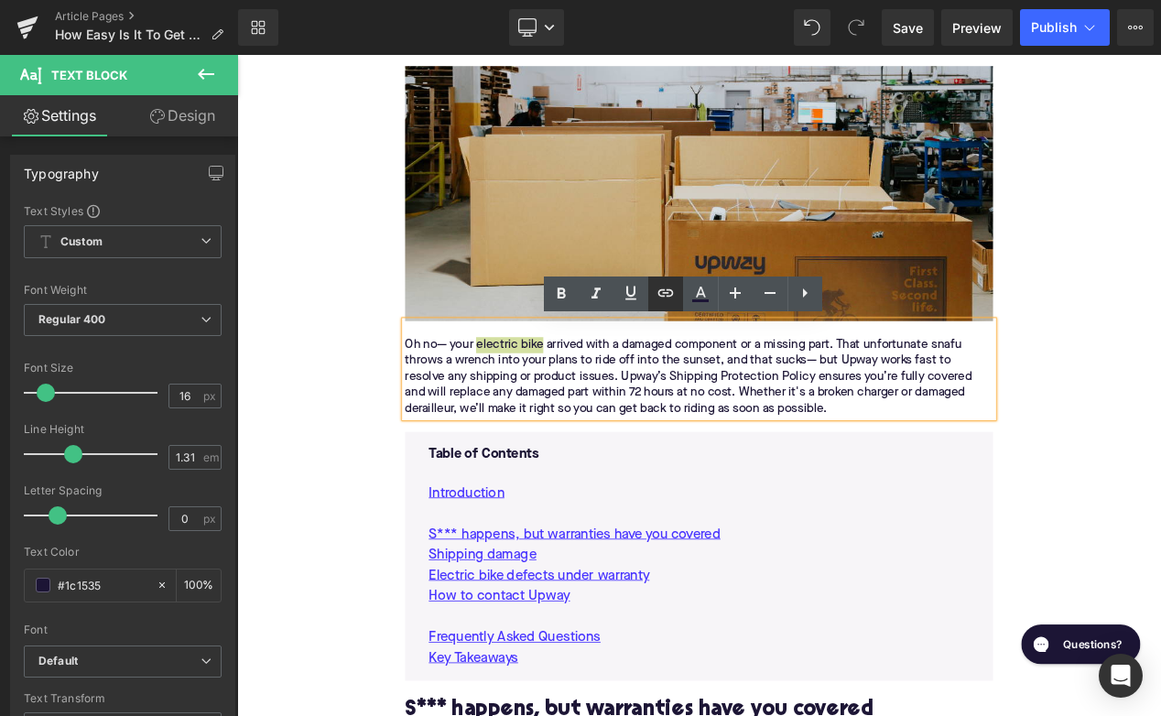
click at [656, 286] on icon at bounding box center [666, 293] width 22 height 22
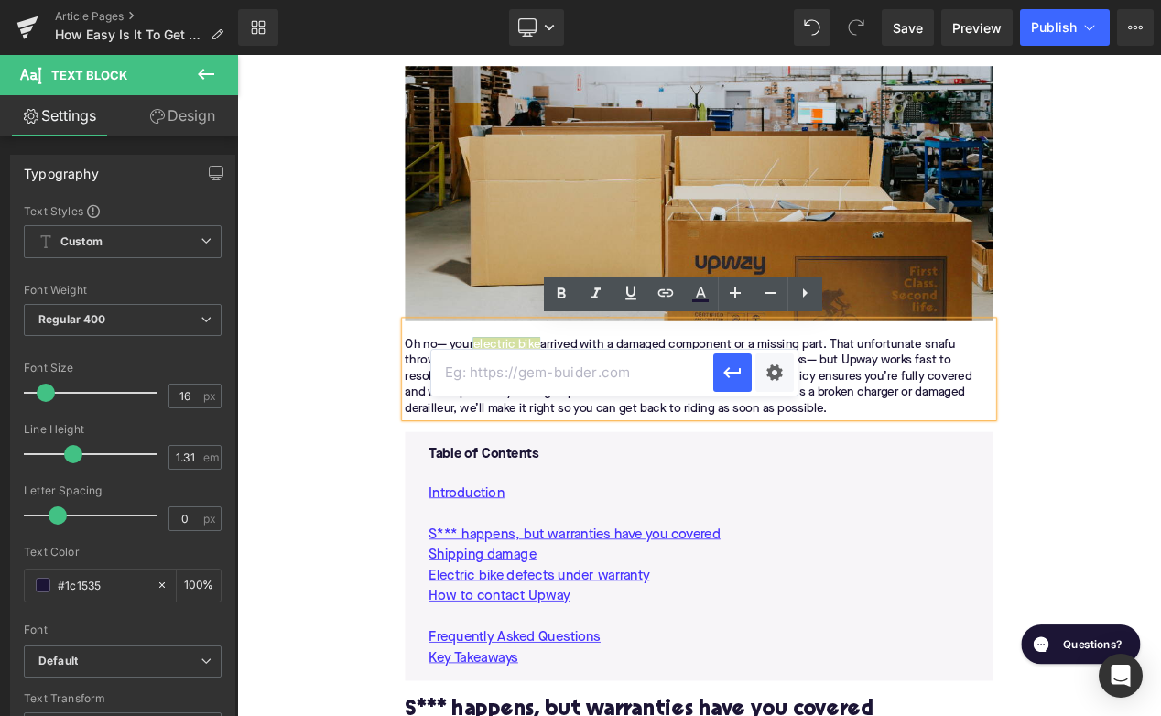
click at [560, 383] on input "text" at bounding box center [572, 373] width 282 height 46
paste input "[URL][DOMAIN_NAME]"
click at [723, 373] on icon "button" at bounding box center [733, 373] width 22 height 22
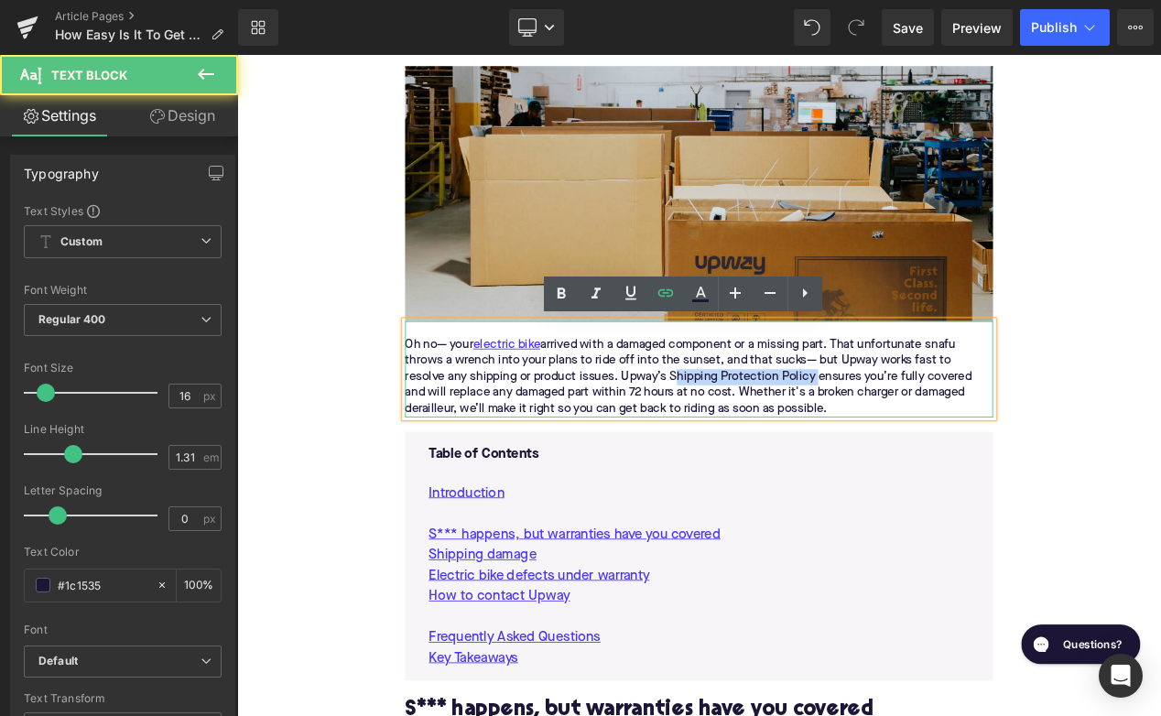
drag, startPoint x: 757, startPoint y: 441, endPoint x: 931, endPoint y: 435, distance: 174.1
click at [930, 434] on div "Oh no— your electric bike arrived with a damaged component or a missing part. T…" at bounding box center [791, 442] width 705 height 96
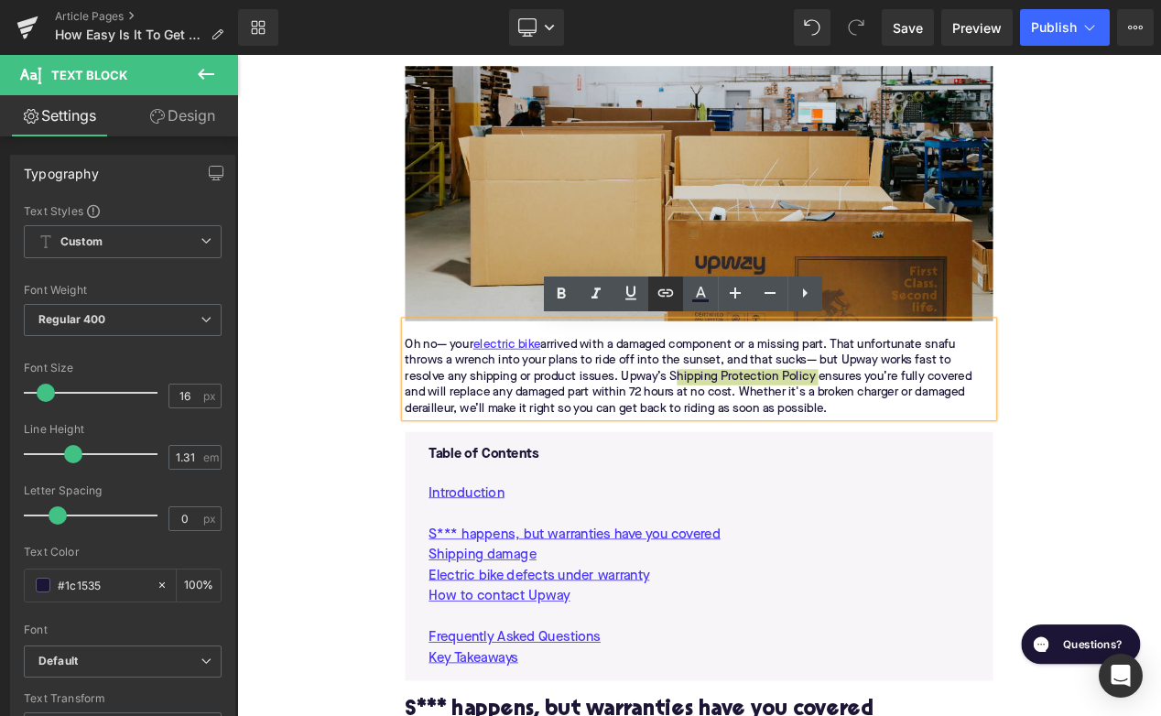
drag, startPoint x: 670, startPoint y: 292, endPoint x: 519, endPoint y: 329, distance: 155.5
click at [670, 292] on icon at bounding box center [665, 292] width 16 height 7
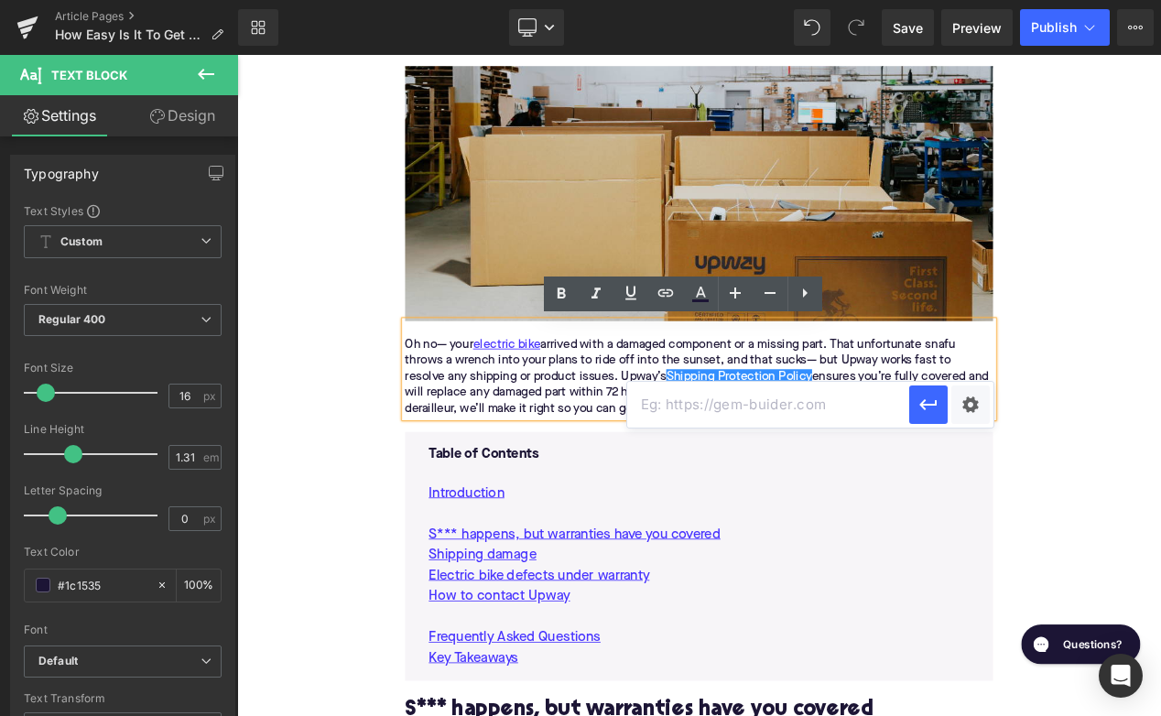
click at [693, 404] on input "text" at bounding box center [768, 405] width 282 height 46
paste input "http://upway.co/pages/delivery-explained"
type input "http://upway.co/pages/delivery-explained"
click at [929, 402] on icon "button" at bounding box center [929, 405] width 22 height 22
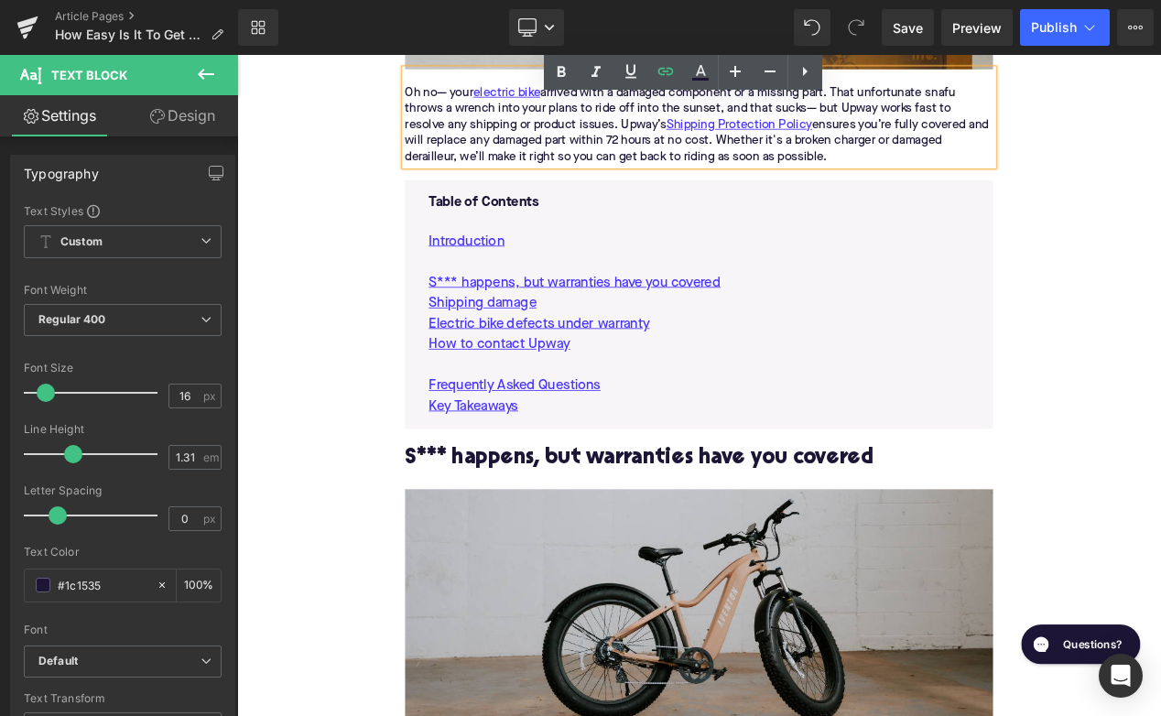
scroll to position [1027, 0]
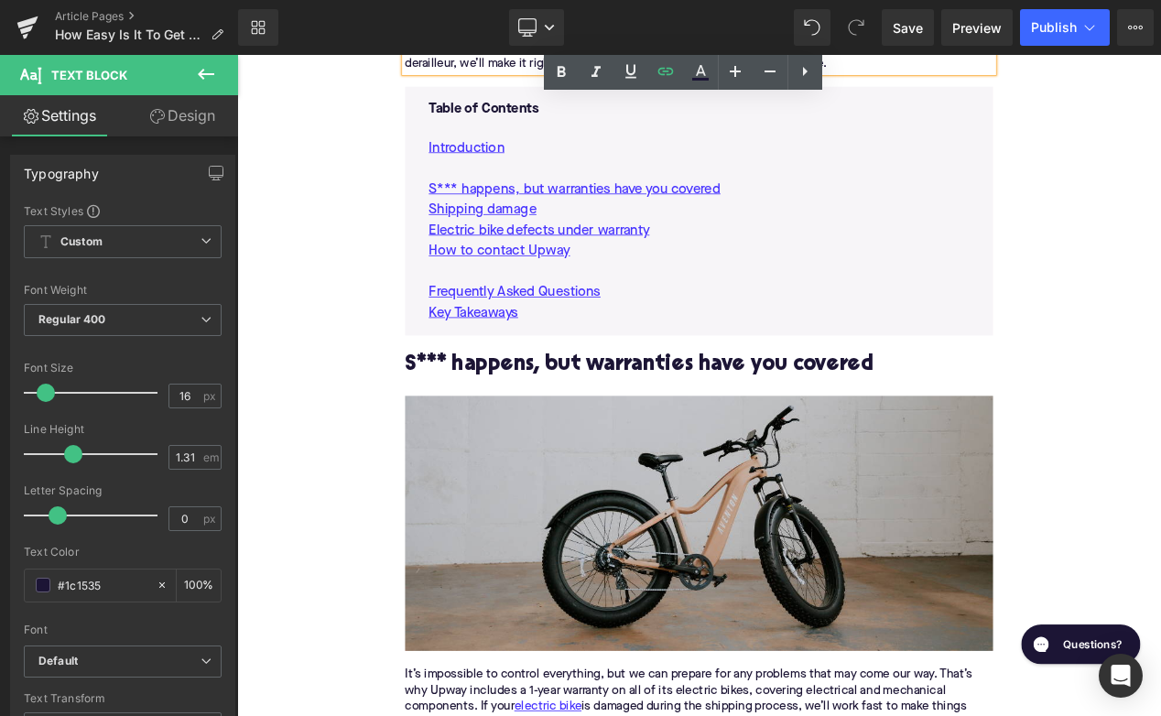
click at [570, 408] on div "S*** happens, but warranties have you covered" at bounding box center [791, 428] width 705 height 72
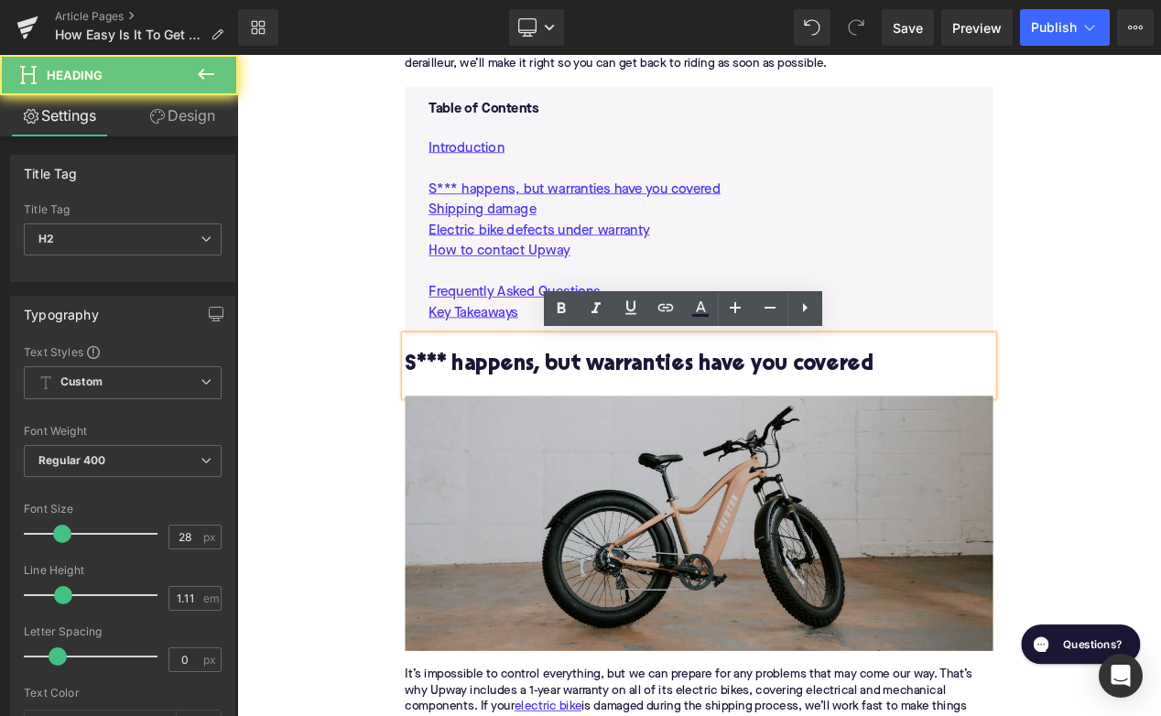
click at [570, 408] on div "S*** happens, but warranties have you covered" at bounding box center [791, 428] width 705 height 72
click at [570, 411] on div "S*** happens, but warranties have you covered" at bounding box center [791, 428] width 705 height 72
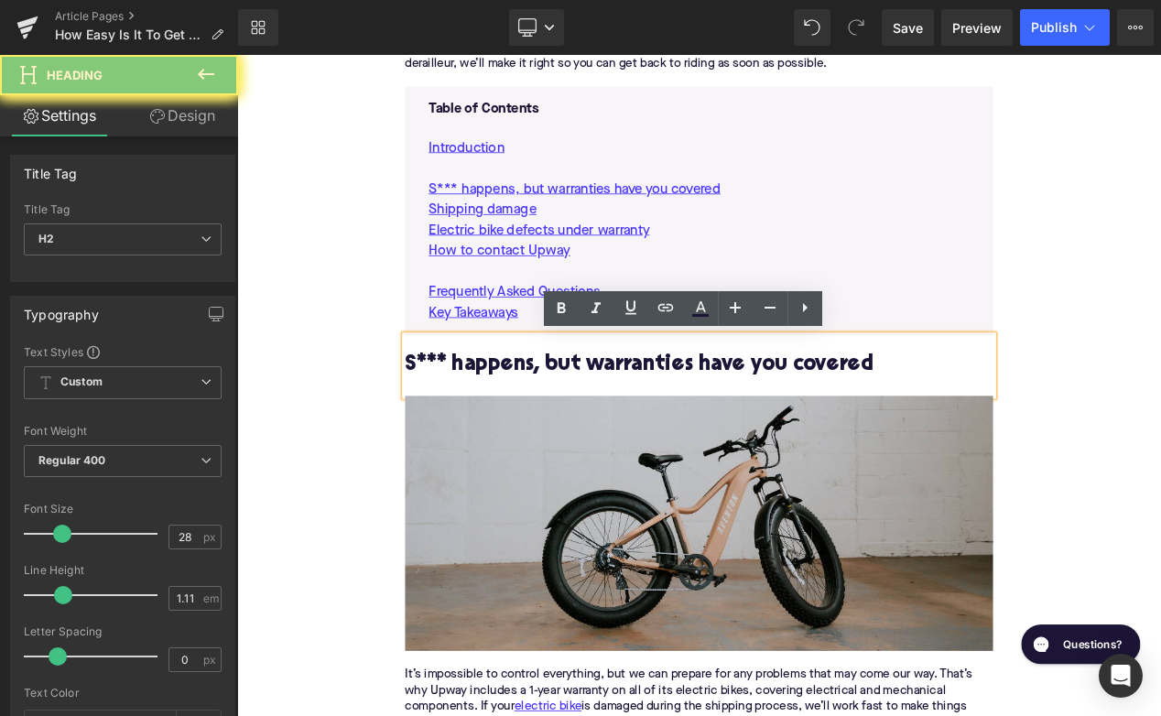
click at [570, 411] on div "S*** happens, but warranties have you covered" at bounding box center [791, 428] width 705 height 72
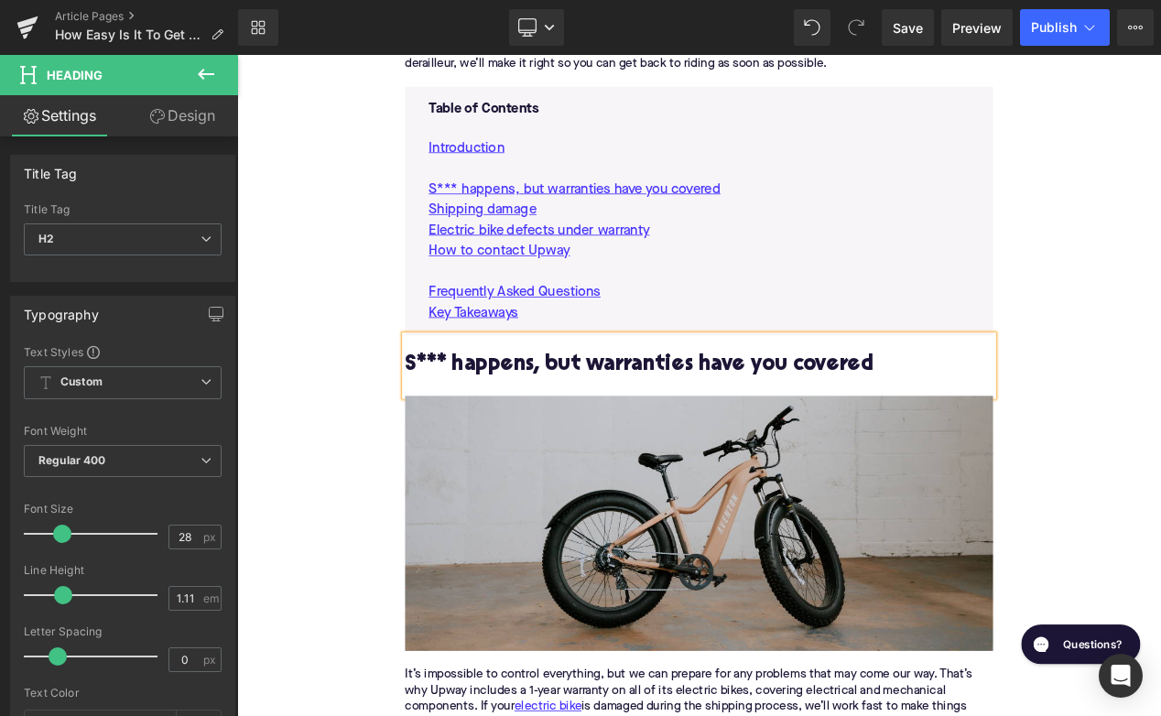
paste div
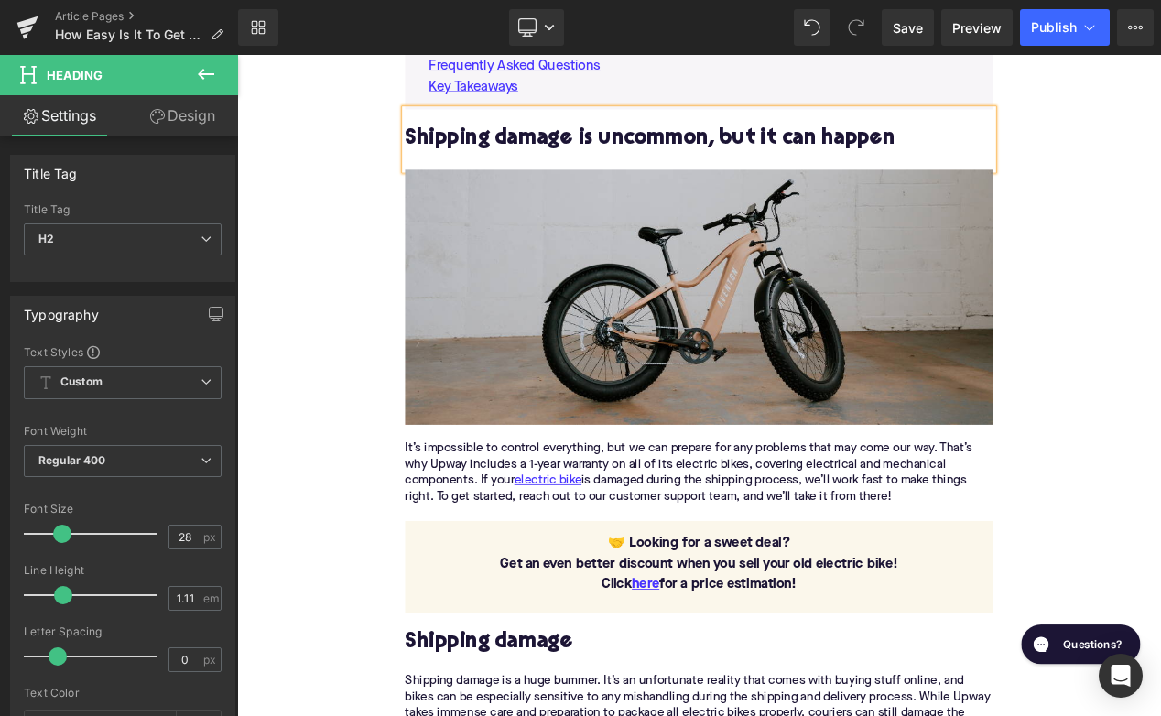
scroll to position [1374, 0]
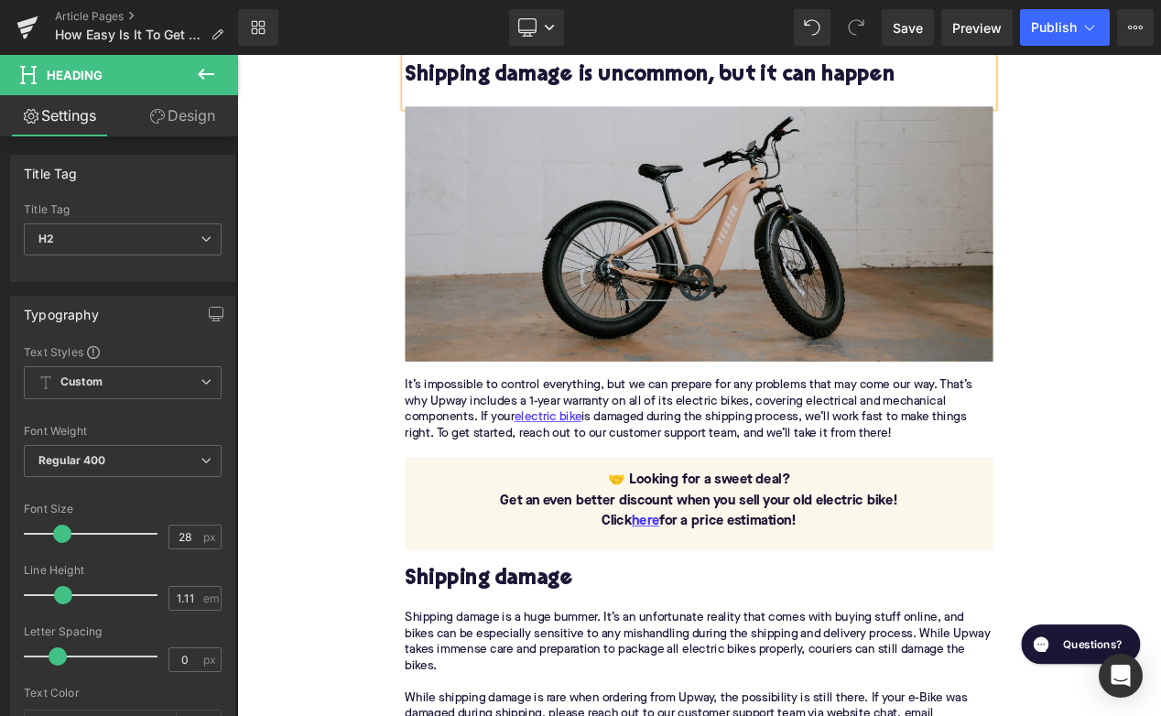
click at [529, 457] on div "It’s impossible to control everything, but we can prepare for any problems that…" at bounding box center [791, 480] width 705 height 77
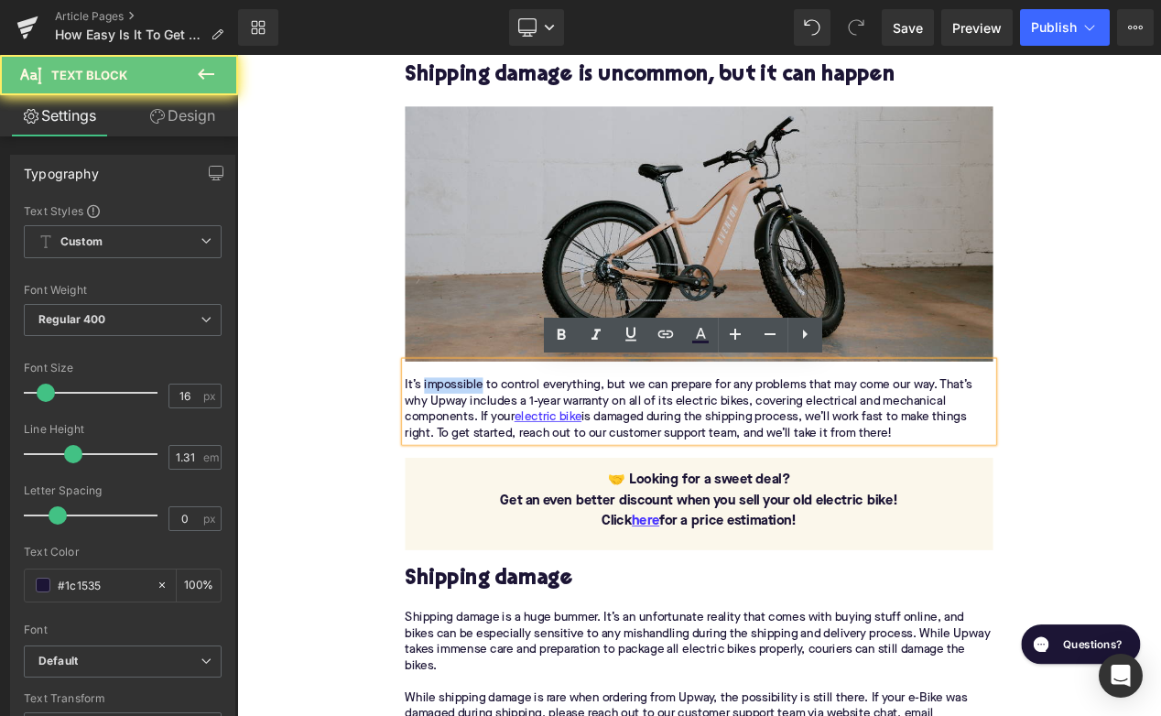
click at [529, 457] on div "It’s impossible to control everything, but we can prepare for any problems that…" at bounding box center [791, 480] width 705 height 77
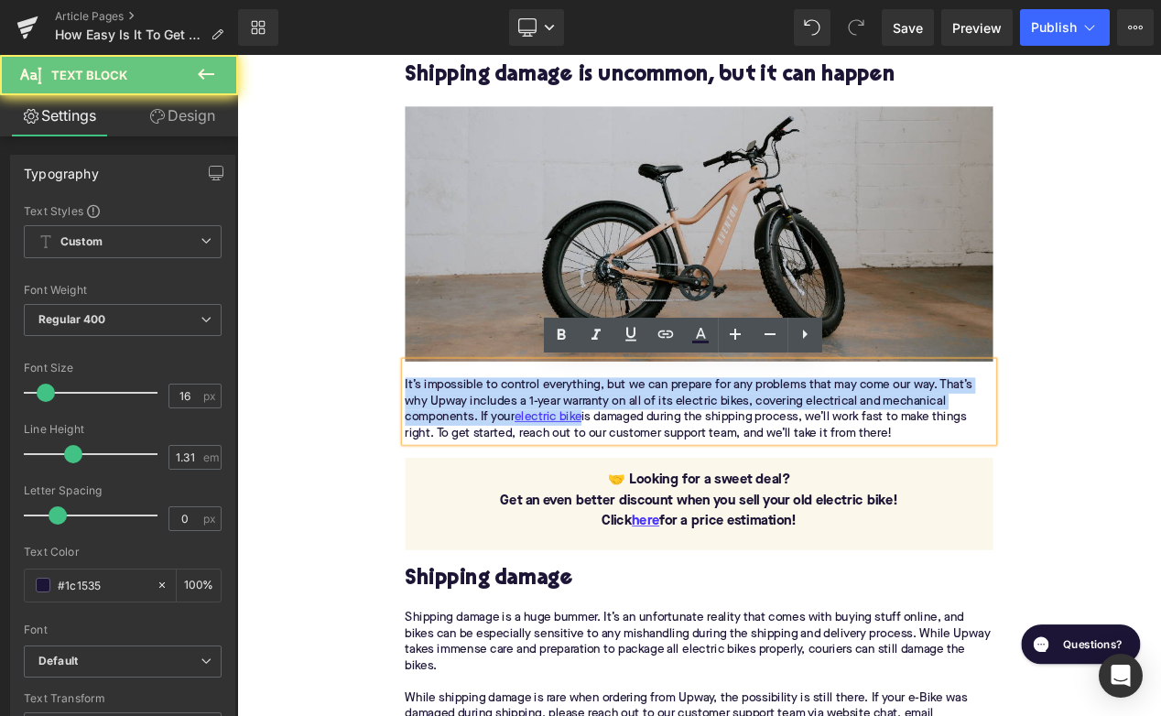
click at [529, 457] on div "It’s impossible to control everything, but we can prepare for any problems that…" at bounding box center [791, 480] width 705 height 77
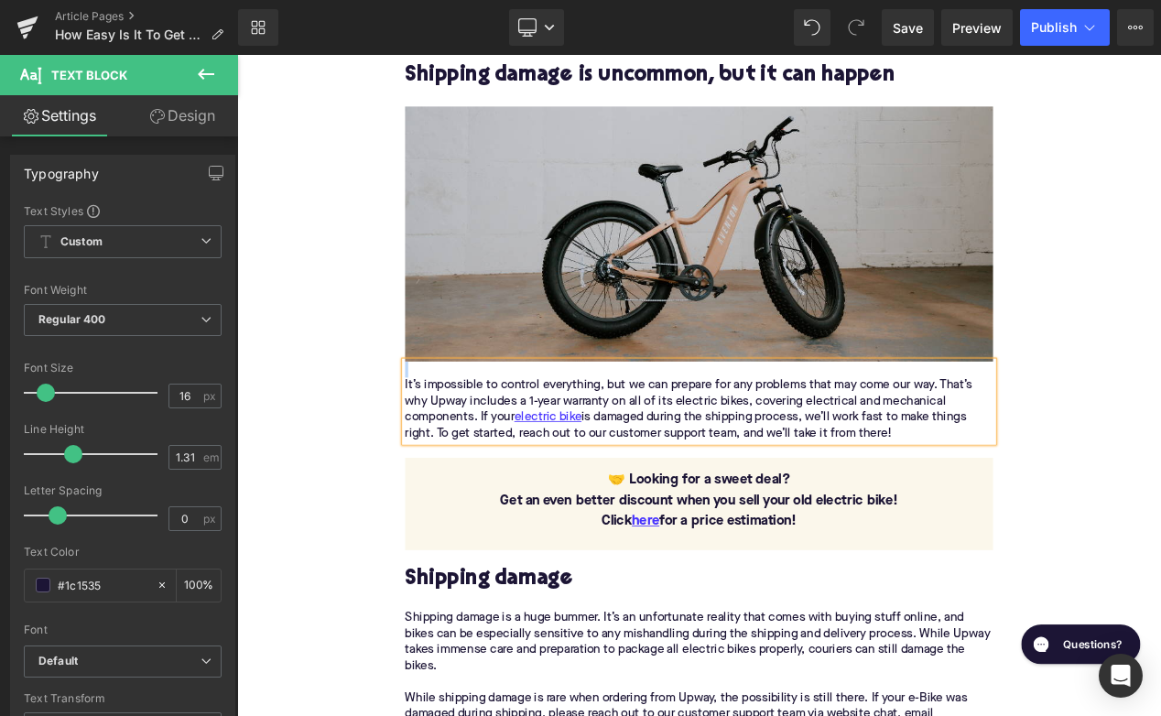
paste div
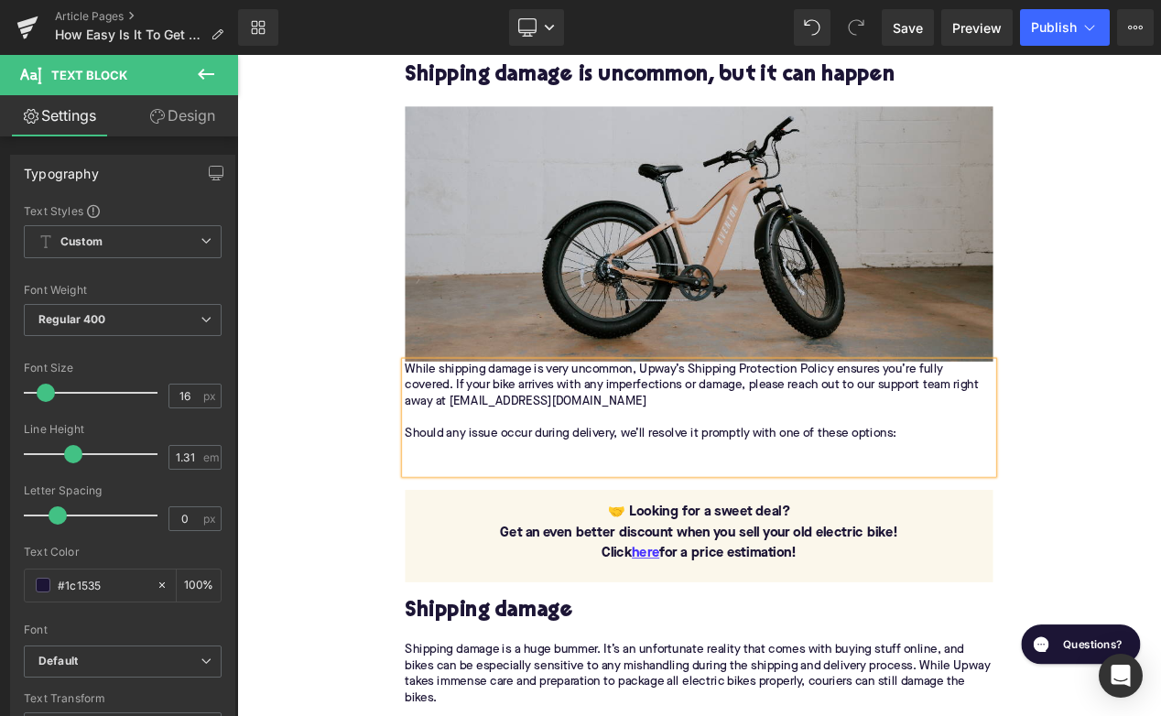
click at [440, 433] on div "While shipping damage is very uncommon, Upway’s Shipping Protection Policy ensu…" at bounding box center [791, 490] width 705 height 135
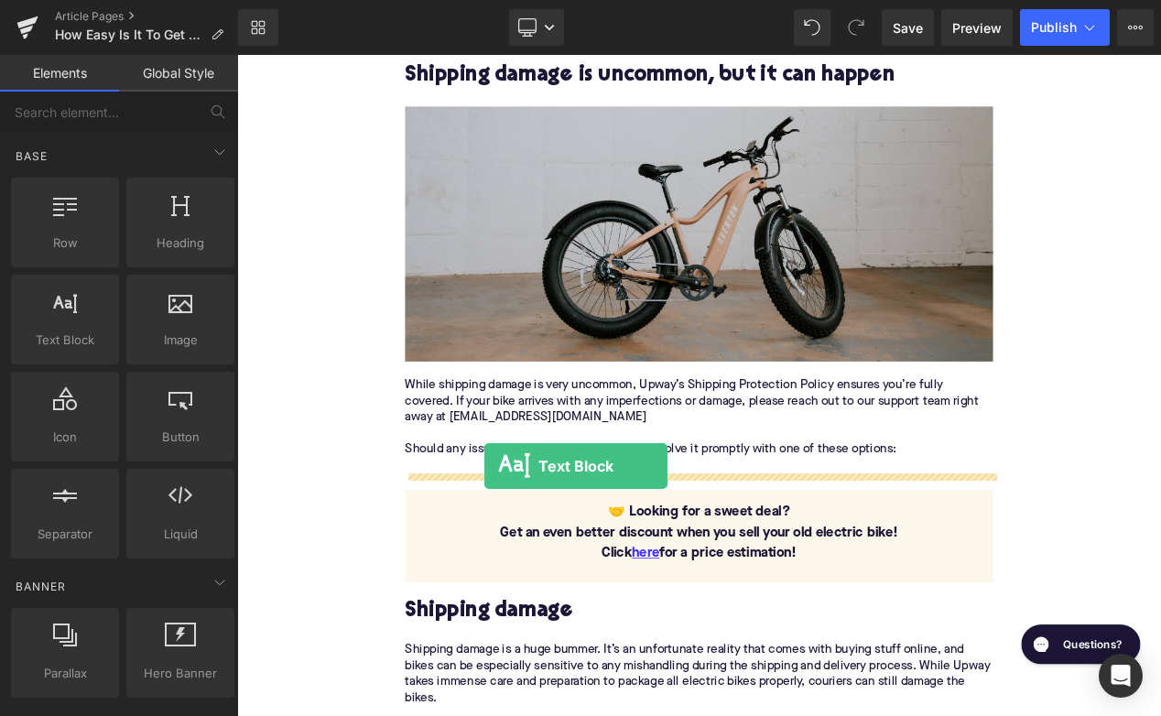
drag, startPoint x: 309, startPoint y: 373, endPoint x: 534, endPoint y: 554, distance: 289.2
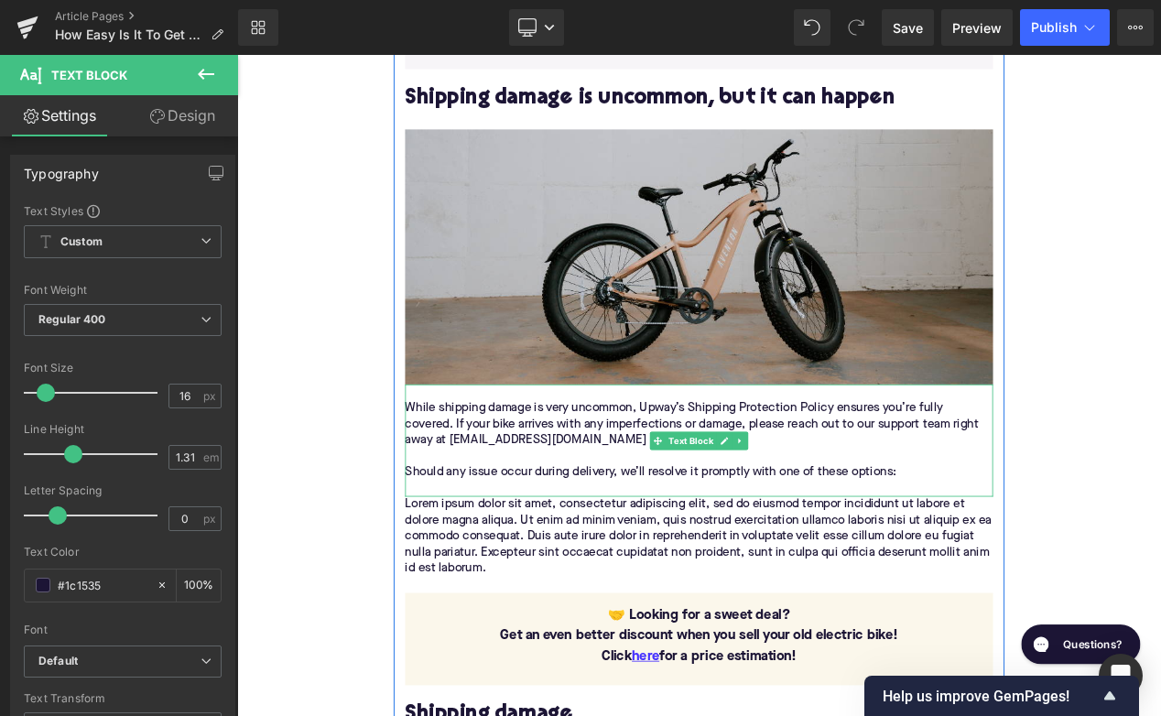
scroll to position [1351, 0]
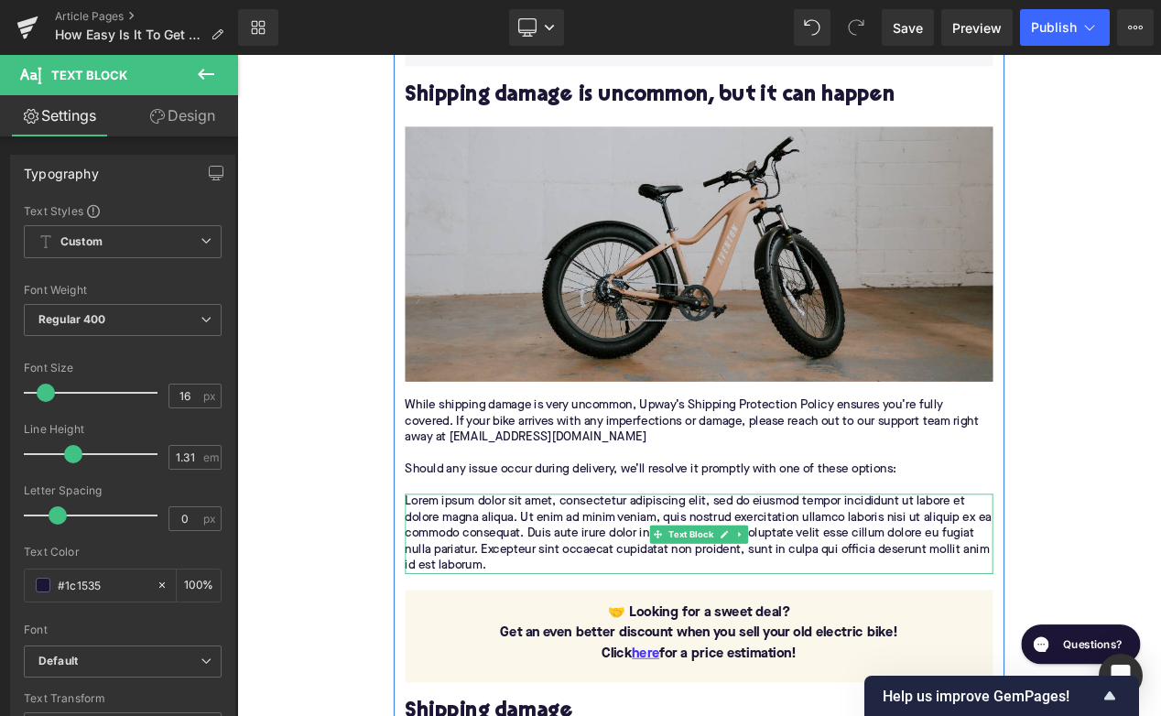
click at [528, 633] on p "Lorem ipsum dolor sit amet, consectetur adipiscing elit, sed do eiusmod tempor …" at bounding box center [791, 629] width 705 height 96
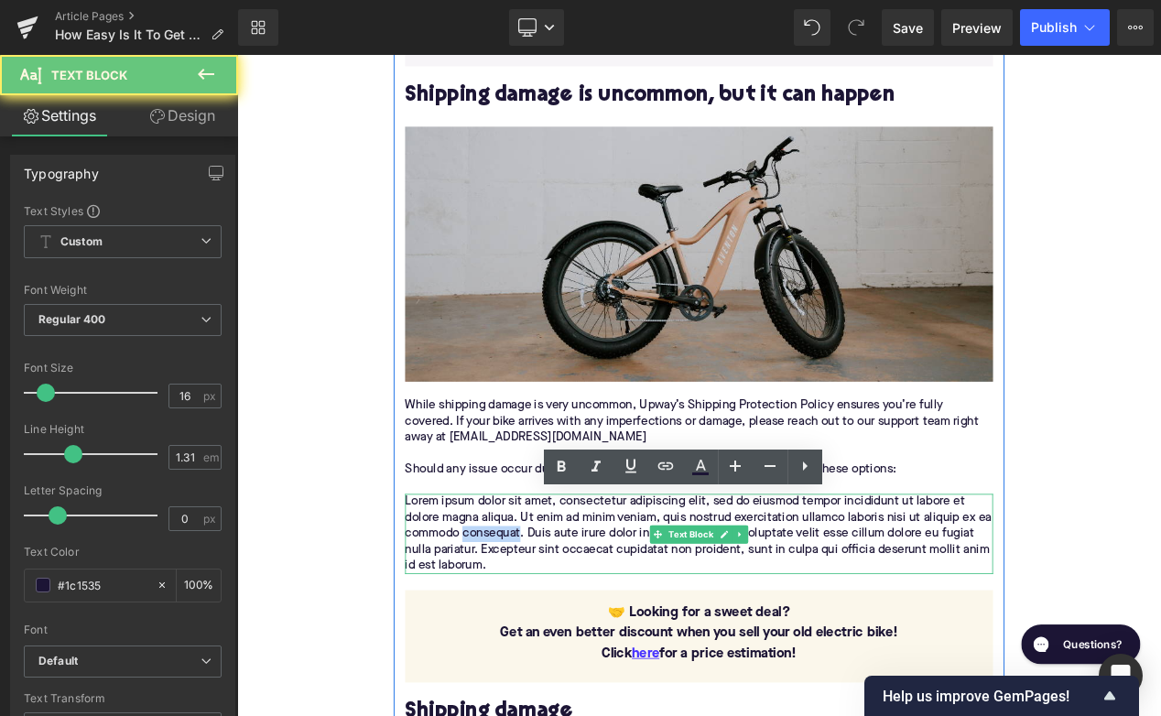
click at [528, 633] on p "Lorem ipsum dolor sit amet, consectetur adipiscing elit, sed do eiusmod tempor …" at bounding box center [791, 629] width 705 height 96
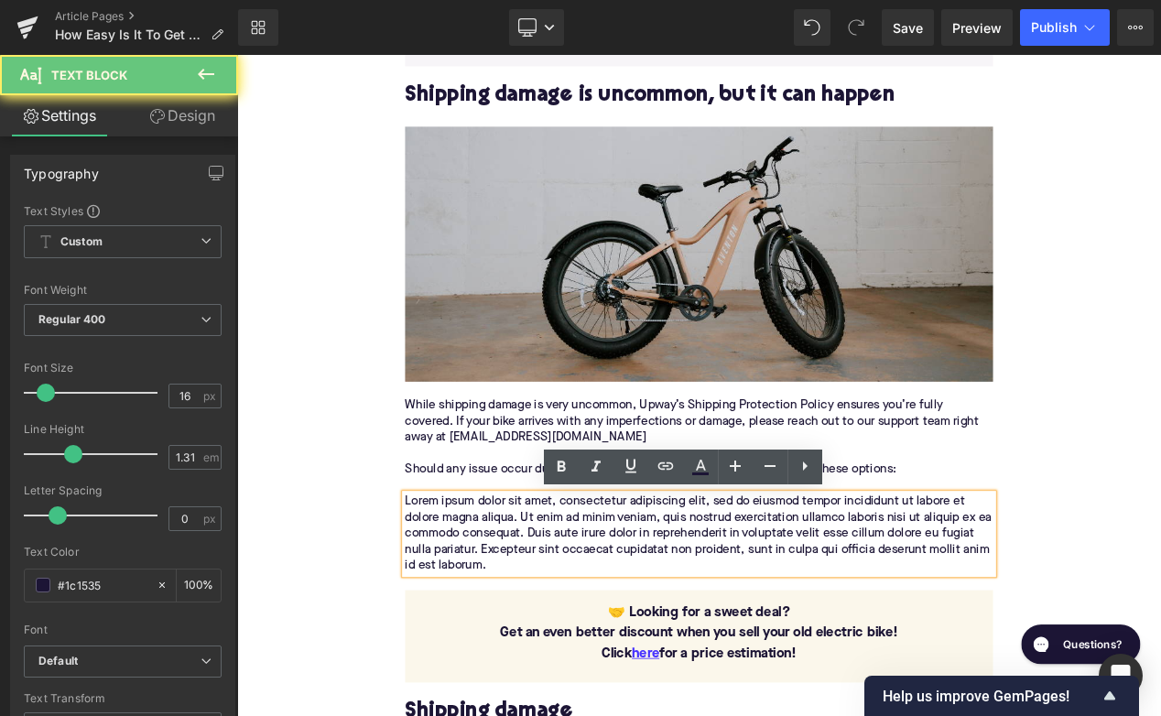
click at [528, 633] on p "Lorem ipsum dolor sit amet, consectetur adipiscing elit, sed do eiusmod tempor …" at bounding box center [791, 629] width 705 height 96
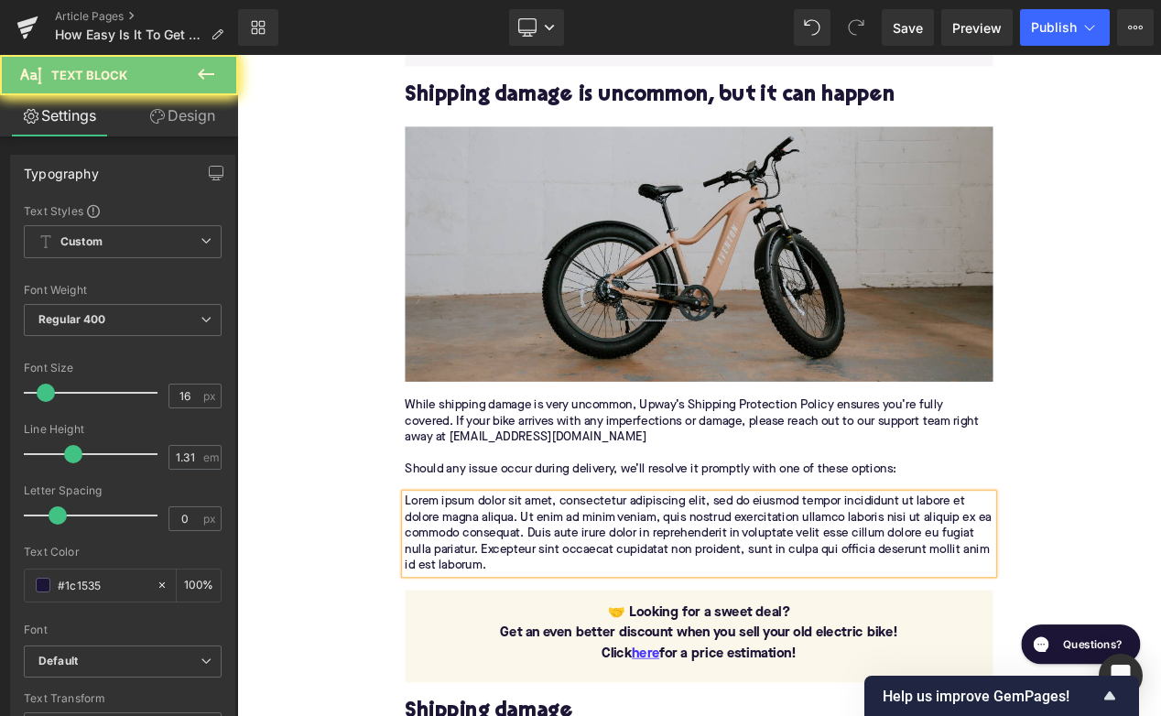
paste div
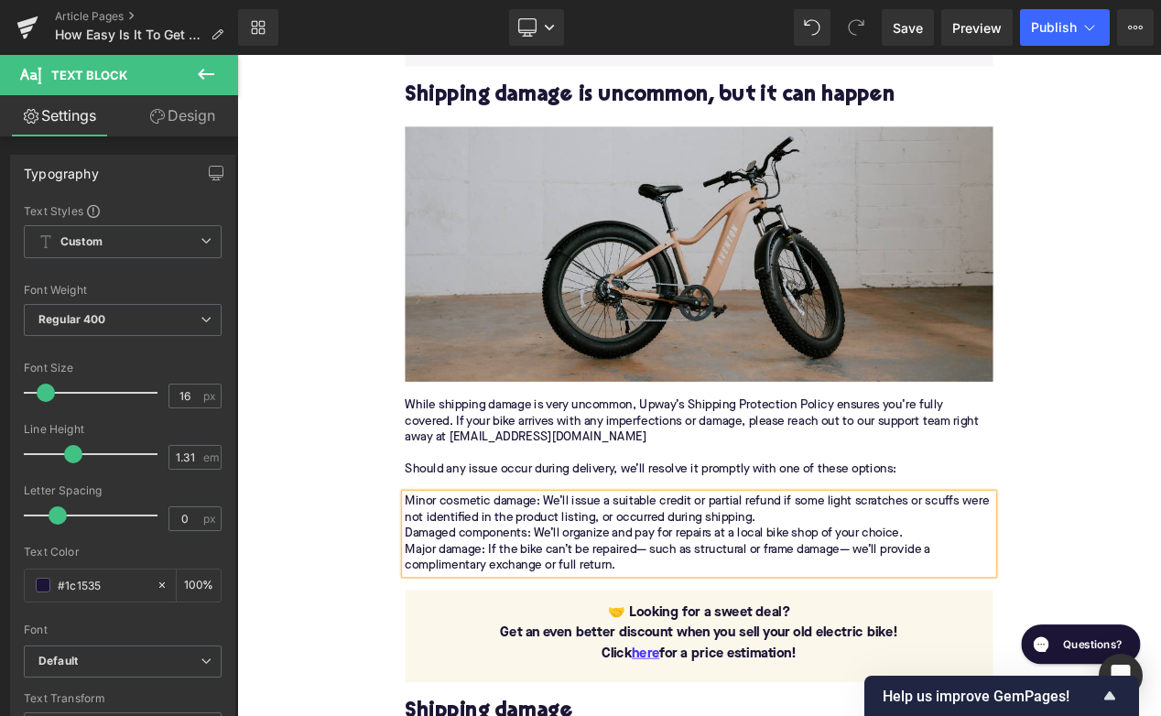
click at [528, 633] on p "Minor cosmetic damage: We’ll issue a suitable credit or partial refund if some …" at bounding box center [791, 629] width 705 height 96
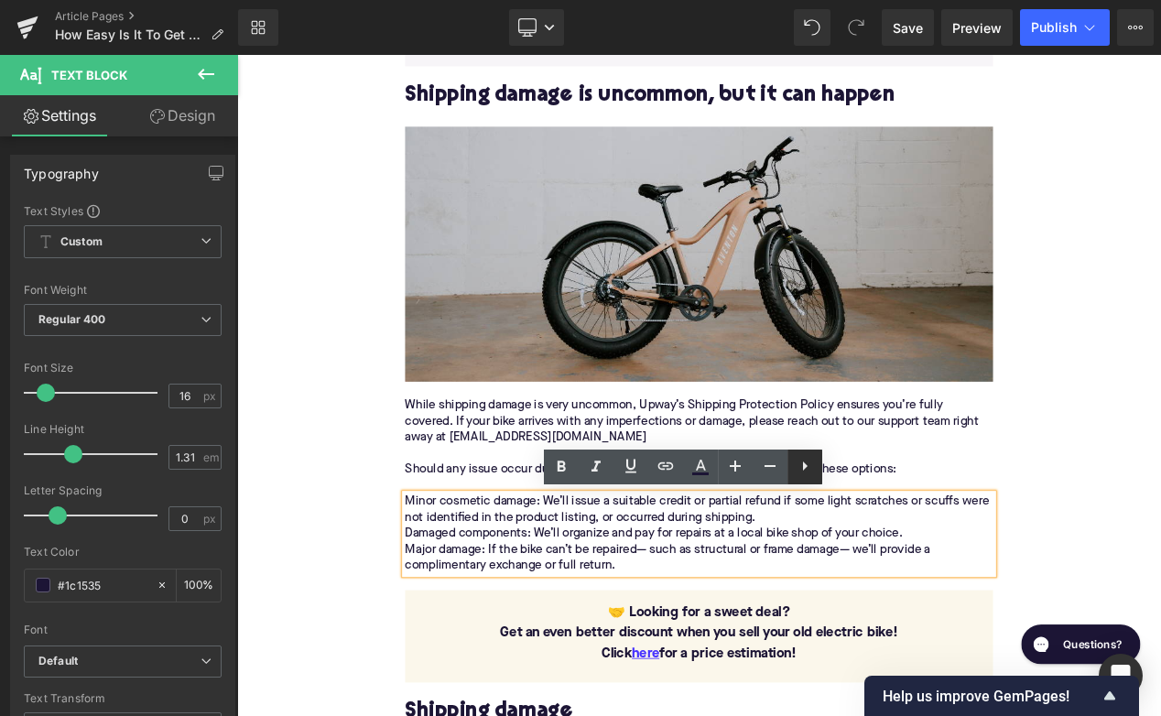
click at [802, 467] on icon at bounding box center [805, 466] width 22 height 22
click at [798, 468] on icon at bounding box center [805, 466] width 22 height 22
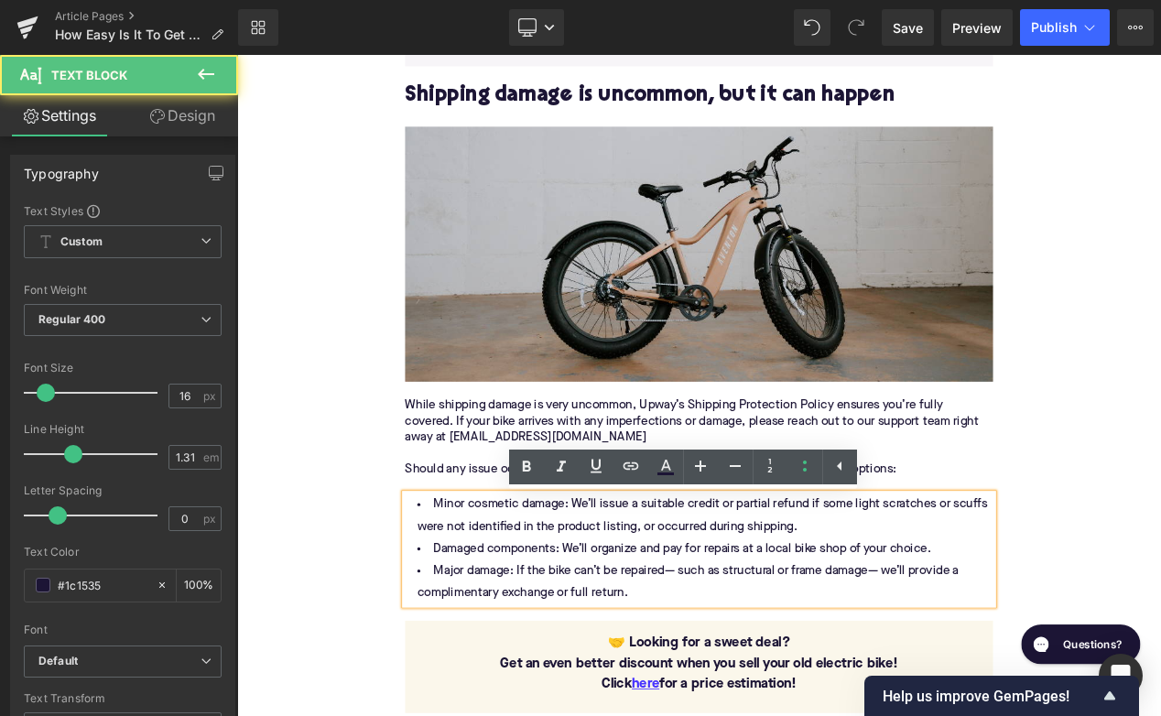
click at [618, 628] on li "Minor cosmetic damage: We’ll issue a suitable credit or partial refund if some …" at bounding box center [791, 607] width 705 height 53
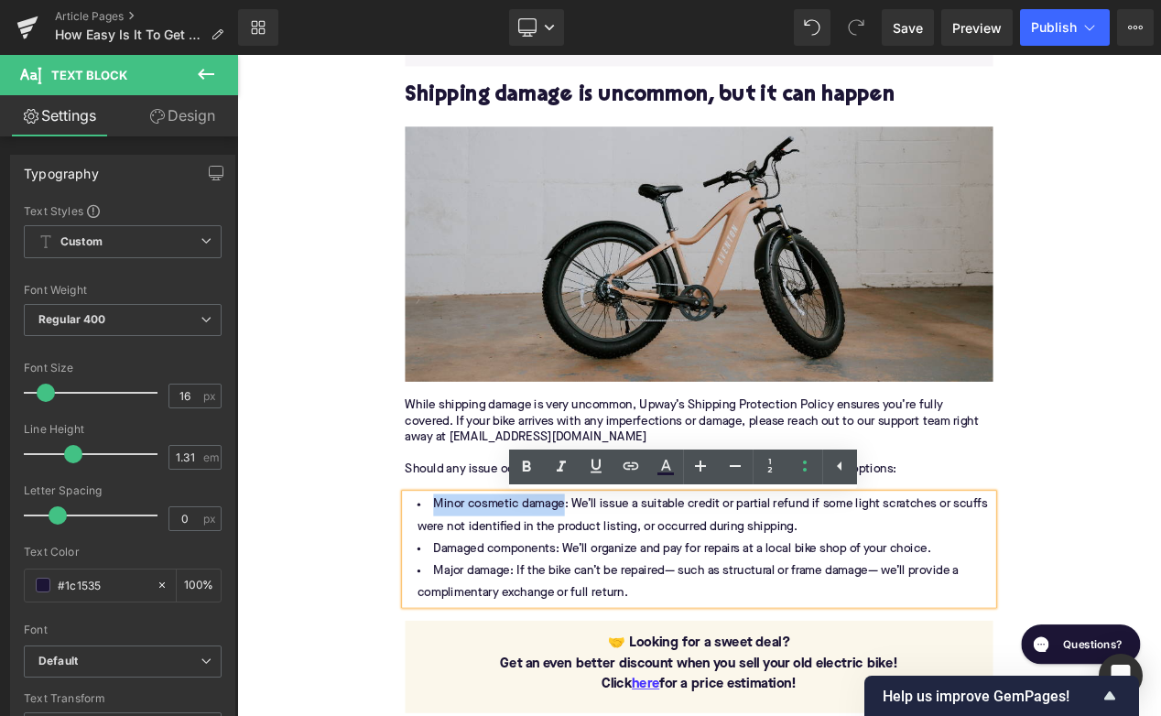
drag, startPoint x: 626, startPoint y: 598, endPoint x: 466, endPoint y: 609, distance: 160.6
click at [465, 608] on li "Minor cosmetic damage: We’ll issue a suitable credit or partial refund if some …" at bounding box center [791, 607] width 705 height 53
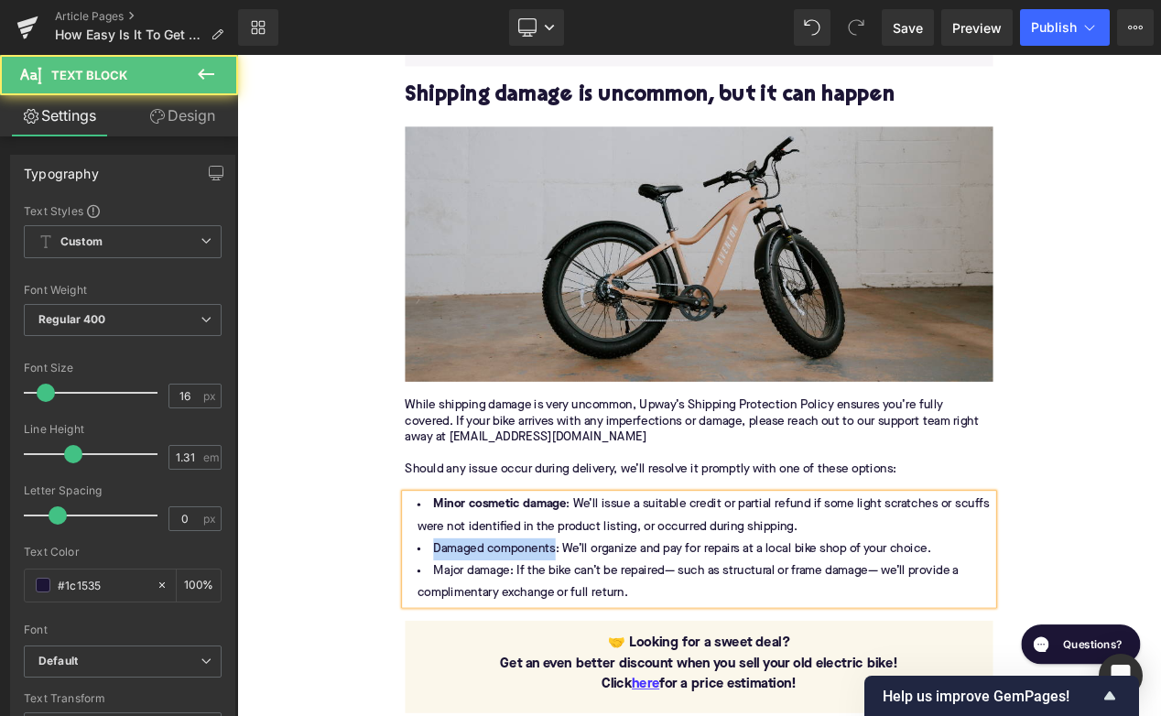
drag, startPoint x: 614, startPoint y: 649, endPoint x: 464, endPoint y: 649, distance: 149.3
click at [463, 648] on li "Damaged components: We’ll organize and pay for repairs at a local bike shop of …" at bounding box center [791, 648] width 705 height 27
drag, startPoint x: 559, startPoint y: 679, endPoint x: 470, endPoint y: 675, distance: 88.9
click at [470, 674] on li "Major damage: If the bike can’t be repaired— such as structural or frame damage…" at bounding box center [791, 687] width 705 height 53
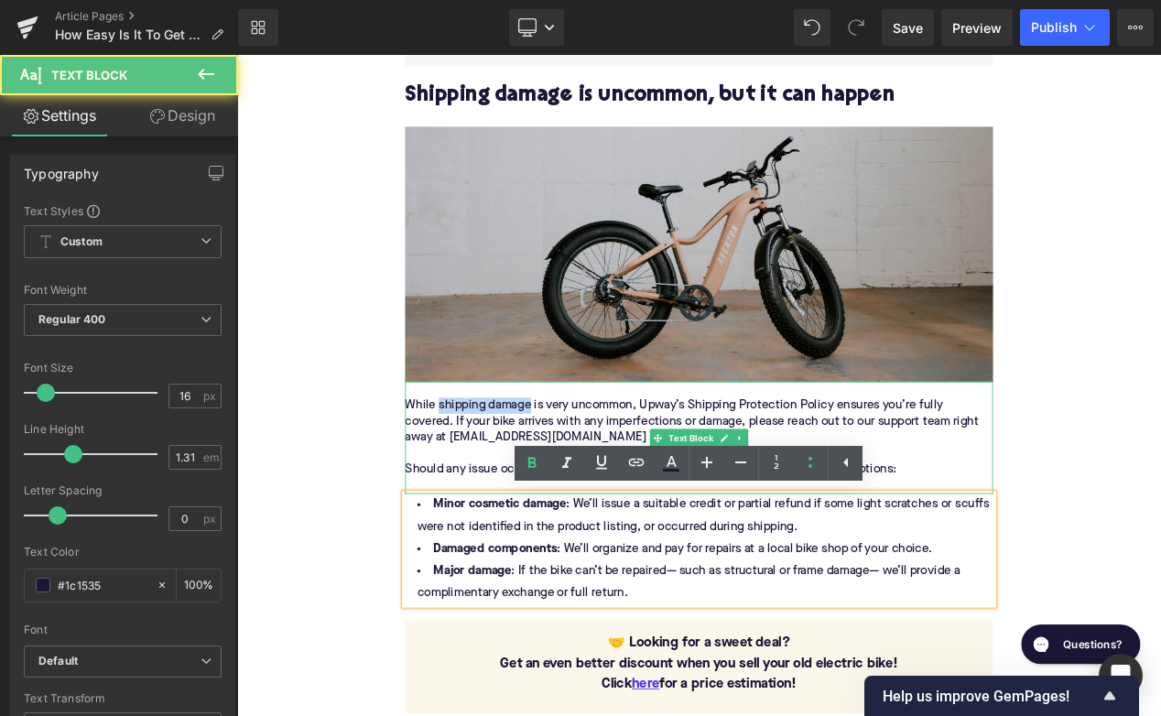
drag, startPoint x: 479, startPoint y: 476, endPoint x: 588, endPoint y: 476, distance: 109.0
click at [588, 475] on div "While shipping damage is very uncommon, Upway’s Shipping Protection Policy ensu…" at bounding box center [791, 495] width 705 height 58
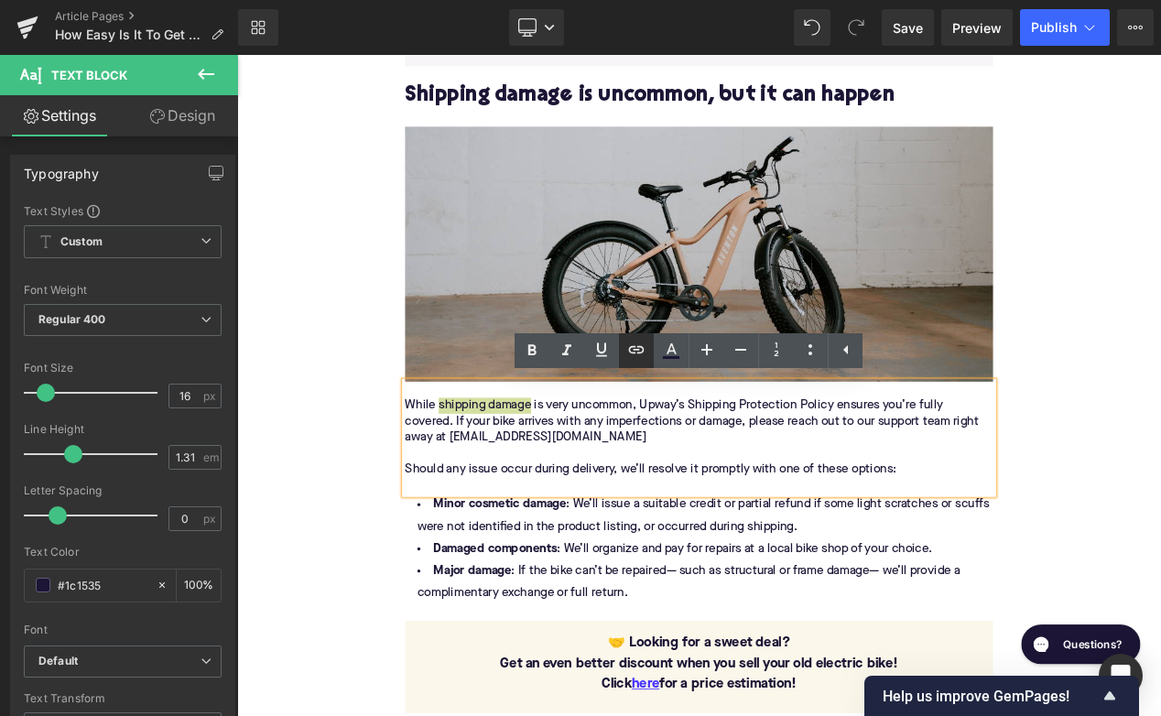
click at [648, 343] on link at bounding box center [636, 350] width 35 height 35
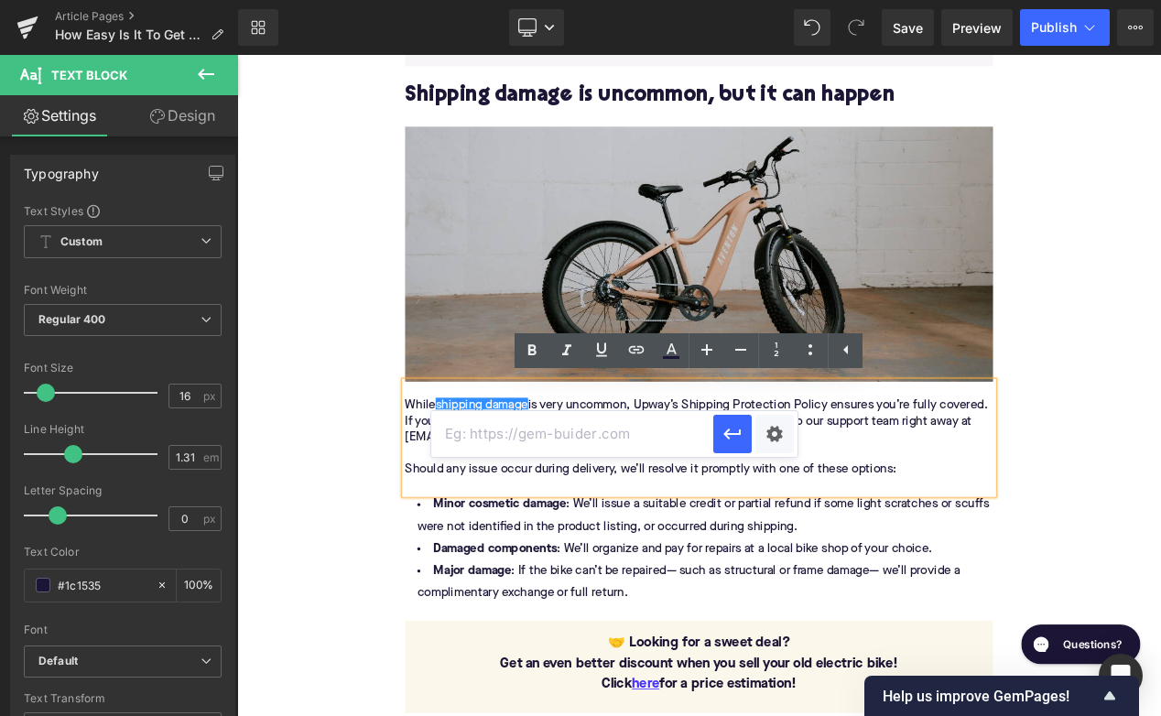
click at [597, 439] on input "text" at bounding box center [572, 434] width 282 height 46
paste input "https://upway.co/blogs/news/how-are-shipping-damages-or-defects-usually-resolve…"
type input "https://upway.co/blogs/news/how-are-shipping-damages-or-defects-usually-resolve…"
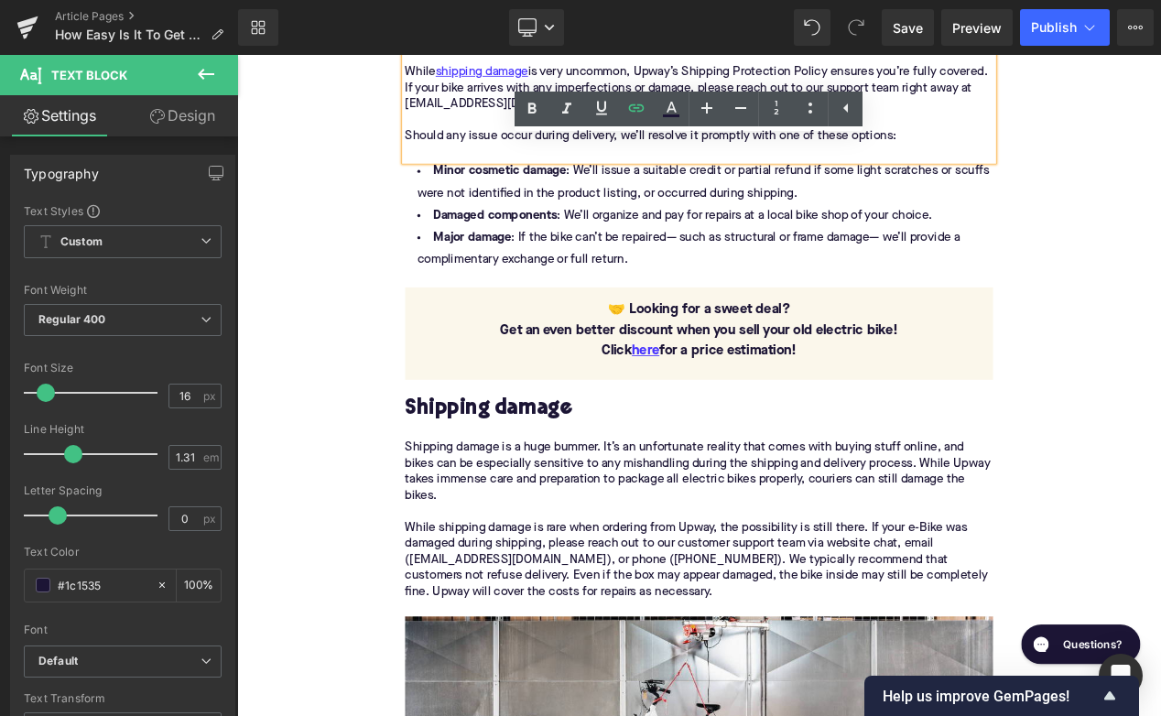
scroll to position [1896, 0]
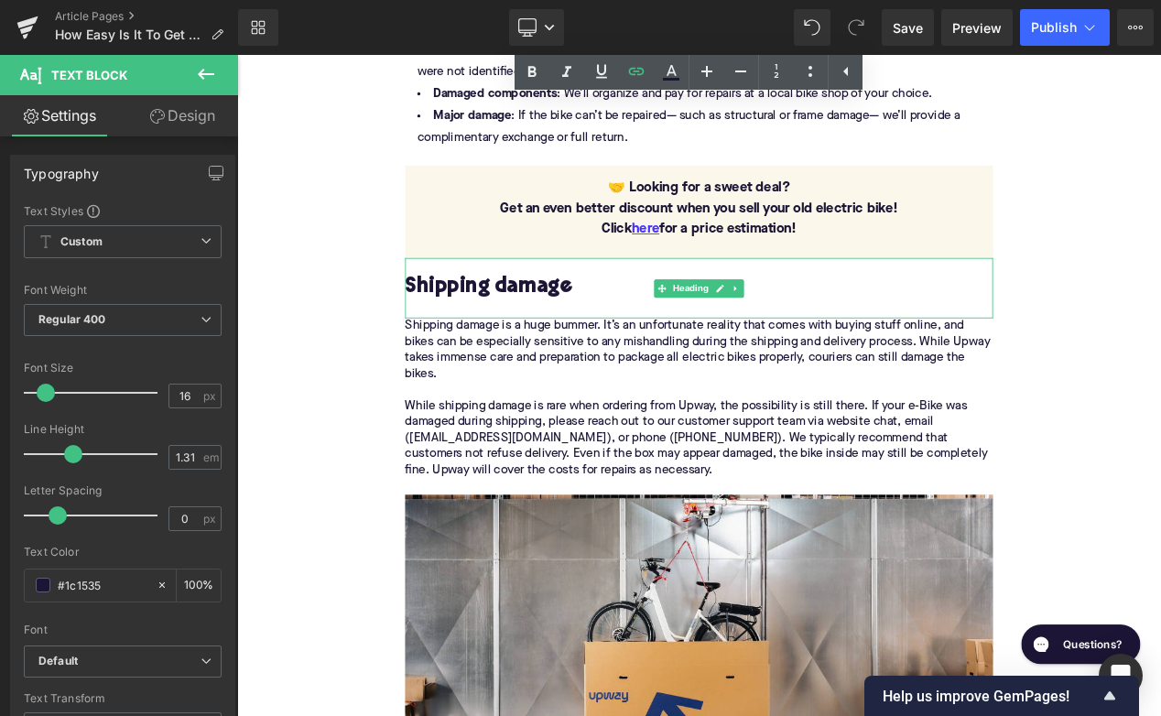
click at [553, 345] on h2 "Shipping damage" at bounding box center [791, 334] width 705 height 28
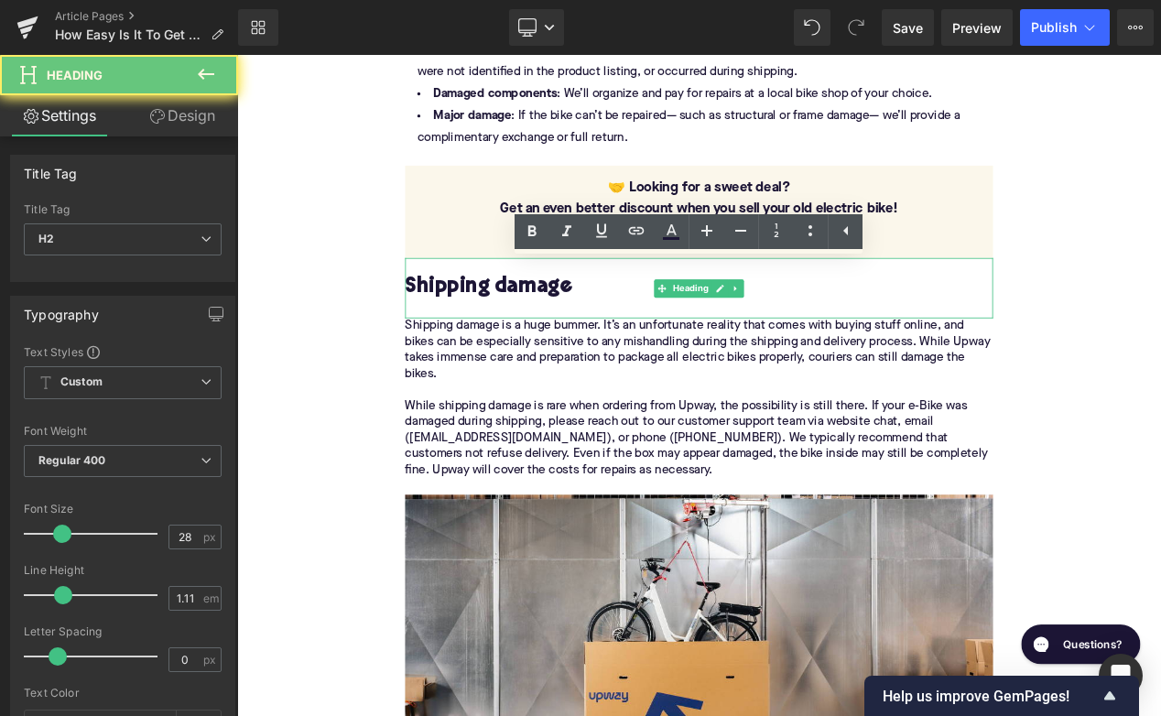
click at [553, 345] on h2 "Shipping damage" at bounding box center [791, 334] width 705 height 28
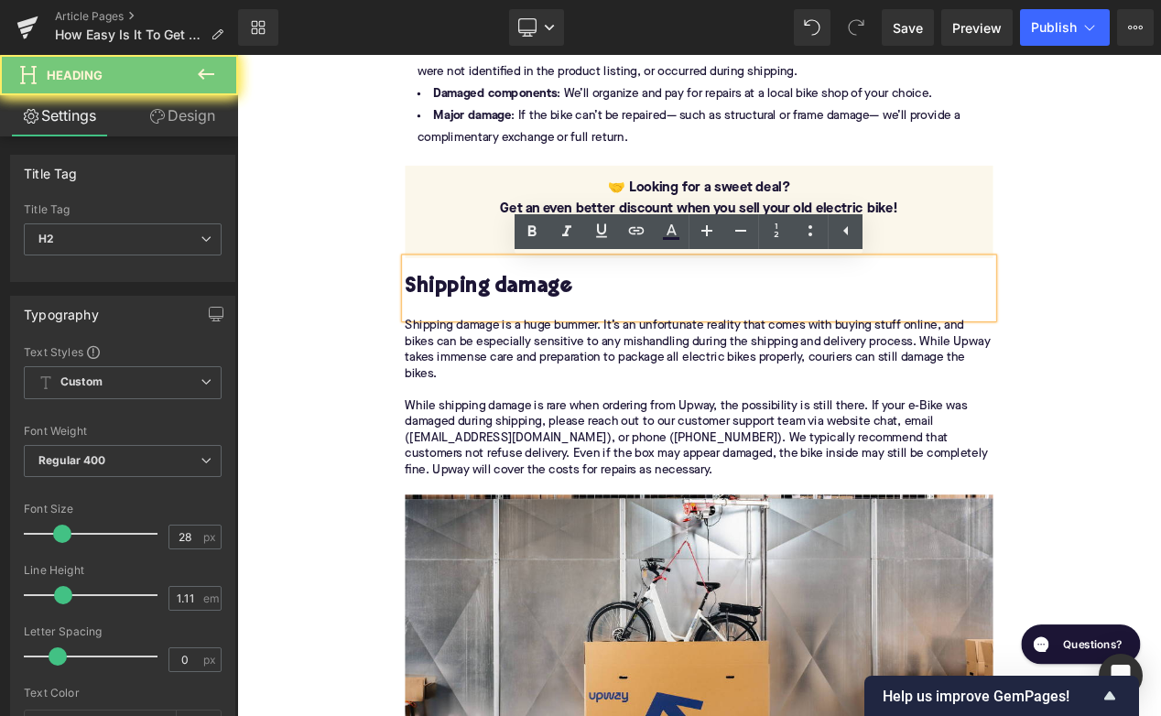
paste div
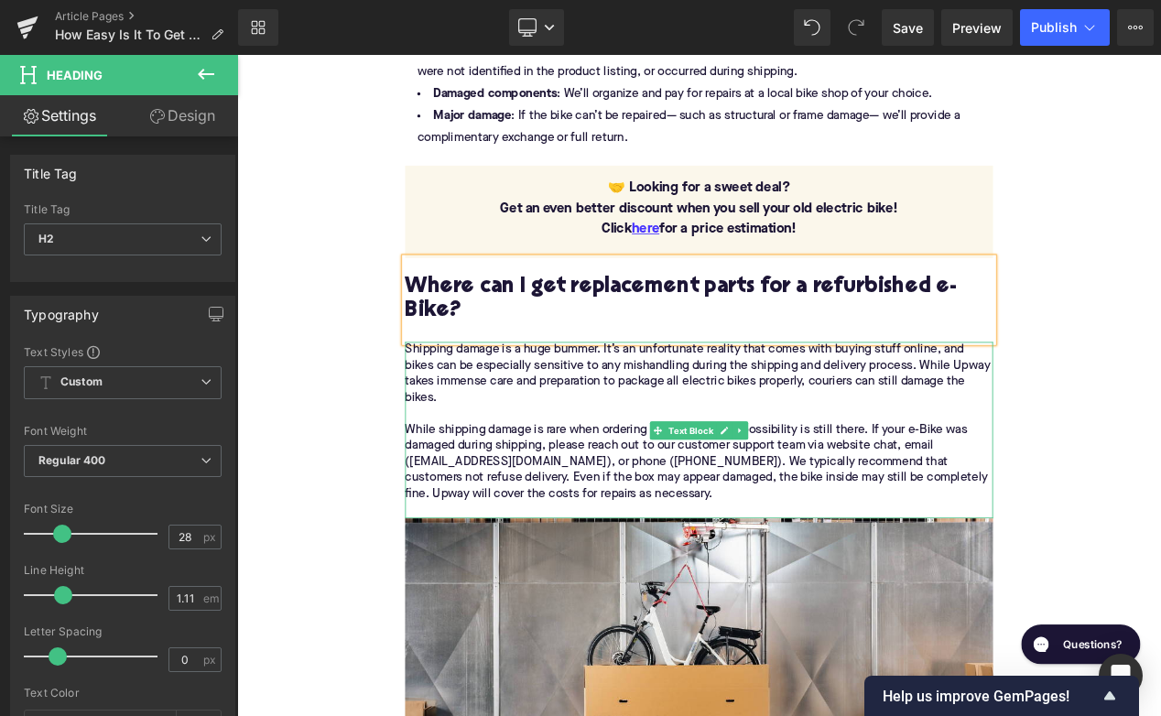
click at [531, 455] on div "Shipping damage is a huge bummer. It’s an unfortunate reality that comes with b…" at bounding box center [791, 495] width 705 height 192
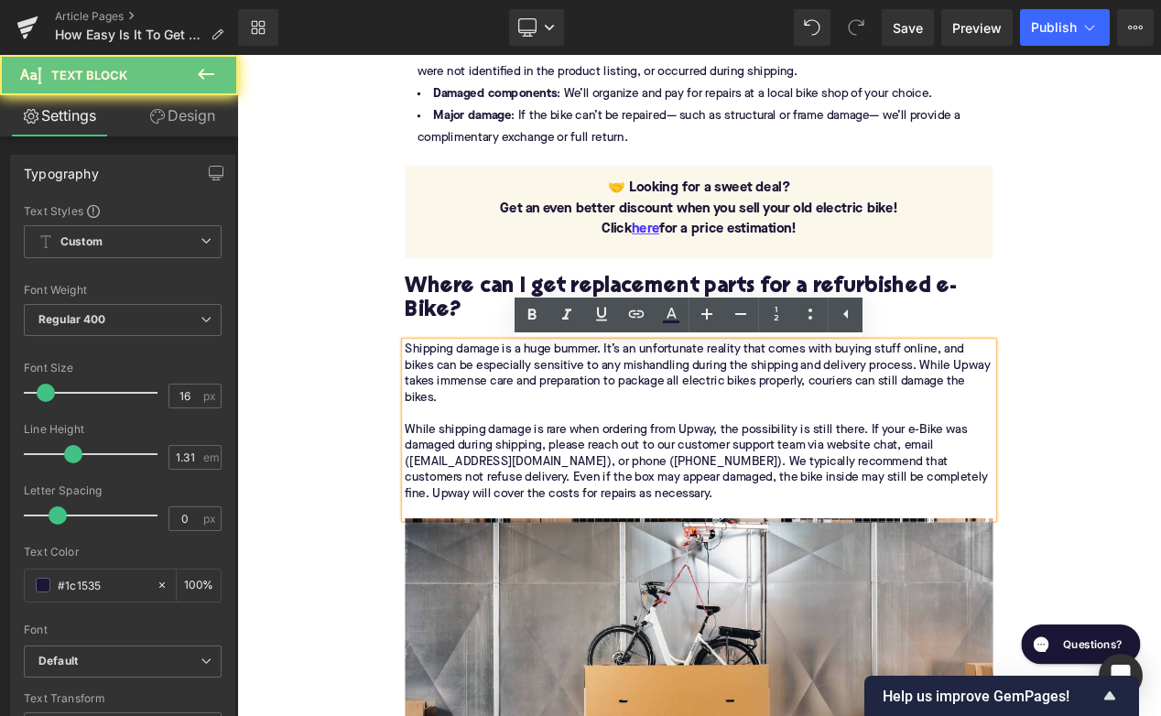
click at [531, 455] on div "Shipping damage is a huge bummer. It’s an unfortunate reality that comes with b…" at bounding box center [791, 495] width 705 height 192
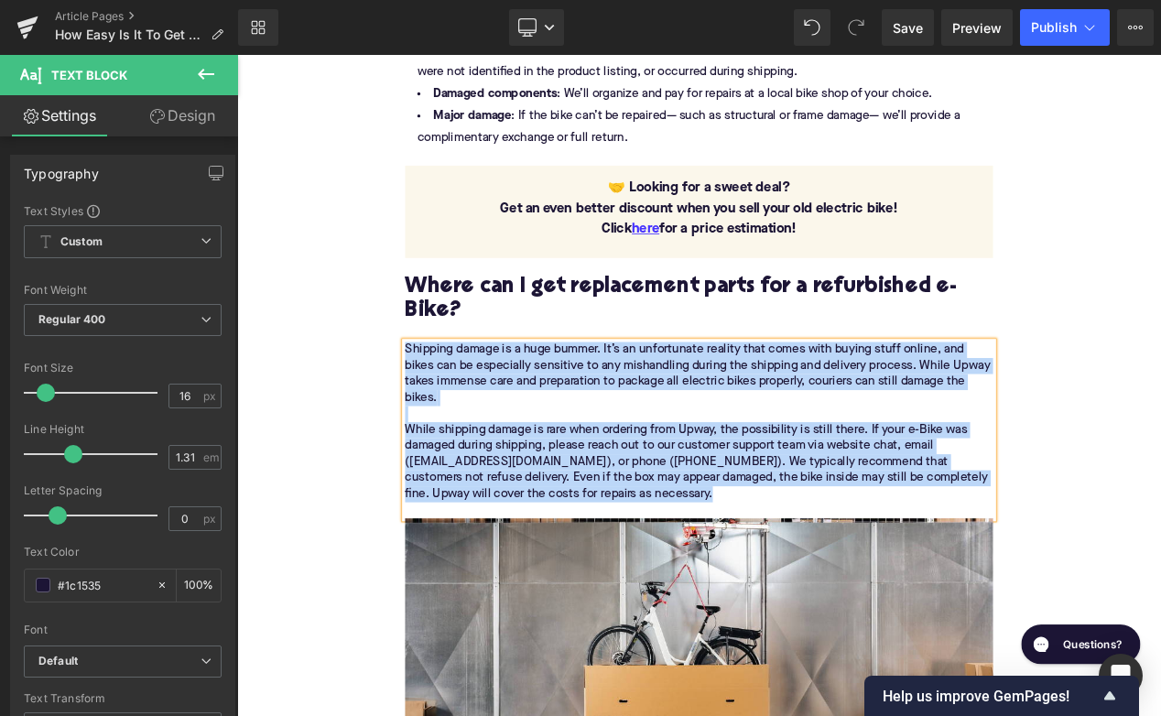
paste div
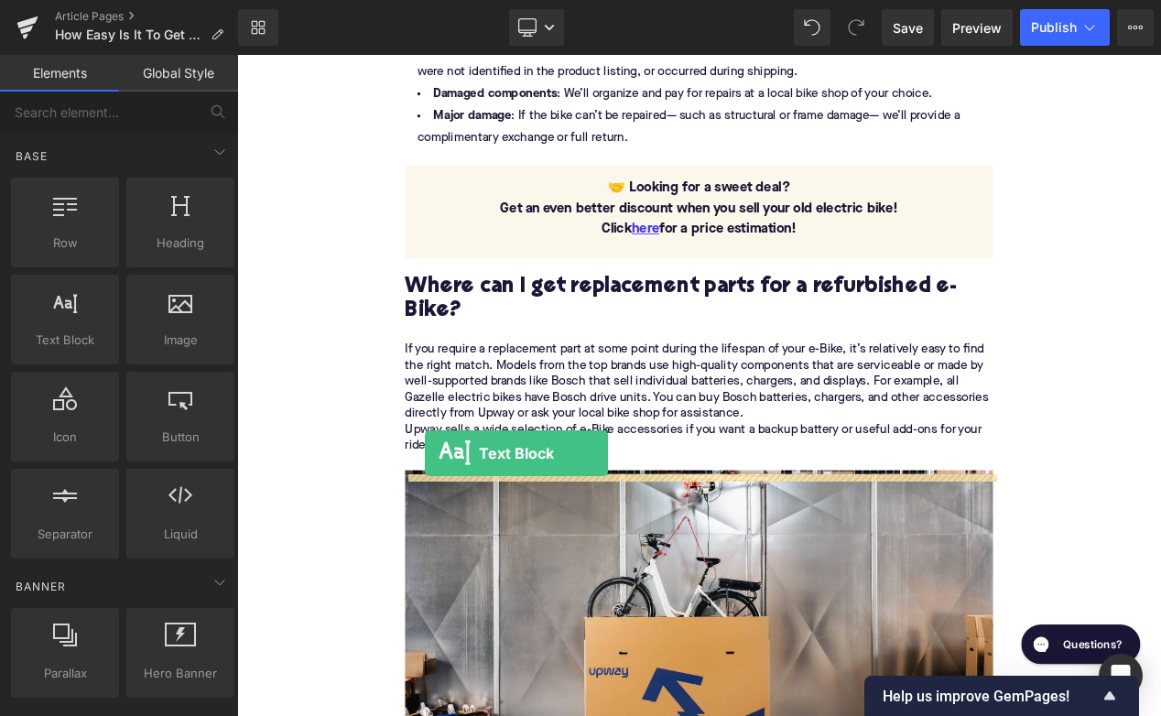
drag, startPoint x: 312, startPoint y: 378, endPoint x: 469, endPoint y: 543, distance: 227.3
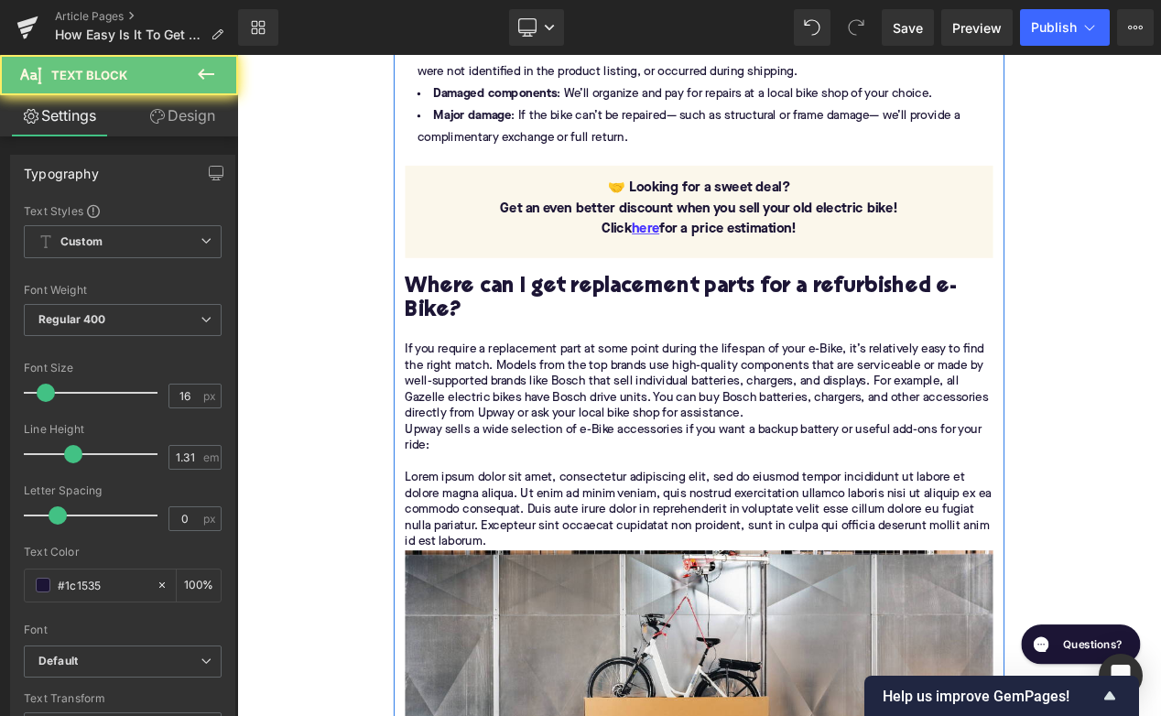
click at [538, 614] on p "Lorem ipsum dolor sit amet, consectetur adipiscing elit, sed do eiusmod tempor …" at bounding box center [791, 601] width 705 height 96
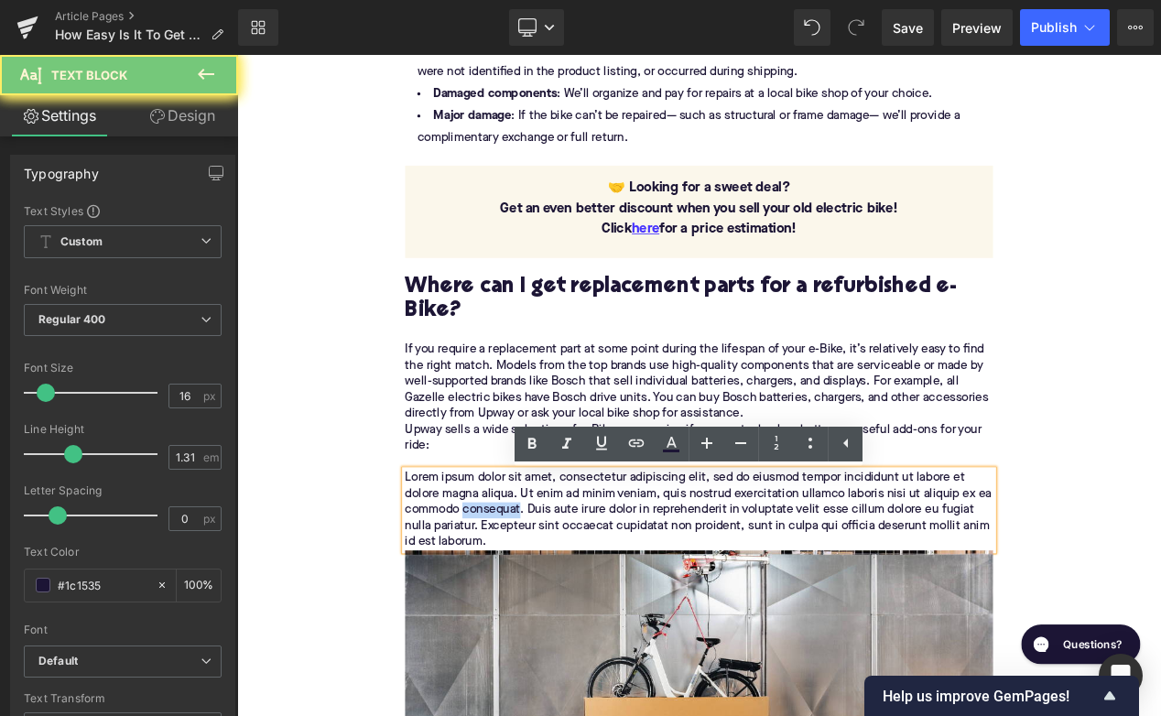
click at [538, 614] on p "Lorem ipsum dolor sit amet, consectetur adipiscing elit, sed do eiusmod tempor …" at bounding box center [791, 601] width 705 height 96
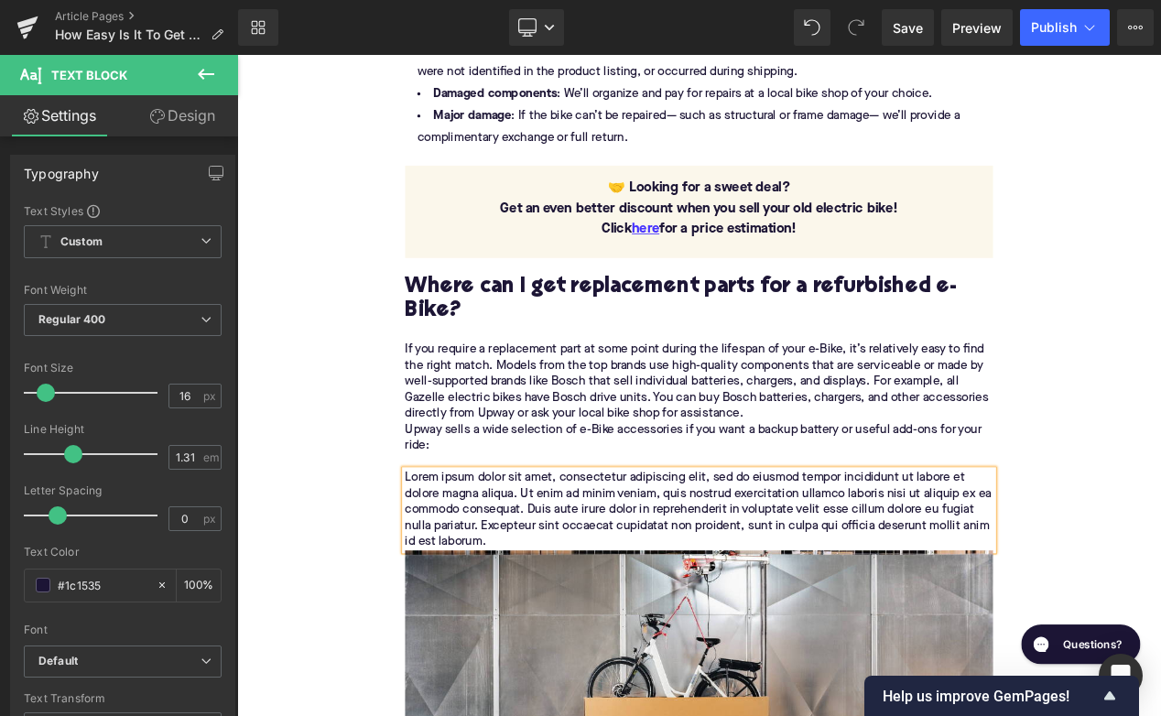
paste div
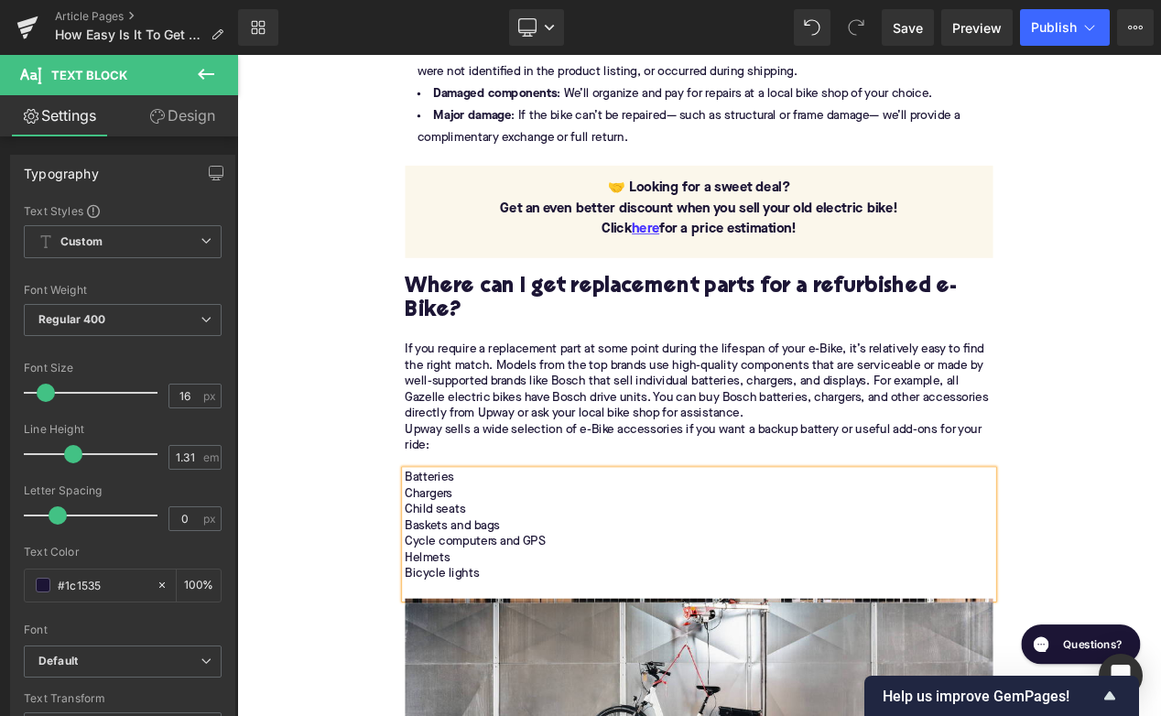
click at [538, 605] on p "Batteries Chargers Child seats Baskets and bags Cycle computers and GPS Helmets…" at bounding box center [791, 630] width 705 height 154
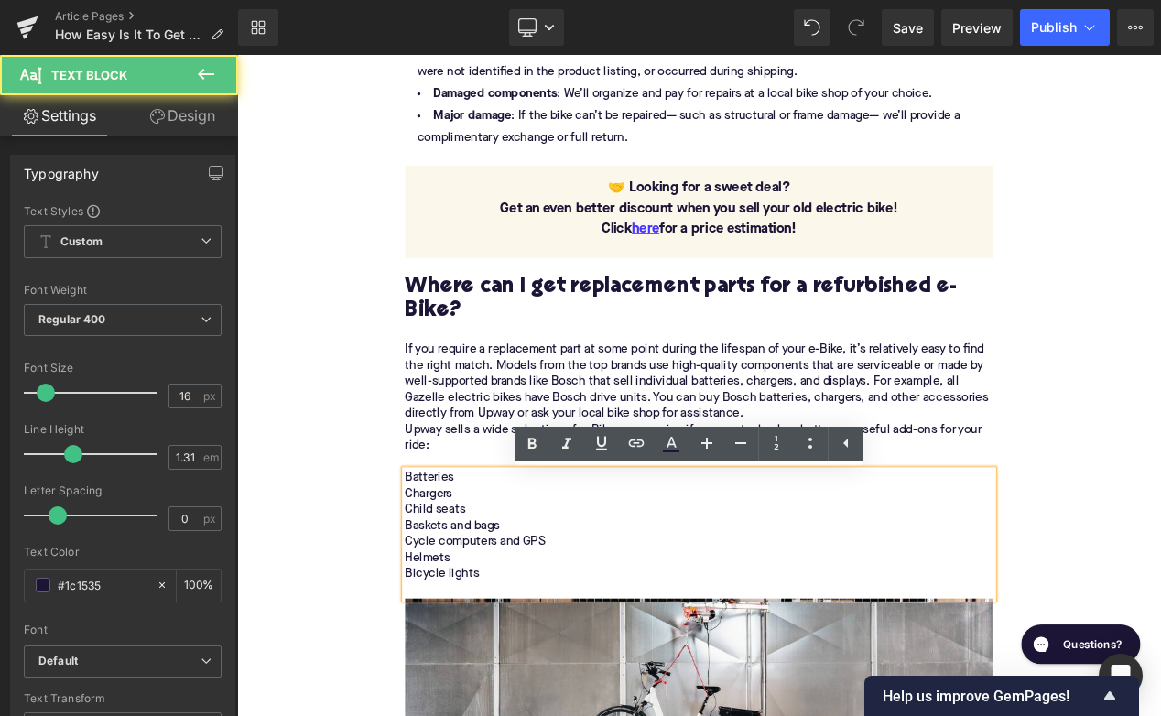
click at [641, 635] on p "Batteries Chargers Child seats Baskets and bags Cycle computers and GPS Helmets…" at bounding box center [791, 630] width 705 height 154
click at [809, 448] on icon at bounding box center [811, 443] width 4 height 11
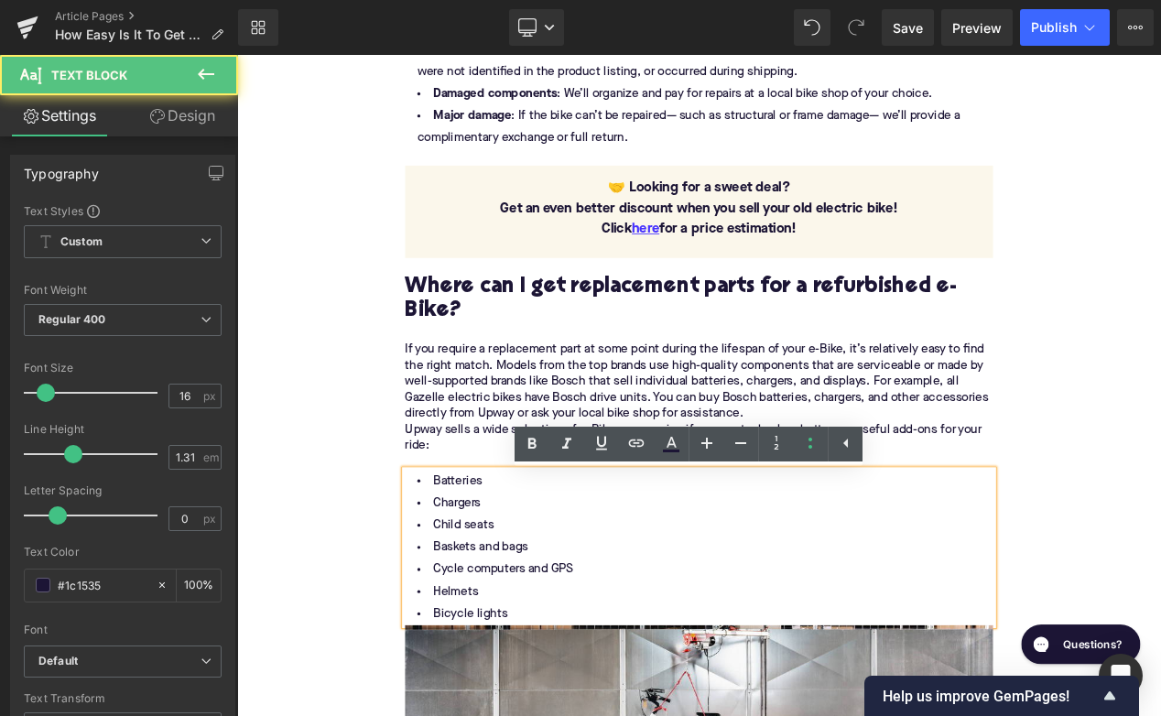
click at [786, 674] on li "Cycle computers and GPS" at bounding box center [791, 672] width 705 height 27
click at [678, 715] on li "Bicycle lights" at bounding box center [791, 725] width 705 height 27
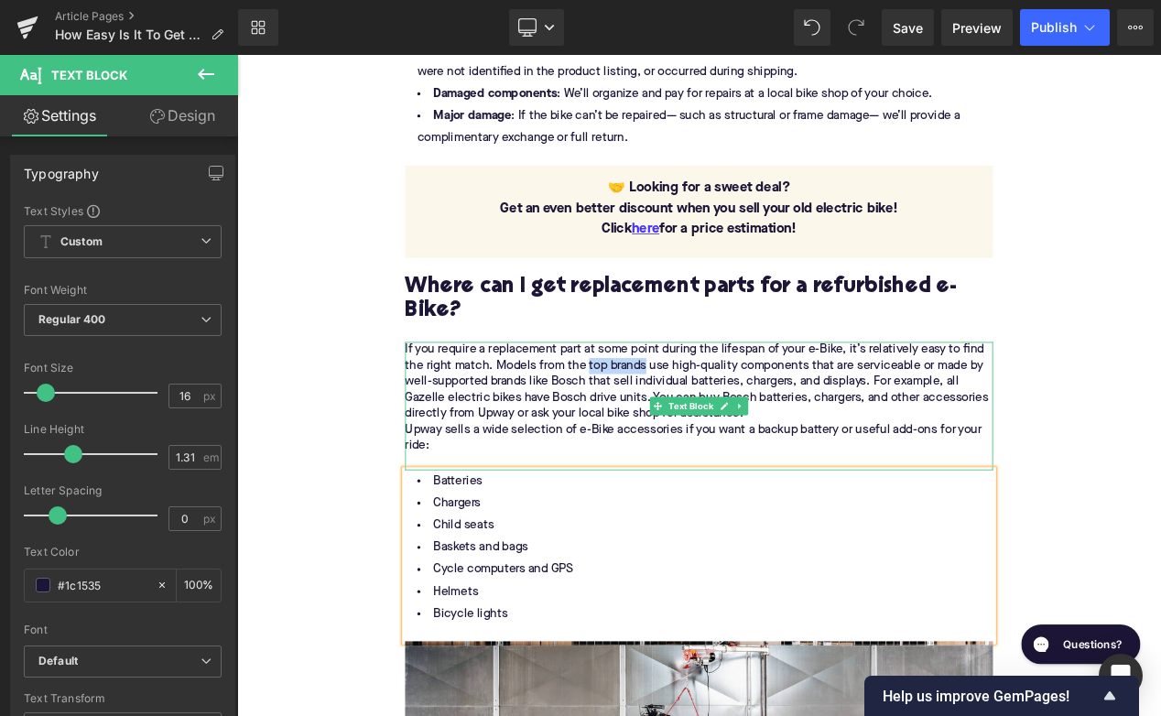
drag, startPoint x: 659, startPoint y: 434, endPoint x: 730, endPoint y: 437, distance: 70.6
click at [729, 436] on div "If you require a replacement part at some point during the lifespan of your e-B…" at bounding box center [791, 476] width 705 height 154
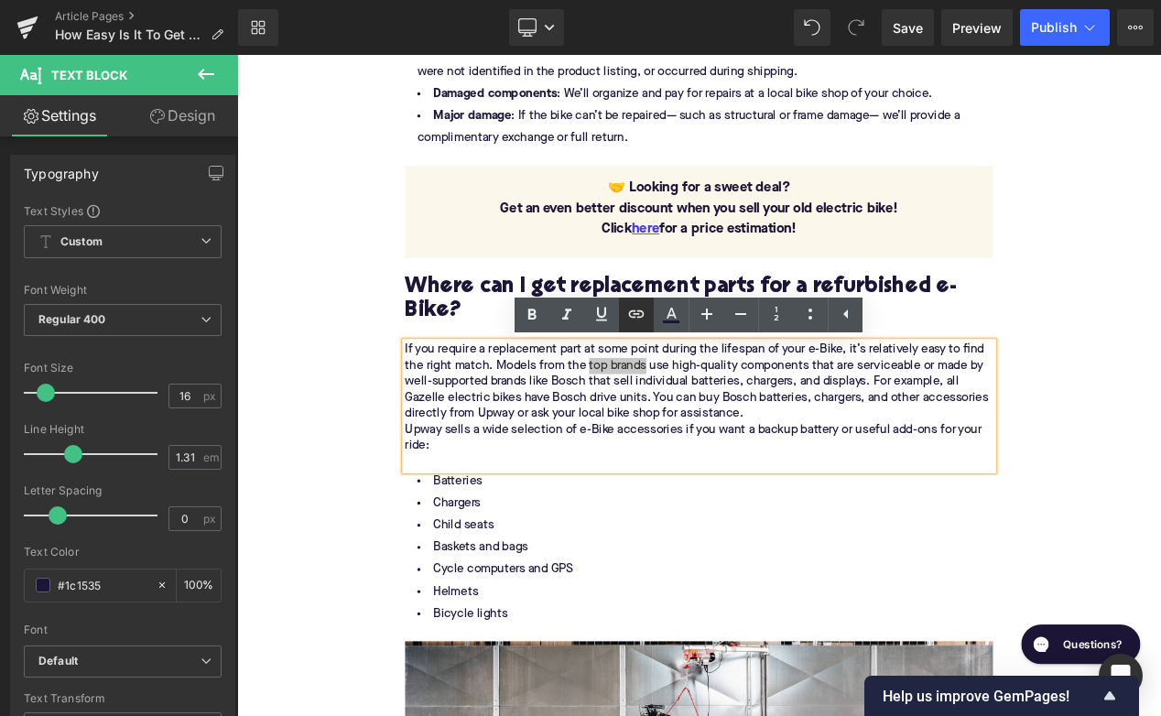
click at [627, 317] on icon at bounding box center [636, 314] width 22 height 22
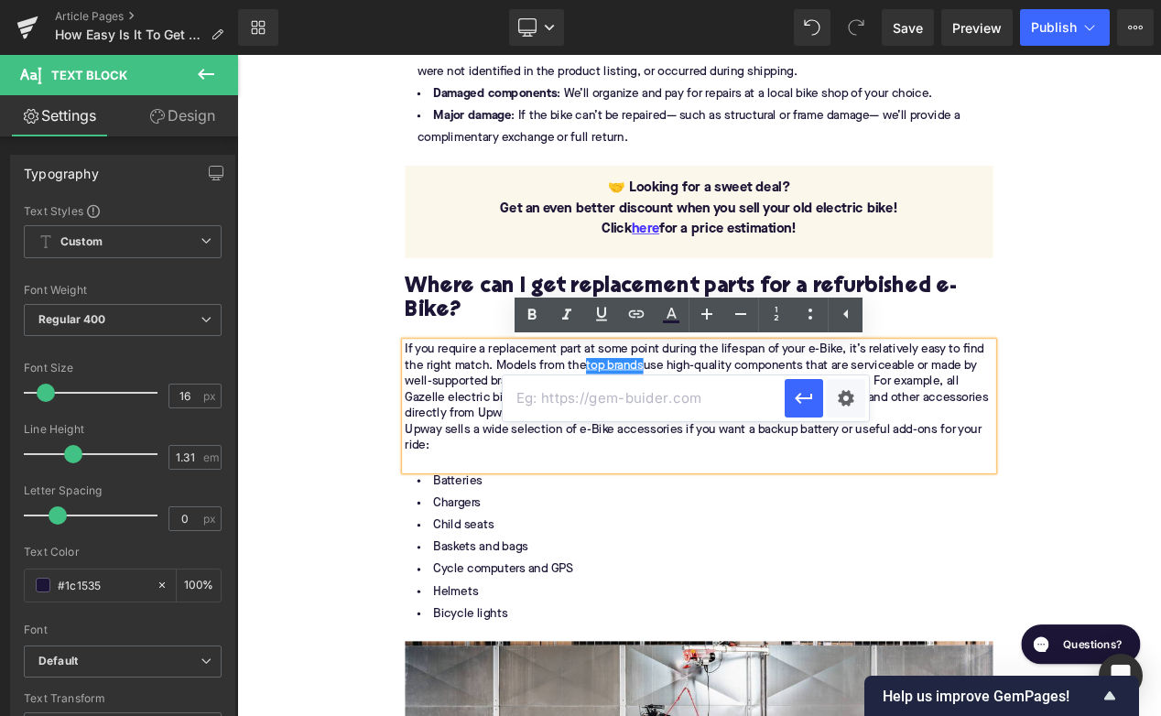
click at [632, 400] on input "text" at bounding box center [644, 398] width 282 height 46
paste input "https://upway.co/pages/all-brands"
click at [799, 400] on icon "button" at bounding box center [804, 398] width 22 height 22
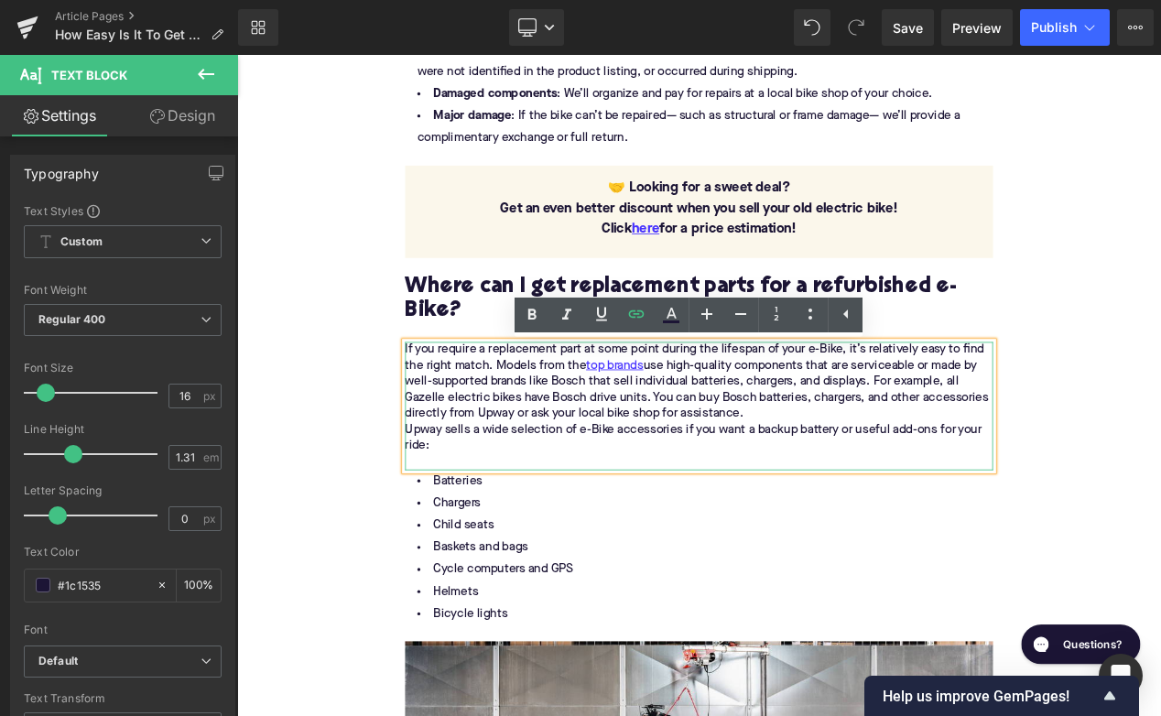
click at [633, 448] on div "If you require a replacement part at some point during the lifespan of your e-B…" at bounding box center [791, 476] width 705 height 154
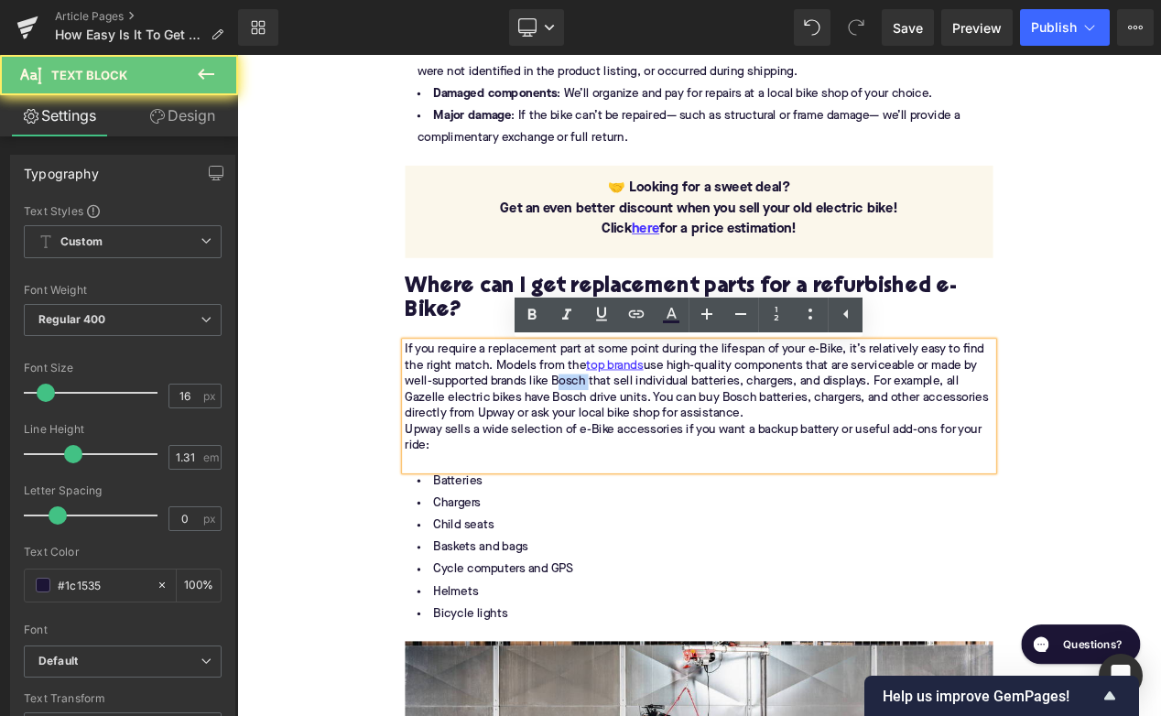
click at [633, 448] on div "If you require a replacement part at some point during the lifespan of your e-B…" at bounding box center [791, 476] width 705 height 154
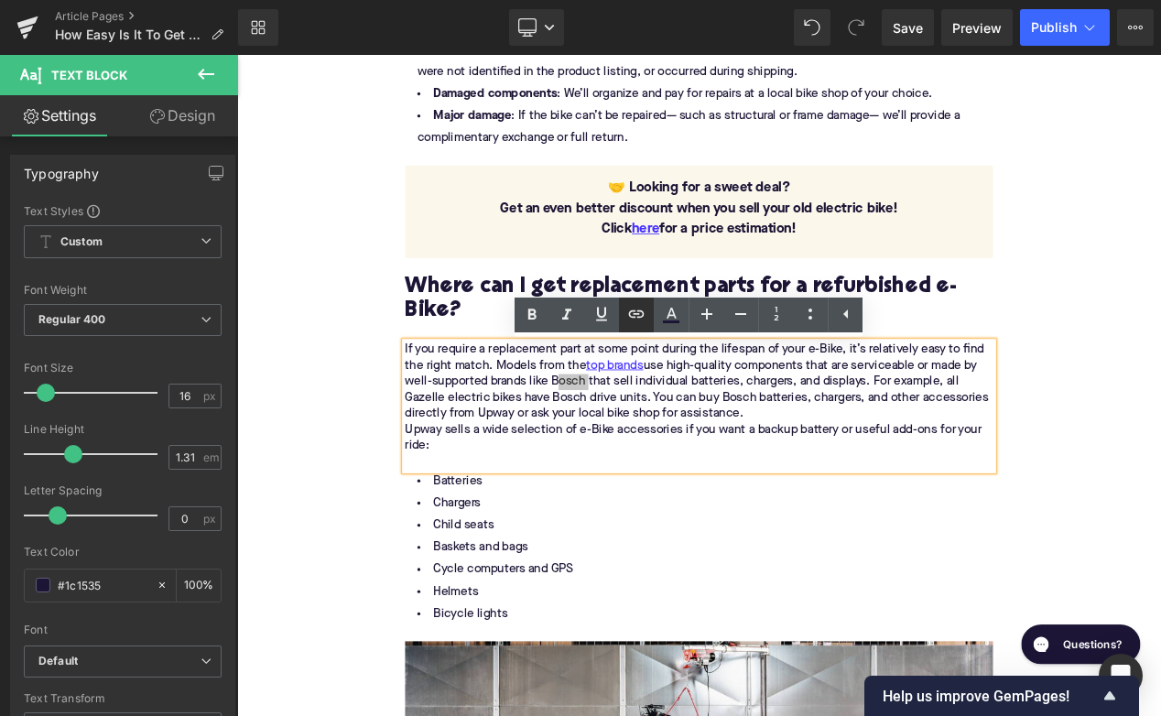
click at [628, 304] on icon at bounding box center [636, 314] width 22 height 22
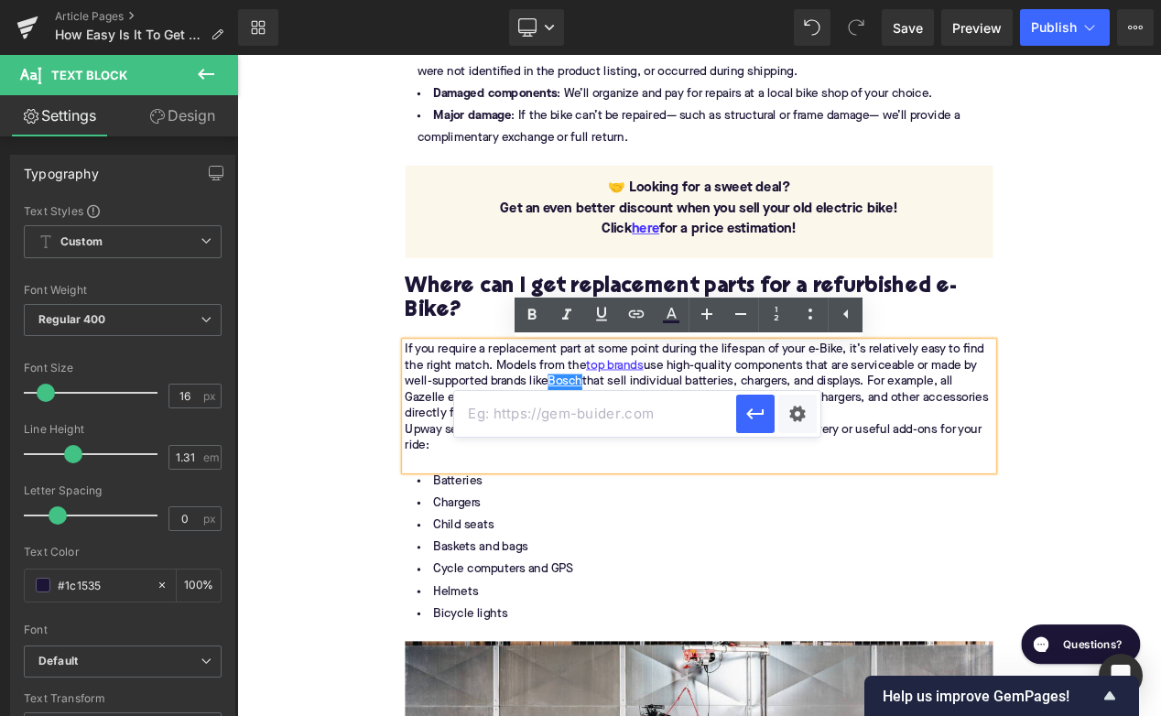
click at [579, 424] on input "text" at bounding box center [595, 414] width 282 height 46
paste input "https://upway.co/collections/bosch-batteries"
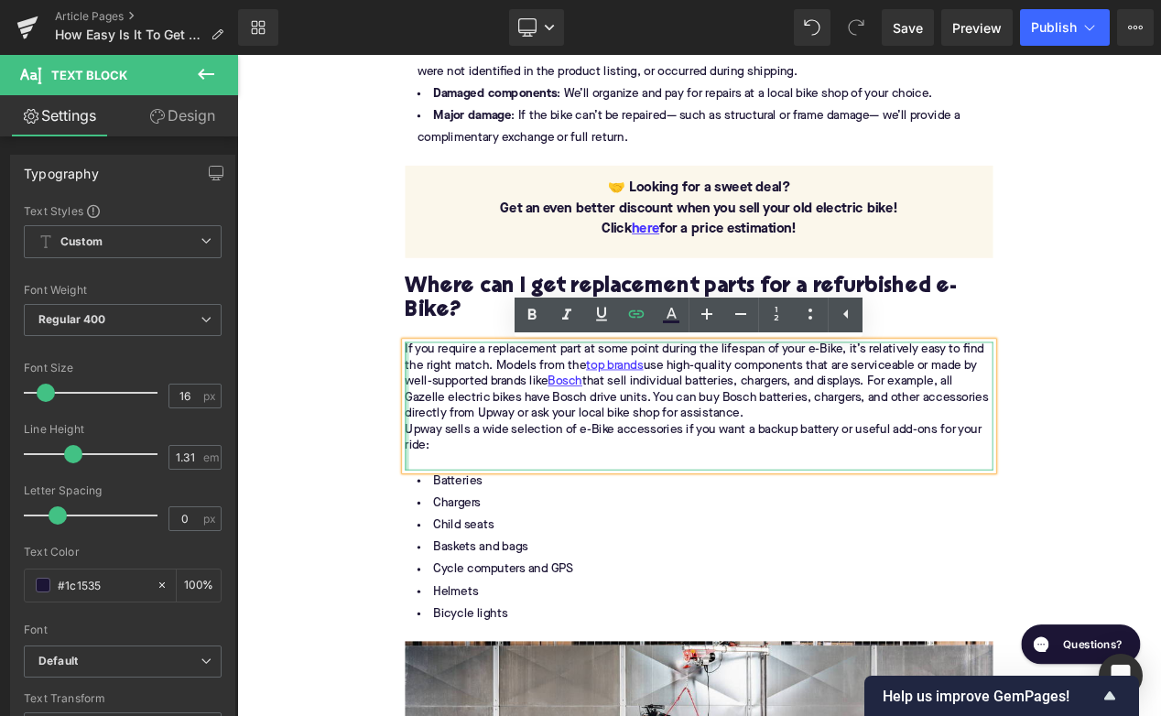
click at [443, 469] on div at bounding box center [441, 476] width 5 height 154
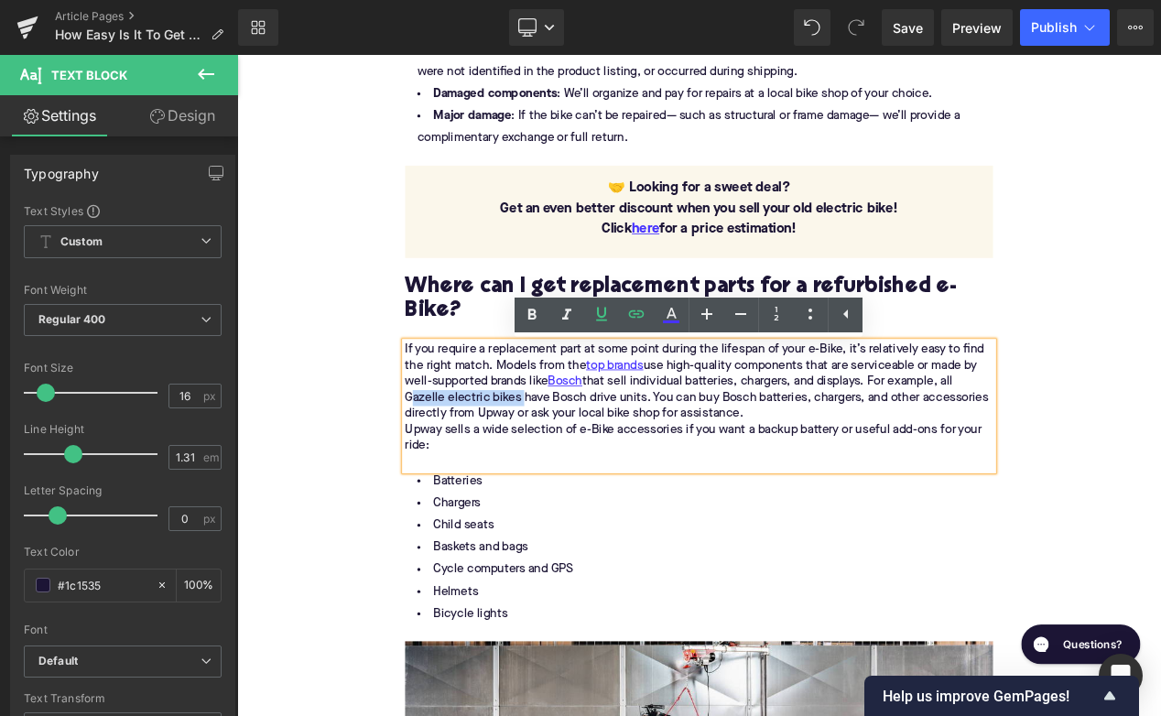
drag, startPoint x: 578, startPoint y: 472, endPoint x: 441, endPoint y: 472, distance: 136.4
click at [440, 471] on div "If you require a replacement part at some point during the lifespan of your e-B…" at bounding box center [791, 476] width 705 height 154
click at [628, 328] on link at bounding box center [636, 315] width 35 height 35
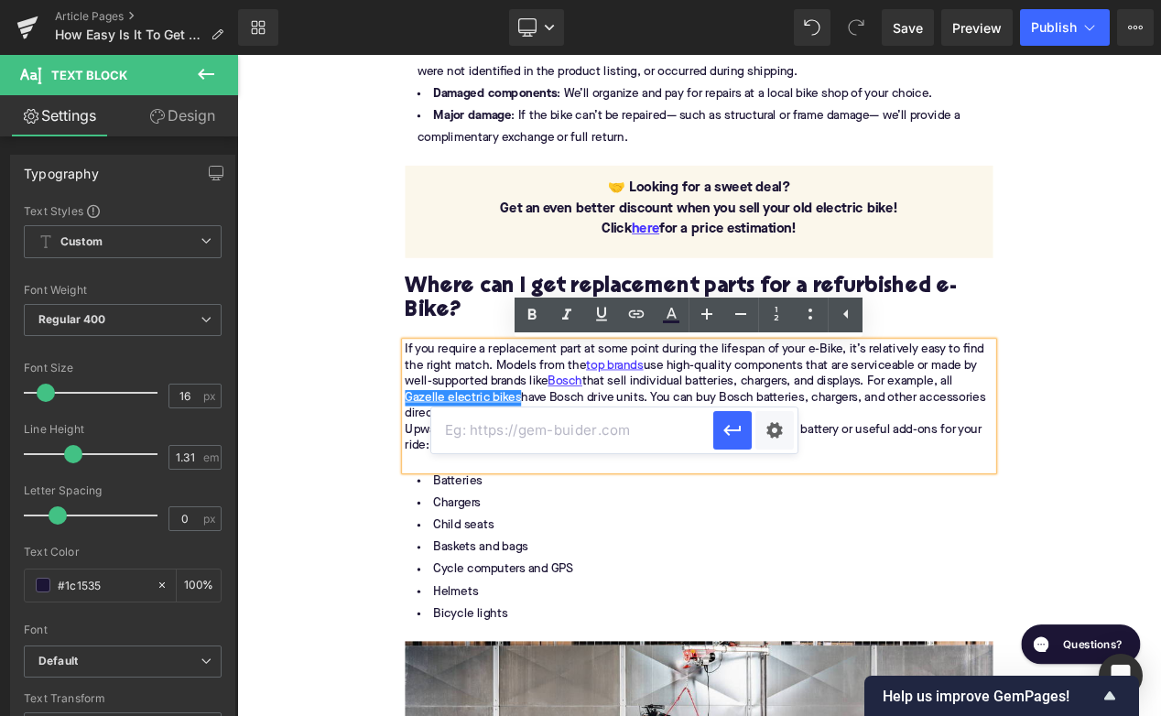
click at [563, 431] on input "text" at bounding box center [572, 430] width 282 height 46
paste input "https://upway.co/collections/gazelle-electric-bike"
type input "https://upway.co/collections/gazelle-electric-bike"
click at [735, 433] on icon "button" at bounding box center [733, 430] width 22 height 22
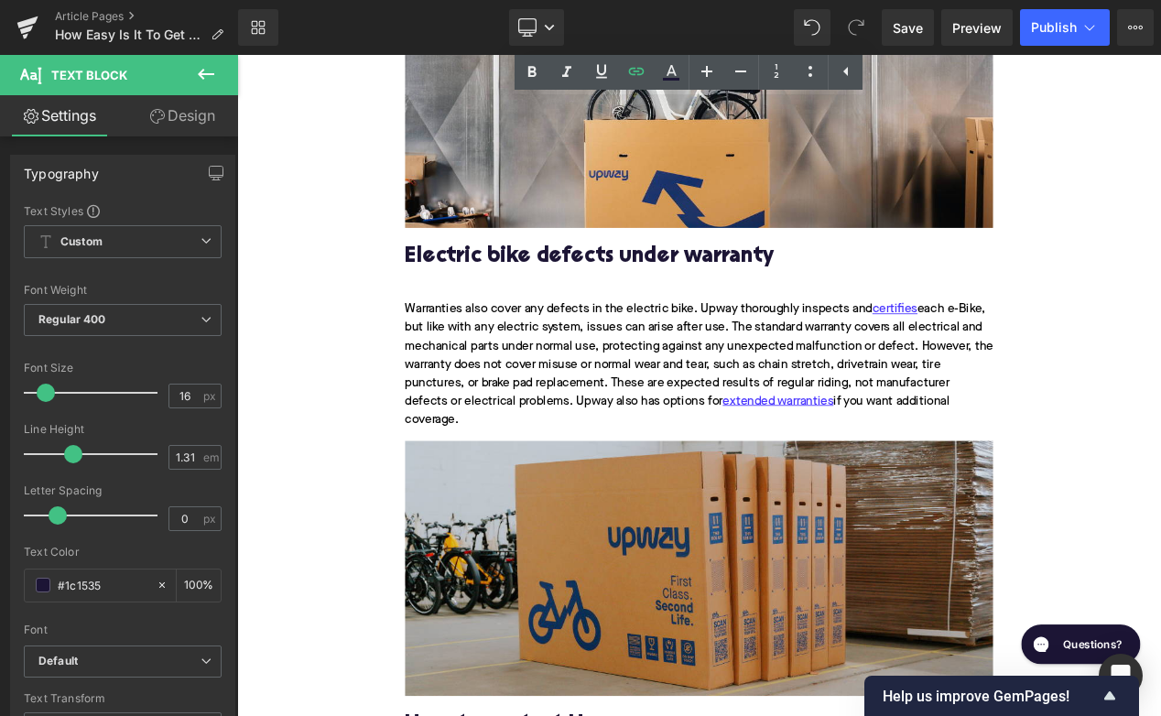
scroll to position [2741, 0]
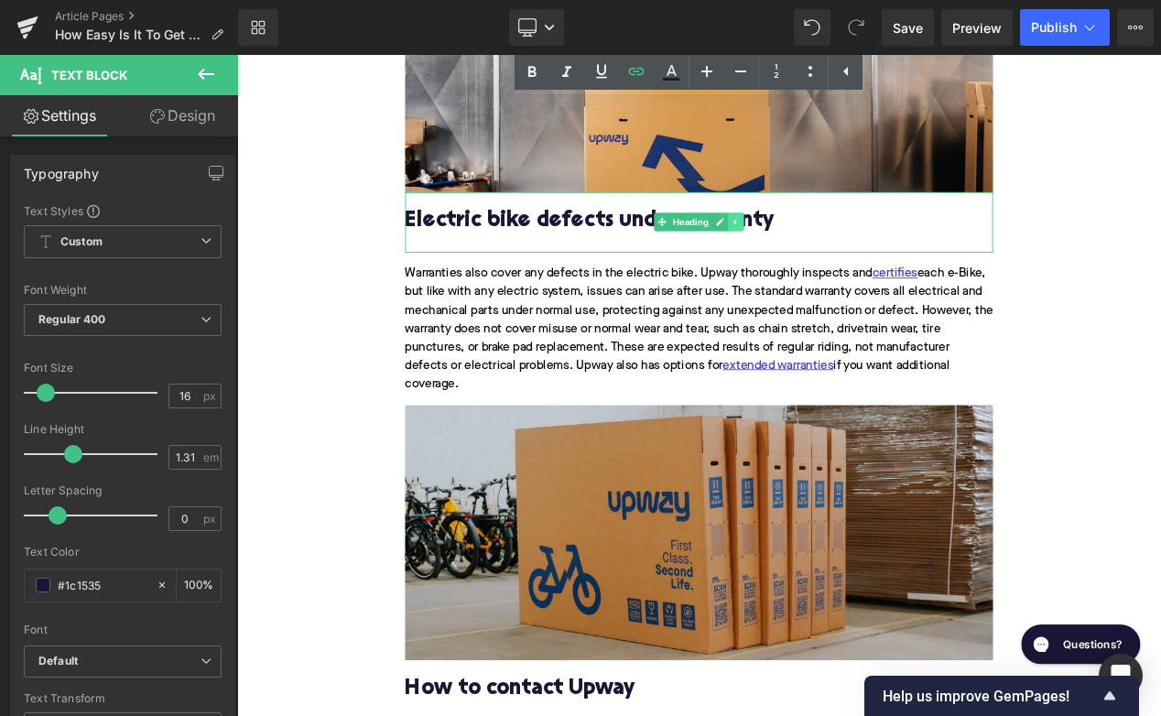
click at [836, 261] on icon at bounding box center [836, 255] width 10 height 11
click at [842, 261] on icon at bounding box center [845, 256] width 10 height 10
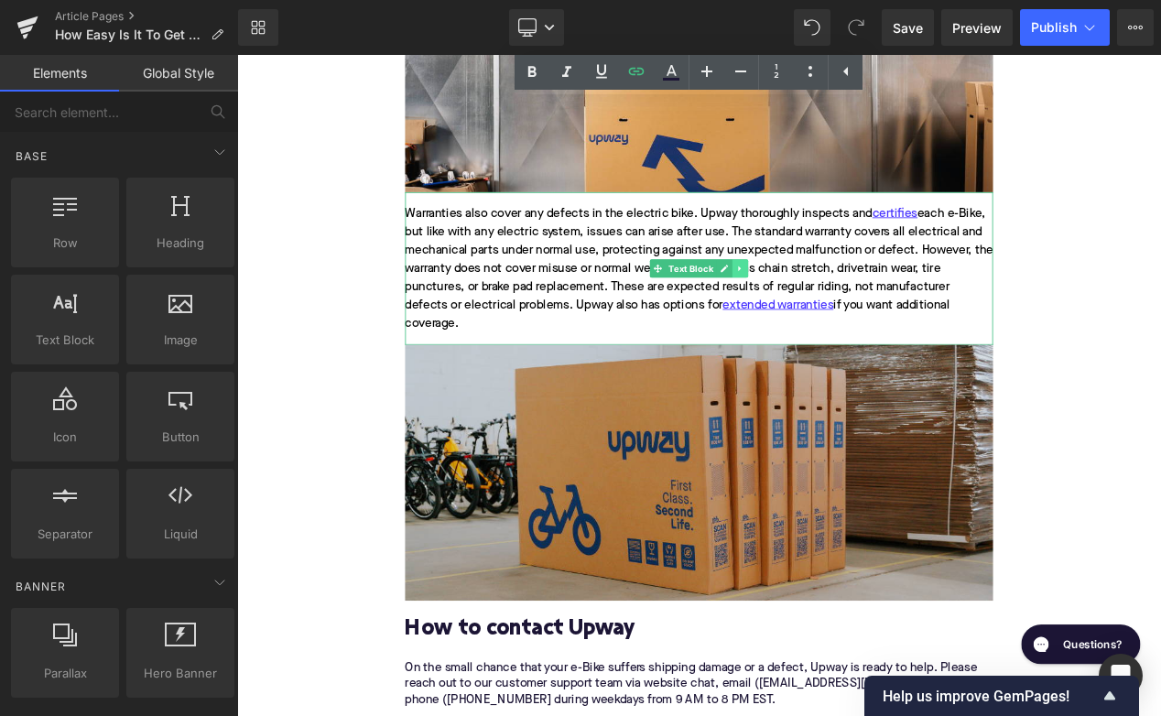
click at [842, 317] on icon at bounding box center [840, 311] width 10 height 11
click at [851, 317] on icon at bounding box center [850, 311] width 10 height 11
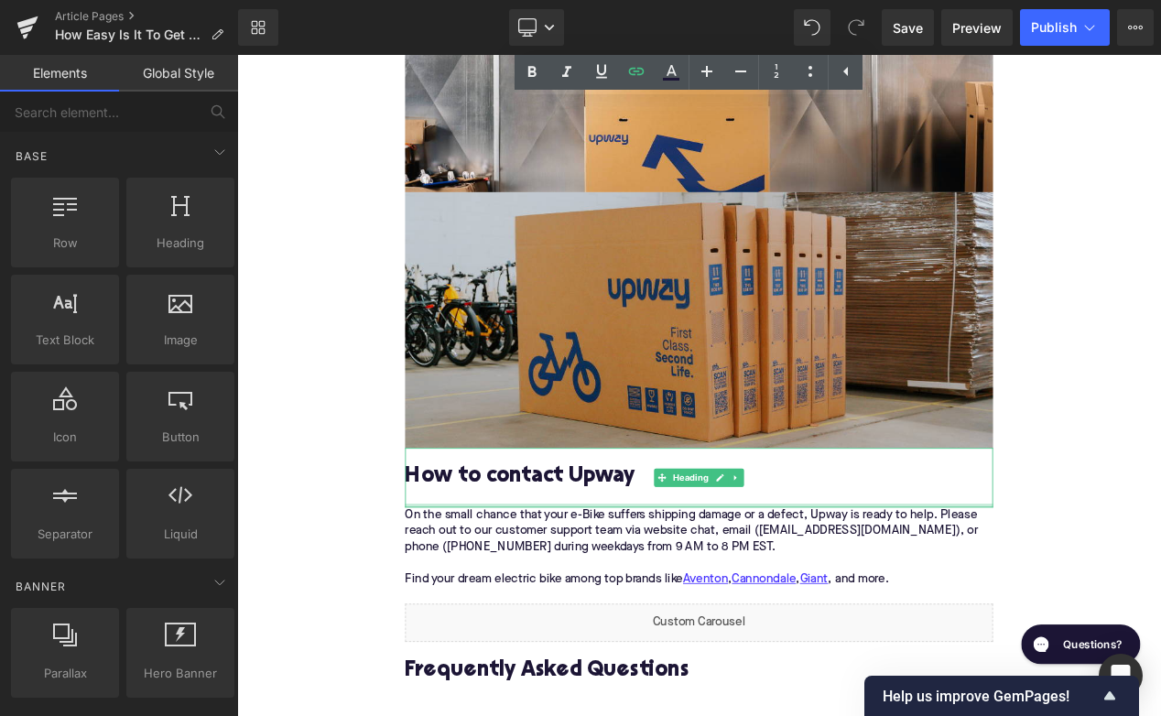
click at [593, 576] on h2 "How to contact Upway" at bounding box center [791, 562] width 705 height 28
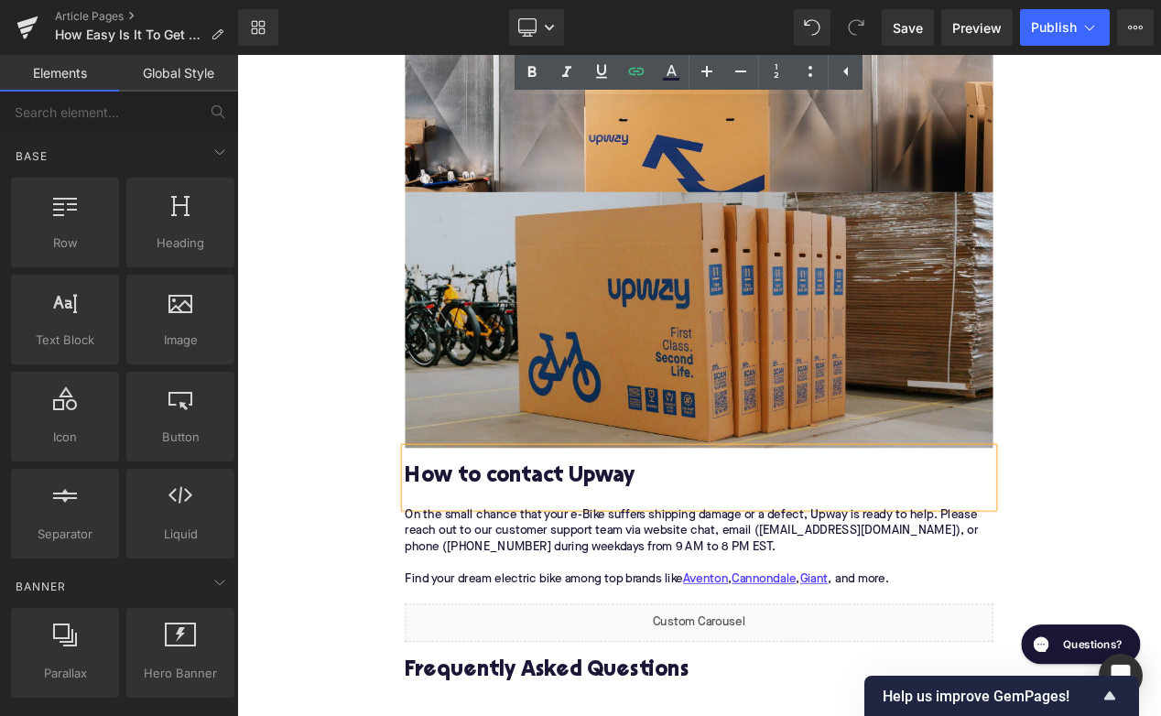
click at [593, 576] on h2 "How to contact Upway" at bounding box center [791, 562] width 705 height 28
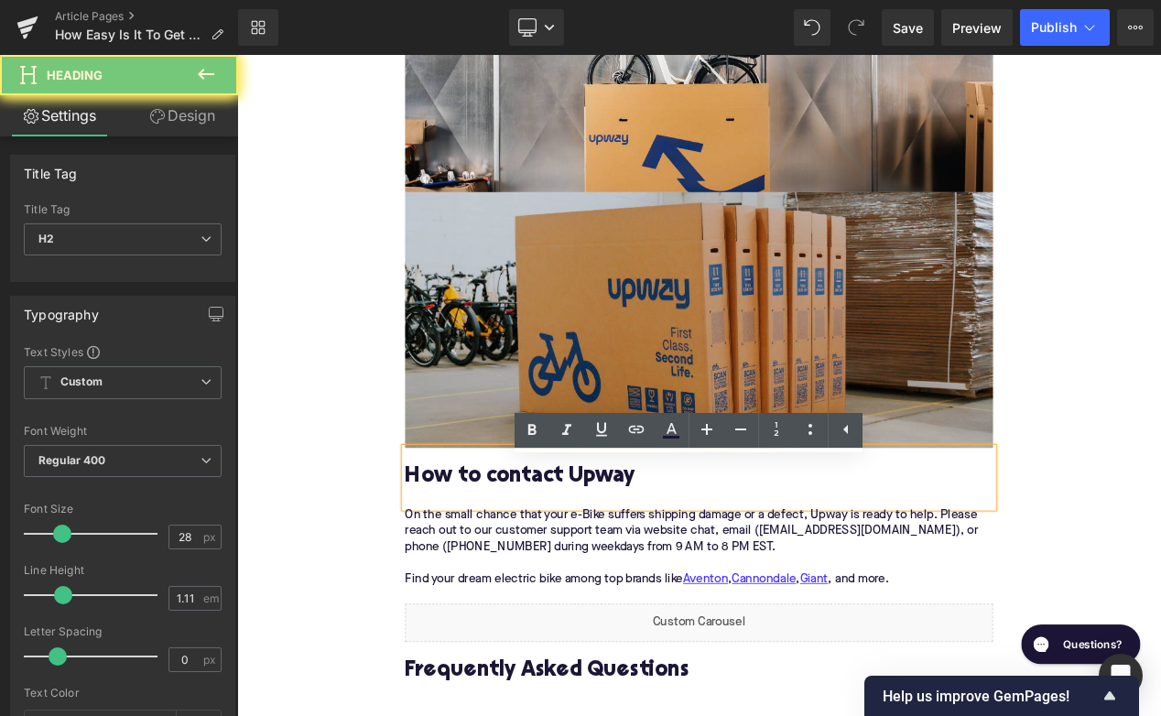
click at [593, 576] on h2 "How to contact Upway" at bounding box center [791, 562] width 705 height 28
click at [594, 644] on div "On the small chance that your e-Bike suffers shipping damage or a defect, Upway…" at bounding box center [791, 646] width 705 height 96
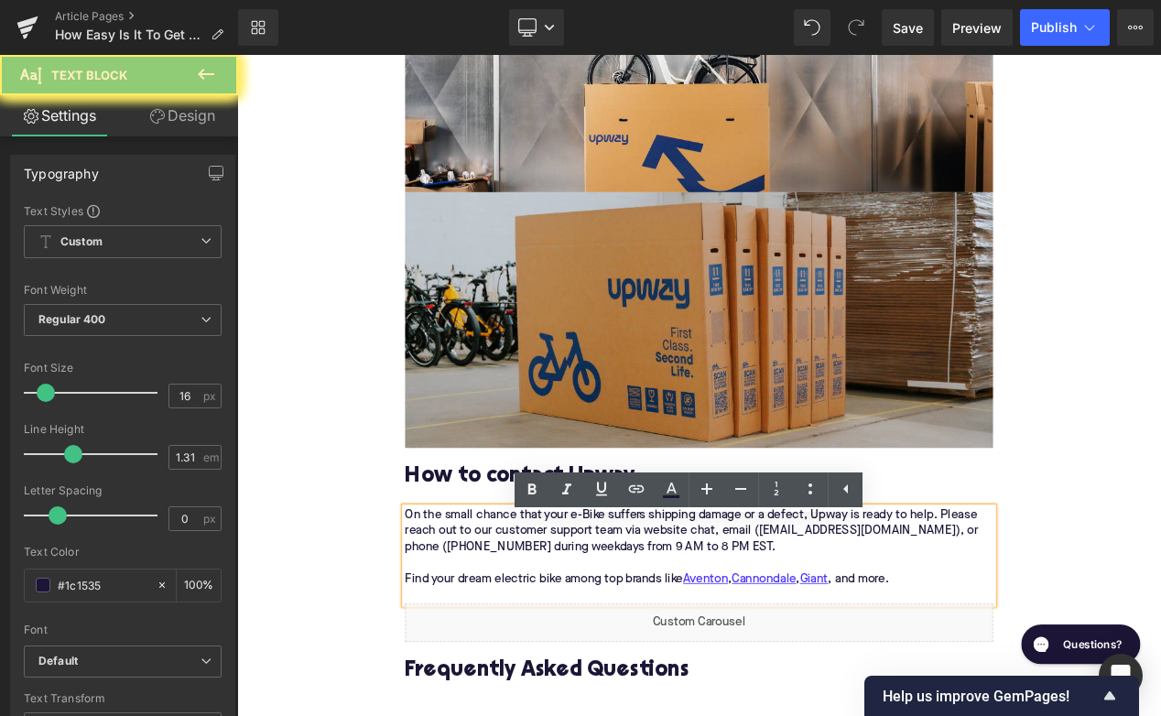
click at [594, 644] on div "On the small chance that your e-Bike suffers shipping damage or a defect, Upway…" at bounding box center [791, 646] width 705 height 96
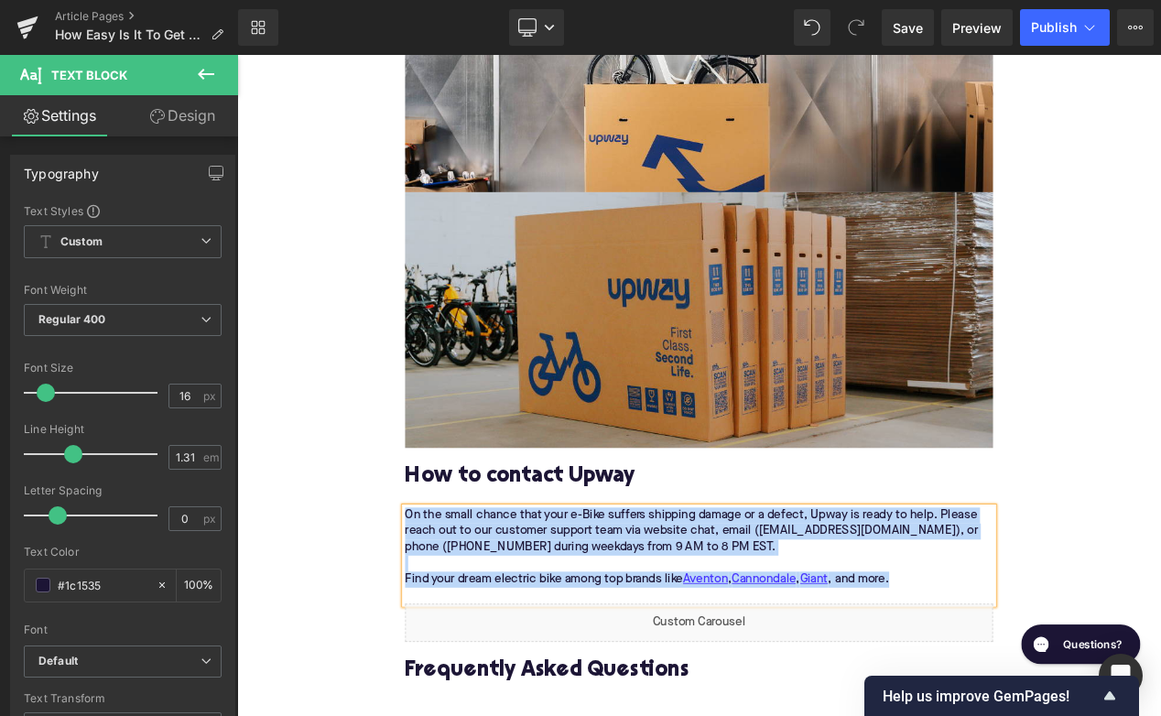
paste div
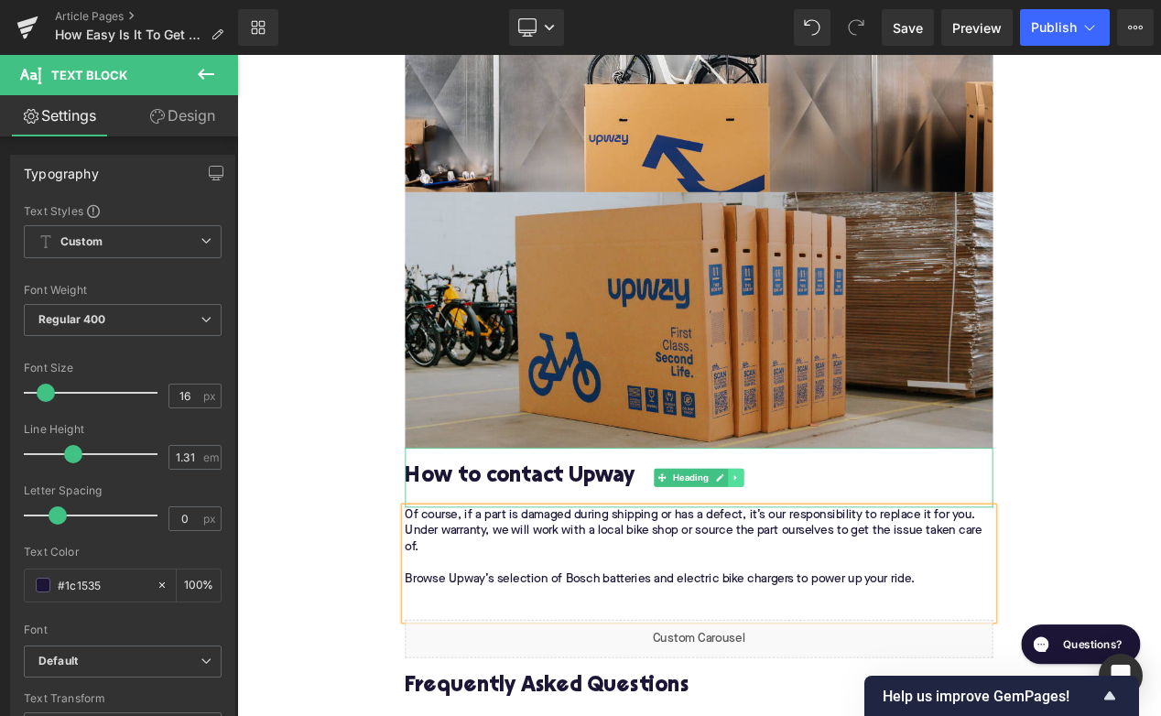
click at [833, 565] on icon at bounding box center [834, 562] width 3 height 6
click at [841, 567] on icon at bounding box center [845, 562] width 10 height 10
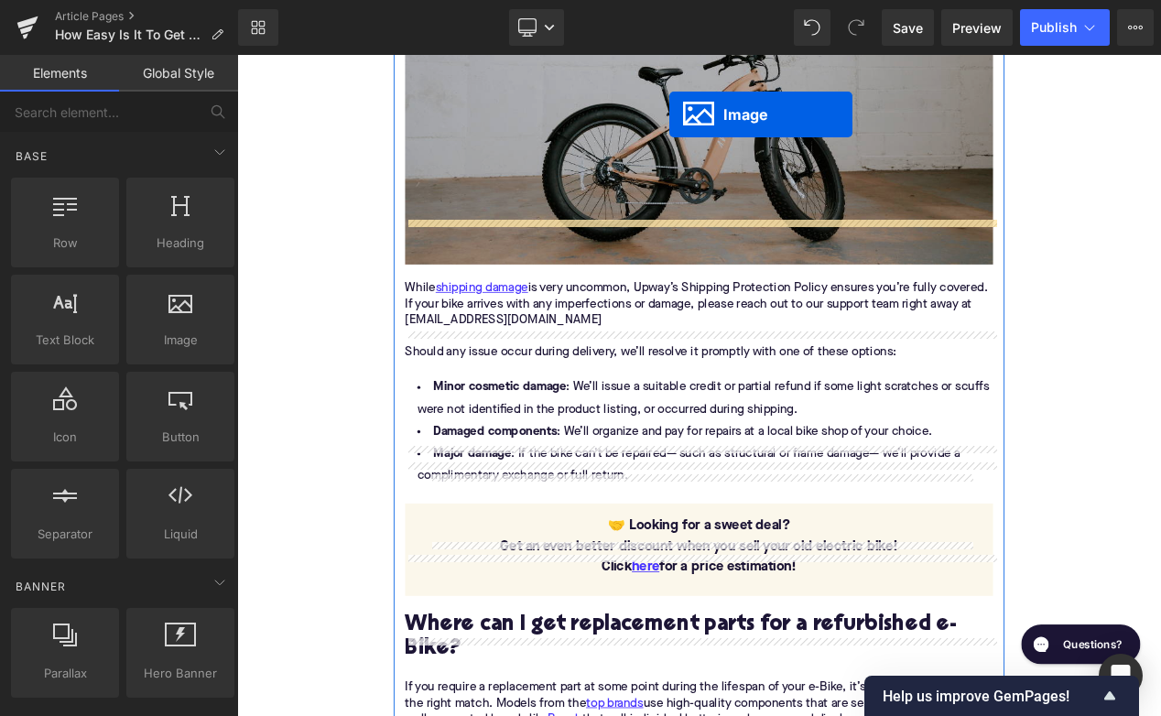
scroll to position [1418, 0]
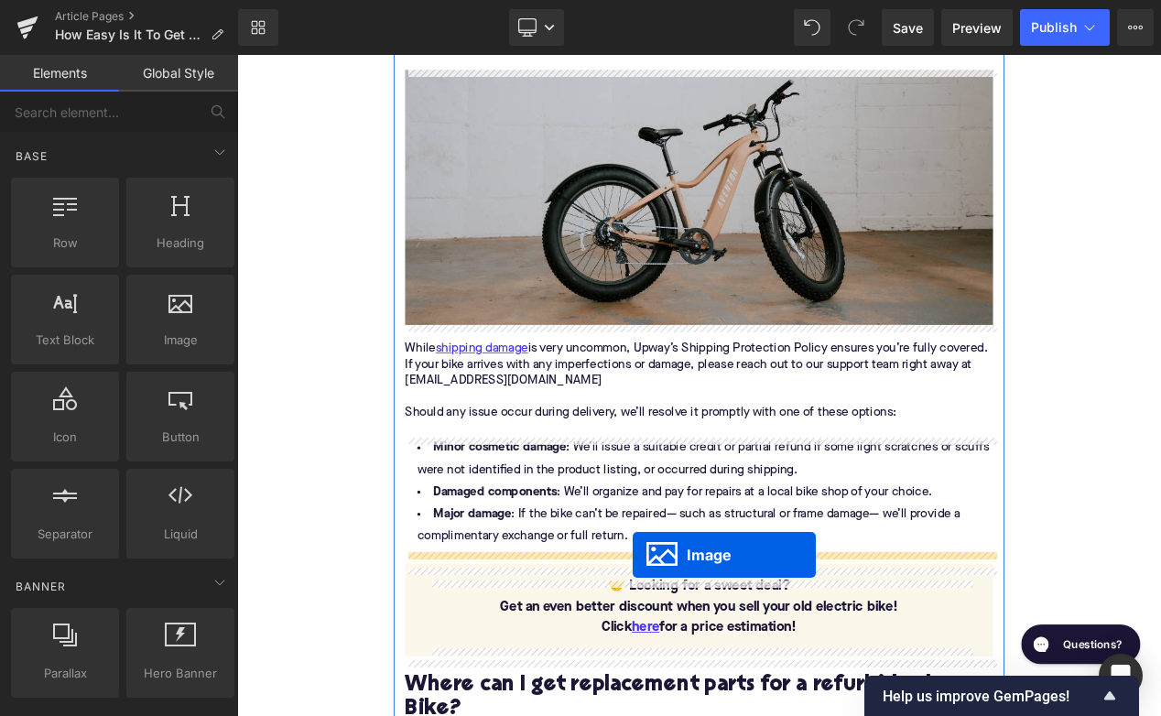
drag, startPoint x: 766, startPoint y: 388, endPoint x: 711, endPoint y: 655, distance: 271.9
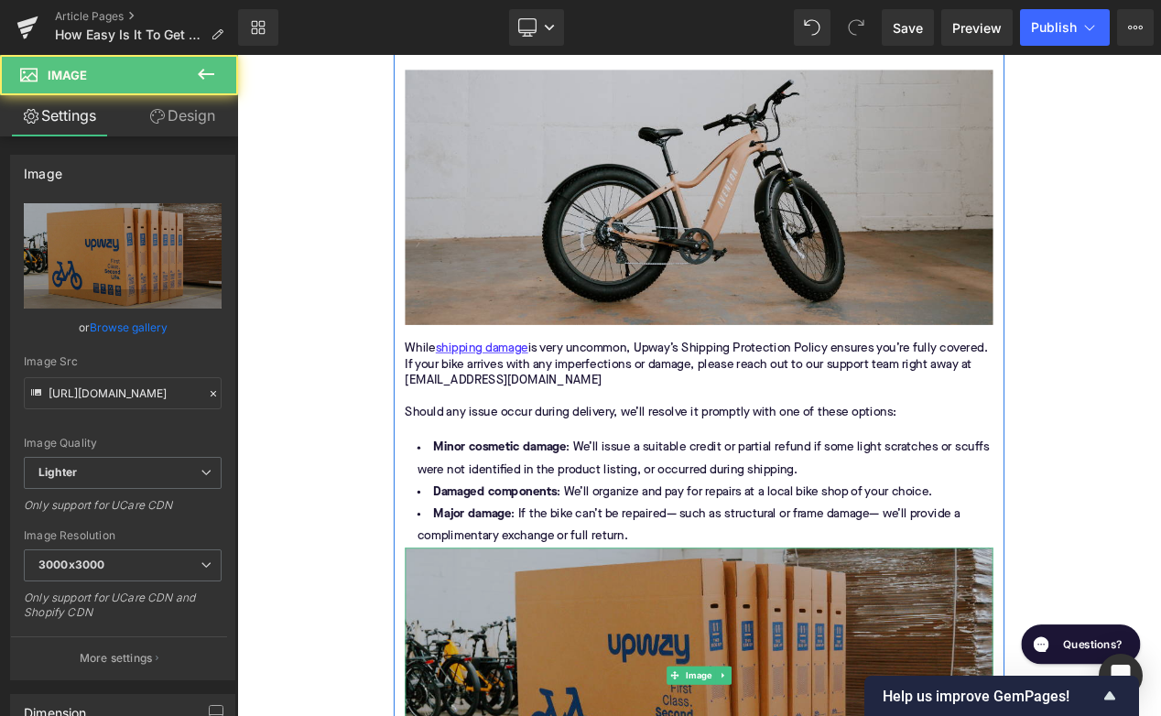
scroll to position [1569, 0]
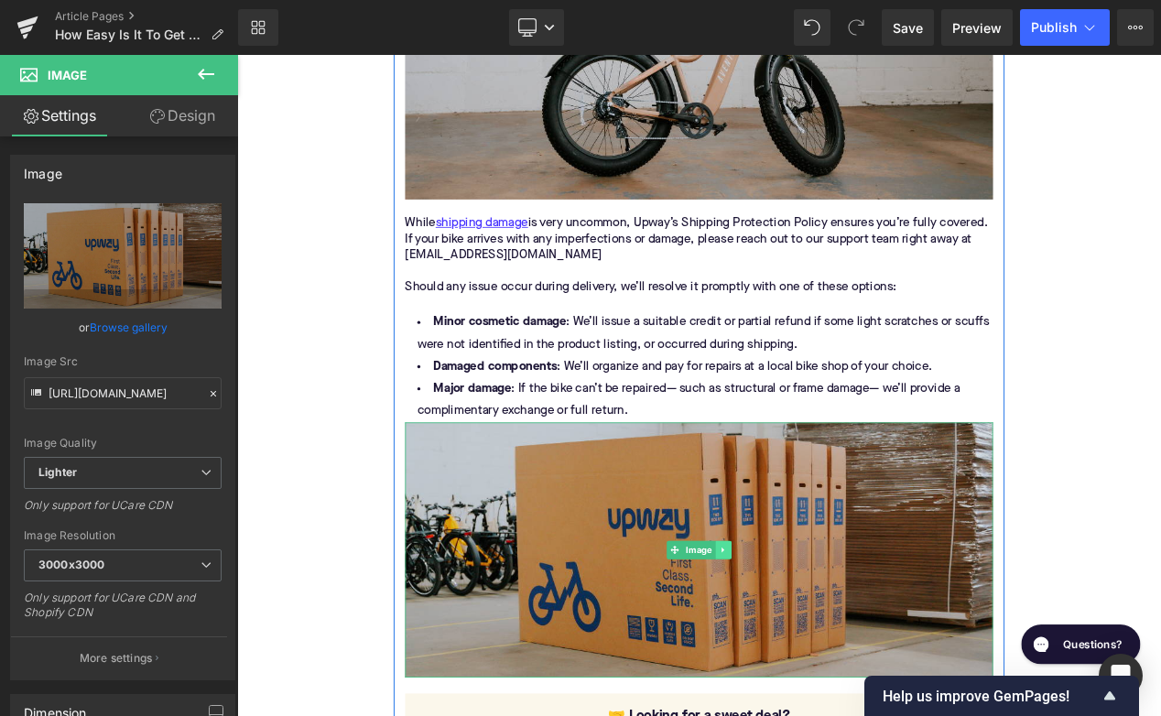
click at [821, 651] on icon at bounding box center [820, 648] width 10 height 11
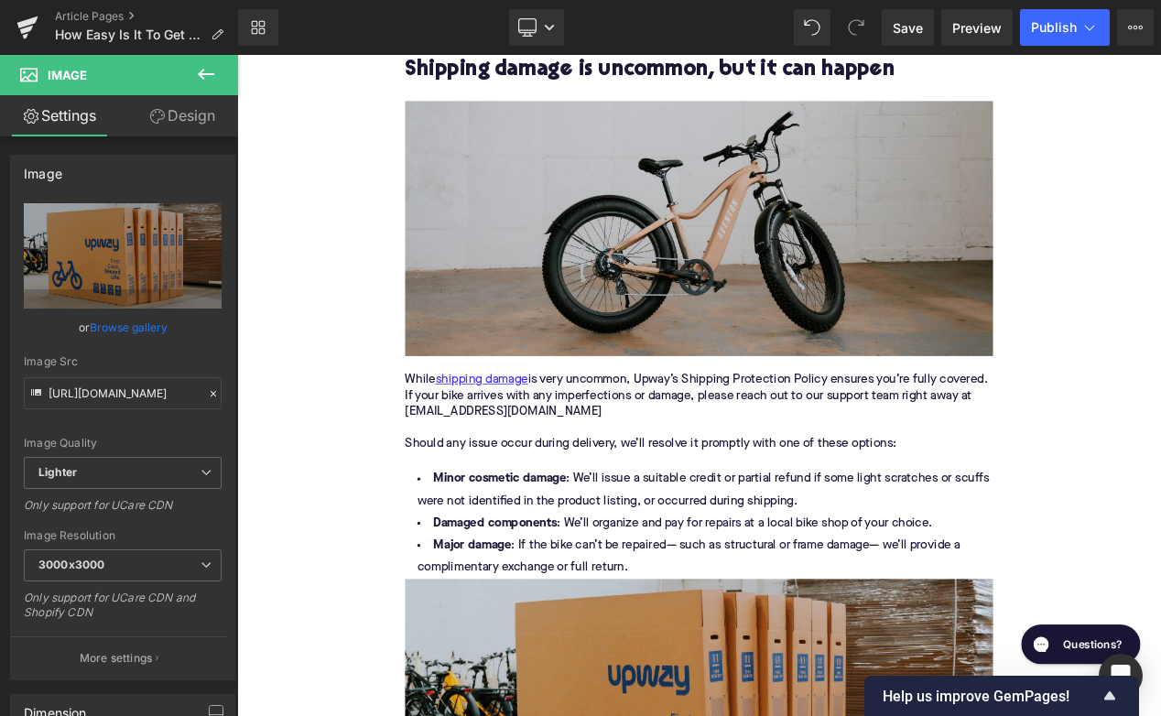
scroll to position [1309, 0]
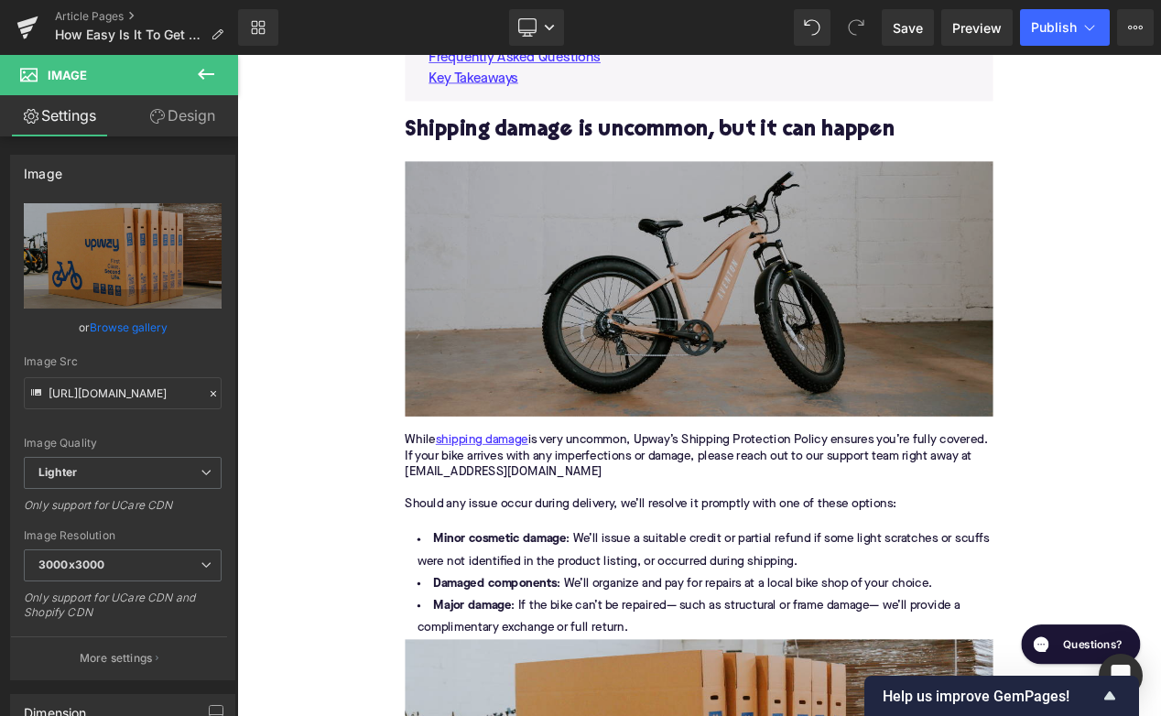
click at [797, 414] on img at bounding box center [791, 336] width 705 height 306
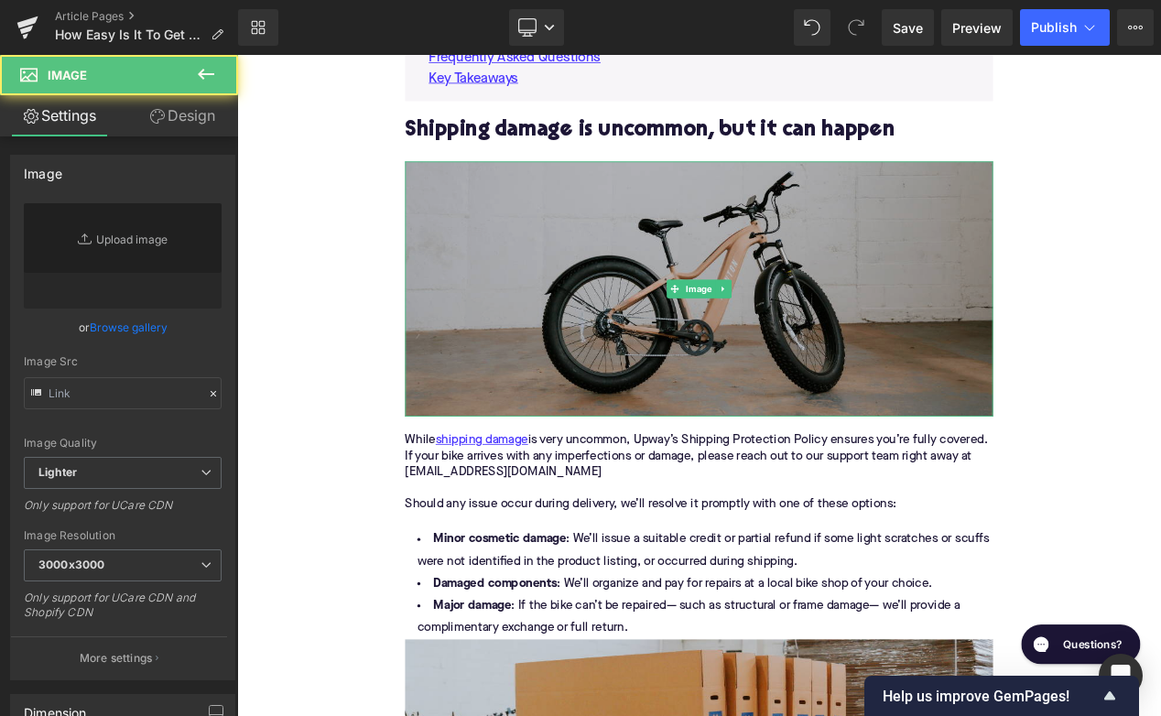
type input "https://ucarecdn.com/a8b6d17d-3ff1-4290-937d-26d9f7d78c07/-/format/auto/-/previ…"
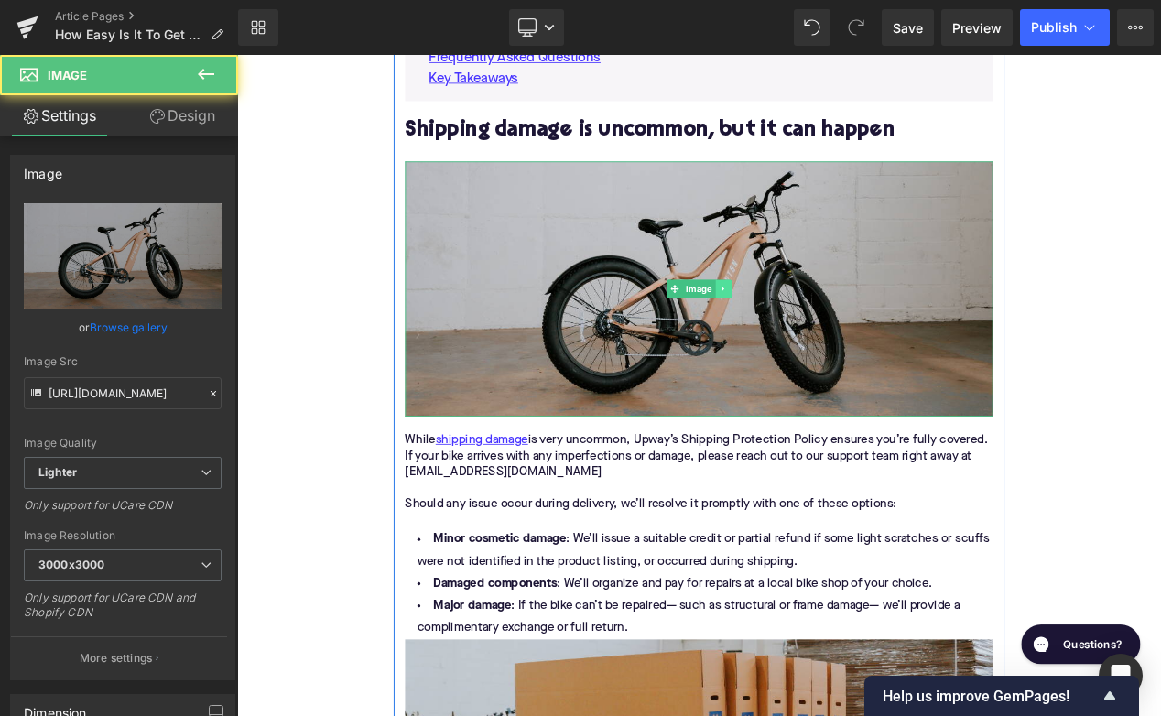
click at [814, 331] on link at bounding box center [819, 336] width 19 height 22
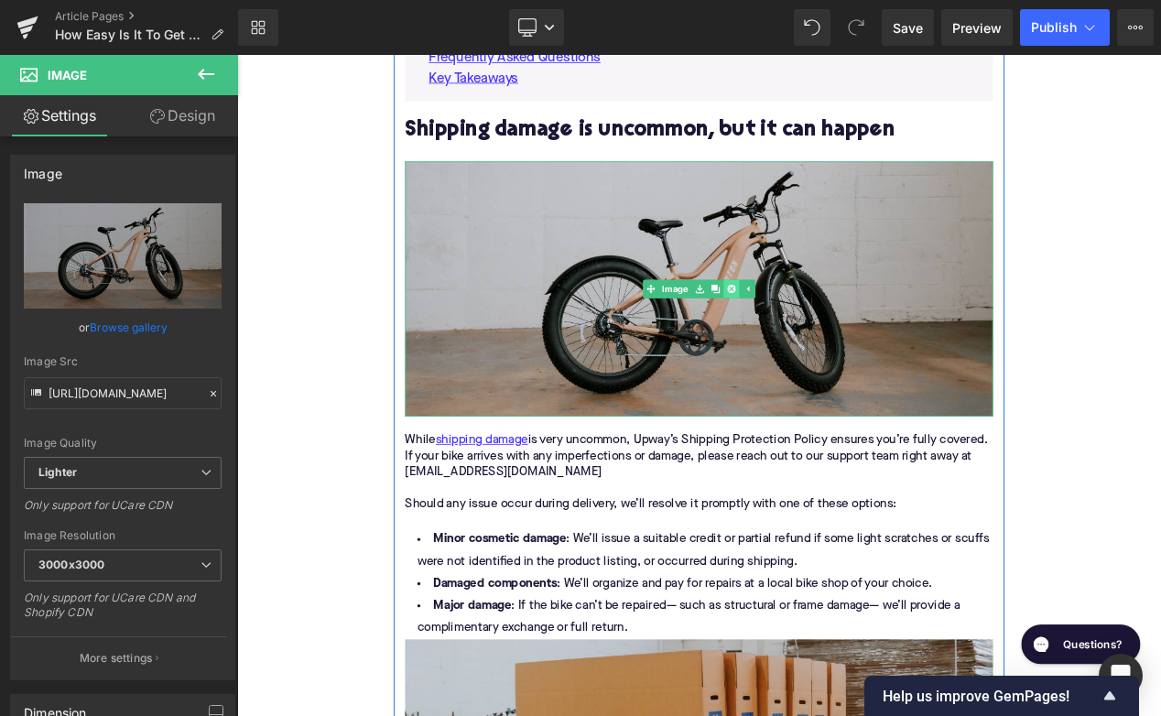
click at [831, 338] on icon at bounding box center [830, 336] width 10 height 10
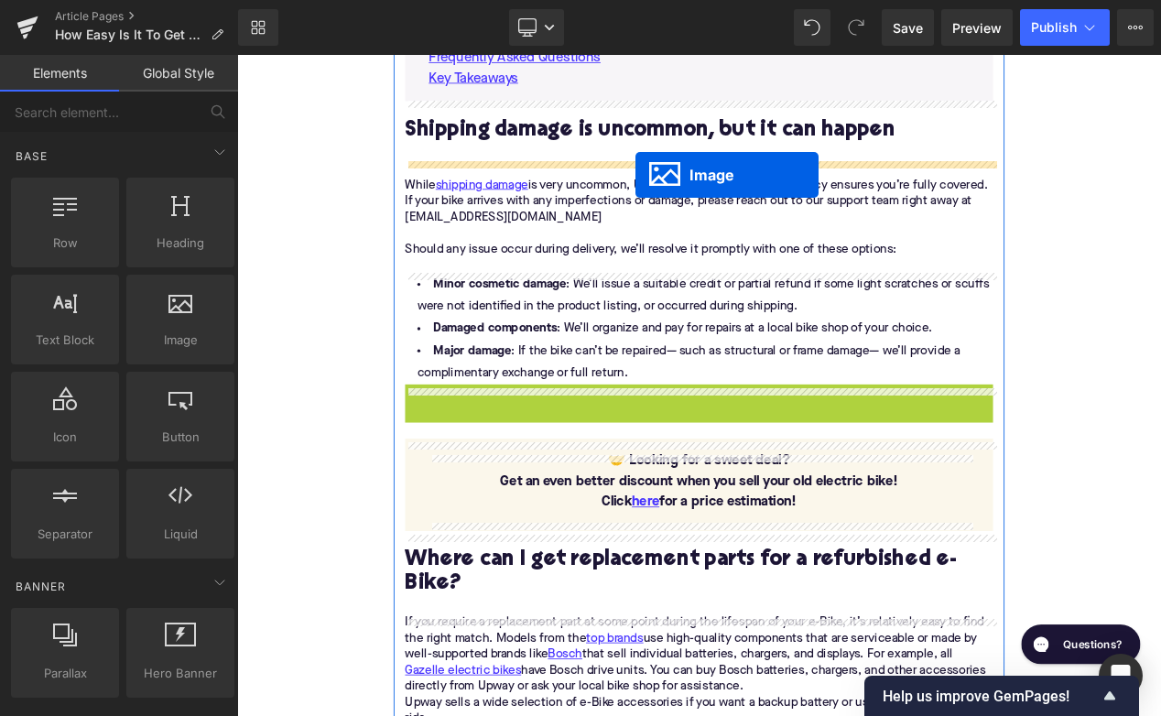
drag, startPoint x: 732, startPoint y: 609, endPoint x: 713, endPoint y: 199, distance: 410.6
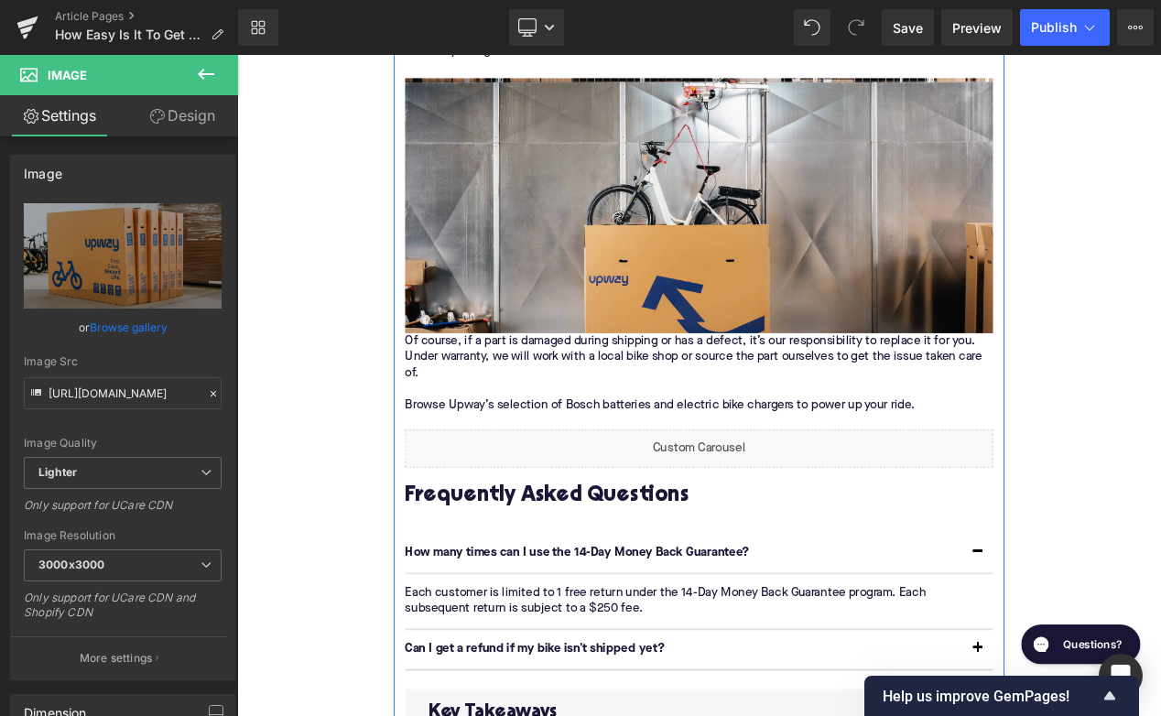
scroll to position [2614, 0]
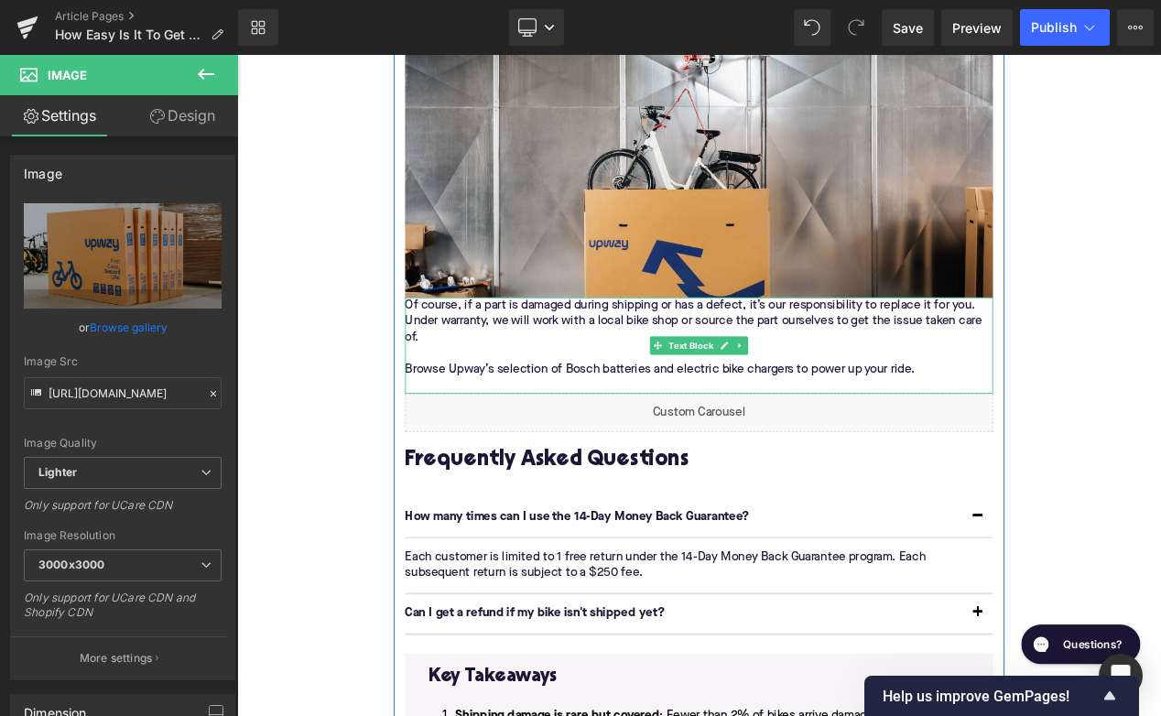
click at [462, 381] on div "Of course, if a part is damaged during shipping or has a defect, it’s our respo…" at bounding box center [791, 403] width 705 height 115
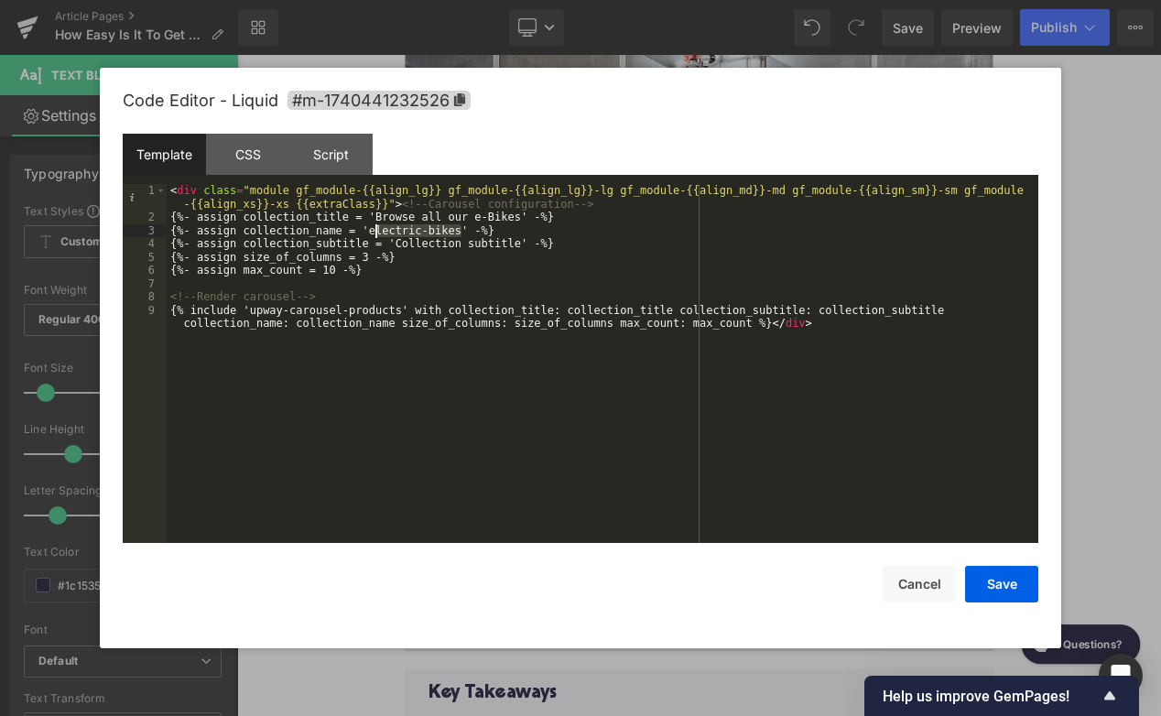
drag, startPoint x: 460, startPoint y: 232, endPoint x: 374, endPoint y: 232, distance: 86.1
click at [374, 232] on div "< div class = "module gf_module-{{align_lg}} gf_module-{{align_lg}}-lg gf_modul…" at bounding box center [603, 390] width 872 height 412
click at [520, 220] on div "< div class = "module gf_module-{{align_lg}} gf_module-{{align_lg}}-lg gf_modul…" at bounding box center [603, 390] width 872 height 412
click at [986, 584] on button "Save" at bounding box center [1001, 584] width 73 height 37
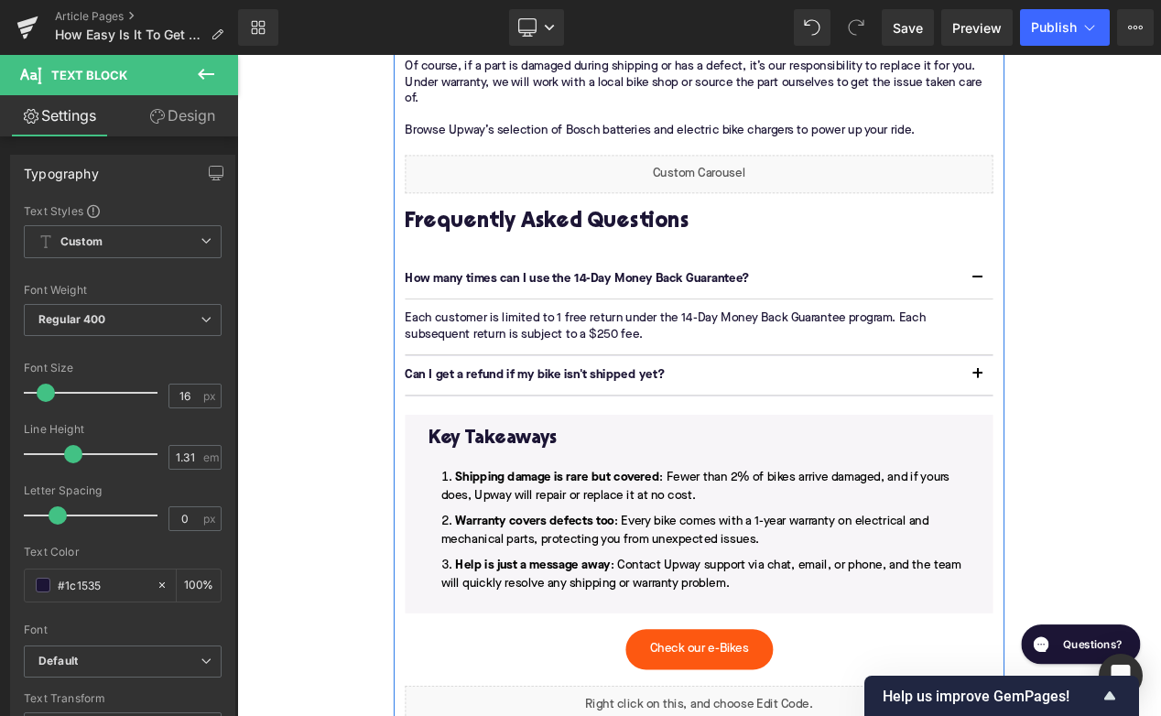
scroll to position [2936, 0]
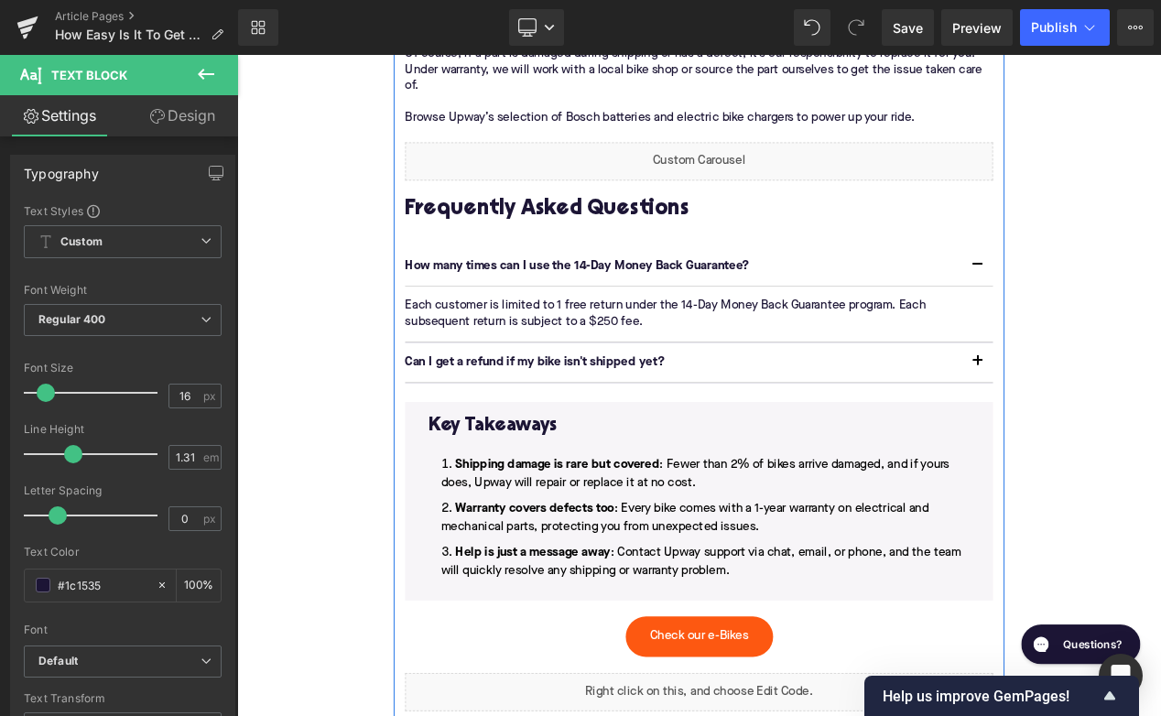
click at [858, 685] on li "Help is just a message away : Contact Upway support via chat, email, or phone, …" at bounding box center [791, 663] width 648 height 44
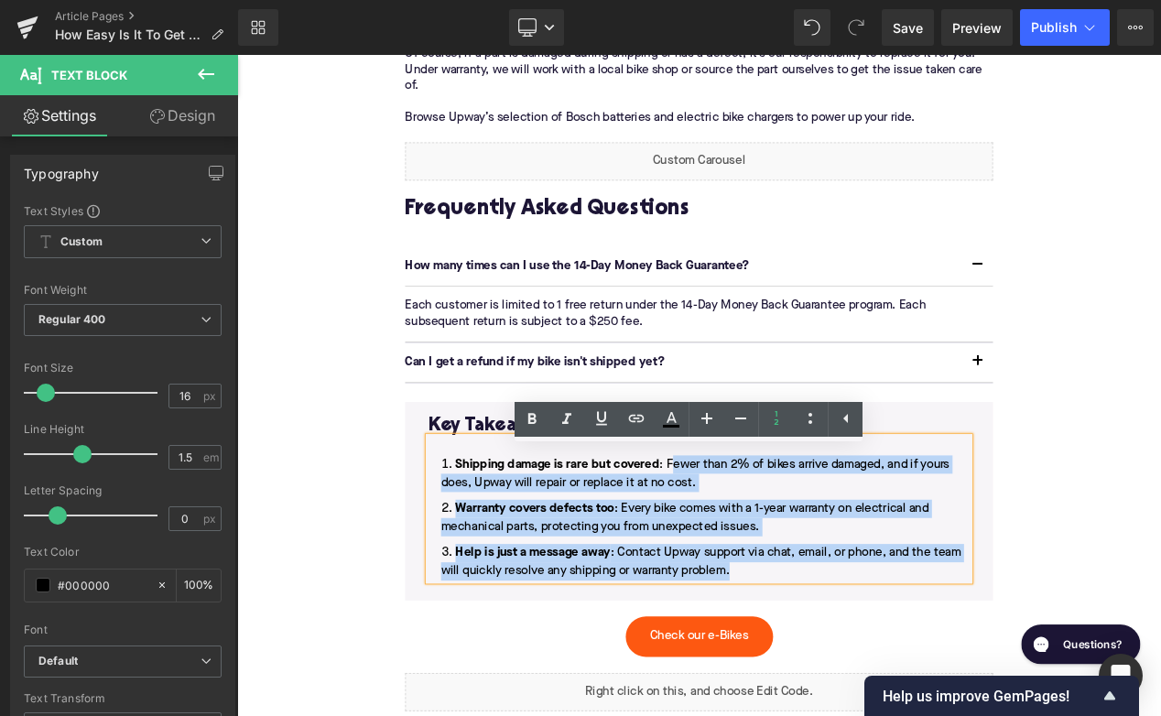
drag, startPoint x: 834, startPoint y: 690, endPoint x: 758, endPoint y: 562, distance: 148.2
click at [757, 561] on ol "Shipping damage is rare but covered : Fewer than 2% of bikes arrive damaged, an…" at bounding box center [791, 610] width 648 height 150
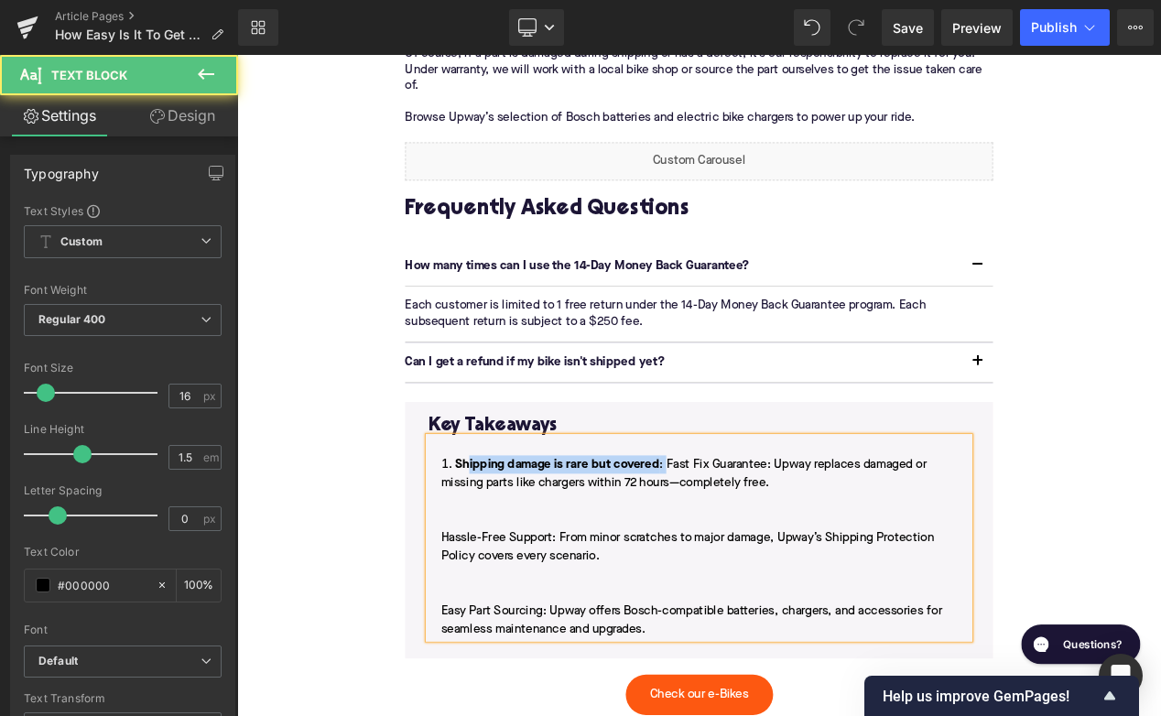
drag, startPoint x: 751, startPoint y: 558, endPoint x: 516, endPoint y: 559, distance: 235.3
click at [515, 558] on li "Shipping damage is rare but covered : Fast Fix Guarantee: Upway replaces damage…" at bounding box center [791, 645] width 648 height 220
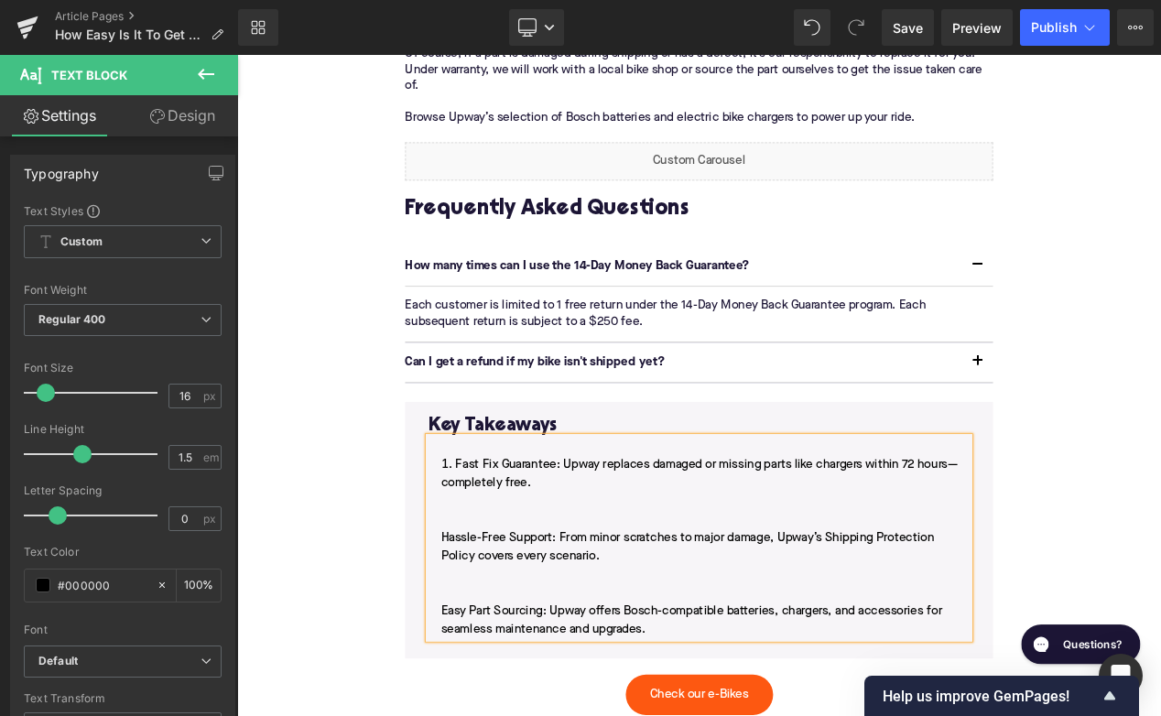
click at [477, 645] on li "Fast Fix Guarantee: Upway replaces damaged or missing parts like chargers withi…" at bounding box center [791, 645] width 648 height 220
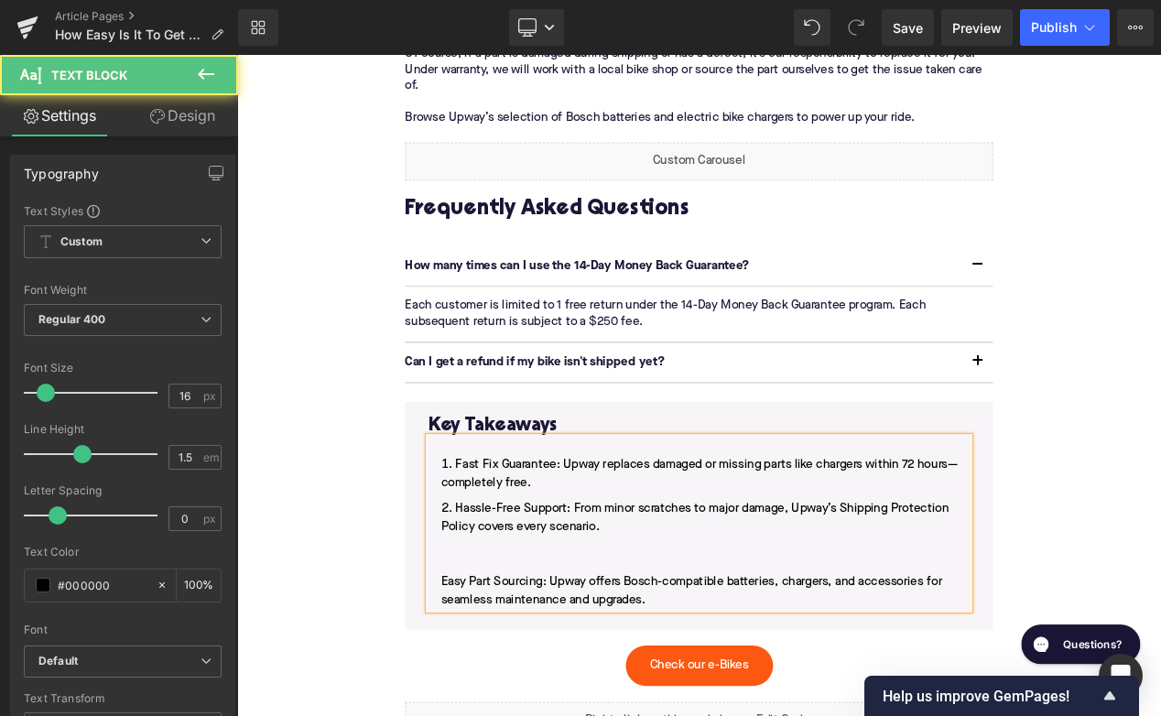
click at [479, 699] on li "Hassle-Free Support: From minor scratches to major damage, Upway’s Shipping Pro…" at bounding box center [791, 654] width 648 height 132
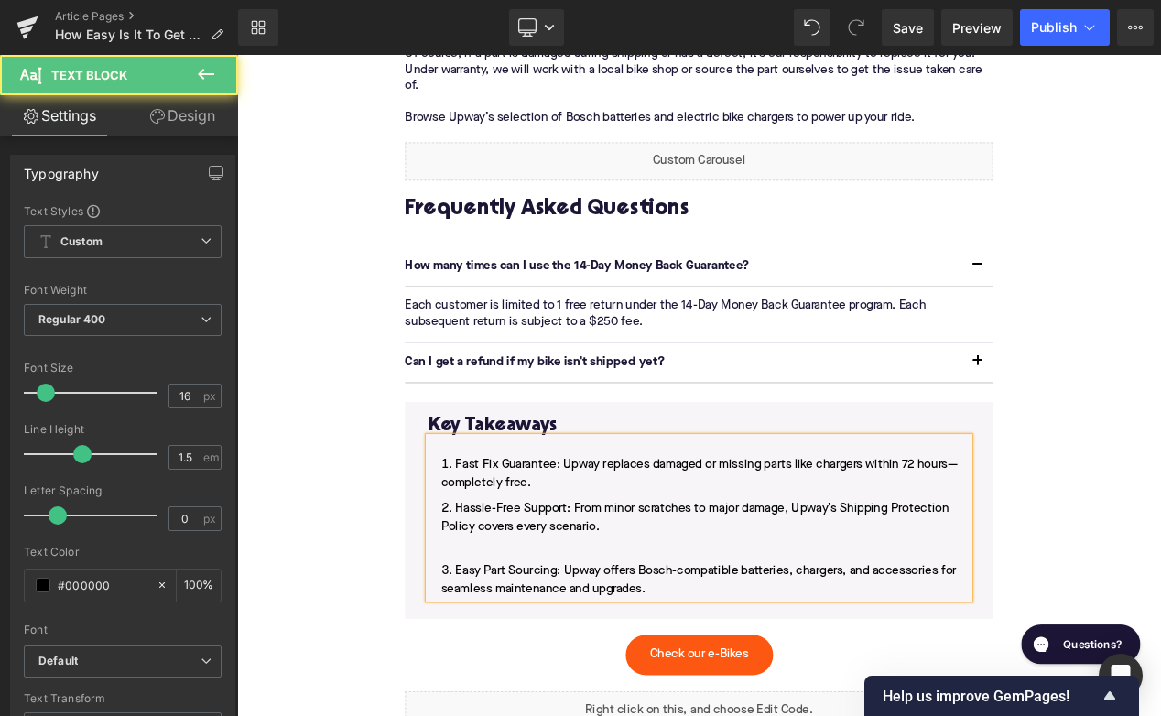
click at [551, 654] on li "Hassle-Free Support: From minor scratches to major damage, Upway’s Shipping Pro…" at bounding box center [791, 621] width 648 height 66
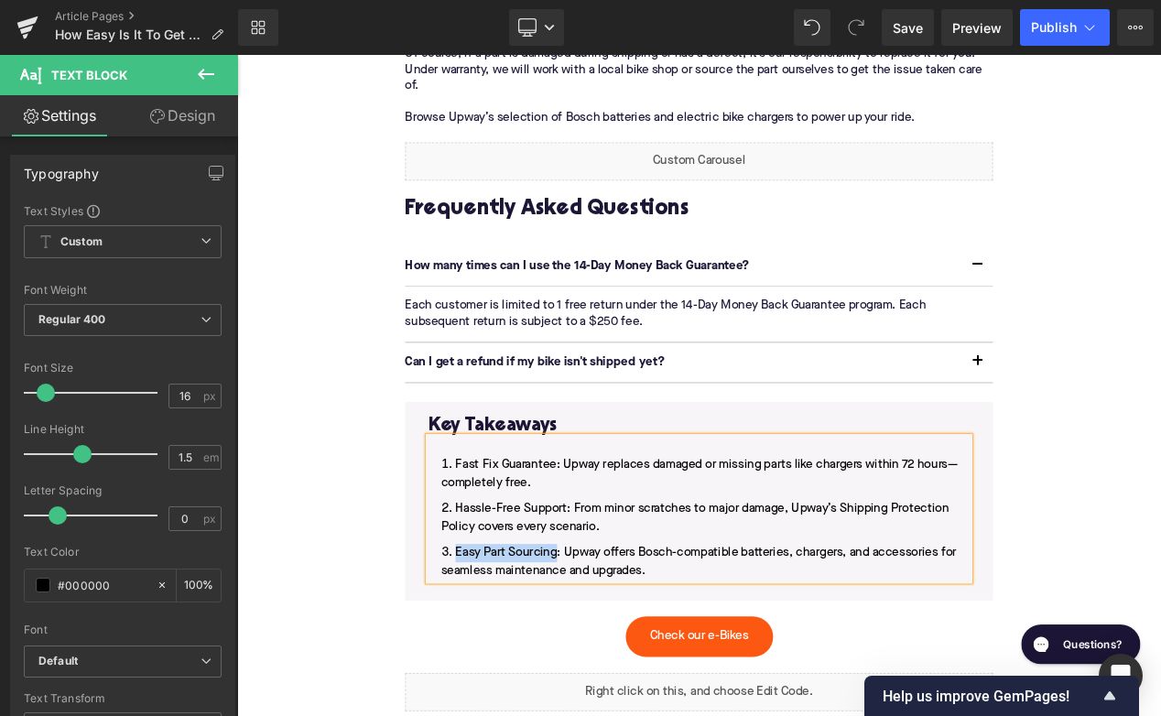
drag, startPoint x: 622, startPoint y: 668, endPoint x: 501, endPoint y: 669, distance: 120.9
click at [501, 668] on li "Easy Part Sourcing: Upway offers Bosch-compatible batteries, chargers, and acce…" at bounding box center [791, 663] width 648 height 44
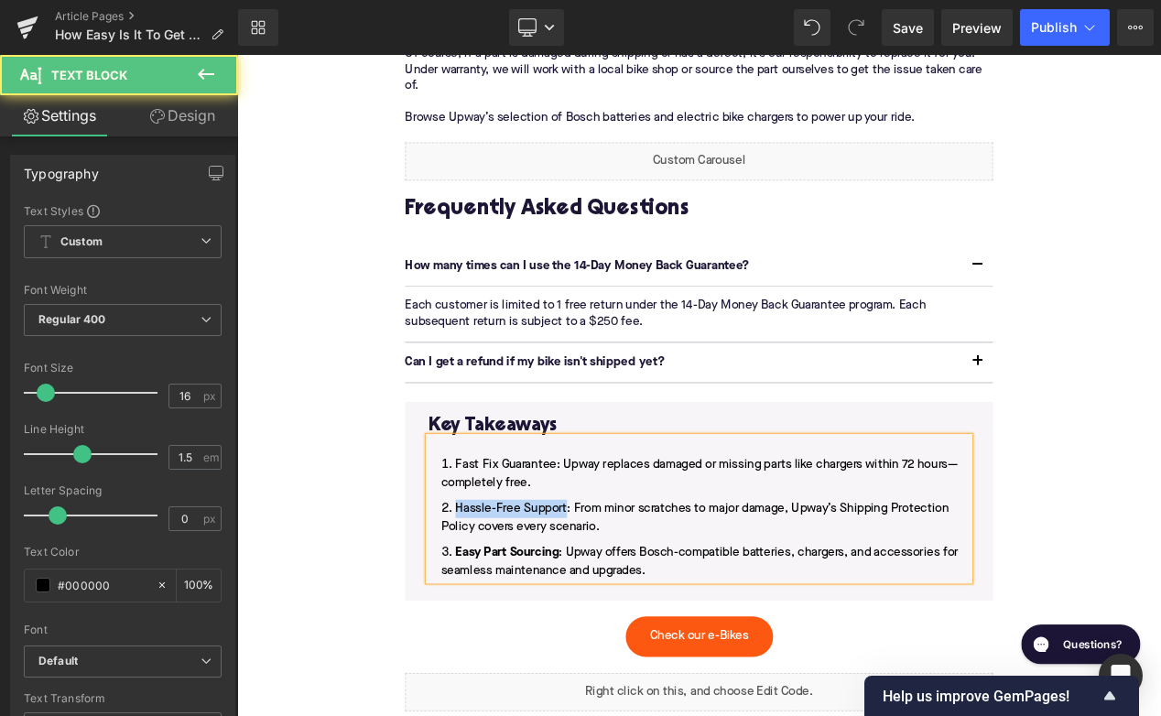
drag, startPoint x: 634, startPoint y: 611, endPoint x: 503, endPoint y: 614, distance: 131.0
click at [503, 613] on li "Hassle-Free Support: From minor scratches to major damage, Upway’s Shipping Pro…" at bounding box center [791, 610] width 648 height 44
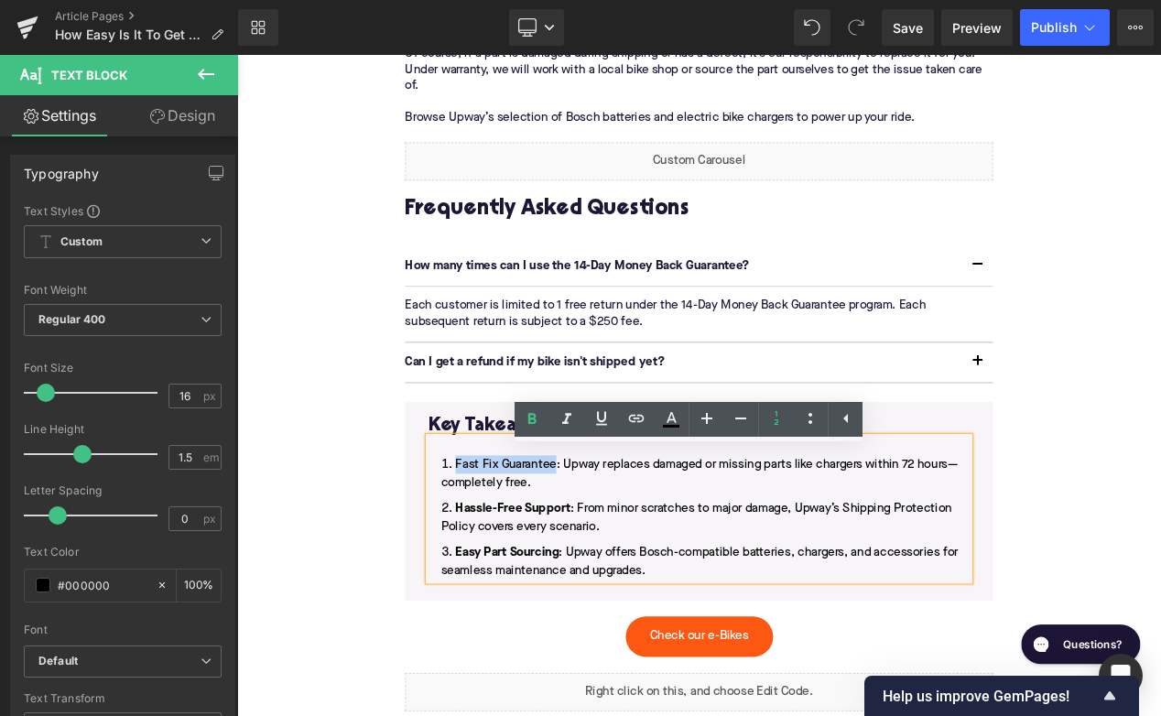
drag, startPoint x: 621, startPoint y: 563, endPoint x: 498, endPoint y: 564, distance: 122.7
click at [498, 563] on li "Fast Fix Guarantee: Upway replaces damaged or missing parts like chargers withi…" at bounding box center [791, 557] width 648 height 44
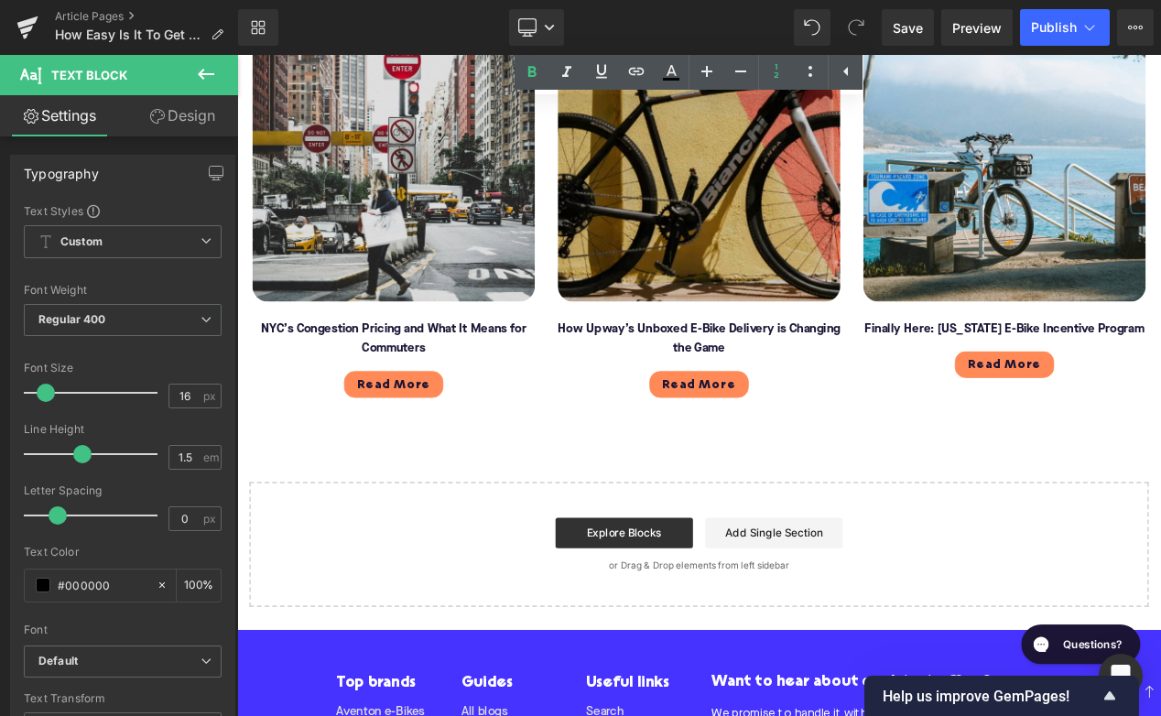
scroll to position [3807, 0]
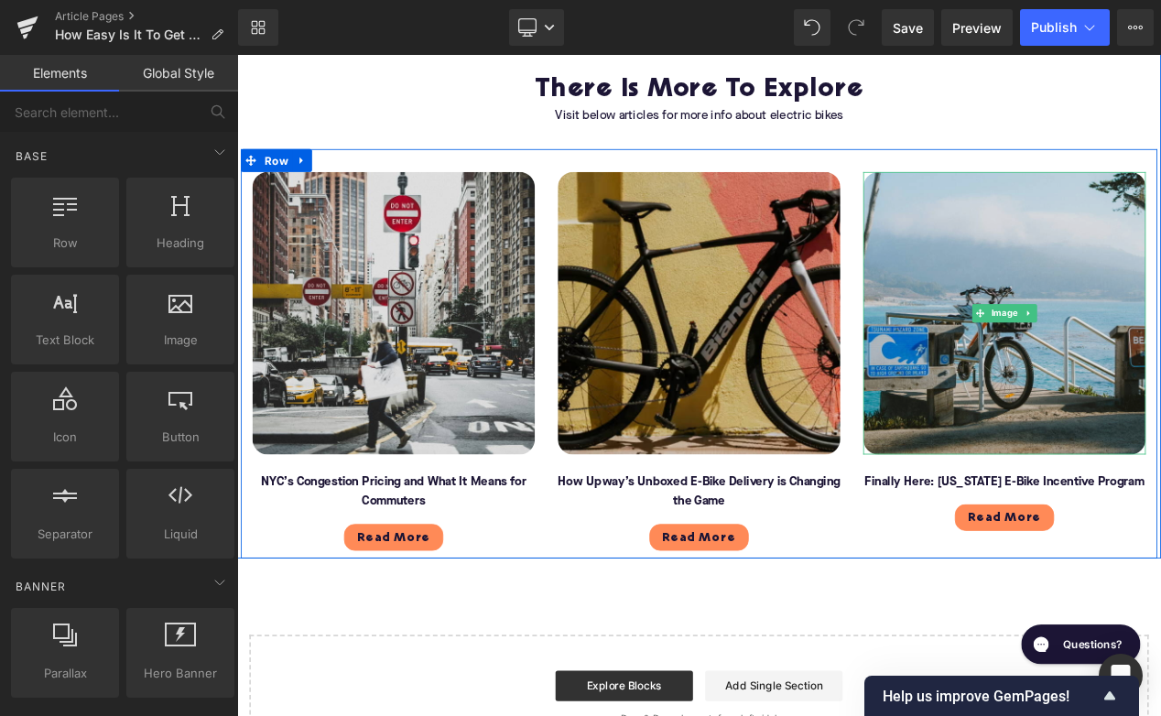
click at [1055, 453] on img at bounding box center [1157, 364] width 339 height 339
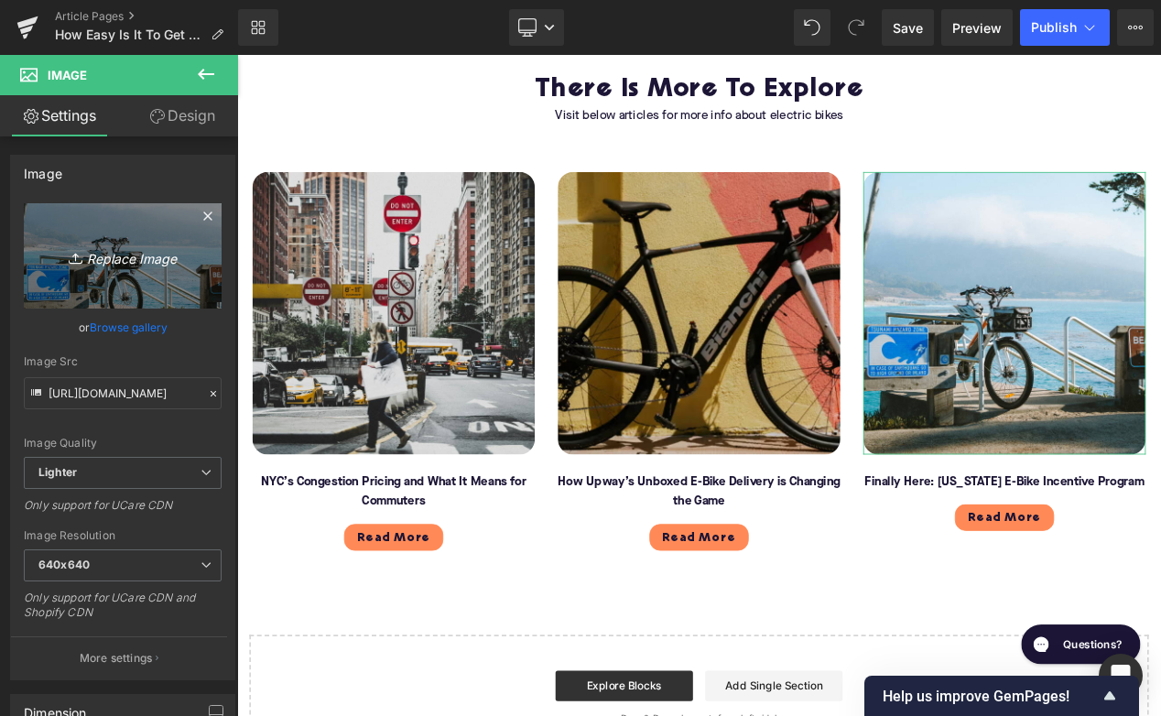
click at [90, 273] on link "Replace Image" at bounding box center [123, 255] width 198 height 105
type input "C:\fakepath\Blog - More to explore(131).png"
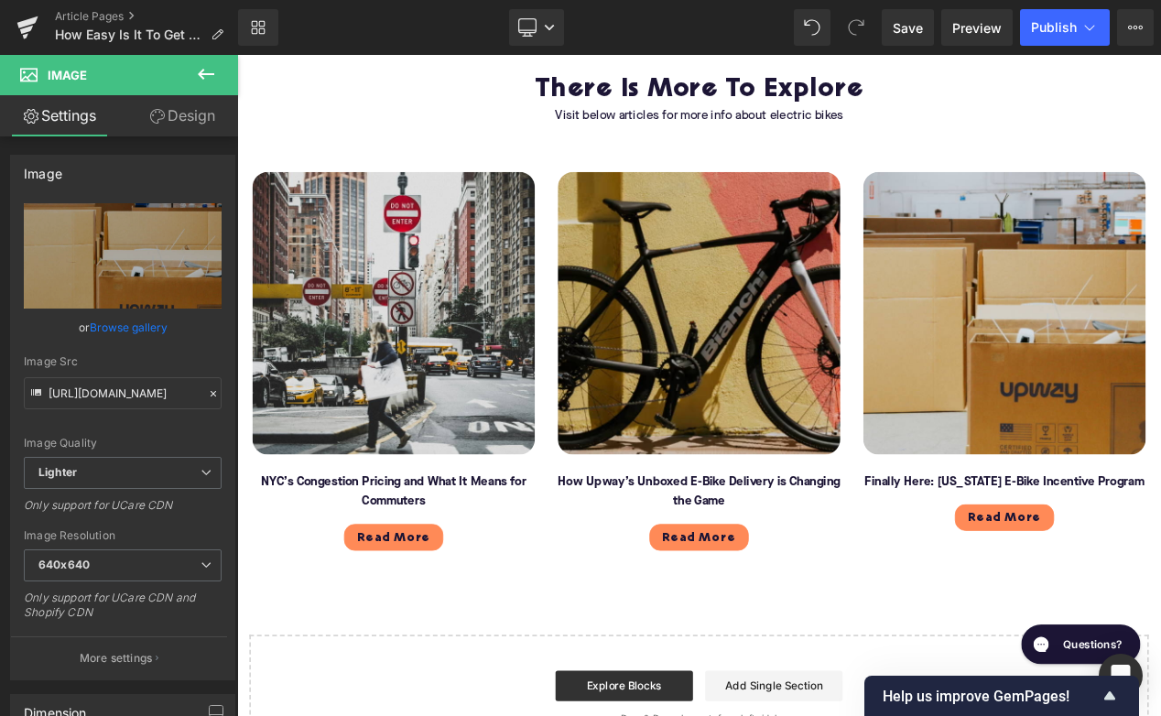
type input "https://ucarecdn.com/d2019053-d96f-49aa-a653-aa3c5dc3d0c6/-/format/auto/-/previ…"
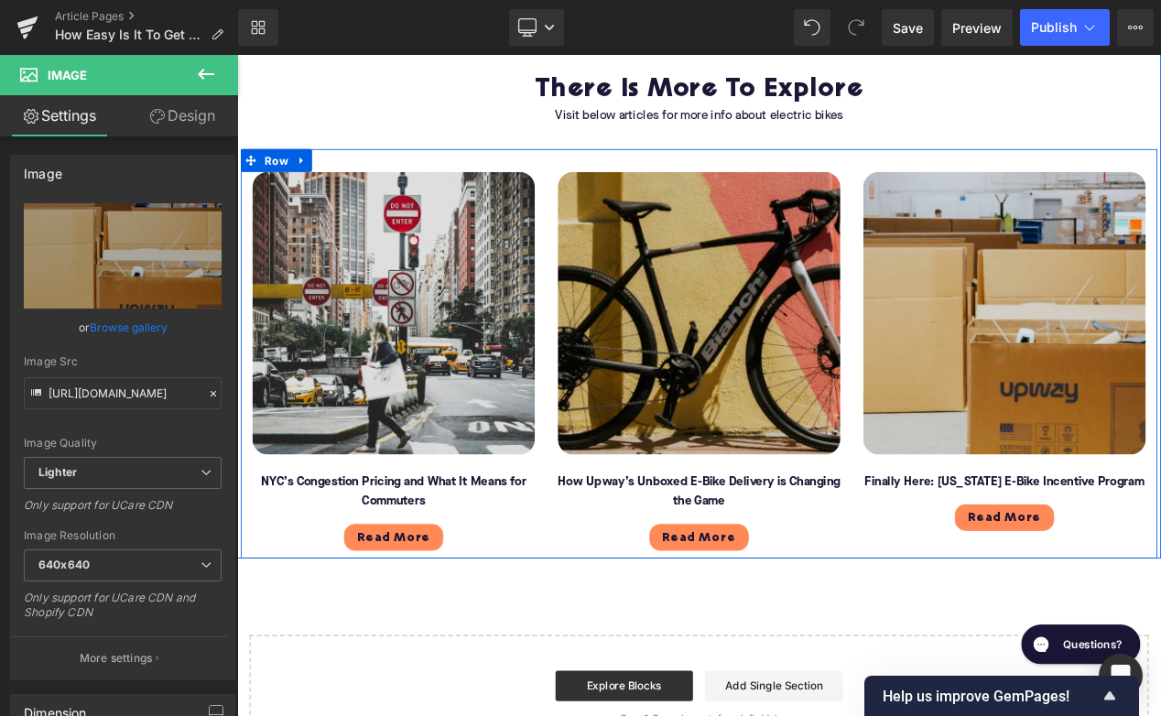
click at [1051, 574] on b "Finally Here: California E-Bike Incentive Program" at bounding box center [1157, 566] width 335 height 15
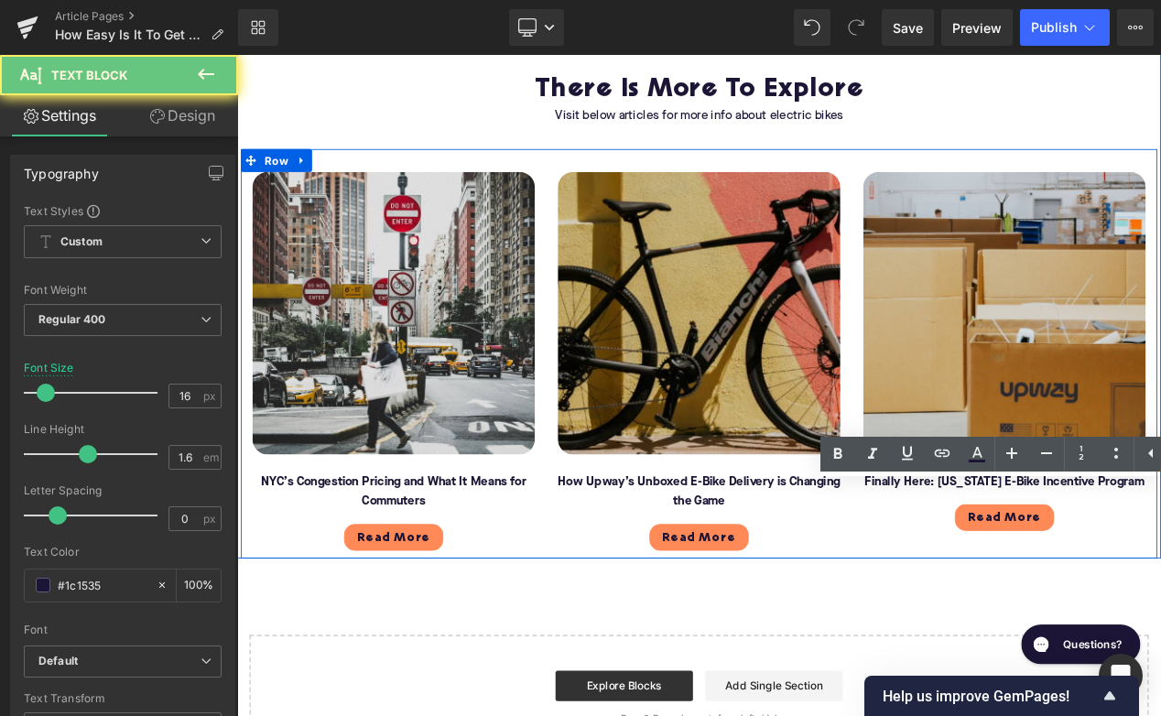
click at [1051, 574] on b "Finally Here: California E-Bike Incentive Program" at bounding box center [1157, 566] width 335 height 15
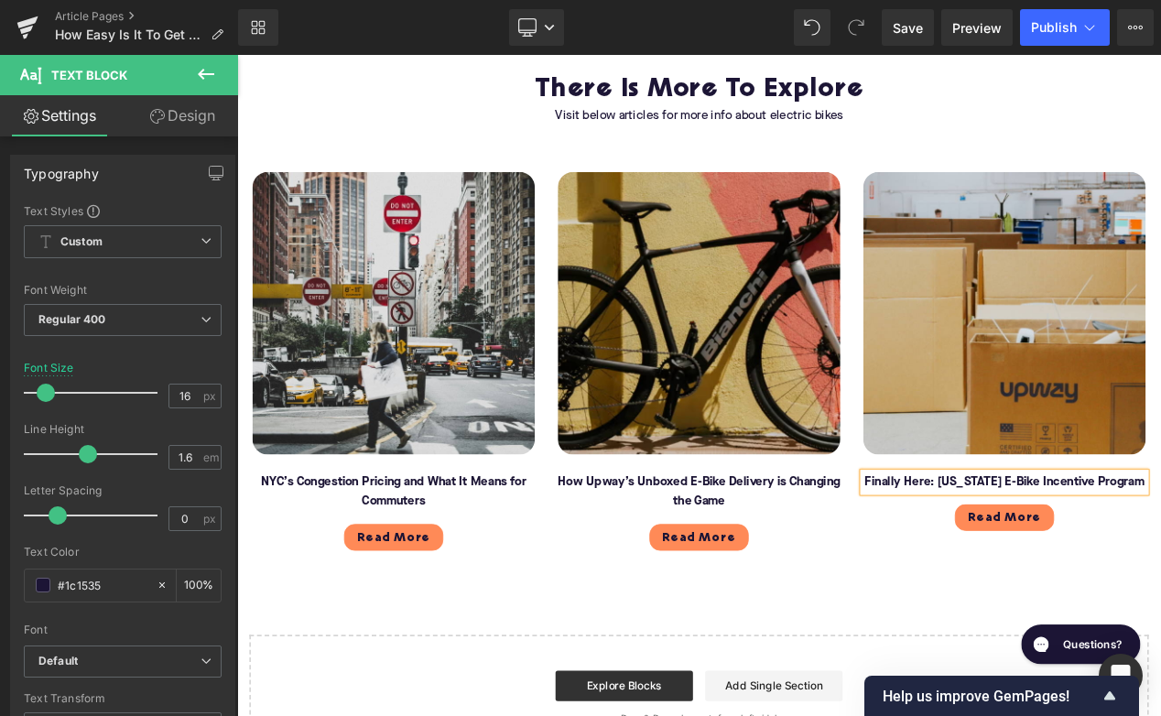
paste div
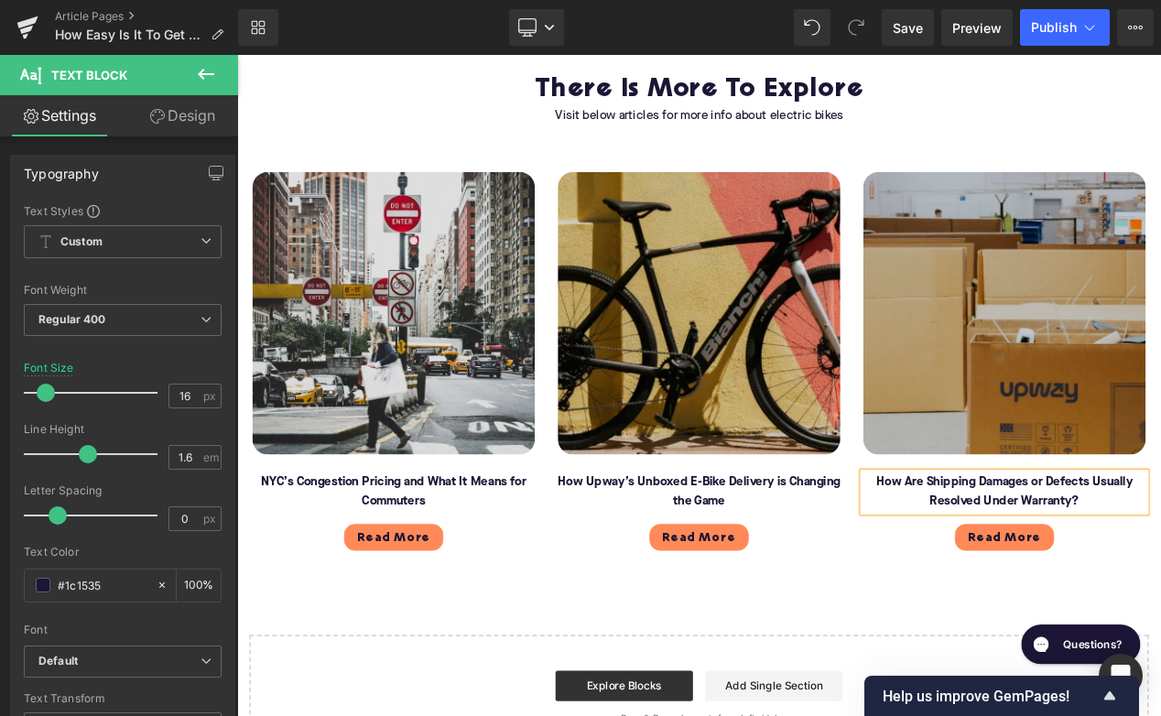
click at [1087, 478] on img at bounding box center [1157, 364] width 339 height 339
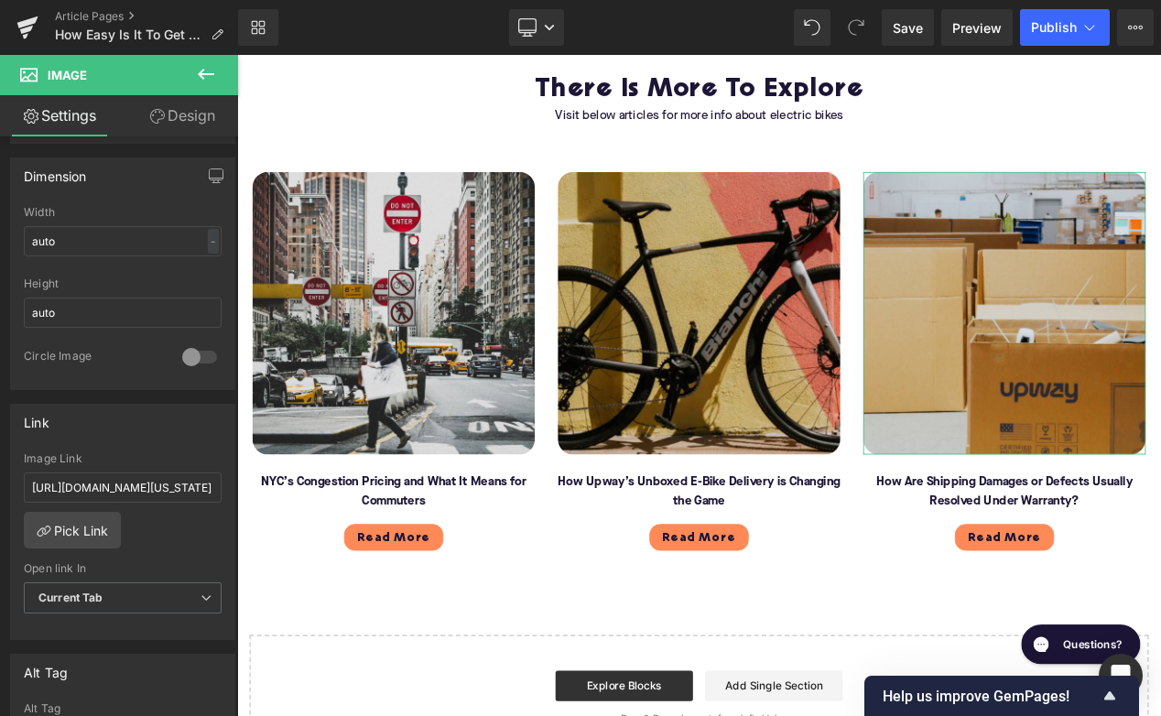
scroll to position [545, 0]
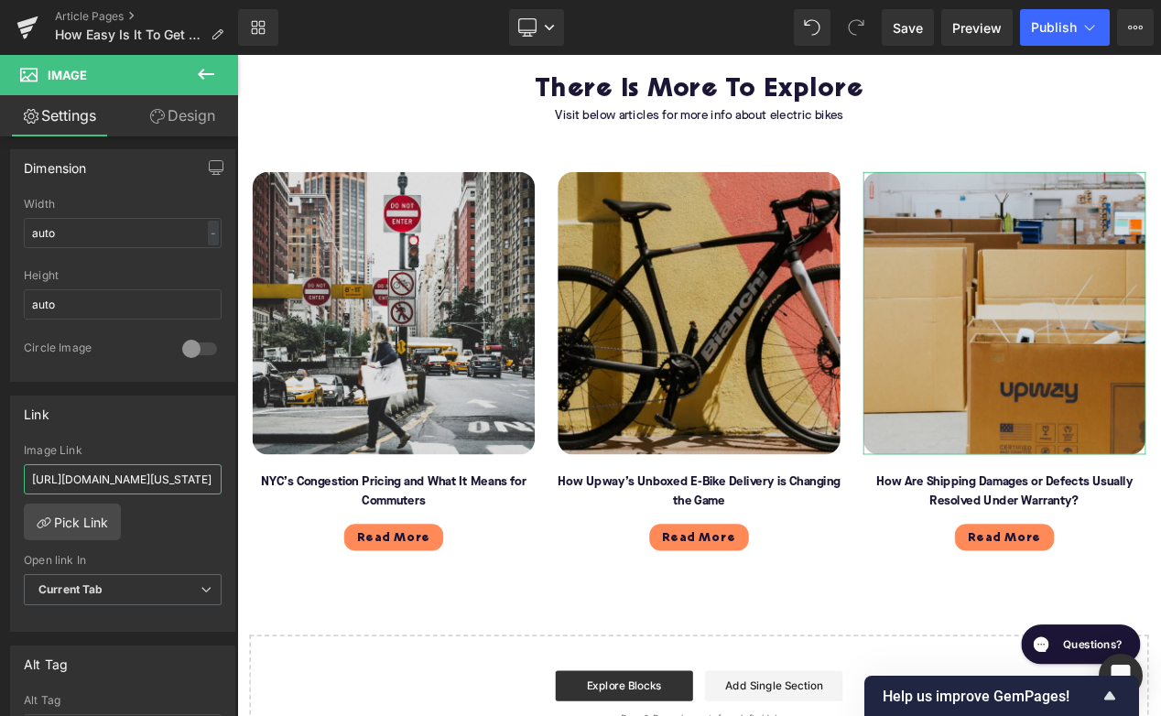
click at [74, 483] on input "https://upway.co/blogs/news/california-ebike-incentive-program" at bounding box center [123, 479] width 198 height 30
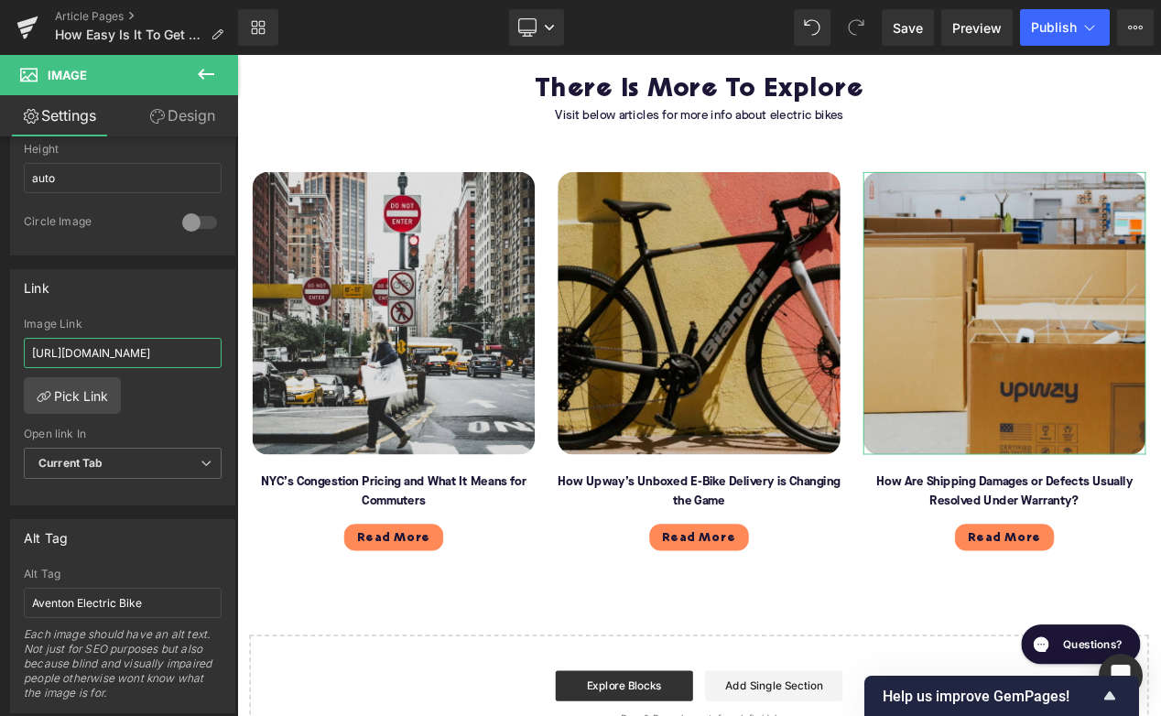
scroll to position [686, 0]
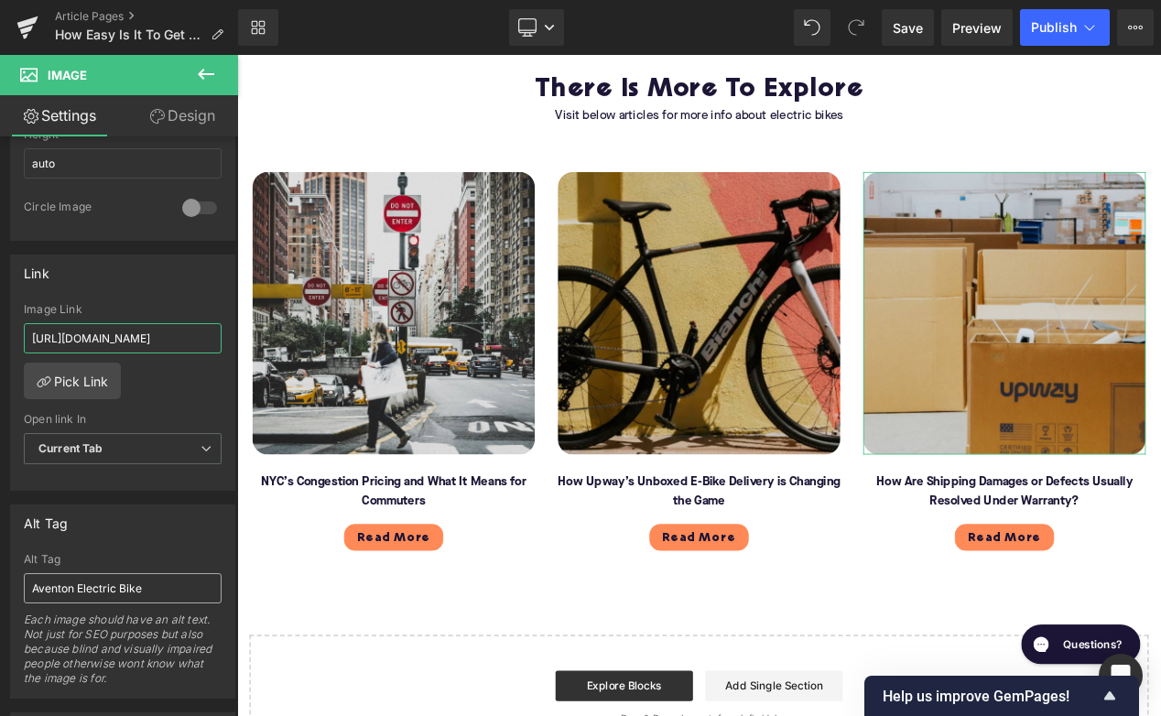
type input "https://upway.co/blogs/news/how-are-shipping-damages-or-defects-usually-resolve…"
click at [98, 592] on input "Aventon Electric Bike" at bounding box center [123, 588] width 198 height 30
type input "E"
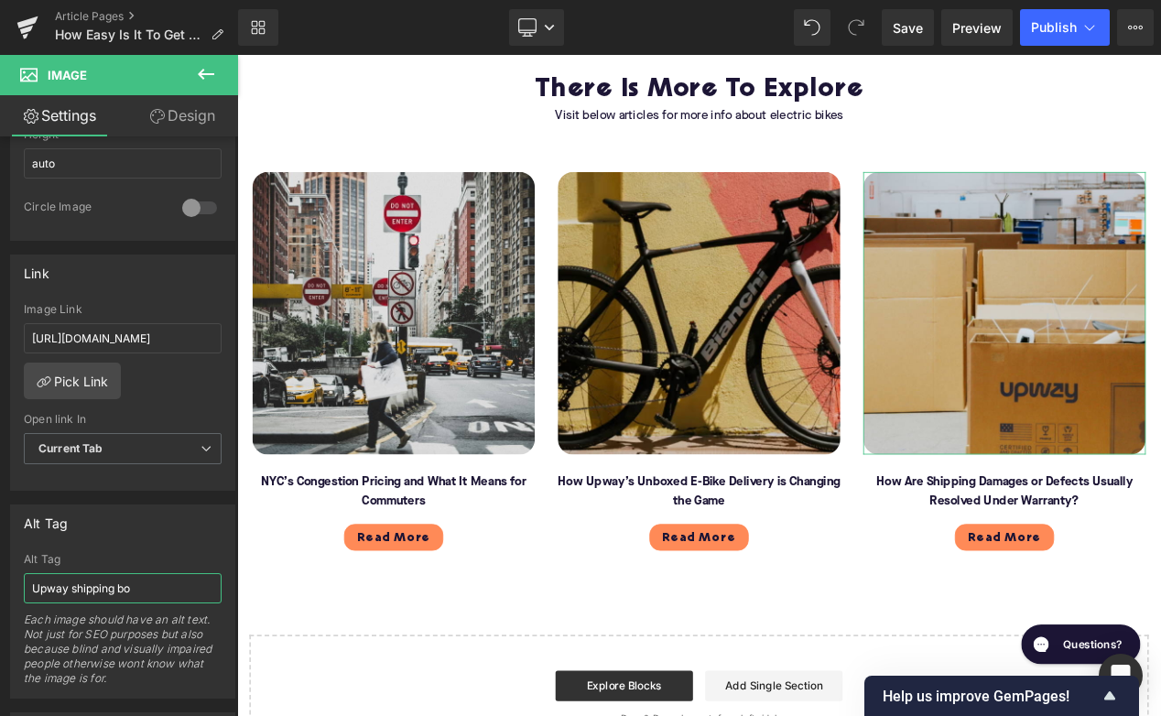
type input "Upway shipping box"
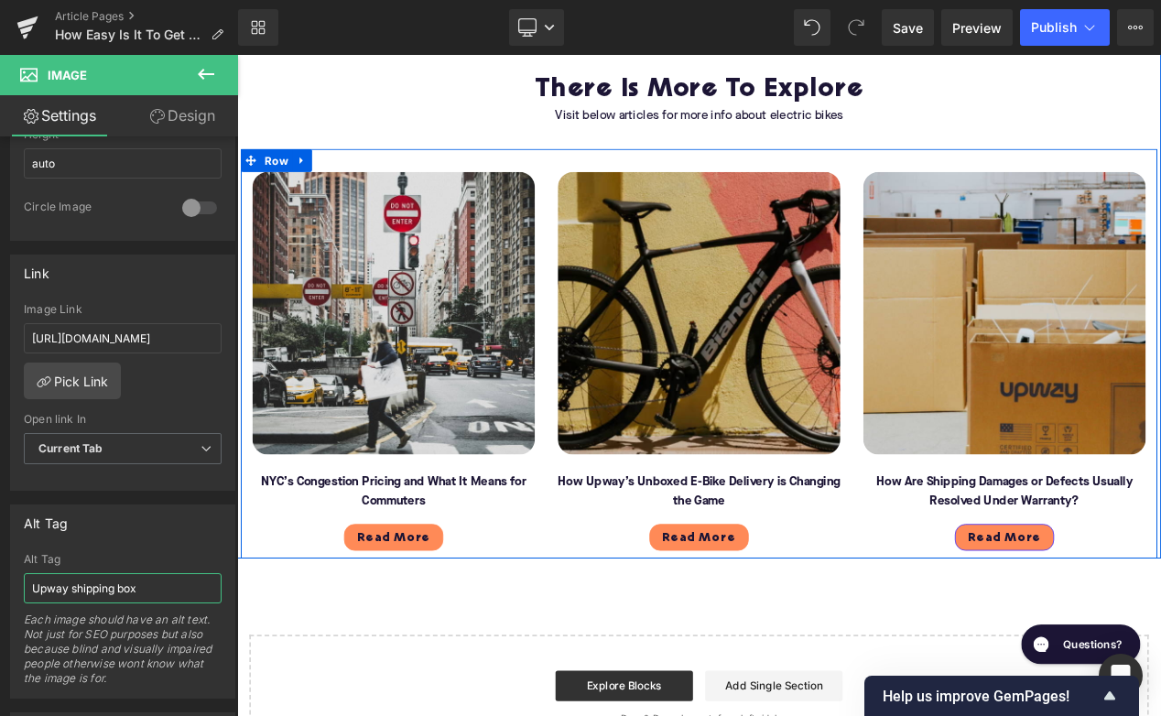
click at [1157, 645] on span "Button" at bounding box center [1157, 634] width 42 height 22
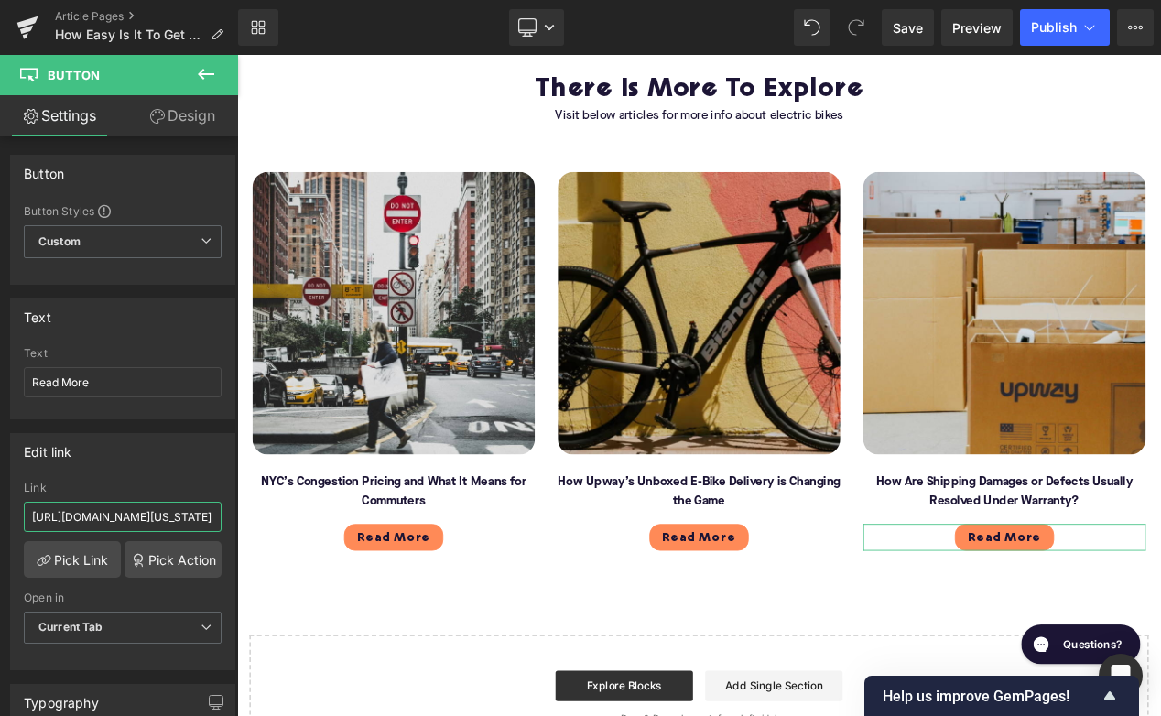
click at [112, 520] on input "https://upway.co/blogs/news/california-ebike-incentive-program" at bounding box center [123, 517] width 198 height 30
paste input "how-are-shipping-damages-or-defects-usually-resolved-under-warranty?srsltid=Afm…"
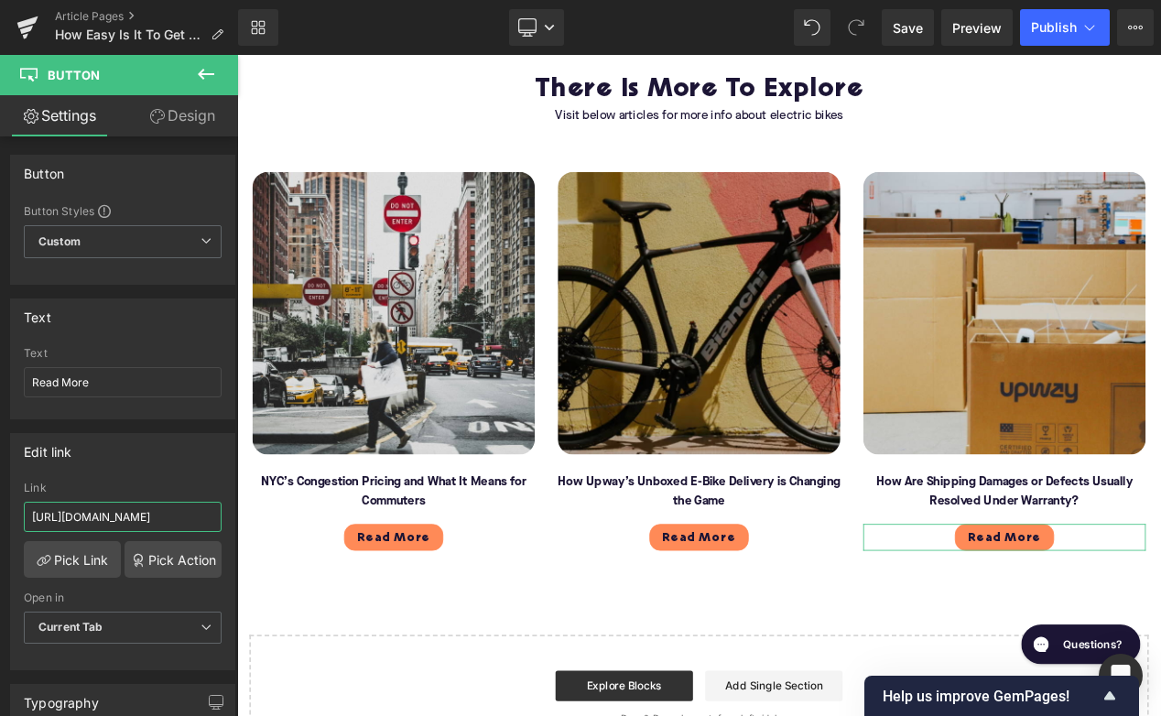
scroll to position [0, 776]
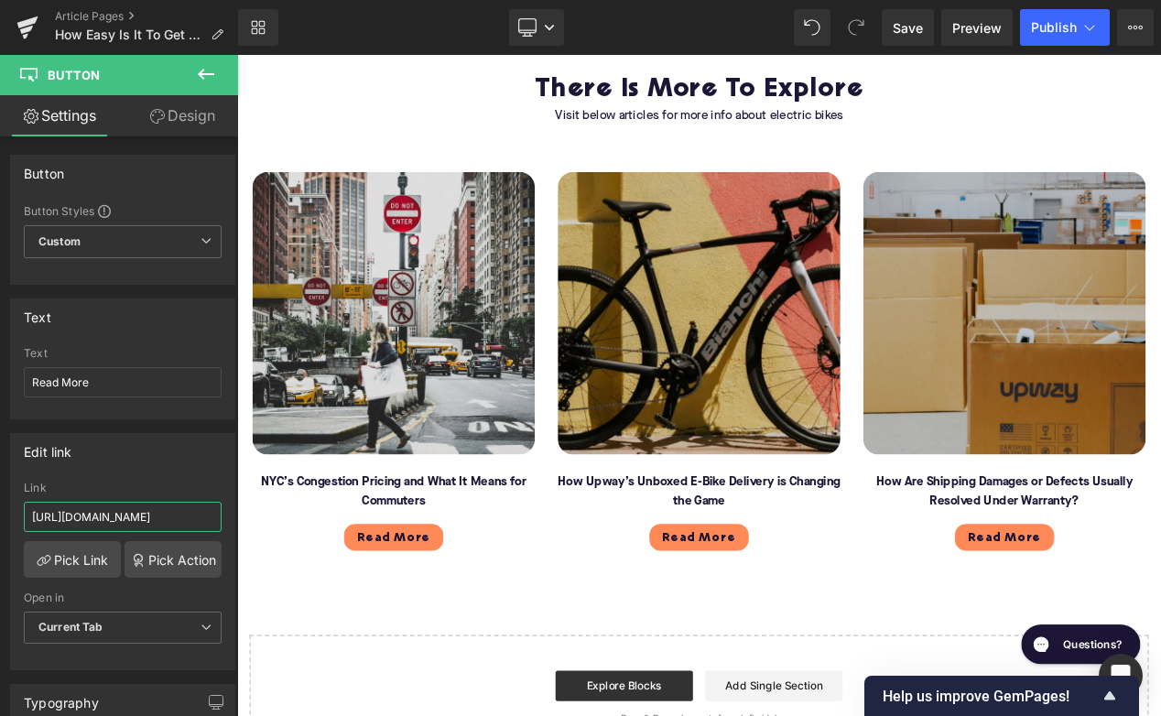
type input "https://upway.co/blogs/news/how-are-shipping-damages-or-defects-usually-resolve…"
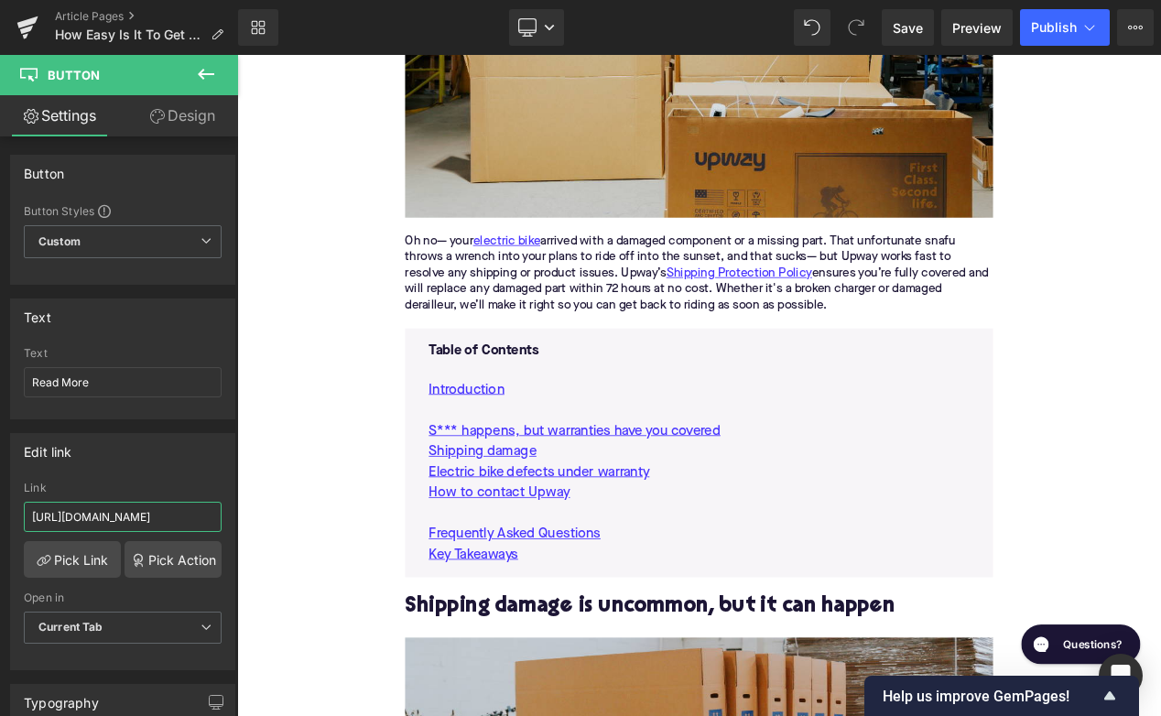
scroll to position [724, 0]
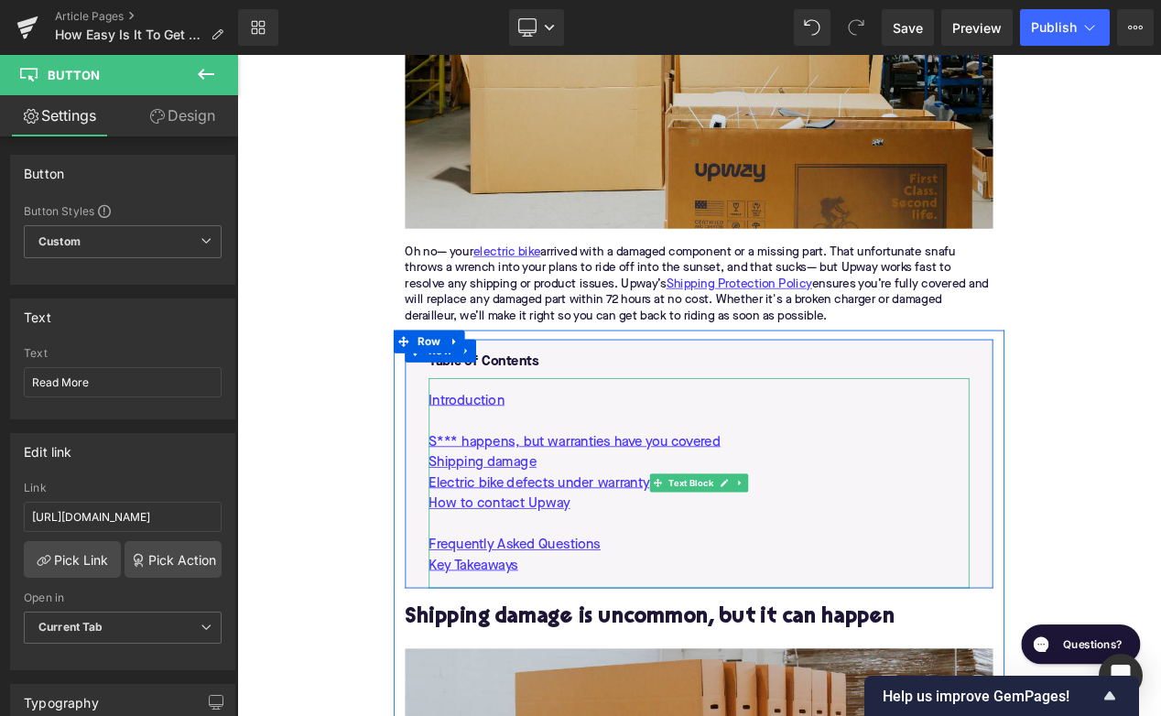
click at [659, 586] on p "How to contact Upway" at bounding box center [791, 593] width 648 height 25
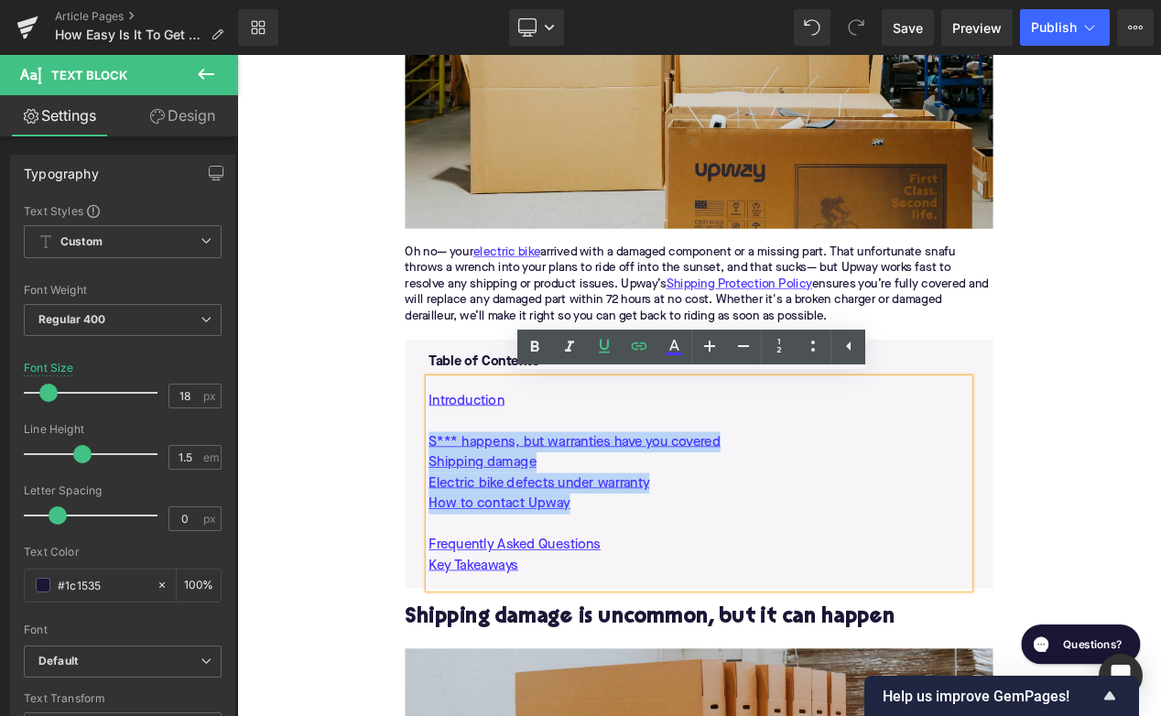
drag, startPoint x: 659, startPoint y: 586, endPoint x: 453, endPoint y: 522, distance: 215.8
click at [452, 521] on div "Table of Contents Text Block Introduction S*** happens, but warranties have you…" at bounding box center [791, 545] width 705 height 299
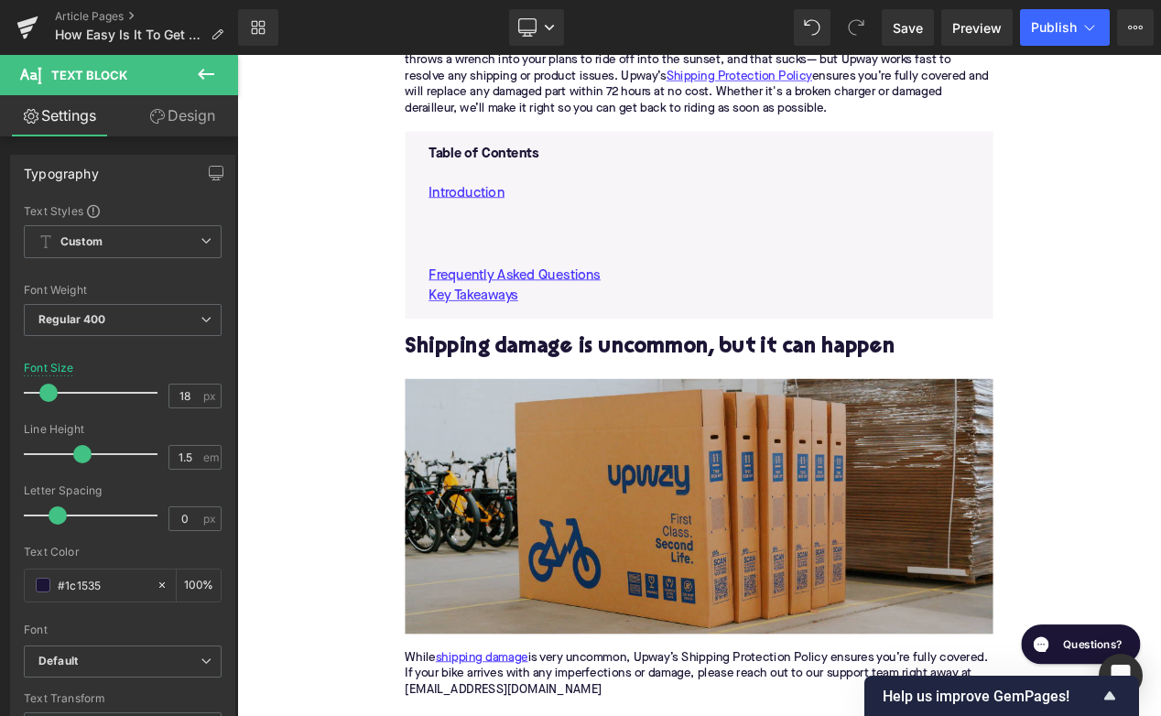
scroll to position [941, 0]
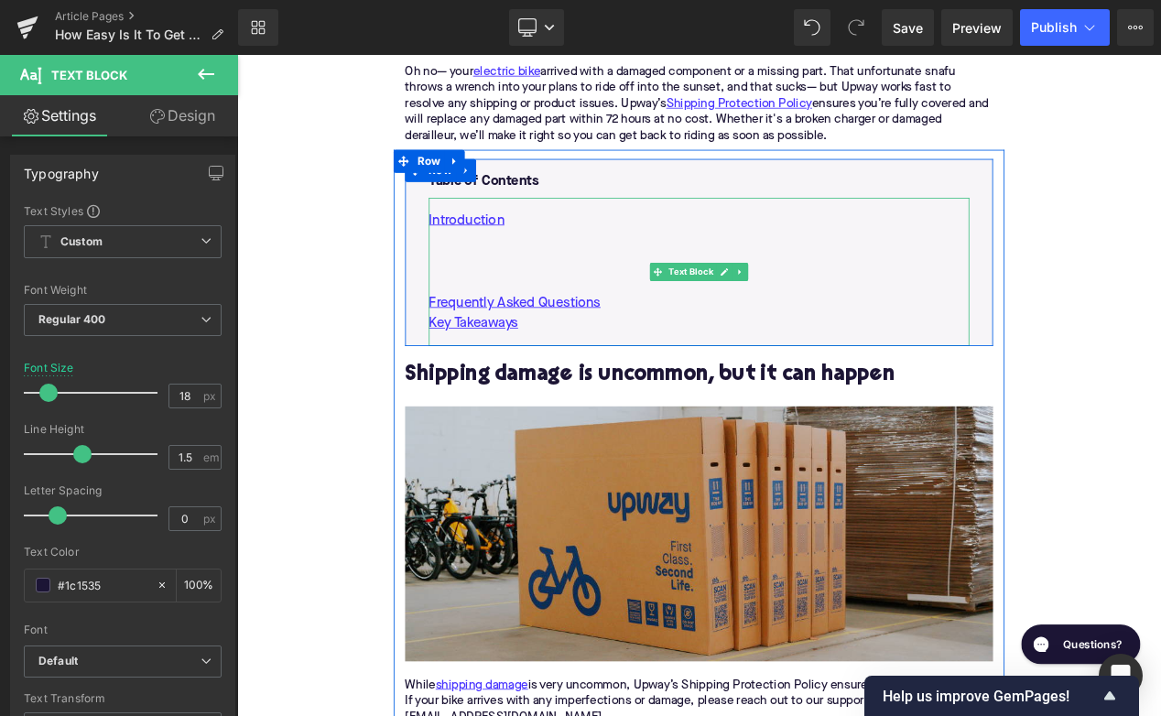
click at [525, 291] on p at bounding box center [791, 302] width 648 height 25
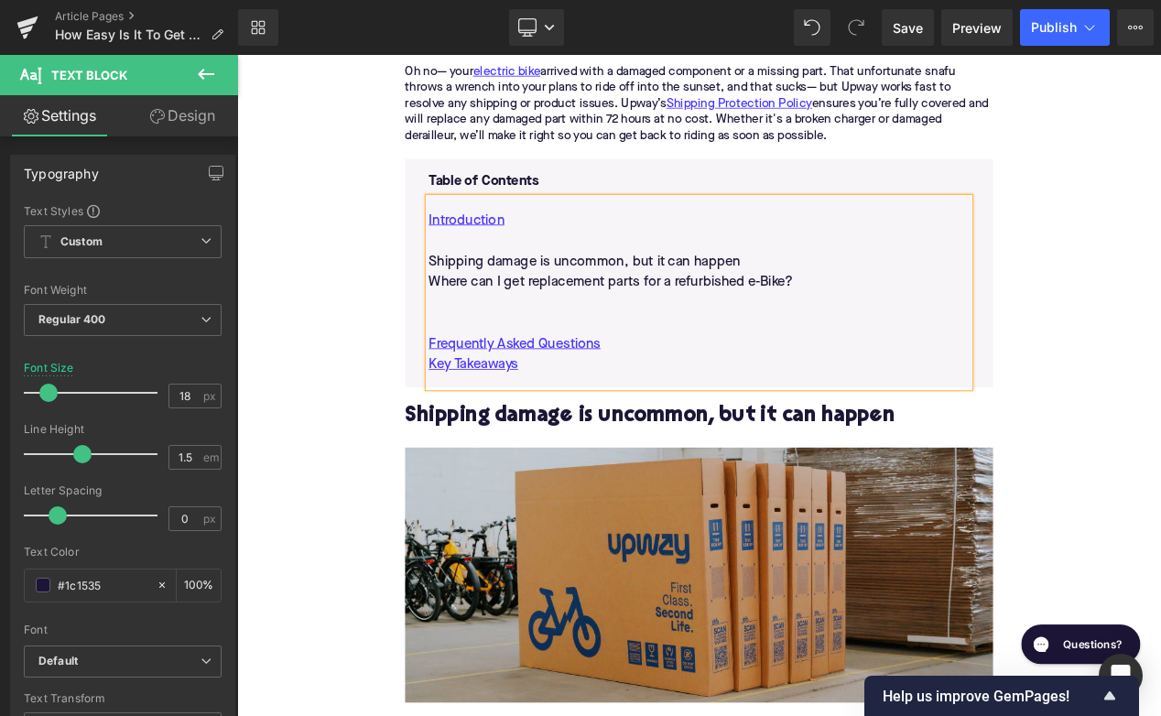
click at [526, 494] on h2 "Shipping damage is uncommon, but it can happen" at bounding box center [791, 489] width 705 height 28
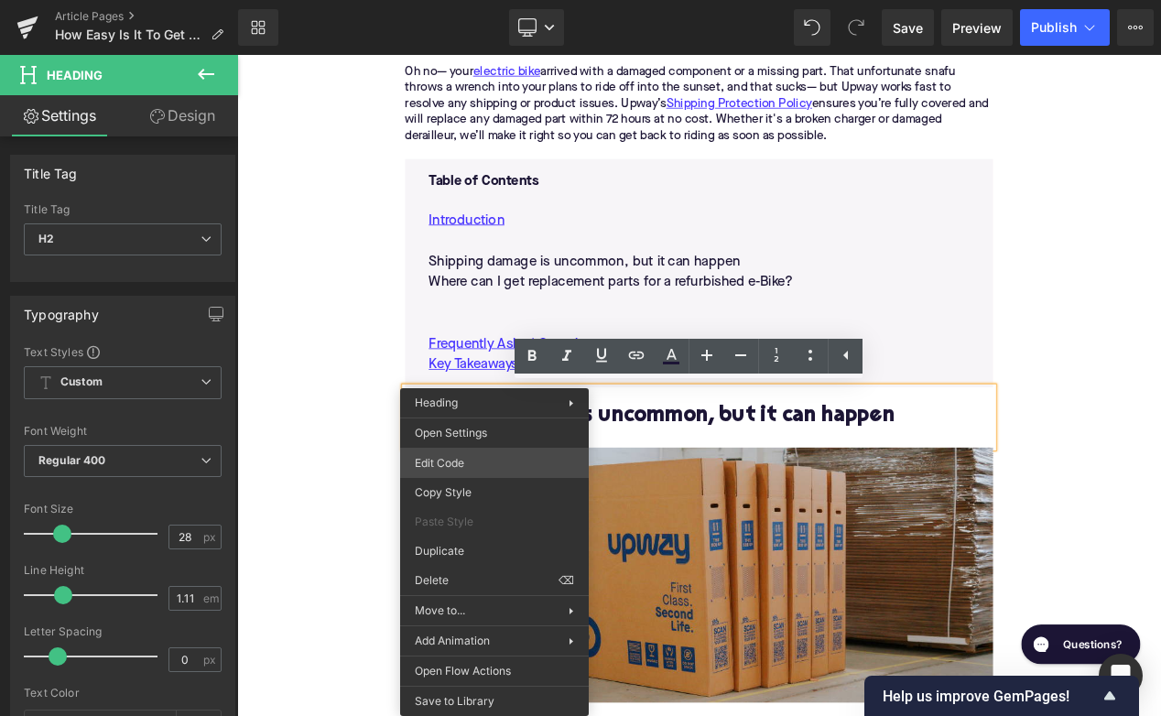
click at [472, 0] on div "Button You are previewing how the will restyle your page. You can not edit Elem…" at bounding box center [580, 0] width 1161 height 0
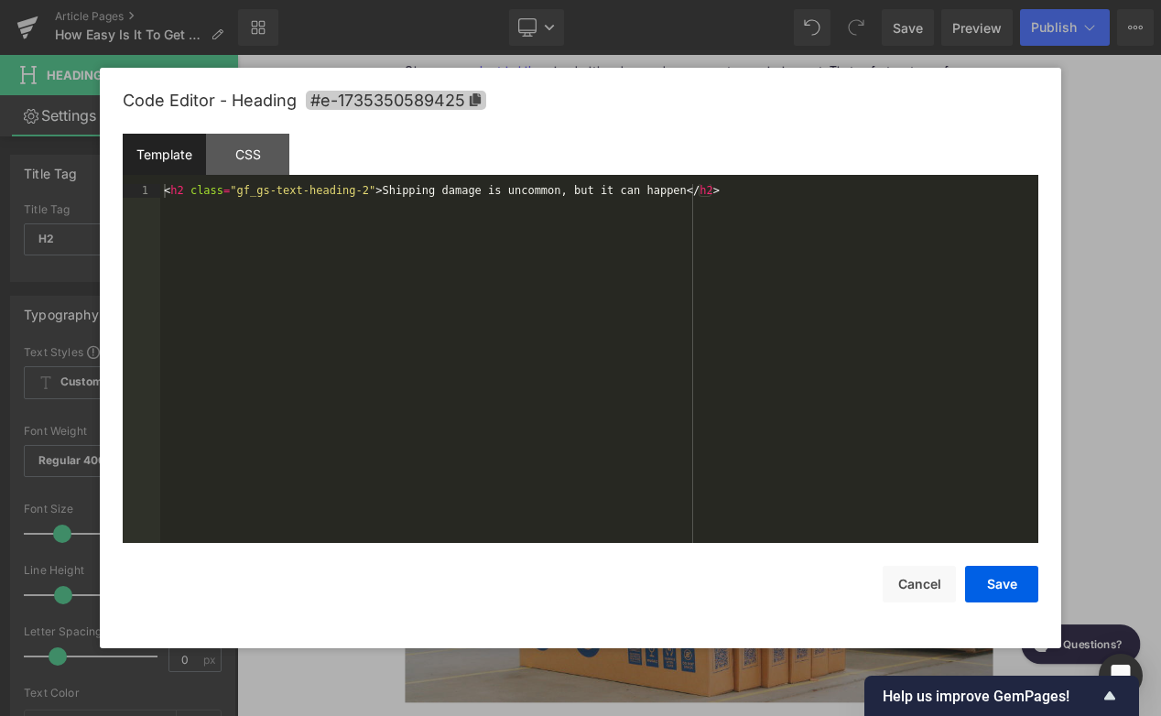
click at [427, 99] on span "#e-1735350589425" at bounding box center [396, 100] width 180 height 19
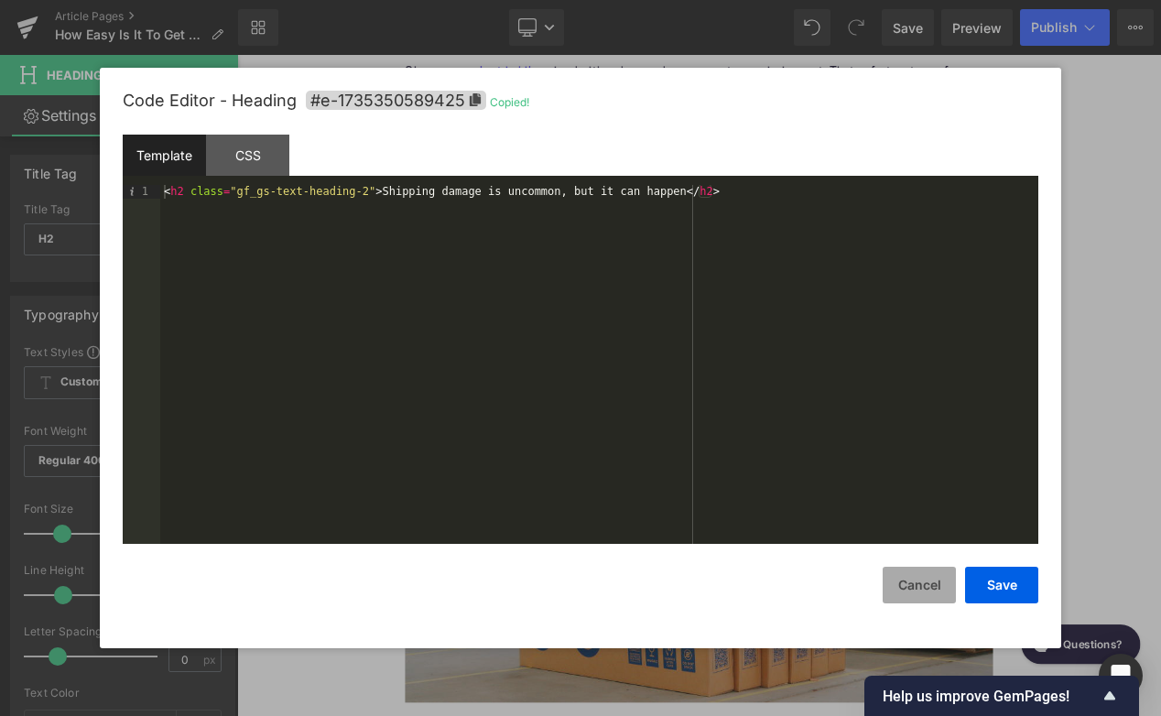
click at [914, 574] on button "Cancel" at bounding box center [919, 585] width 73 height 37
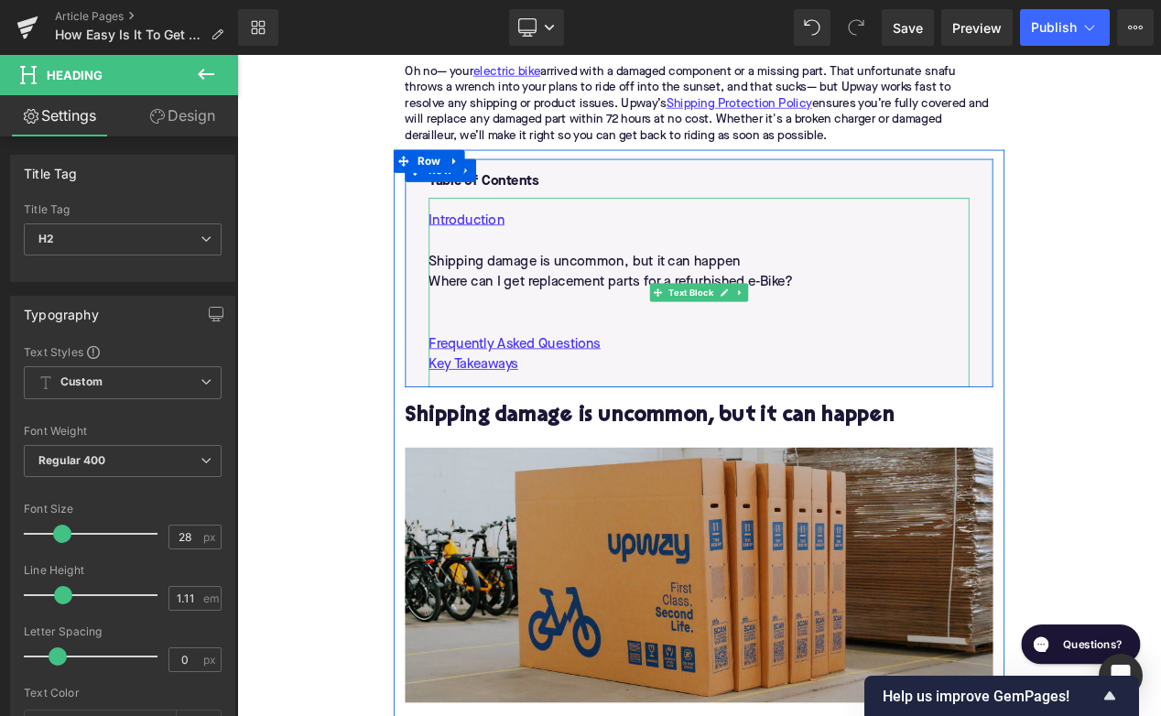
click at [601, 301] on p "Shipping damage is uncommon, but it can happen" at bounding box center [791, 302] width 648 height 25
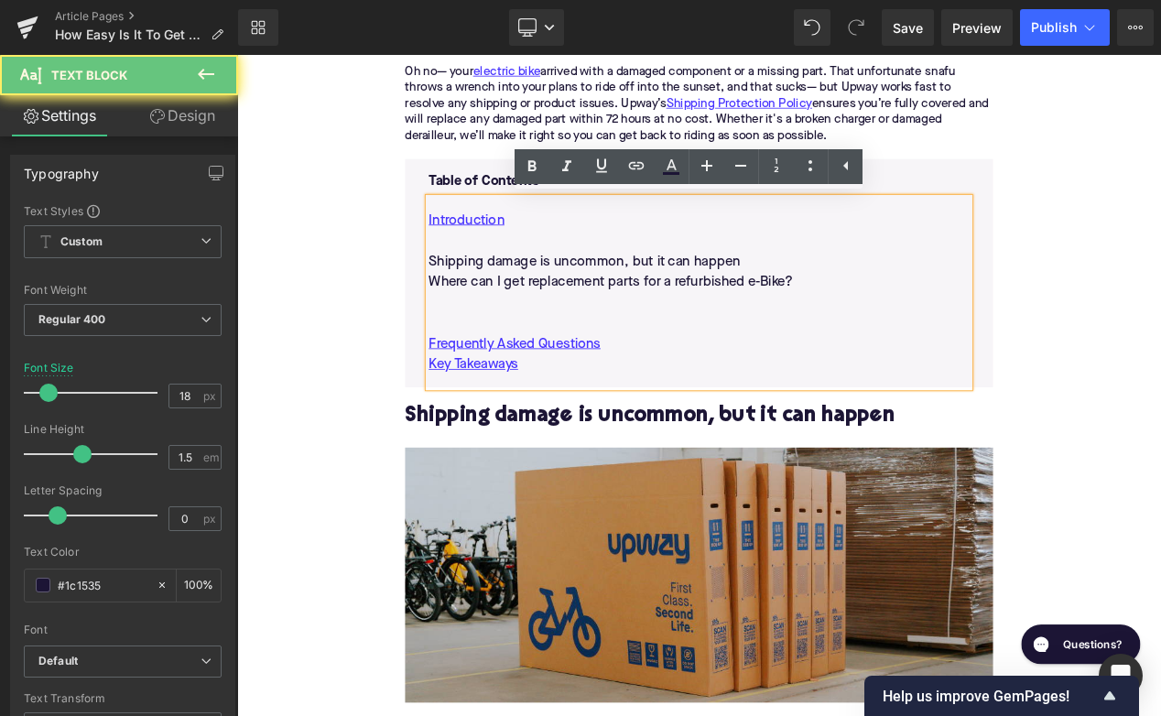
click at [601, 301] on p "Shipping damage is uncommon, but it can happen" at bounding box center [791, 302] width 648 height 25
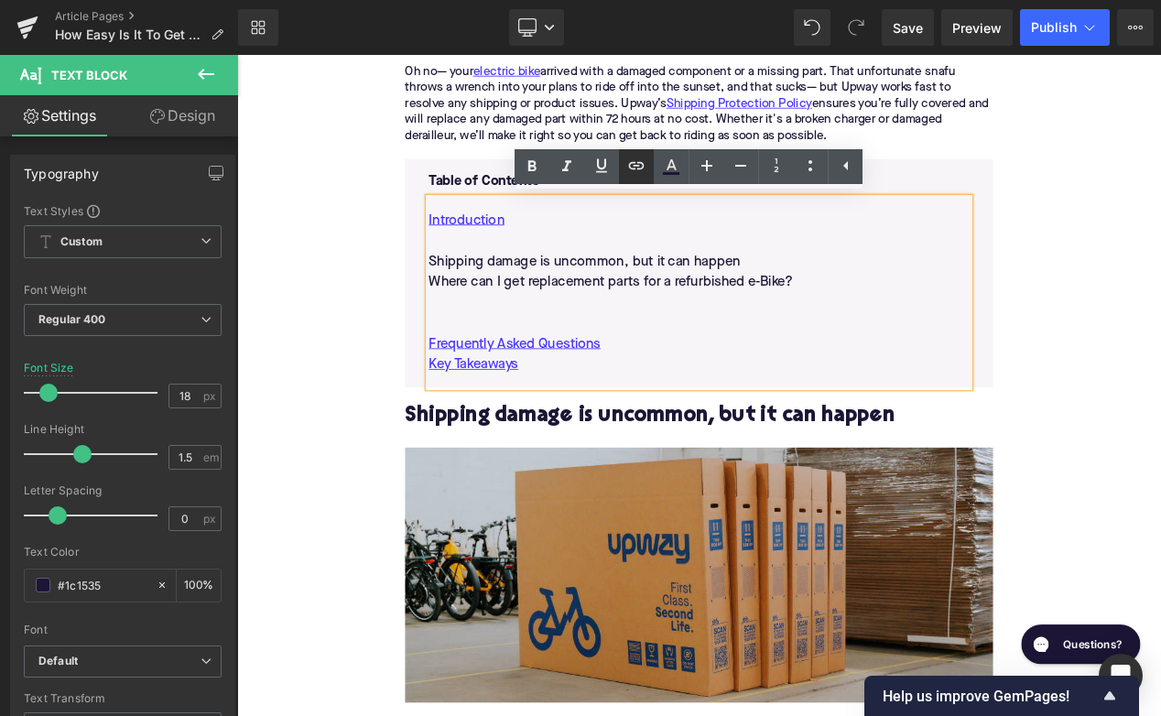
click at [633, 177] on icon at bounding box center [636, 166] width 22 height 22
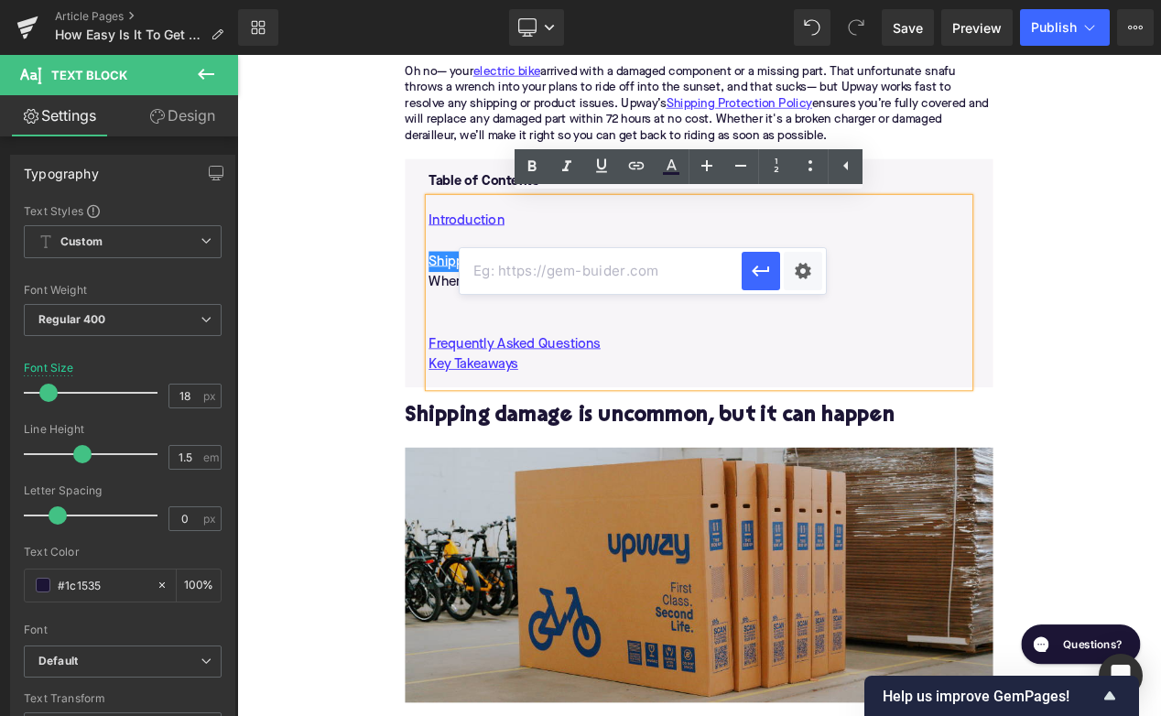
click at [591, 272] on input "text" at bounding box center [601, 271] width 282 height 46
paste input "#e-1735350589425"
click at [757, 275] on icon "button" at bounding box center [760, 271] width 17 height 11
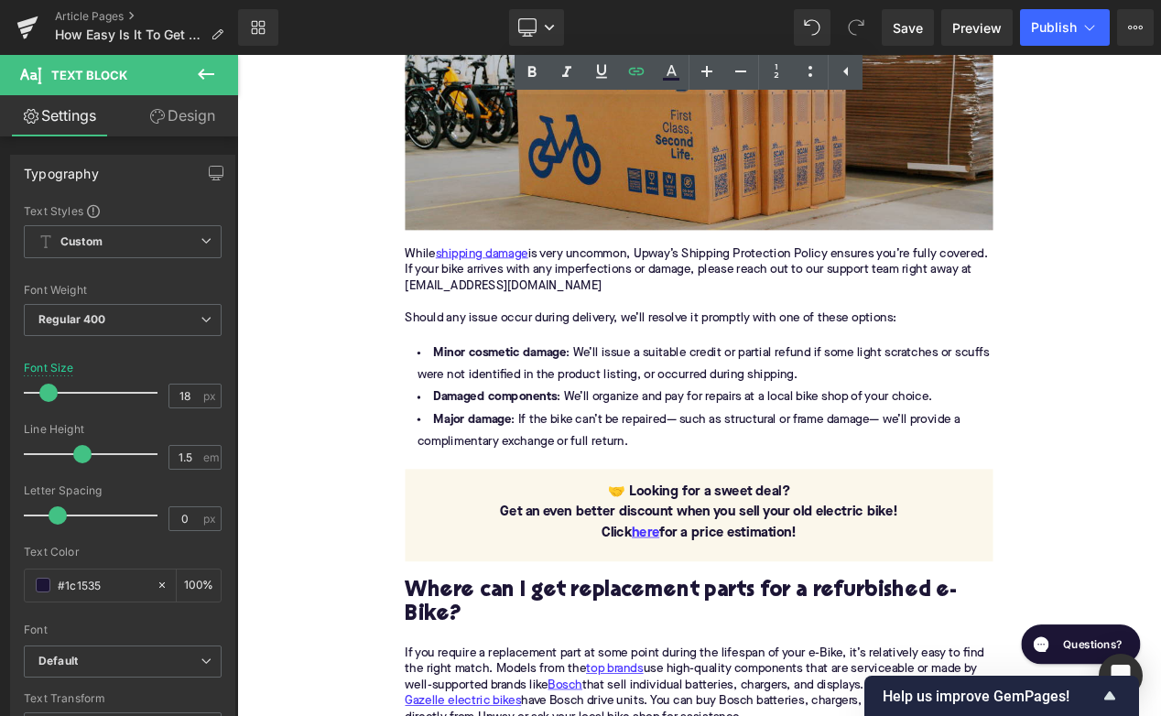
scroll to position [1934, 0]
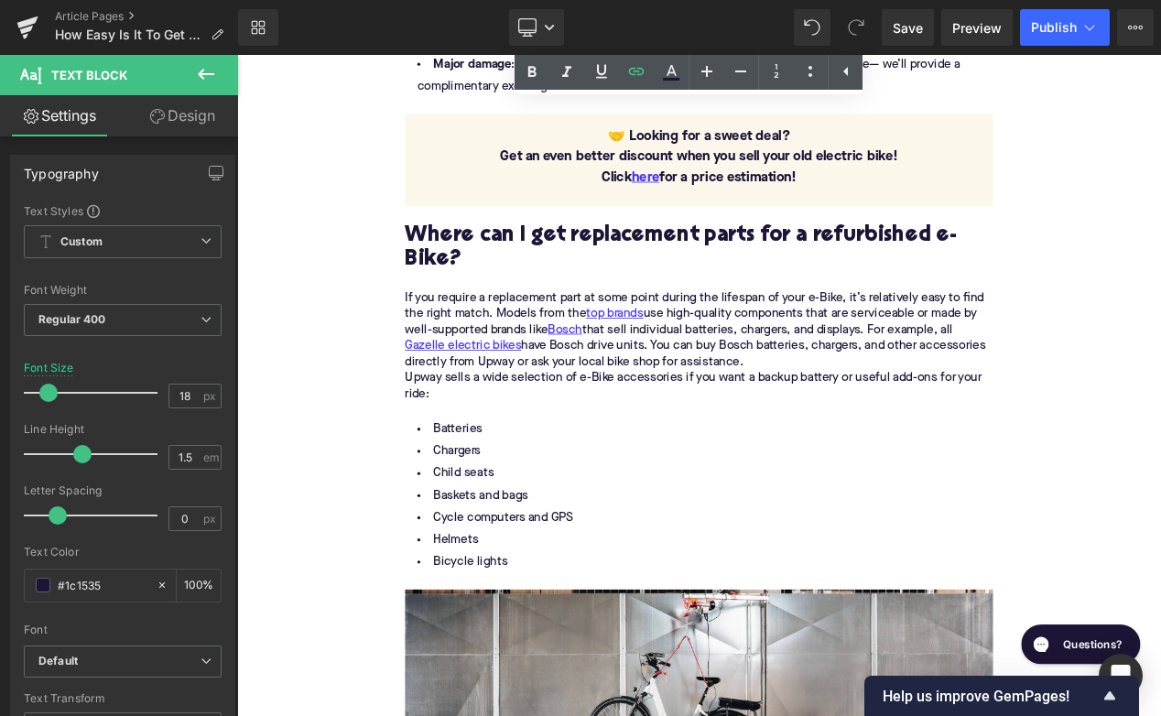
click at [582, 282] on h2 "Where can I get replacement parts for a refurbished e-Bike?" at bounding box center [791, 286] width 705 height 57
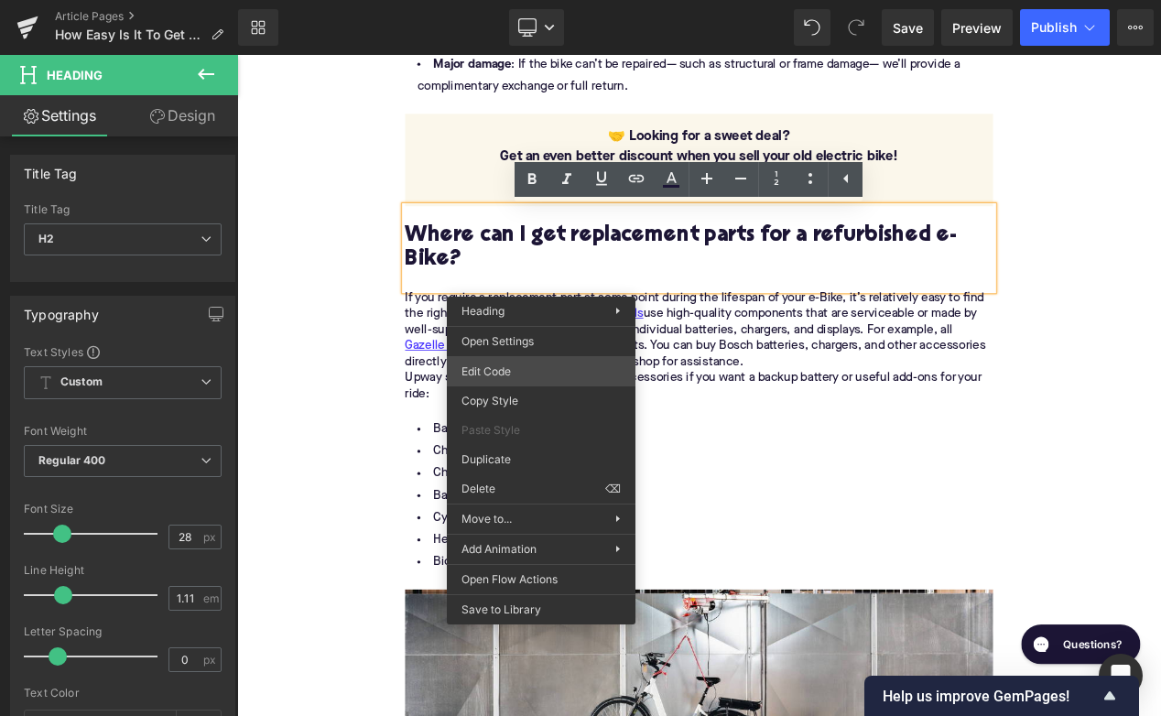
click at [505, 0] on div "Button You are previewing how the will restyle your page. You can not edit Elem…" at bounding box center [580, 0] width 1161 height 0
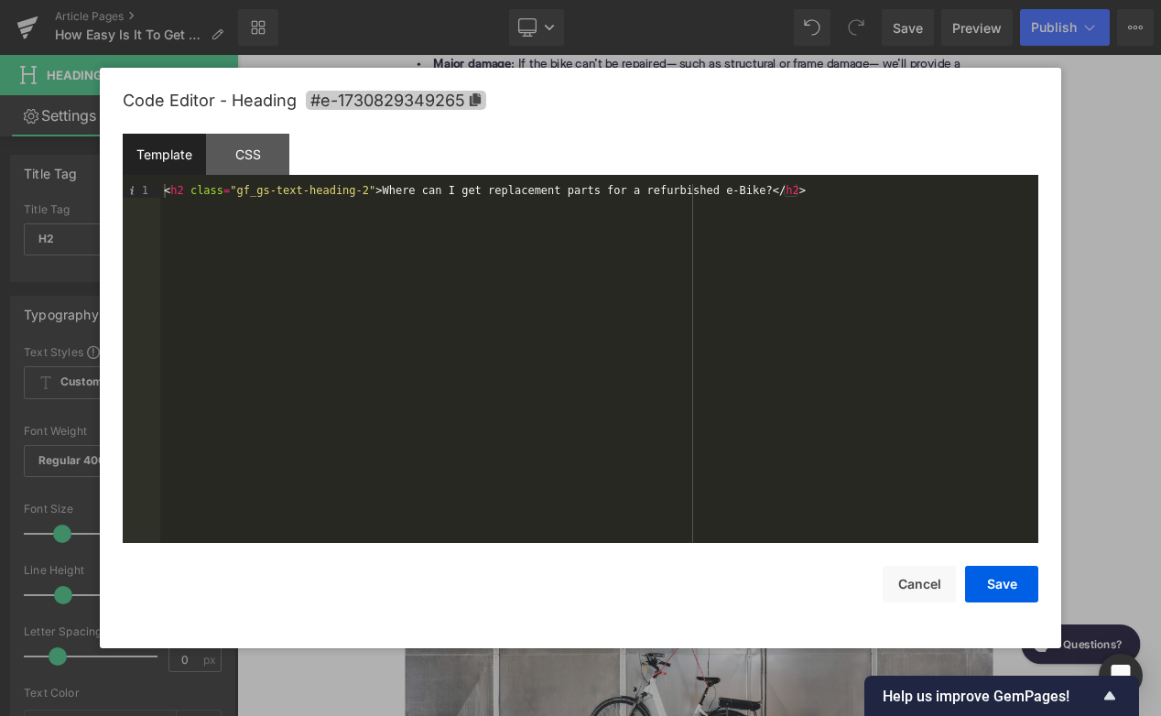
click at [460, 93] on span "#e-1730829349265" at bounding box center [396, 100] width 180 height 19
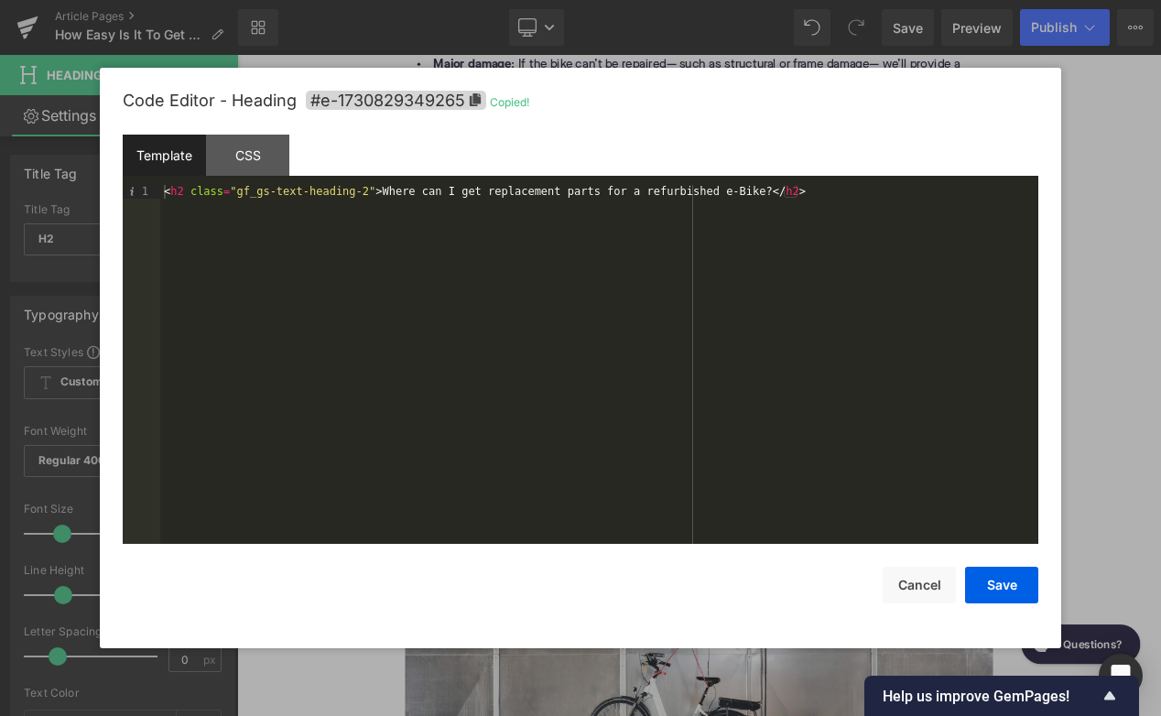
click at [874, 580] on div "Save Cancel" at bounding box center [581, 574] width 916 height 60
click at [896, 580] on button "Cancel" at bounding box center [919, 585] width 73 height 37
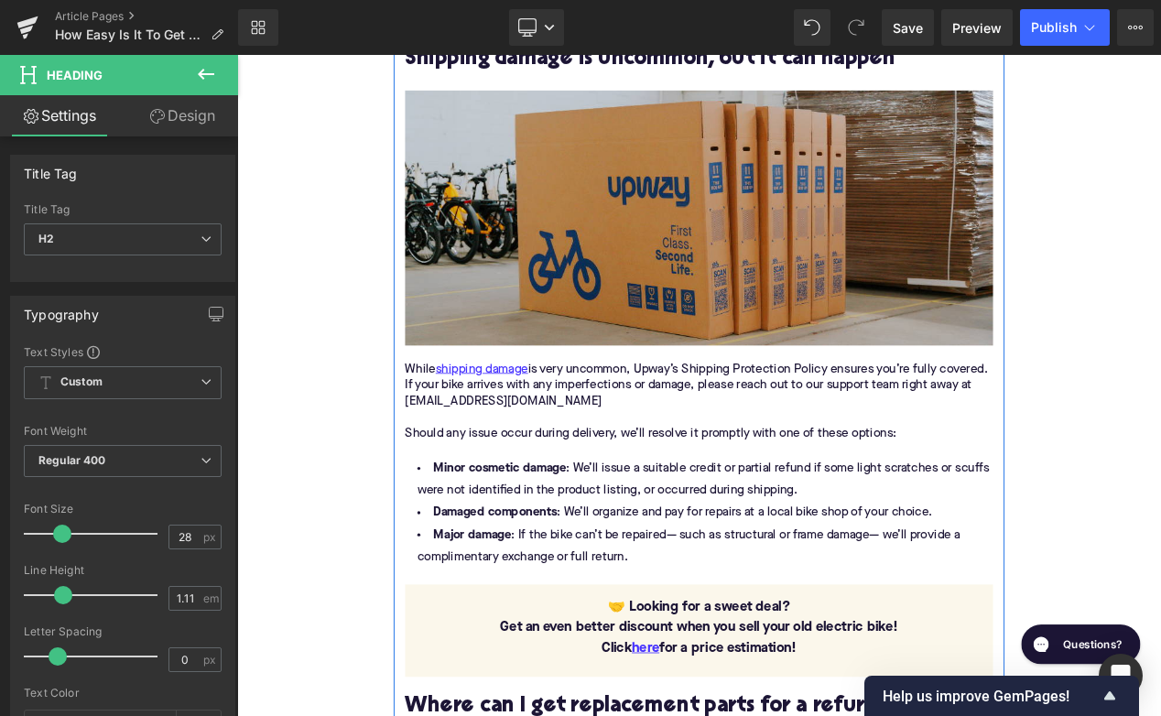
scroll to position [1004, 0]
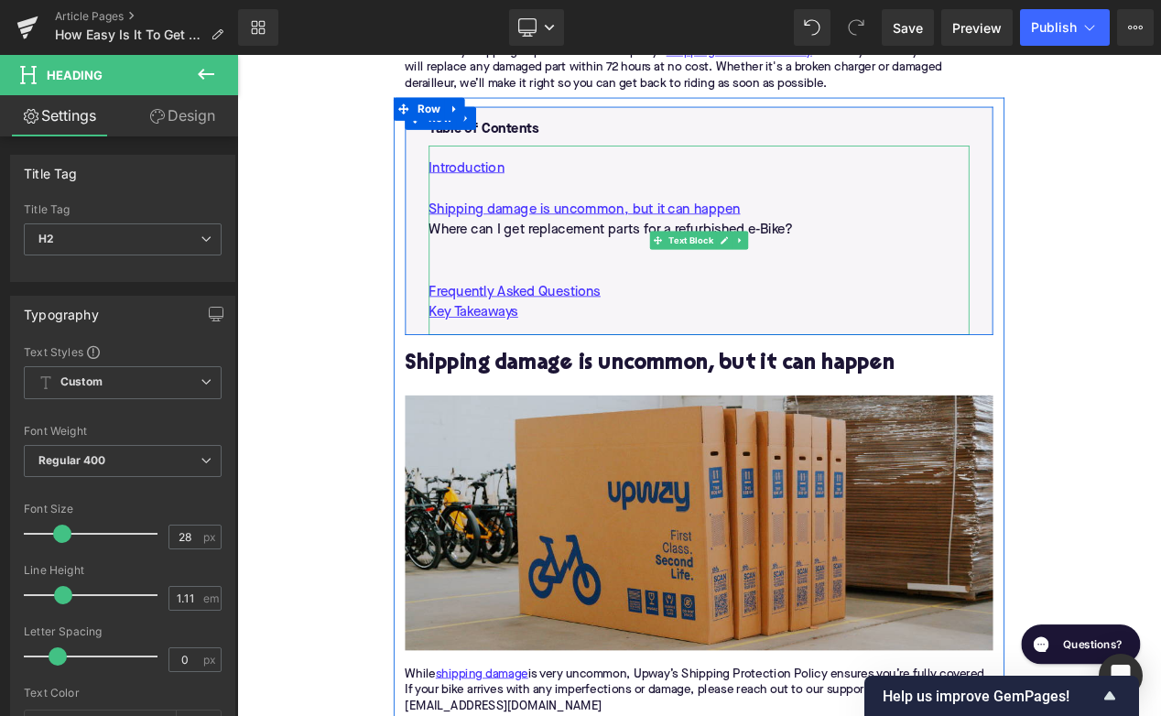
click at [625, 257] on p "Where can I get replacement parts for a refurbished e-Bike?" at bounding box center [791, 265] width 648 height 25
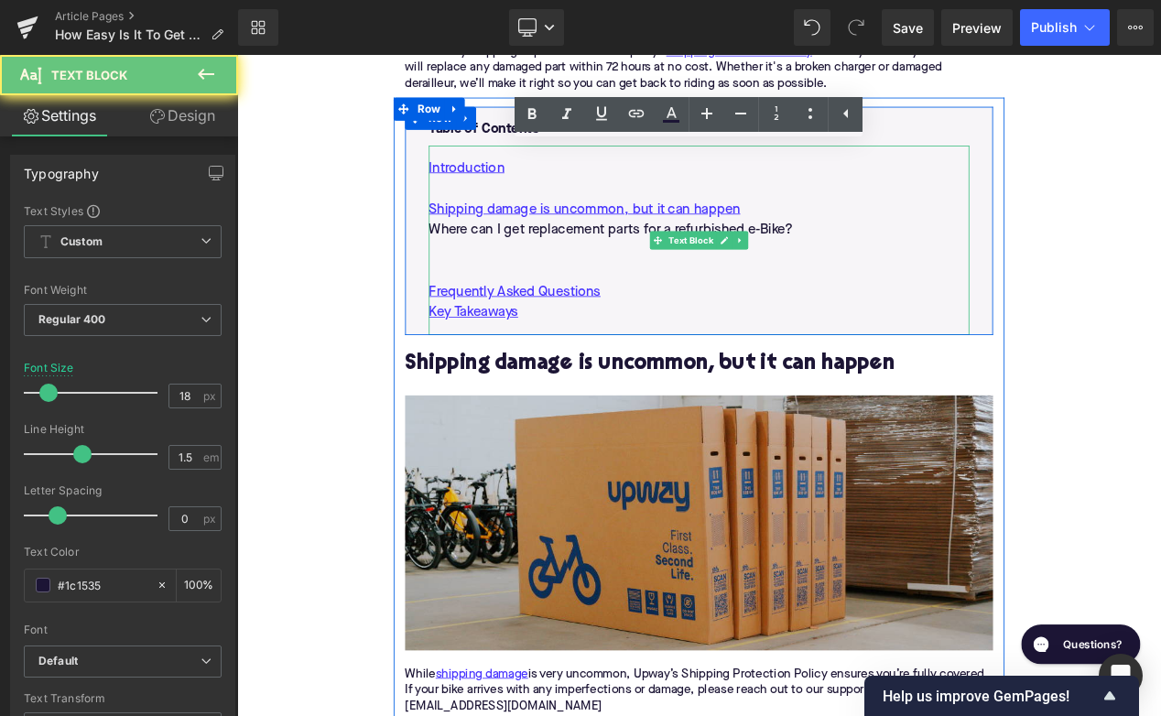
click at [625, 257] on p "Where can I get replacement parts for a refurbished e-Bike?" at bounding box center [791, 265] width 648 height 25
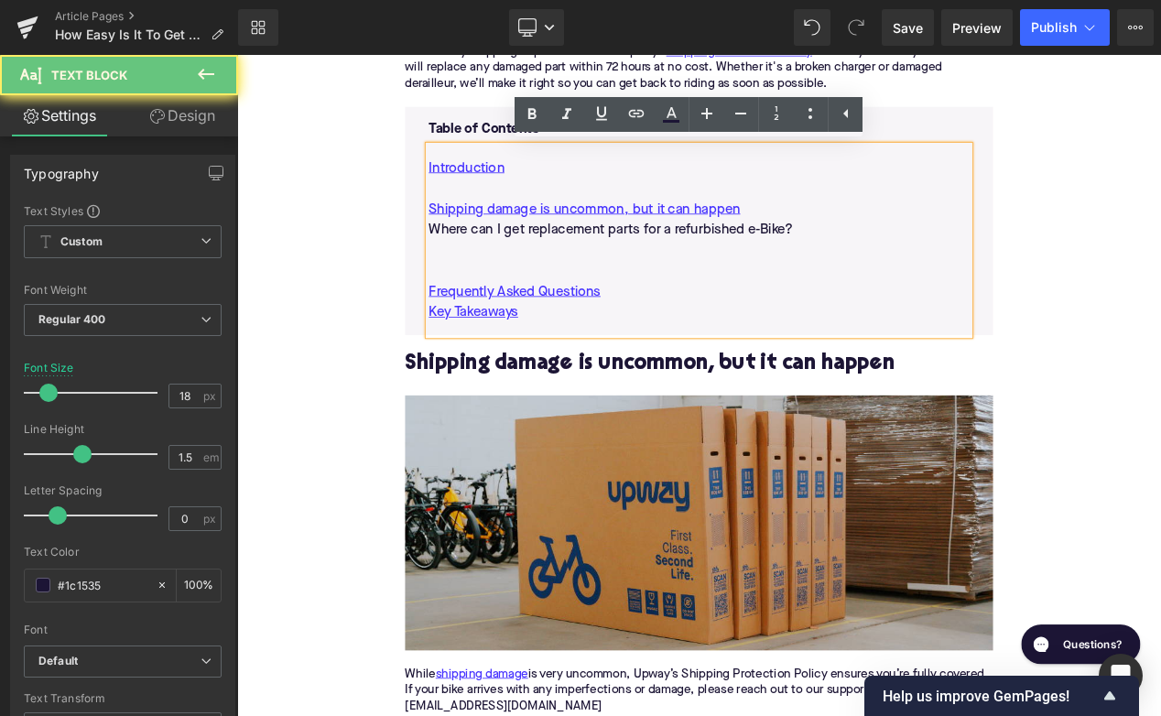
click at [625, 257] on p "Where can I get replacement parts for a refurbished e-Bike?" at bounding box center [791, 265] width 648 height 25
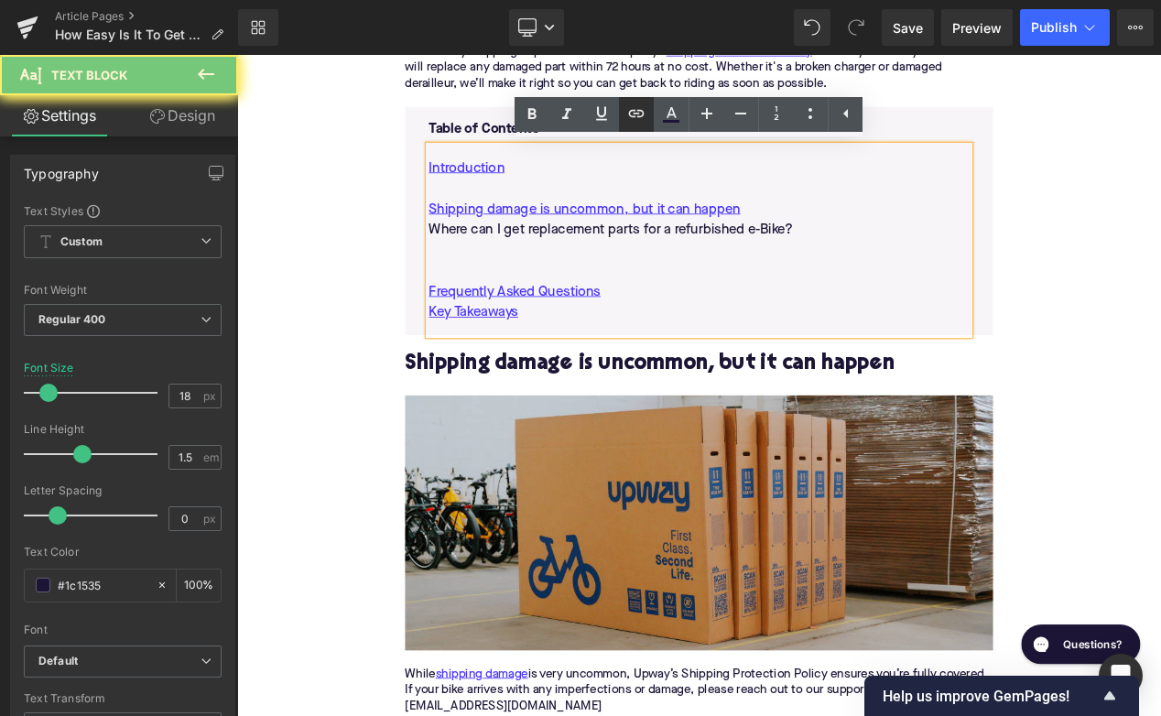
click at [629, 120] on icon at bounding box center [636, 114] width 22 height 22
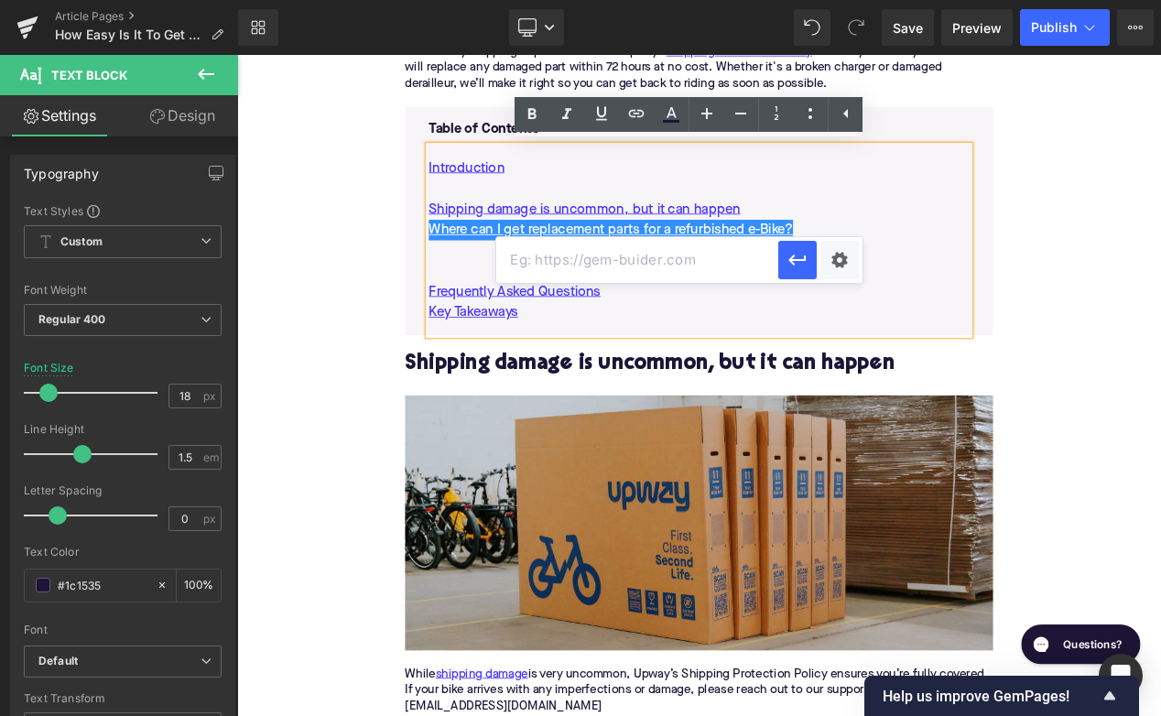
click at [597, 252] on input "text" at bounding box center [637, 260] width 282 height 46
paste input "#e-1730829349265"
type input "#e-1730829349265"
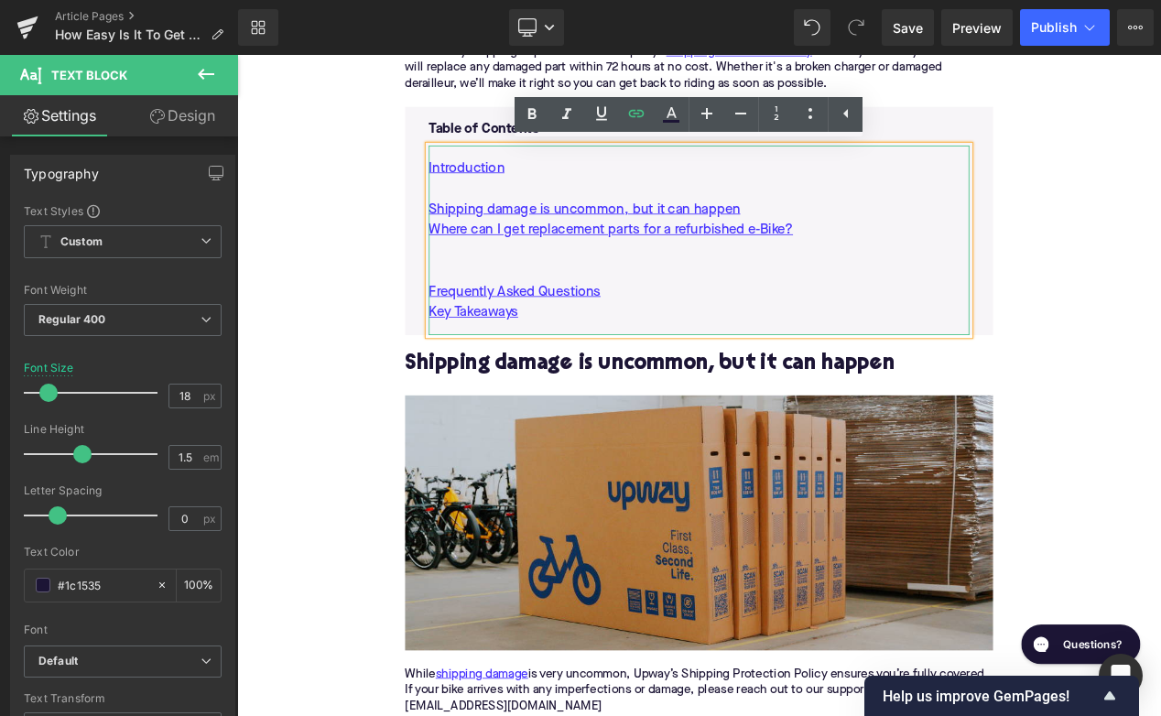
click at [618, 308] on p at bounding box center [791, 314] width 648 height 25
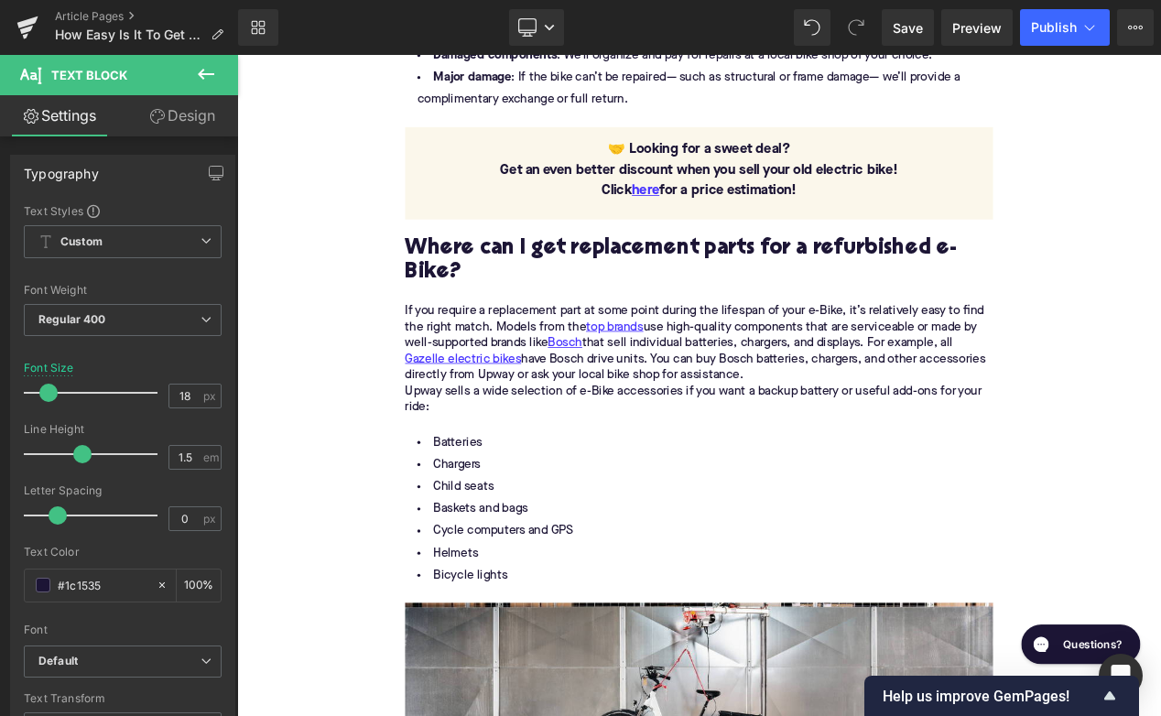
scroll to position [2029, 0]
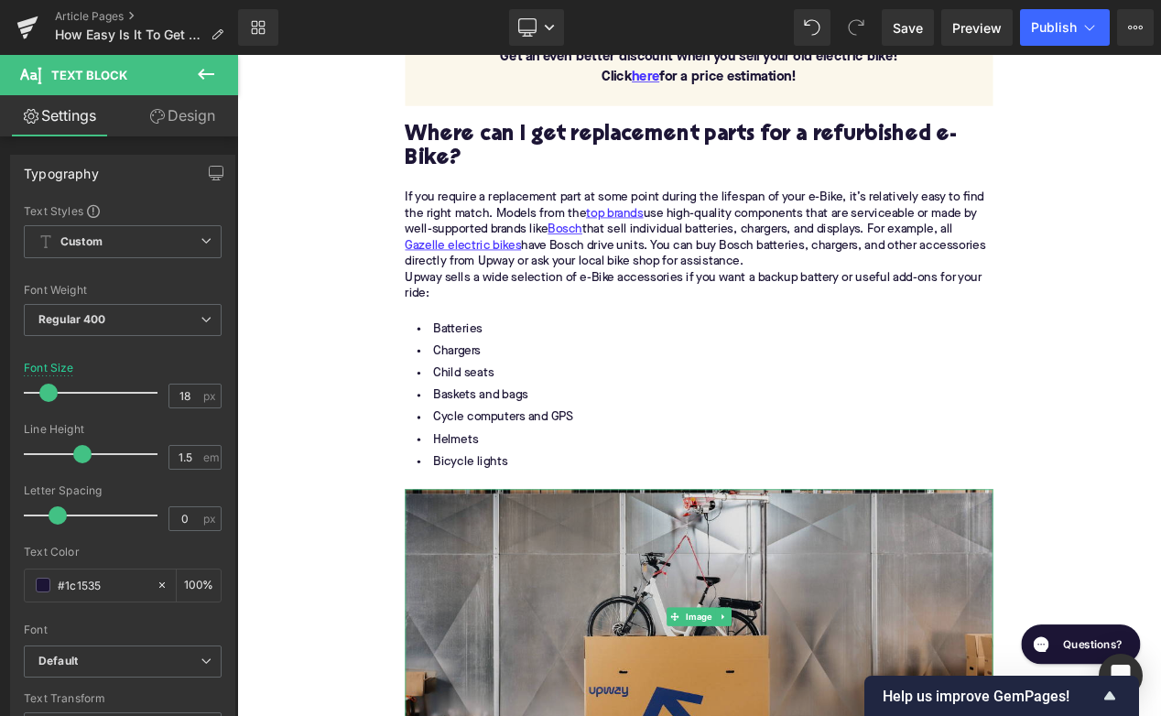
click at [668, 663] on img at bounding box center [791, 729] width 705 height 306
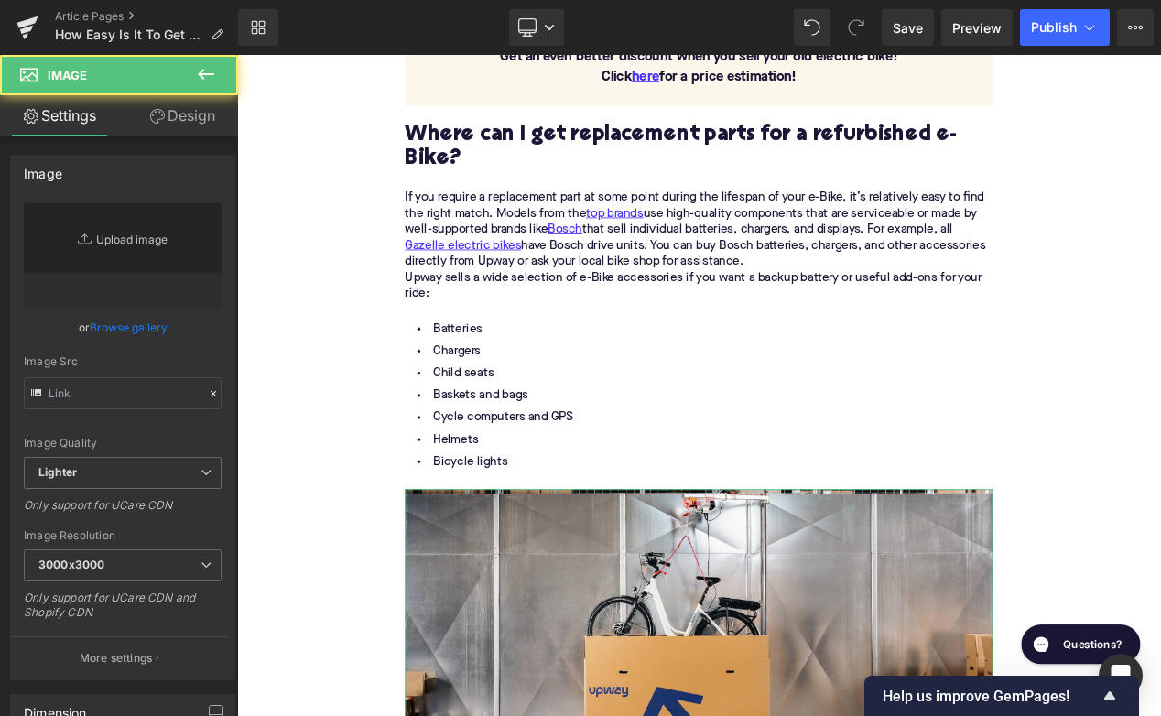
type input "https://ucarecdn.com/4ba8c1c5-7820-471e-b1ba-759673aff39d/-/format/auto/-/previ…"
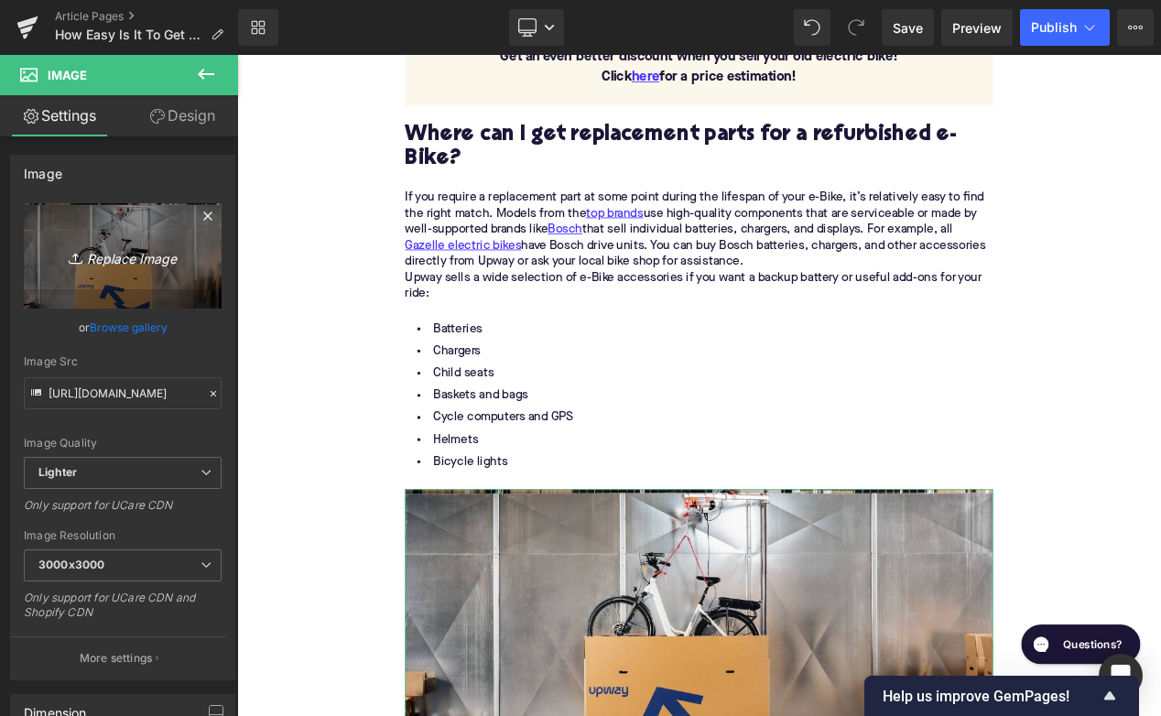
click at [129, 240] on link "Replace Image" at bounding box center [123, 255] width 198 height 105
type input "C:\fakepath\fsv.avif"
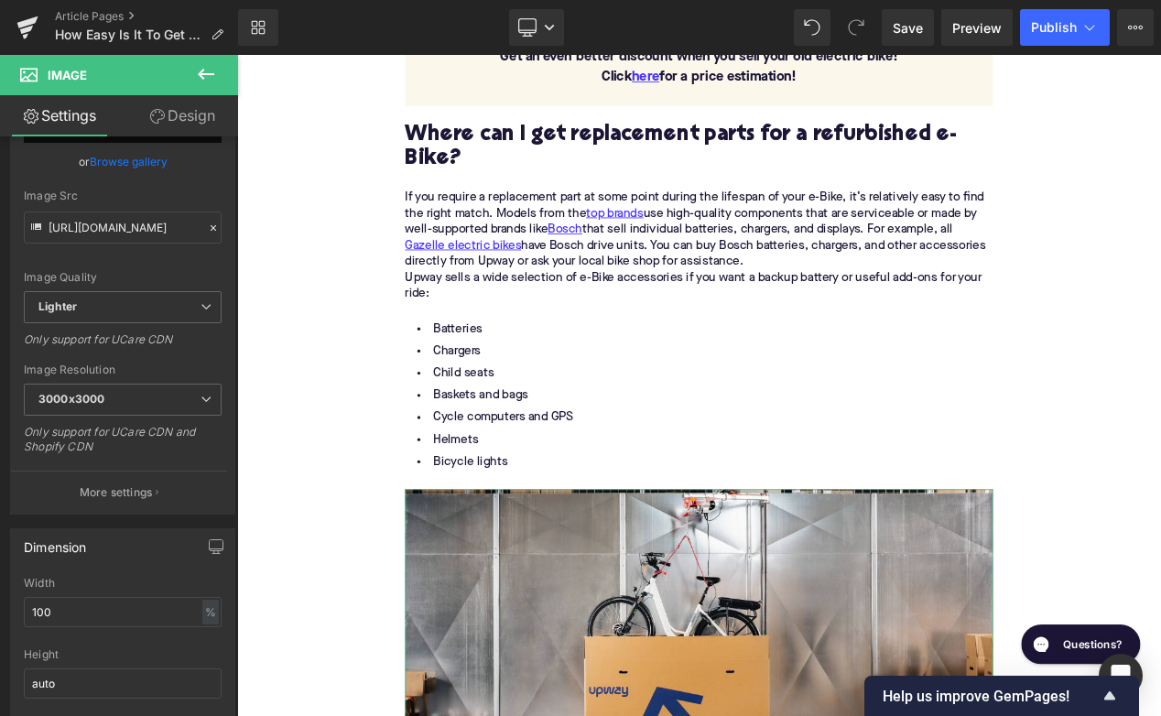
type input "https://ucarecdn.com/fa187cfd-c2fb-433e-a740-4a79a8e3f075/-/format/auto/-/previ…"
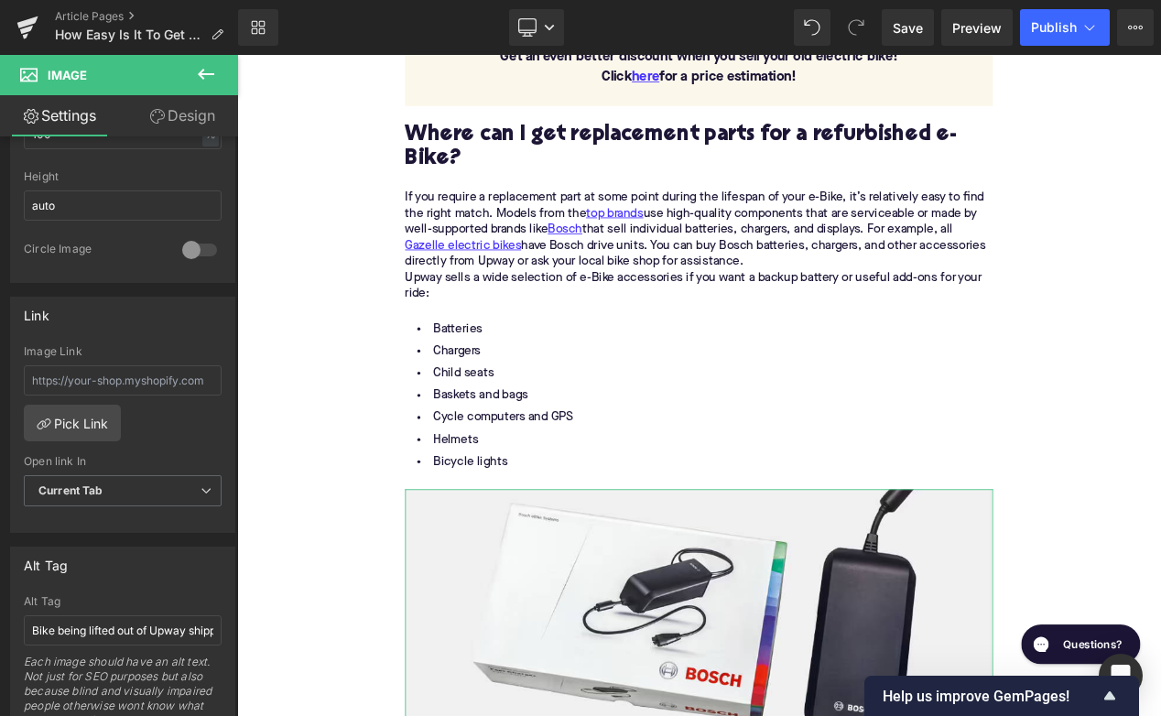
scroll to position [677, 0]
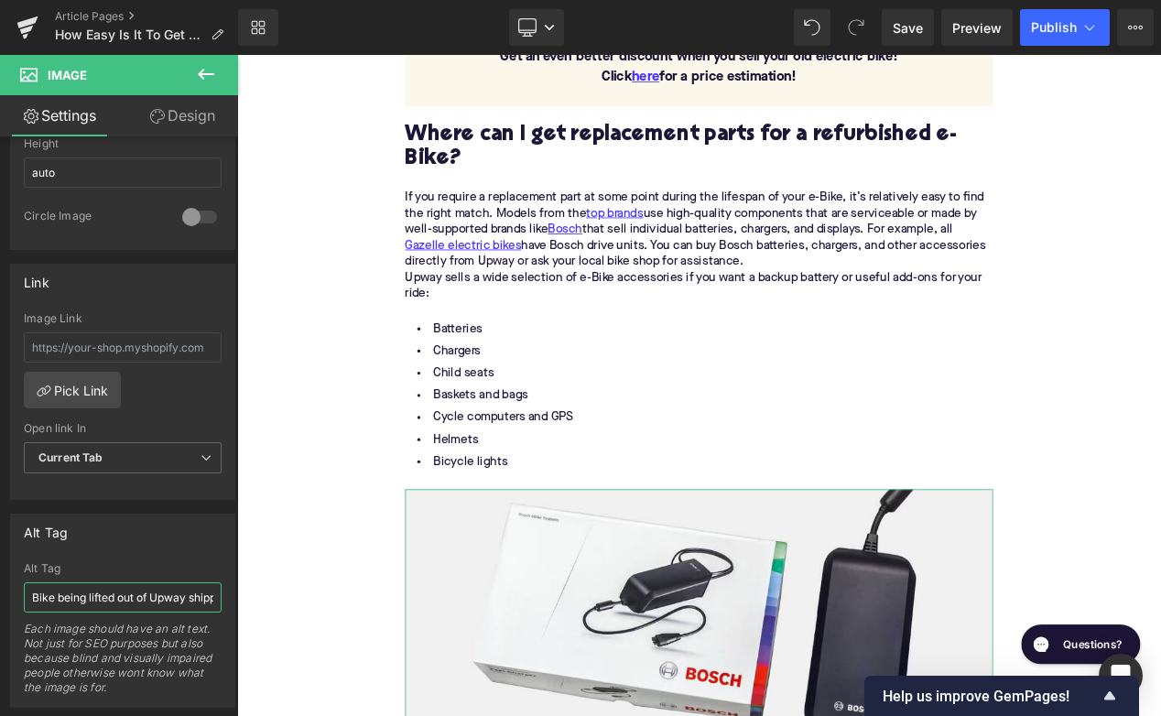
click at [125, 588] on input "Bike being lifted out of Upway shipping box" at bounding box center [123, 597] width 198 height 30
type input "Bosch electric bike charger"
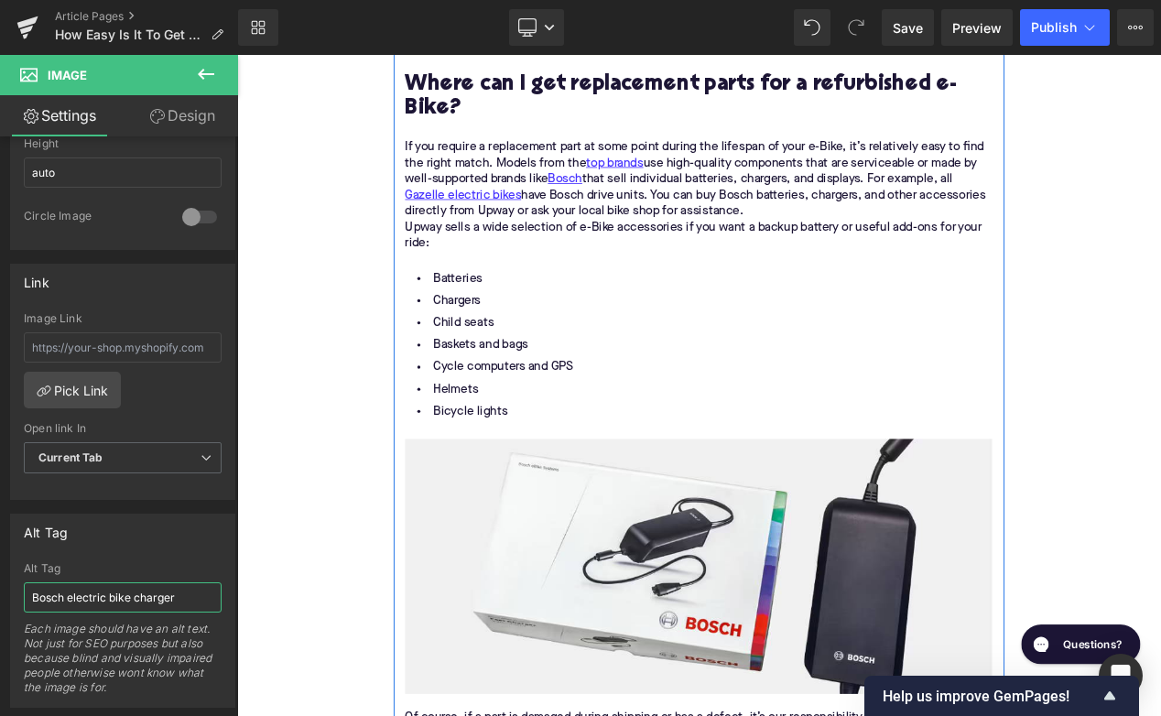
scroll to position [1887, 0]
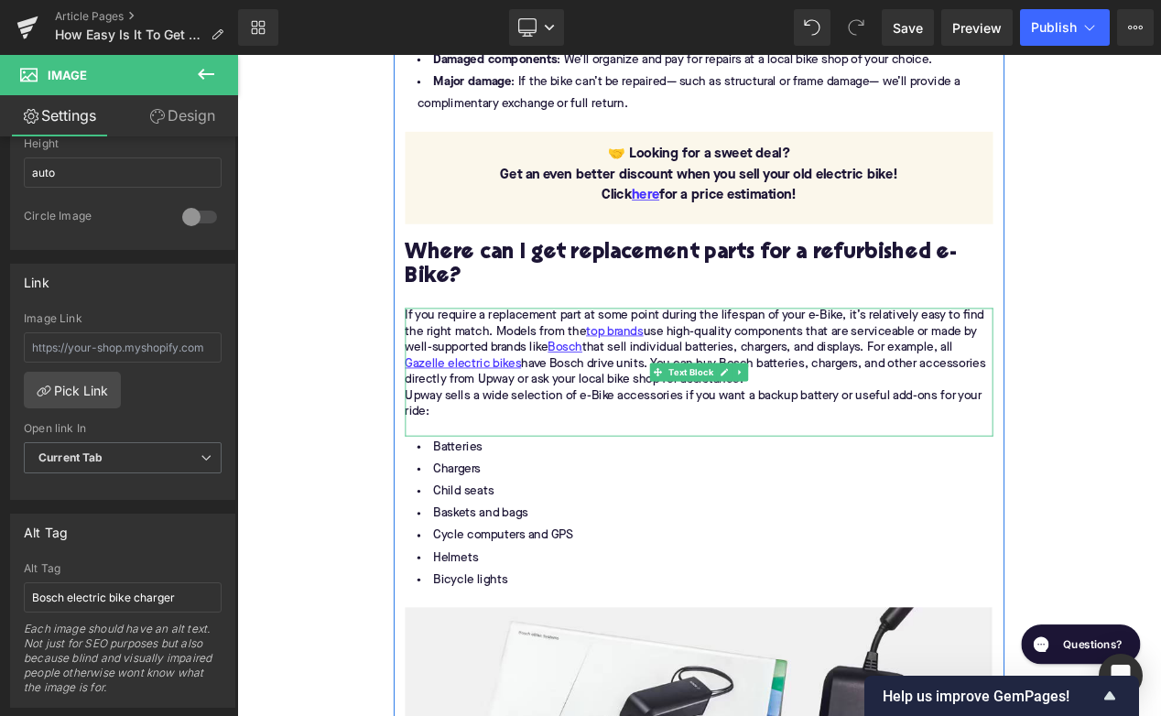
click at [867, 445] on div "If you require a replacement part at some point during the lifespan of your e-B…" at bounding box center [791, 436] width 705 height 154
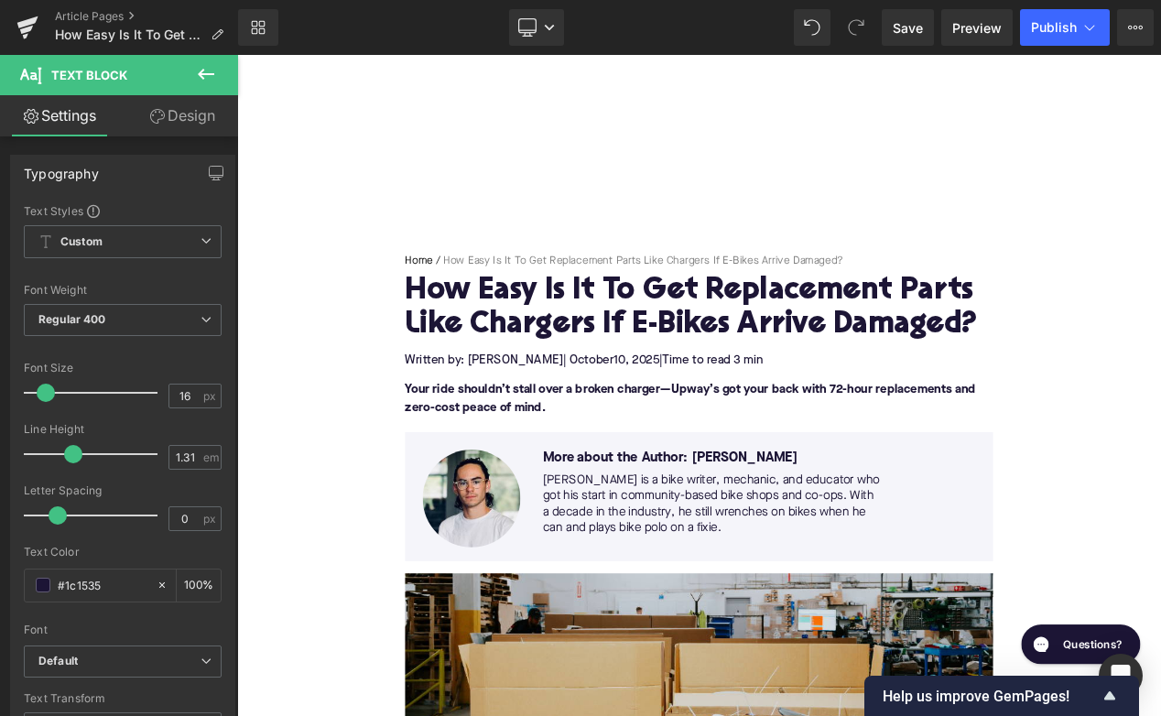
scroll to position [0, 0]
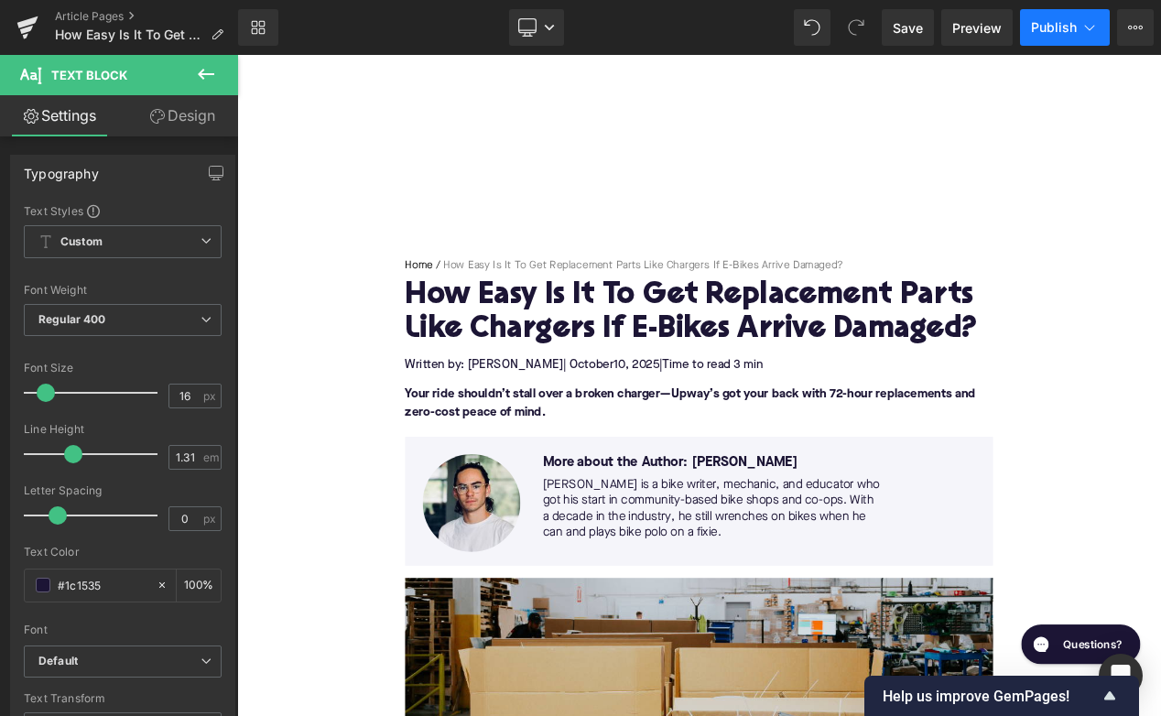
click at [1066, 30] on span "Publish" at bounding box center [1054, 27] width 46 height 15
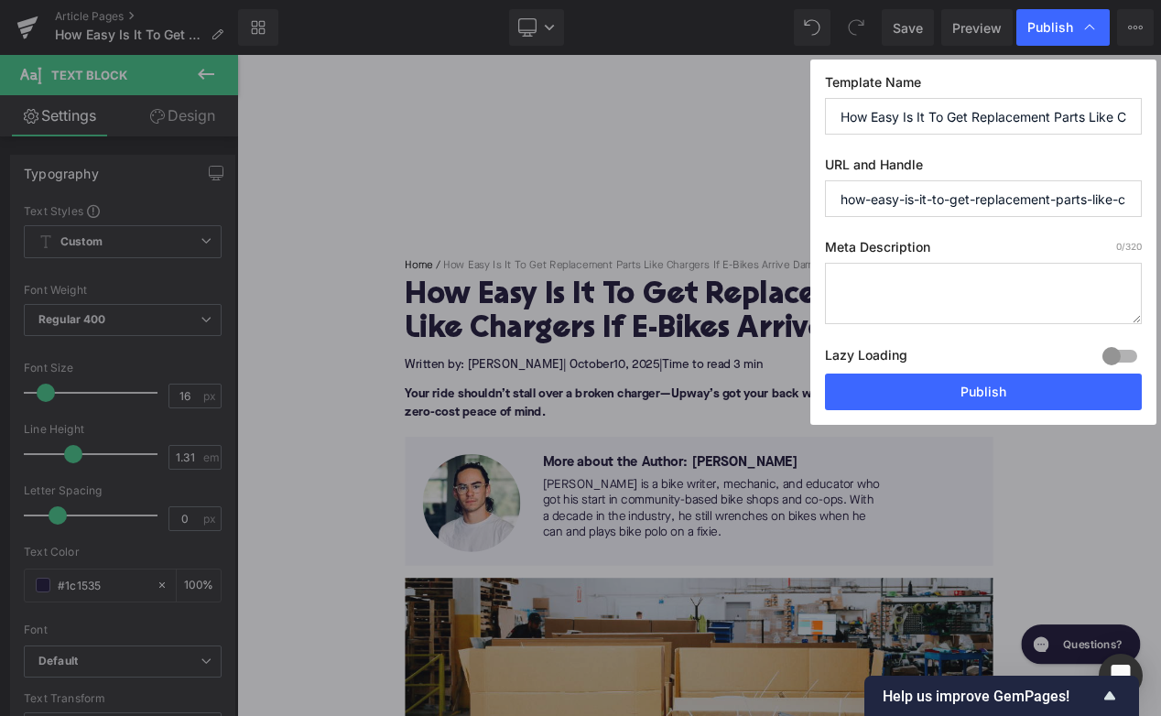
click at [872, 280] on textarea at bounding box center [983, 293] width 317 height 61
paste textarea "Upway replaces damaged e-Bike parts—like chargers—within 72 hours, free of char…"
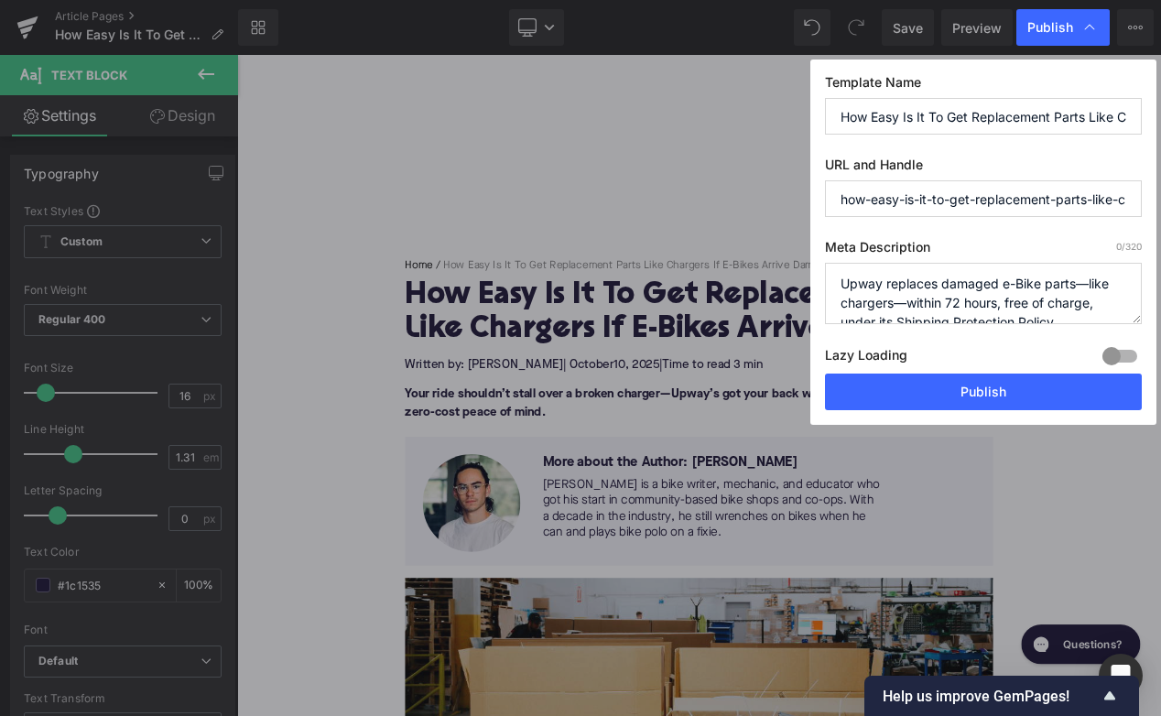
scroll to position [6, 0]
type textarea "Upway replaces damaged e-Bike parts—like chargers—within 72 hours, free of char…"
click at [939, 371] on div "Lazy Loading Build Upgrade plan to unlock" at bounding box center [983, 358] width 317 height 30
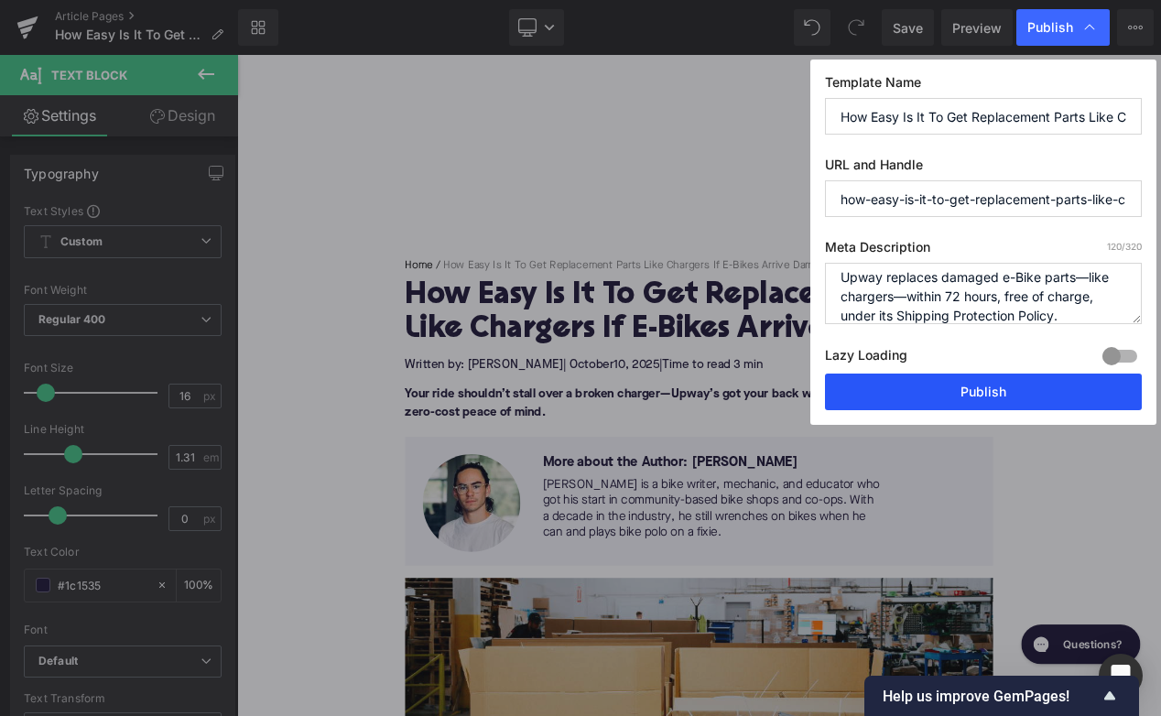
click at [939, 384] on button "Publish" at bounding box center [983, 392] width 317 height 37
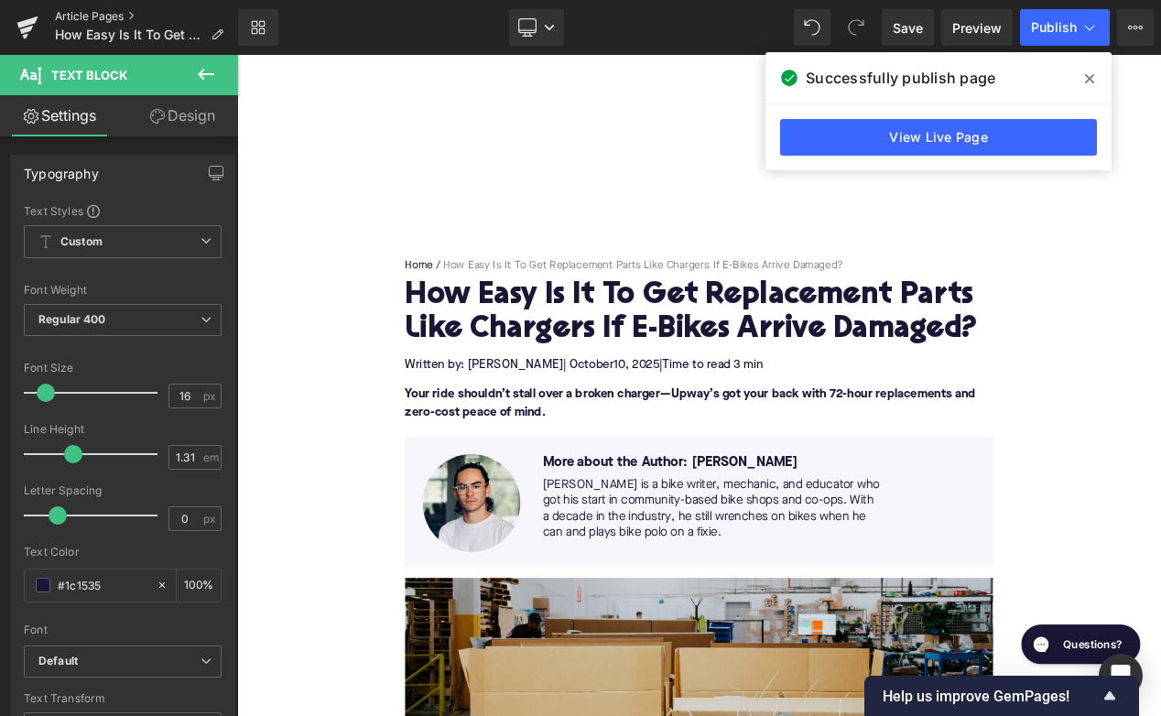
click at [103, 15] on link "Article Pages" at bounding box center [146, 16] width 183 height 15
